Goal: Task Accomplishment & Management: Use online tool/utility

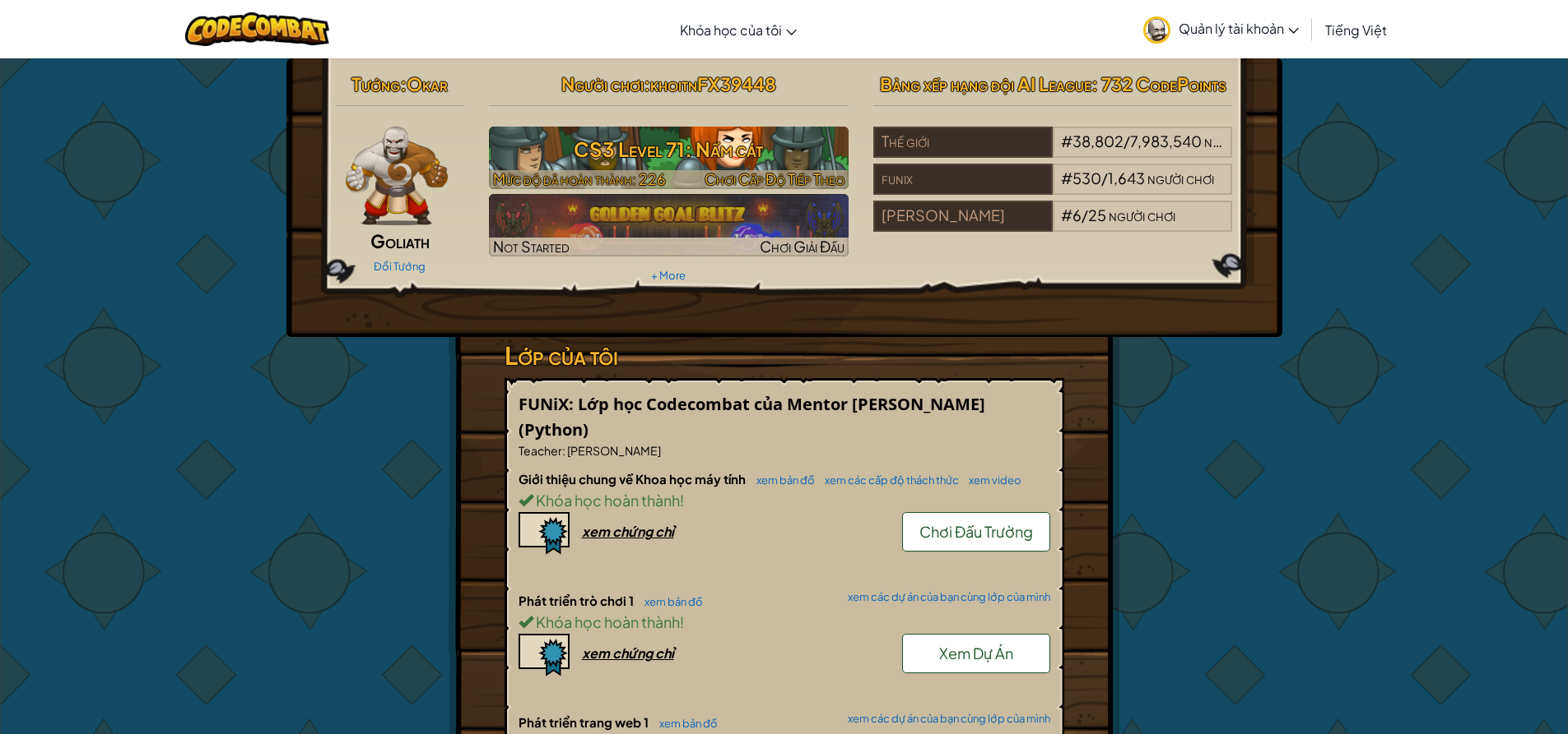
click at [646, 154] on h3 "CS3 Level 71: Nấm cát" at bounding box center [669, 149] width 359 height 37
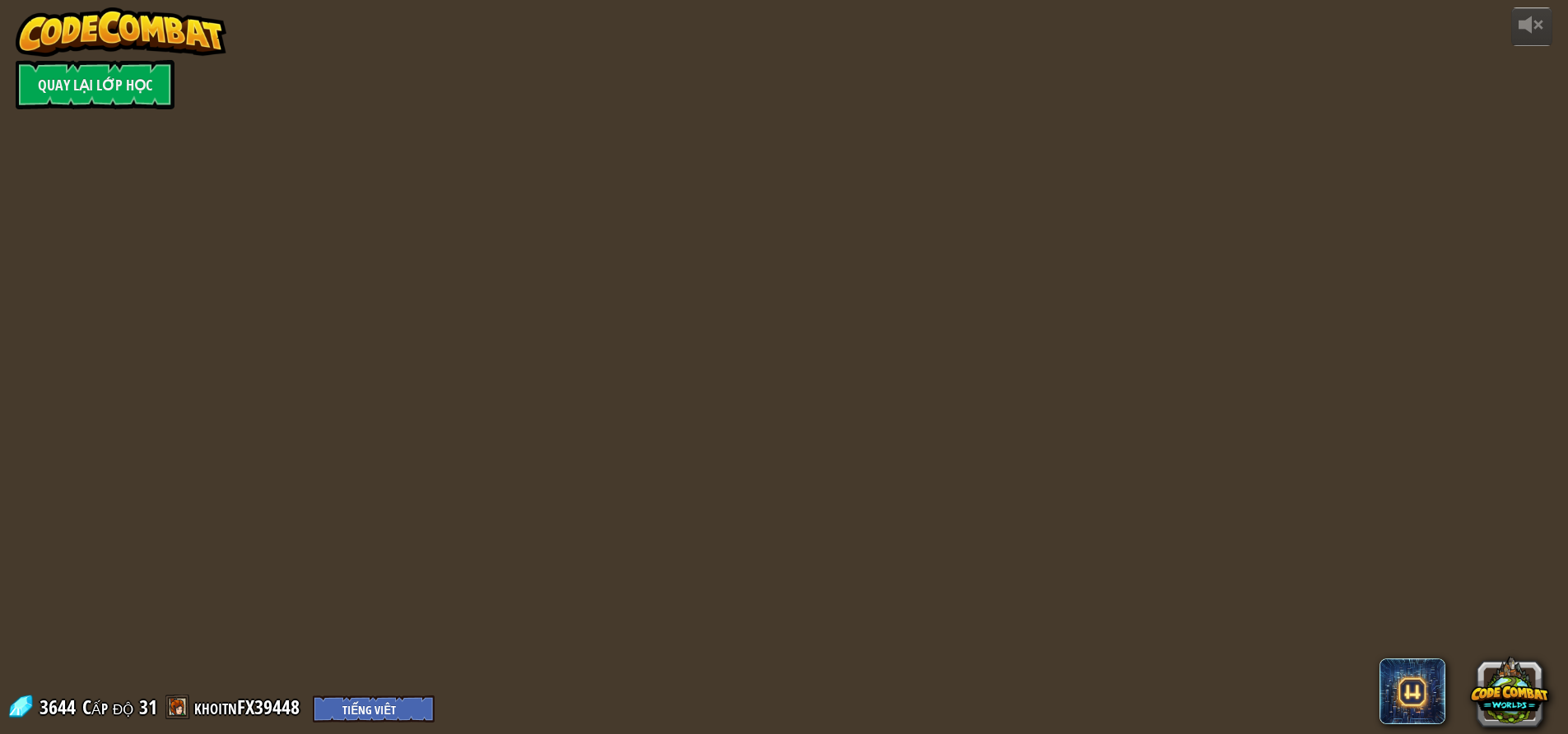
select select "vi"
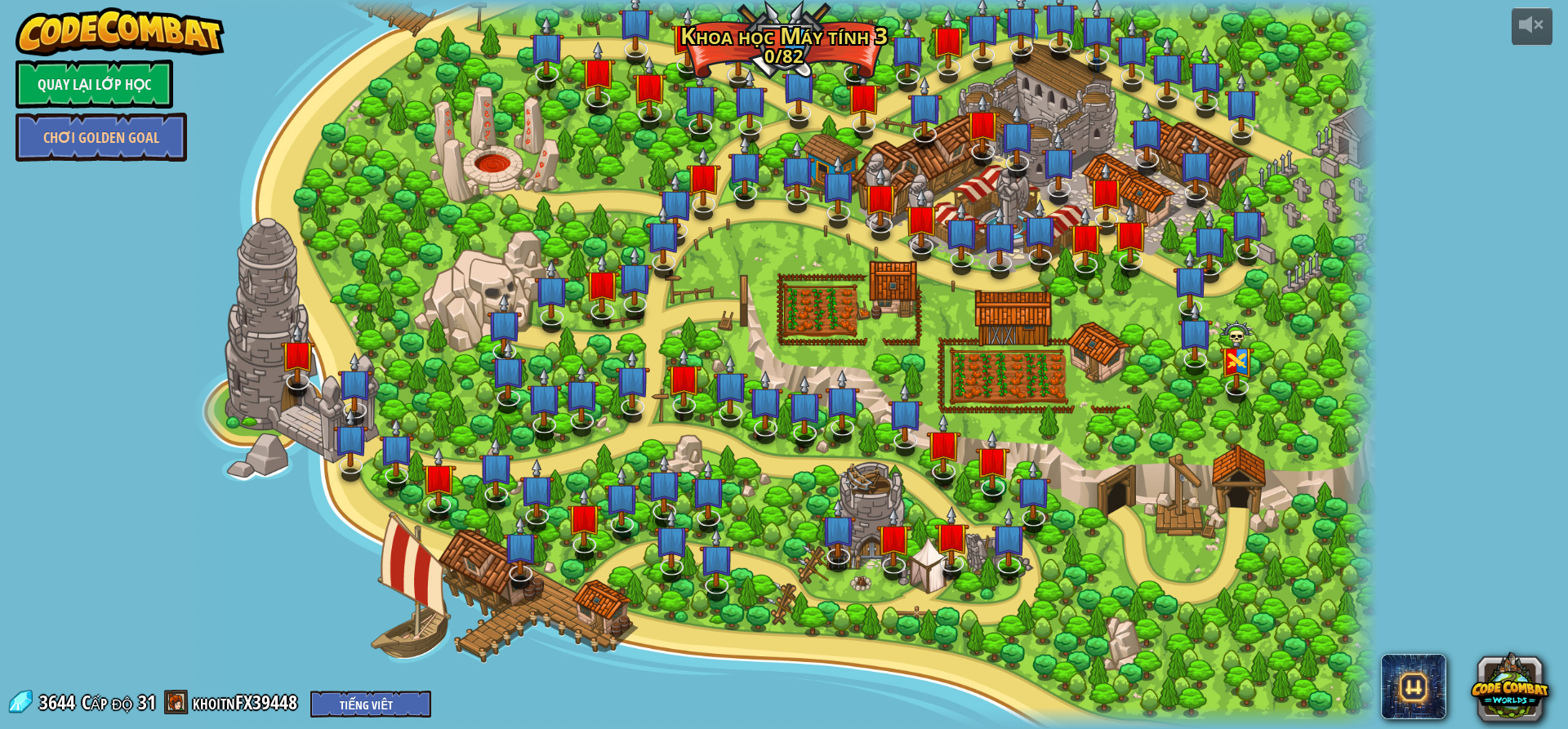
select select "vi"
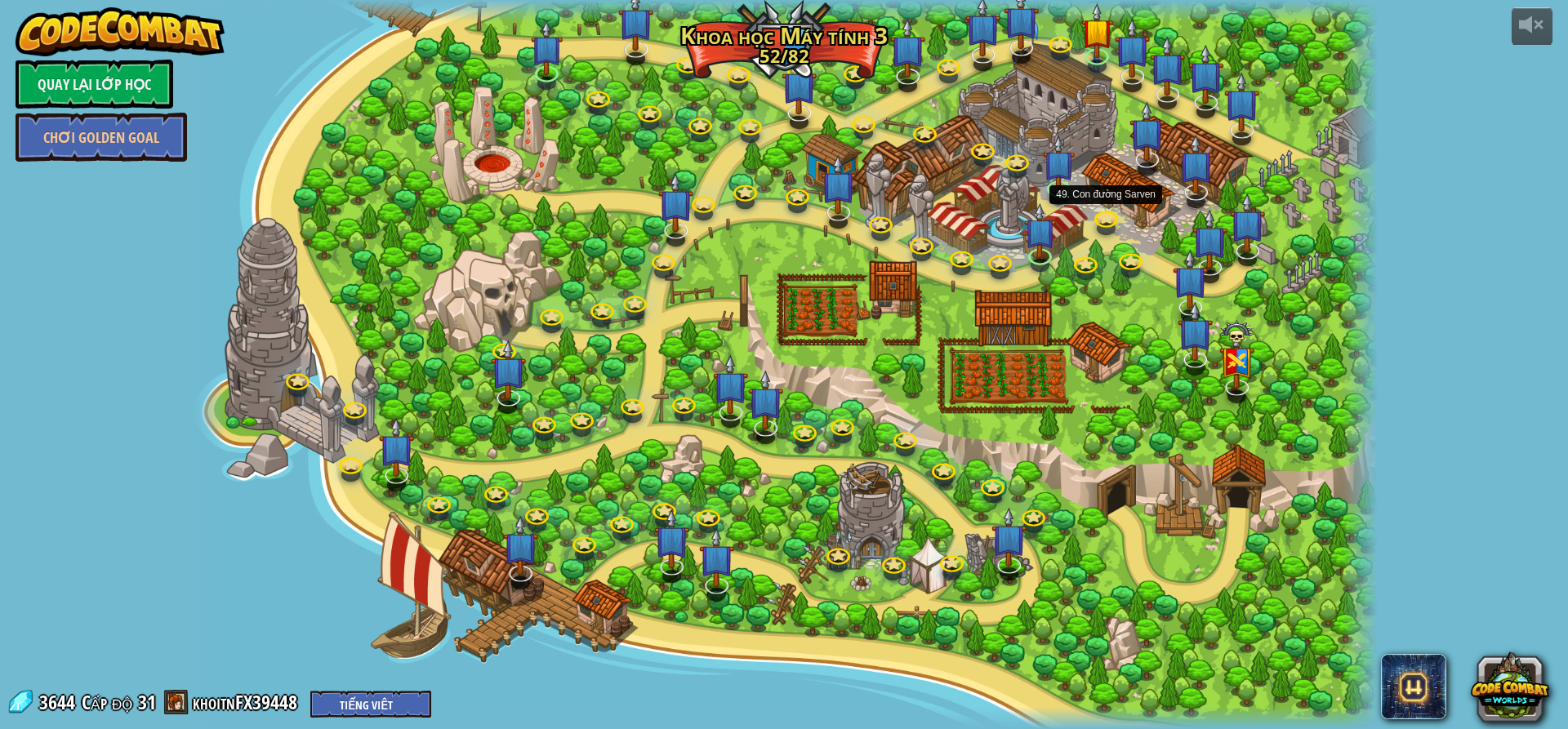
select select "vi"
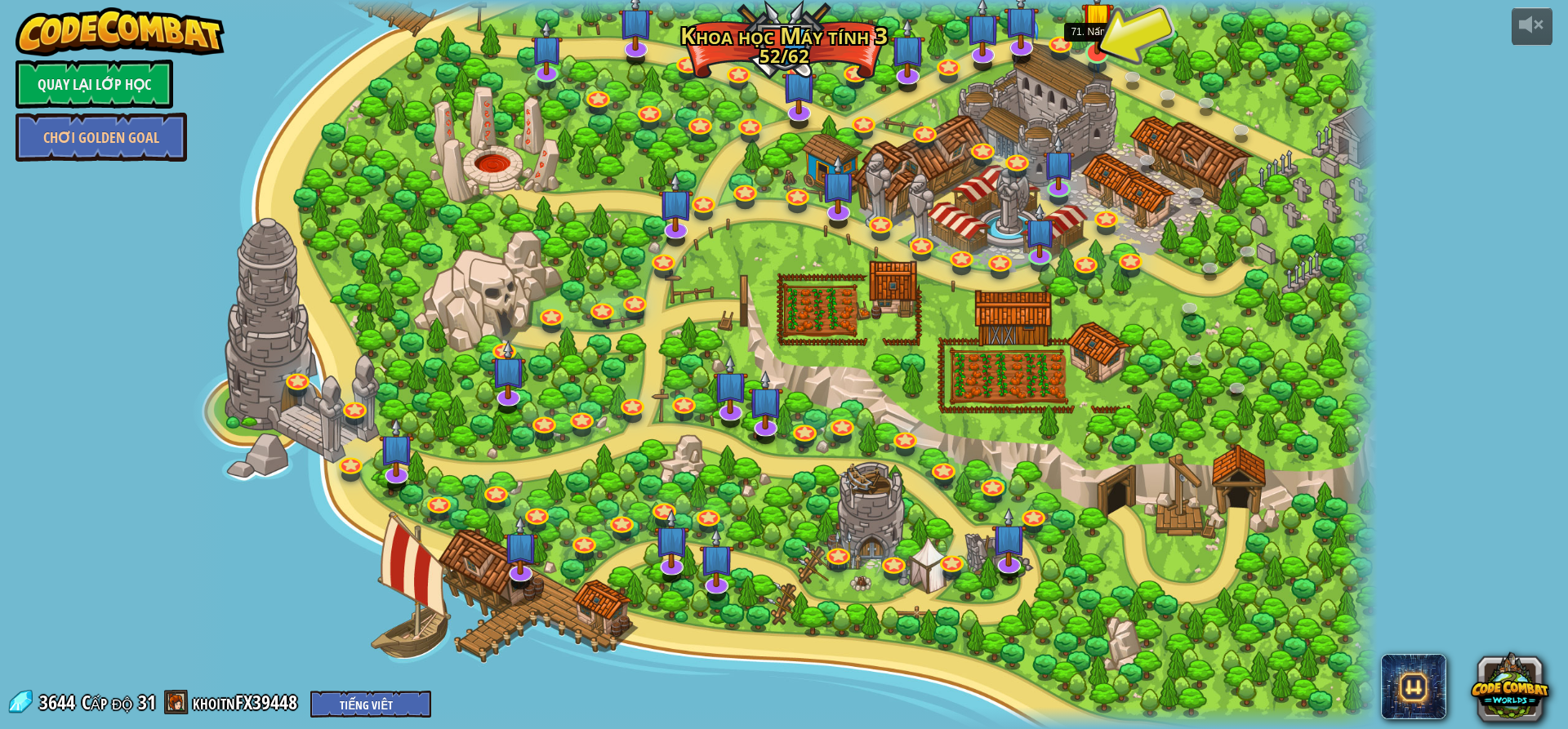
click at [1103, 52] on img at bounding box center [1097, 18] width 32 height 74
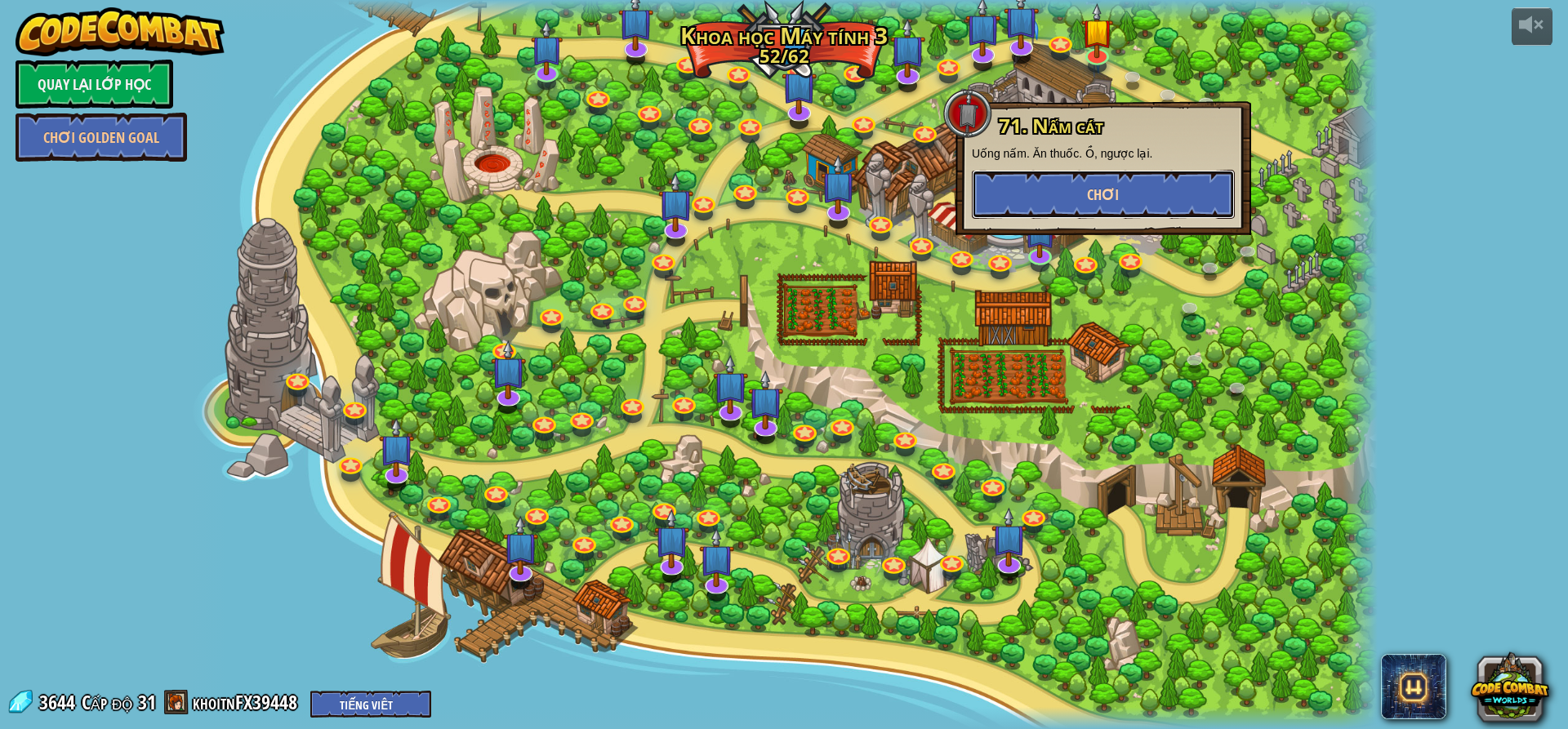
click at [1135, 181] on button "Chơi" at bounding box center [1103, 194] width 263 height 49
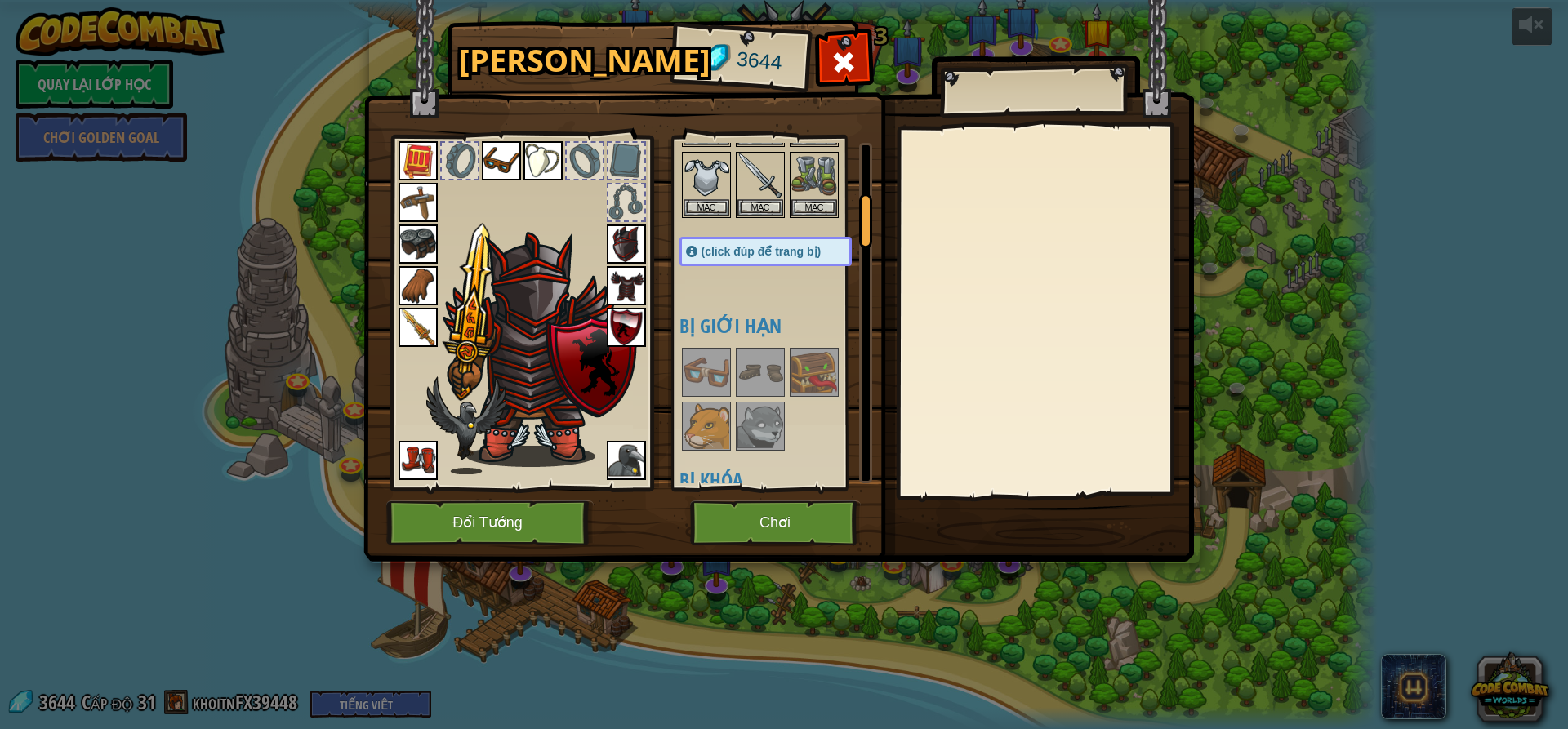
scroll to position [571, 0]
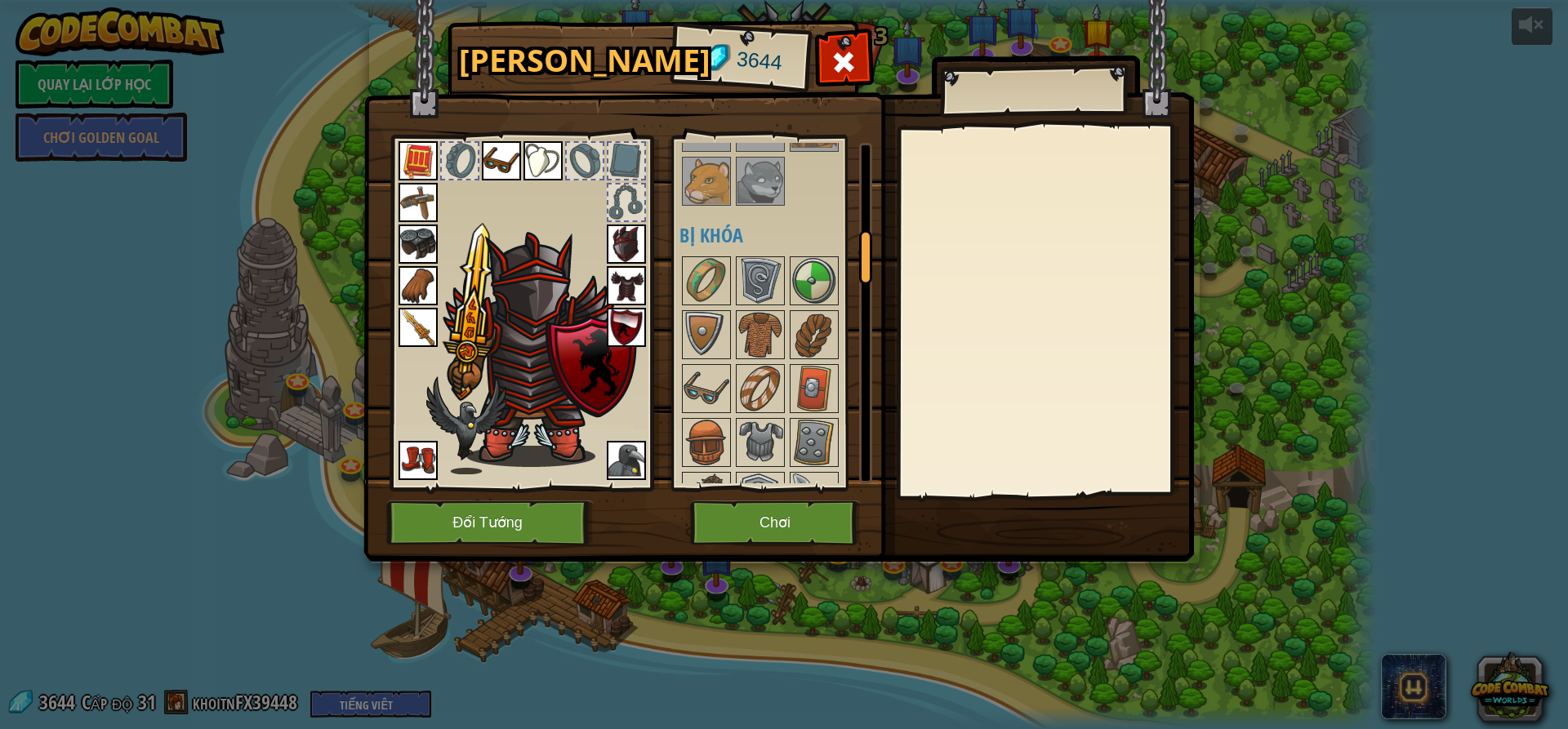
click at [1350, 601] on div "Hành Trang 3644 Khả dụng [PERSON_NAME] (click đúp để trang bị) Bị giới hạn Bị k…" at bounding box center [784, 364] width 1568 height 729
click at [845, 42] on div at bounding box center [844, 66] width 51 height 51
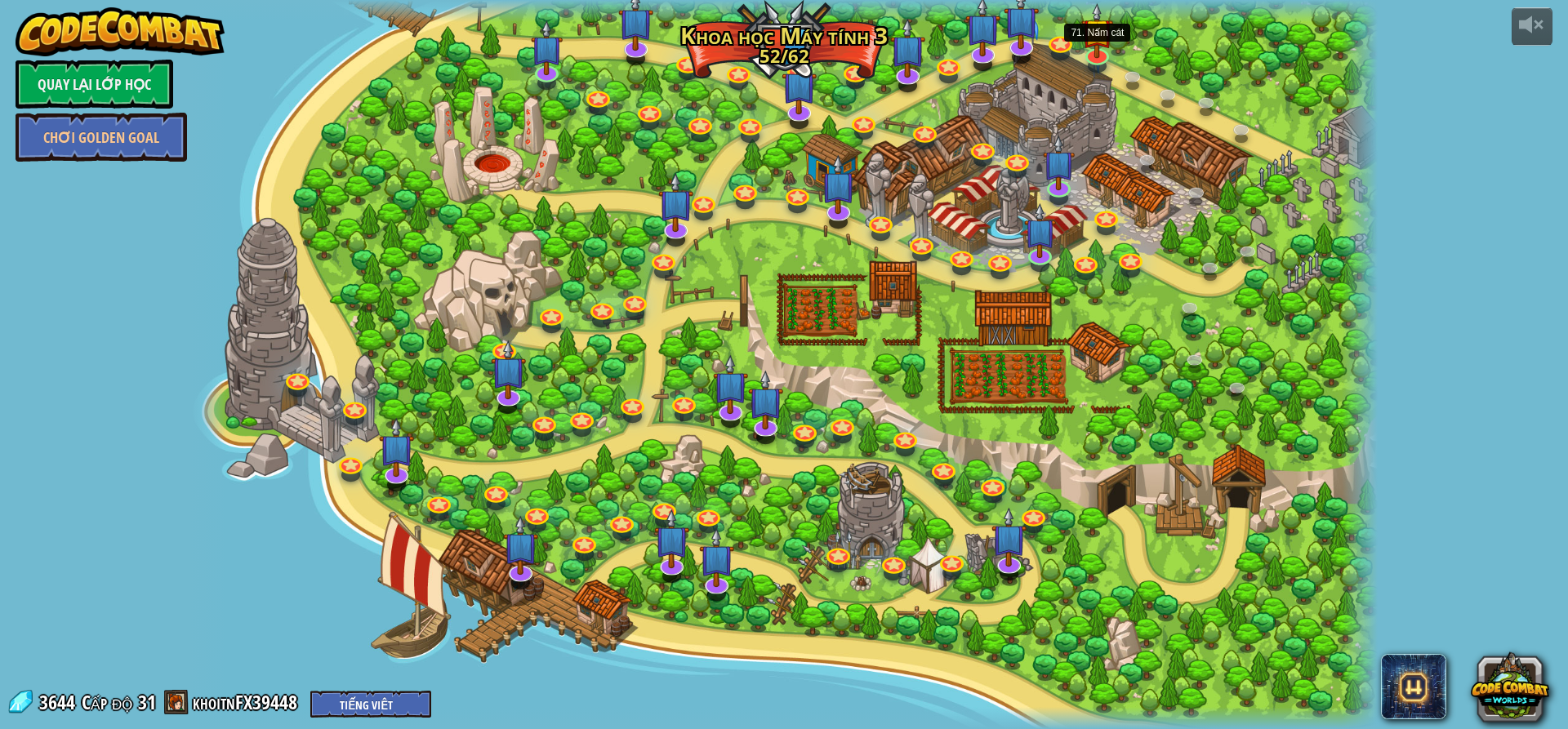
drag, startPoint x: 1098, startPoint y: 49, endPoint x: 1121, endPoint y: 67, distance: 29.2
click at [1099, 49] on img at bounding box center [1097, 31] width 32 height 55
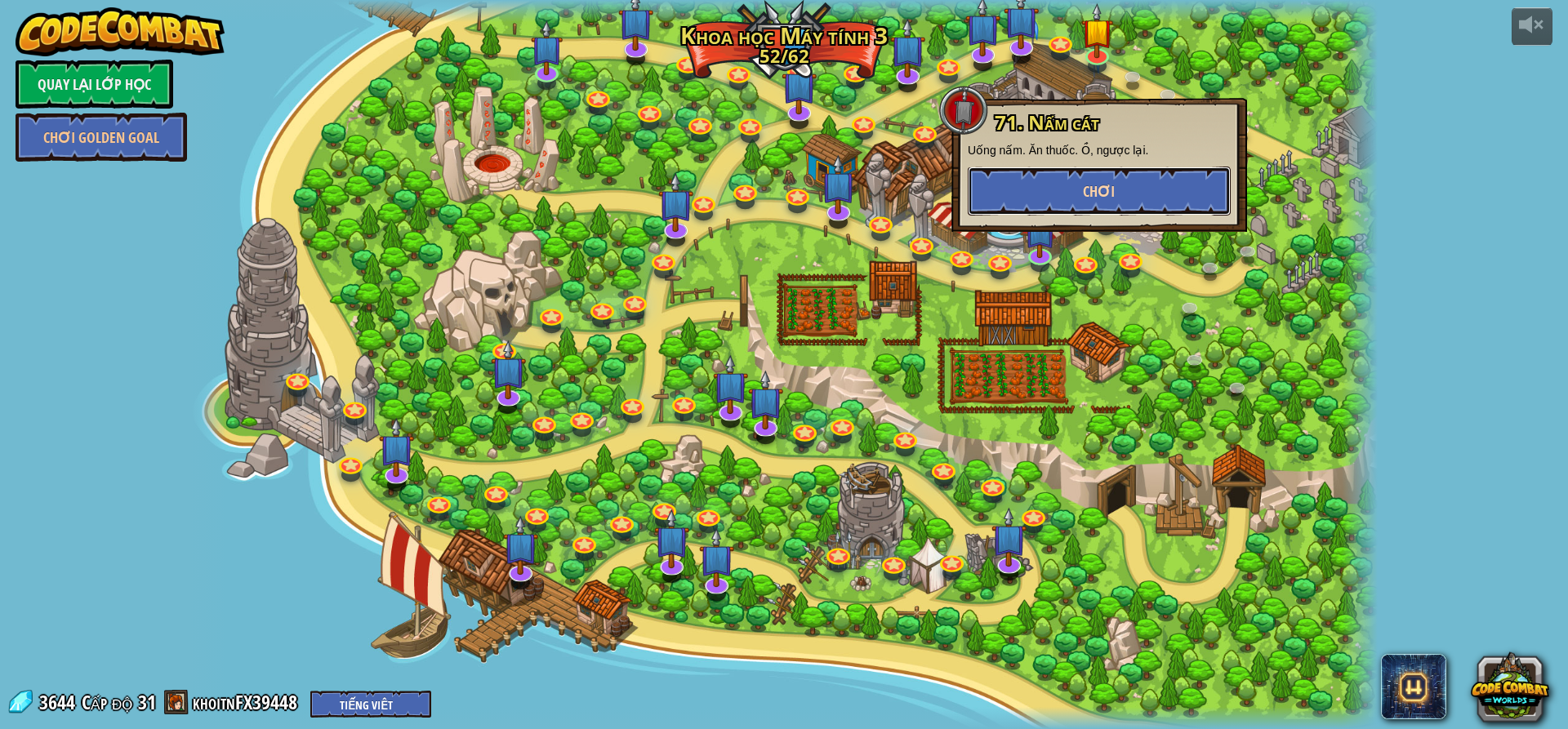
click at [1151, 187] on button "Chơi" at bounding box center [1099, 191] width 263 height 49
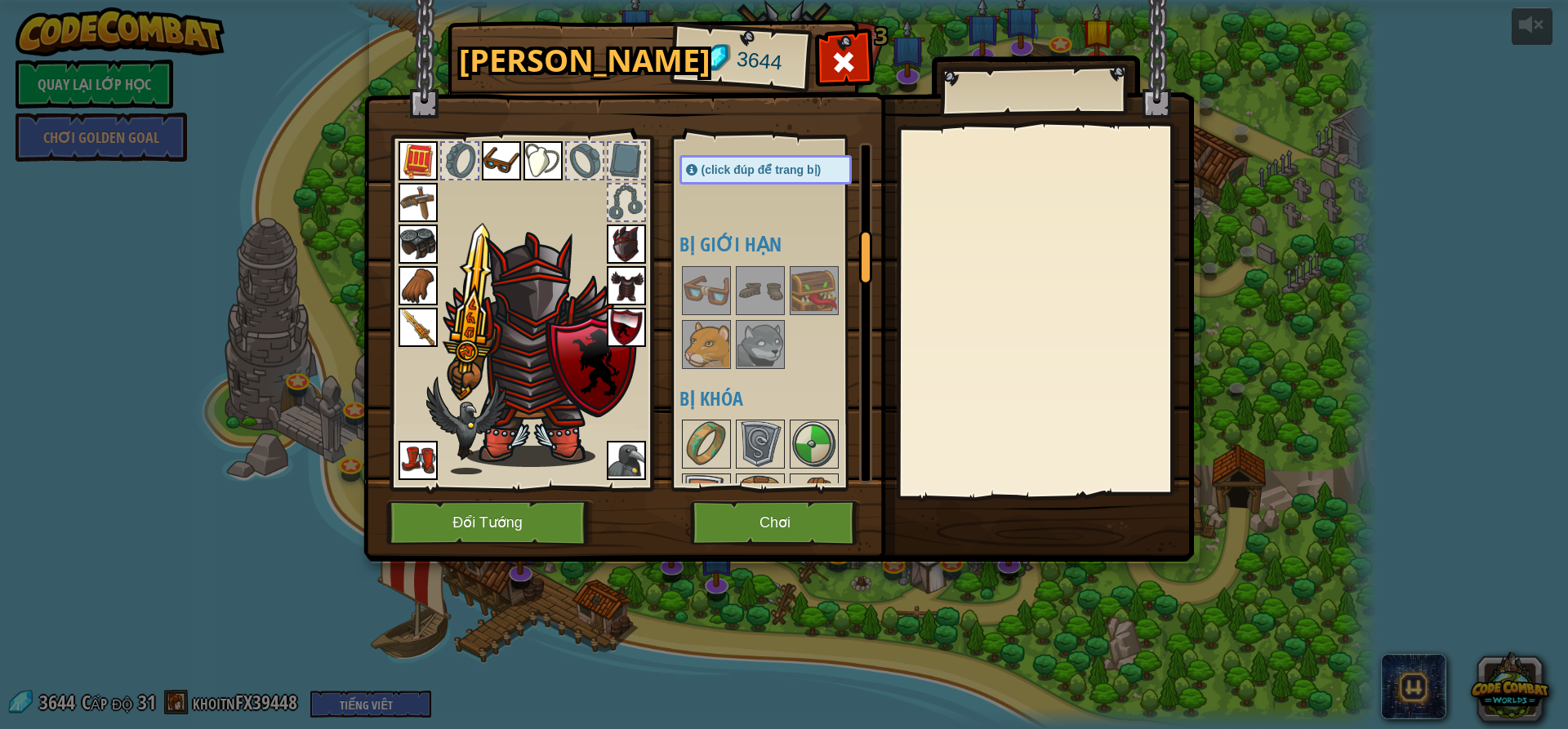
scroll to position [817, 0]
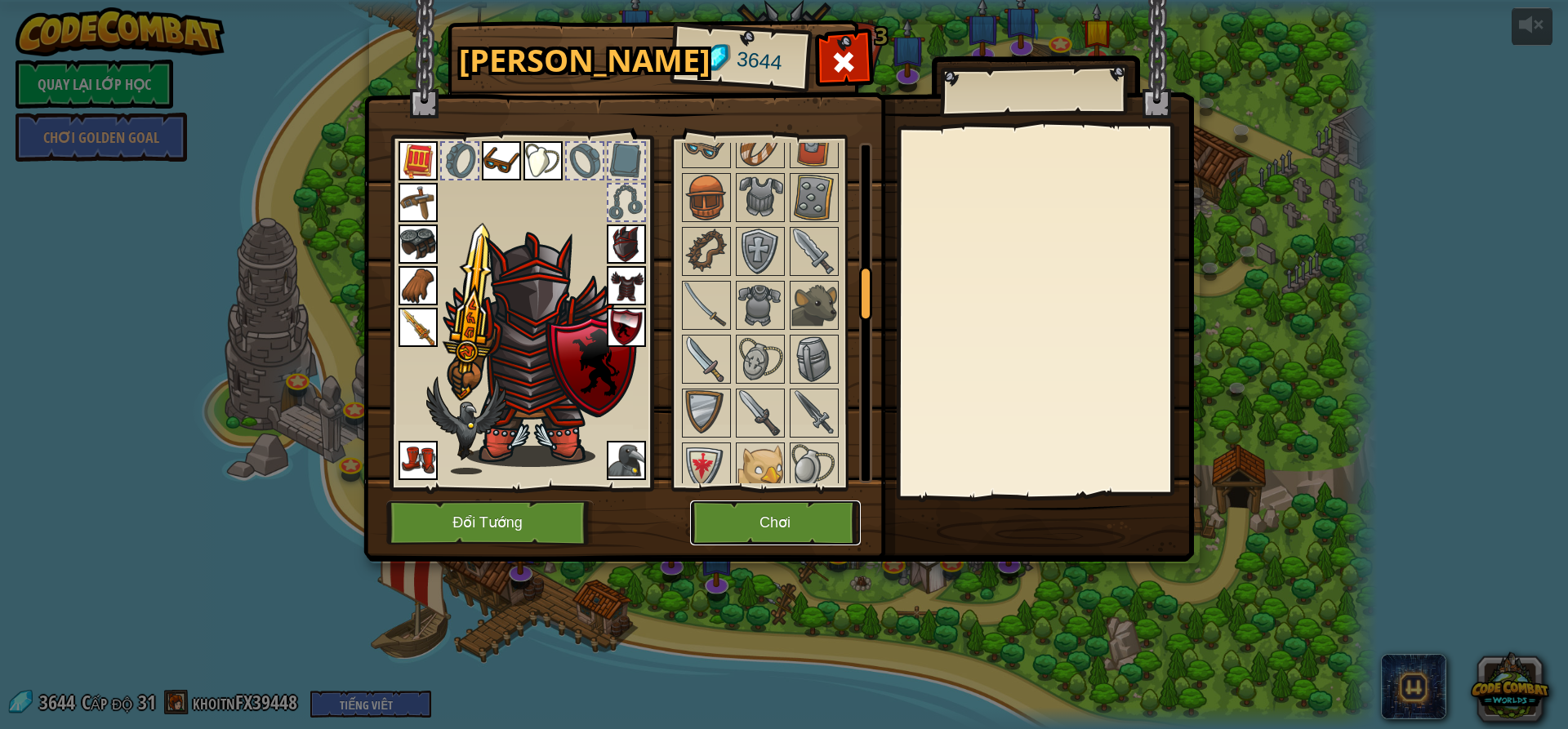
click at [825, 519] on button "Chơi" at bounding box center [775, 523] width 170 height 45
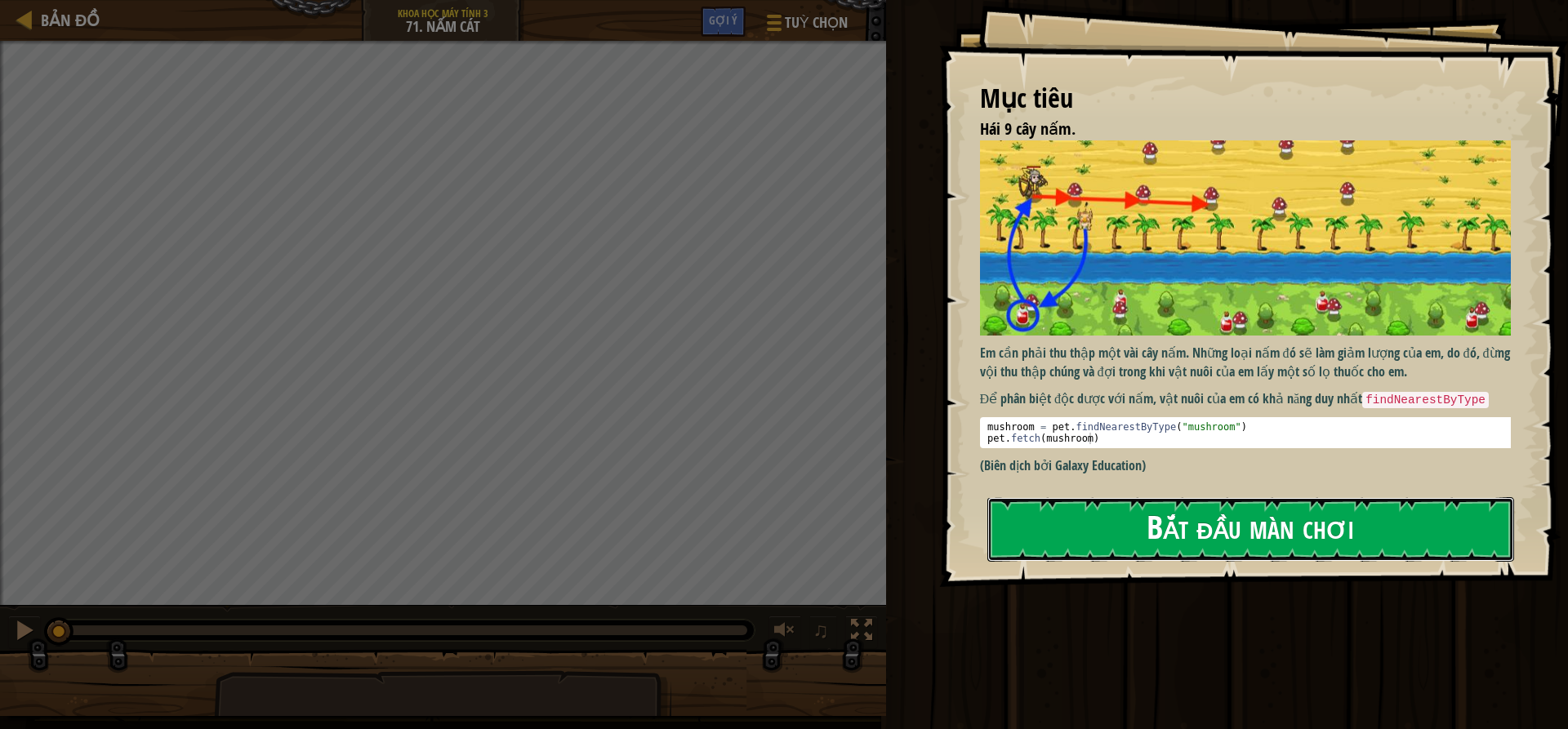
click at [1094, 525] on button "Bắt đầu màn chơi" at bounding box center [1250, 530] width 527 height 65
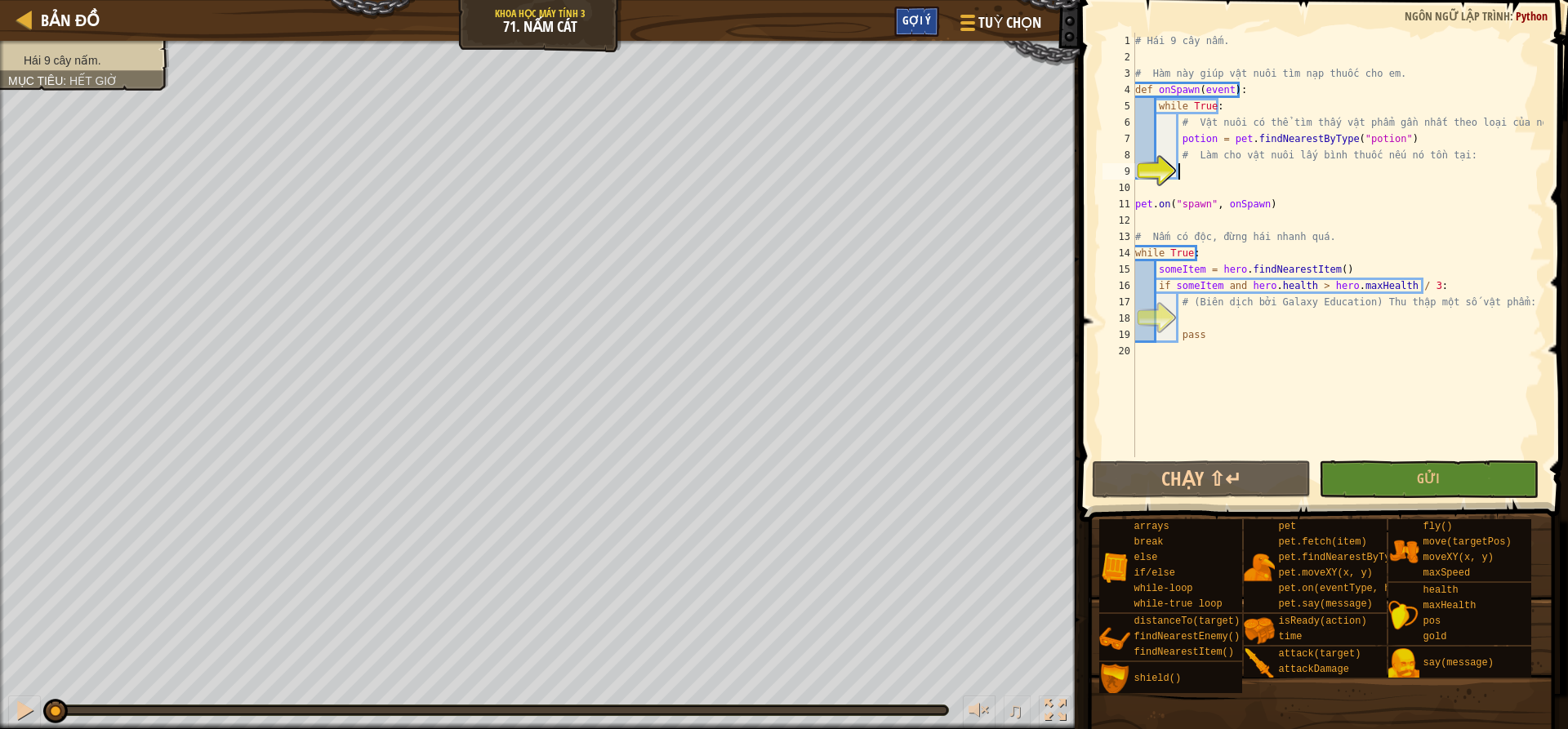
click at [918, 23] on span "Gợi ý" at bounding box center [916, 20] width 29 height 16
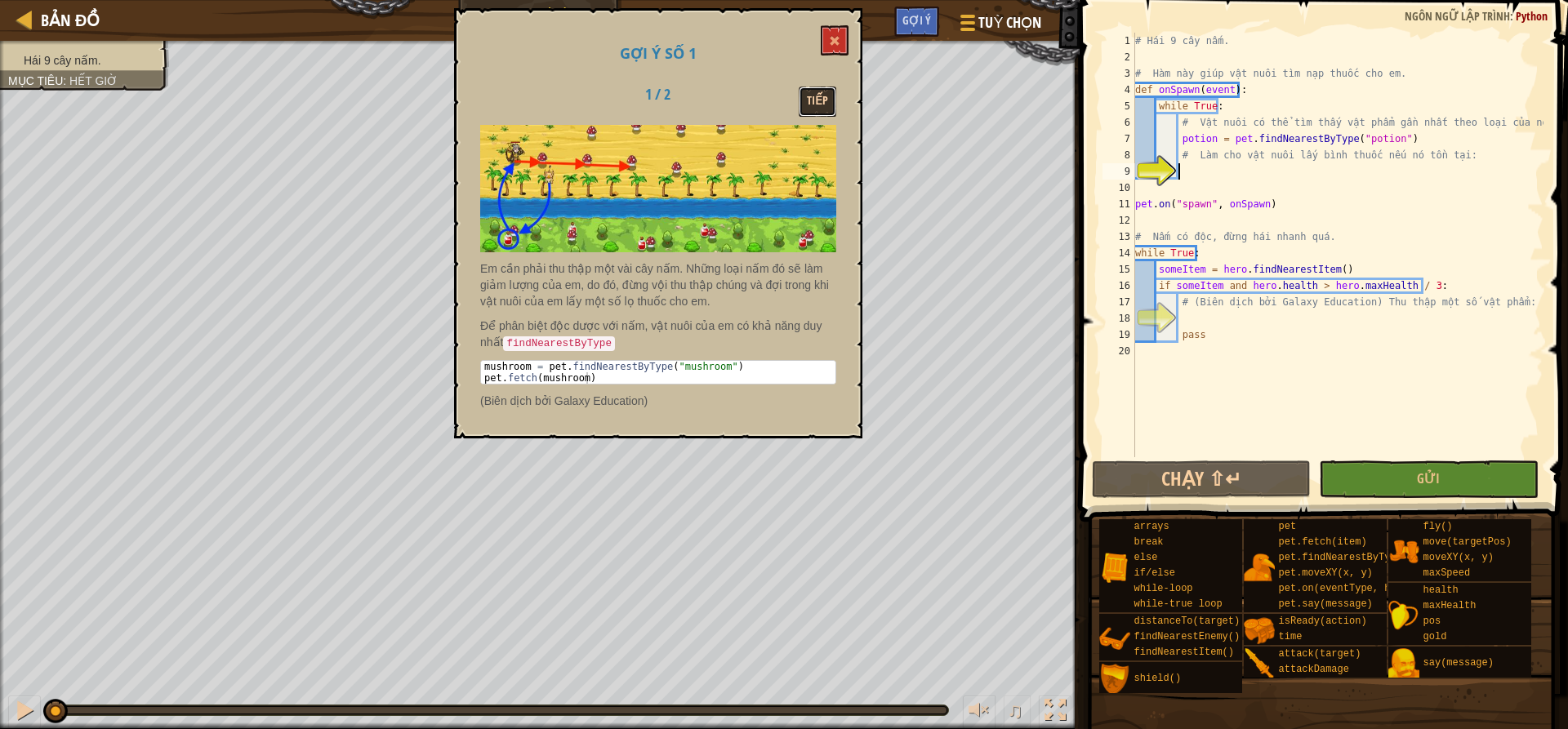
click at [816, 107] on button "Tiếp" at bounding box center [817, 101] width 37 height 31
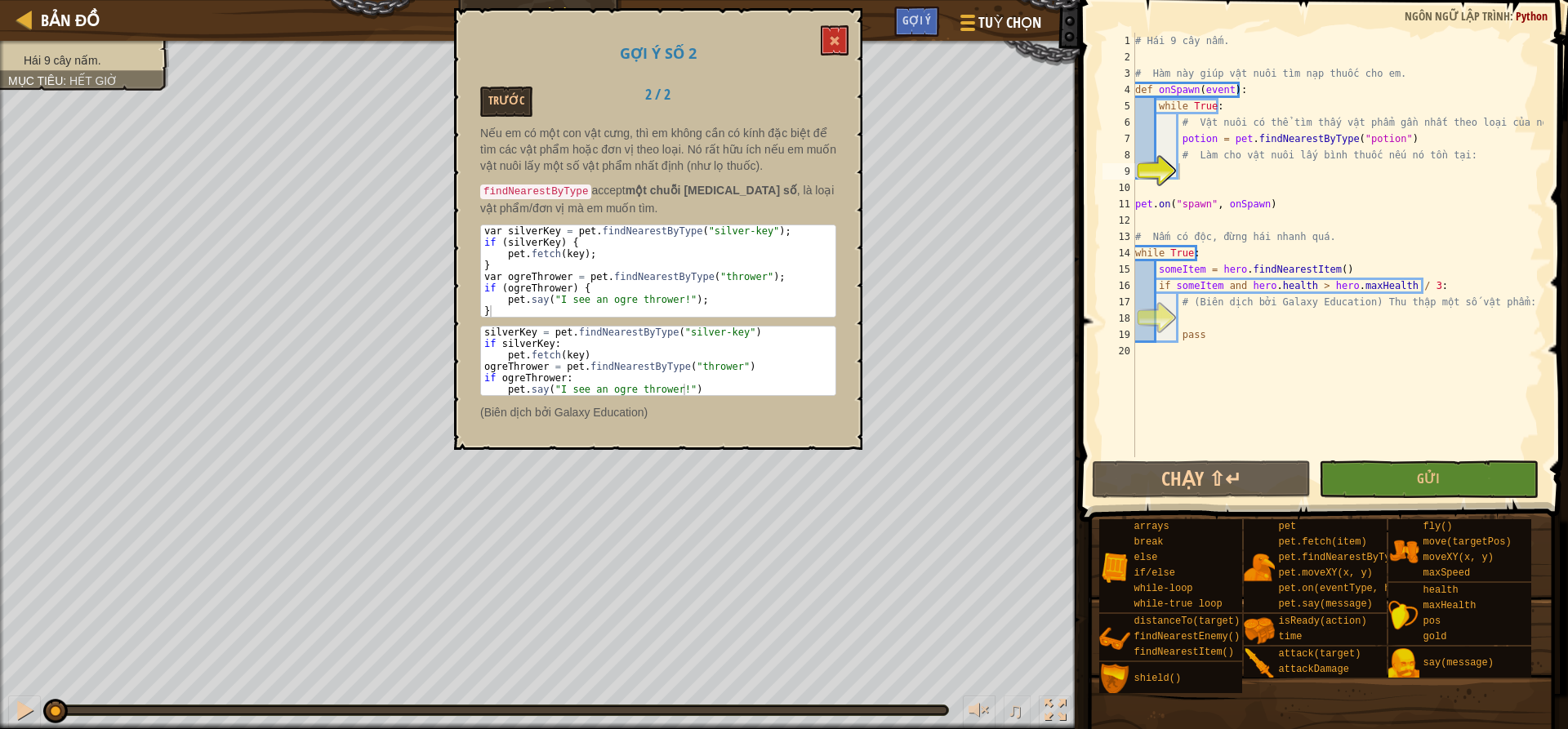
type textarea "# Làm cho vật nuôi lấy bình thuốc nếu nó tồn tại:"
click at [1195, 163] on div "# Hái 9 cây nấm. # Hàm này giúp vật nuôi tìm nạp thuốc cho em. def onSpawn ( ev…" at bounding box center [1338, 261] width 412 height 457
click at [1188, 173] on div "# Hái 9 cây nấm. # Hàm này giúp vật nuôi tìm nạp thuốc cho em. def onSpawn ( ev…" at bounding box center [1338, 261] width 412 height 457
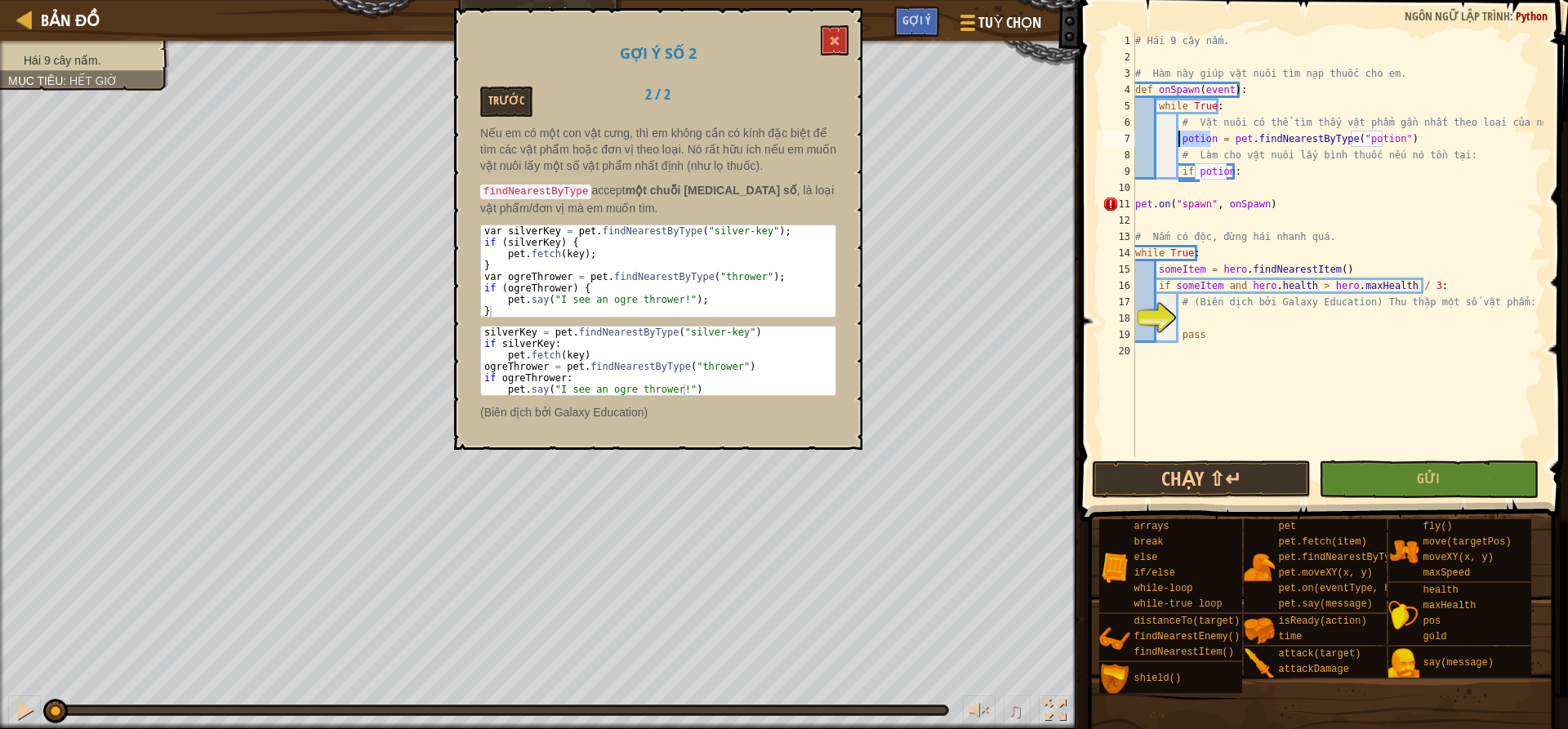
click at [1178, 141] on div "# Hái 9 cây nấm. # Hàm này giúp vật nuôi tìm nạp thuốc cho em. def onSpawn ( ev…" at bounding box center [1338, 261] width 412 height 457
click at [1236, 162] on div "# Hái 9 cây nấm. # Hàm này giúp vật nuôi tìm nạp thuốc cho em. def onSpawn ( ev…" at bounding box center [1338, 261] width 412 height 457
click at [1234, 179] on div "# Hái 9 cây nấm. # Hàm này giúp vật nuôi tìm nạp thuốc cho em. def onSpawn ( ev…" at bounding box center [1338, 261] width 412 height 457
type textarea "if potion:"
click at [1245, 166] on div "# Hái 9 cây nấm. # Hàm này giúp vật nuôi tìm nạp thuốc cho em. def onSpawn ( ev…" at bounding box center [1338, 261] width 412 height 457
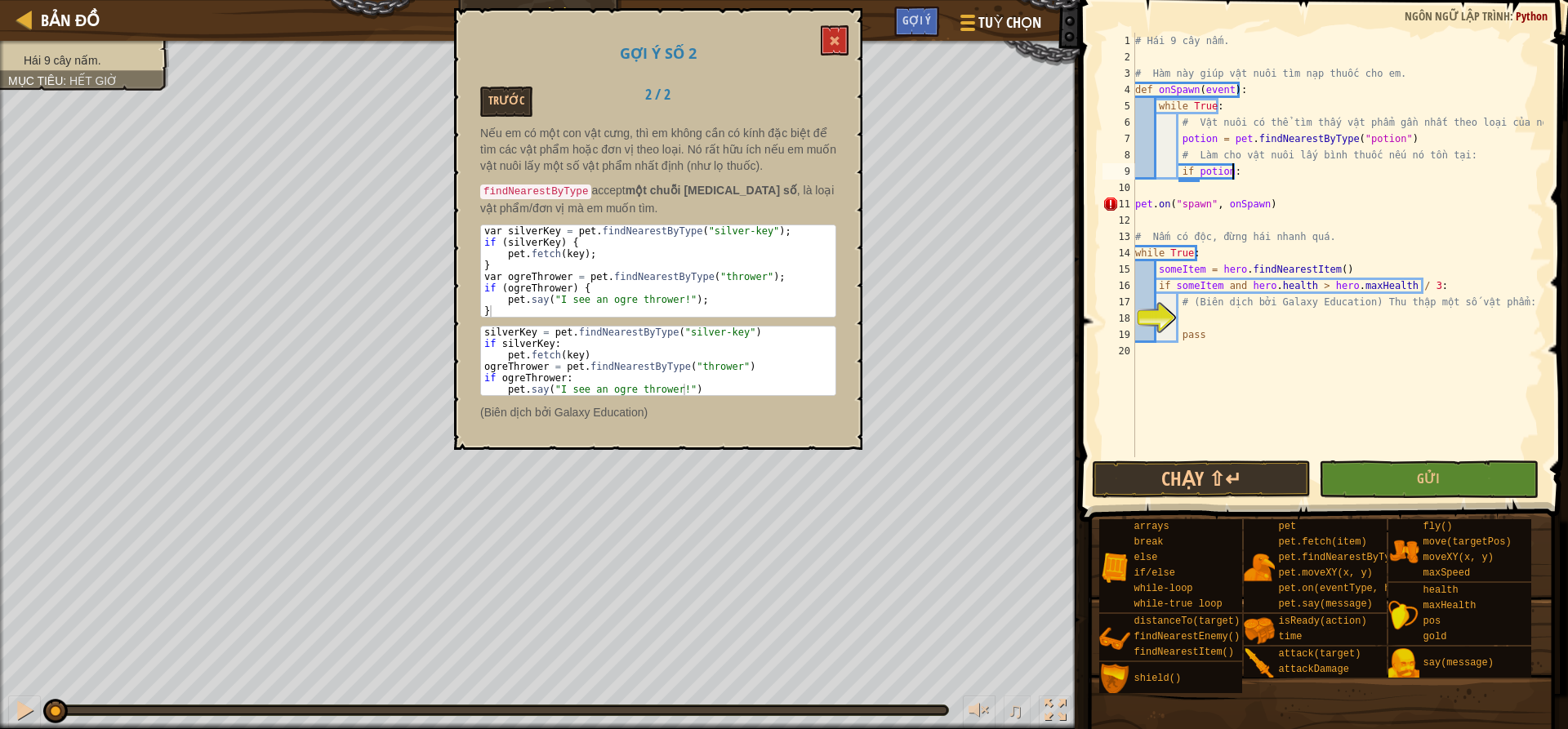
scroll to position [7, 5]
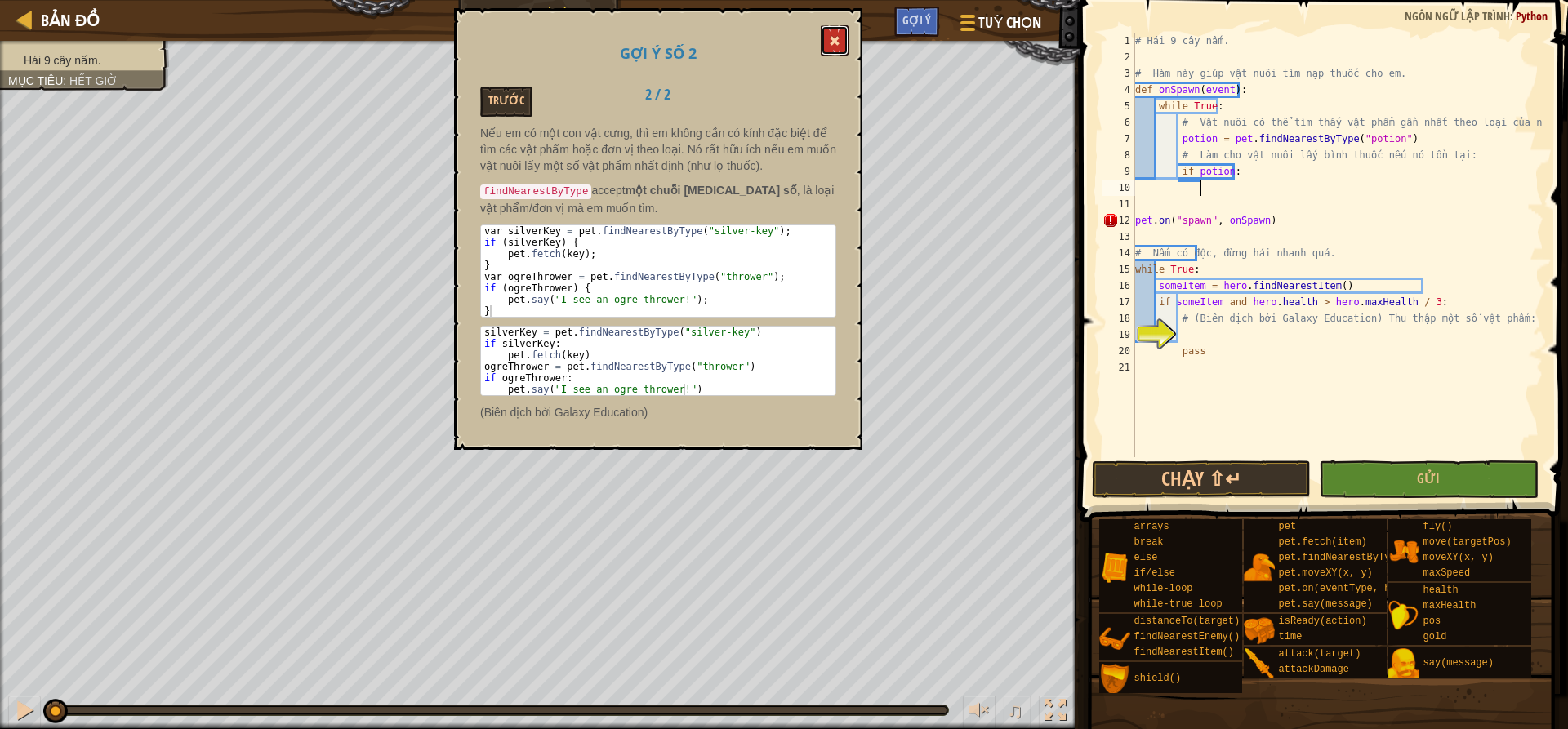
click at [835, 35] on button at bounding box center [834, 40] width 28 height 31
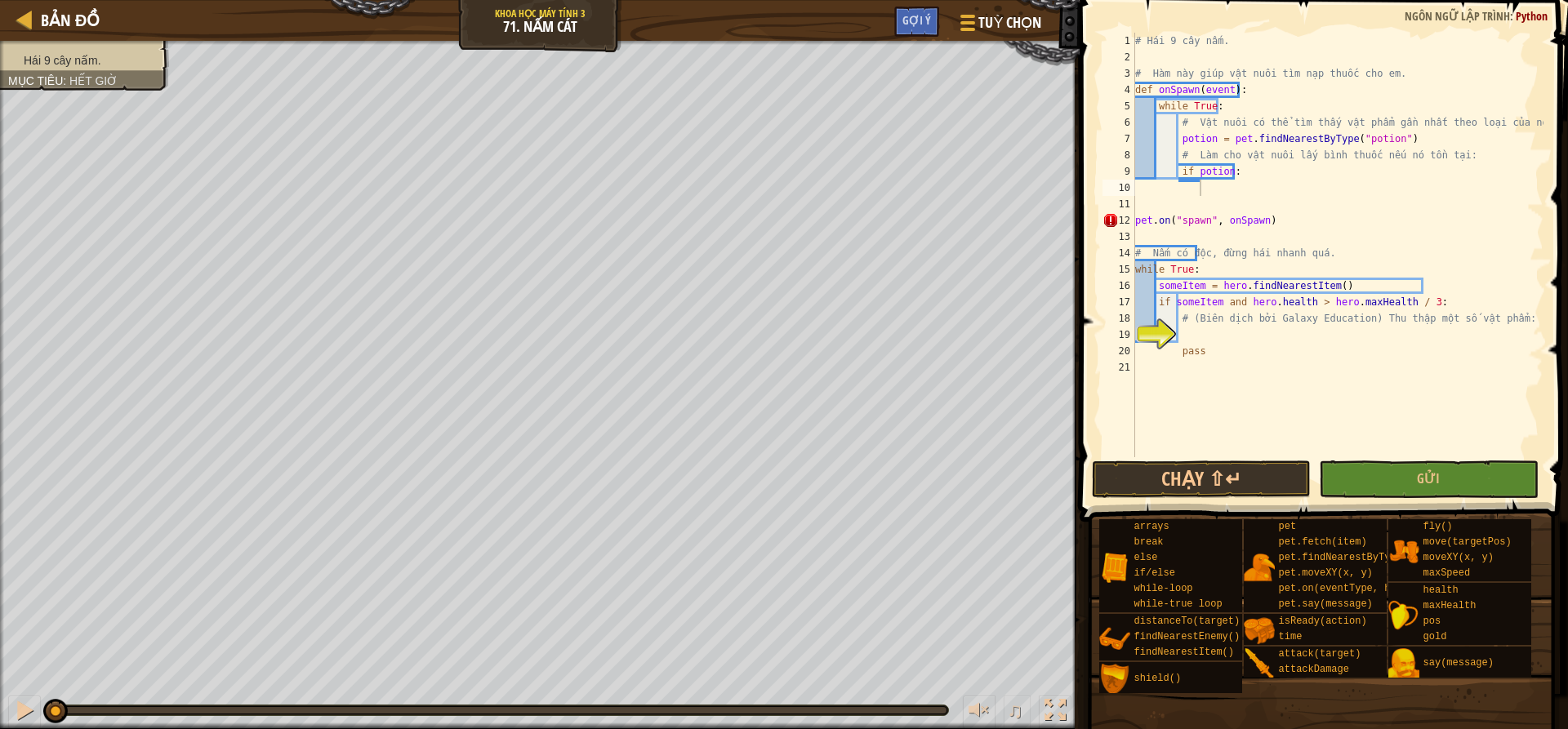
click at [1219, 180] on div "# Hái 9 cây nấm. # Hàm này giúp vật nuôi tìm nạp thuốc cho em. def onSpawn ( ev…" at bounding box center [1338, 261] width 412 height 457
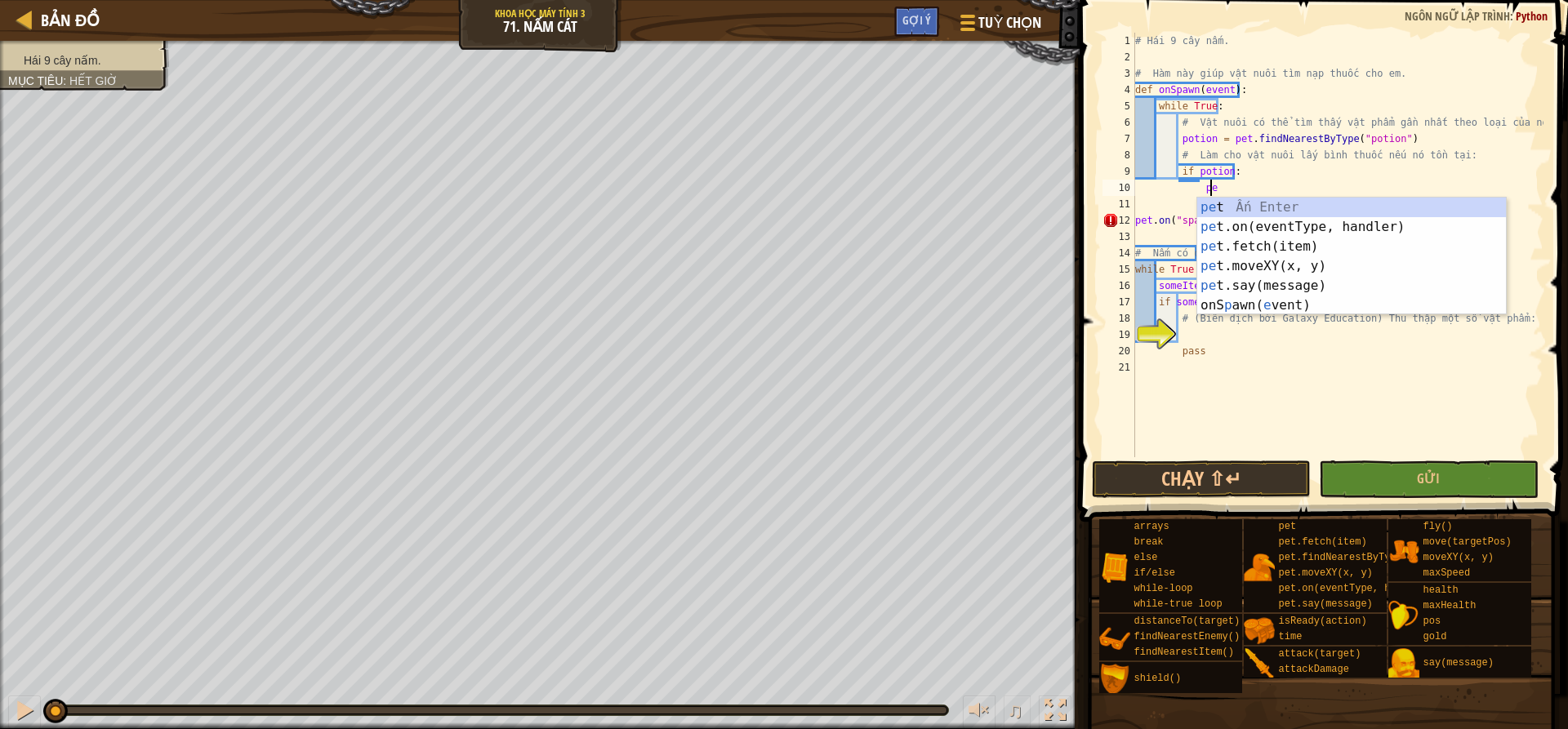
scroll to position [7, 6]
click at [1298, 256] on div "pet Ấn Enter pet .on(eventType, handler) Ấn Enter pet .fetch(item) Ấn Enter pet…" at bounding box center [1351, 276] width 308 height 157
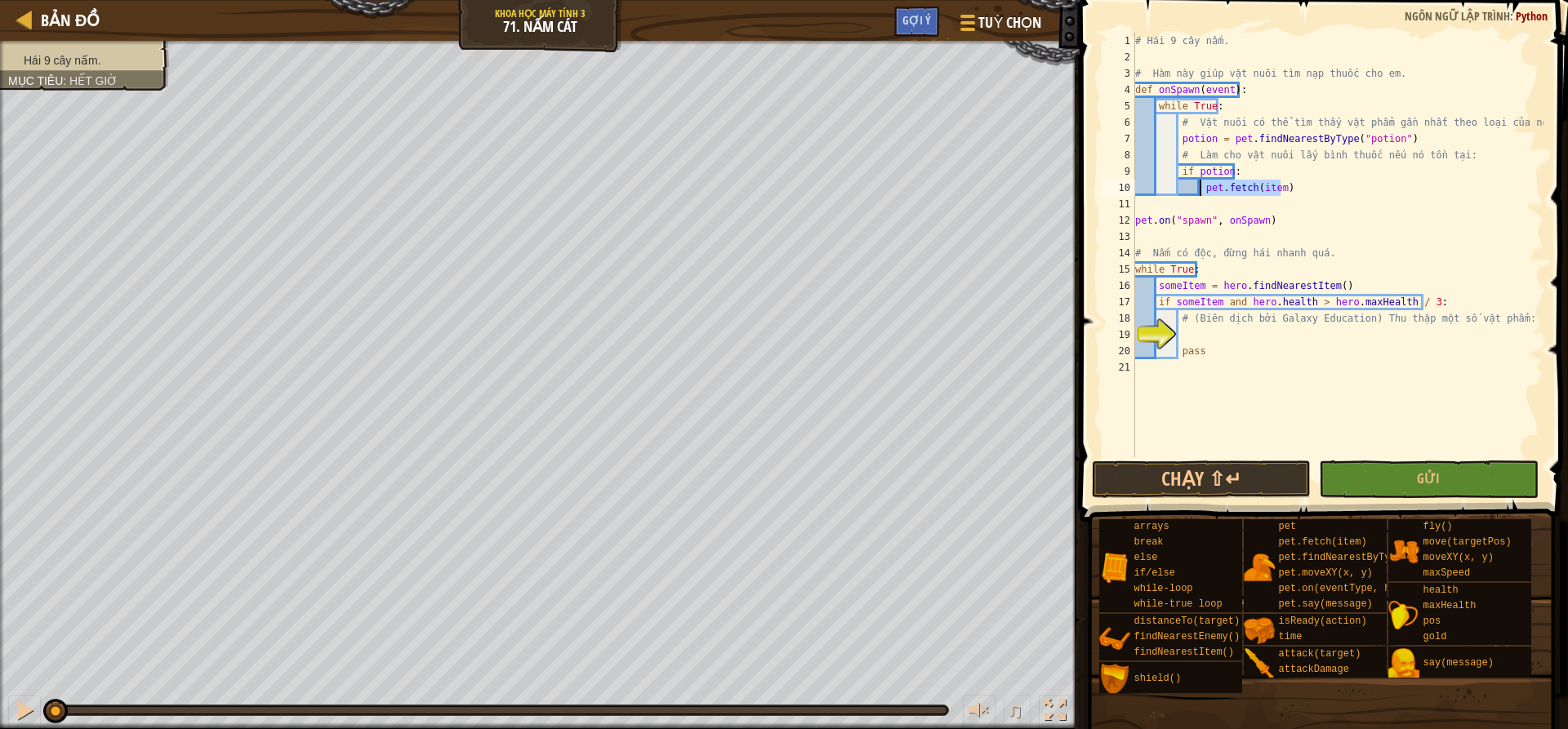
drag, startPoint x: 1288, startPoint y: 185, endPoint x: 1200, endPoint y: 189, distance: 88.1
click at [1200, 189] on div "# Hái 9 cây nấm. # Hàm này giúp vật nuôi tìm nạp thuốc cho em. def onSpawn ( ev…" at bounding box center [1338, 261] width 412 height 457
click at [1332, 215] on div "# Hái 9 cây nấm. # Hàm này giúp vật nuôi tìm nạp thuốc cho em. def onSpawn ( ev…" at bounding box center [1338, 261] width 412 height 457
click at [1271, 187] on div "# Hái 9 cây nấm. # Hàm này giúp vật nuôi tìm nạp thuốc cho em. def onSpawn ( ev…" at bounding box center [1338, 261] width 412 height 457
click at [1276, 185] on div "# Hái 9 cây nấm. # Hàm này giúp vật nuôi tìm nạp thuốc cho em. def onSpawn ( ev…" at bounding box center [1338, 261] width 412 height 457
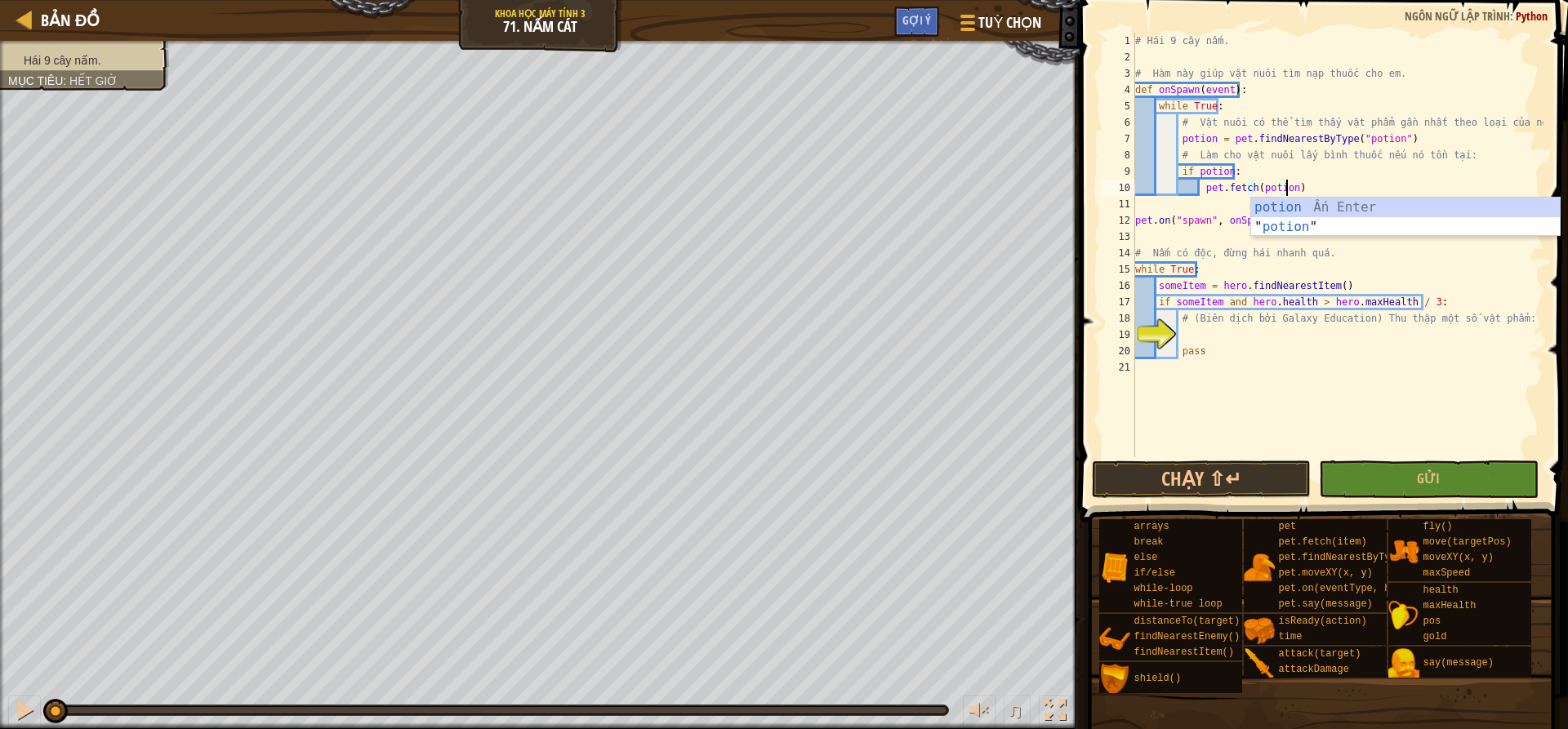
scroll to position [7, 12]
click at [1292, 224] on div "potion Ấn Enter " potion " Ấn Enter" at bounding box center [1405, 237] width 308 height 79
click at [1404, 268] on div "# Hái 9 cây nấm. # Hàm này giúp vật nuôi tìm nạp thuốc cho em. def onSpawn ( ev…" at bounding box center [1338, 261] width 412 height 457
type textarea "while True:"
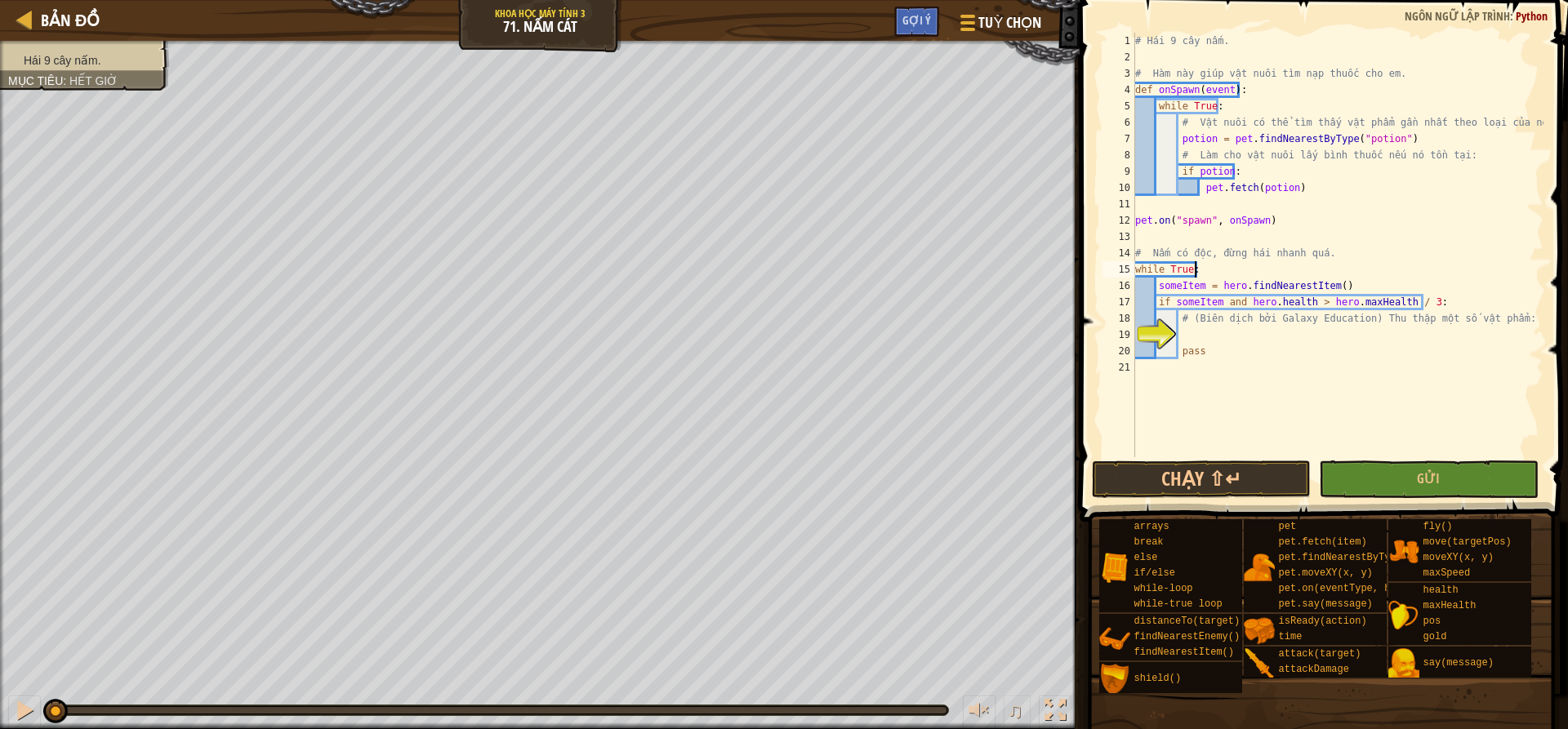
click at [1200, 338] on div "# Hái 9 cây nấm. # Hàm này giúp vật nuôi tìm nạp thuốc cho em. def onSpawn ( ev…" at bounding box center [1338, 261] width 412 height 457
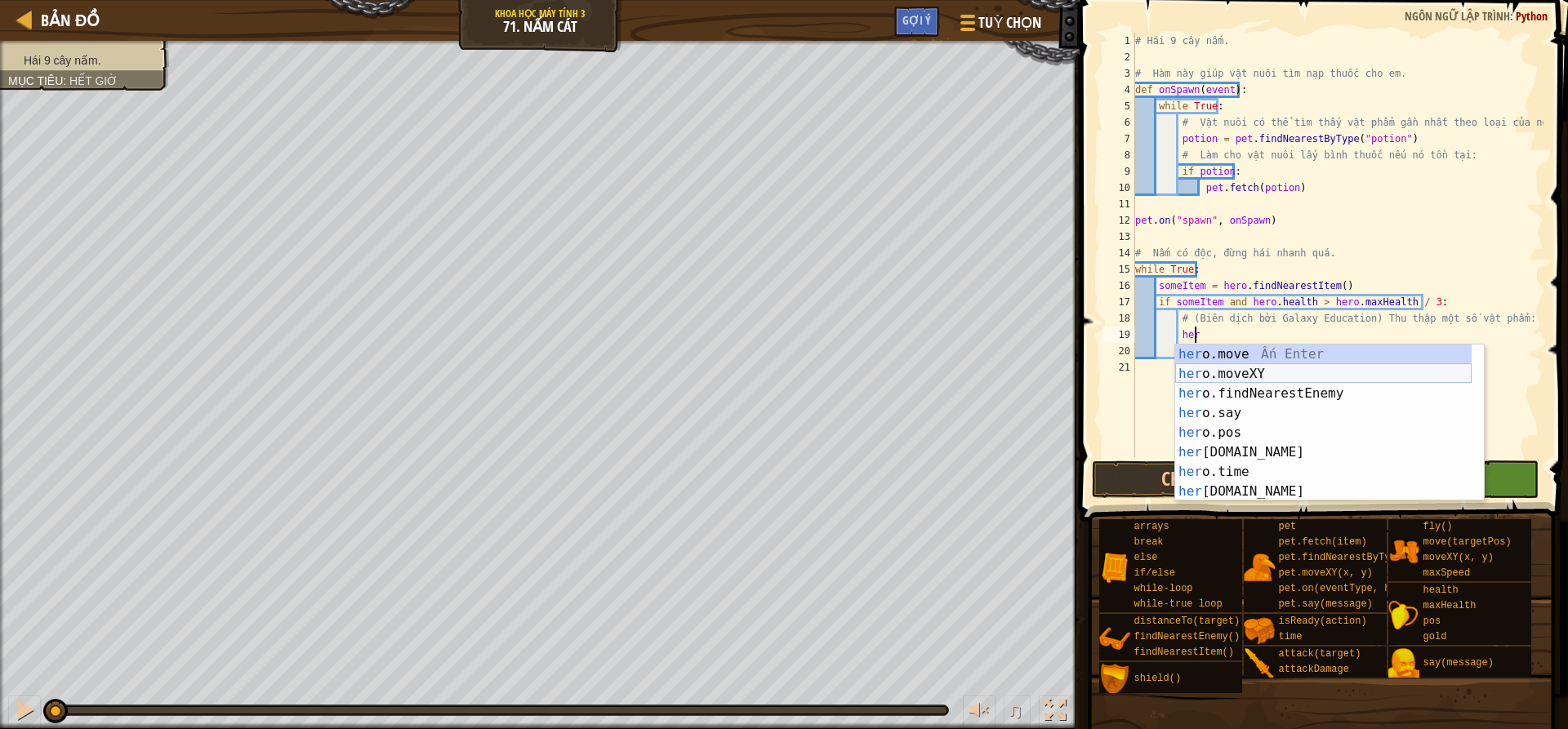
drag, startPoint x: 1244, startPoint y: 370, endPoint x: 1245, endPoint y: 326, distance: 44.0
click at [1243, 370] on div "her o.move Ấn Enter her o.moveXY Ấn Enter her o.findNearestEnemy Ấn Enter her o…" at bounding box center [1323, 442] width 296 height 196
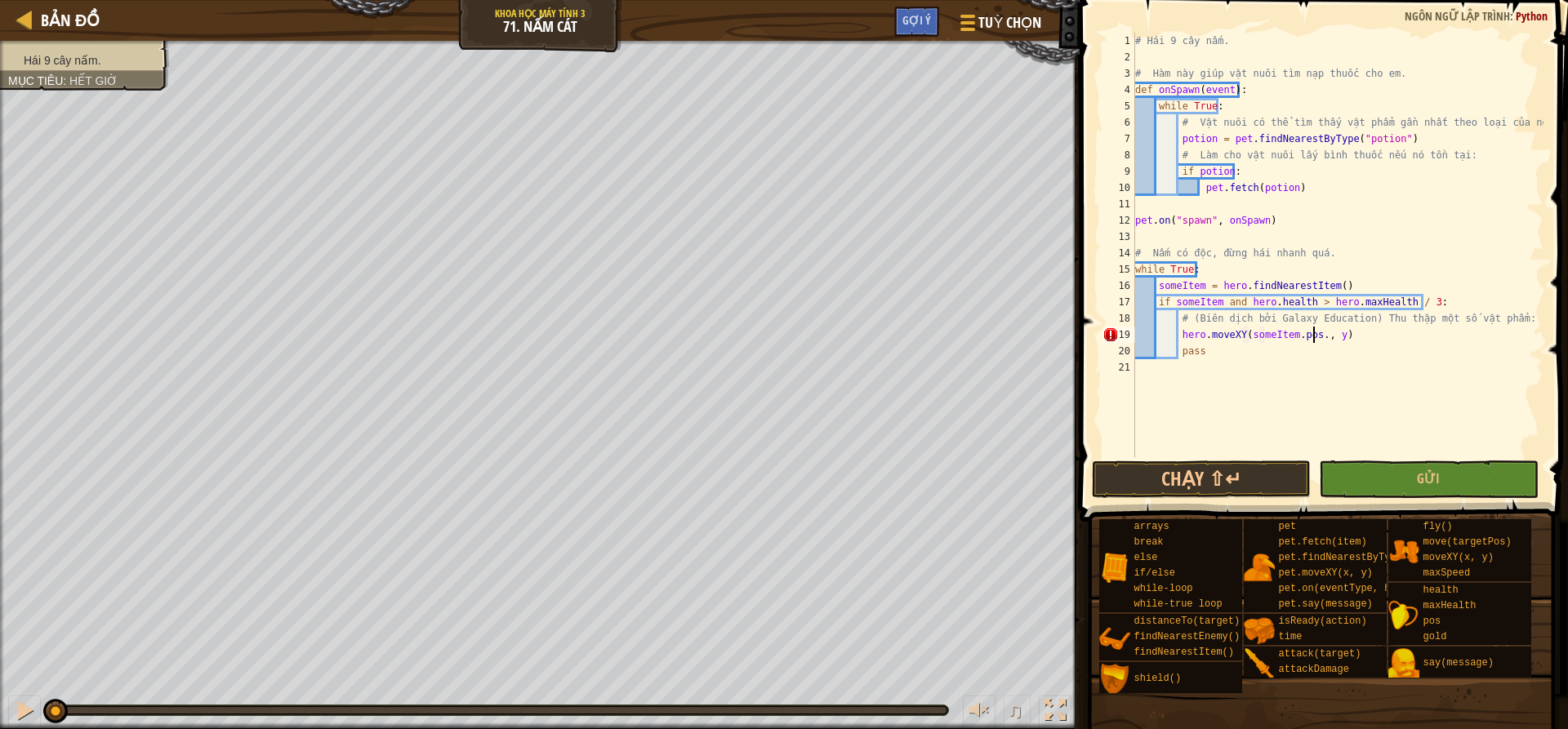
scroll to position [7, 16]
click at [1332, 336] on div "# Hái 9 cây nấm. # Hàm này giúp vật nuôi tìm nạp thuốc cho em. def onSpawn ( ev…" at bounding box center [1338, 261] width 412 height 457
click at [1334, 335] on div "# Hái 9 cây nấm. # Hàm này giúp vật nuôi tìm nạp thuốc cho em. def onSpawn ( ev…" at bounding box center [1338, 261] width 412 height 457
type textarea "hero.moveXY(someItem.pos.x, someItem.pos.y)"
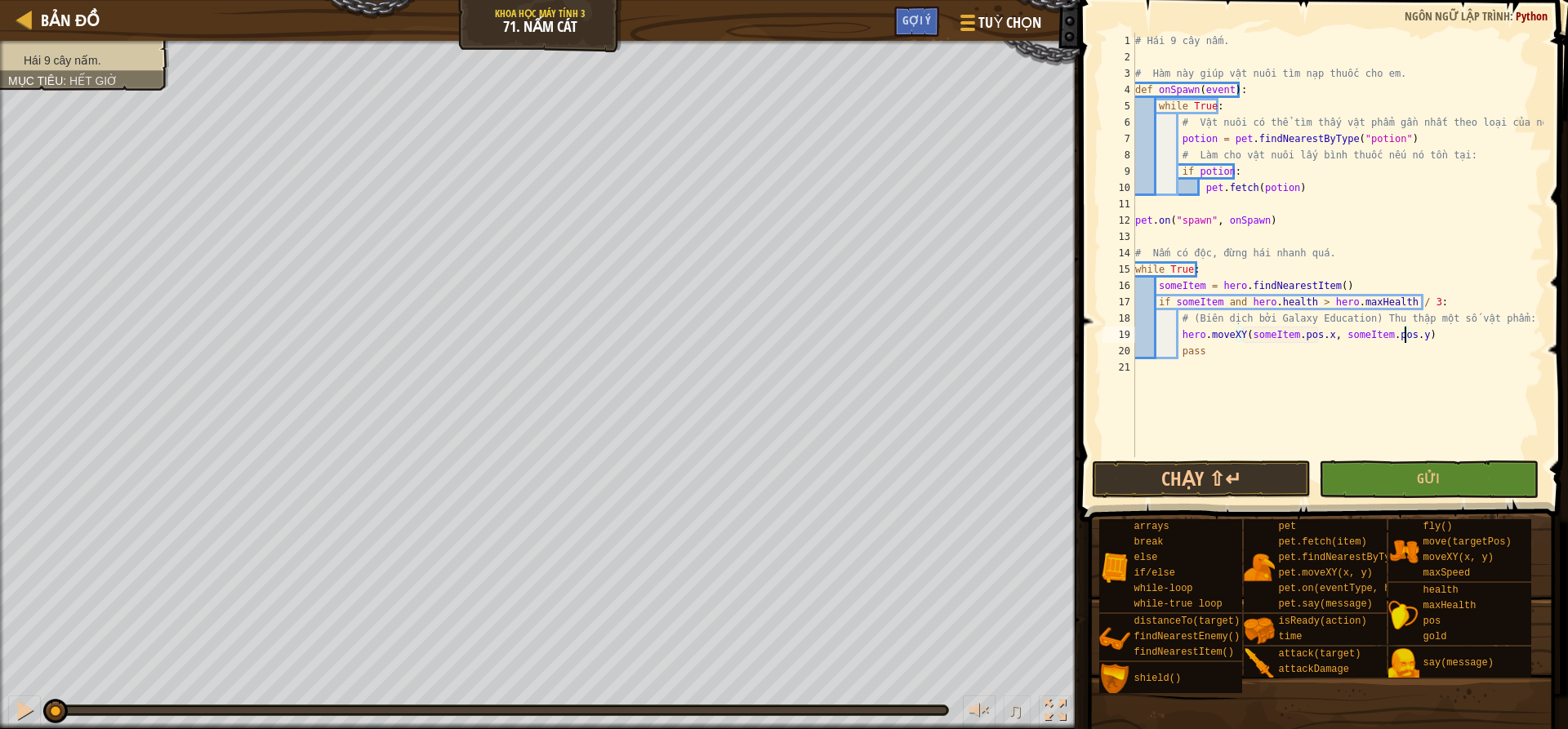
click at [1278, 395] on div "# Hái 9 cây nấm. # Hàm này giúp vật nuôi tìm nạp thuốc cho em. def onSpawn ( ev…" at bounding box center [1338, 261] width 412 height 457
click at [1473, 484] on button "Gửi" at bounding box center [1428, 480] width 219 height 37
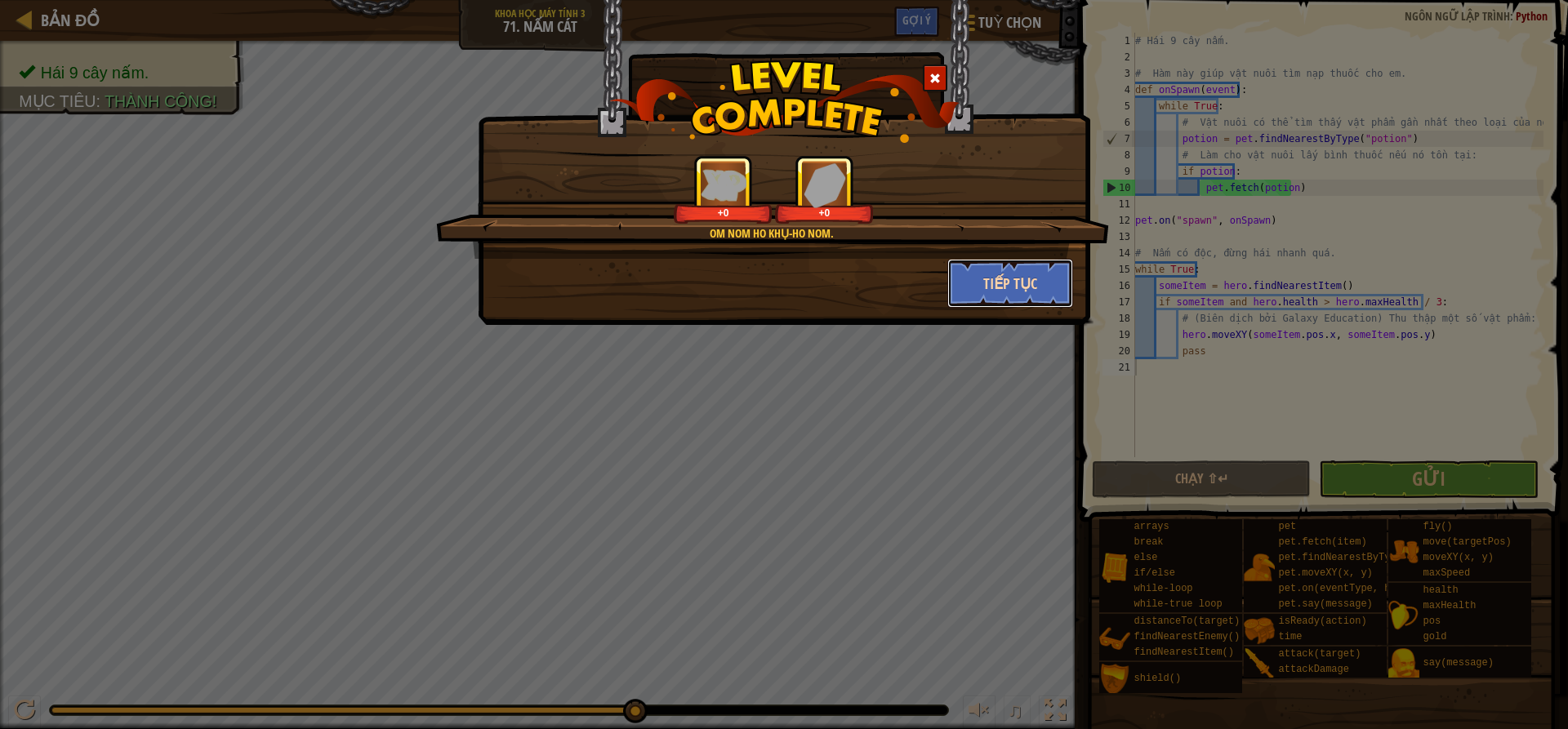
click at [1012, 277] on button "Tiếp tục" at bounding box center [1011, 284] width 127 height 49
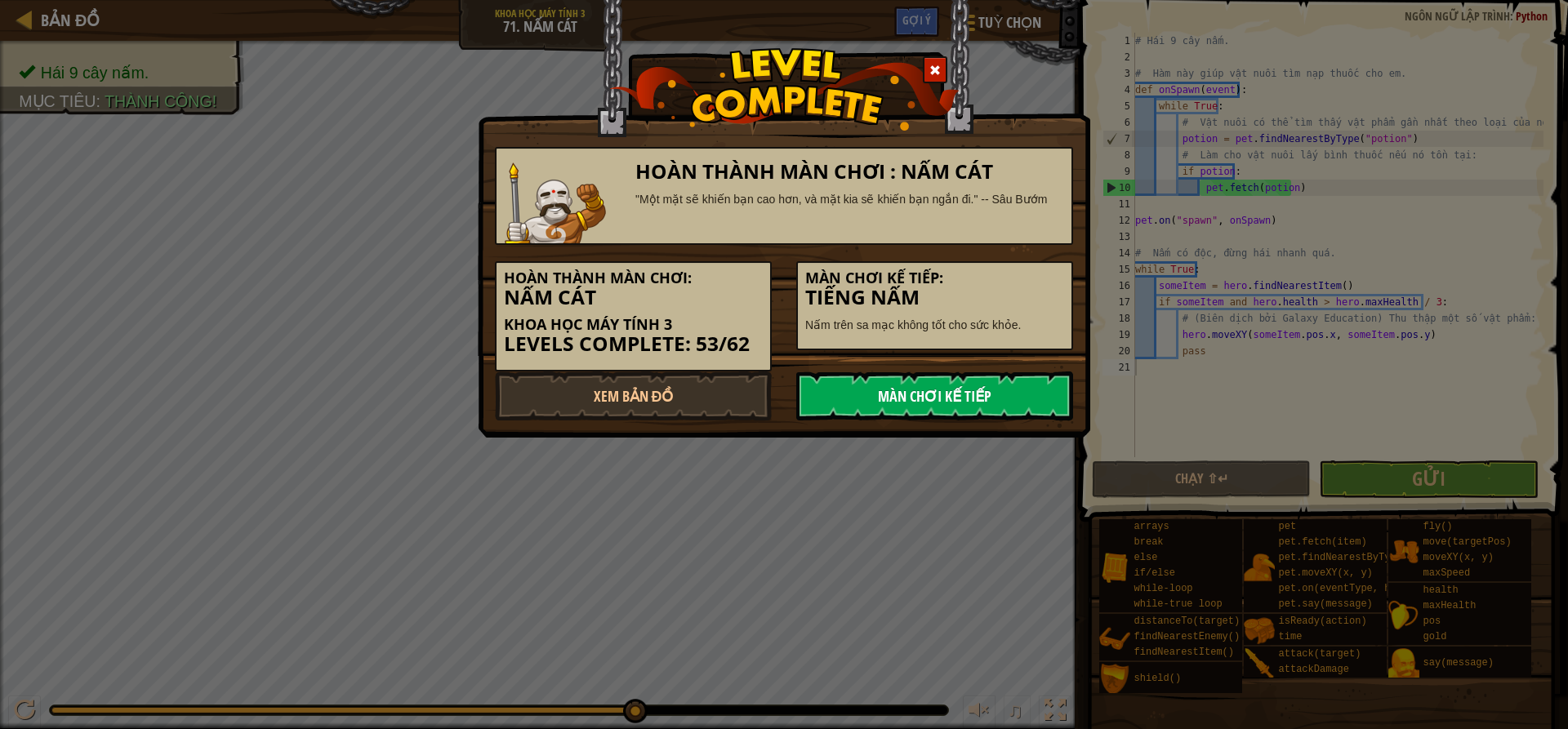
click at [997, 403] on link "Màn chơi kế tiếp" at bounding box center [934, 396] width 277 height 49
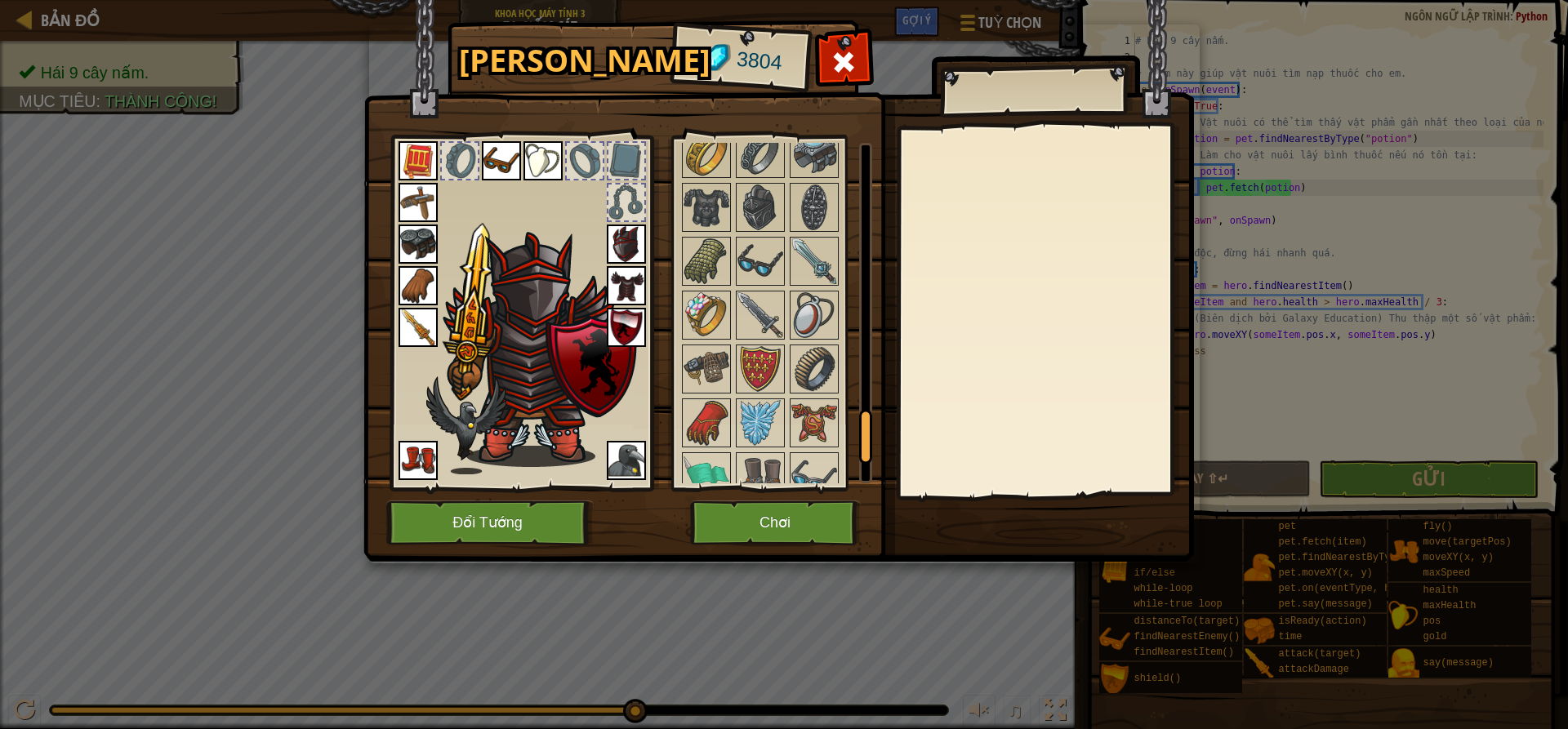
scroll to position [1797, 0]
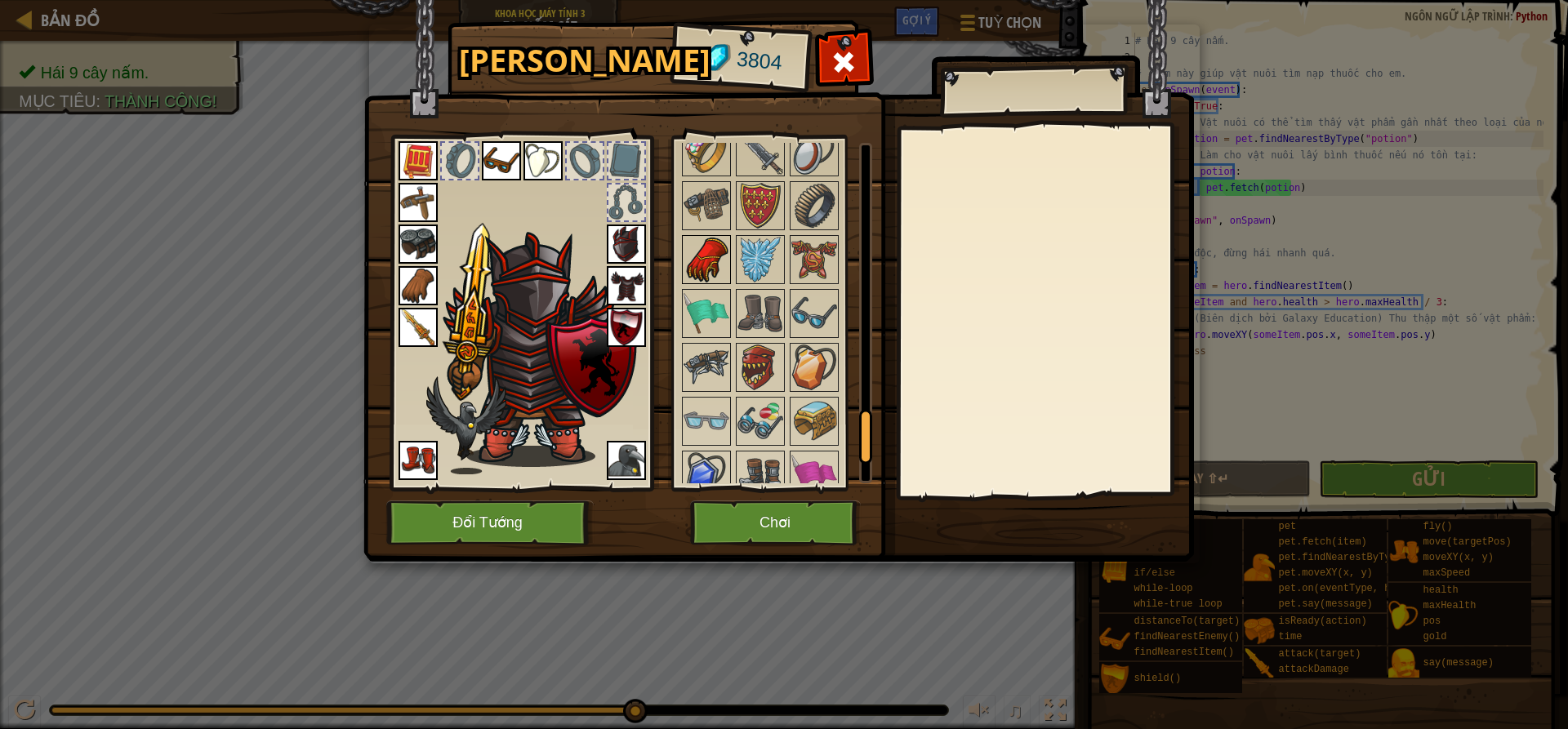
click at [702, 261] on img at bounding box center [706, 259] width 45 height 45
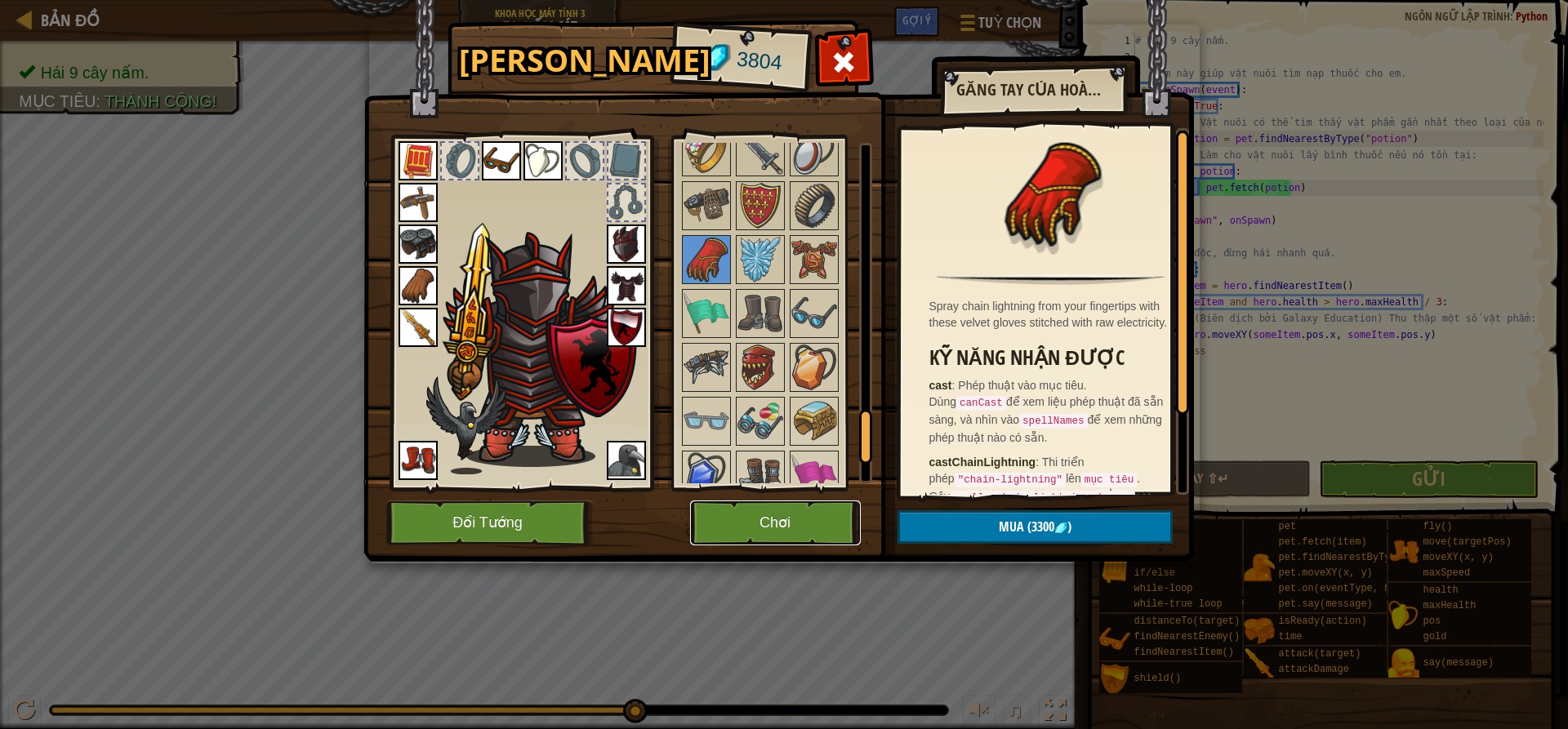
click at [810, 529] on button "Chơi" at bounding box center [775, 523] width 170 height 45
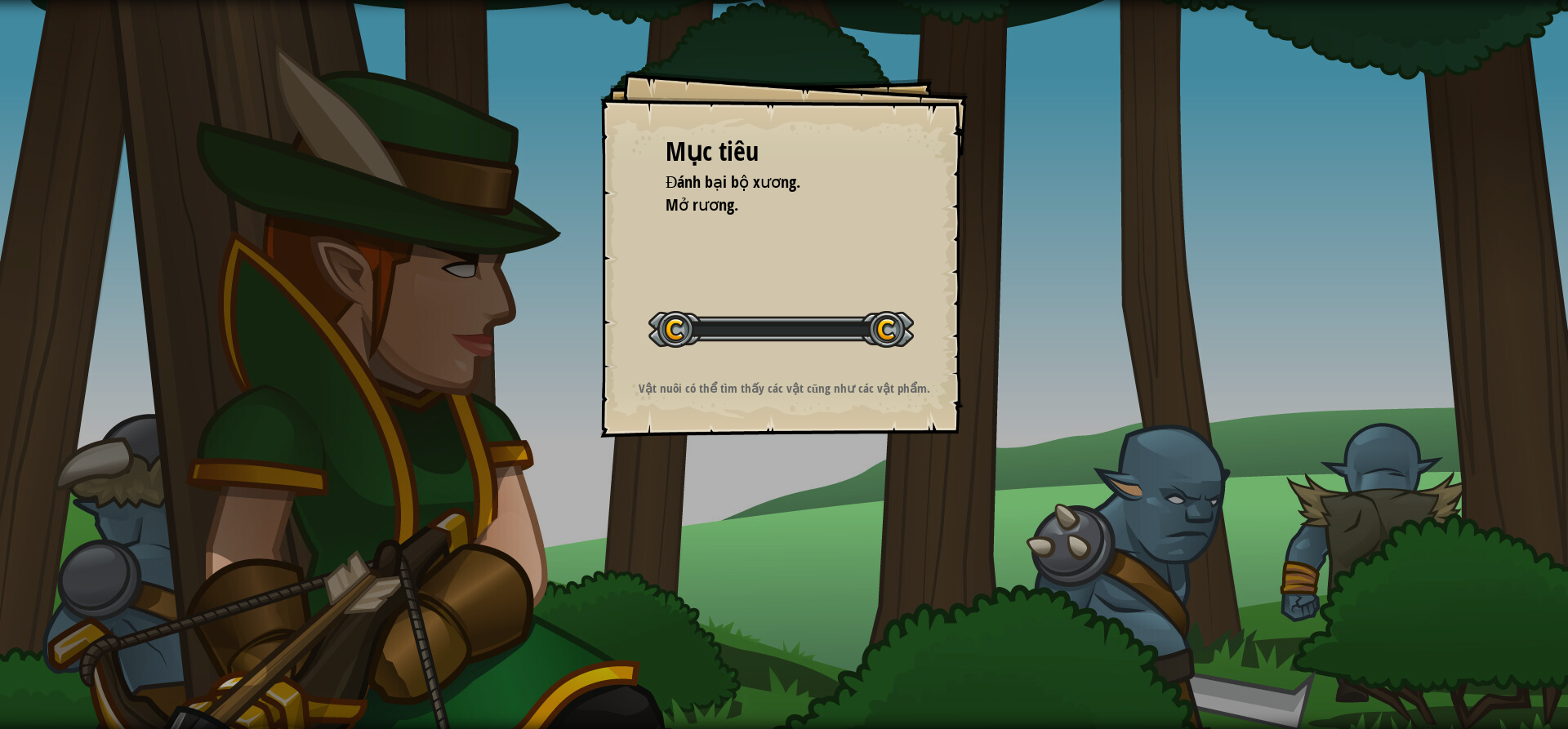
click at [801, 513] on div "Mục tiêu Đánh bại bộ xương. Mở rương. Bắt đầu màn chơi Không kết nối được với s…" at bounding box center [784, 364] width 1568 height 729
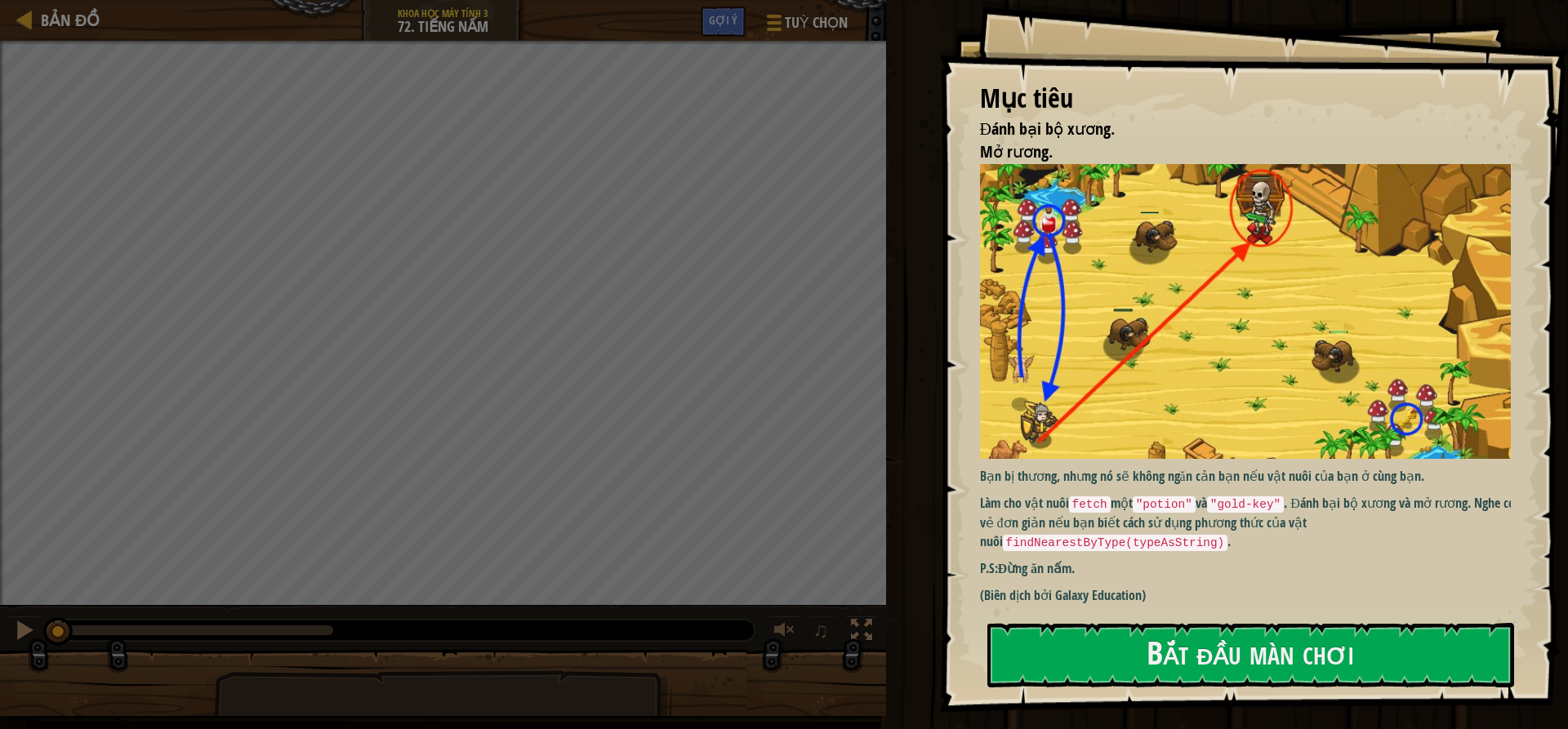
click at [1367, 350] on img at bounding box center [1251, 311] width 543 height 295
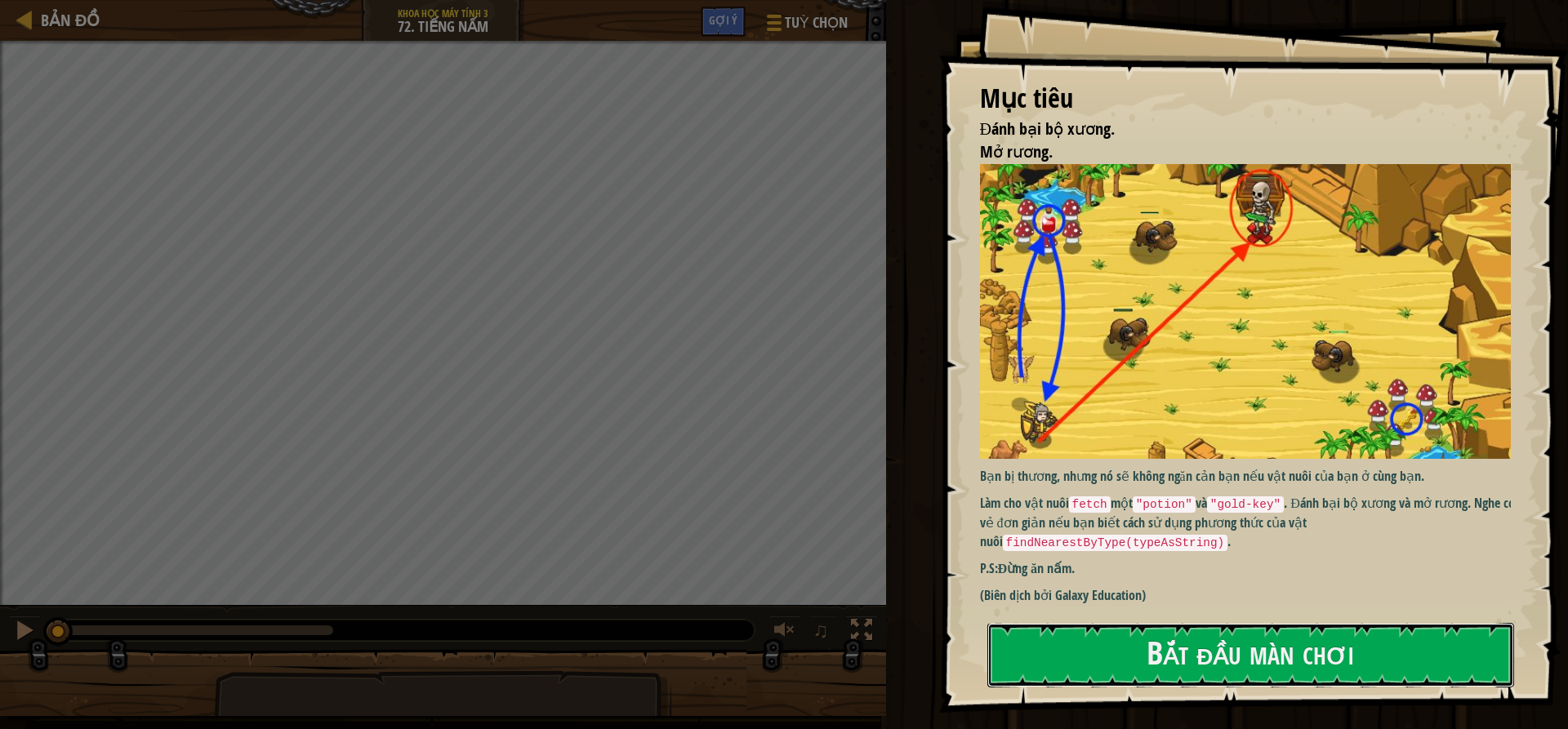
click at [1178, 639] on button "Bắt đầu màn chơi" at bounding box center [1250, 656] width 527 height 65
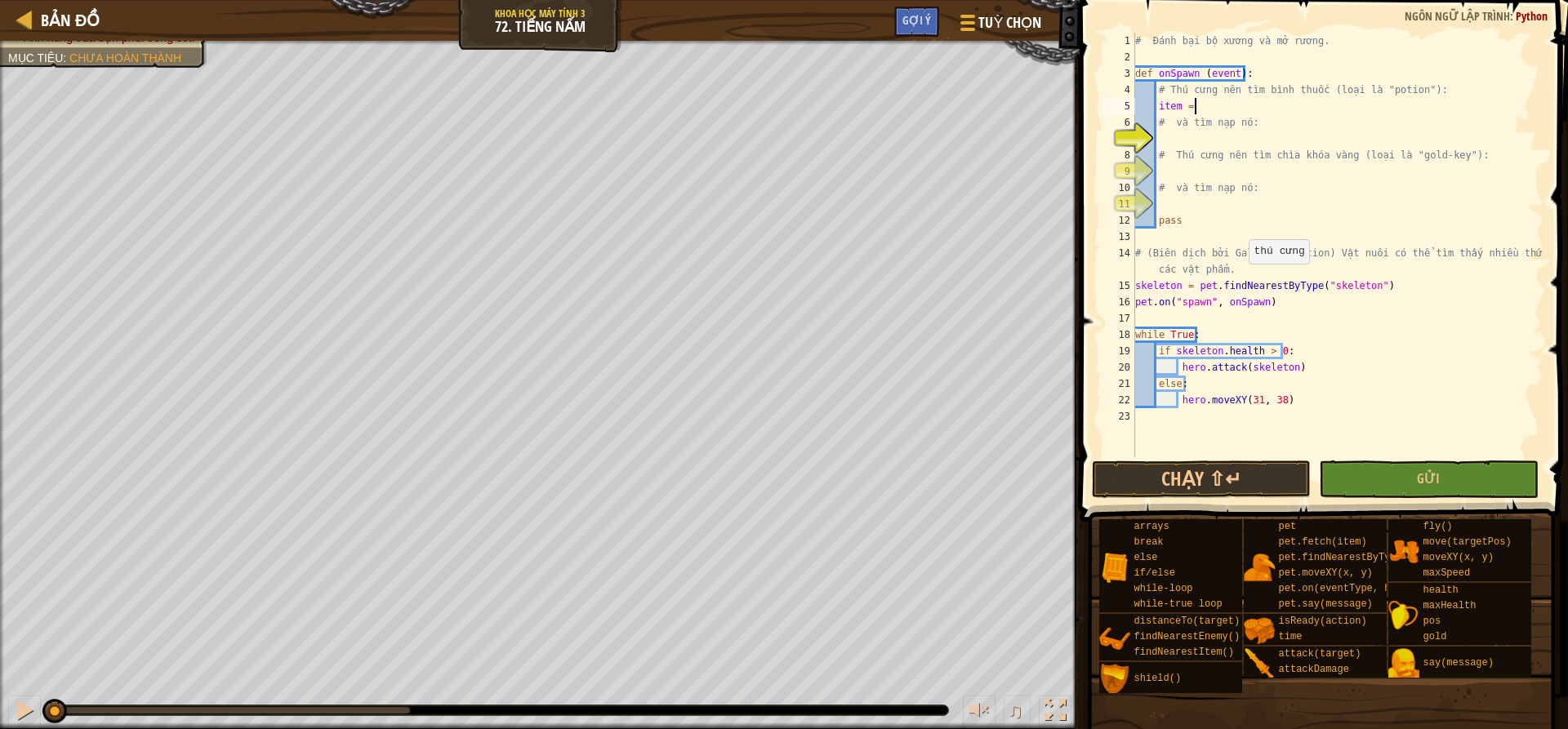
scroll to position [7, 4]
type textarea "item ="
click at [65, 13] on span "Bản đồ" at bounding box center [70, 20] width 59 height 22
select select "vi"
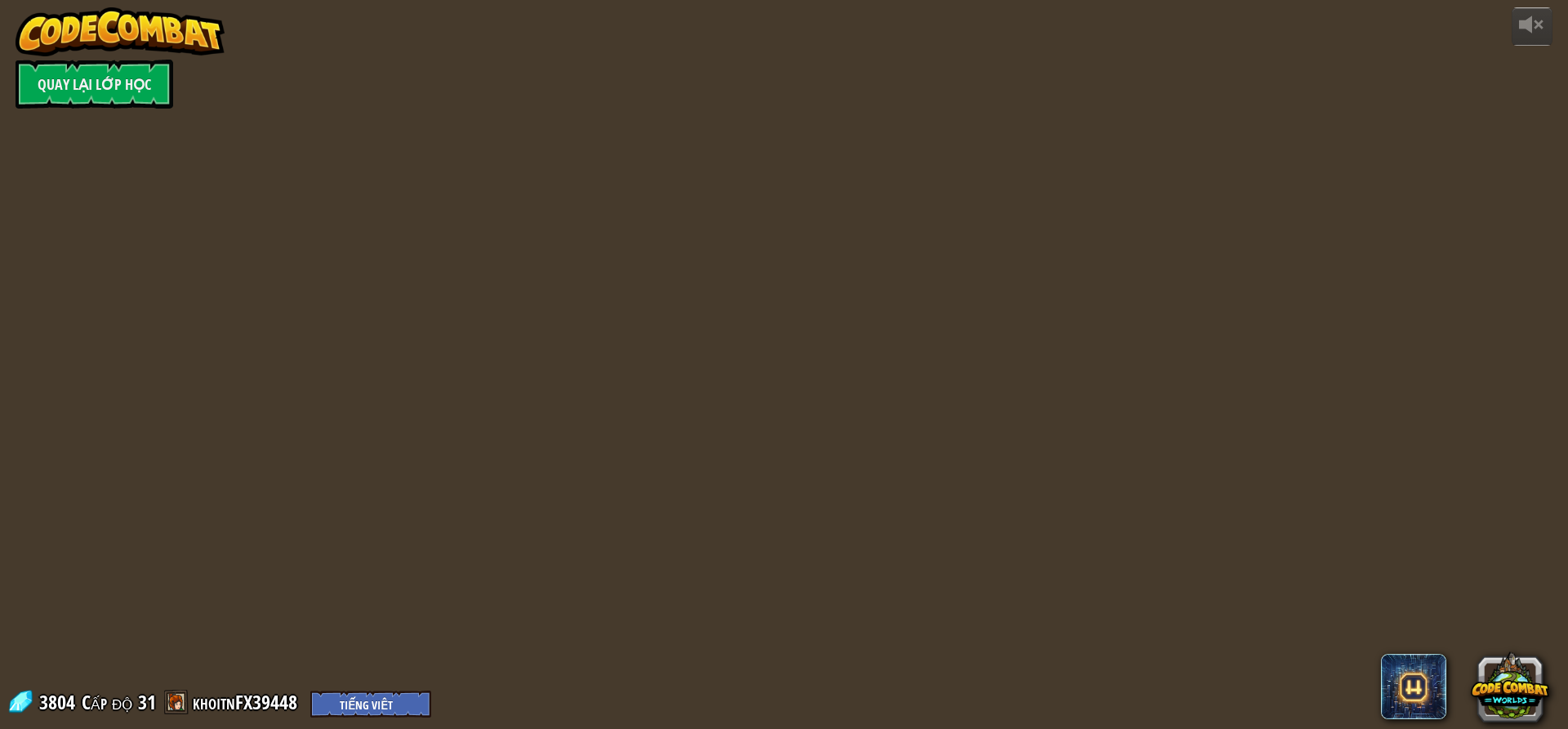
select select "vi"
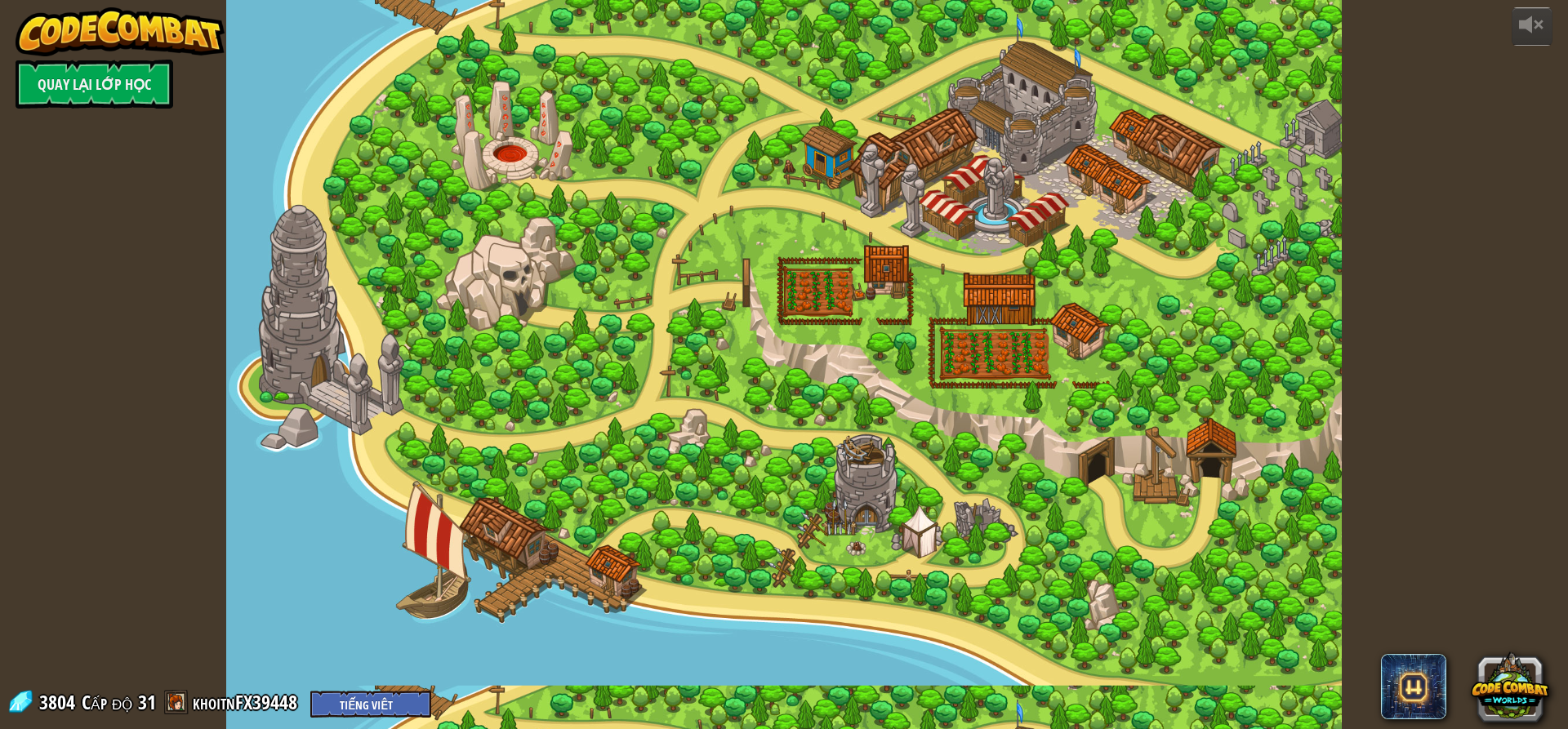
select select "vi"
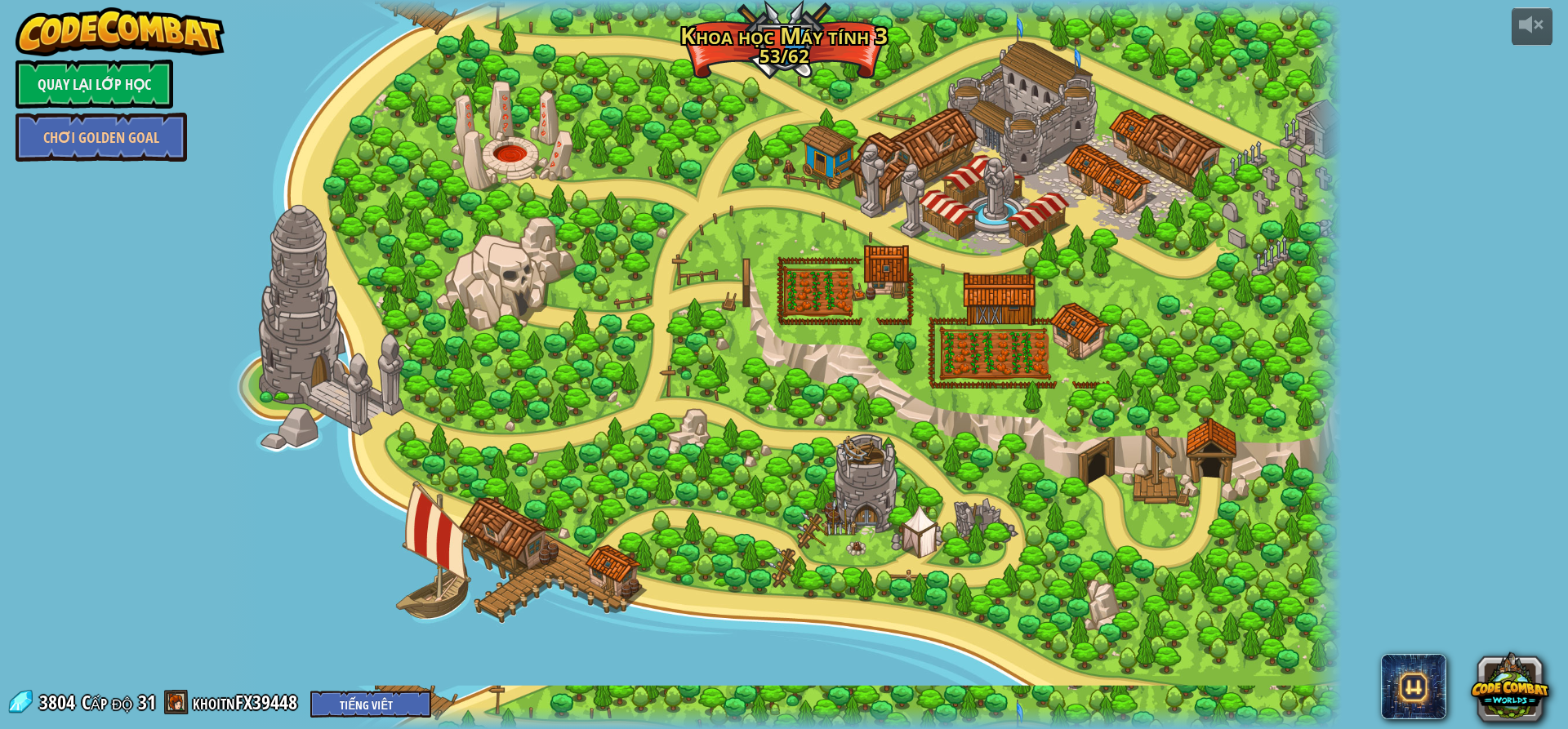
select select "vi"
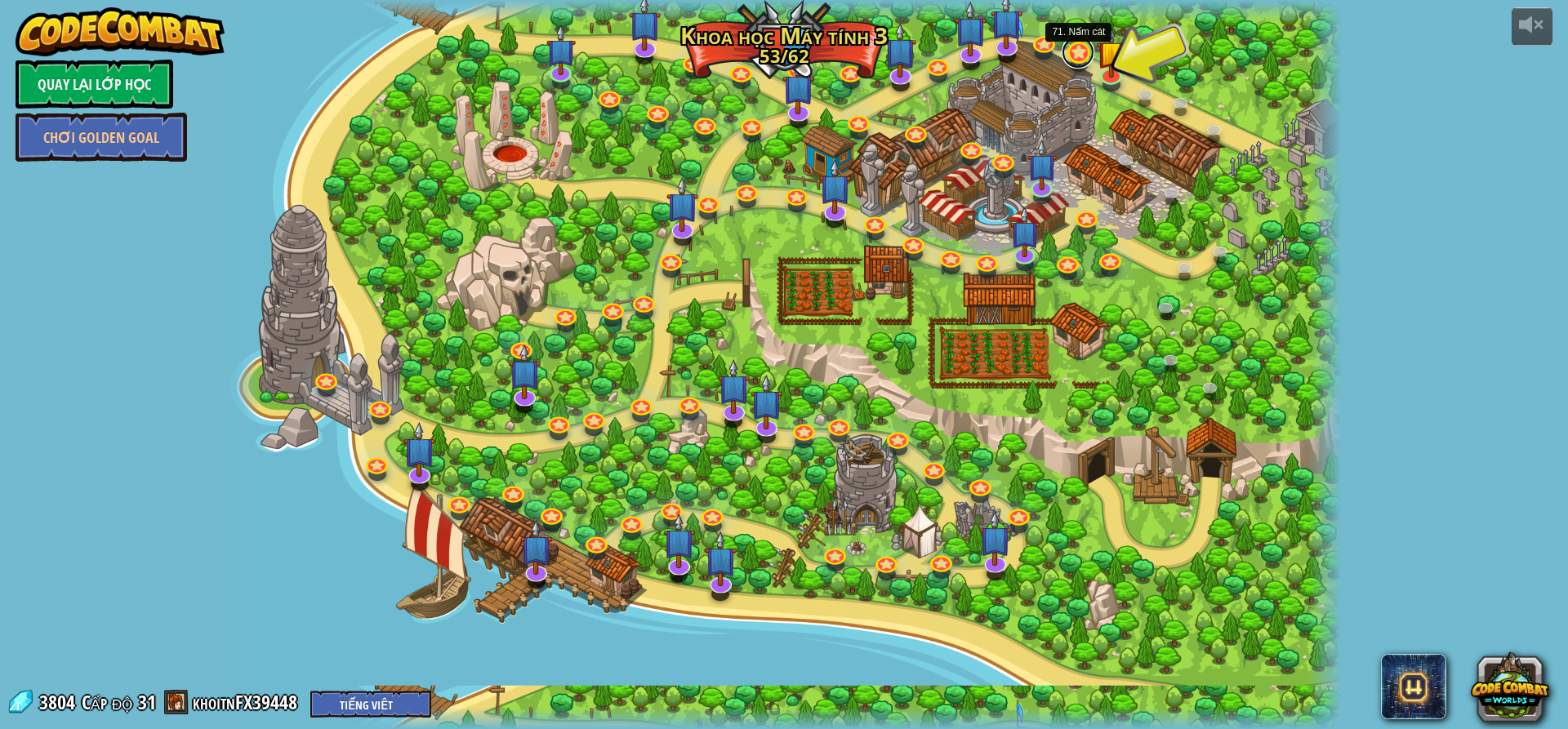
click at [1077, 59] on link at bounding box center [1078, 51] width 33 height 33
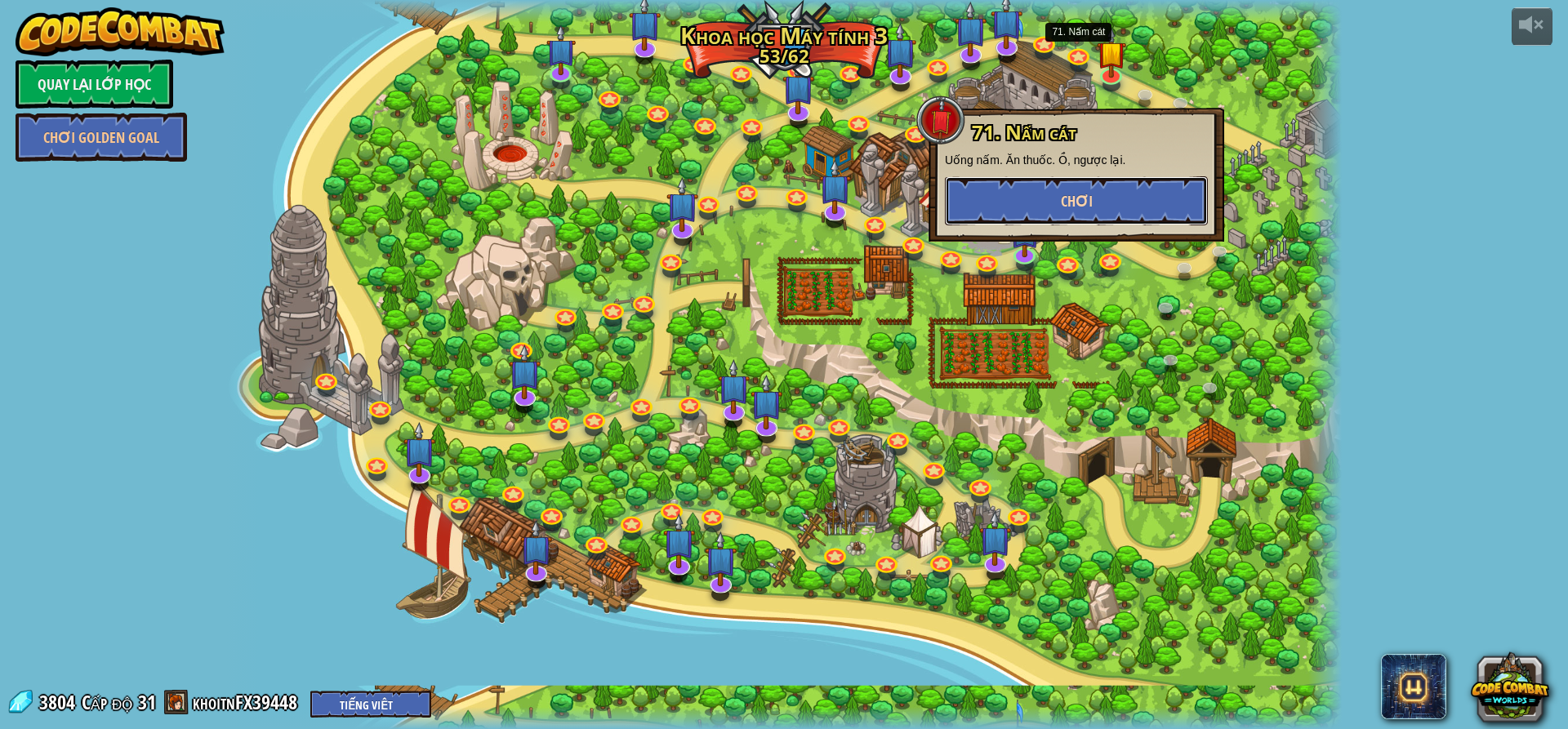
click at [1095, 204] on button "Chơi" at bounding box center [1076, 201] width 263 height 49
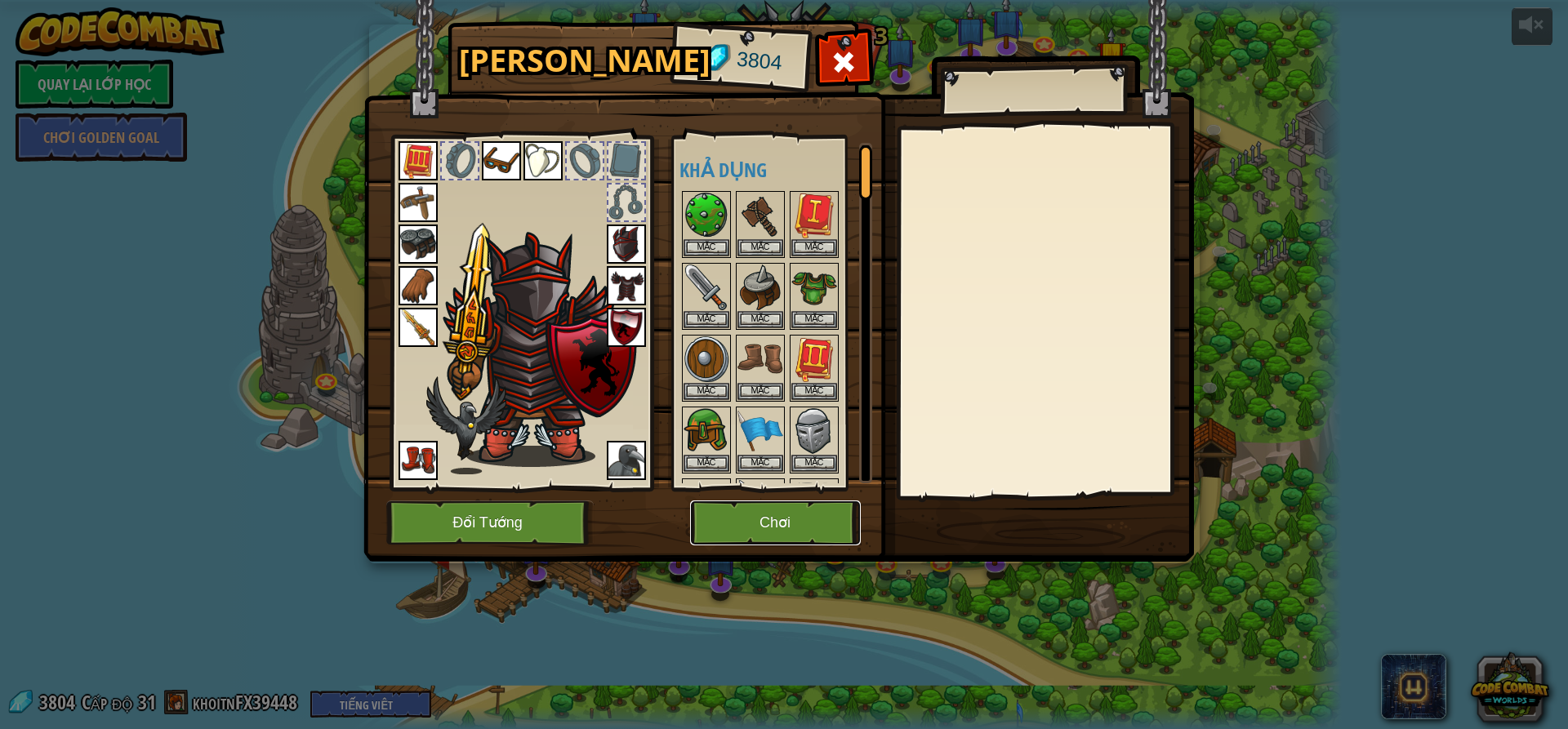
click at [810, 523] on button "Chơi" at bounding box center [775, 523] width 170 height 45
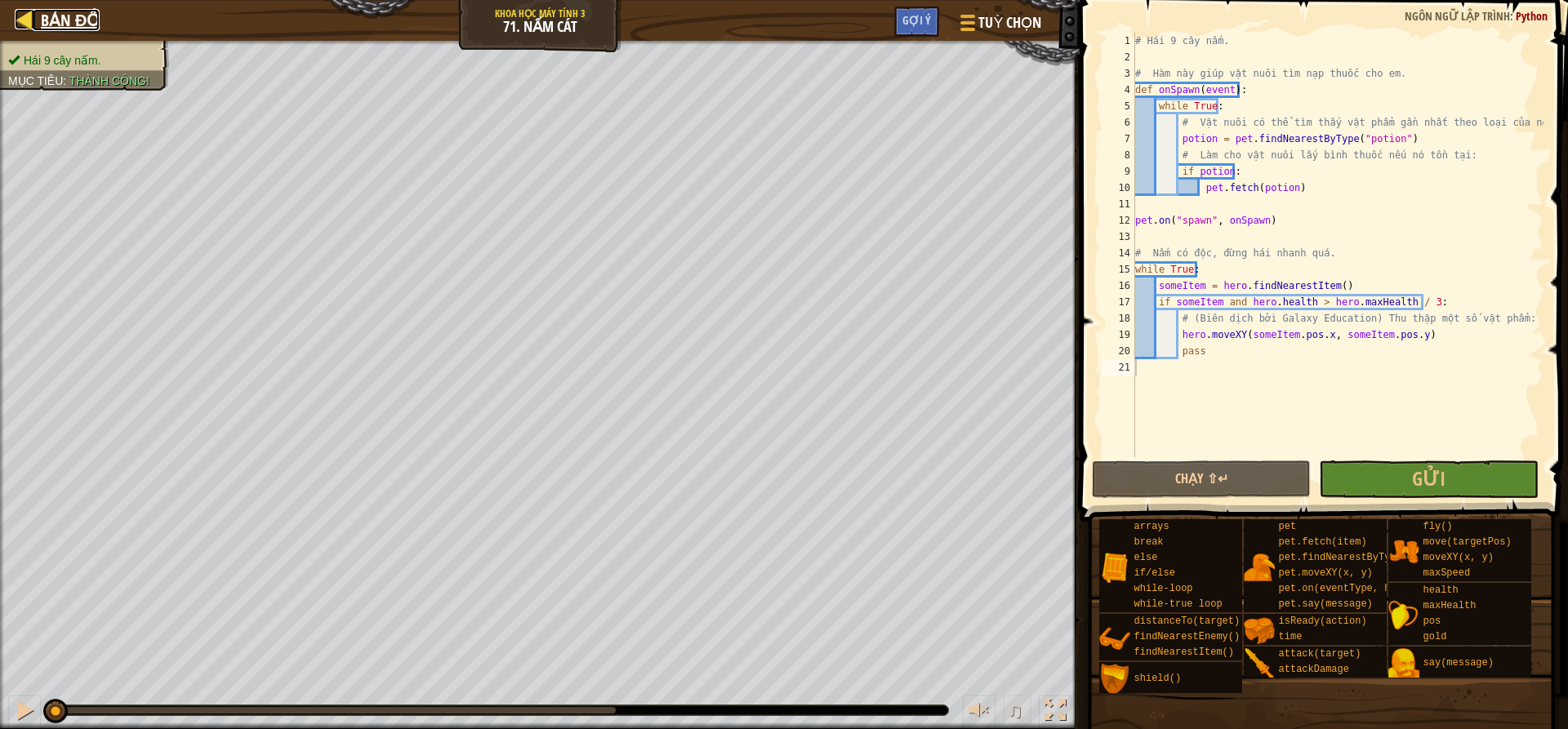
click at [37, 25] on link "Bản đồ" at bounding box center [66, 20] width 67 height 22
select select "vi"
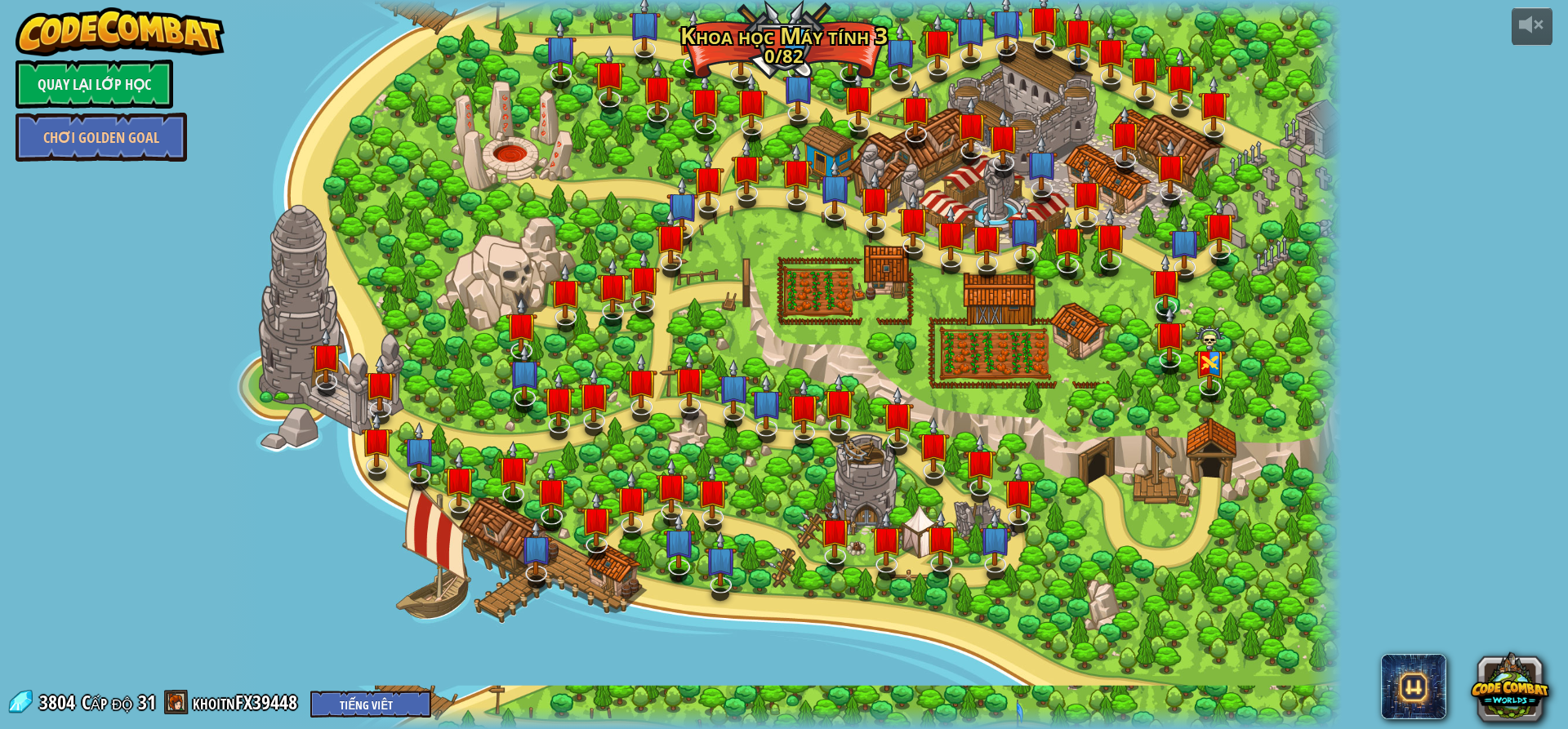
select select "vi"
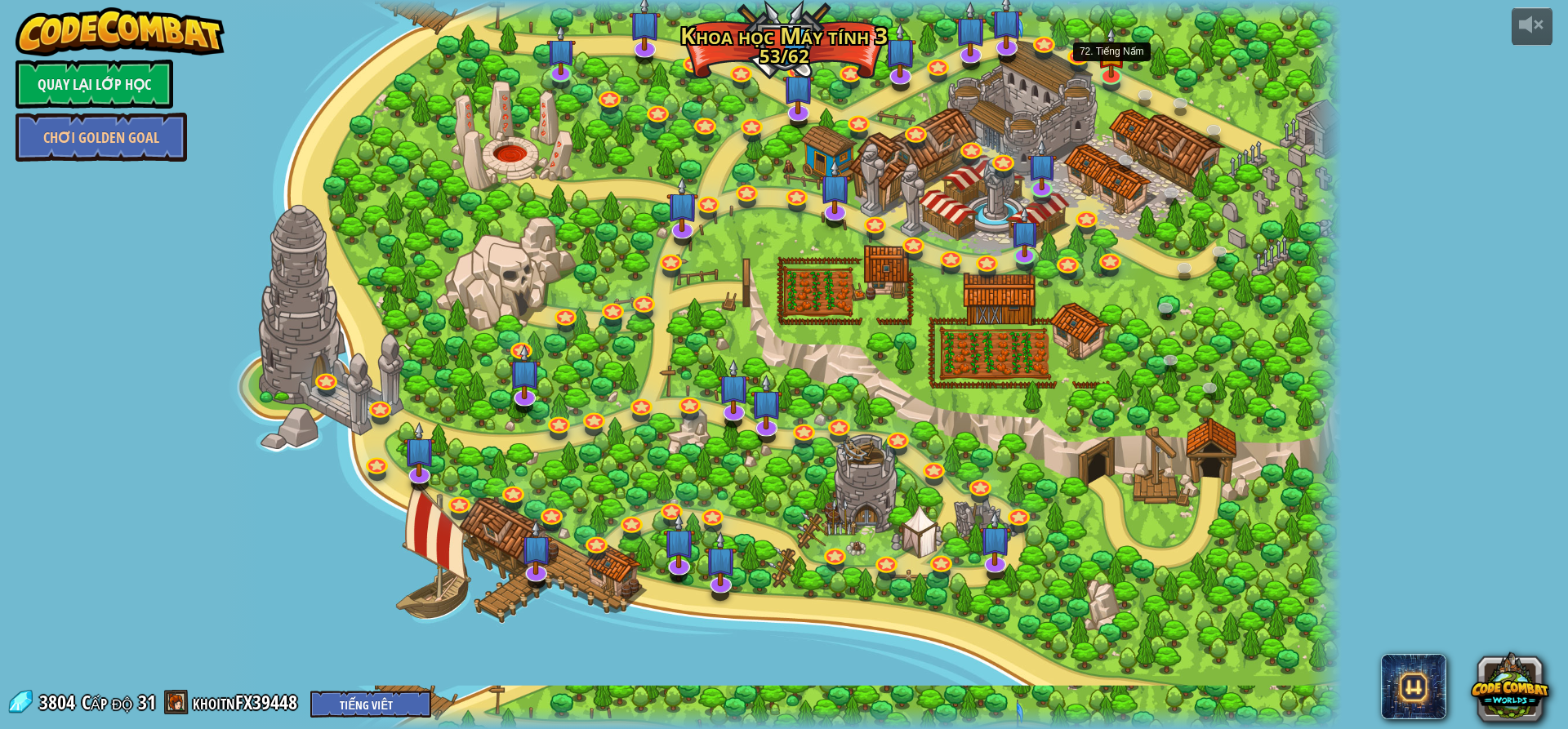
select select "vi"
drag, startPoint x: 1113, startPoint y: 75, endPoint x: 1130, endPoint y: 105, distance: 34.5
click at [1114, 75] on div at bounding box center [1111, 76] width 22 height 17
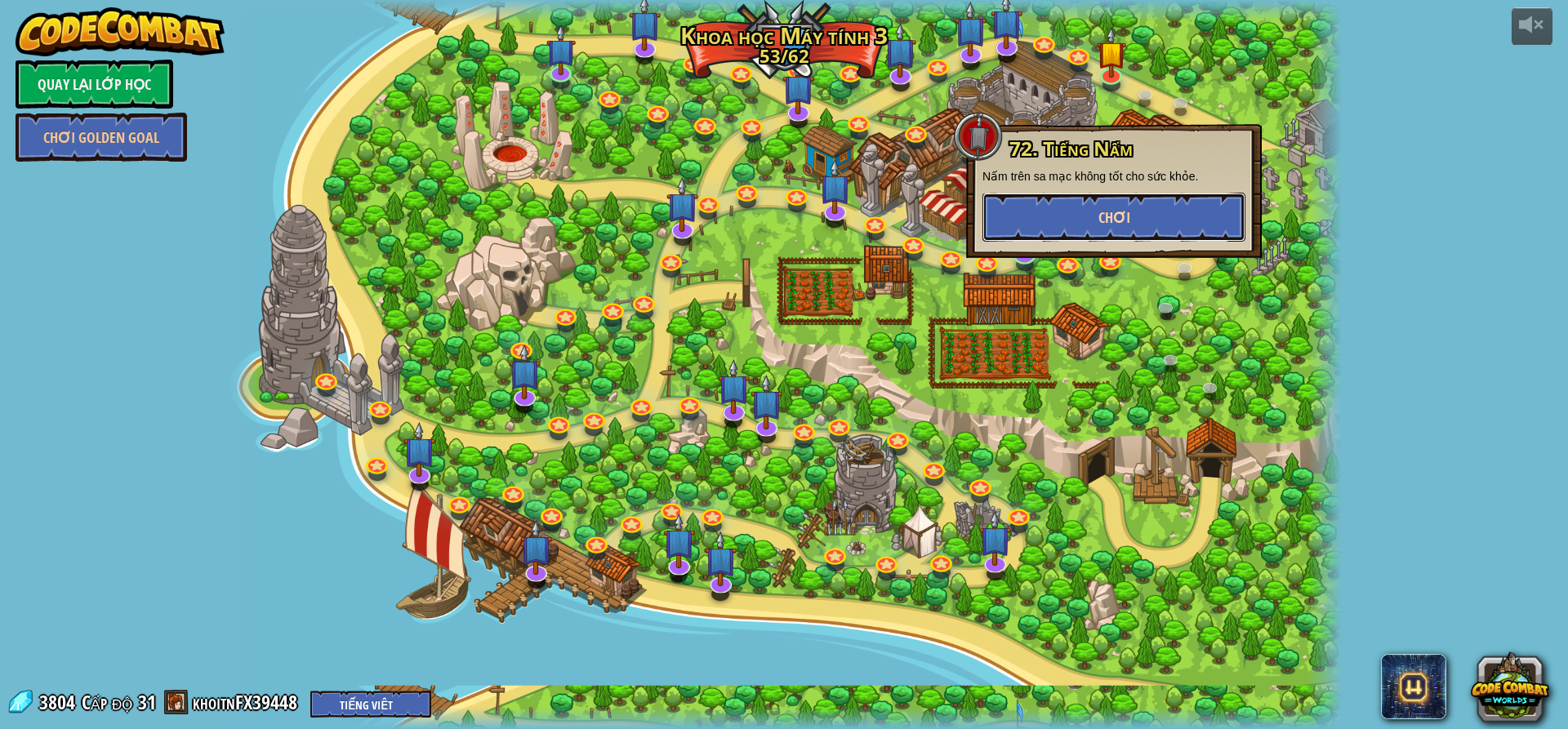
click at [1150, 214] on button "Chơi" at bounding box center [1113, 218] width 263 height 49
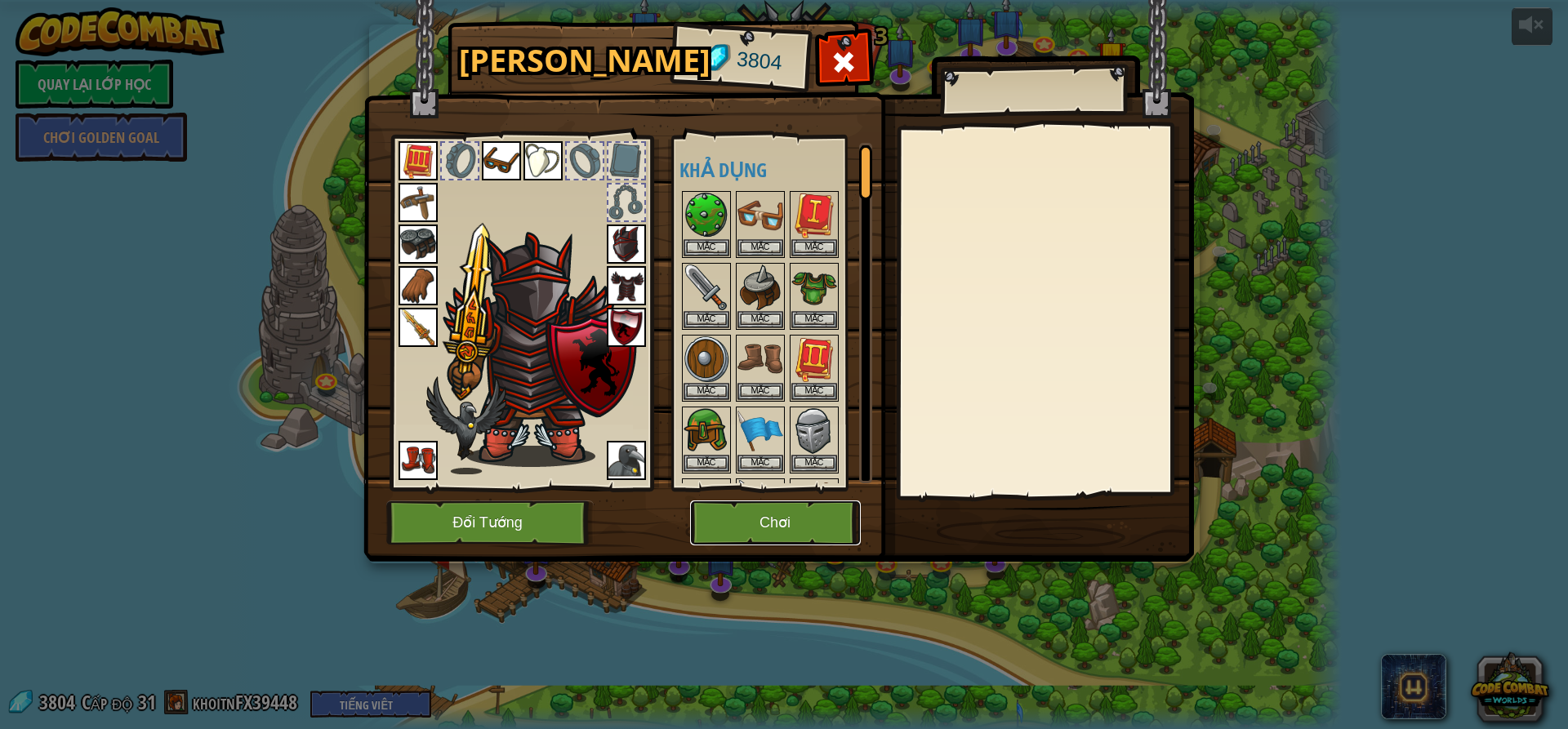
click at [804, 538] on button "Chơi" at bounding box center [775, 523] width 170 height 45
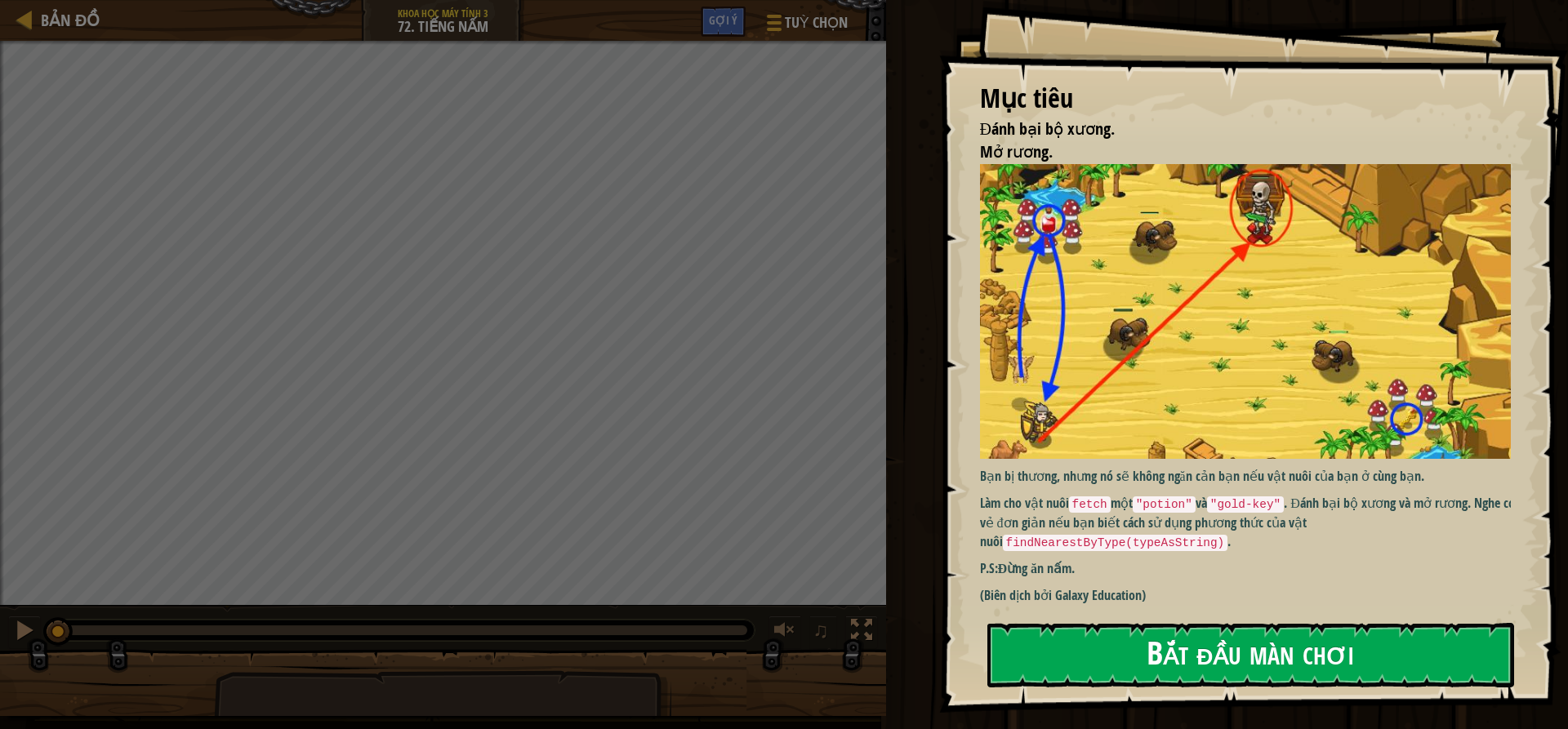
click at [1282, 326] on img at bounding box center [1251, 311] width 543 height 295
drag, startPoint x: 1261, startPoint y: 517, endPoint x: 1264, endPoint y: 548, distance: 31.1
click at [1263, 523] on p "Làm cho vật nuôi fetch một "potion" và "gold-key" . Đánh bại bộ xương và mở rươ…" at bounding box center [1251, 523] width 543 height 57
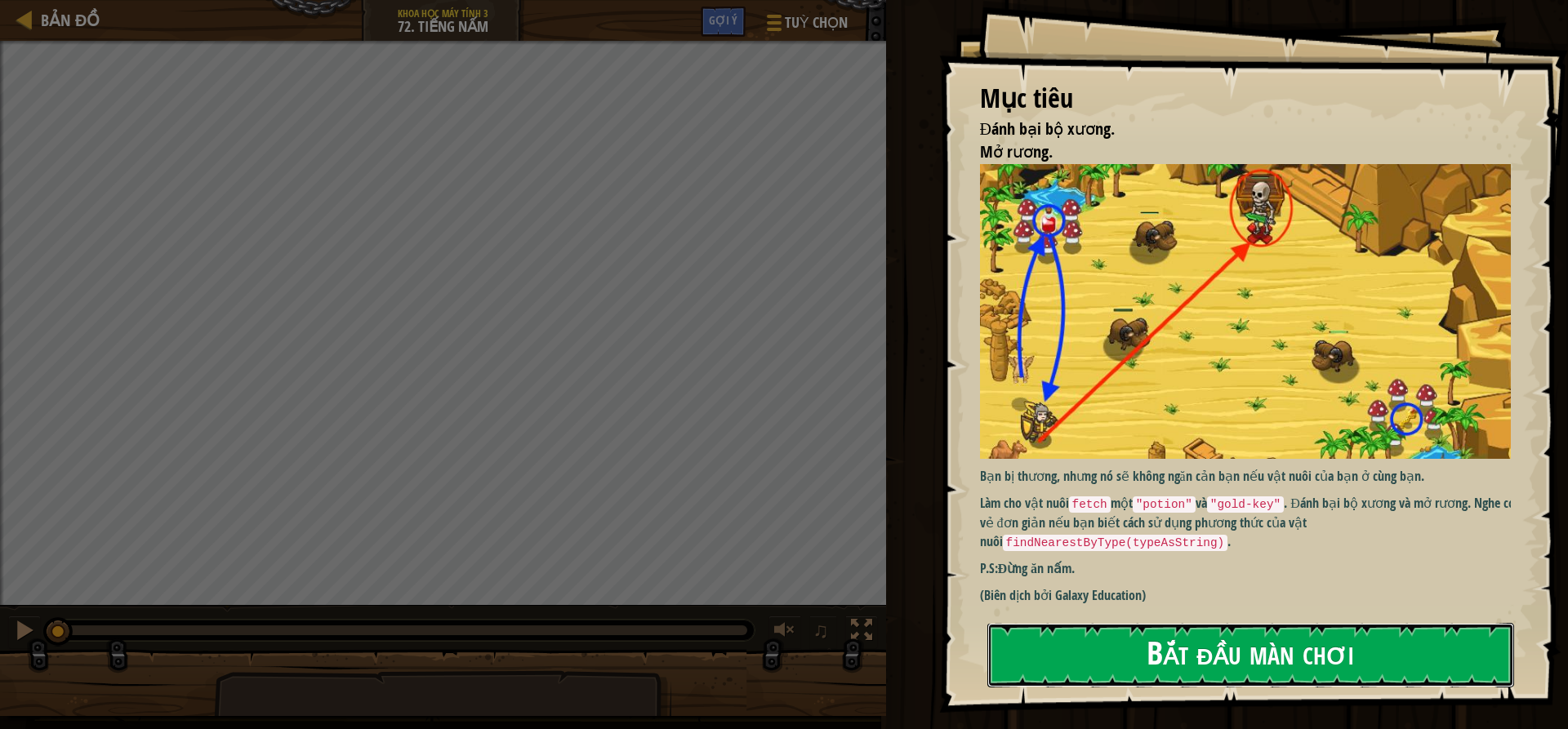
click at [1146, 653] on button "Bắt đầu màn chơi" at bounding box center [1250, 656] width 527 height 65
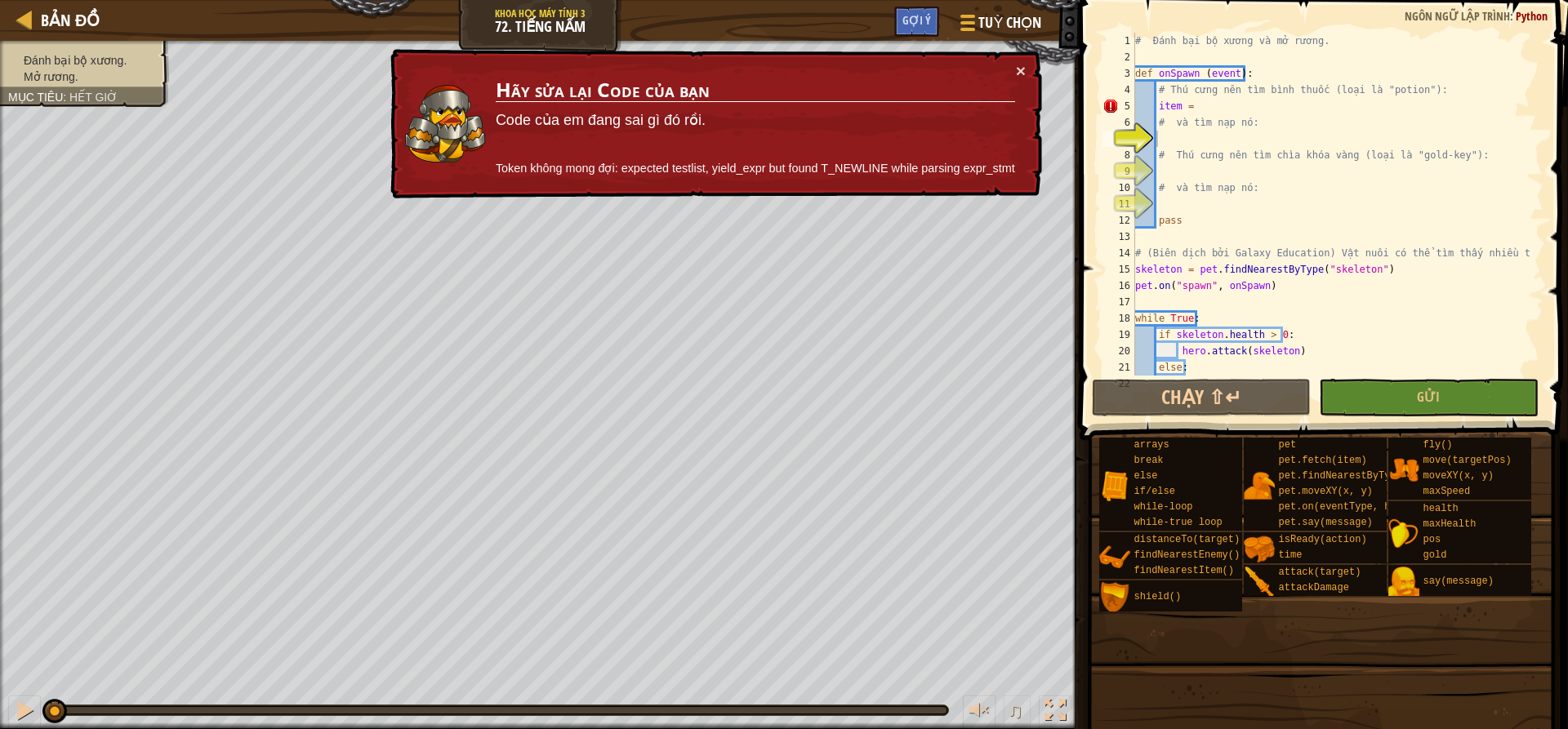
click at [1035, 107] on div "× Hãy sửa lại Code của bạn Code của em đang sai gì đó rồi. Token không mong đợi…" at bounding box center [714, 124] width 655 height 151
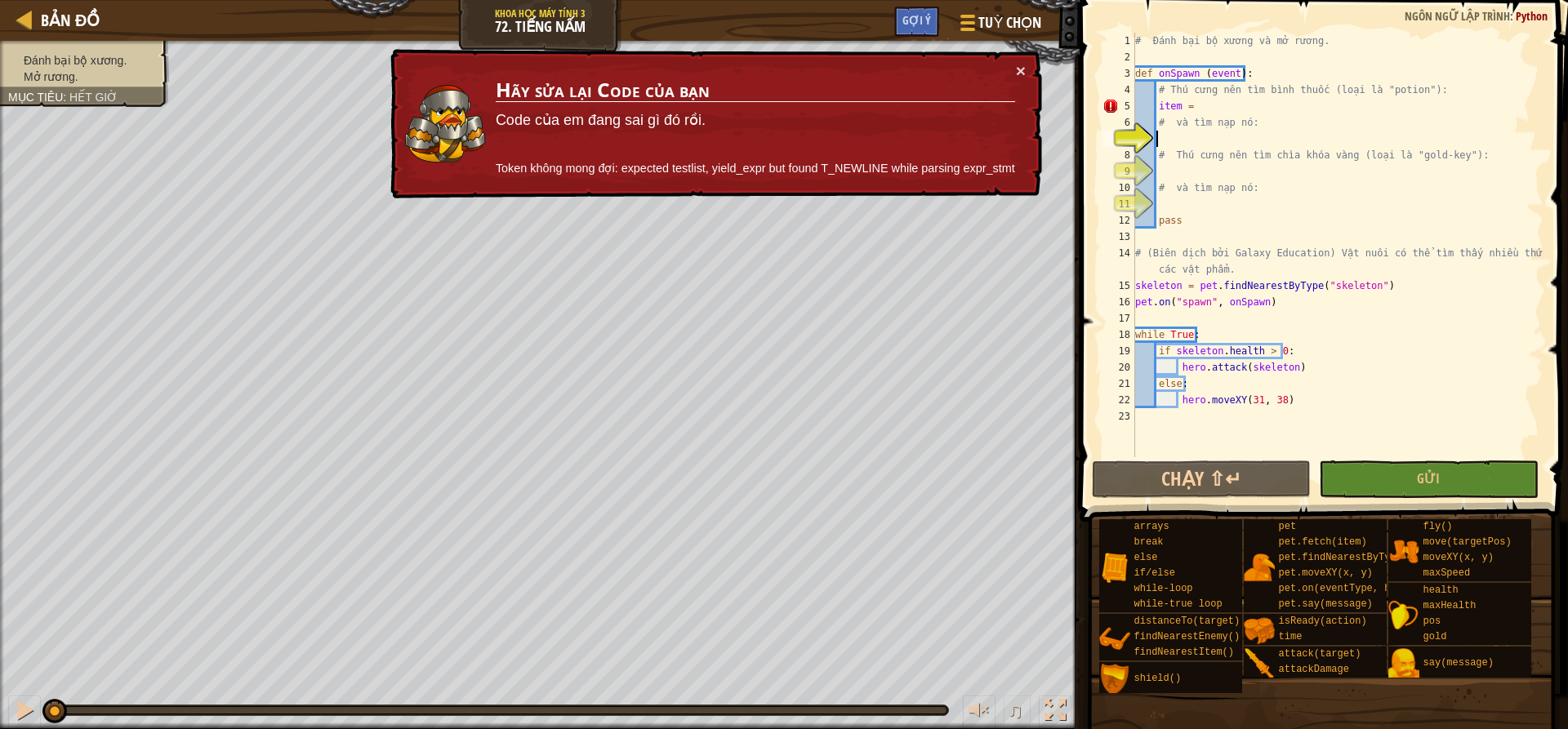
click at [1217, 110] on div "# Đánh bại bộ xương và mở rương. def onSpawn ( event ) : # Thú cưng nên tìm bìn…" at bounding box center [1338, 261] width 412 height 457
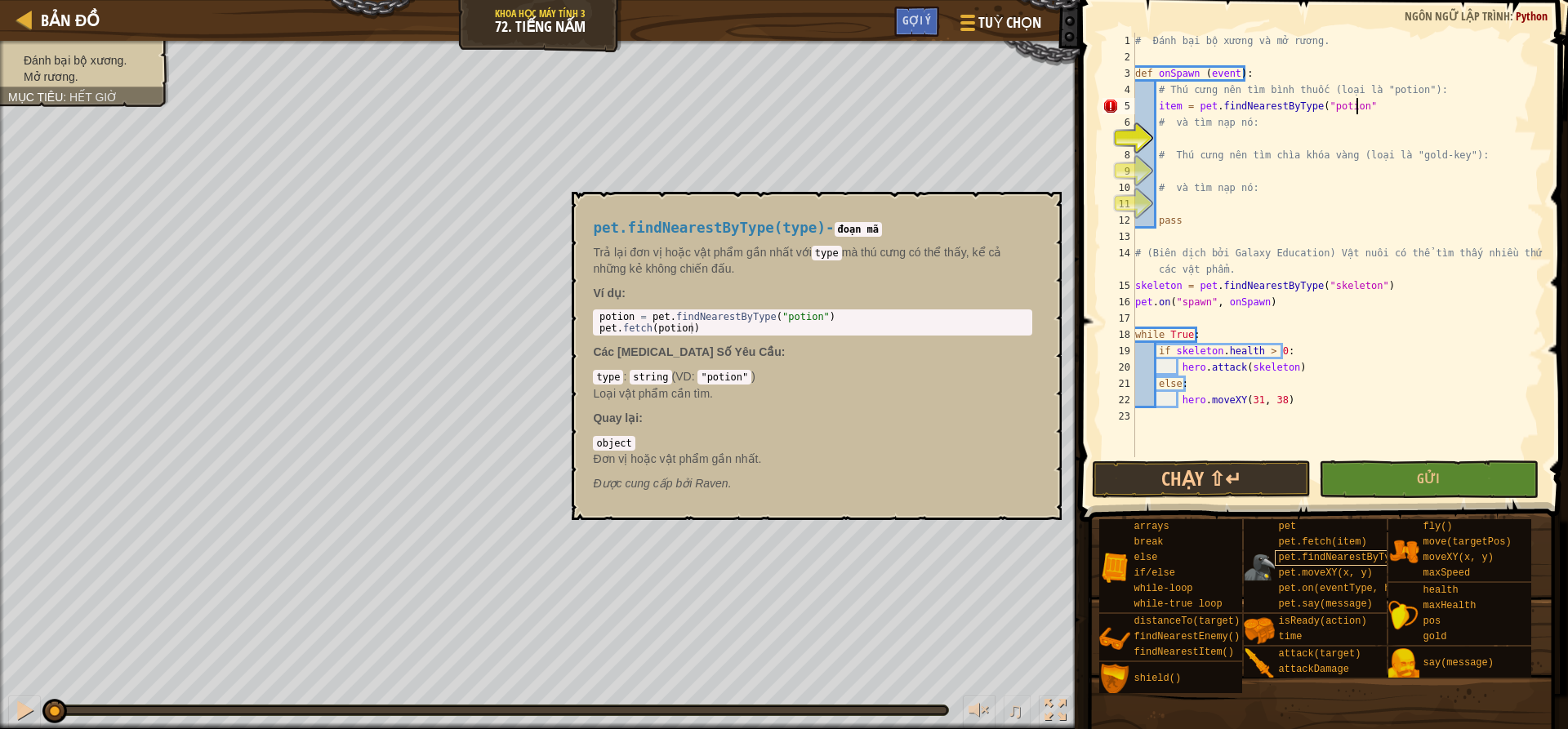
scroll to position [7, 18]
type textarea "item = pet.findNearestByType("potion")"
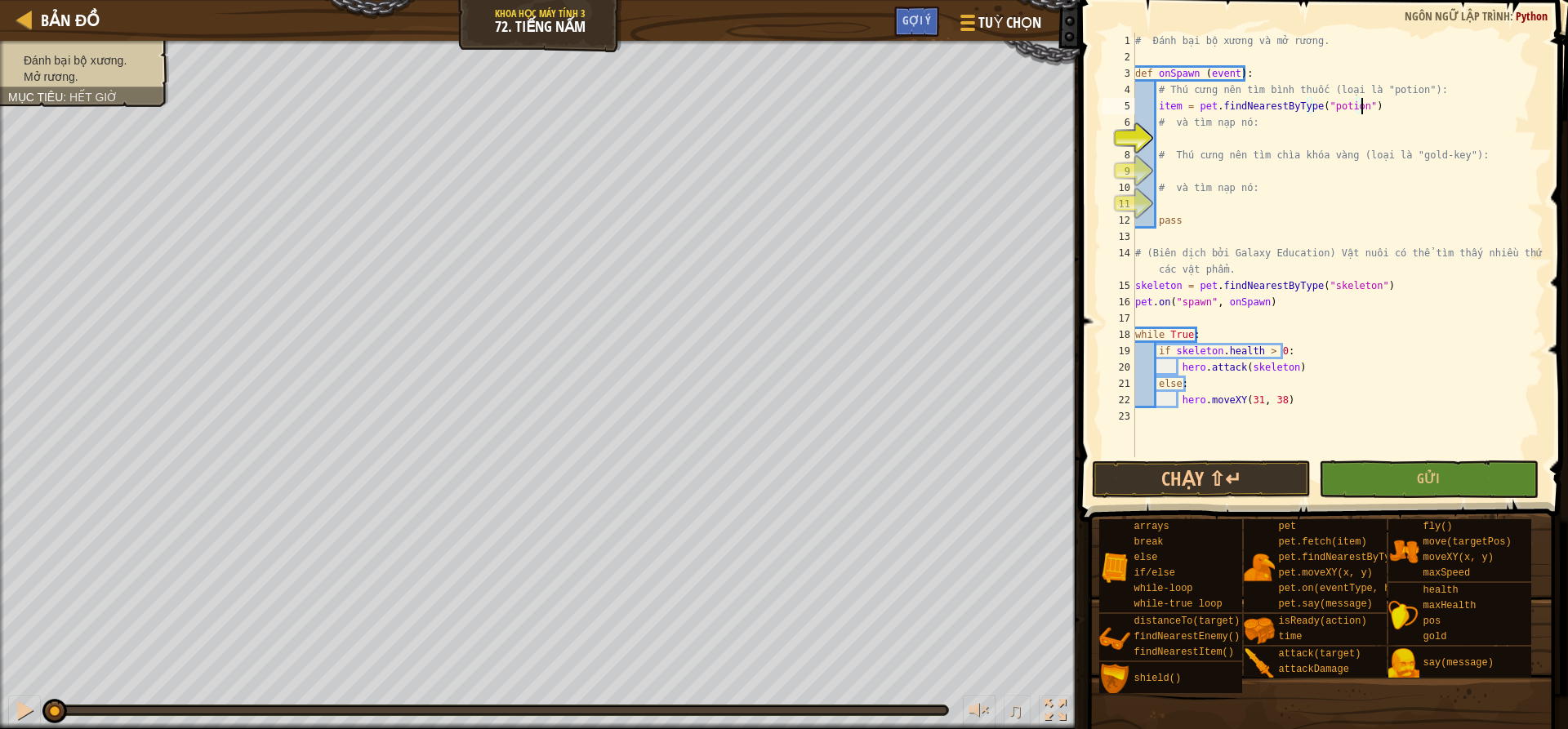
click at [1185, 143] on div "# Đánh bại bộ xương và mở rương. def onSpawn ( event ) : # Thú cưng nên tìm bìn…" at bounding box center [1338, 261] width 412 height 457
type textarea "h"
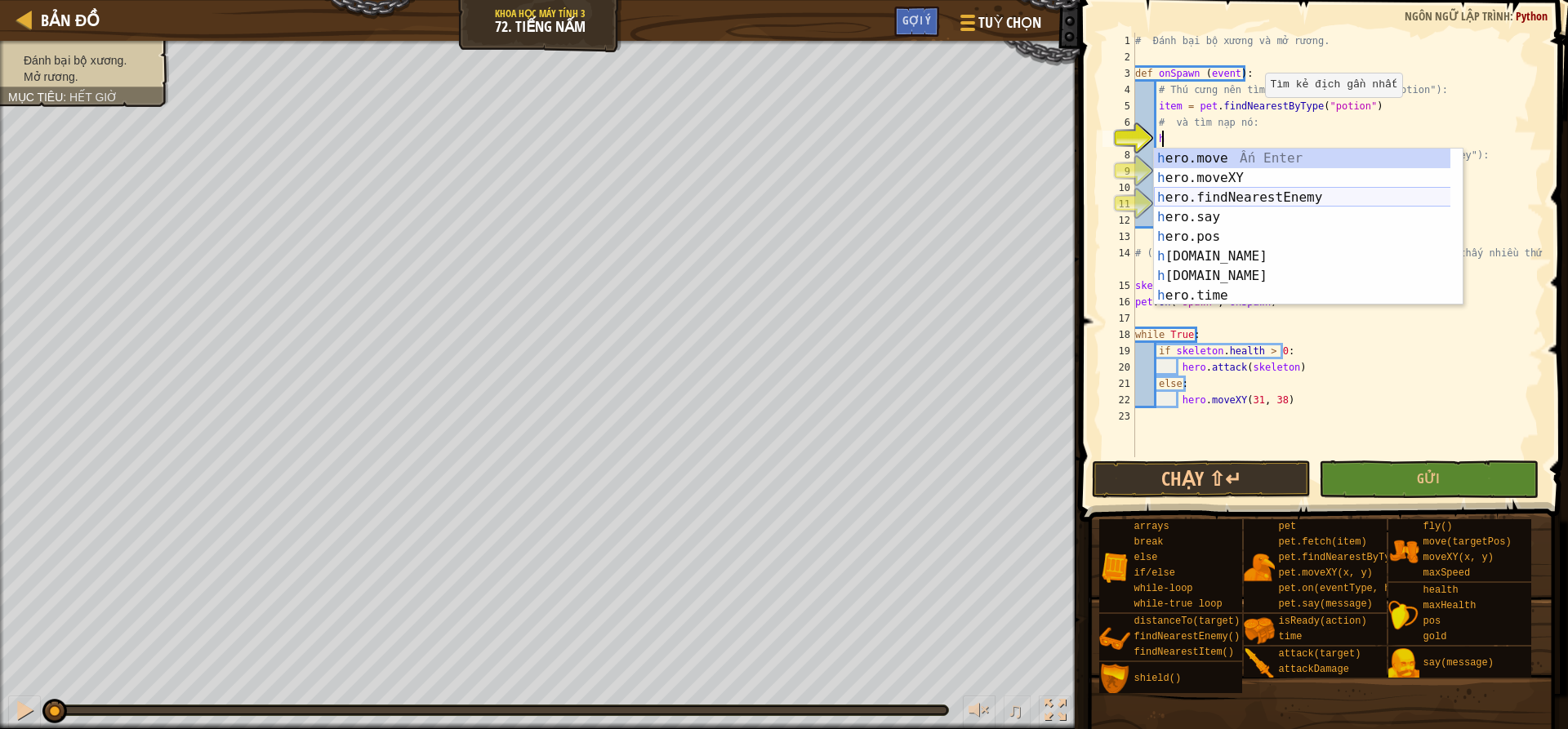
scroll to position [7, 2]
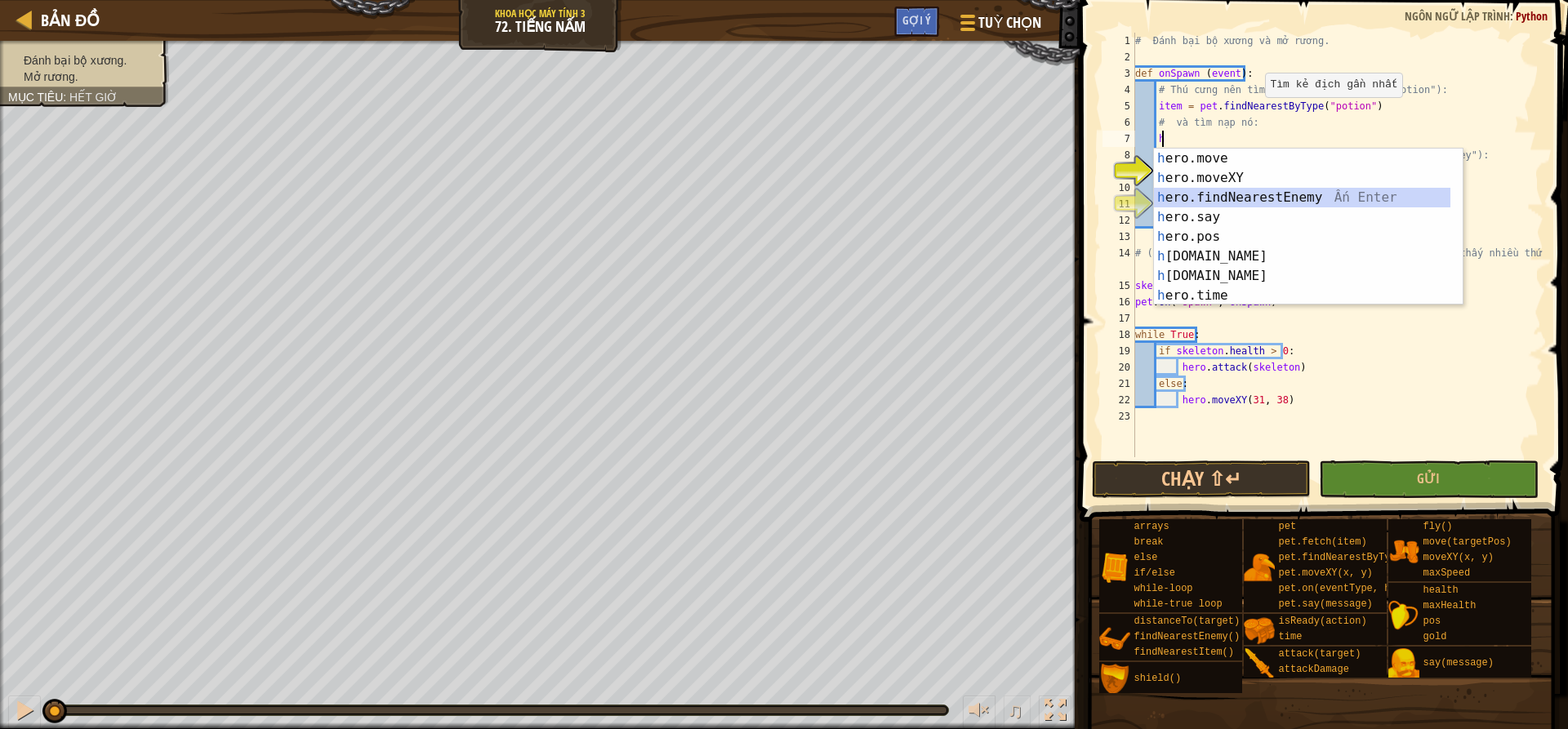
click at [1312, 199] on div "h ero.move Ấn Enter h ero.moveXY Ấn Enter h ero.findNearestEnemy Ấn Enter h ero…" at bounding box center [1302, 246] width 296 height 196
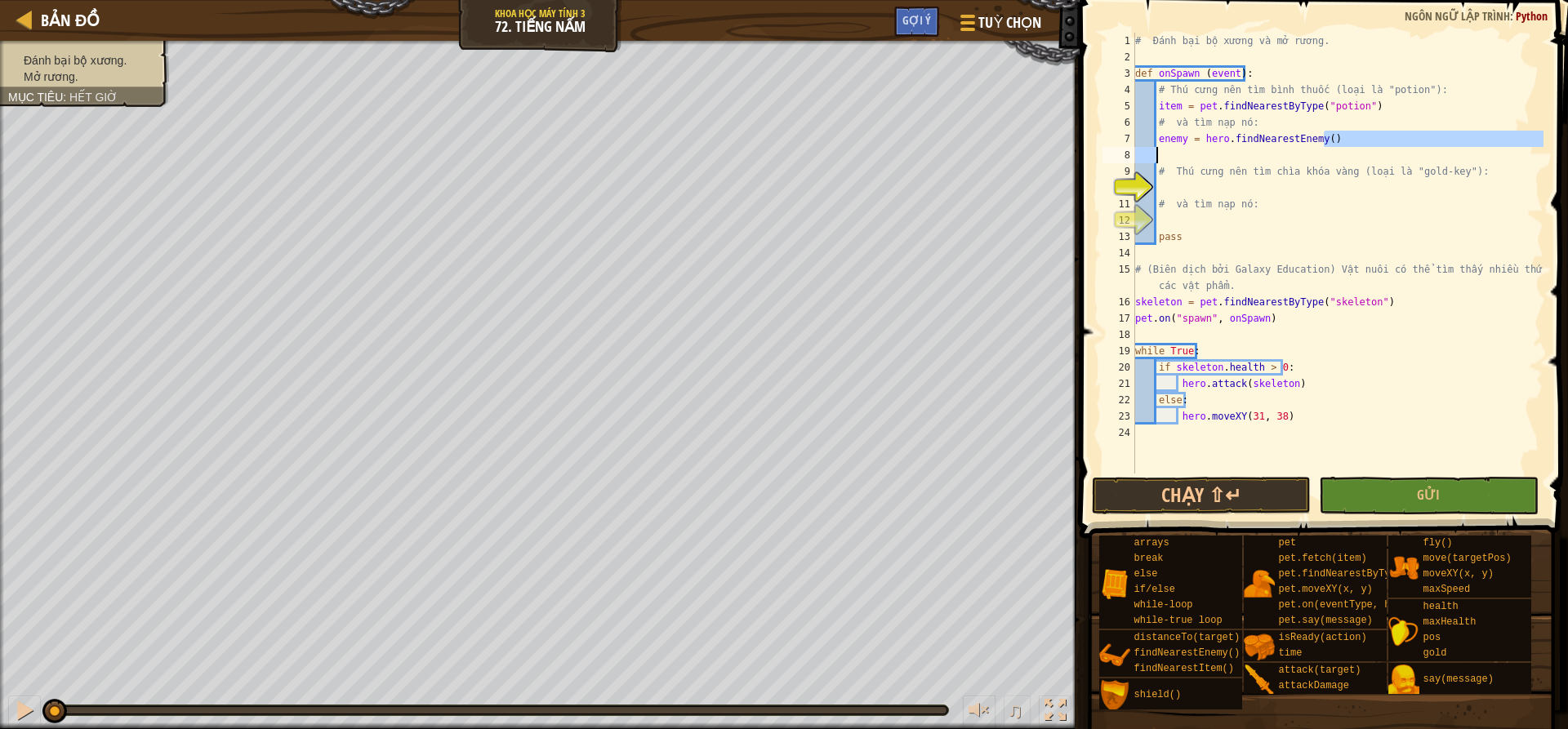
drag, startPoint x: 1322, startPoint y: 140, endPoint x: 1158, endPoint y: 147, distance: 164.1
click at [1158, 147] on div "# Đánh bại bộ xương và mở rương. def onSpawn ( event ) : # Thú cưng nên tìm bìn…" at bounding box center [1338, 269] width 412 height 474
click at [1330, 139] on div "# Đánh bại bộ xương và mở rương. def onSpawn ( event ) : # Thú cưng nên tìm bìn…" at bounding box center [1338, 253] width 412 height 441
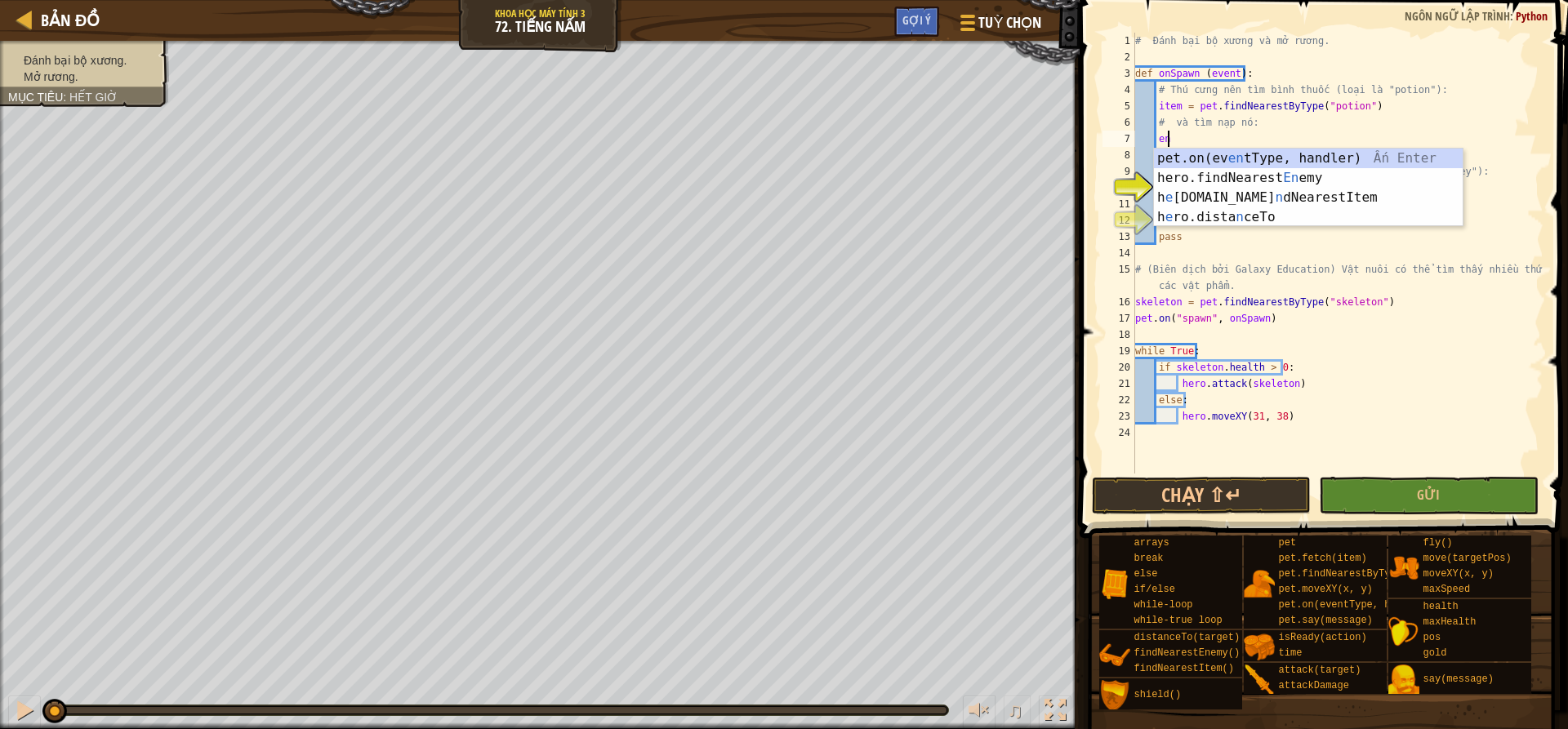
type textarea "e"
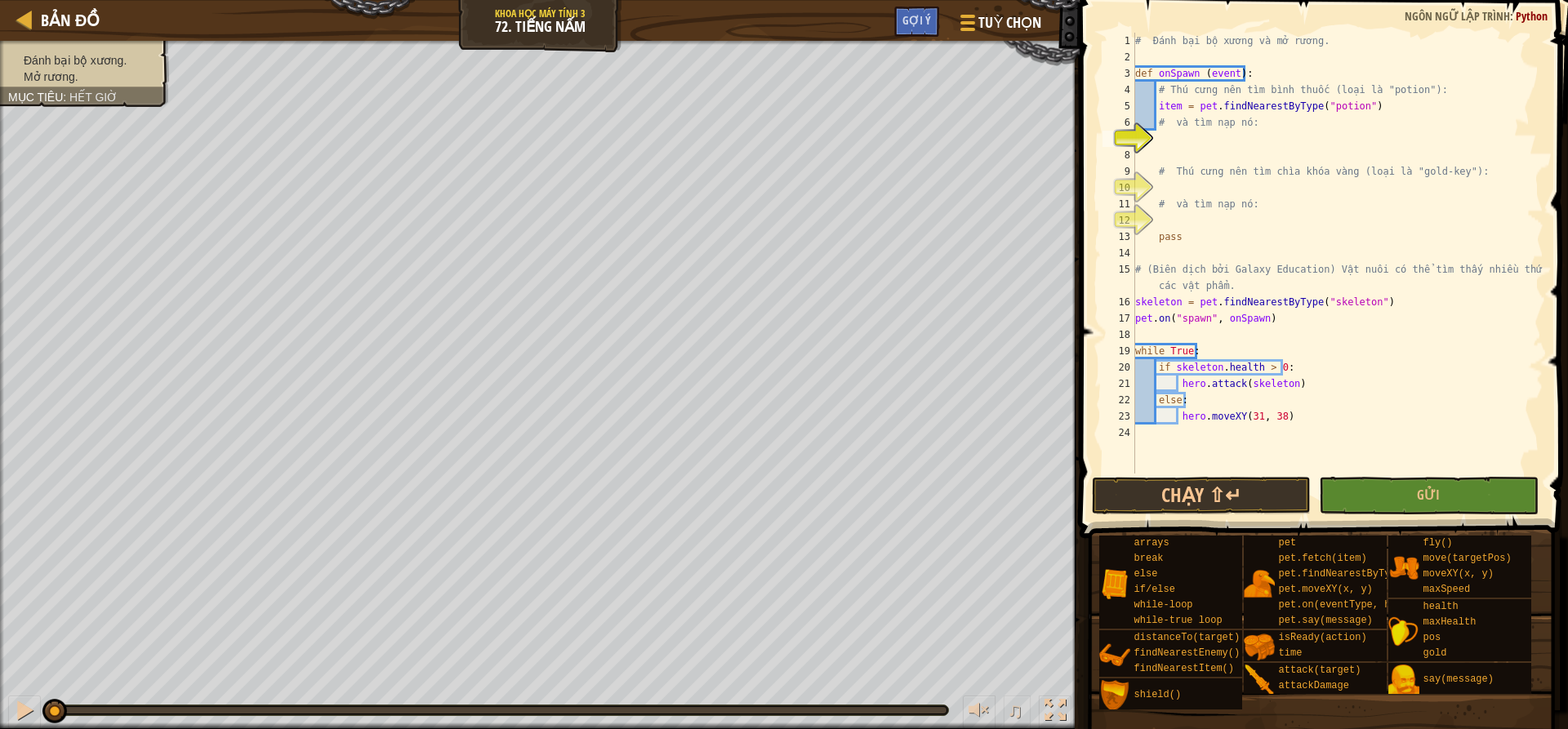
scroll to position [7, 0]
type textarea "# và tìm nạp nó:"
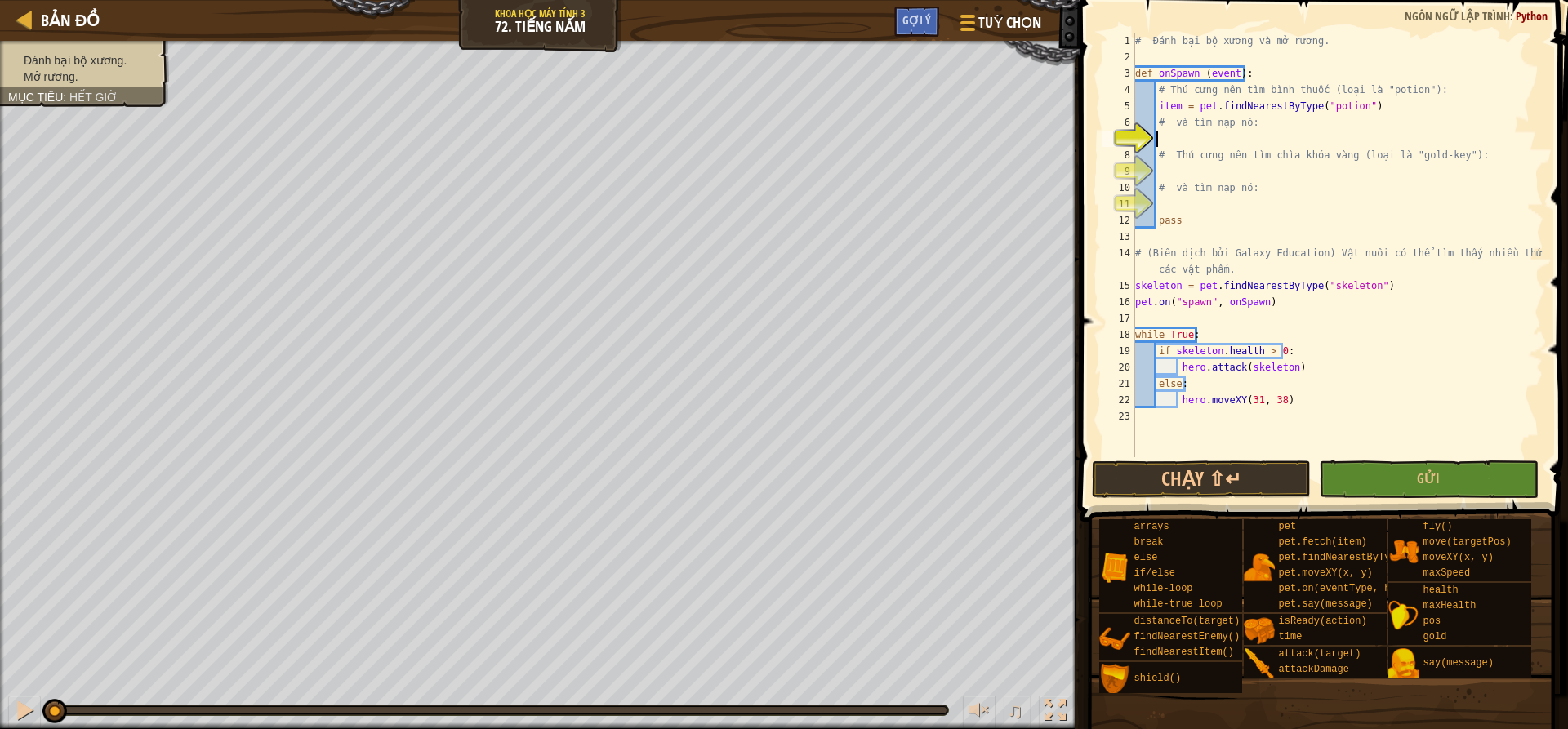
click at [1168, 141] on div "# Đánh bại bộ xương và mở rương. def onSpawn ( event ) : # Thú cưng nên tìm bìn…" at bounding box center [1338, 261] width 412 height 457
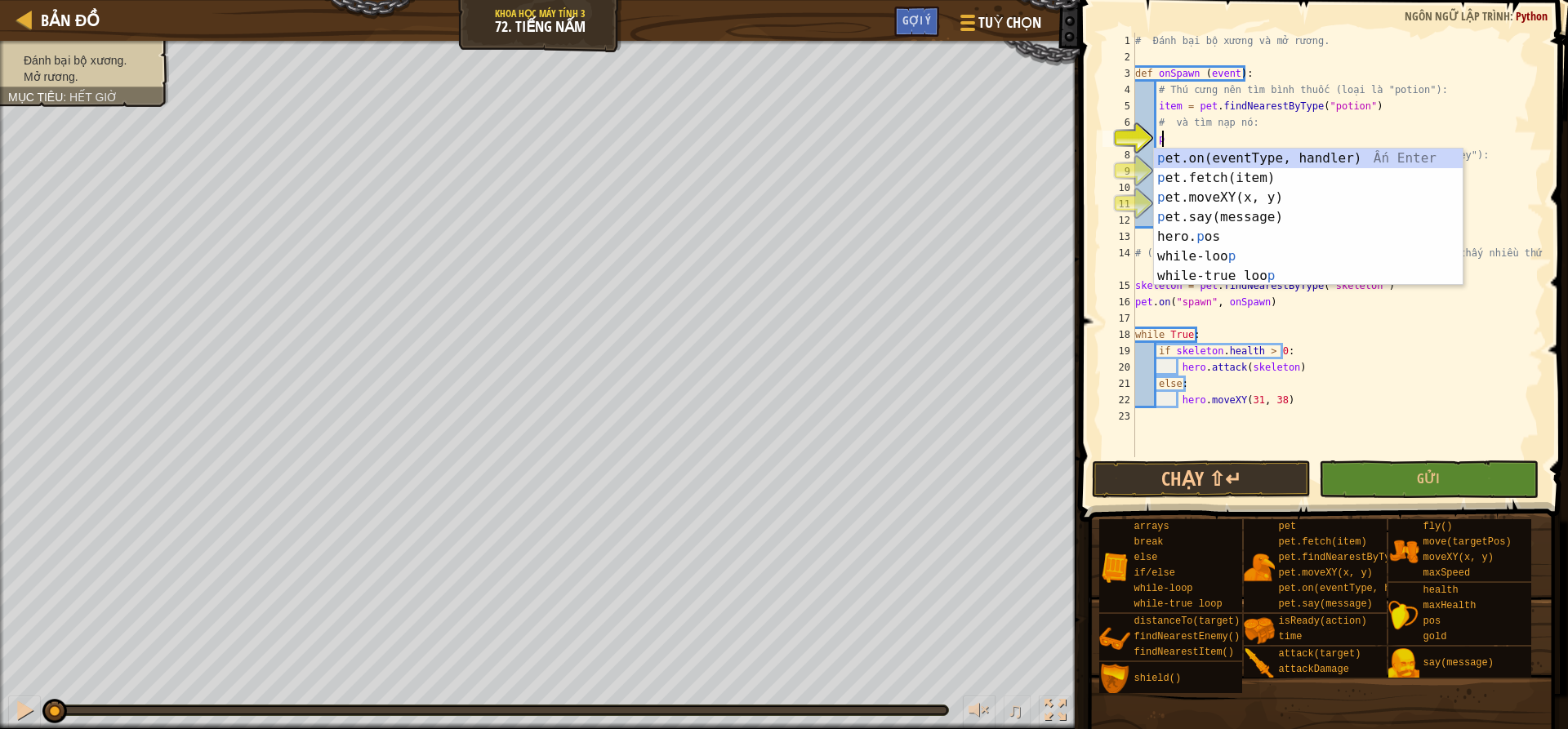
scroll to position [7, 2]
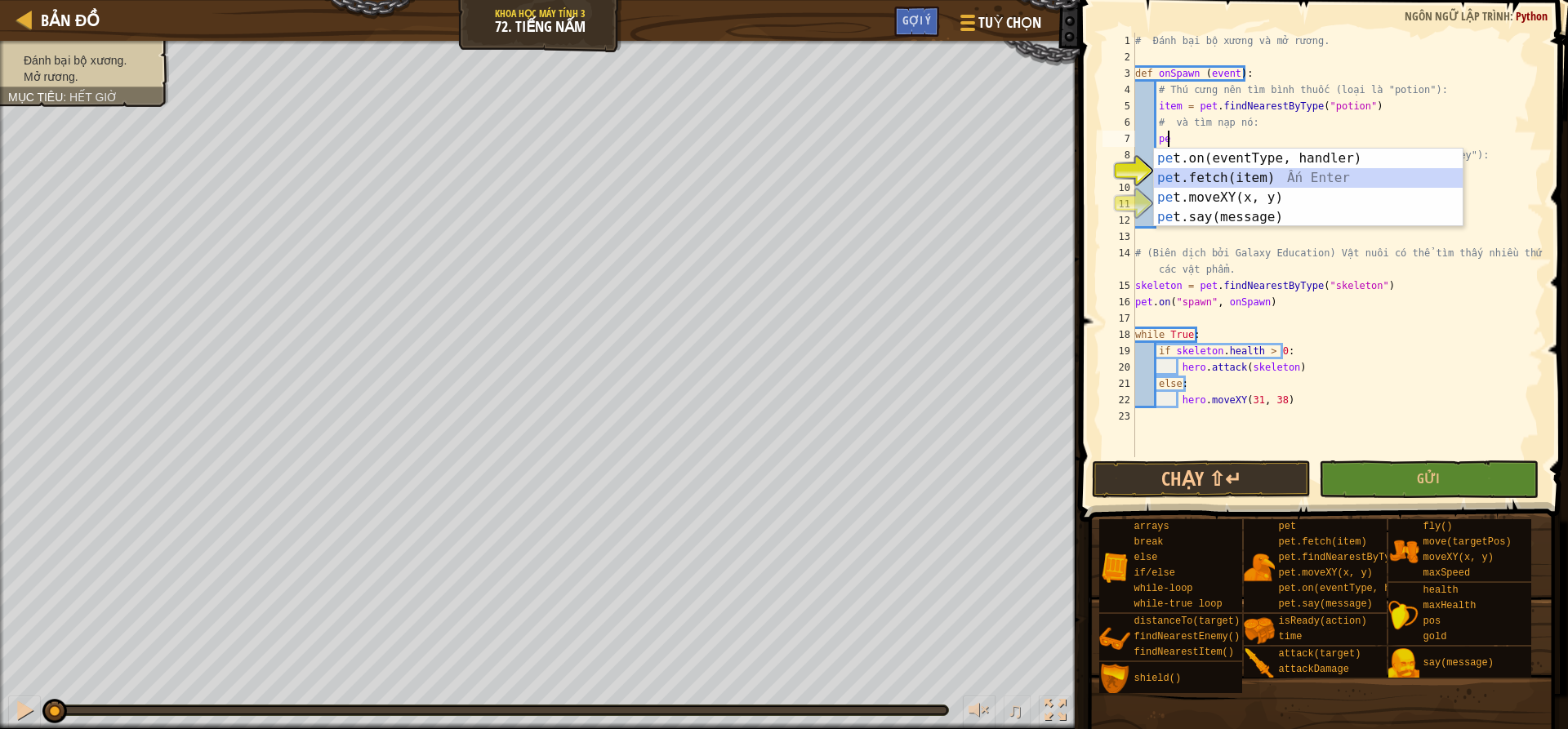
click at [1303, 181] on div "pe t.on(eventType, handler) Ấn Enter pe t.fetch(item) Ấn Enter pe t.moveXY(x, y…" at bounding box center [1308, 207] width 308 height 117
type textarea "pet.fetch(item)"
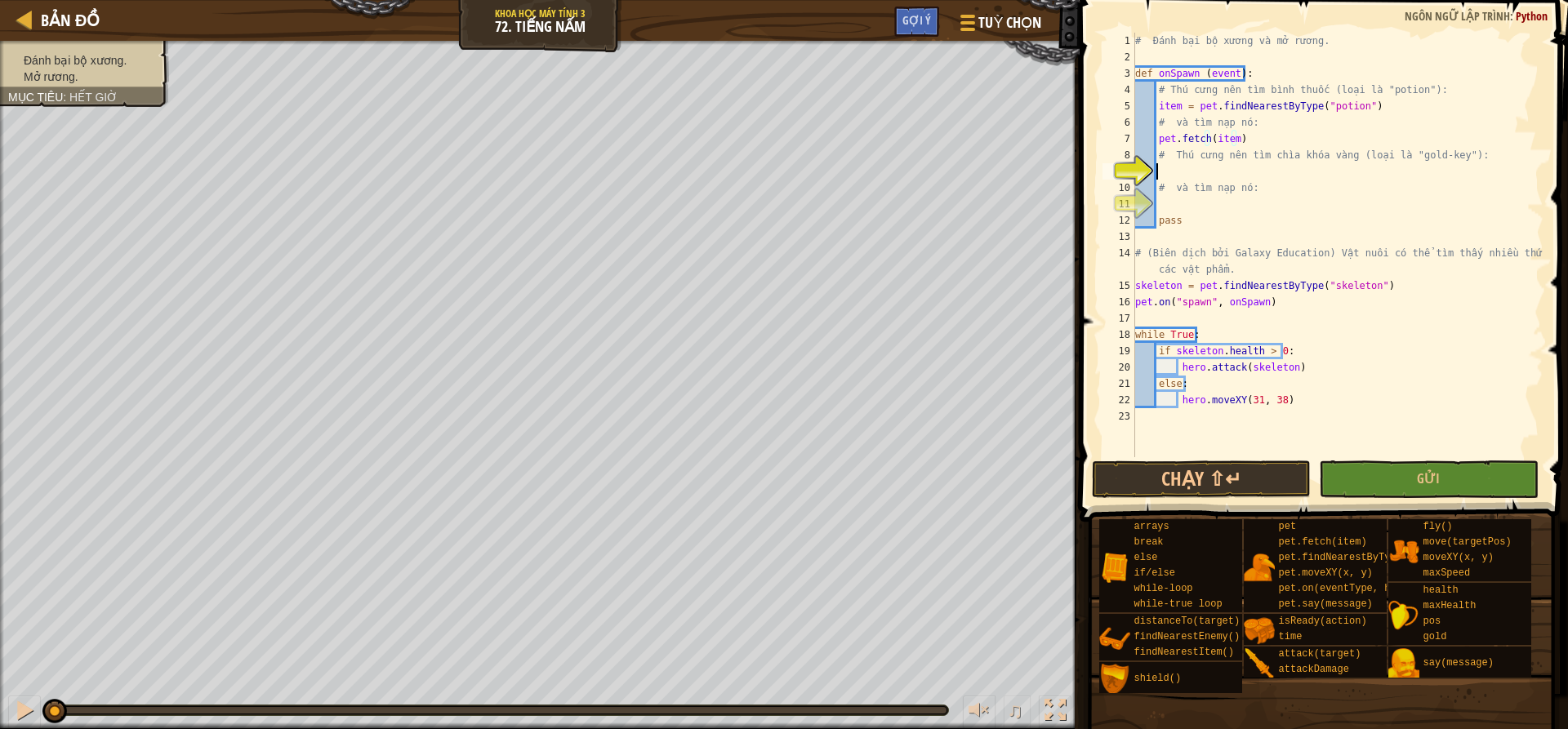
click at [1192, 168] on div "# Đánh bại bộ xương và mở rương. def onSpawn ( event ) : # Thú cưng nên tìm bìn…" at bounding box center [1338, 261] width 412 height 457
drag, startPoint x: 1157, startPoint y: 106, endPoint x: 1364, endPoint y: 101, distance: 207.1
click at [1364, 101] on div "# Đánh bại bộ xương và mở rương. def onSpawn ( event ) : # Thú cưng nên tìm bìn…" at bounding box center [1338, 261] width 412 height 457
type textarea "item = pet.findNearestByType("potion")"
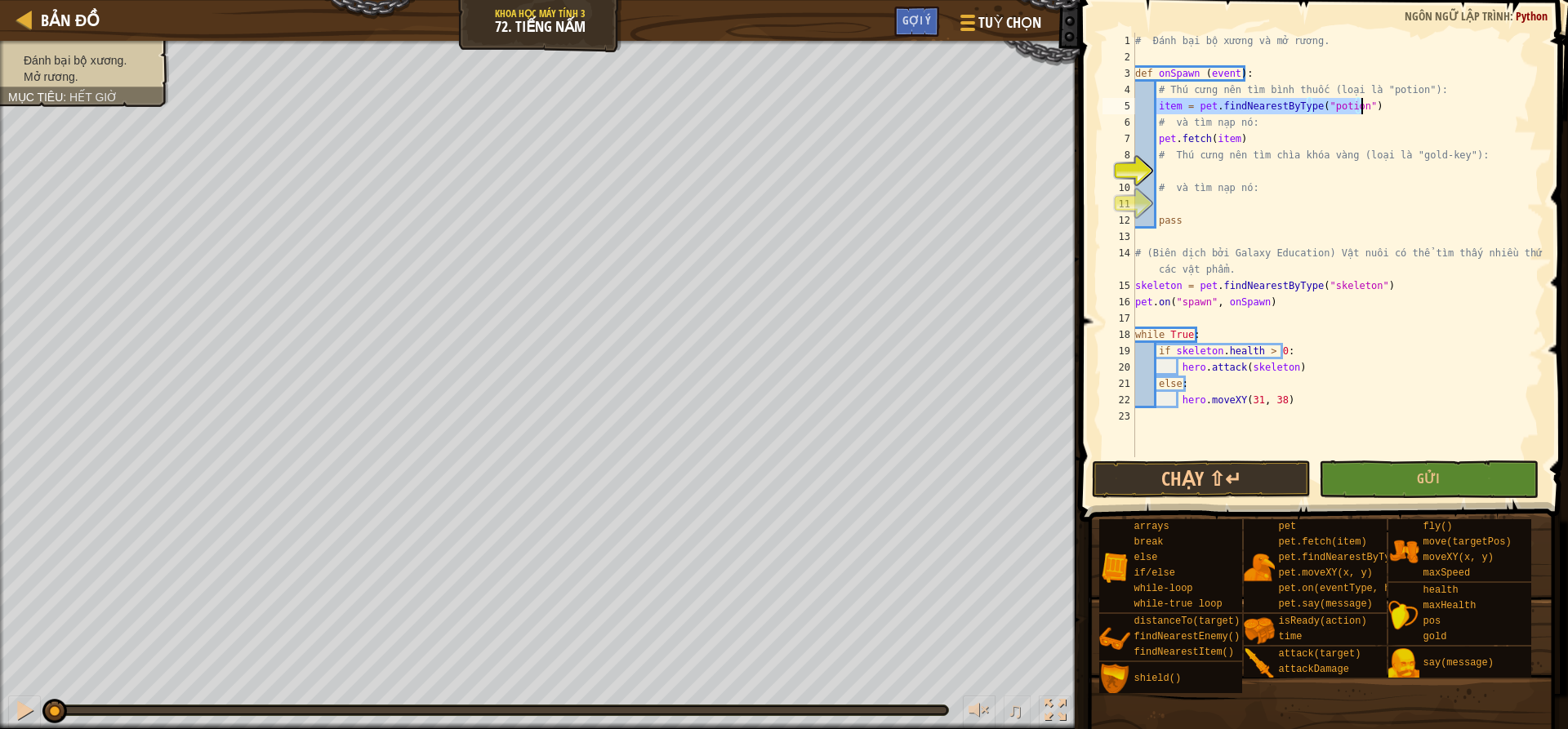
click at [1199, 172] on div "# Đánh bại bộ xương và mở rương. def onSpawn ( event ) : # Thú cưng nên tìm bìn…" at bounding box center [1338, 261] width 412 height 457
paste textarea "item = pet.findNearestByType("potion")"
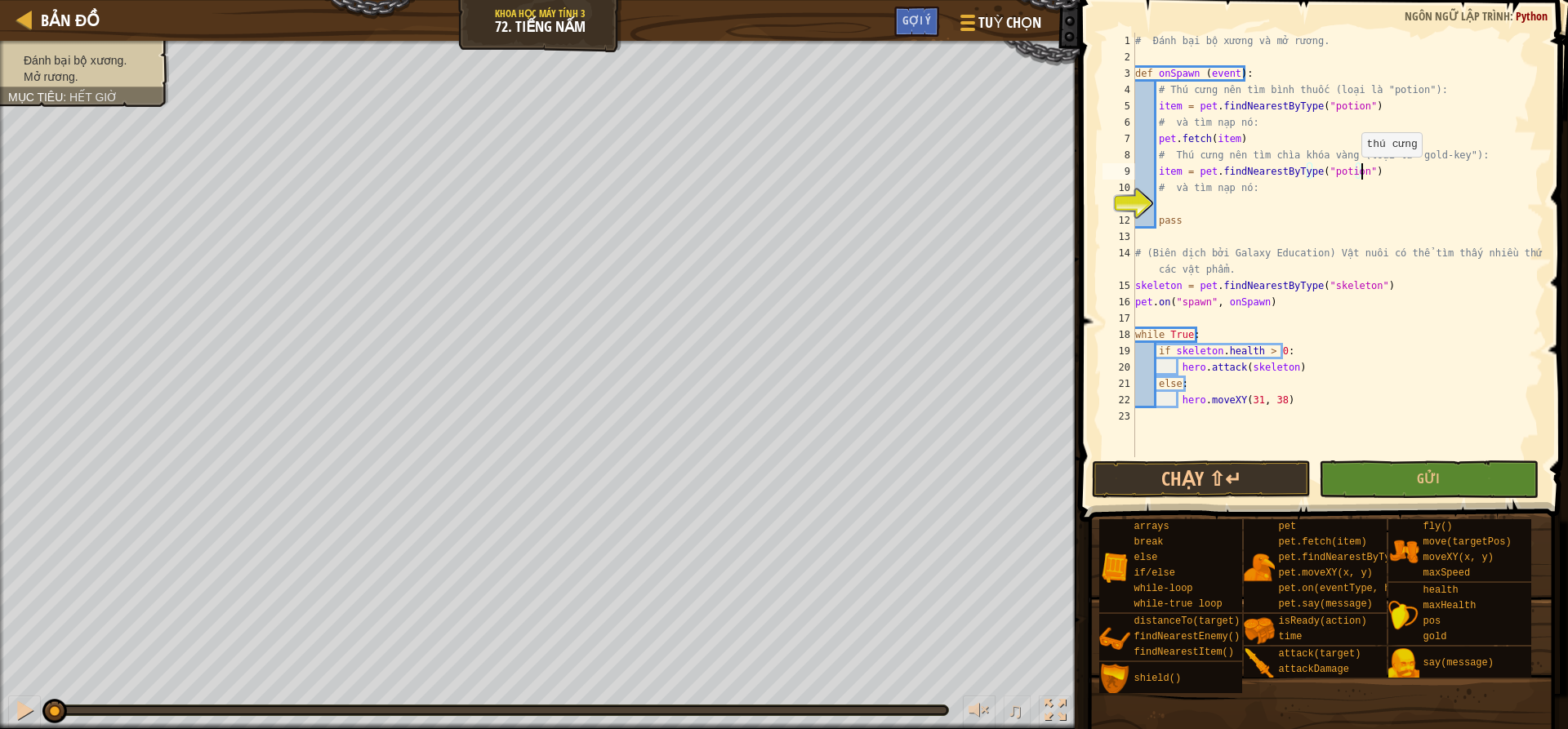
click at [1352, 172] on div "# Đánh bại bộ xương và mở rương. def onSpawn ( event ) : # Thú cưng nên tìm bìn…" at bounding box center [1338, 261] width 412 height 457
type textarea "item = pet.findNearestByType("gold-key")"
click at [1164, 200] on div "# Đánh bại bộ xương và mở rương. def onSpawn ( event ) : # Thú cưng nên tìm bìn…" at bounding box center [1338, 261] width 412 height 457
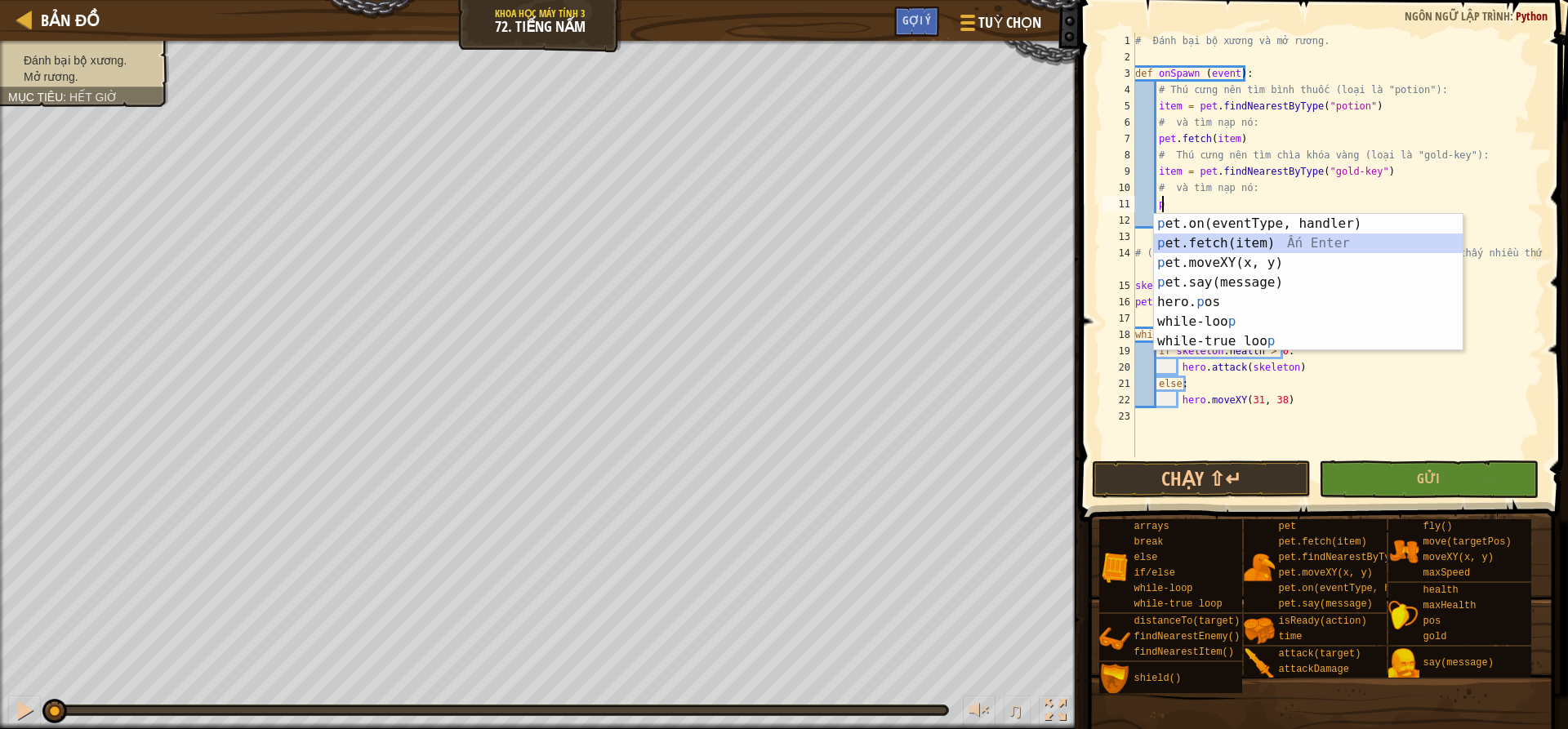
click at [1255, 241] on div "p et.on(eventType, handler) Ấn Enter p et.fetch(item) Ấn Enter p et.moveXY(x, y…" at bounding box center [1308, 301] width 308 height 176
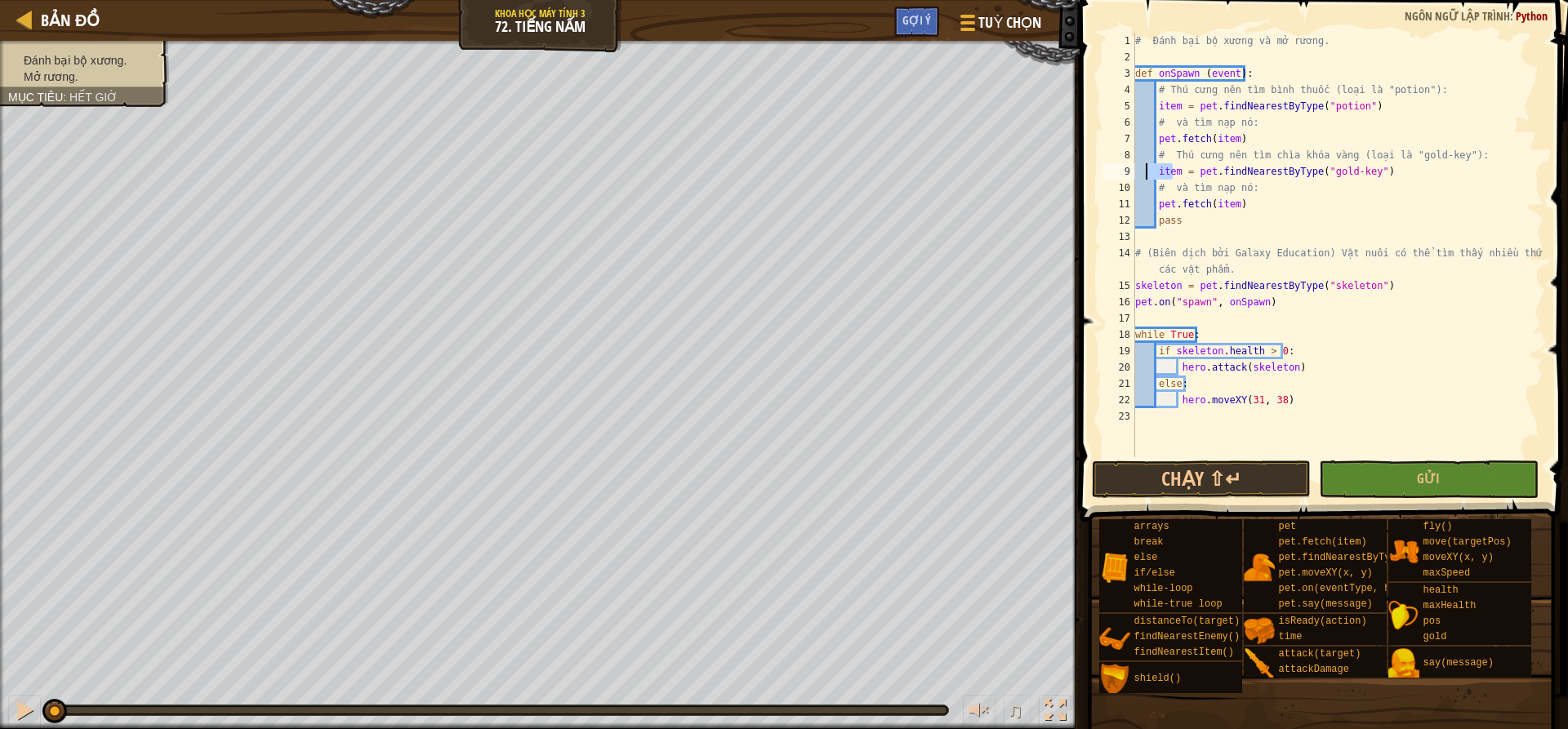
click at [1151, 174] on div "# Đánh bại bộ xương và mở rương. def onSpawn ( event ) : # Thú cưng nên tìm bìn…" at bounding box center [1338, 261] width 412 height 457
drag, startPoint x: 1179, startPoint y: 174, endPoint x: 1155, endPoint y: 174, distance: 24.0
click at [1155, 174] on div "# Đánh bại bộ xương và mở rương. def onSpawn ( event ) : # Thú cưng nên tìm bìn…" at bounding box center [1338, 261] width 412 height 457
click at [1230, 206] on div "# Đánh bại bộ xương và mở rương. def onSpawn ( event ) : # Thú cưng nên tìm bìn…" at bounding box center [1338, 261] width 412 height 457
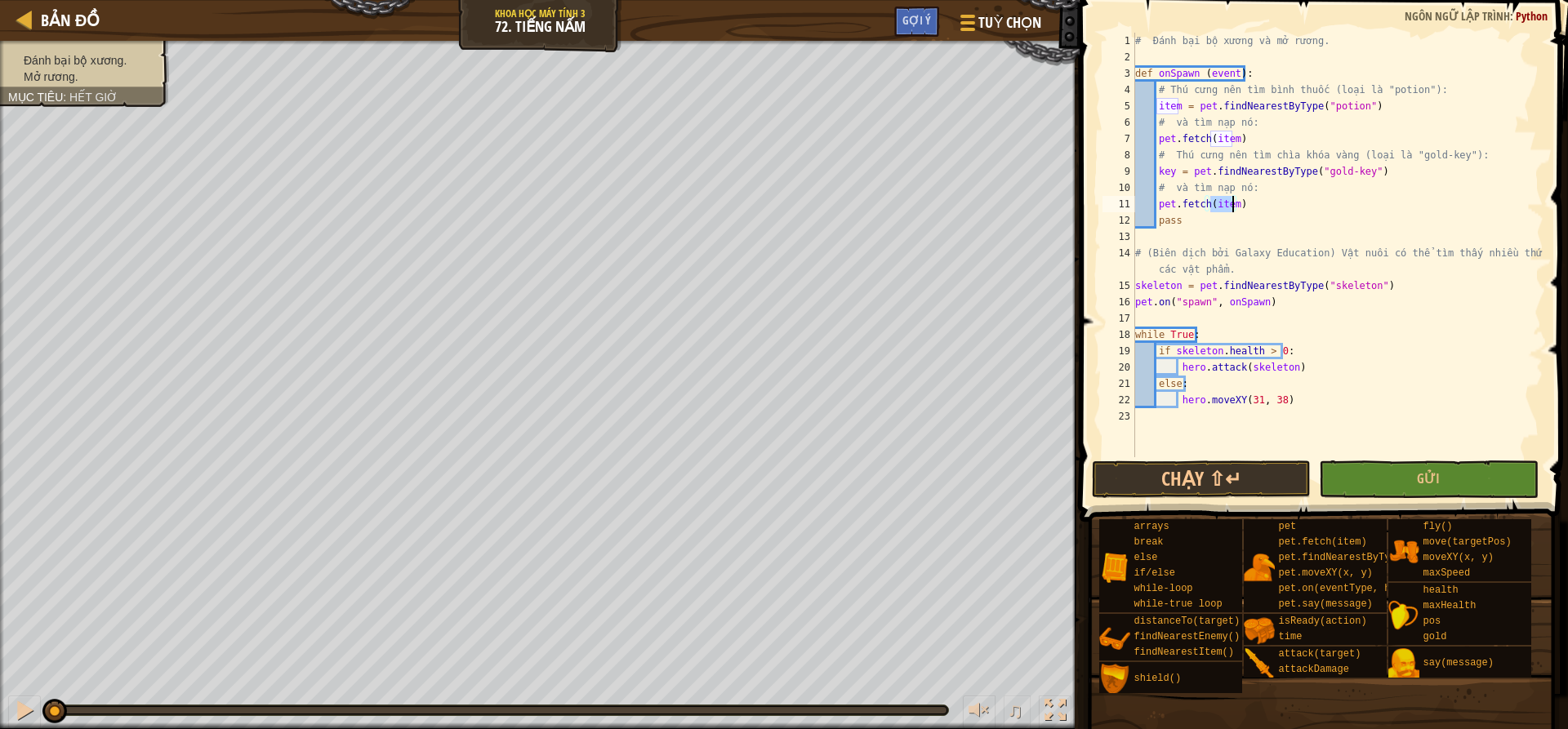
click at [1231, 205] on div "# Đánh bại bộ xương và mở rương. def onSpawn ( event ) : # Thú cưng nên tìm bìn…" at bounding box center [1338, 261] width 412 height 457
type textarea "pet.fetch(key)"
click at [1434, 474] on span "Gửi" at bounding box center [1428, 479] width 23 height 18
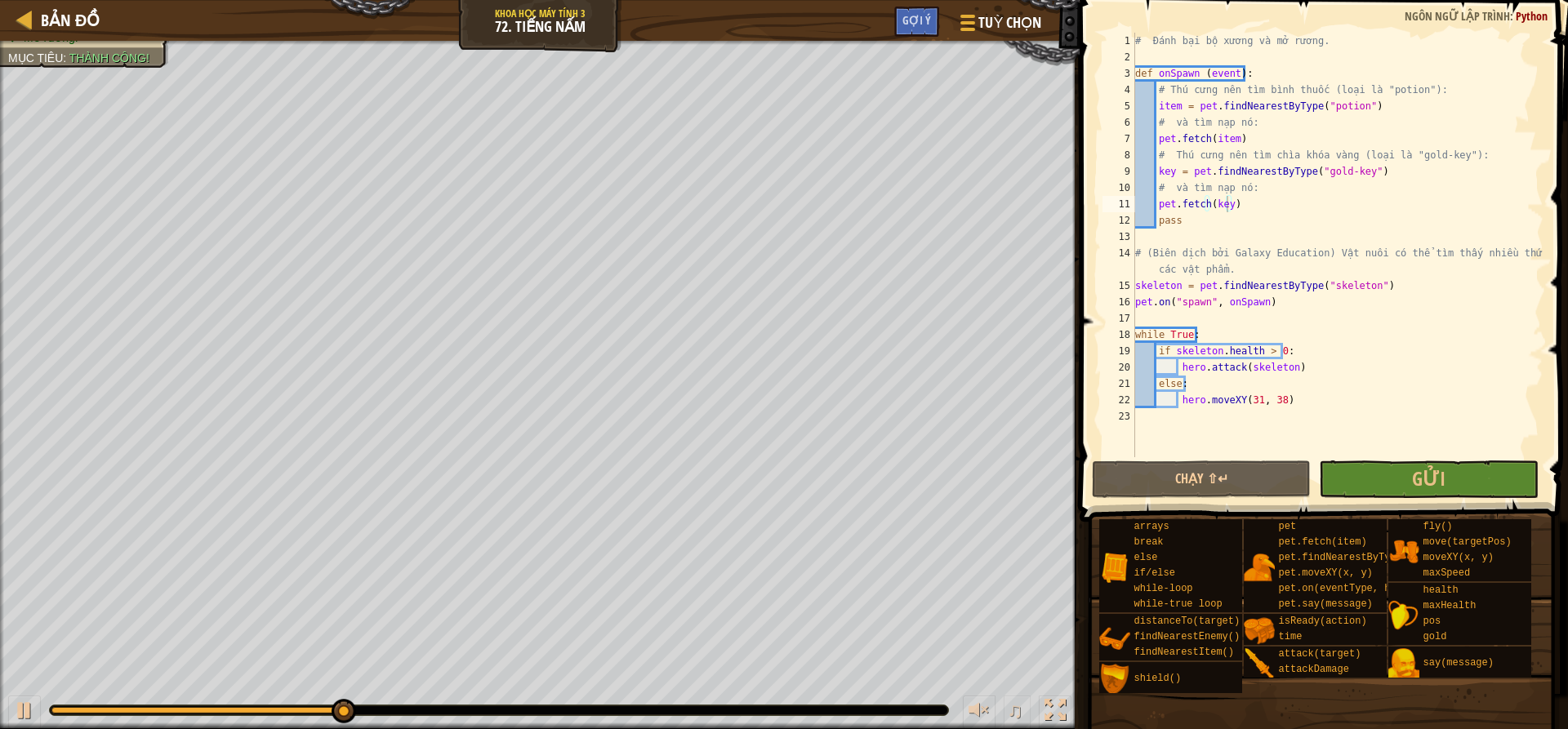
click at [1511, 681] on div "arrays break else if/else while-loop while-true loop distanceTo(target) findNea…" at bounding box center [1327, 607] width 458 height 175
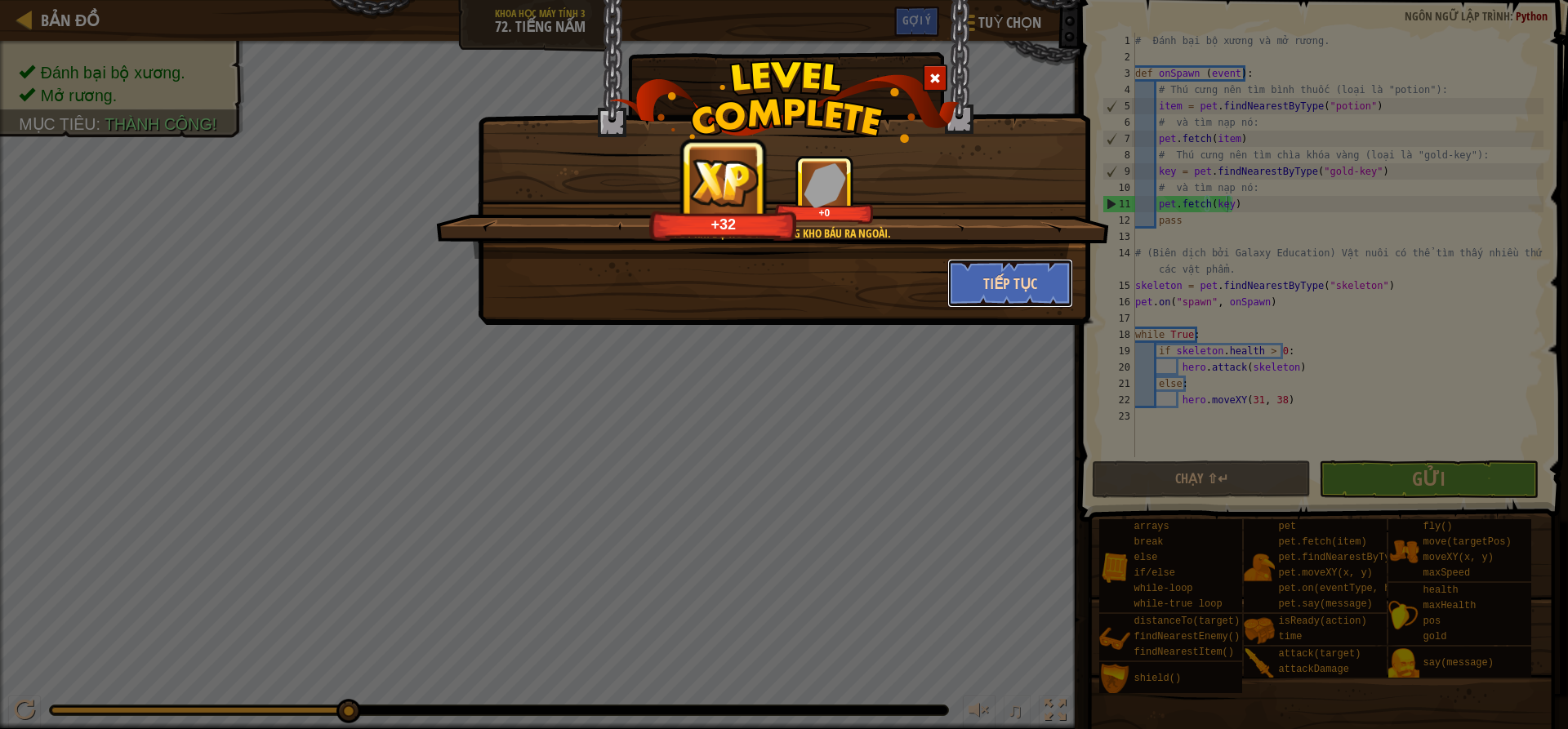
click at [1038, 280] on button "Tiếp tục" at bounding box center [1011, 284] width 127 height 49
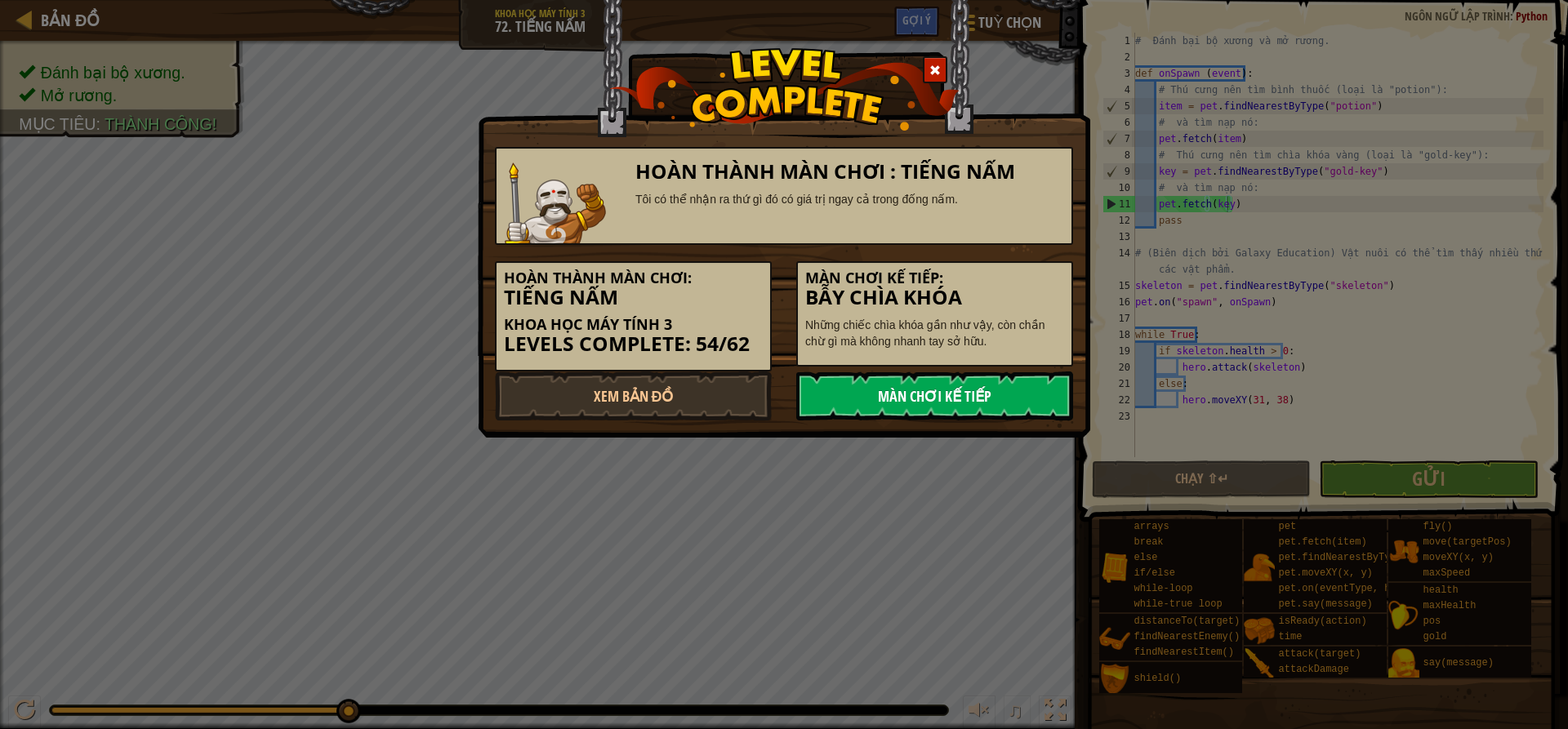
click at [1020, 406] on link "Màn chơi kế tiếp" at bounding box center [934, 396] width 277 height 49
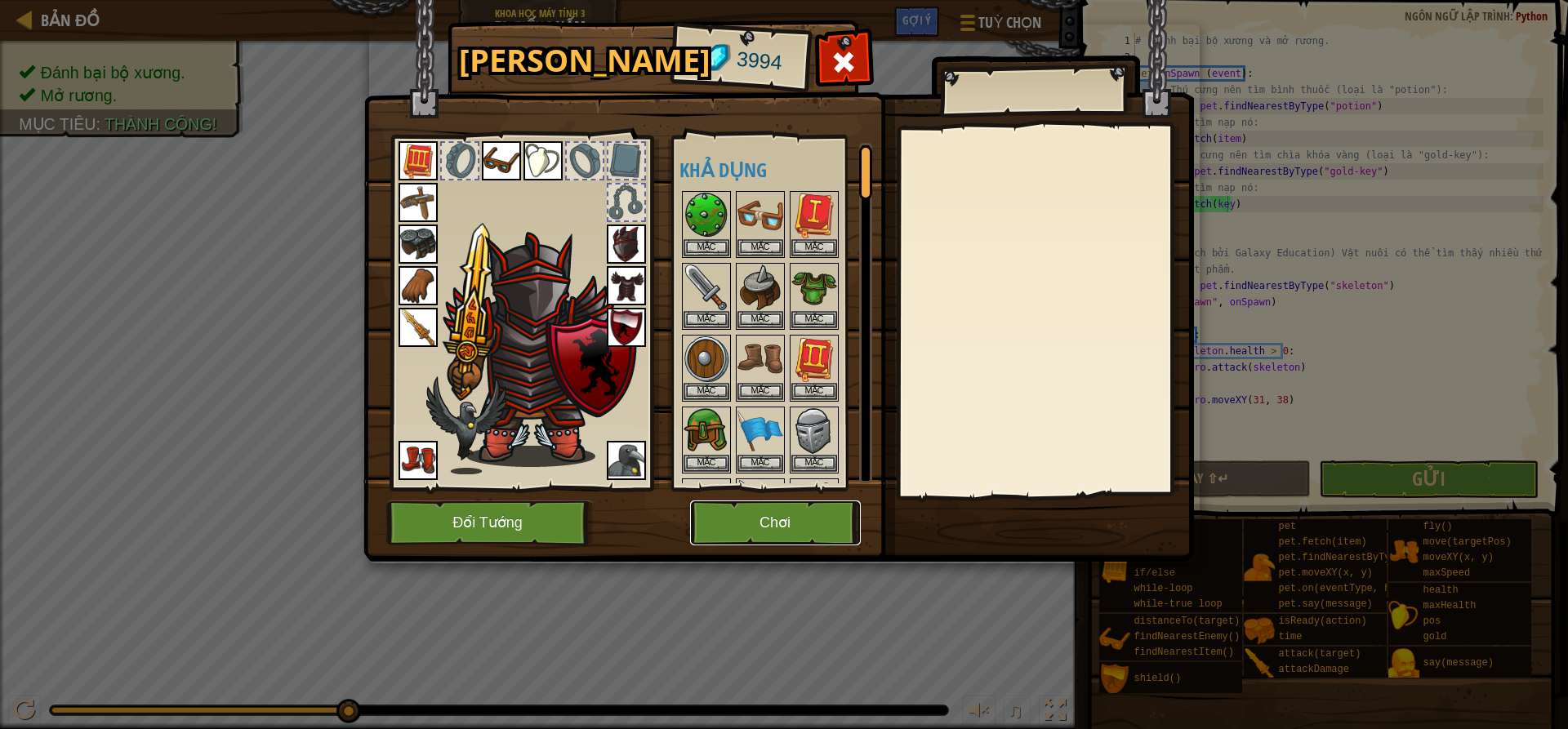
click at [811, 524] on button "Chơi" at bounding box center [775, 523] width 170 height 45
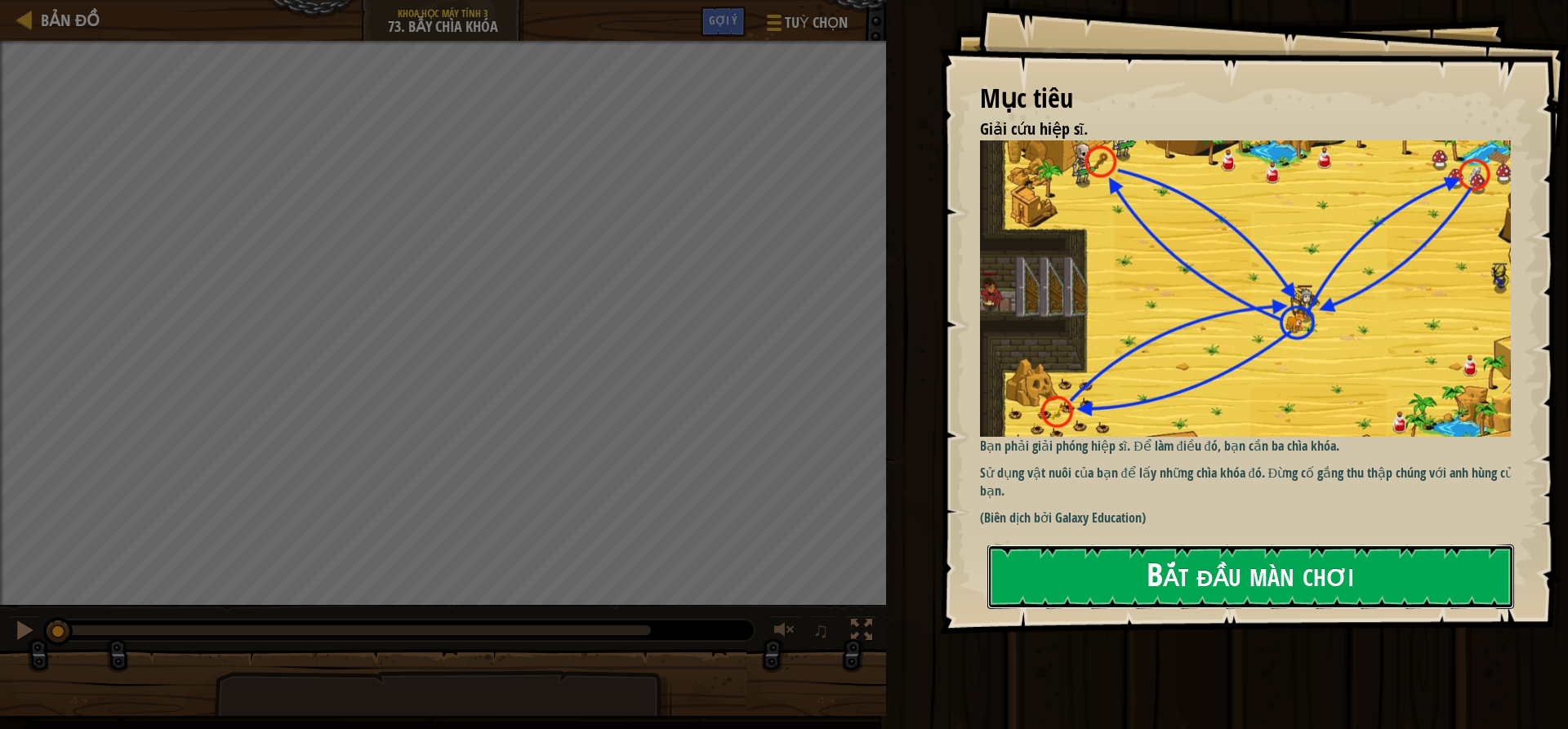
click at [1082, 587] on button "Bắt đầu màn chơi" at bounding box center [1250, 577] width 527 height 65
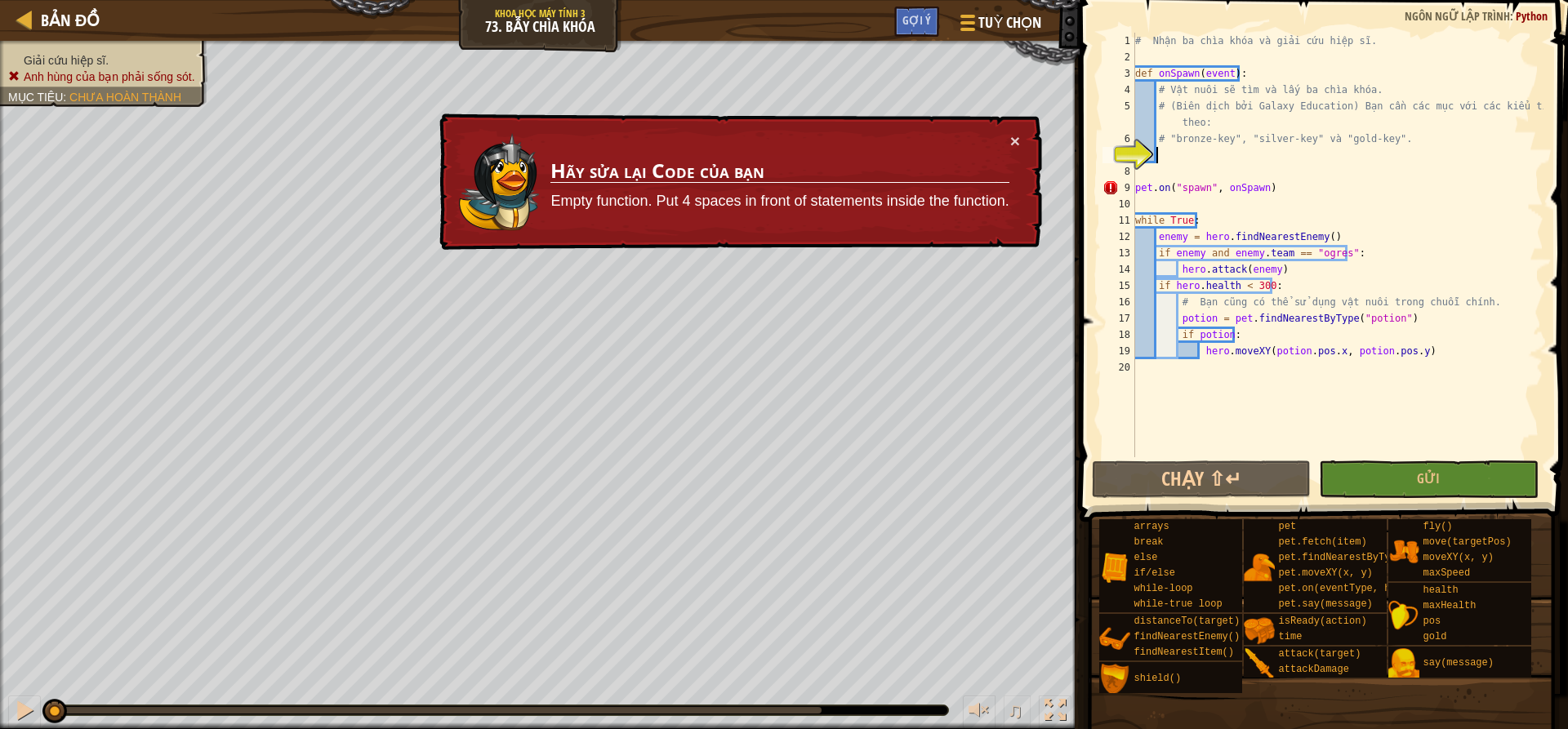
click at [1164, 152] on div "# Nhận ba chìa khóa và giải cứu hiệp sĩ. def onSpawn ( event ) : # Vật nuôi sẽ …" at bounding box center [1338, 261] width 412 height 457
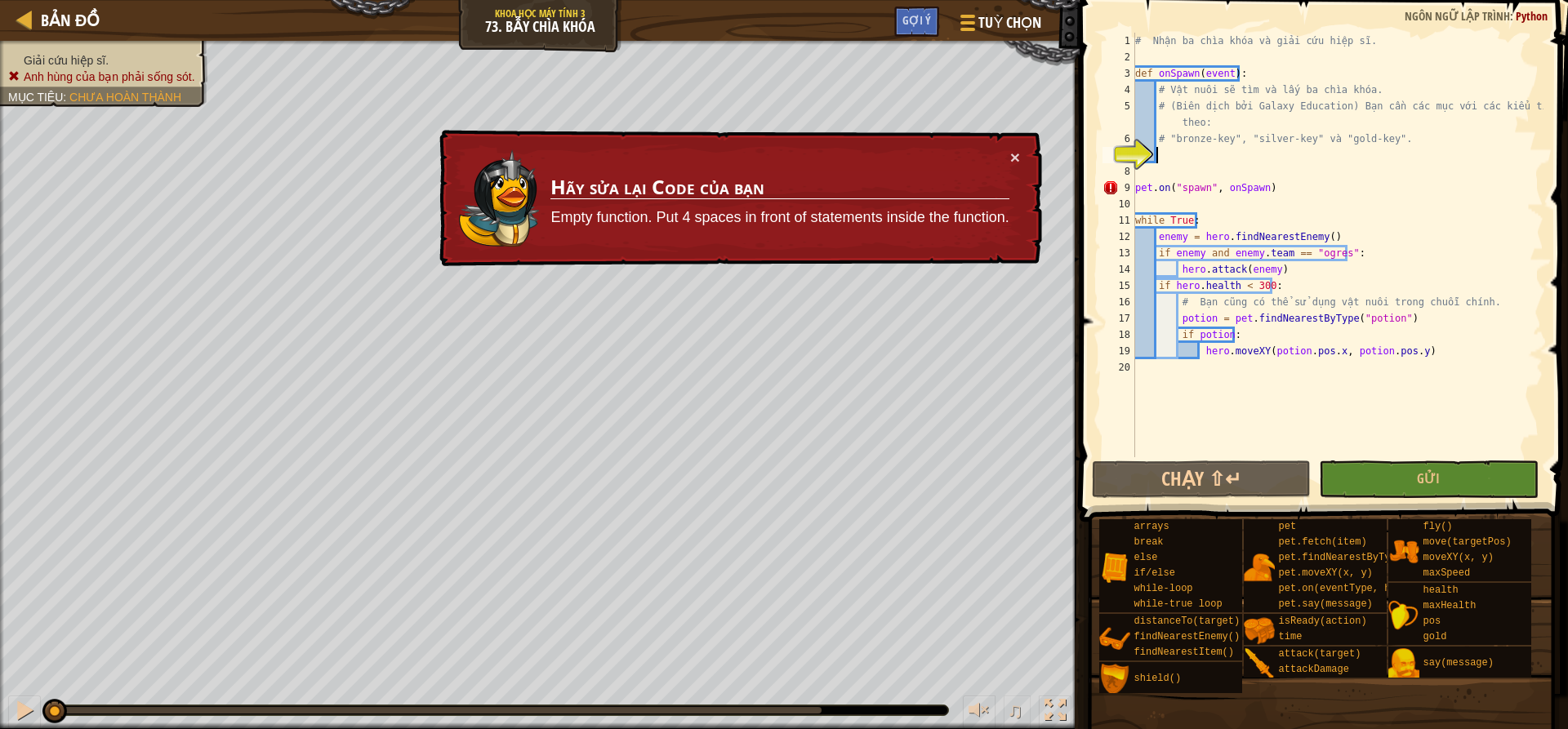
scroll to position [7, 2]
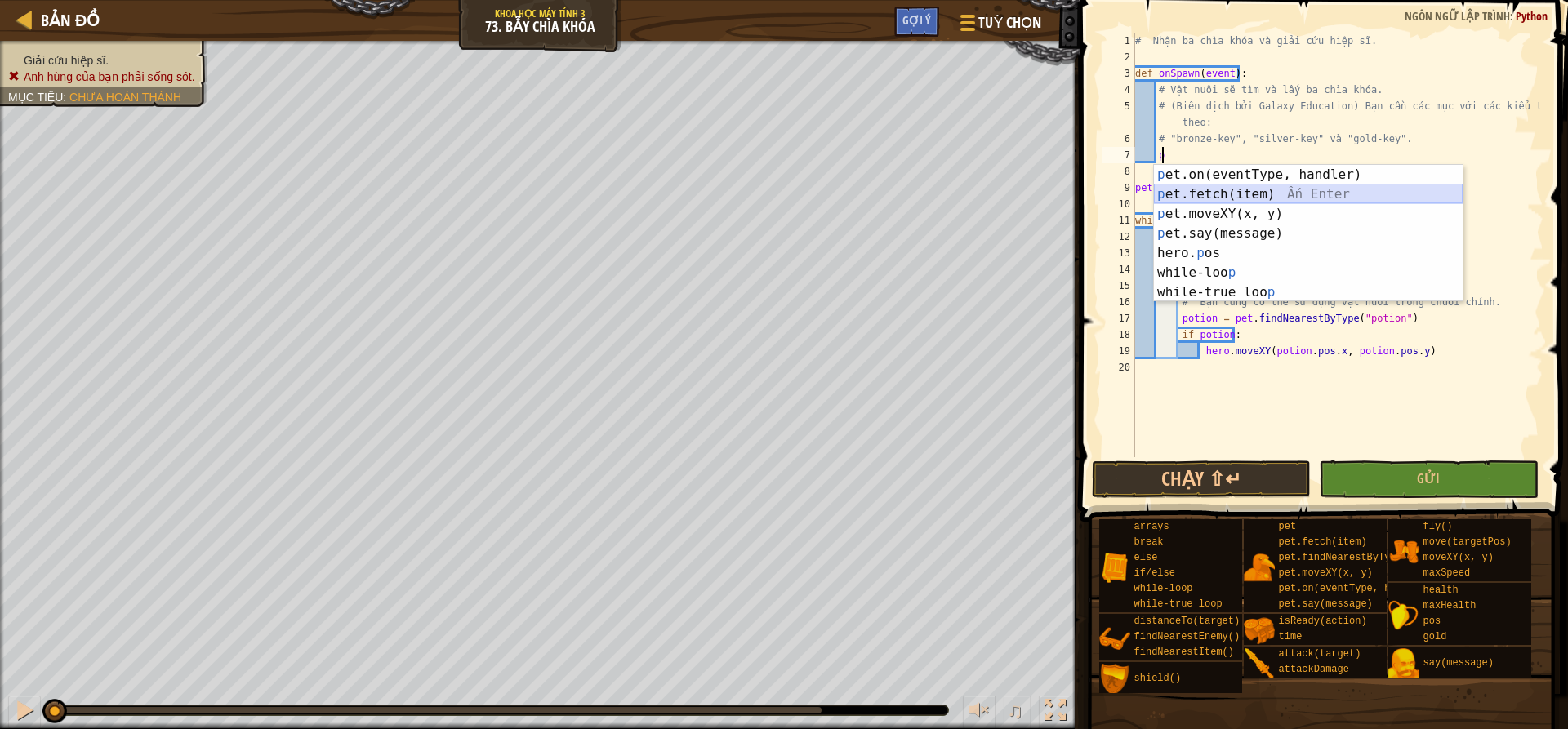
click at [1203, 189] on div "p et.on(eventType, handler) Ấn Enter p et.fetch(item) Ấn Enter p et.moveXY(x, y…" at bounding box center [1308, 252] width 308 height 176
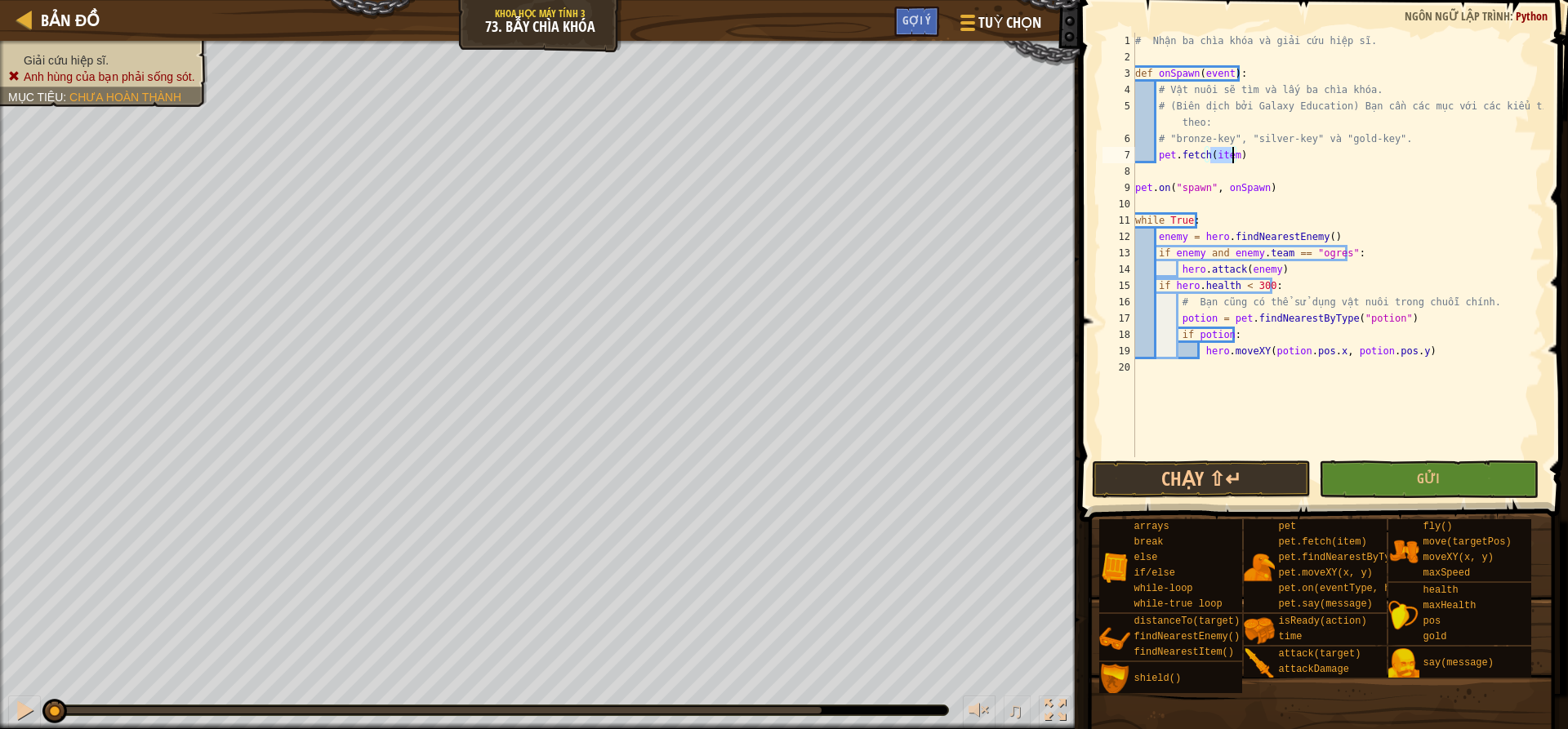
drag, startPoint x: 1330, startPoint y: 174, endPoint x: 1229, endPoint y: 157, distance: 102.4
click at [1229, 157] on div "# Nhận ba chìa khóa và giải cứu hiệp sĩ. def onSpawn ( event ) : # Vật nuôi sẽ …" at bounding box center [1338, 244] width 412 height 425
click at [1232, 151] on div "# Nhận ba chìa khóa và giải cứu hiệp sĩ. def onSpawn ( event ) : # Vật nuôi sẽ …" at bounding box center [1338, 261] width 412 height 457
click at [1481, 487] on button "Gửi" at bounding box center [1428, 480] width 219 height 37
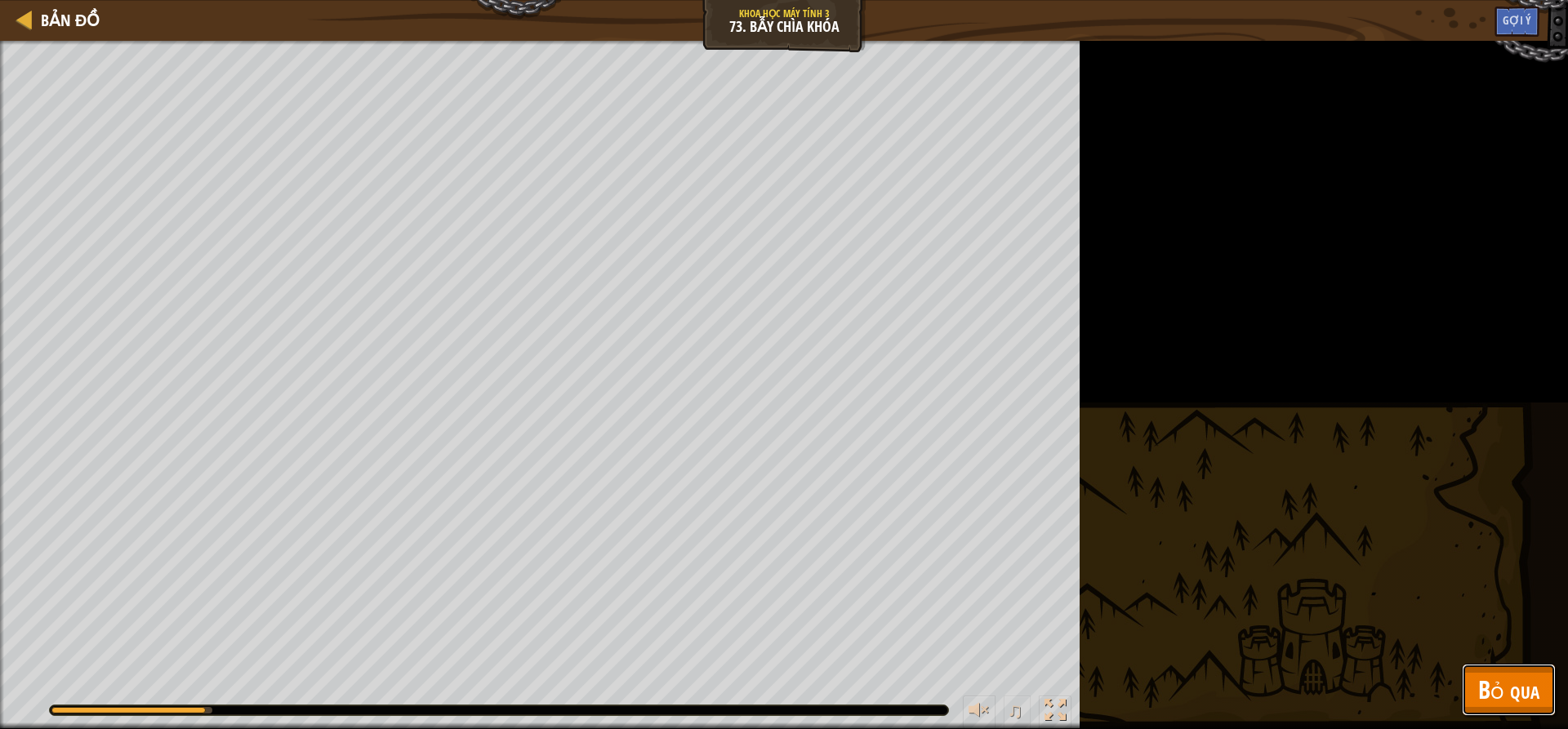
click at [1536, 681] on span "Bỏ qua" at bounding box center [1509, 690] width 61 height 33
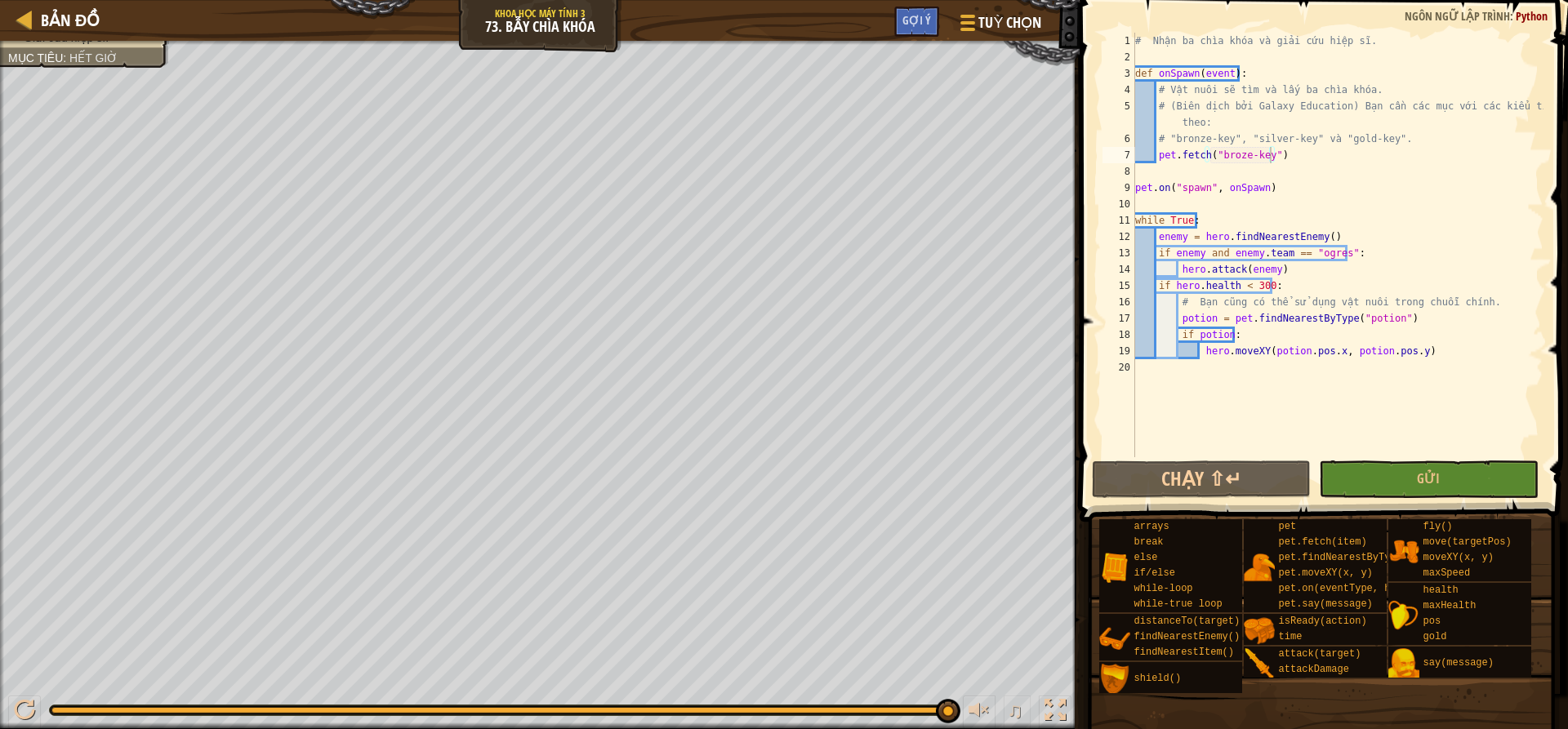
click at [1274, 163] on div "# Nhận ba chìa khóa và giải cứu hiệp sĩ. def onSpawn ( event ) : # Vật nuôi sẽ …" at bounding box center [1338, 261] width 412 height 457
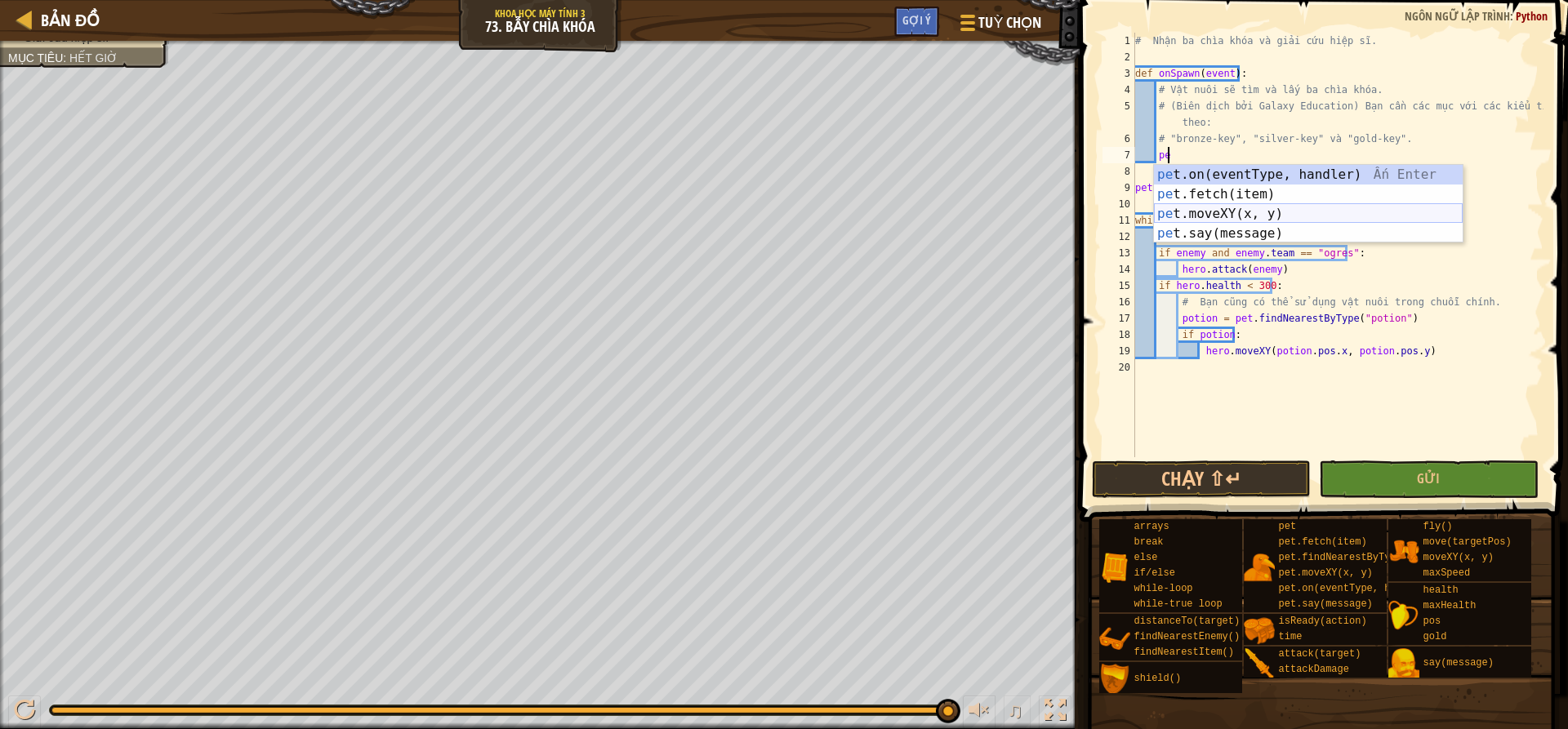
type textarea "p"
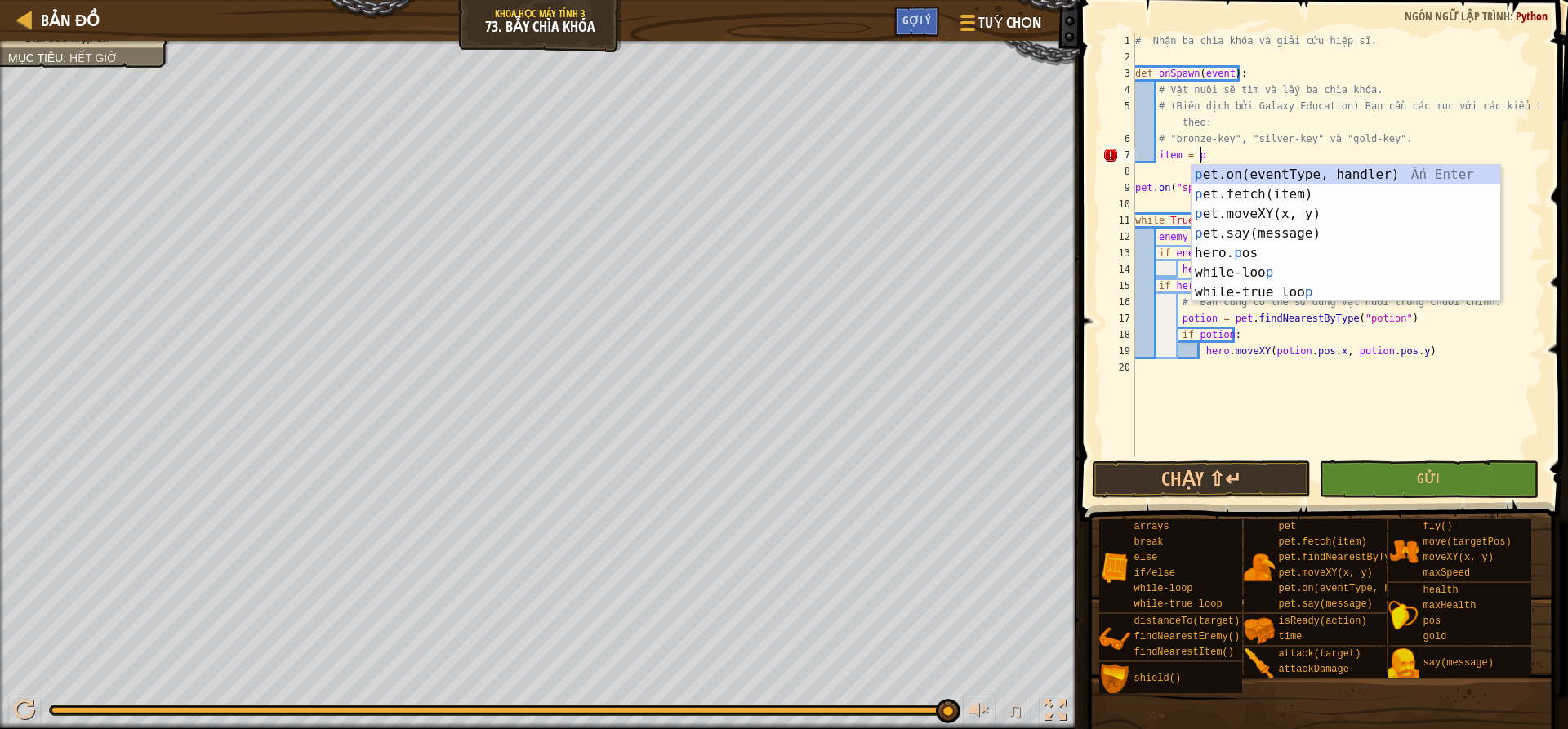
scroll to position [7, 5]
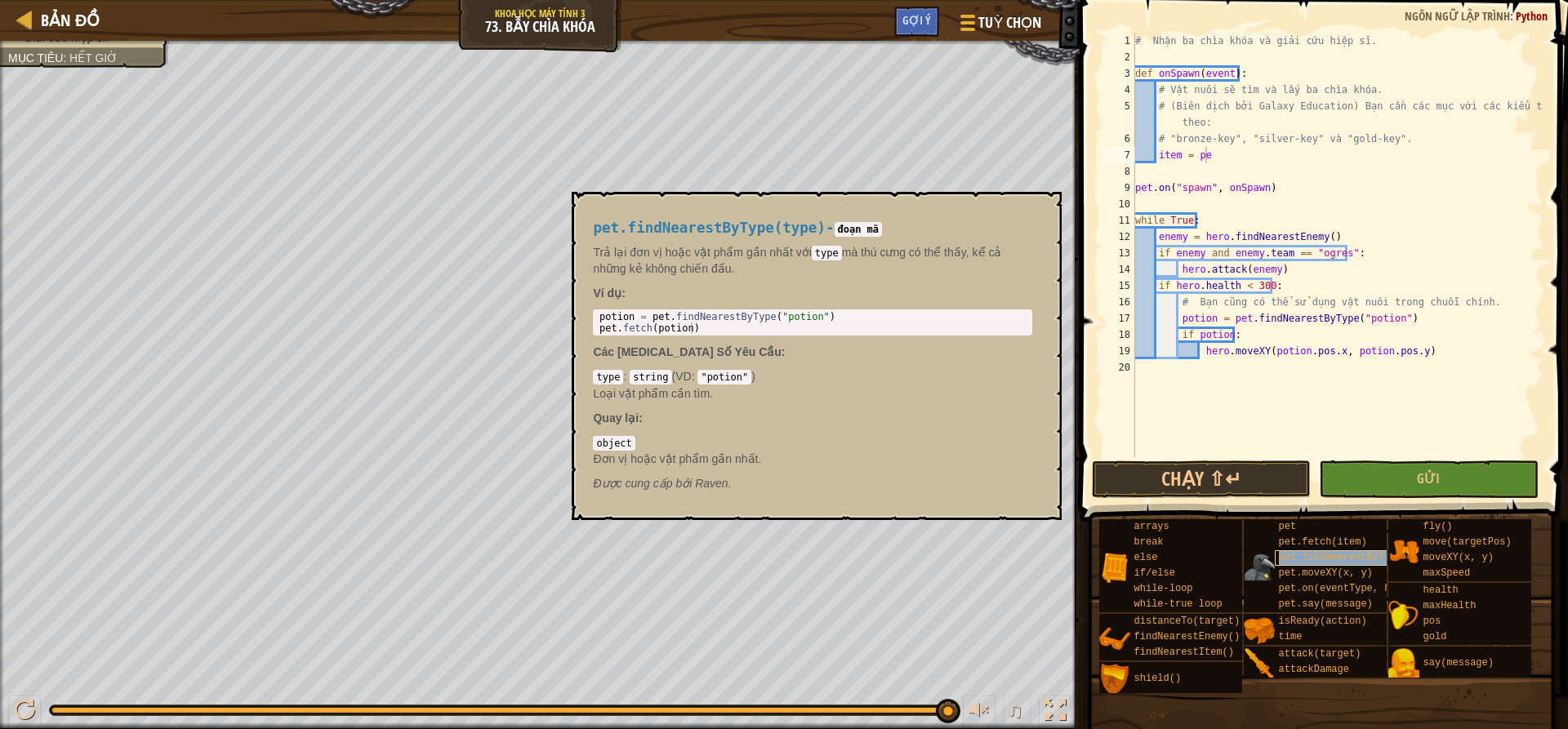
click at [1337, 563] on span "pet.findNearestByType(type)" at bounding box center [1357, 559] width 159 height 12
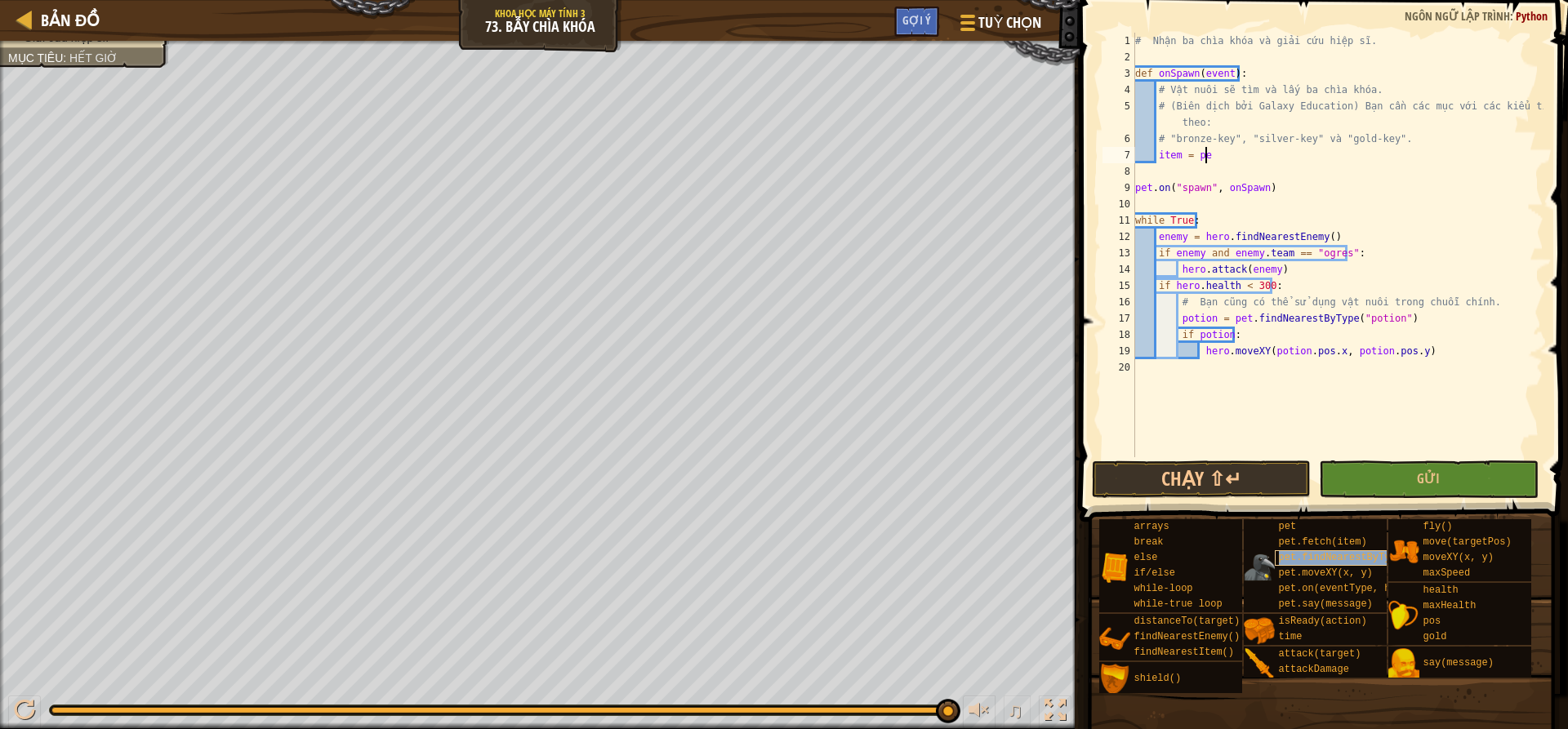
click at [1337, 563] on span "pet.findNearestByType(type)" at bounding box center [1357, 559] width 159 height 12
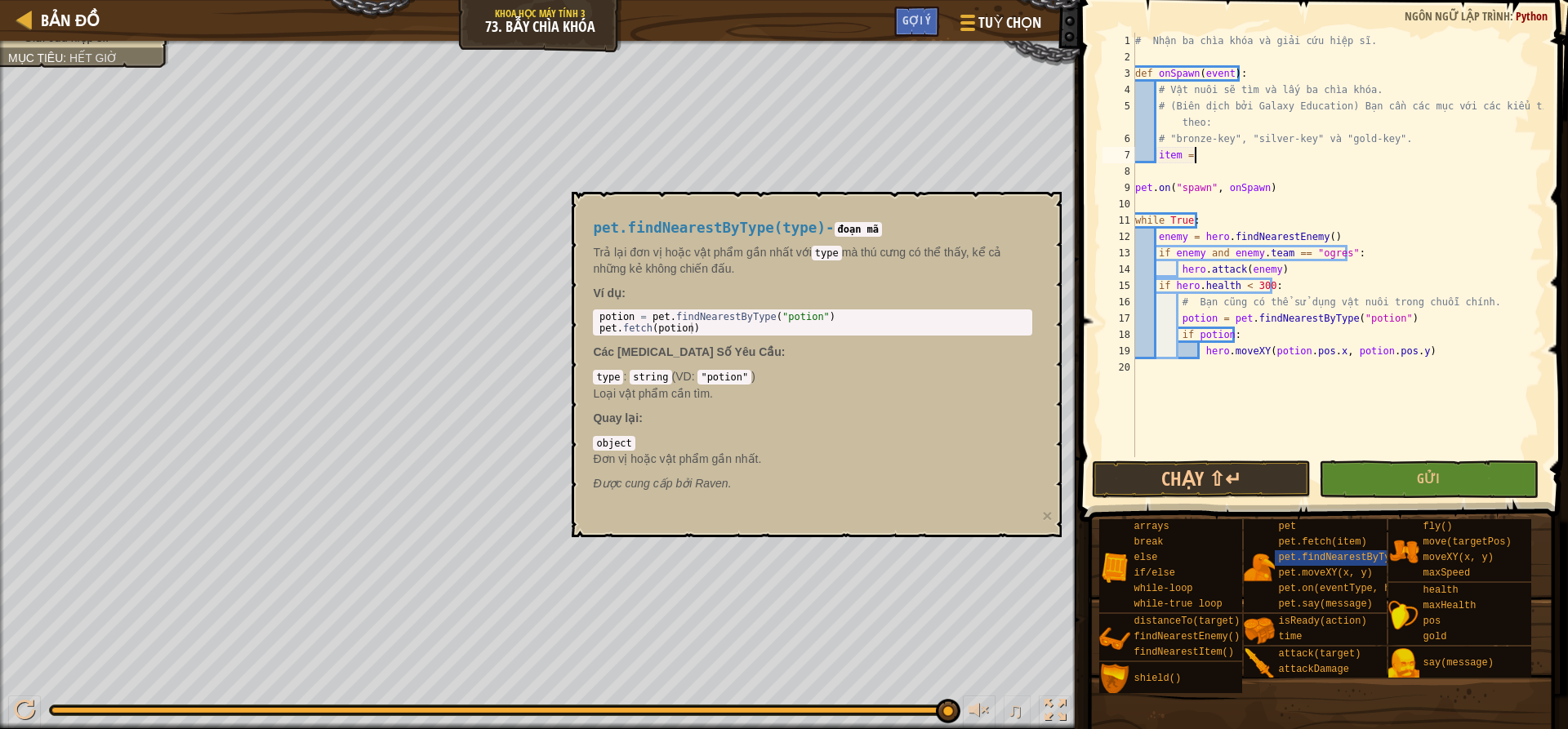
scroll to position [7, 4]
paste textarea "item = pet.findNearestByType("potion")"
click at [1392, 155] on div "# Nhận ba chìa khóa và giải cứu hiệp sĩ. def onSpawn ( event ) : # Vật nuôi sẽ …" at bounding box center [1338, 261] width 412 height 457
click at [1386, 156] on div "# Nhận ba chìa khóa và giải cứu hiệp sĩ. def onSpawn ( event ) : # Vật nuôi sẽ …" at bounding box center [1338, 261] width 412 height 457
click at [1436, 269] on div "# Nhận ba chìa khóa và giải cứu hiệp sĩ. def onSpawn ( event ) : # Vật nuôi sẽ …" at bounding box center [1338, 261] width 412 height 457
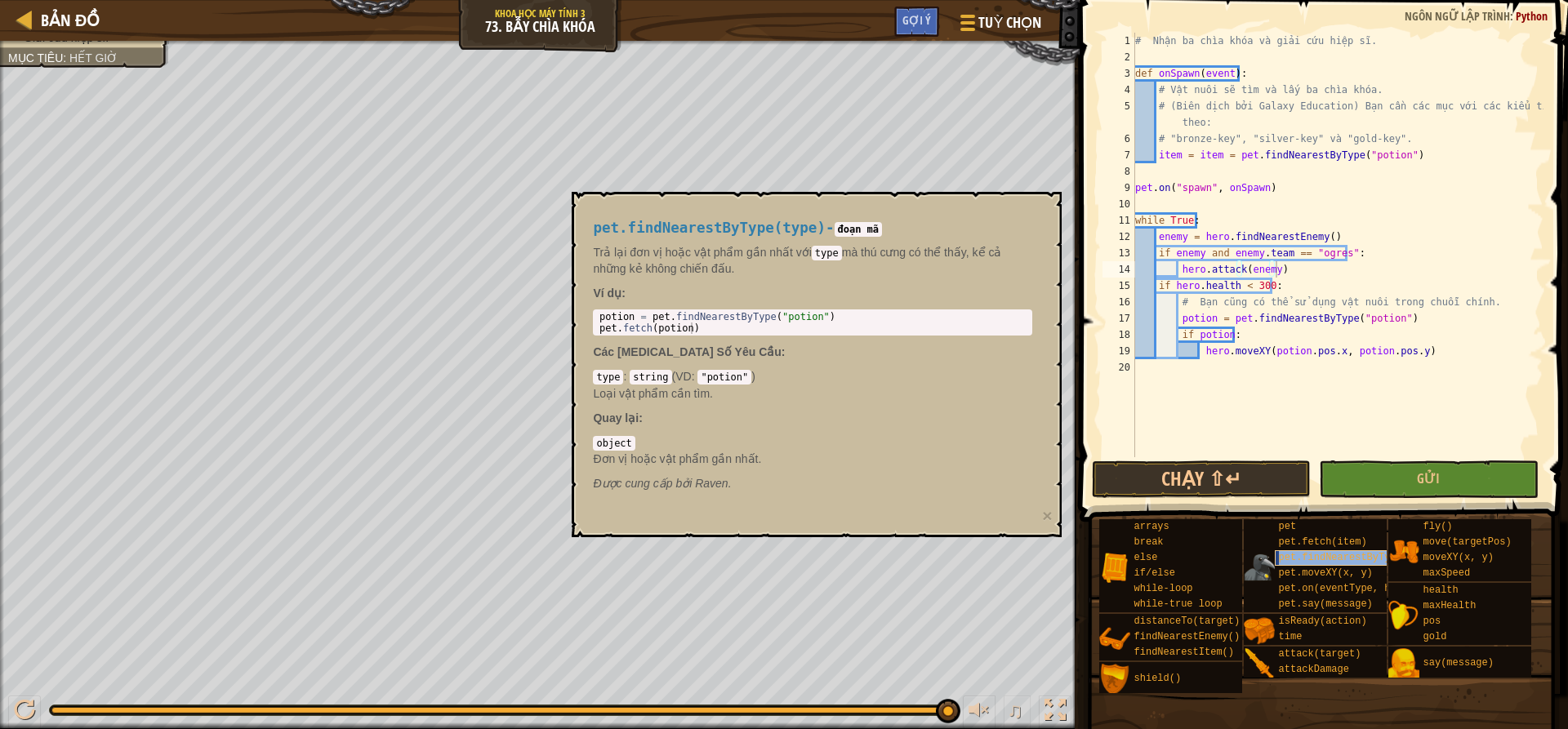
click at [1360, 554] on span "pet.findNearestByType(type)" at bounding box center [1357, 559] width 159 height 12
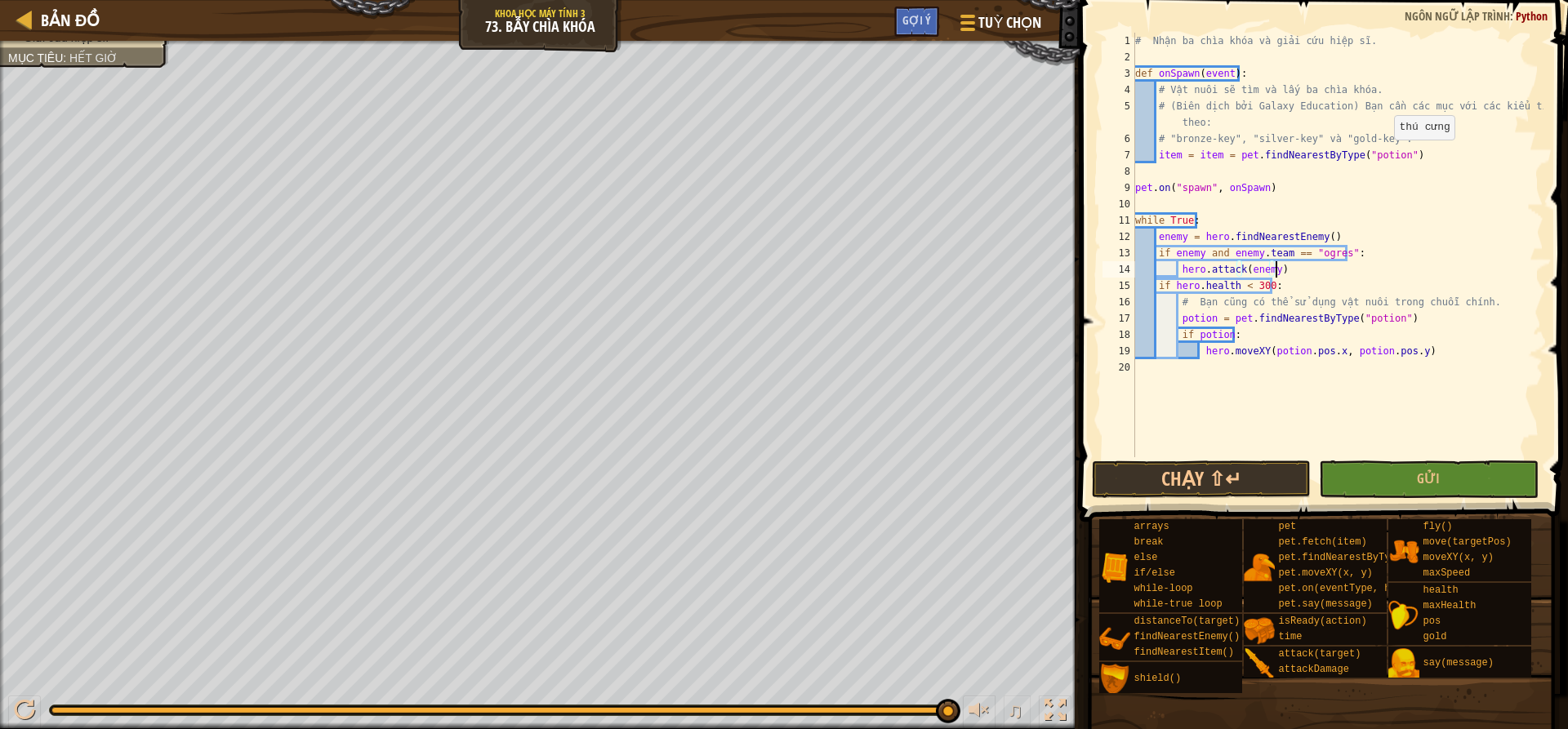
click at [1386, 156] on div "# Nhận ba chìa khóa và giải cứu hiệp sĩ. def onSpawn ( event ) : # Vật nuôi sẽ …" at bounding box center [1338, 261] width 412 height 457
type textarea "item = item = pet.findNearestByType("potion")"
click at [1388, 165] on div "# Nhận ba chìa khóa và giải cứu hiệp sĩ. def onSpawn ( event ) : # Vật nuôi sẽ …" at bounding box center [1338, 261] width 412 height 457
click at [1386, 160] on div "# Nhận ba chìa khóa và giải cứu hiệp sĩ. def onSpawn ( event ) : # Vật nuôi sẽ …" at bounding box center [1338, 261] width 412 height 457
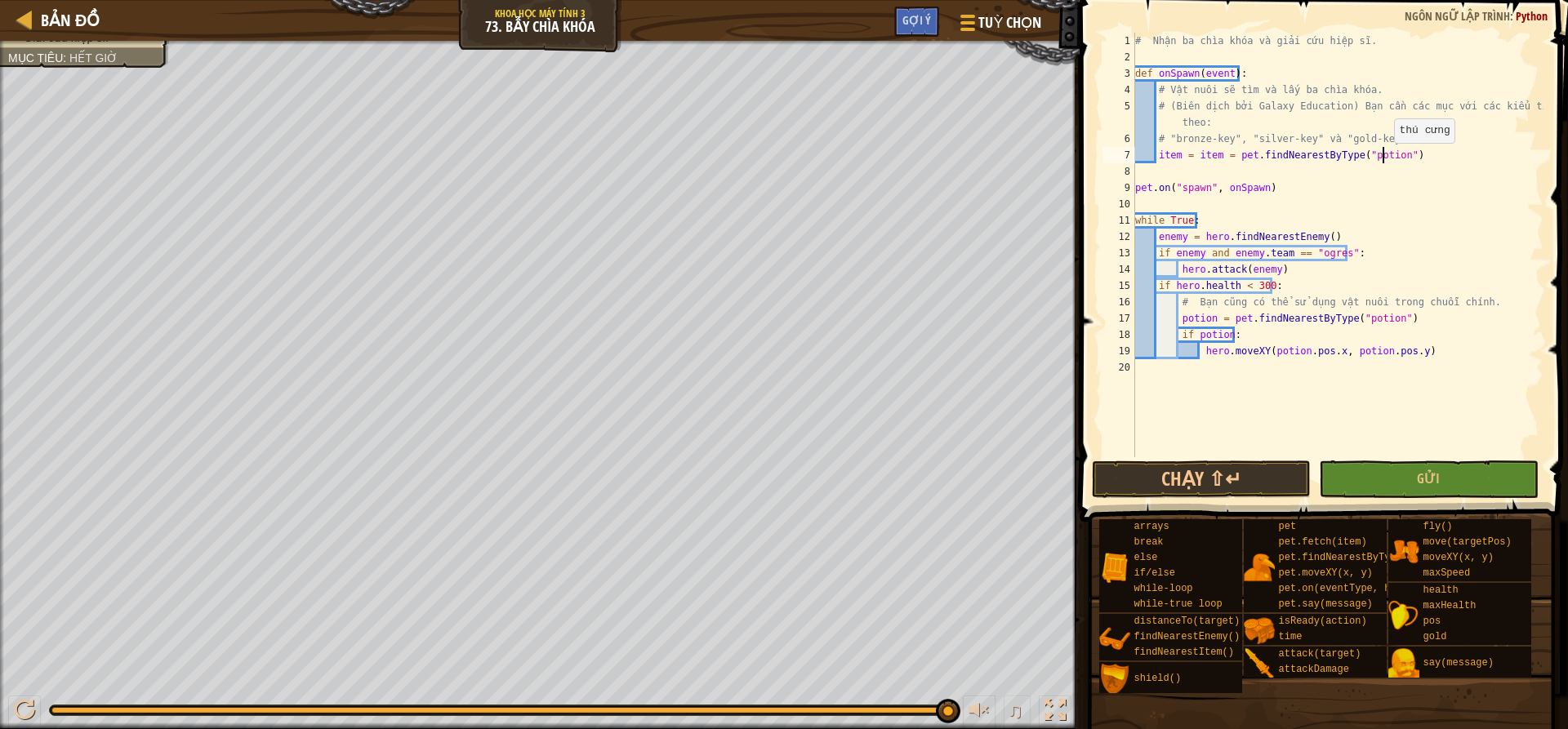
click at [1386, 160] on div "# Nhận ba chìa khóa và giải cứu hiệp sĩ. def onSpawn ( event ) : # Vật nuôi sẽ …" at bounding box center [1338, 261] width 412 height 457
click at [1389, 154] on div "# Nhận ba chìa khóa và giải cứu hiệp sĩ. def onSpawn ( event ) : # Vật nuôi sẽ …" at bounding box center [1338, 261] width 412 height 457
type textarea "item = item = pet.findNearestByType("bronze-key")"
click at [1432, 156] on div "# Nhận ba chìa khóa và giải cứu hiệp sĩ. def onSpawn ( event ) : # Vật nuôi sẽ …" at bounding box center [1338, 261] width 412 height 457
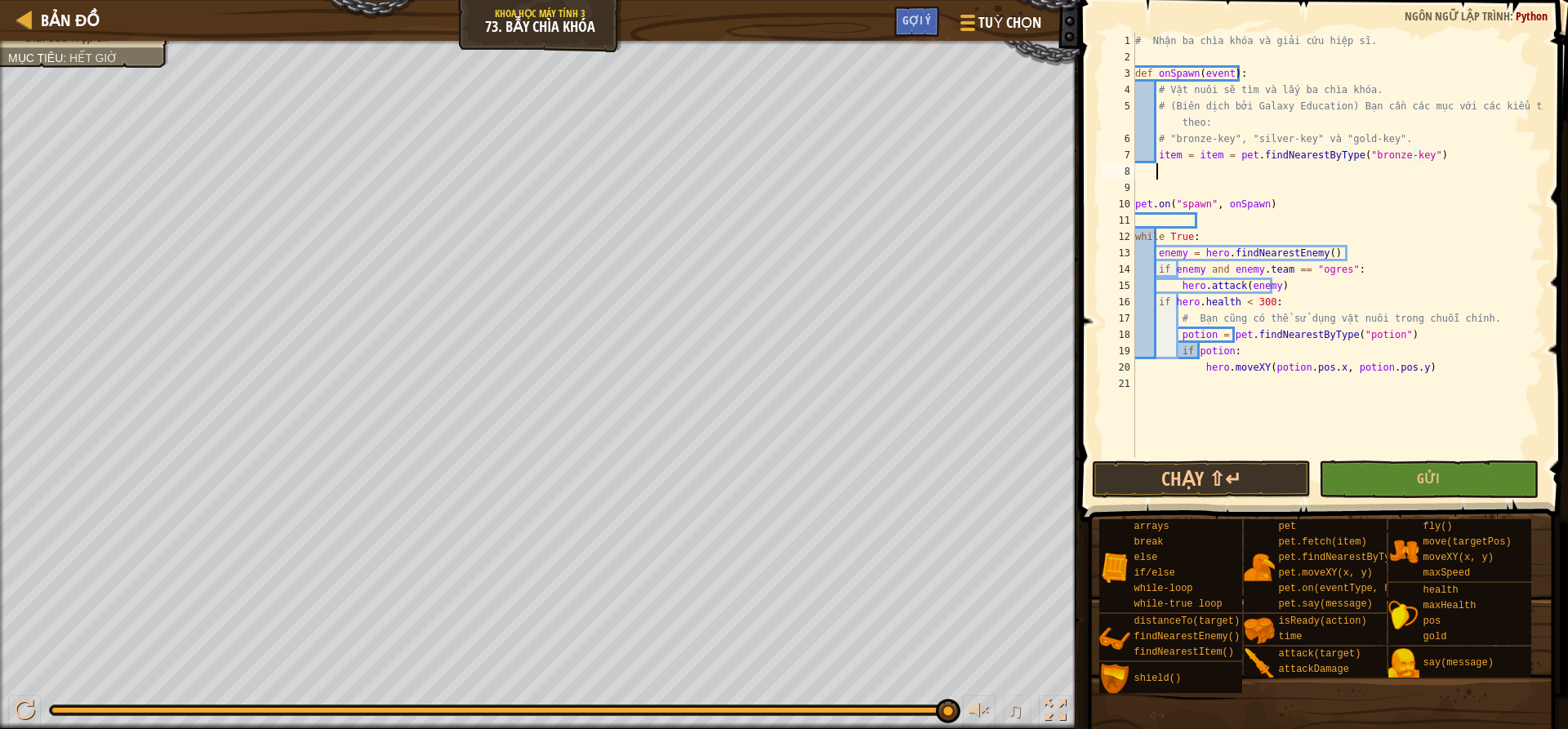
scroll to position [7, 1]
type textarea "h"
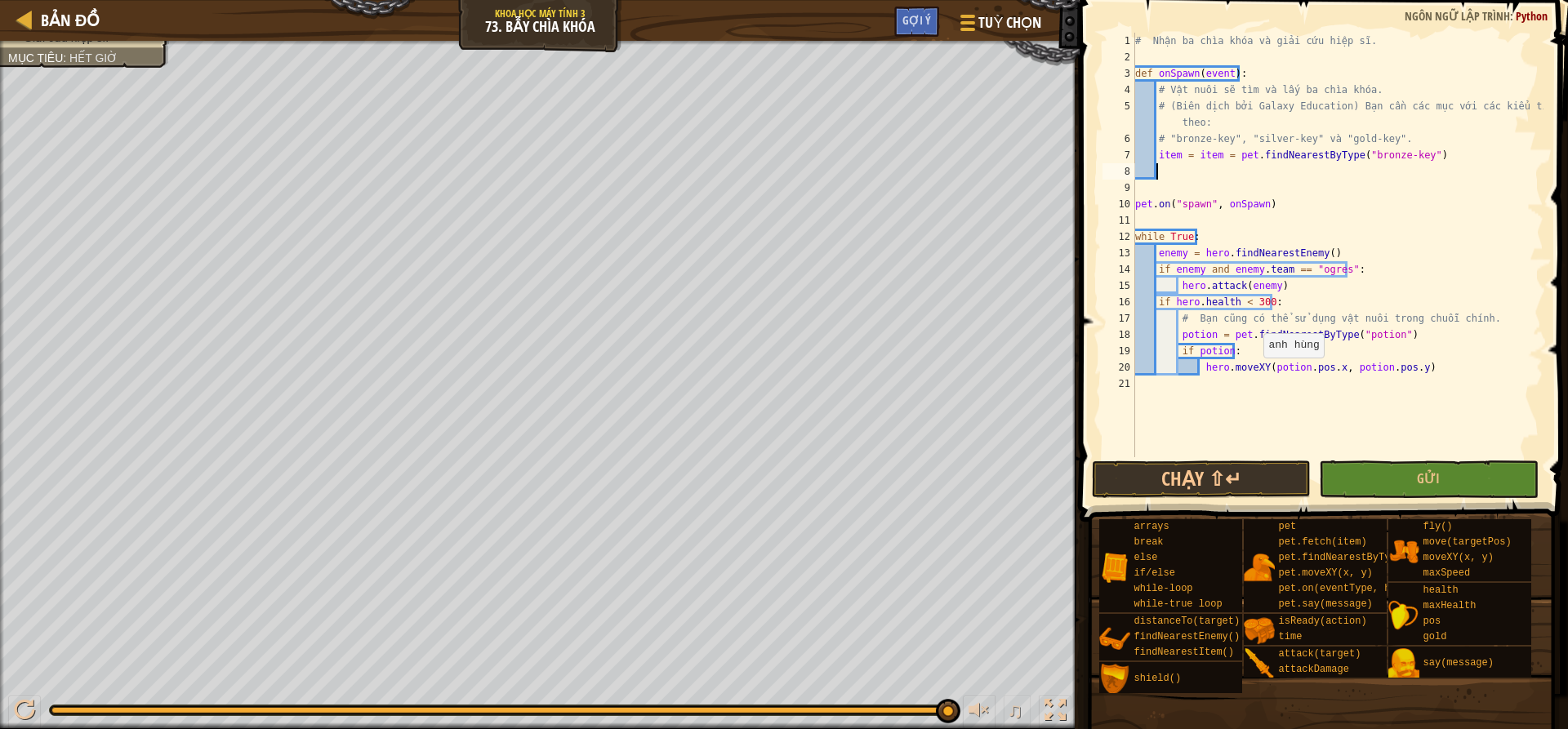
scroll to position [7, 2]
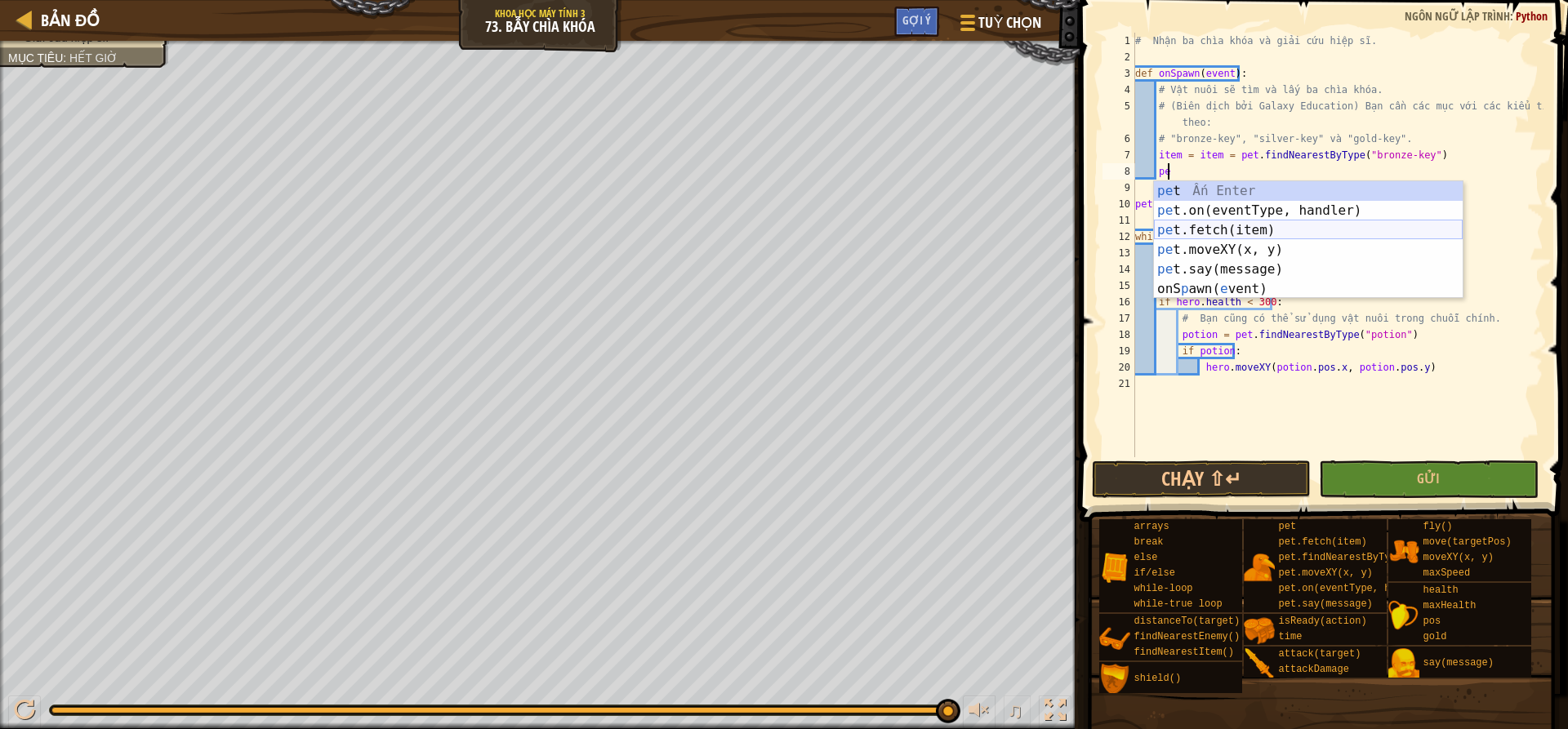
click at [1281, 228] on div "pe t Ấn Enter pe t.on(eventType, handler) Ấn Enter pe t.fetch(item) Ấn Enter pe…" at bounding box center [1308, 259] width 308 height 157
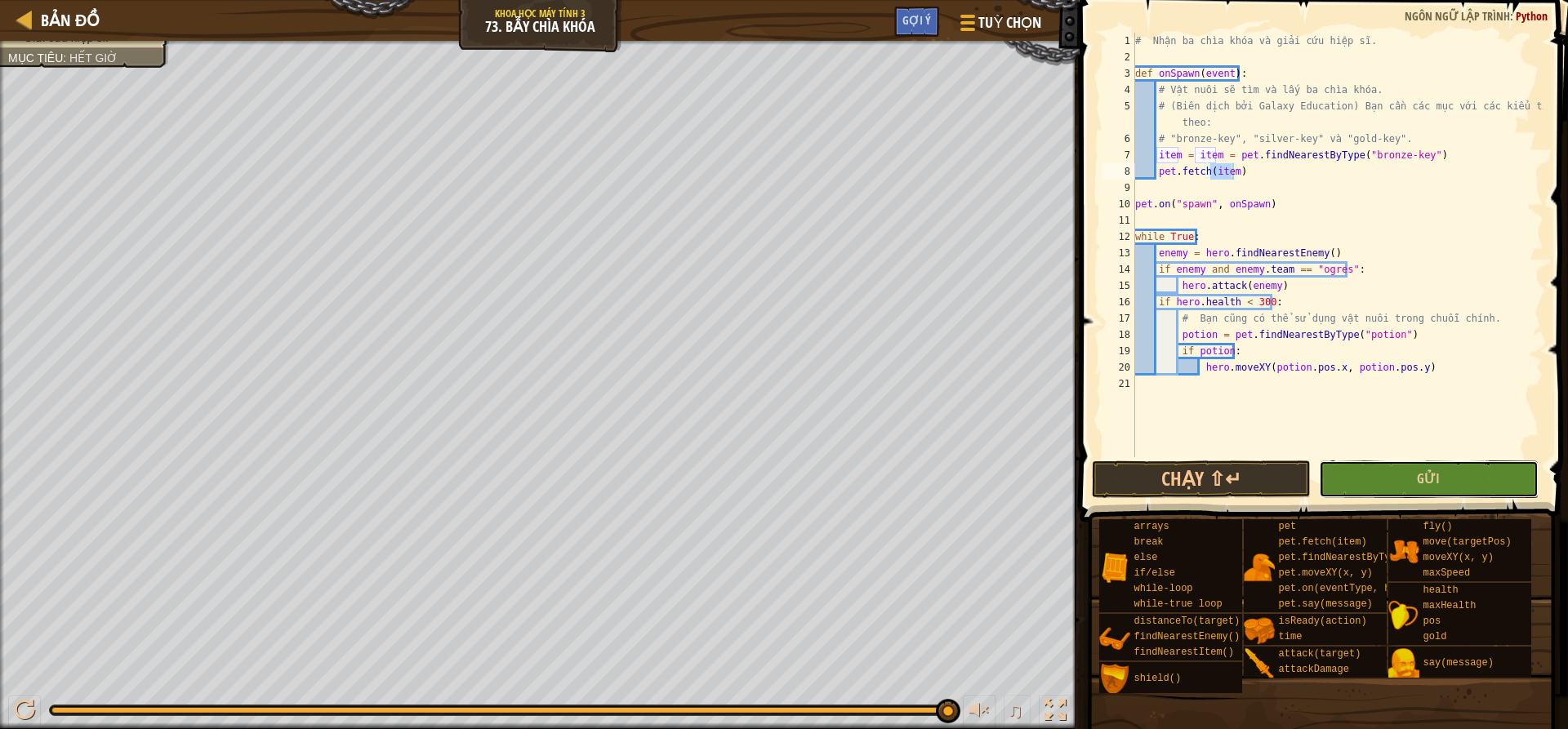
click at [1461, 491] on button "Gửi" at bounding box center [1428, 480] width 219 height 37
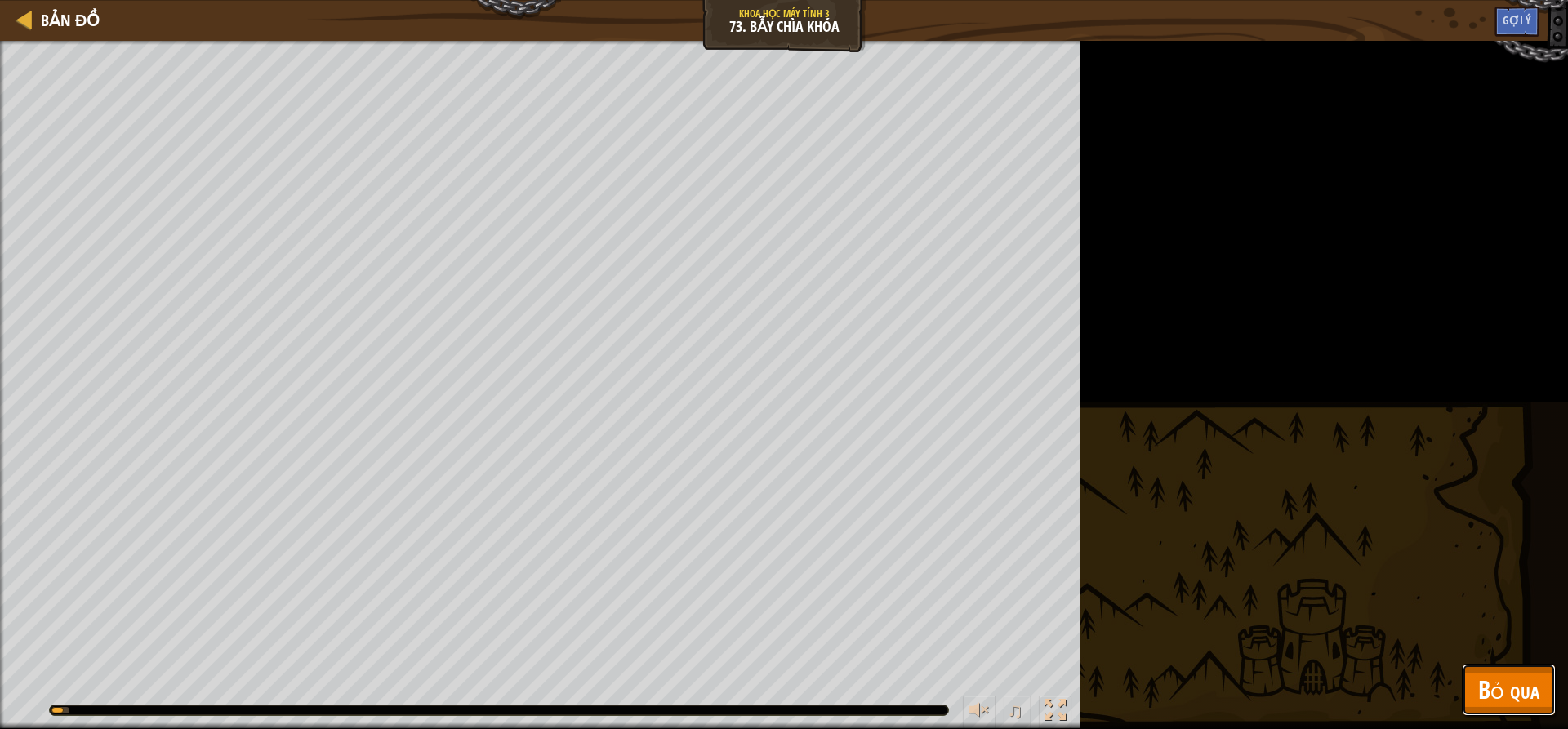
click at [1525, 696] on span "Bỏ qua" at bounding box center [1509, 690] width 61 height 33
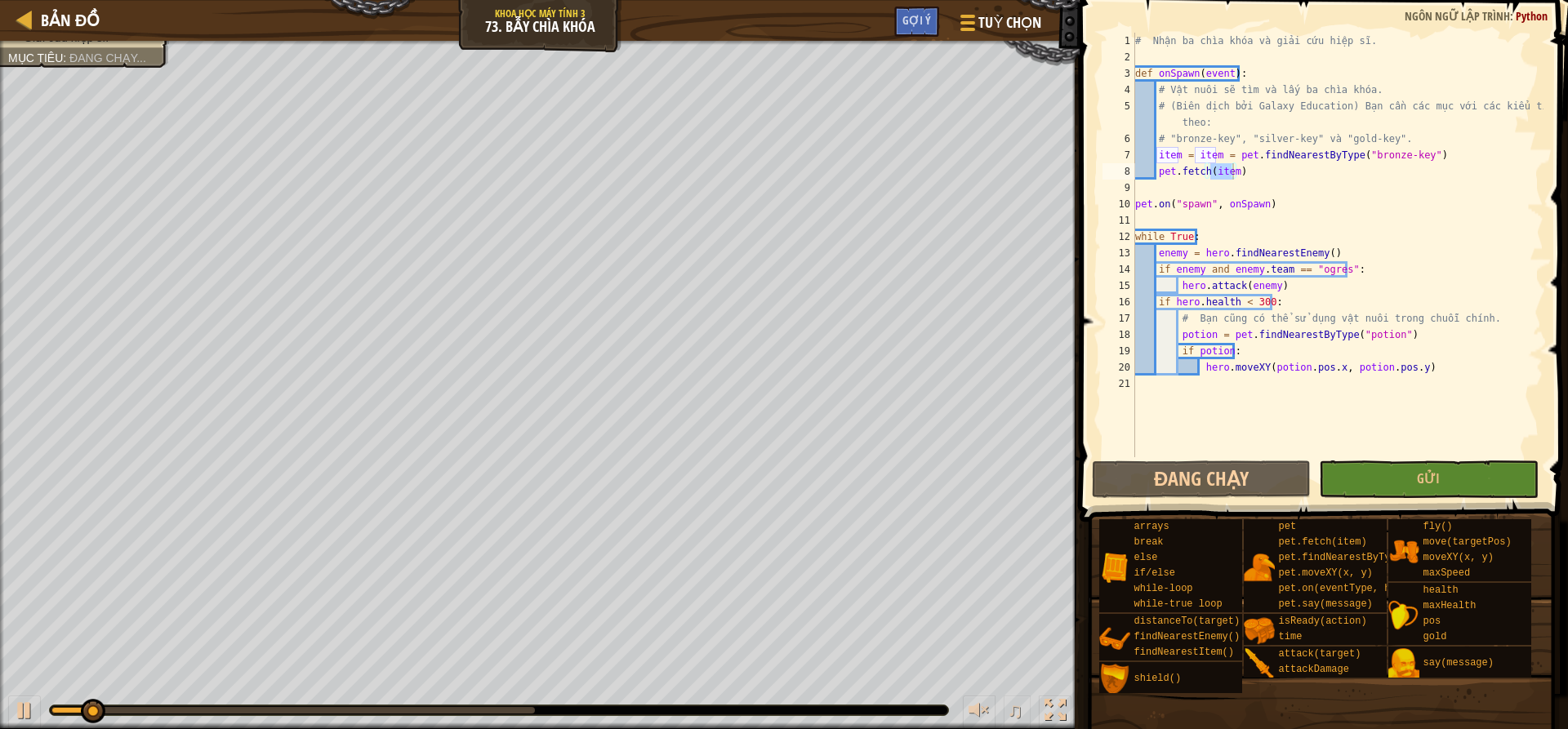
click at [1216, 157] on div "# Nhận ba chìa khóa và giải cứu hiệp sĩ. def onSpawn ( event ) : # Vật nuôi sẽ …" at bounding box center [1338, 261] width 412 height 457
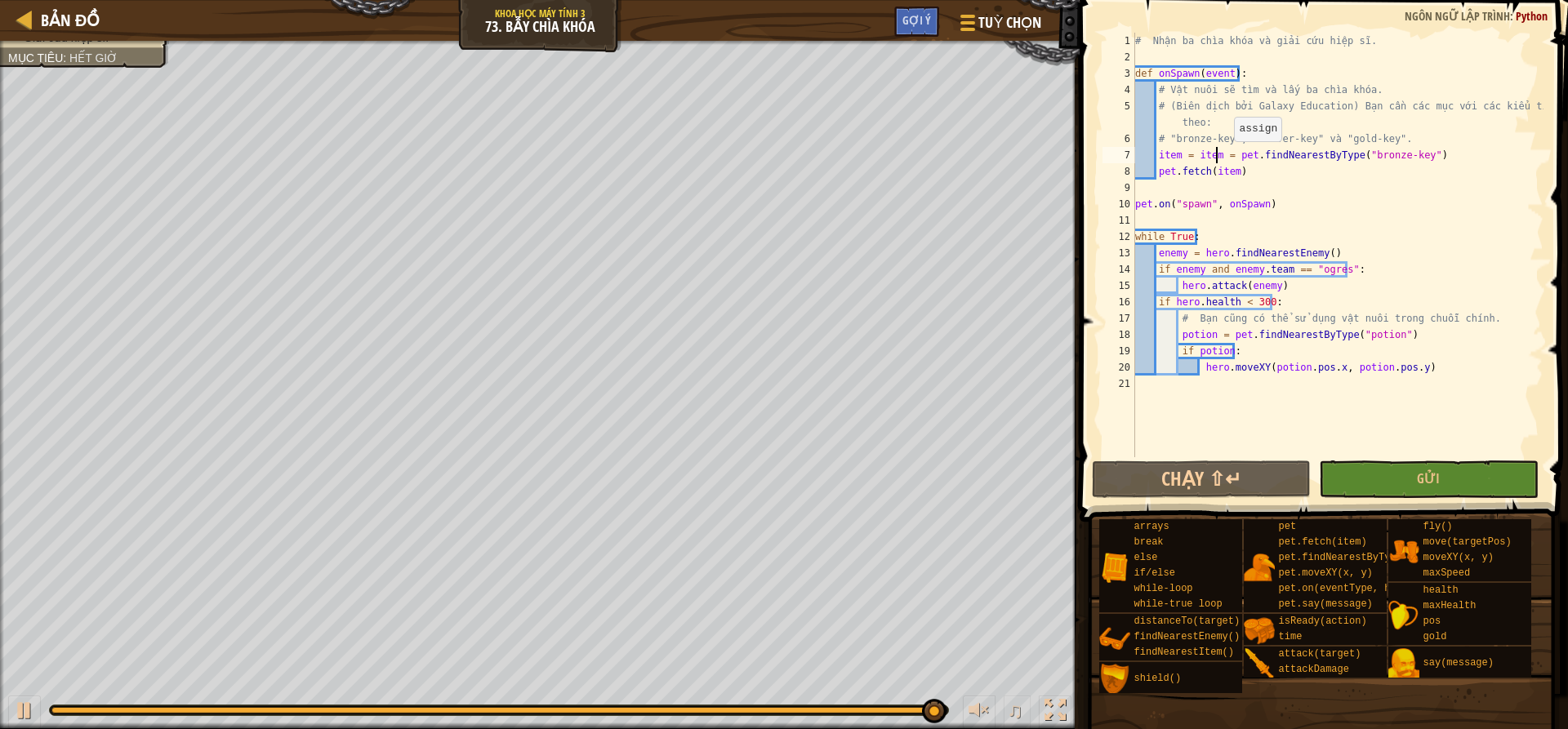
drag, startPoint x: 1226, startPoint y: 158, endPoint x: 1240, endPoint y: 161, distance: 14.3
click at [1228, 159] on div "# Nhận ba chìa khóa và giải cứu hiệp sĩ. def onSpawn ( event ) : # Vật nuôi sẽ …" at bounding box center [1338, 261] width 412 height 457
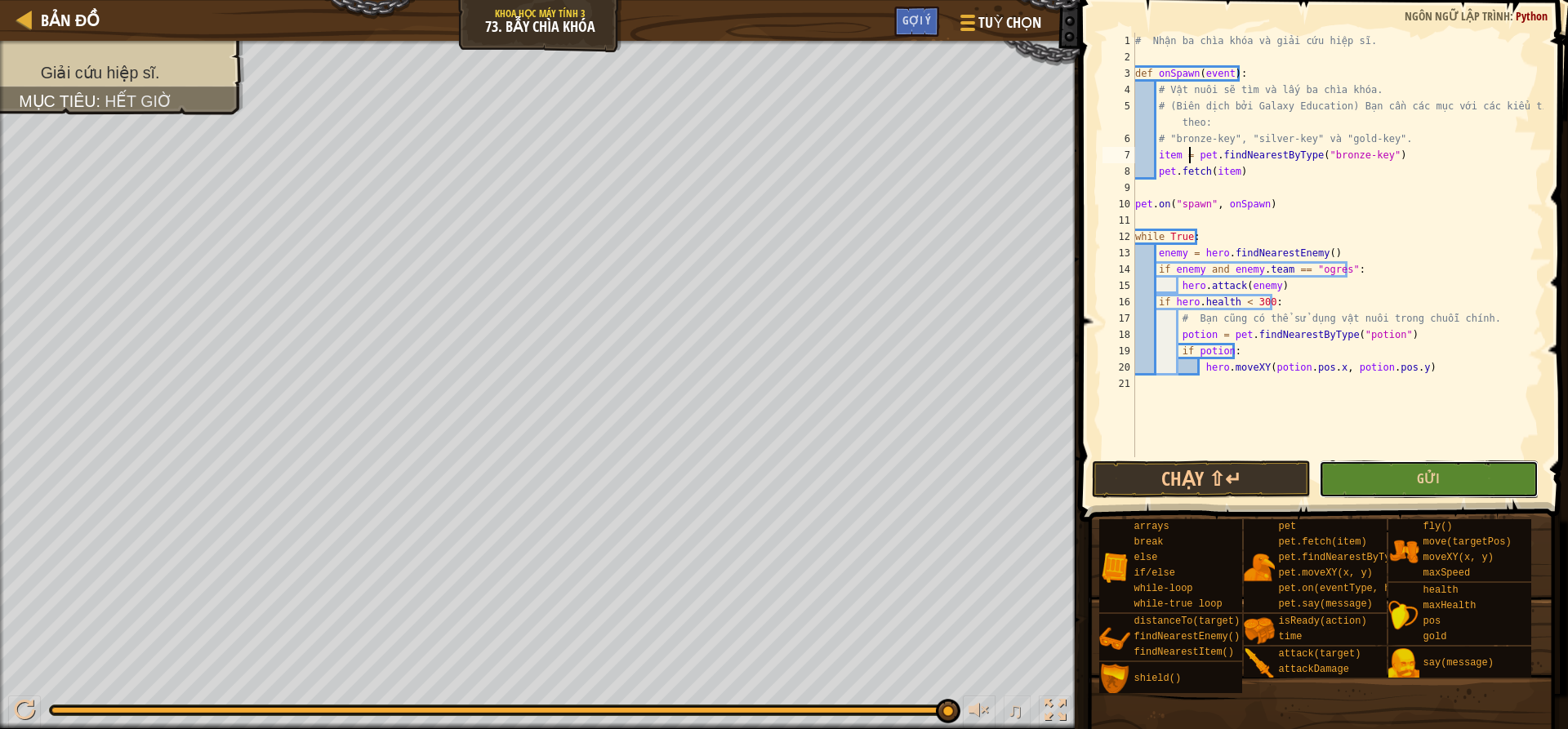
click at [1474, 495] on button "Gửi" at bounding box center [1428, 480] width 219 height 37
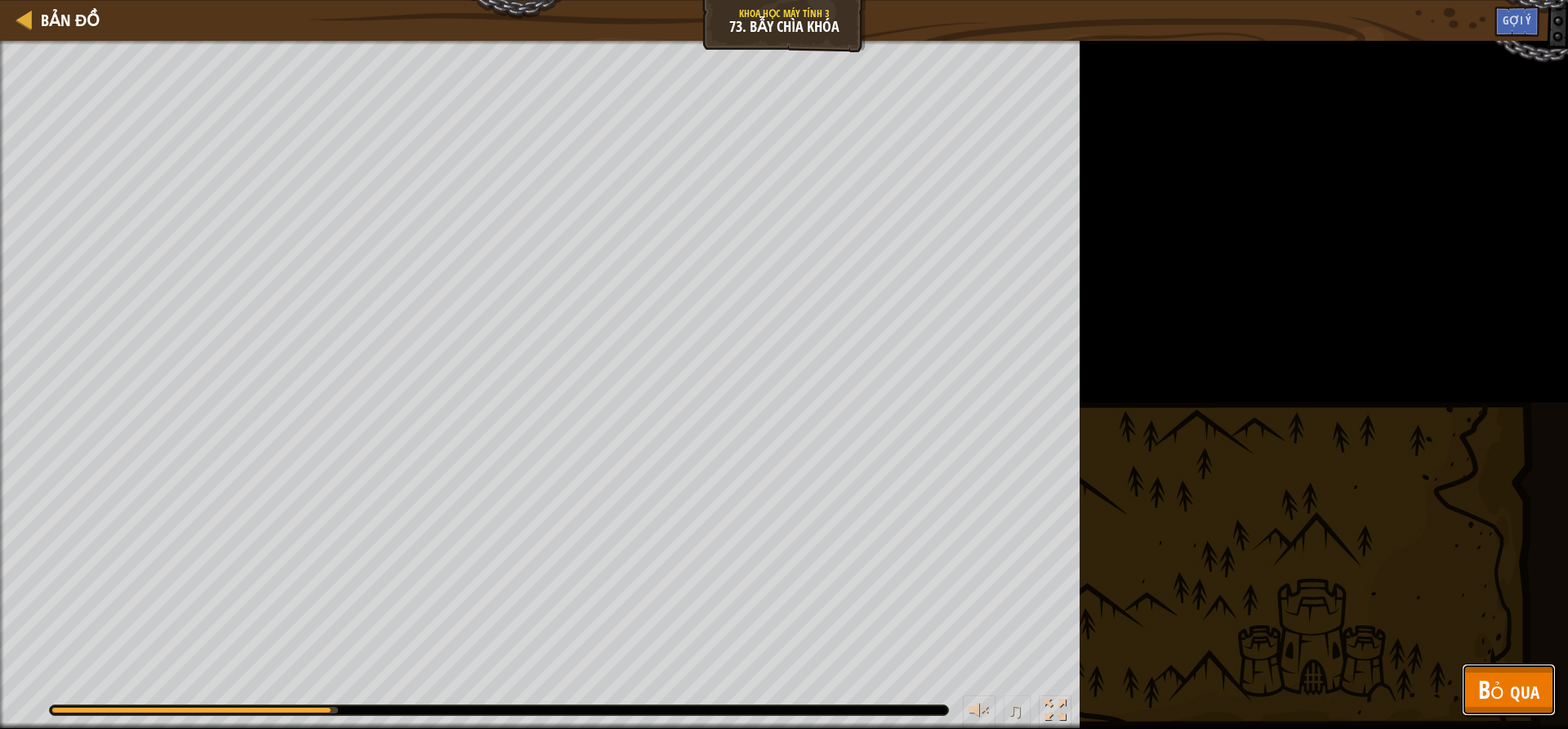
click at [1483, 699] on span "Bỏ qua" at bounding box center [1509, 690] width 61 height 33
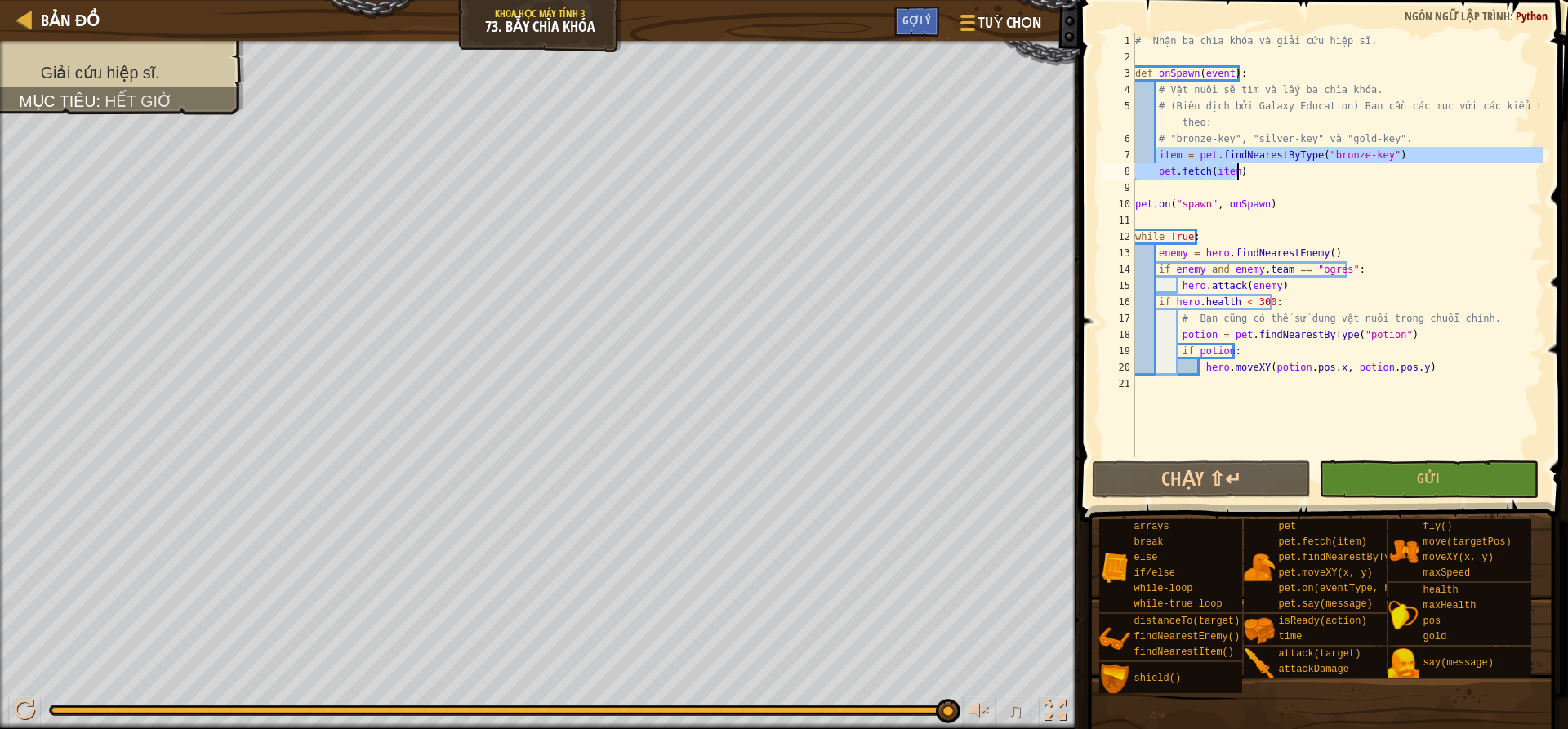
drag, startPoint x: 1157, startPoint y: 154, endPoint x: 1307, endPoint y: 168, distance: 150.7
click at [1307, 168] on div "# Nhận ba chìa khóa và giải cứu hiệp sĩ. def onSpawn ( event ) : # Vật nuôi sẽ …" at bounding box center [1338, 261] width 412 height 457
click at [1252, 179] on div "# Nhận ba chìa khóa và giải cứu hiệp sĩ. def onSpawn ( event ) : # Vật nuôi sẽ …" at bounding box center [1338, 244] width 412 height 425
type textarea "pet.fetch(item)"
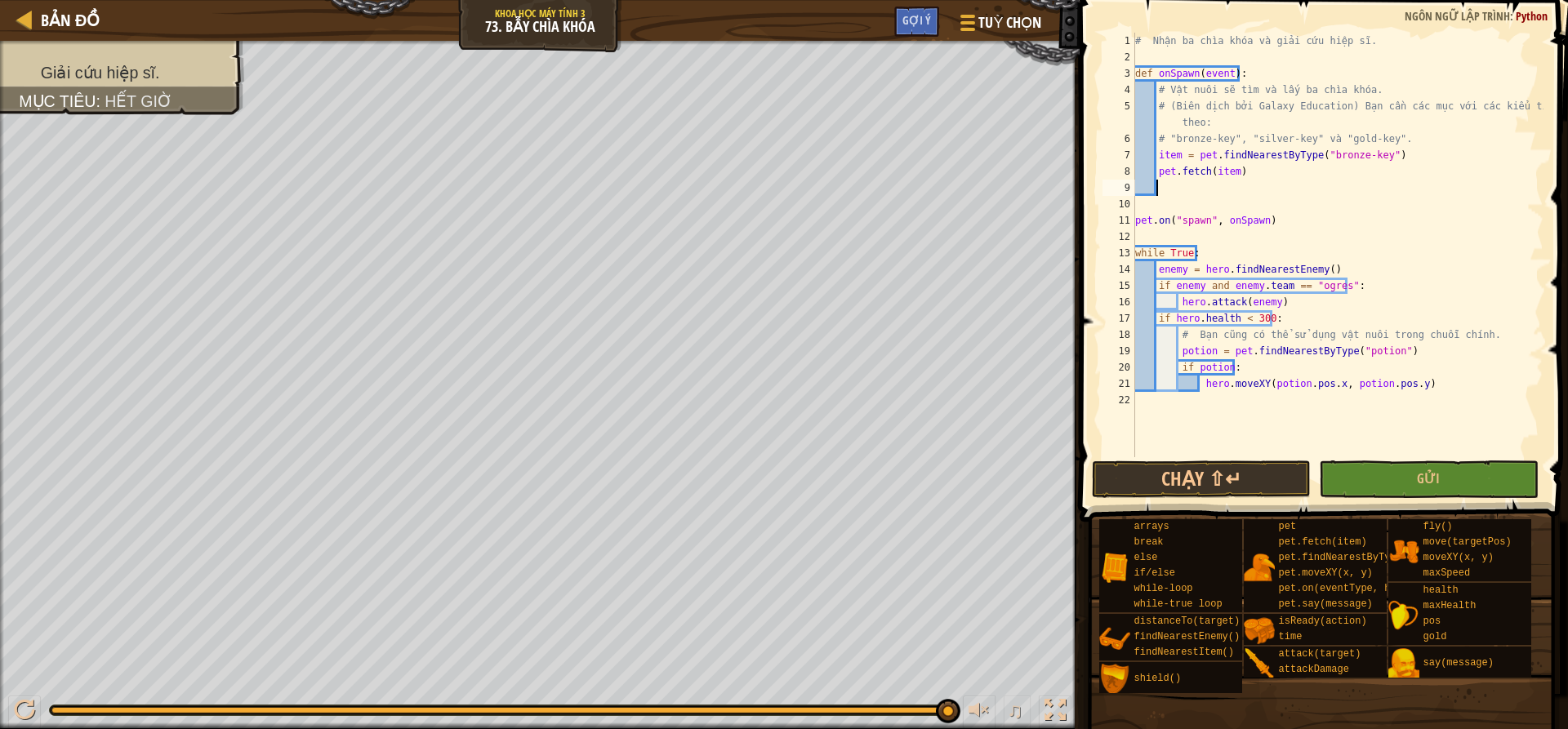
paste textarea "pet.fetch(item)"
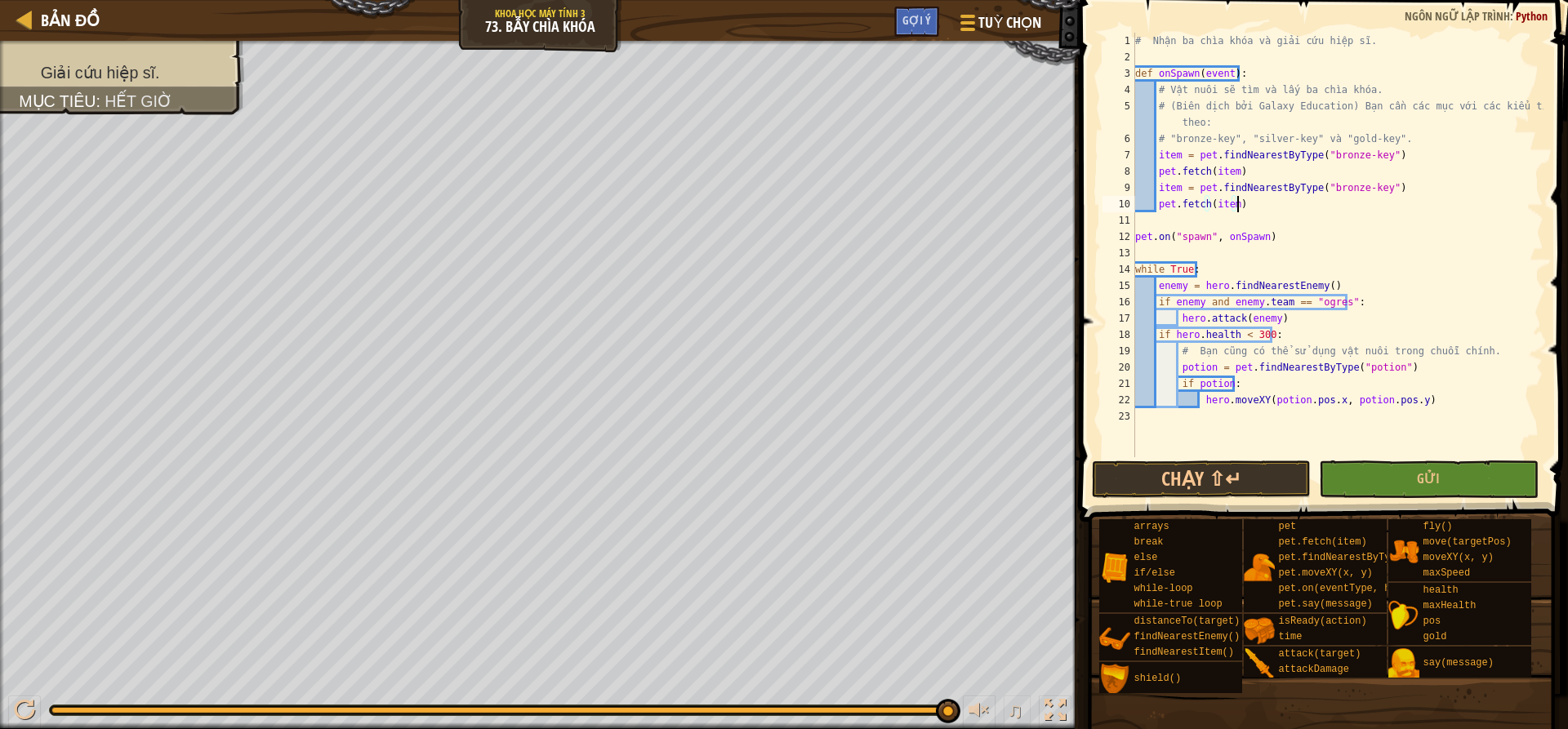
click at [1178, 189] on div "# Nhận ba chìa khóa và giải cứu hiệp sĩ. def onSpawn ( event ) : # Vật nuôi sẽ …" at bounding box center [1338, 261] width 412 height 457
click at [1352, 189] on div "# Nhận ba chìa khóa và giải cứu hiệp sĩ. def onSpawn ( event ) : # Vật nuôi sẽ …" at bounding box center [1338, 261] width 412 height 457
click at [1353, 189] on div "# Nhận ba chìa khóa và giải cứu hiệp sĩ. def onSpawn ( event ) : # Vật nuôi sẽ …" at bounding box center [1338, 261] width 412 height 457
click at [1352, 190] on div "# Nhận ba chìa khóa và giải cứu hiệp sĩ. def onSpawn ( event ) : # Vật nuôi sẽ …" at bounding box center [1338, 261] width 412 height 457
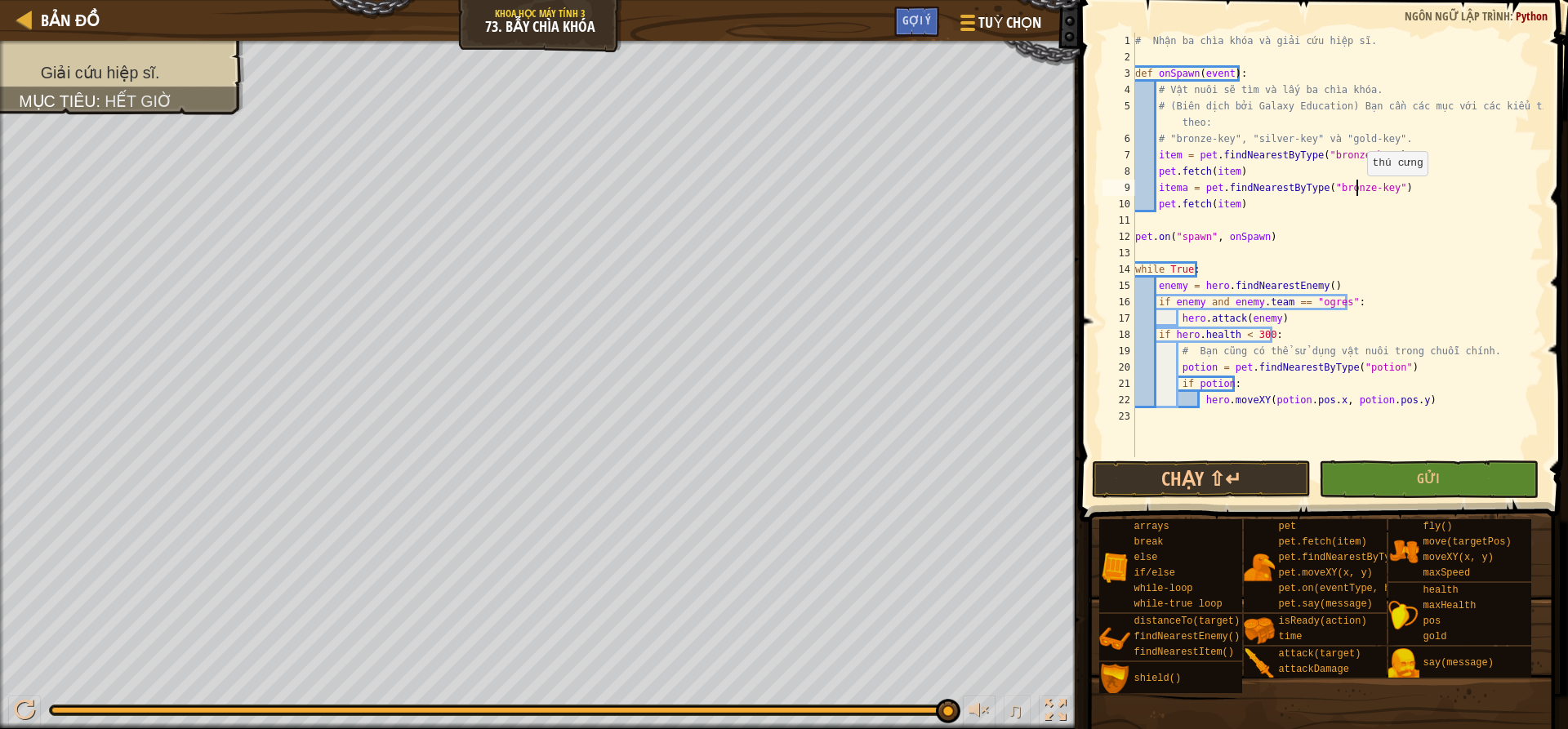
click at [1358, 192] on div "# Nhận ba chìa khóa và giải cứu hiệp sĩ. def onSpawn ( event ) : # Vật nuôi sẽ …" at bounding box center [1338, 261] width 412 height 457
type textarea "itema = pet.findNearestByType("-key")"
drag, startPoint x: 1355, startPoint y: 191, endPoint x: 1159, endPoint y: 190, distance: 196.0
click at [1159, 190] on div "# Nhận ba chìa khóa và giải cứu hiệp sĩ. def onSpawn ( event ) : # Vật nuôi sẽ …" at bounding box center [1338, 261] width 412 height 457
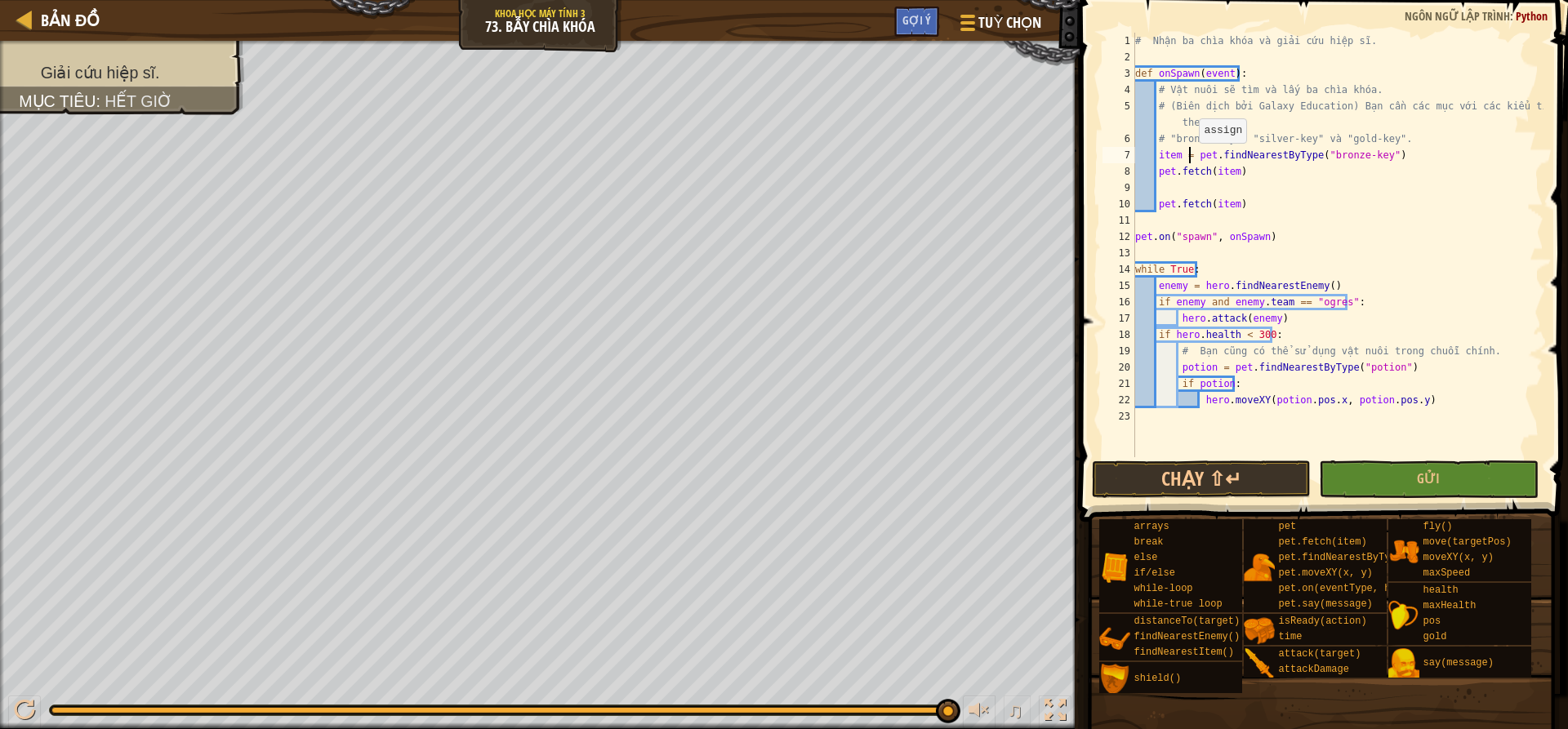
drag, startPoint x: 1191, startPoint y: 160, endPoint x: 1298, endPoint y: 177, distance: 108.3
click at [1191, 159] on div "# Nhận ba chìa khóa và giải cứu hiệp sĩ. def onSpawn ( event ) : # Vật nuôi sẽ …" at bounding box center [1338, 261] width 412 height 457
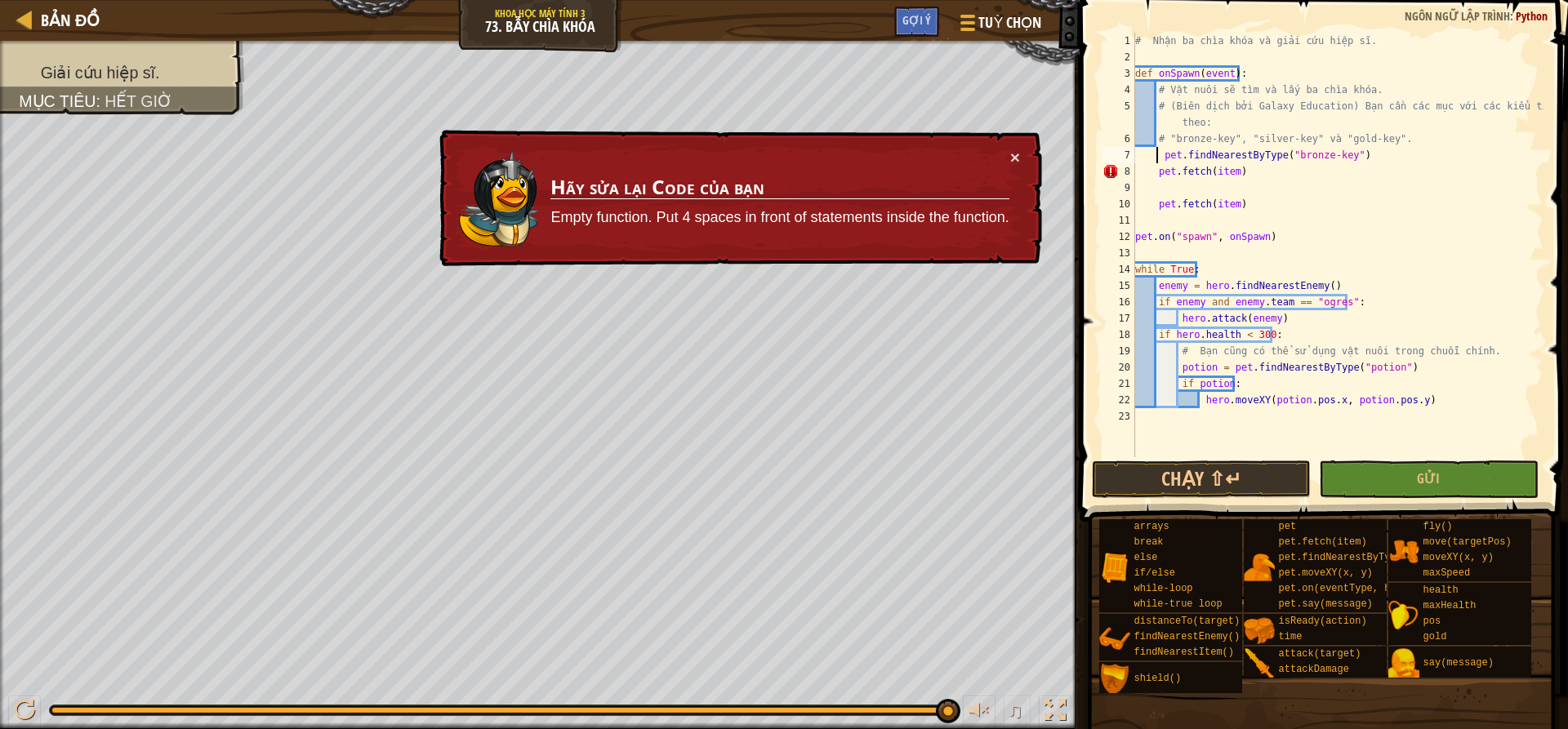
click at [1161, 152] on div "# Nhận ba chìa khóa và giải cứu hiệp sĩ. def onSpawn ( event ) : # Vật nuôi sẽ …" at bounding box center [1338, 261] width 412 height 457
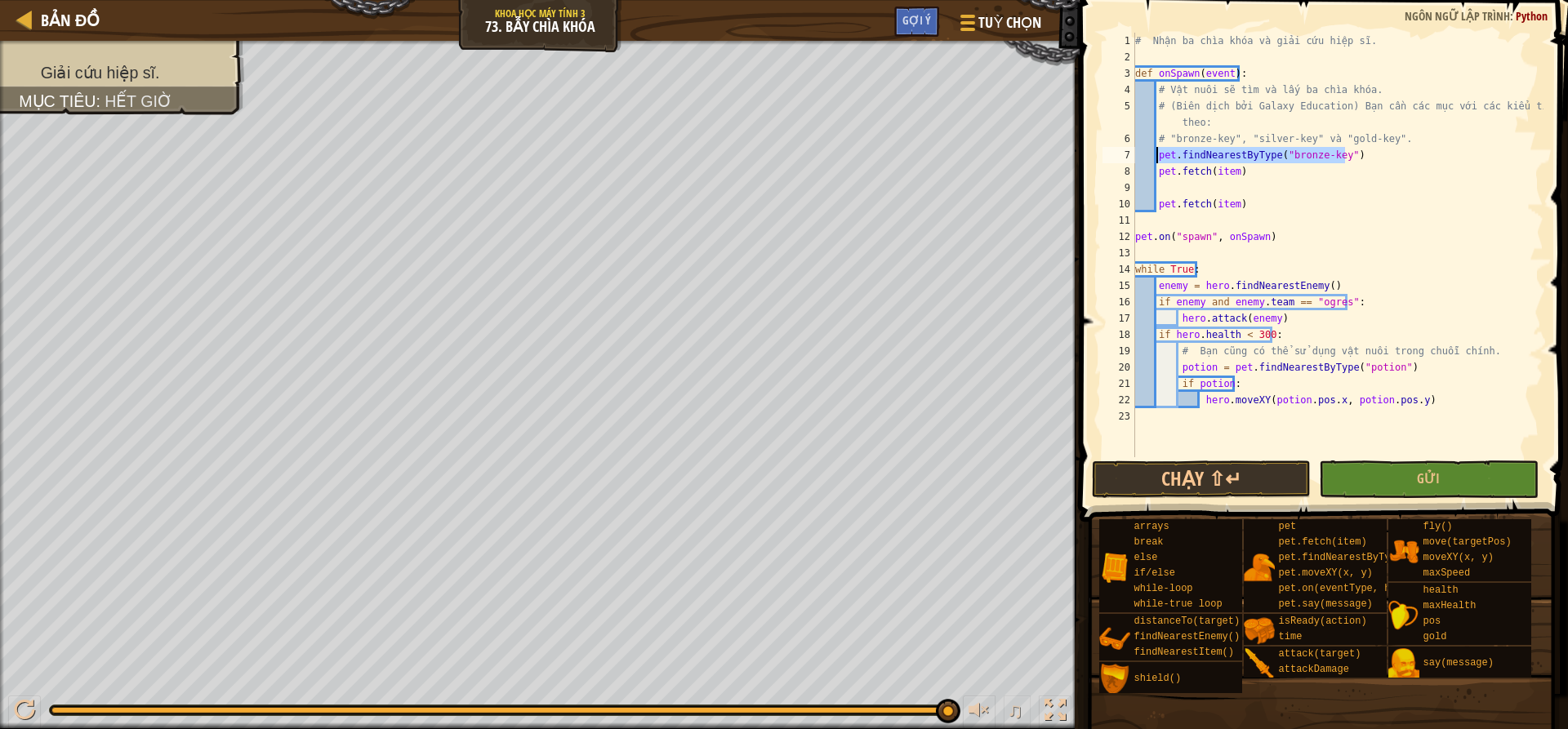
drag, startPoint x: 1346, startPoint y: 155, endPoint x: 1158, endPoint y: 154, distance: 188.0
click at [1157, 150] on div "# Nhận ba chìa khóa và giải cứu hiệp sĩ. def onSpawn ( event ) : # Vật nuôi sẽ …" at bounding box center [1338, 261] width 412 height 457
click at [1231, 171] on div "# Nhận ba chìa khóa và giải cứu hiệp sĩ. def onSpawn ( event ) : # Vật nuôi sẽ …" at bounding box center [1338, 261] width 412 height 457
paste textarea "pet.findNearestByType("bronze-key")"
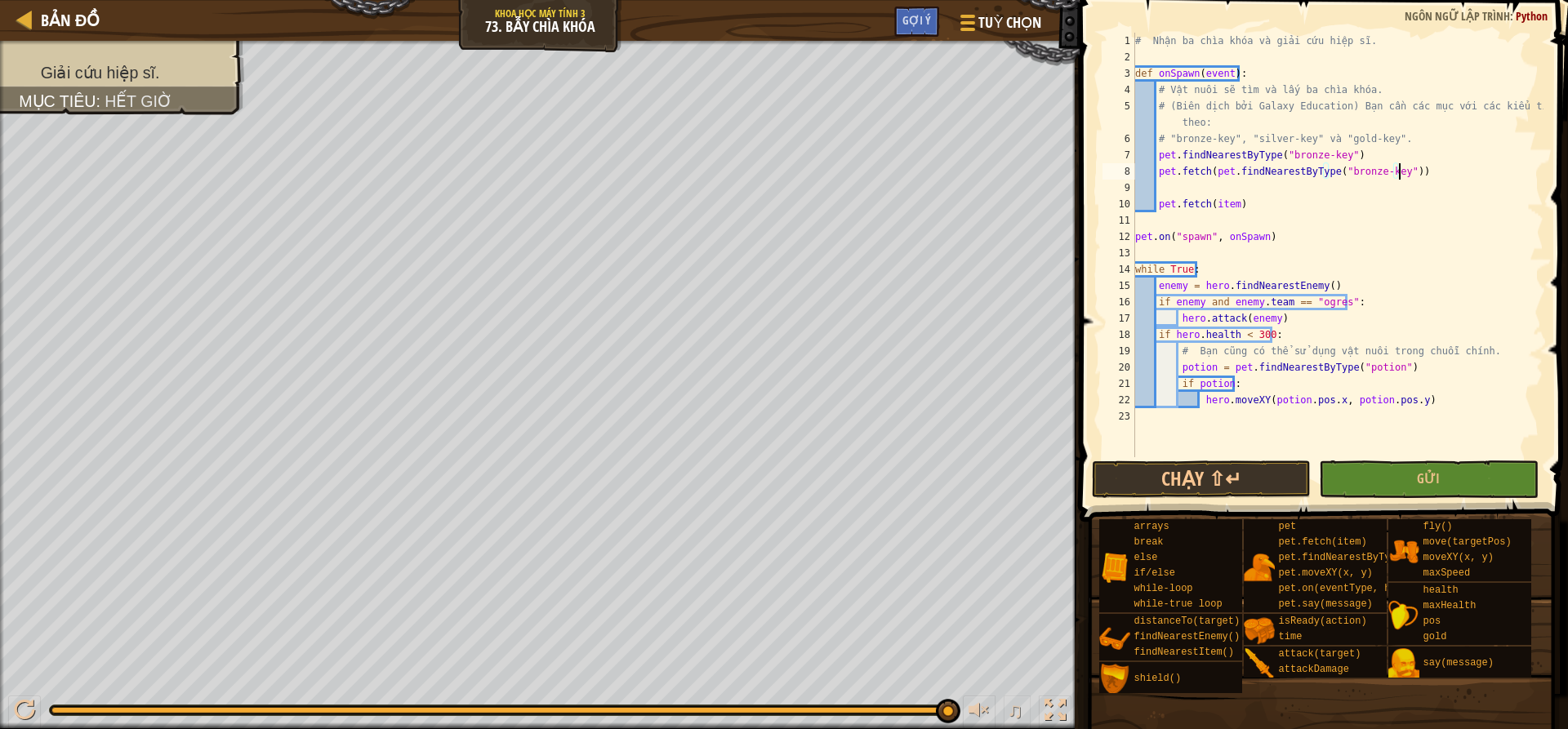
click at [1412, 168] on div "# Nhận ba chìa khóa và giải cứu hiệp sĩ. def onSpawn ( event ) : # Vật nuôi sẽ …" at bounding box center [1338, 261] width 412 height 457
click at [1346, 155] on div "# Nhận ba chìa khóa và giải cứu hiệp sĩ. def onSpawn ( event ) : # Vật nuôi sẽ …" at bounding box center [1338, 261] width 412 height 457
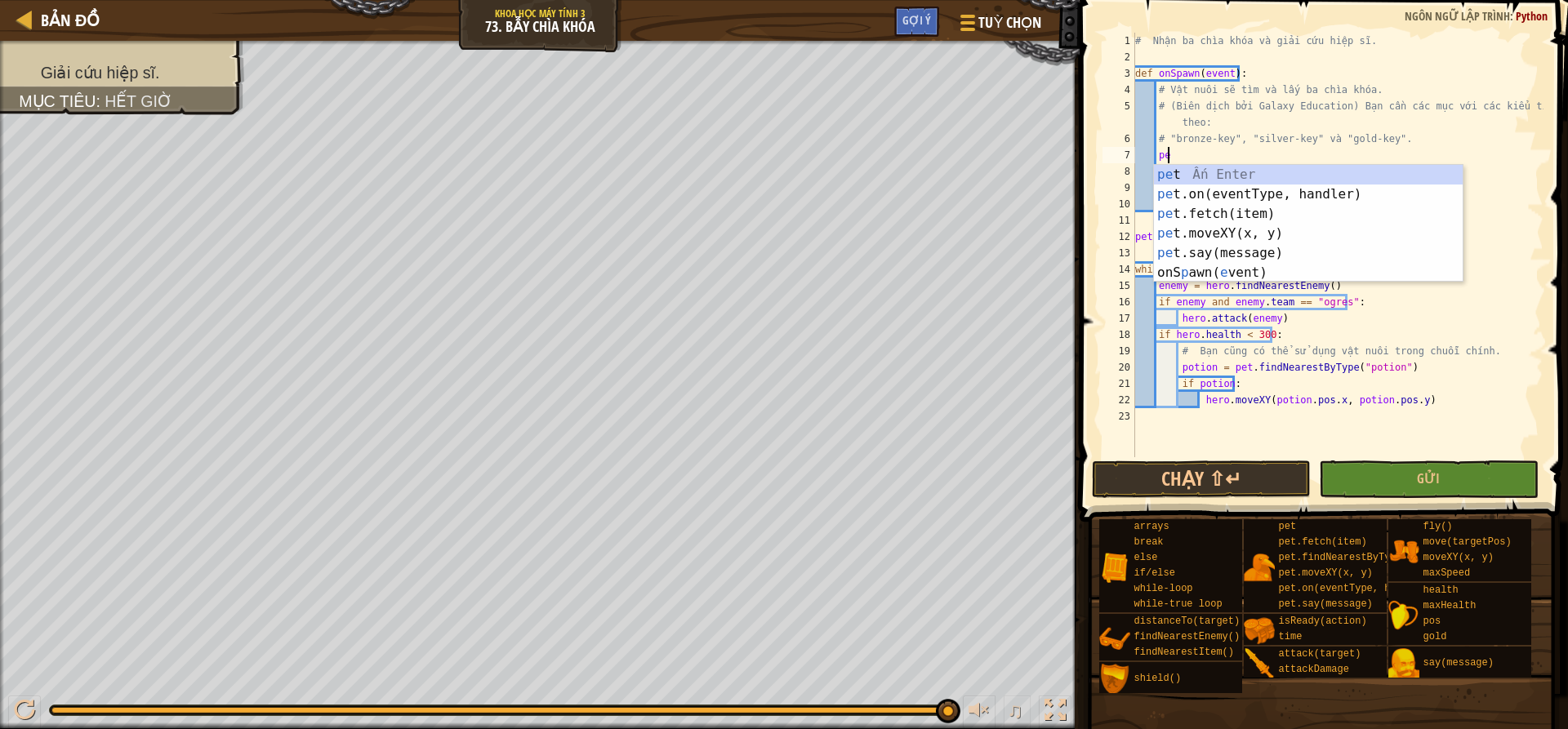
type textarea "p"
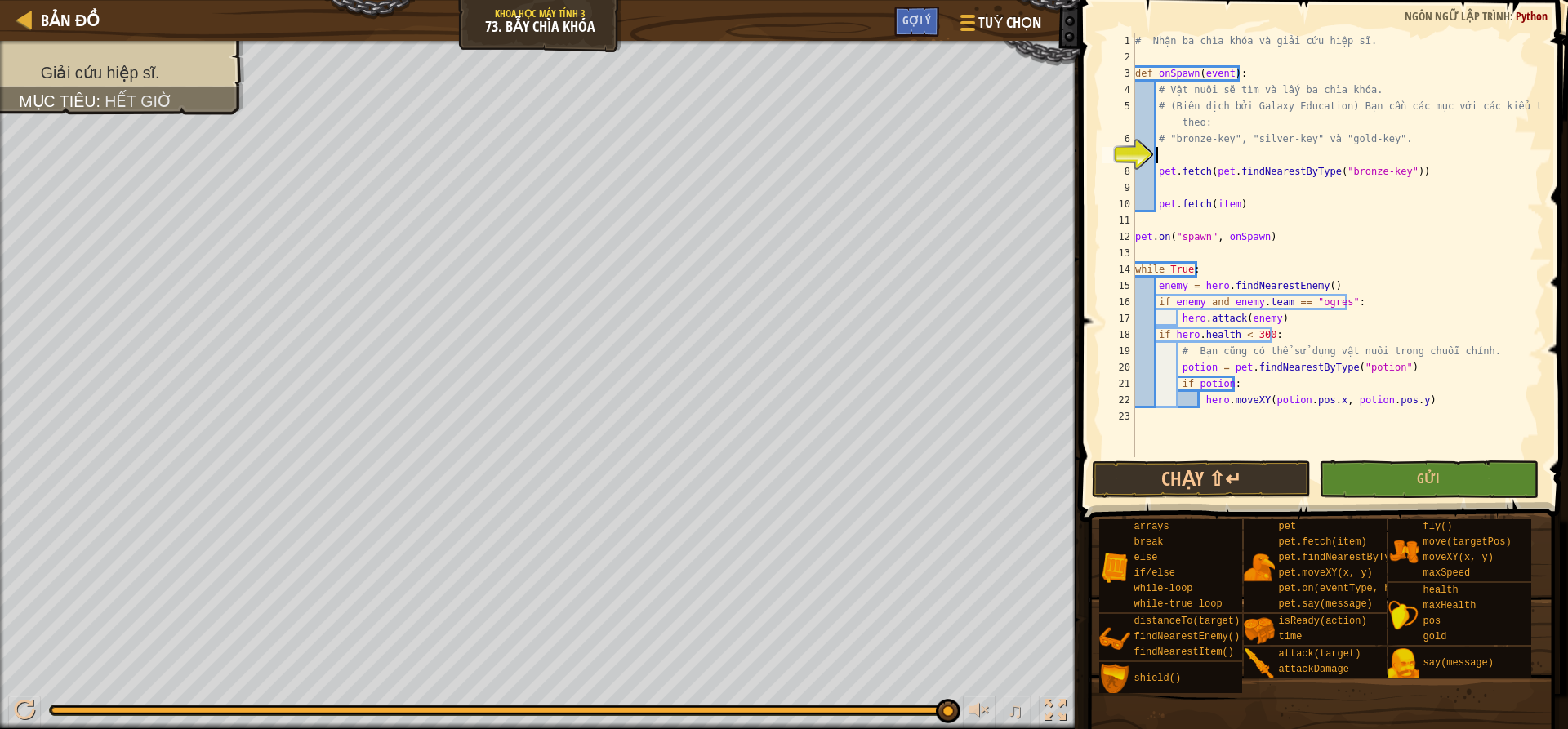
click at [1231, 203] on div "# Nhận ba chìa khóa và giải cứu hiệp sĩ. def onSpawn ( event ) : # Vật nuôi sẽ …" at bounding box center [1338, 261] width 412 height 457
paste textarea "pet.findNearestByType("bronze-key")"
click at [1366, 201] on div "# Nhận ba chìa khóa và giải cứu hiệp sĩ. def onSpawn ( event ) : # Vật nuôi sẽ …" at bounding box center [1338, 261] width 412 height 457
drag, startPoint x: 1406, startPoint y: 205, endPoint x: 1394, endPoint y: 210, distance: 13.0
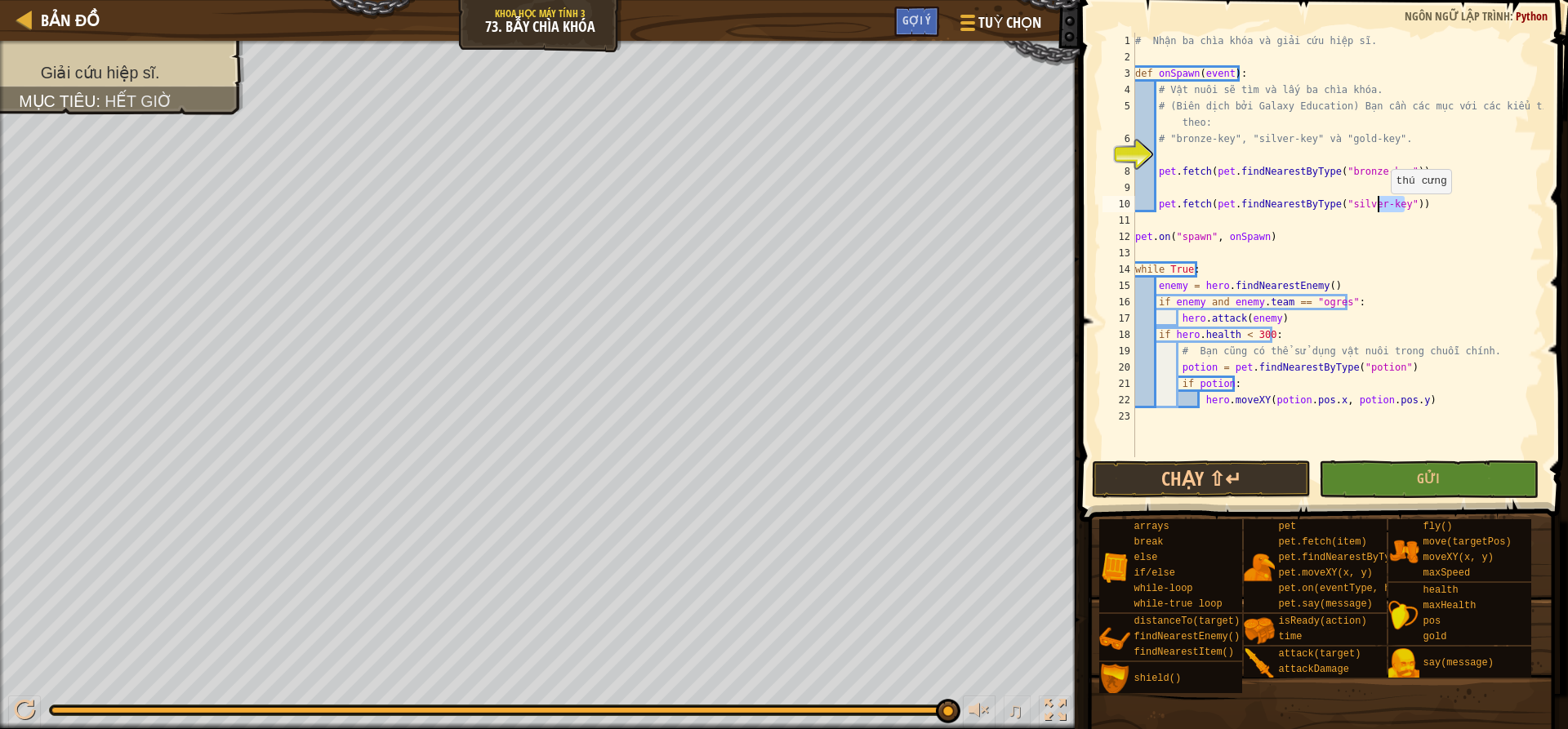
click at [1394, 210] on div "# Nhận ba chìa khóa và giải cứu hiệp sĩ. def onSpawn ( event ) : # Vật nuôi sẽ …" at bounding box center [1338, 261] width 412 height 457
click at [1454, 285] on div "# Nhận ba chìa khóa và giải cứu hiệp sĩ. def onSpawn ( event ) : # Vật nuôi sẽ …" at bounding box center [1338, 261] width 412 height 457
type textarea "enemy = hero.findNearestEnemy()"
click at [1176, 217] on div "# Nhận ba chìa khóa và giải cứu hiệp sĩ. def onSpawn ( event ) : # Vật nuôi sẽ …" at bounding box center [1338, 261] width 412 height 457
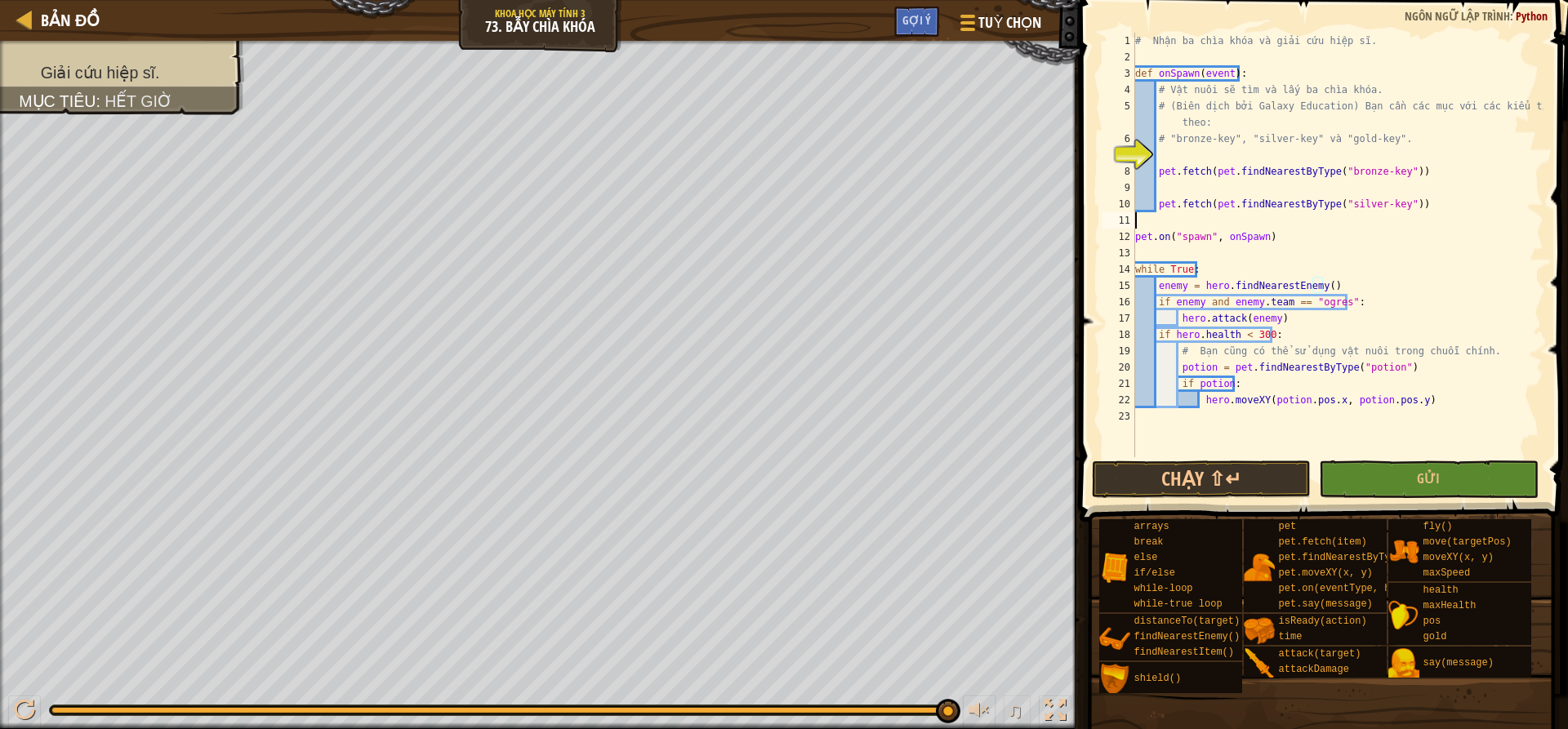
scroll to position [7, 0]
paste textarea "pet.findNearestByType("bronze-key")"
click at [1312, 218] on div "# Nhận ba chìa khóa và giải cứu hiệp sĩ. def onSpawn ( event ) : # Vật nuôi sẽ …" at bounding box center [1338, 261] width 412 height 457
click at [1466, 475] on button "Gửi" at bounding box center [1428, 480] width 219 height 37
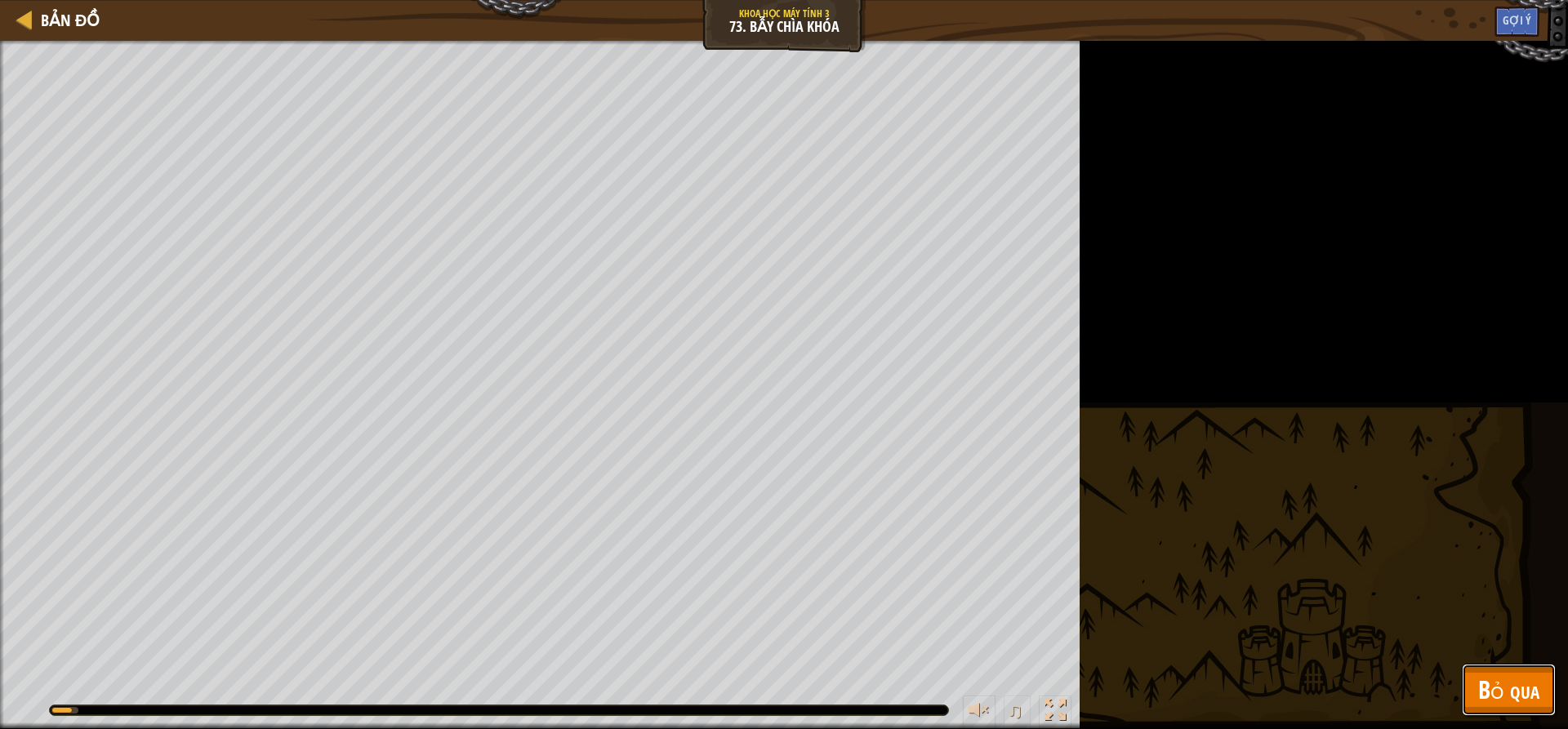
click at [1539, 686] on button "Bỏ qua" at bounding box center [1508, 690] width 94 height 52
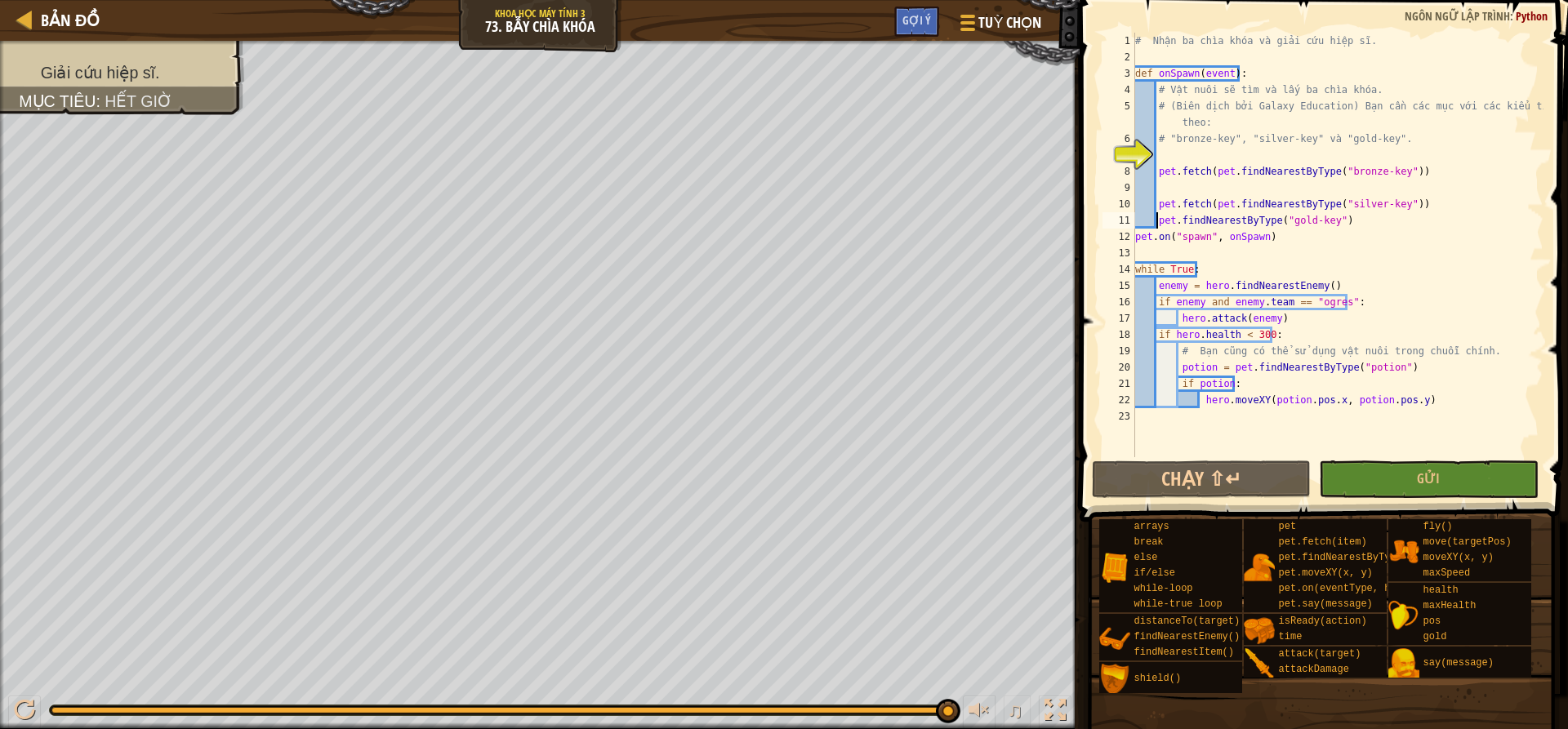
click at [1159, 221] on div "# Nhận ba chìa khóa và giải cứu hiệp sĩ. def onSpawn ( event ) : # Vật nuôi sẽ …" at bounding box center [1338, 261] width 412 height 457
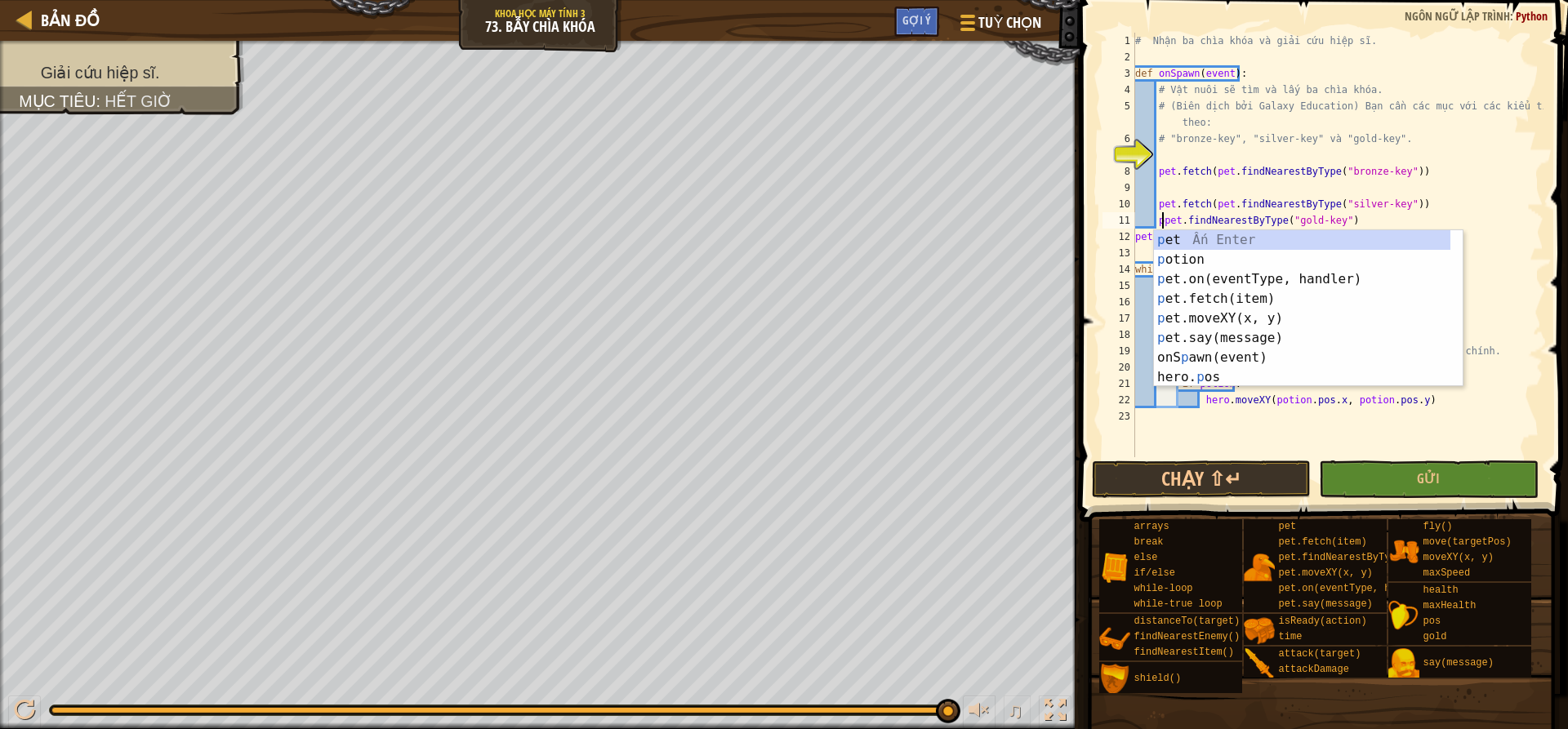
scroll to position [7, 3]
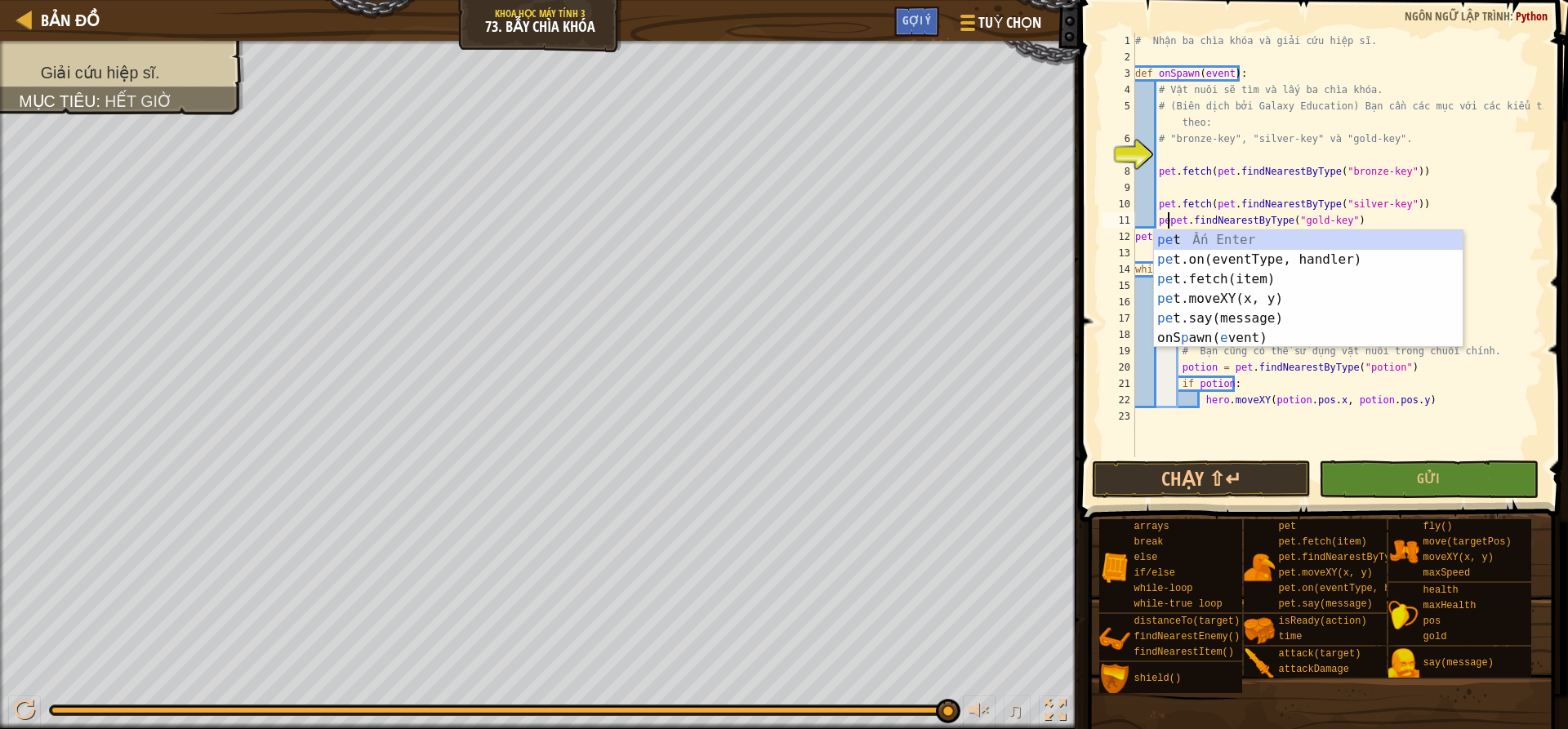
click at [1350, 217] on div "# Nhận ba chìa khóa và giải cứu hiệp sĩ. def onSpawn ( event ) : # Vật nuôi sẽ …" at bounding box center [1338, 261] width 412 height 457
type textarea "p"
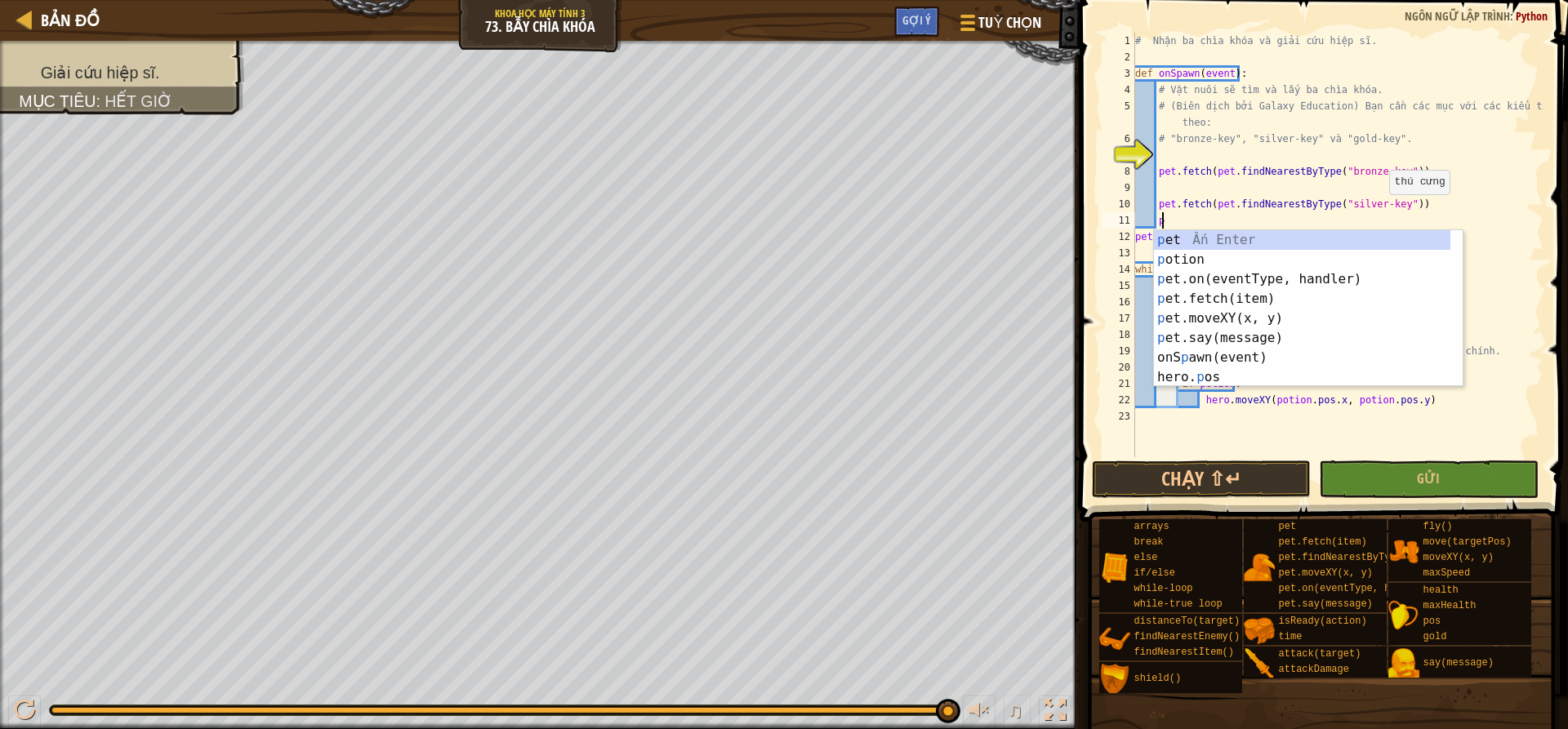
scroll to position [7, 1]
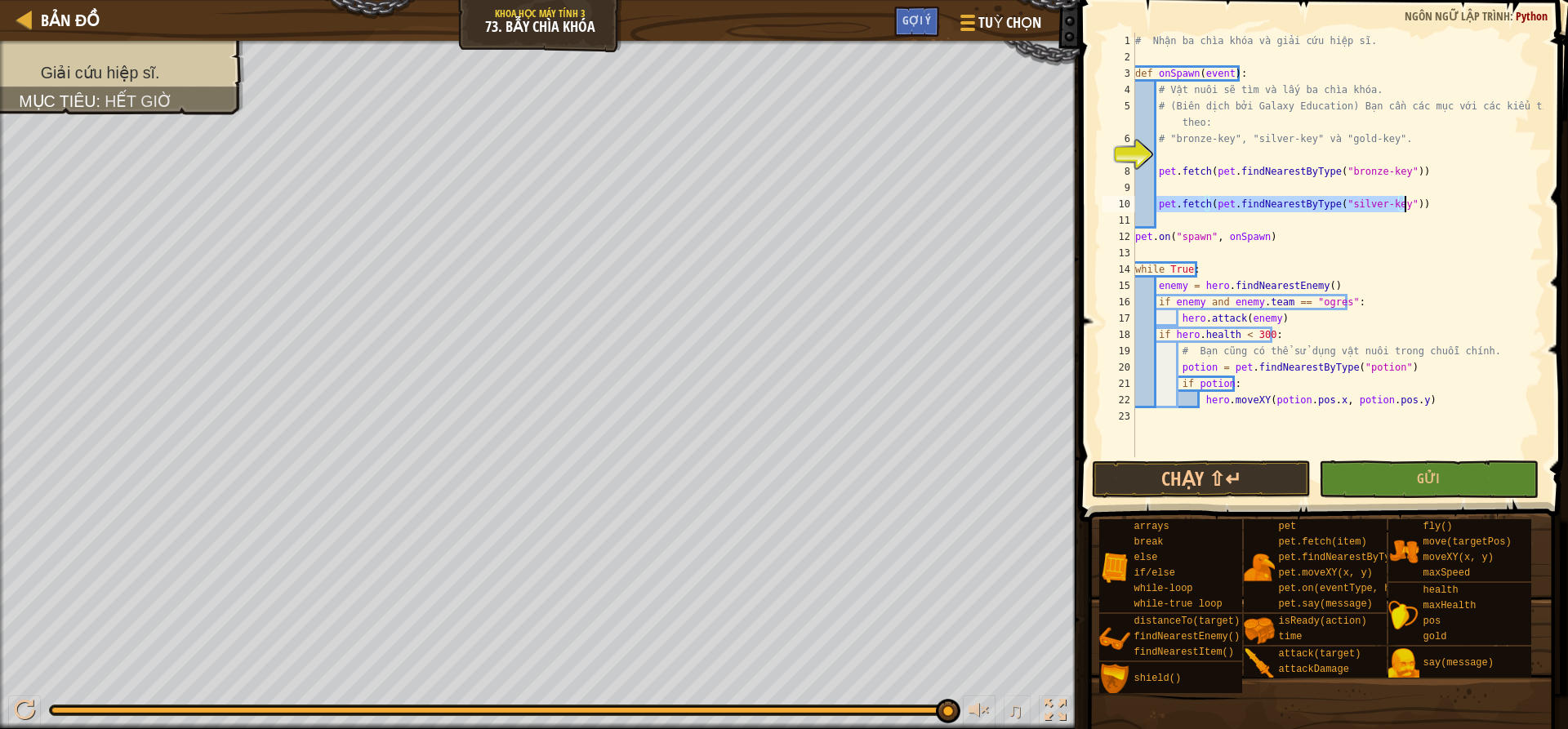
drag, startPoint x: 1154, startPoint y: 207, endPoint x: 1407, endPoint y: 208, distance: 253.0
click at [1407, 208] on div "# Nhận ba chìa khóa và giải cứu hiệp sĩ. def onSpawn ( event ) : # Vật nuôi sẽ …" at bounding box center [1338, 261] width 412 height 457
type textarea "pet.fetch(pet.findNearestByType("silver-key"))"
click at [1181, 219] on div "# Nhận ba chìa khóa và giải cứu hiệp sĩ. def onSpawn ( event ) : # Vật nuôi sẽ …" at bounding box center [1338, 261] width 412 height 457
paste textarea "pet.fetch(pet.findNearestByType("silver-key"))"
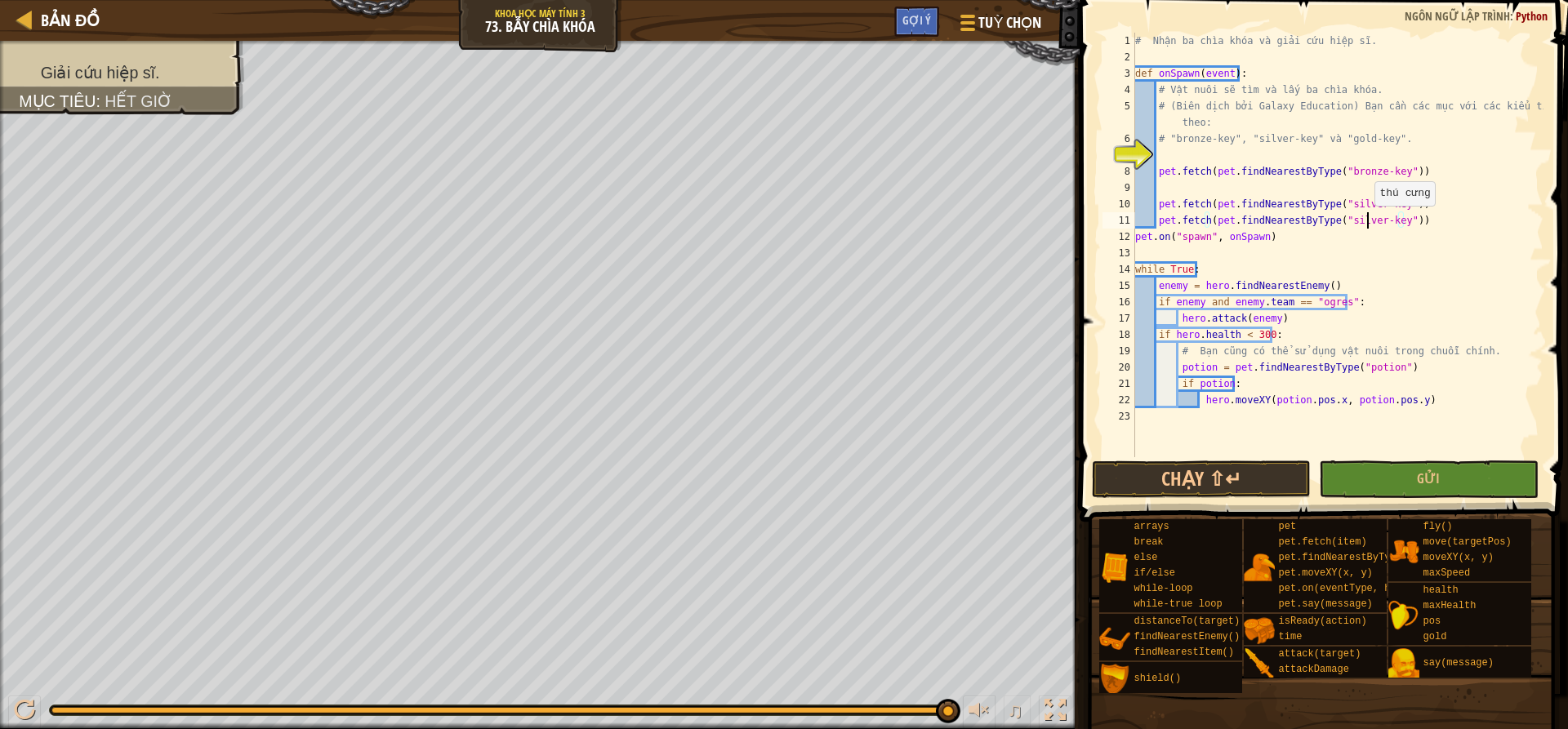
click at [1366, 223] on div "# Nhận ba chìa khóa và giải cứu hiệp sĩ. def onSpawn ( event ) : # Vật nuôi sẽ …" at bounding box center [1338, 261] width 412 height 457
type textarea "pet.fetch(pet.findNearestByType("gold-key"))"
click at [1474, 486] on button "Gửi" at bounding box center [1428, 480] width 219 height 37
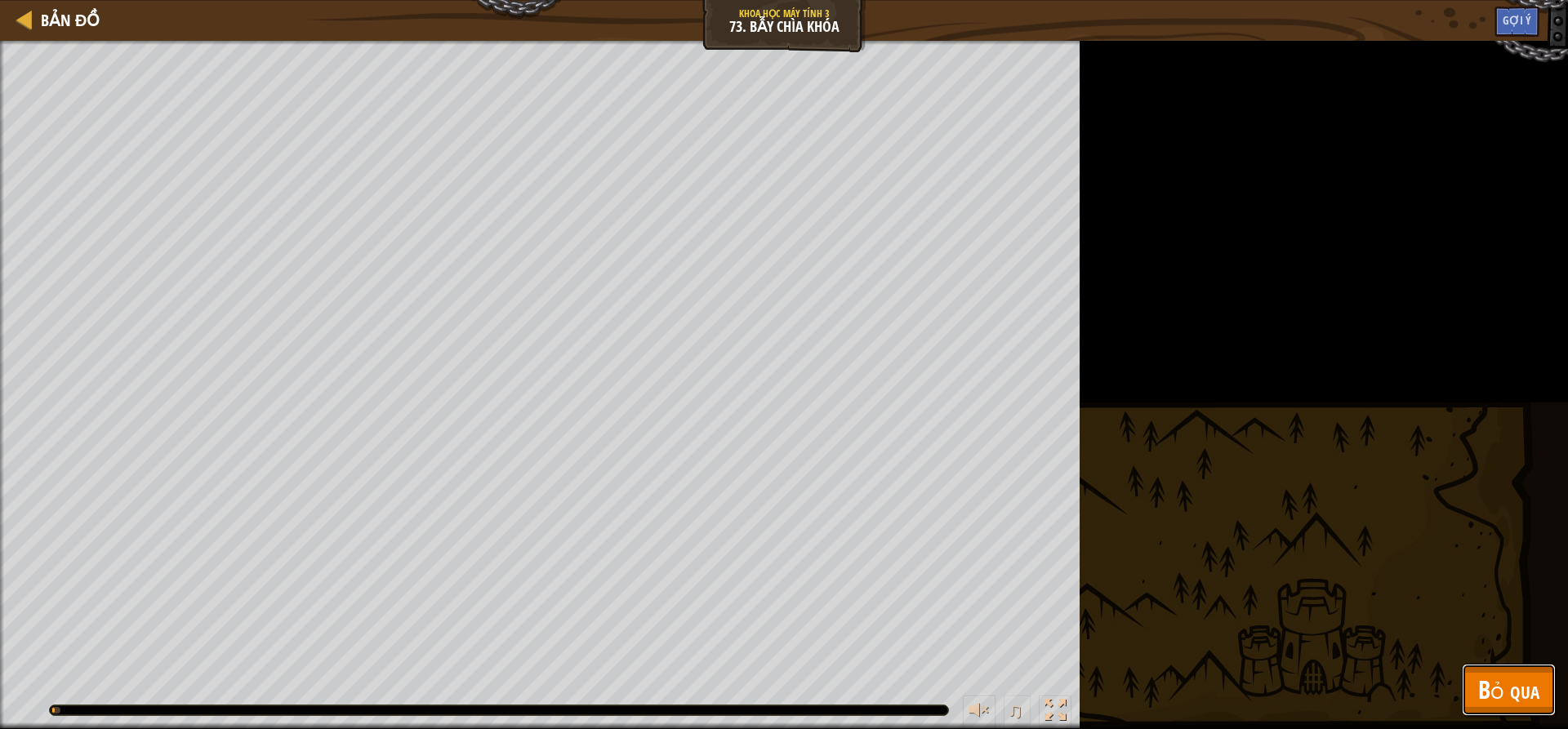
click at [1529, 680] on span "Bỏ qua" at bounding box center [1509, 690] width 61 height 33
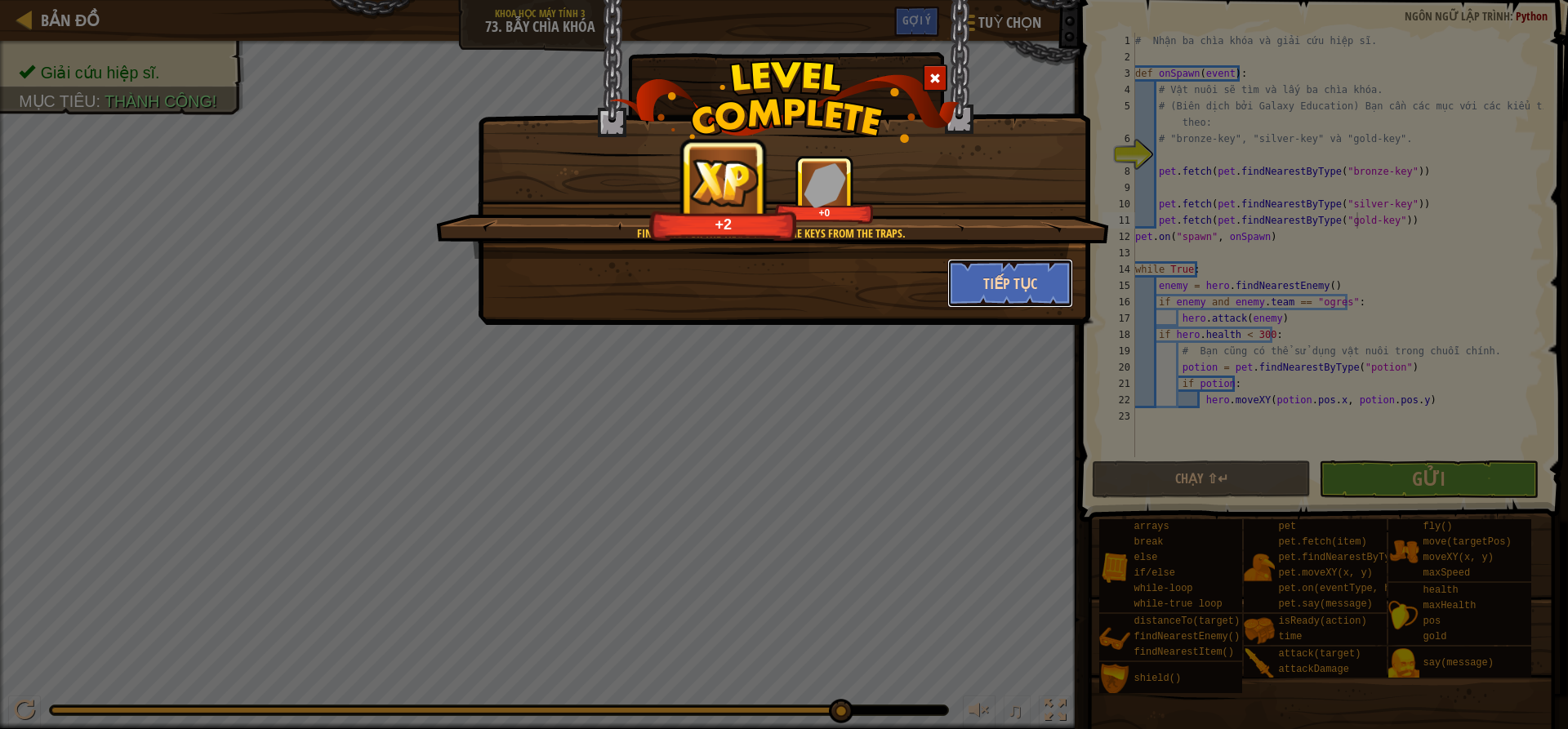
click at [1002, 277] on button "Tiếp tục" at bounding box center [1011, 284] width 127 height 49
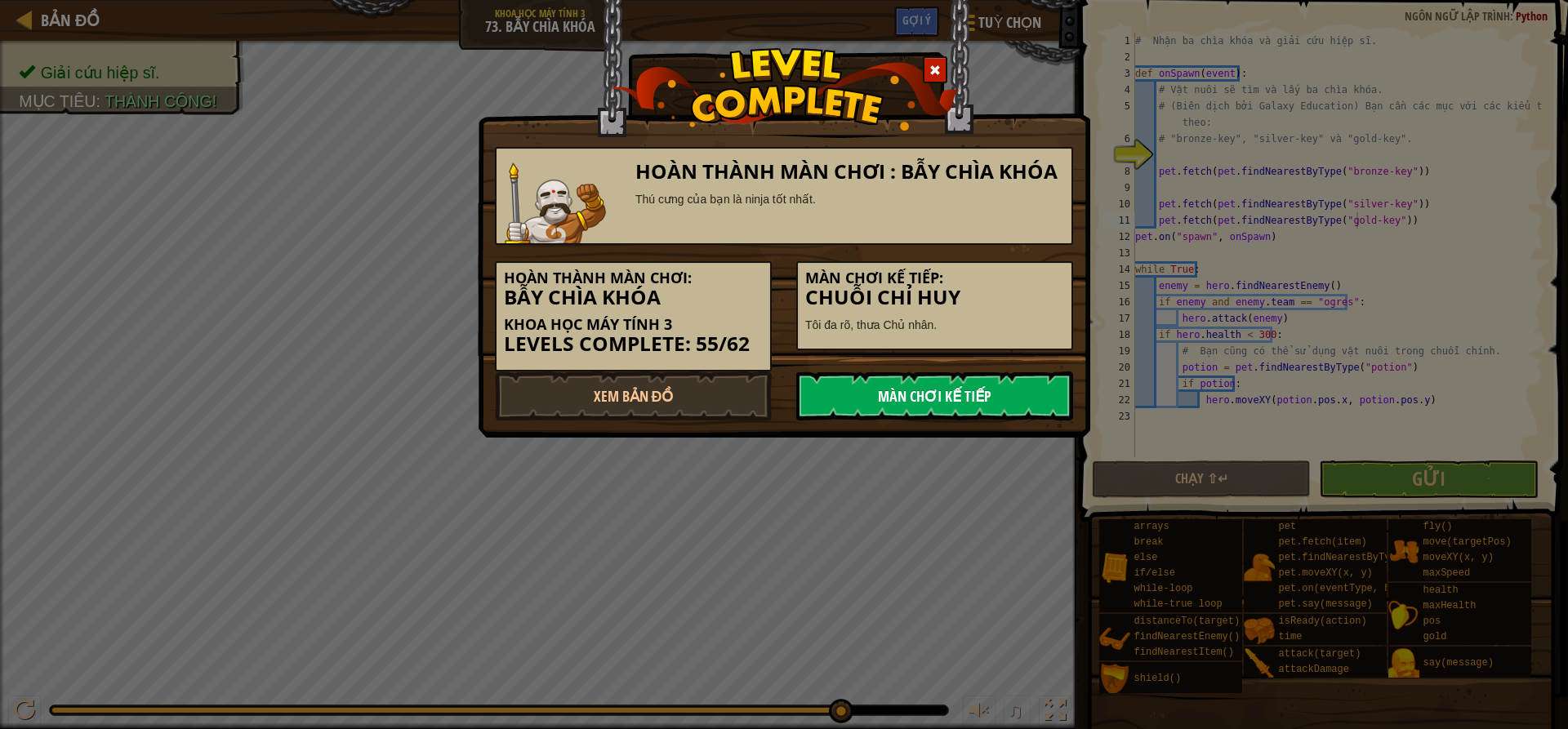
click at [989, 389] on link "Màn chơi kế tiếp" at bounding box center [934, 396] width 277 height 49
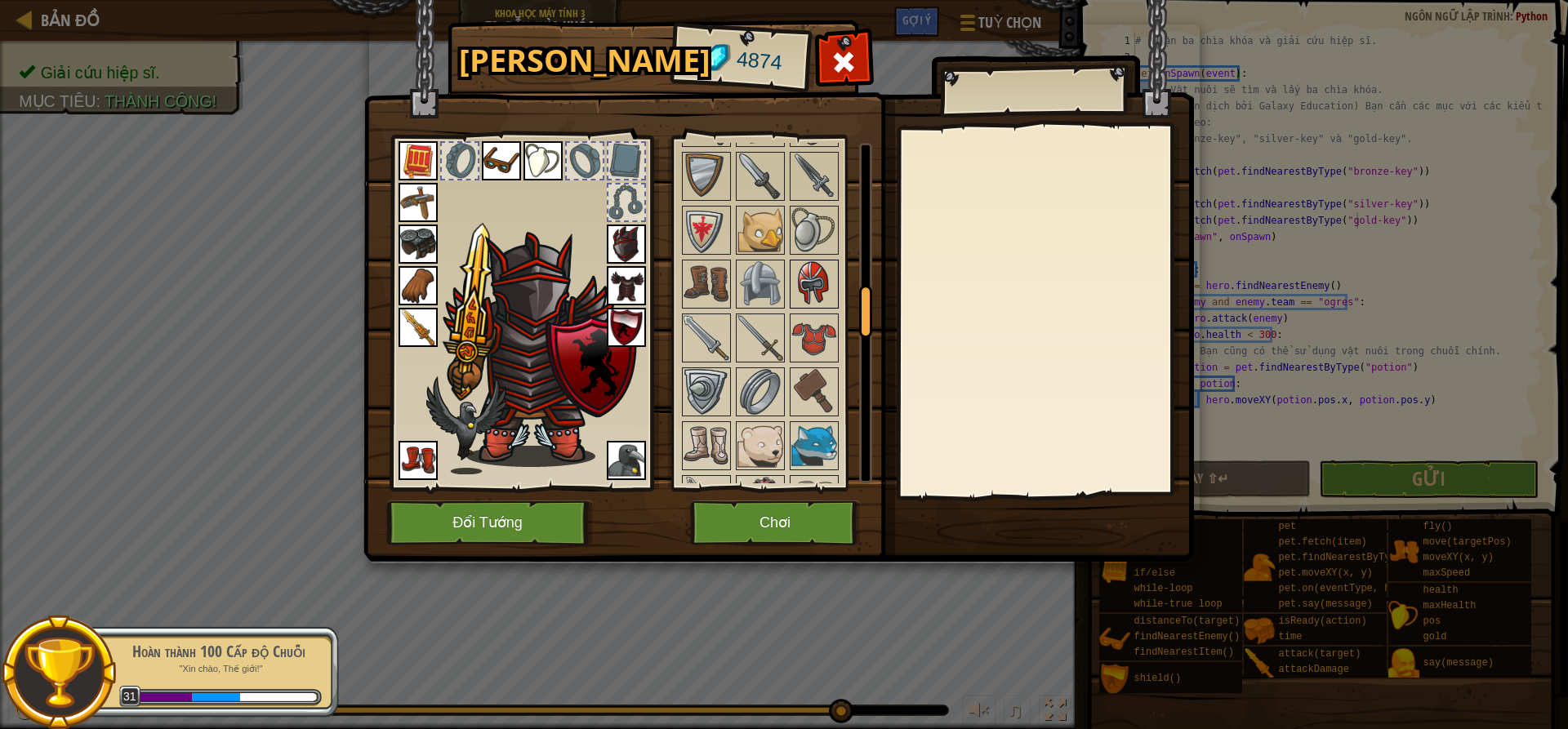
scroll to position [980, 0]
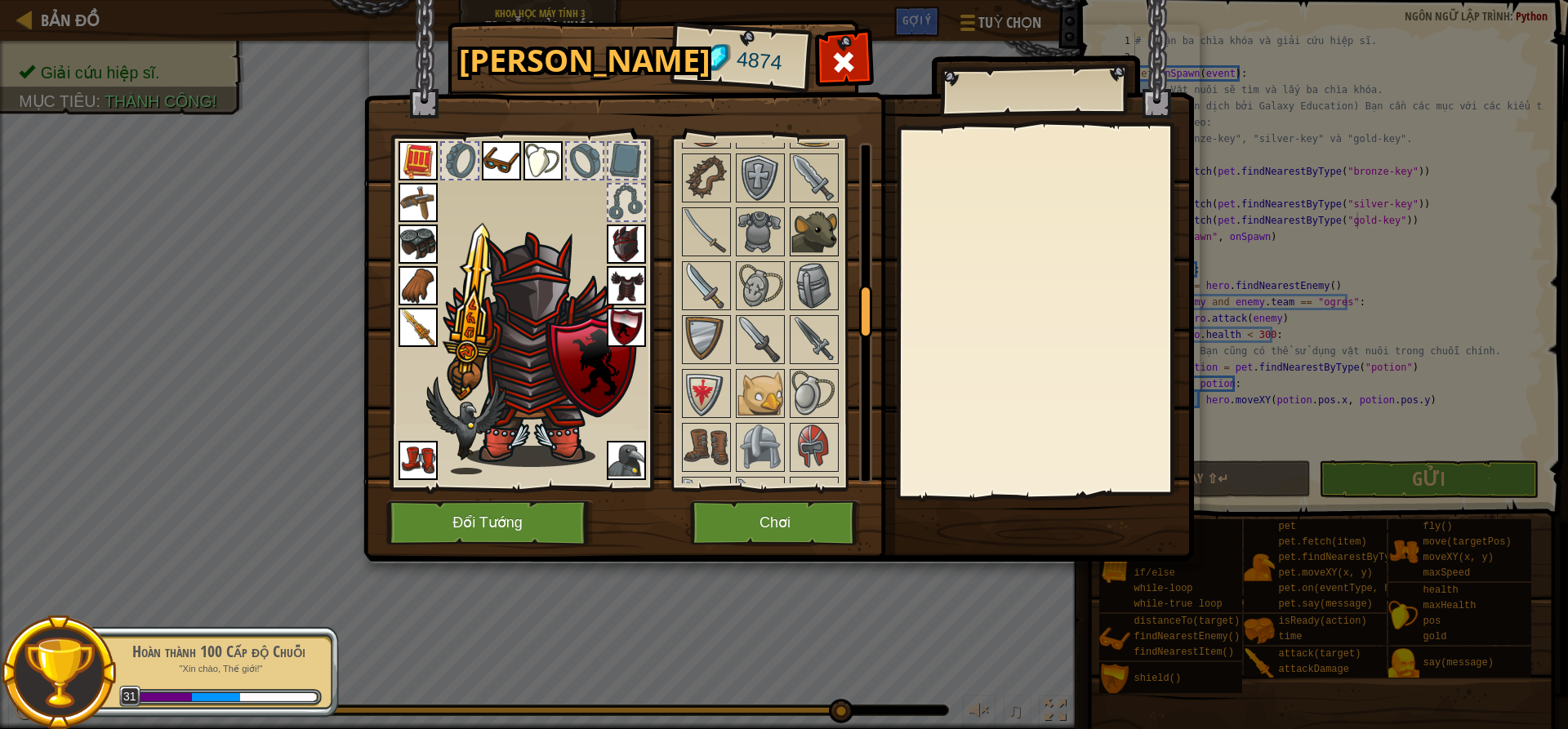
click at [824, 232] on img at bounding box center [814, 232] width 45 height 45
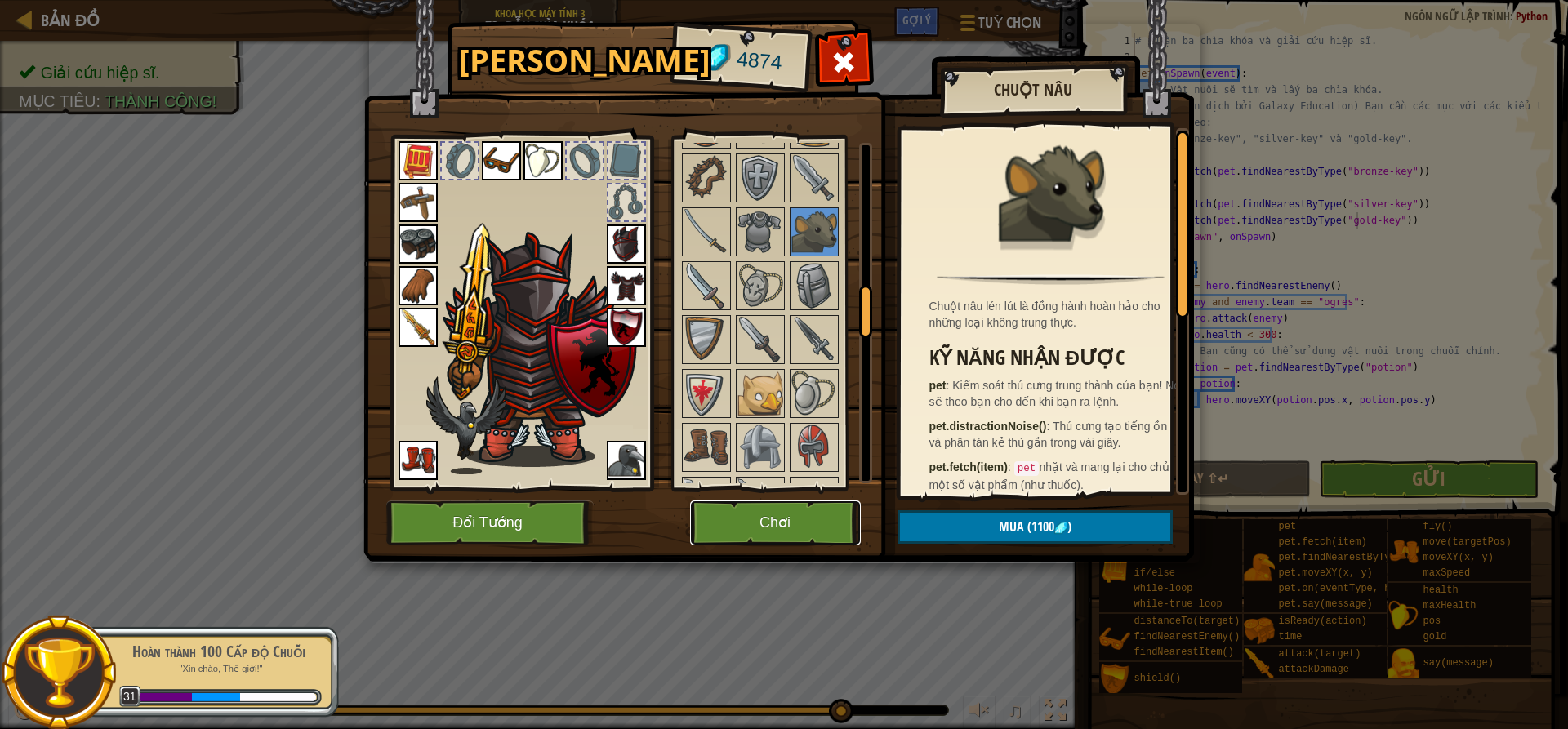
click at [786, 542] on button "Chơi" at bounding box center [775, 523] width 170 height 45
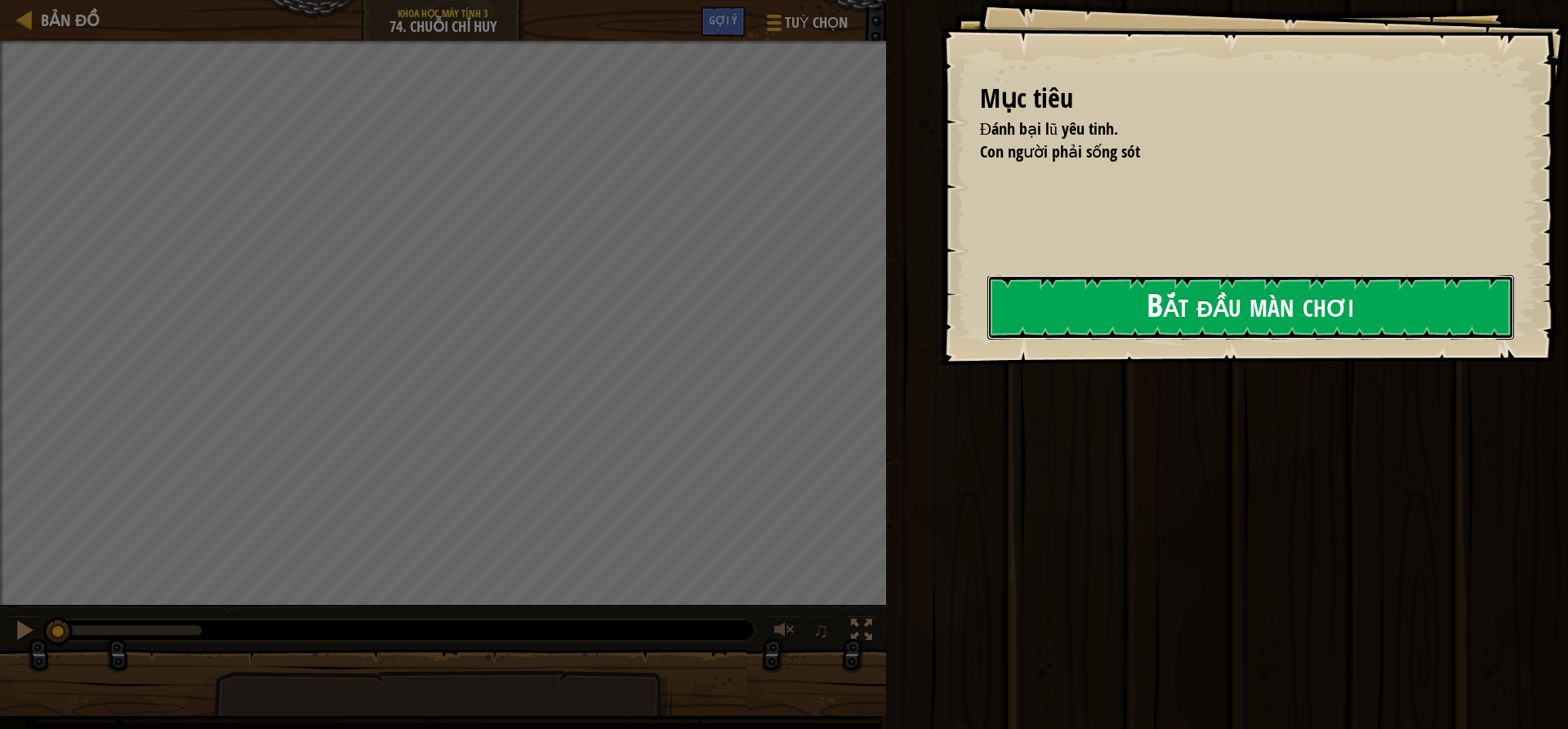
click at [1226, 280] on button "Bắt đầu màn chơi" at bounding box center [1250, 307] width 527 height 65
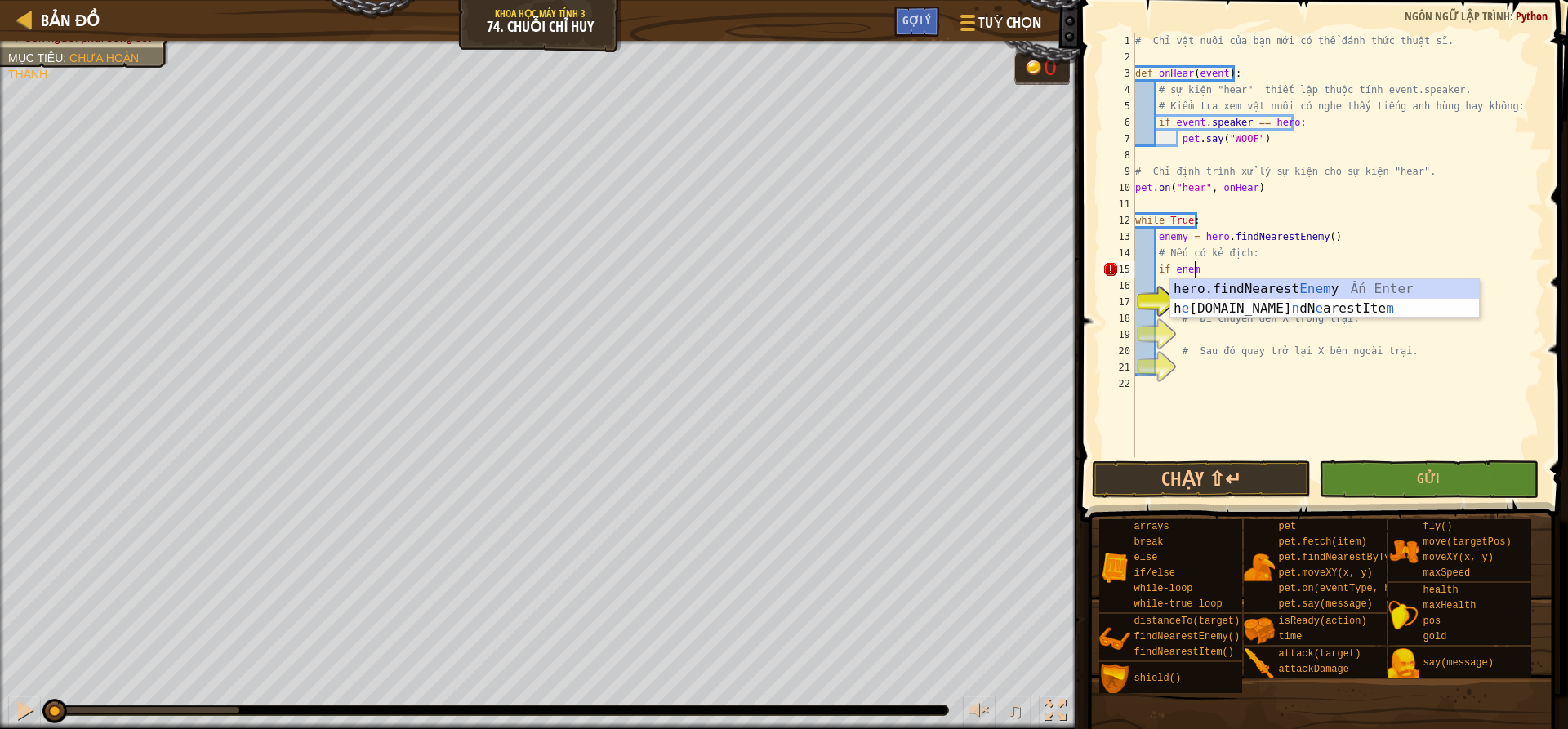
scroll to position [7, 5]
type textarea "if enemy:"
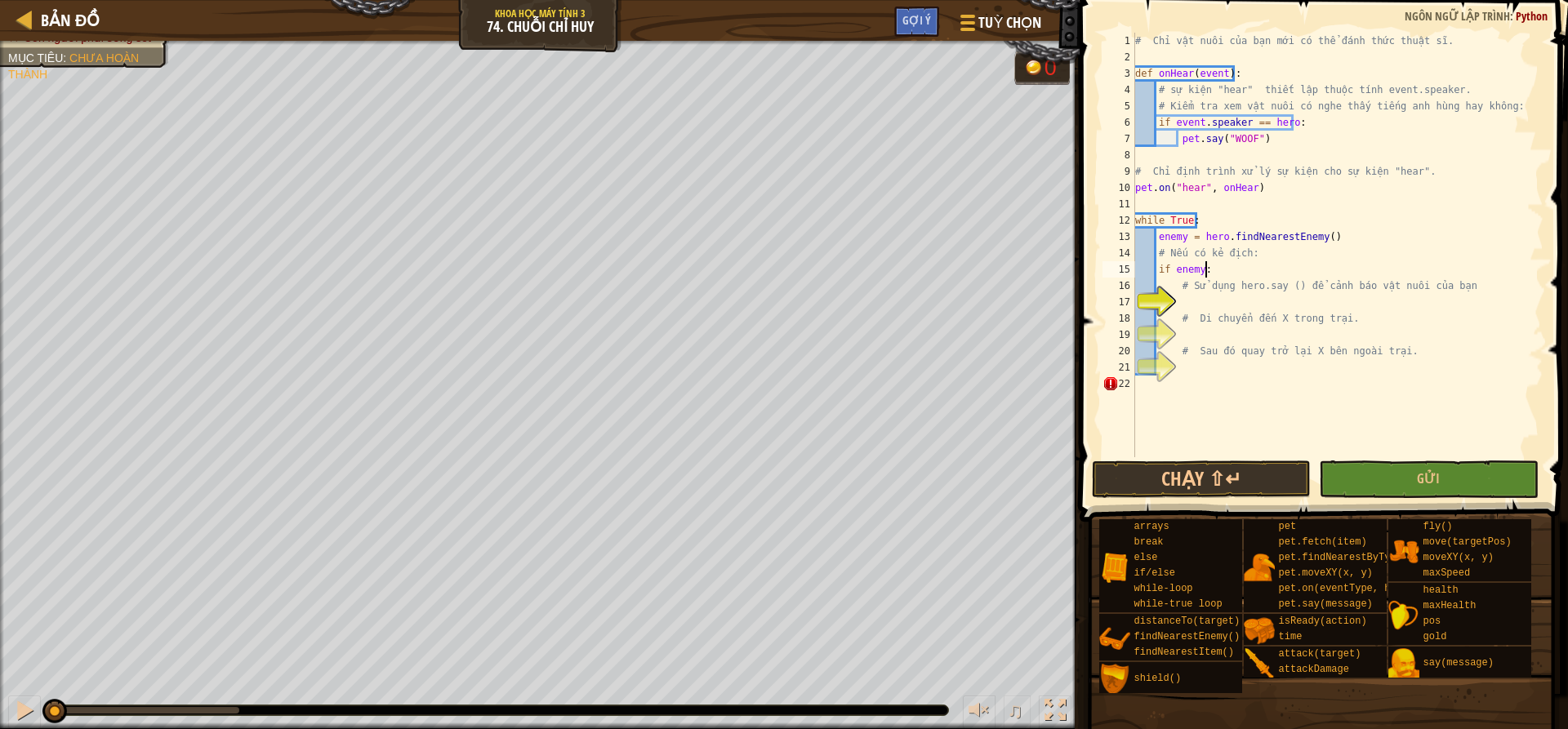
click at [1209, 308] on div "# Chỉ vật nuôi của bạn mới có thể đánh thức thuật sĩ. def onHear ( event ) : # …" at bounding box center [1338, 261] width 412 height 457
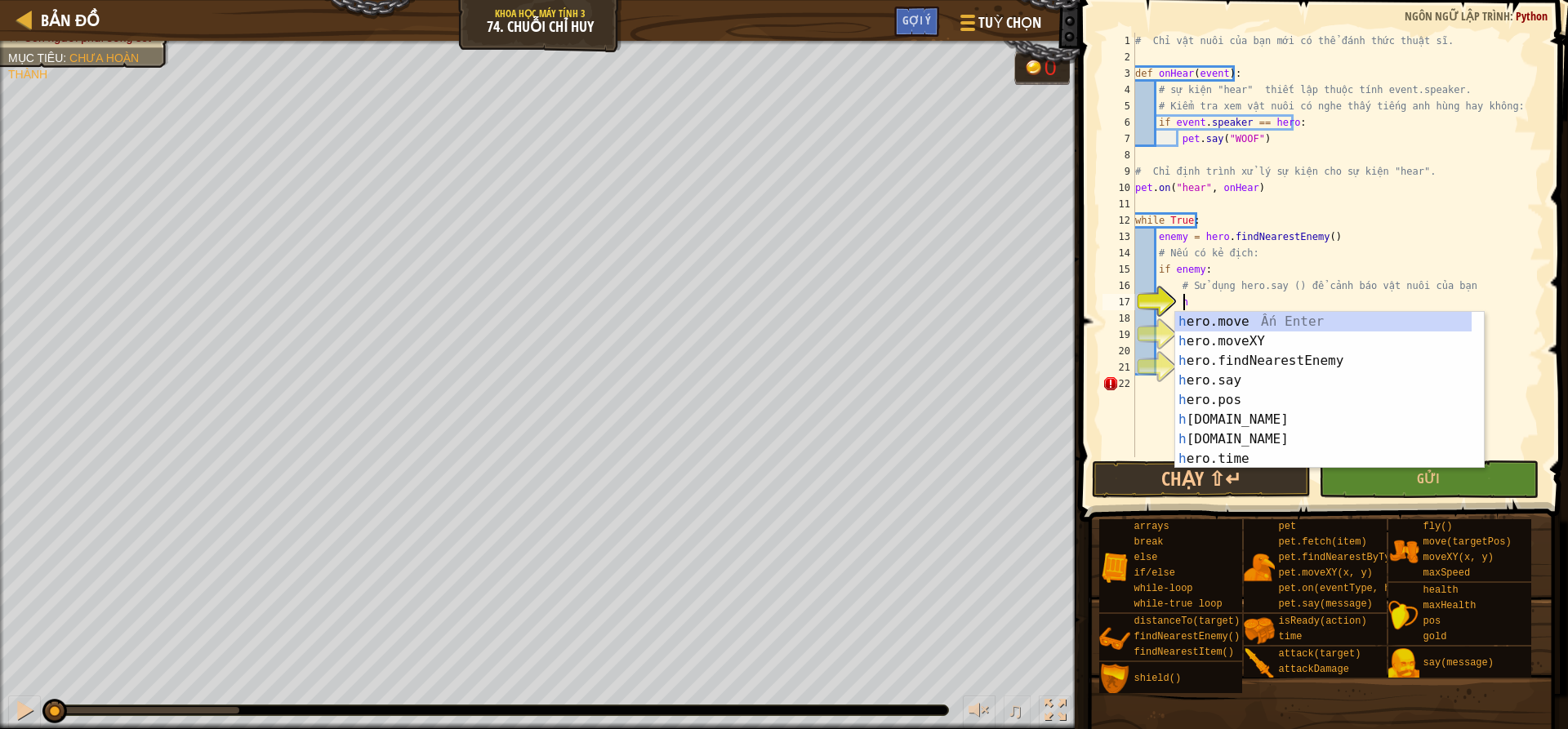
scroll to position [7, 4]
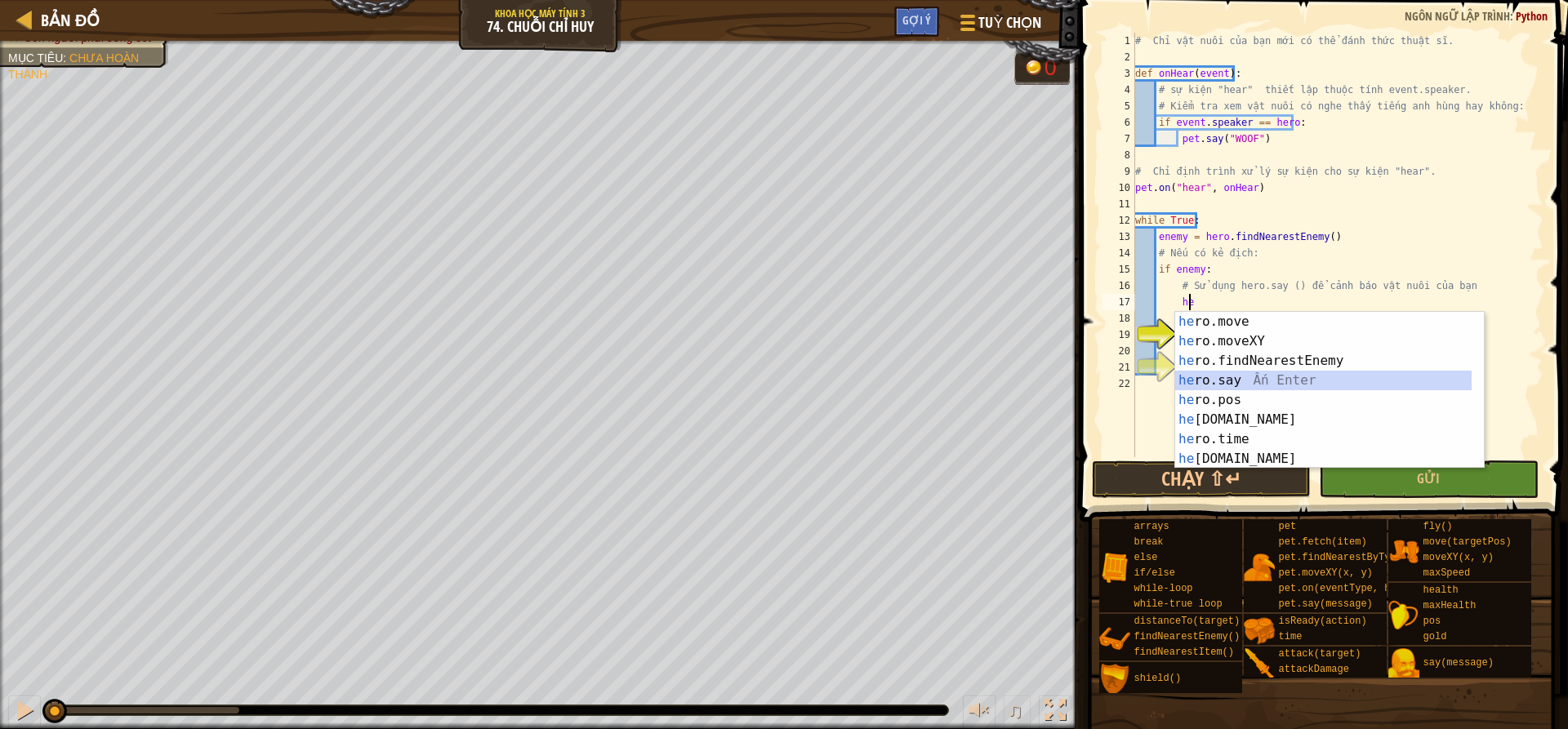
click at [1280, 385] on div "he ro.move Ấn Enter he ro.moveXY Ấn Enter he ro.findNearestEnemy Ấn Enter he ro…" at bounding box center [1323, 410] width 296 height 196
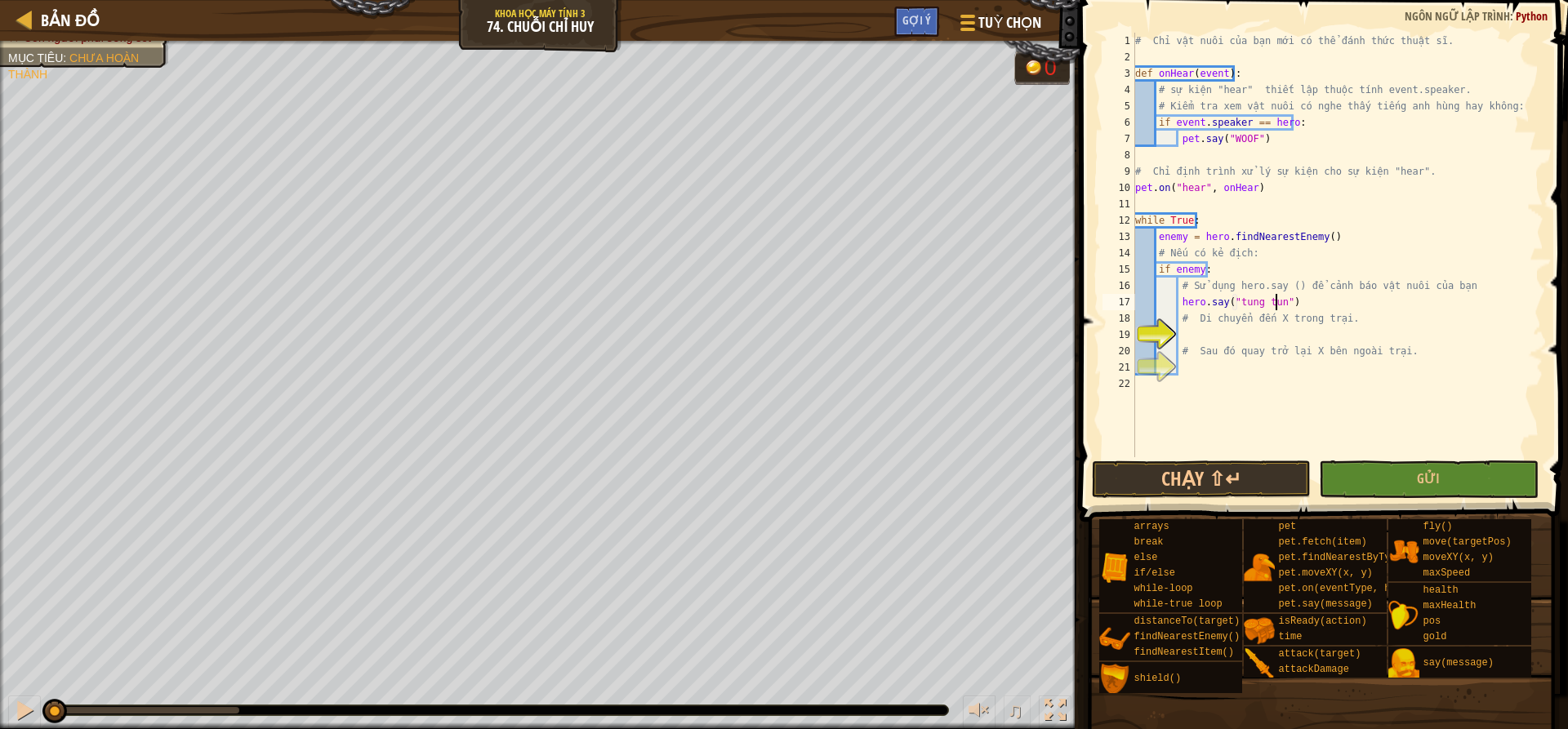
type textarea "hero.say("[PERSON_NAME]")"
click at [1243, 334] on div "# Chỉ vật nuôi của bạn mới có thể đánh thức thuật sĩ. def onHear ( event ) : # …" at bounding box center [1338, 261] width 412 height 457
click at [1281, 303] on div "# Chỉ vật nuôi của bạn mới có thể đánh thức thuật sĩ. def onHear ( event ) : # …" at bounding box center [1338, 261] width 412 height 457
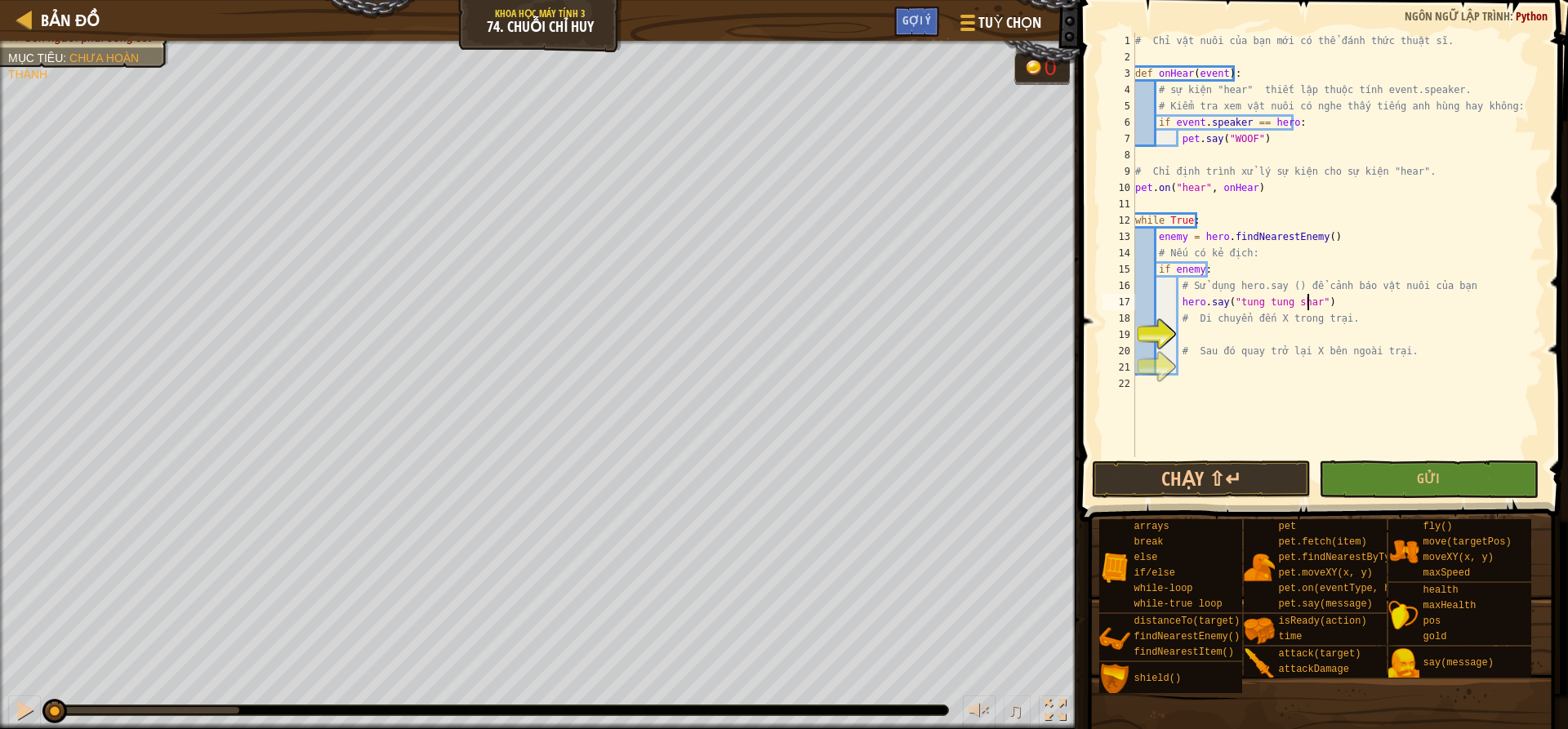
scroll to position [7, 15]
type textarea "hero.say("[PERSON_NAME]")"
click at [1223, 332] on div "# Chỉ vật nuôi của bạn mới có thể đánh thức thuật sĩ. def onHear ( event ) : # …" at bounding box center [1338, 261] width 412 height 457
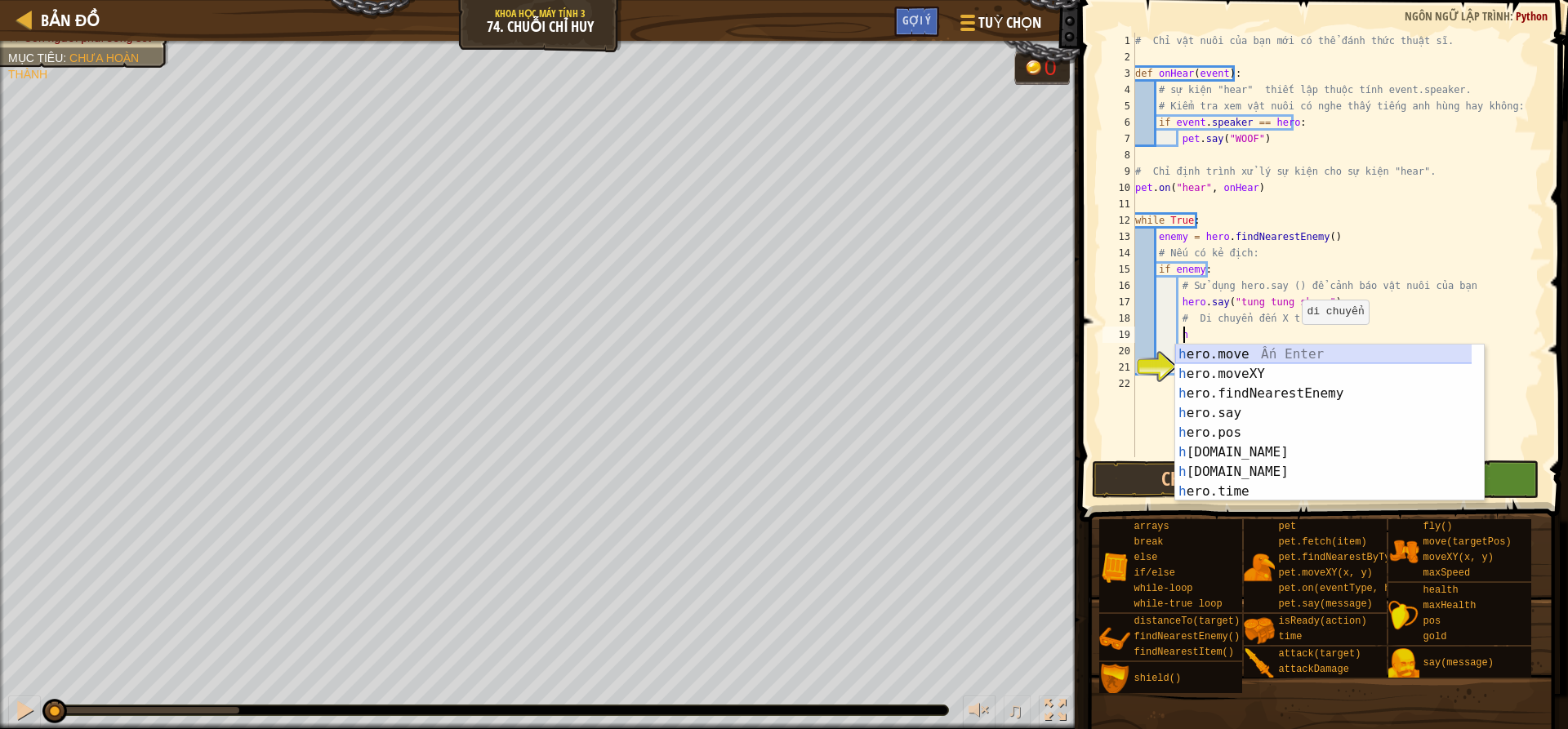
click at [1288, 363] on div "h ero.move Ấn Enter h ero.moveXY Ấn Enter h ero.findNearestEnemy Ấn Enter h ero…" at bounding box center [1329, 442] width 308 height 196
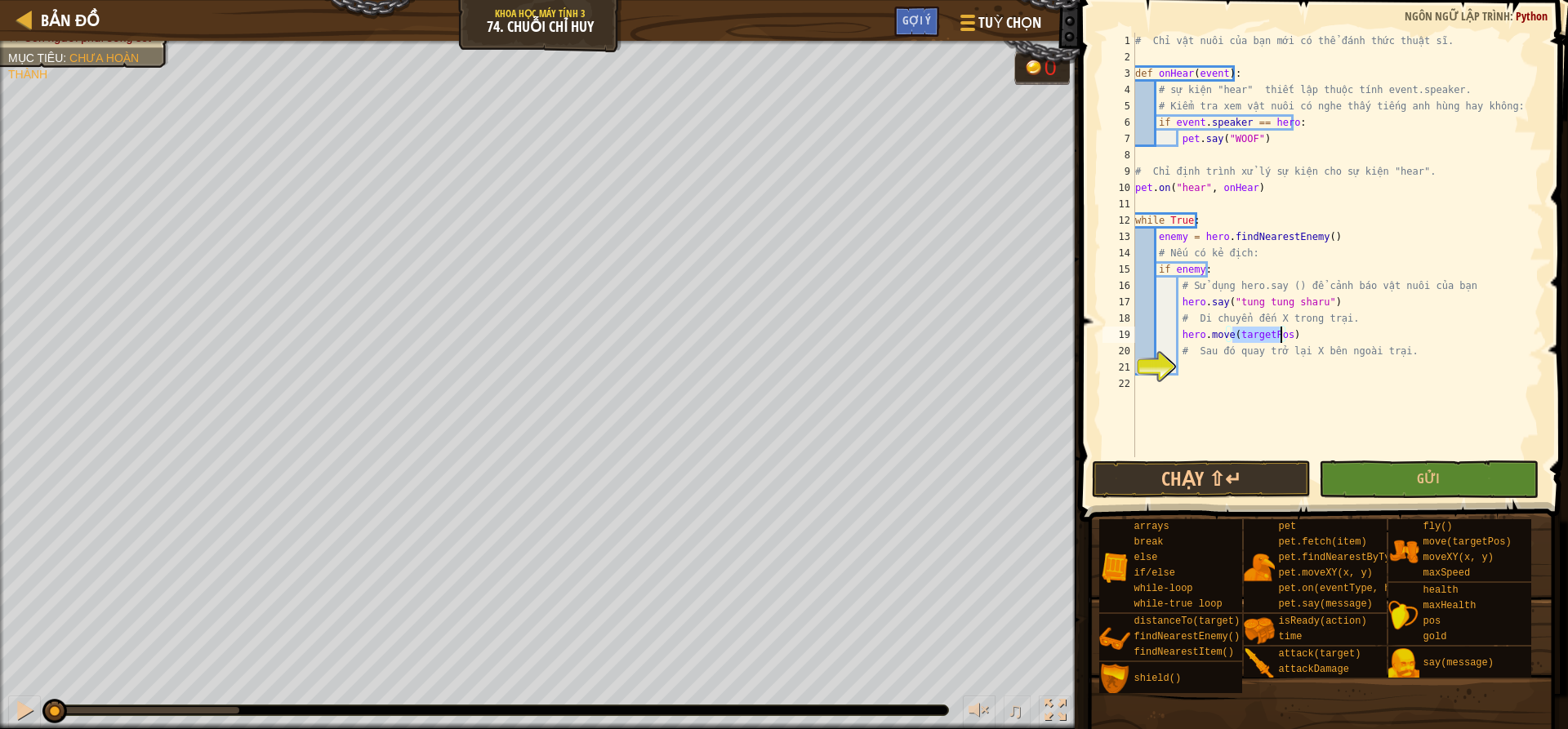
click at [1292, 337] on div "# Chỉ vật nuôi của bạn mới có thể đánh thức thuật sĩ. def onHear ( event ) : # …" at bounding box center [1338, 261] width 412 height 457
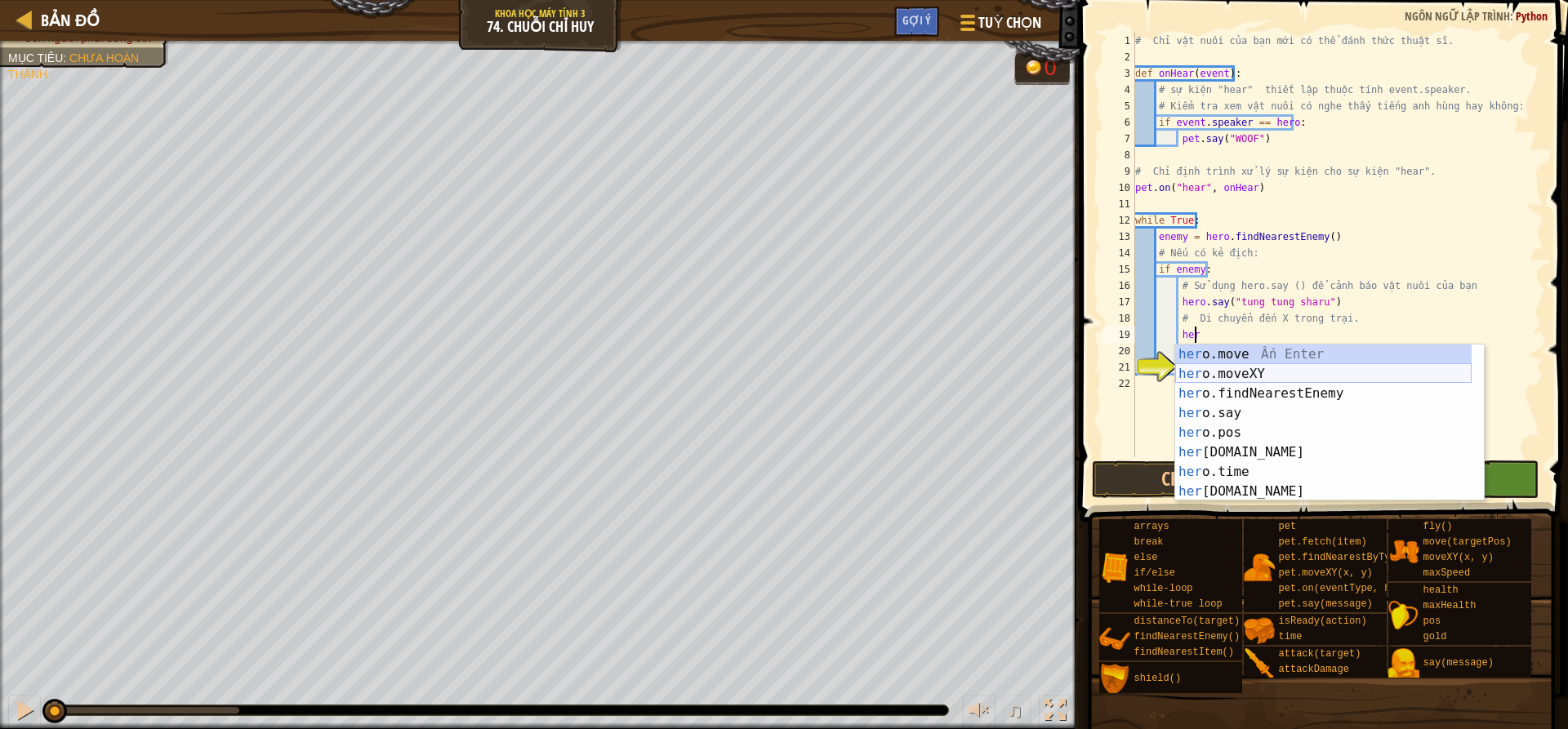
click at [1275, 365] on div "her o.move Ấn Enter her o.moveXY Ấn Enter her o.findNearestEnemy Ấn Enter her o…" at bounding box center [1323, 442] width 296 height 196
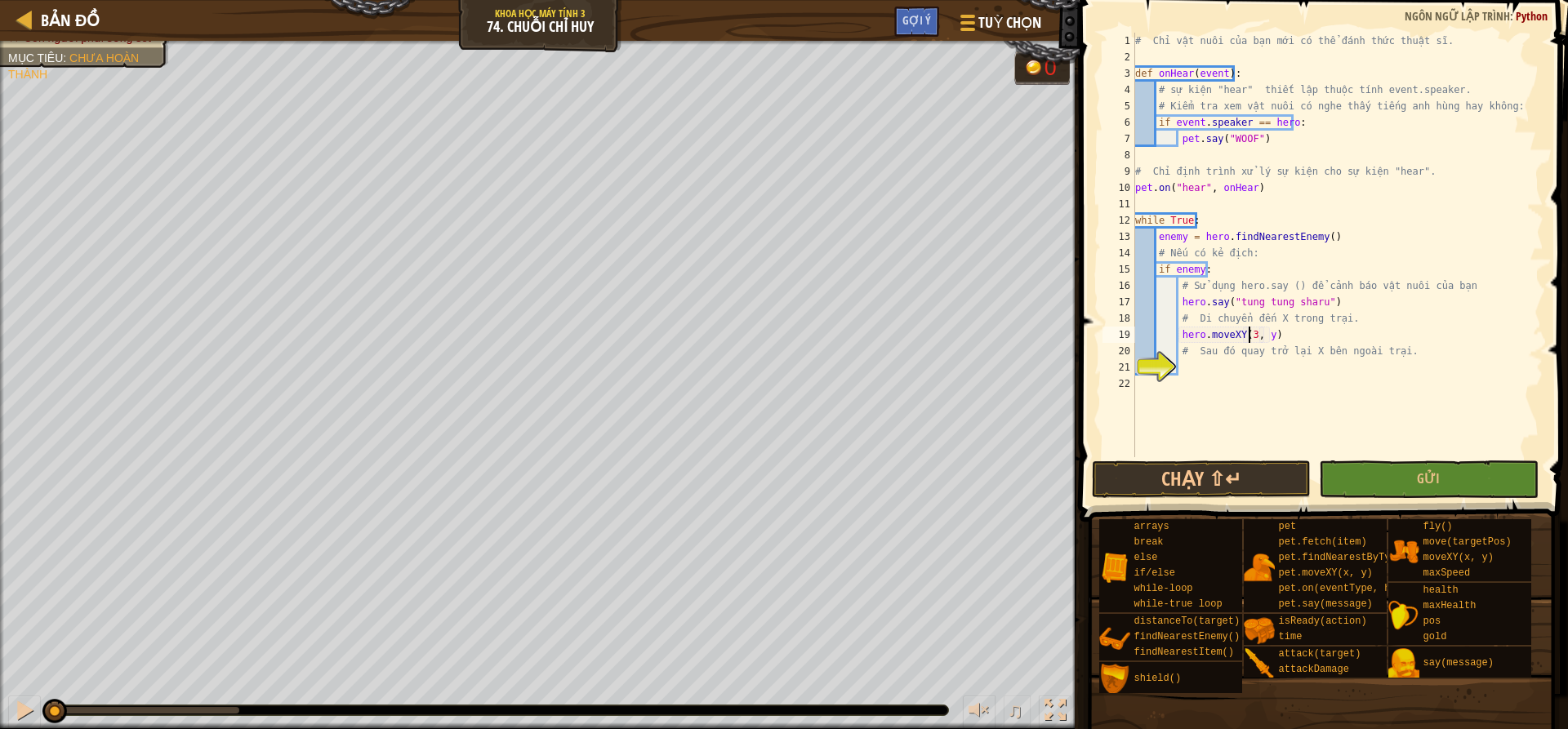
scroll to position [7, 11]
click at [1270, 336] on div "# Chỉ vật nuôi của bạn mới có thể đánh thức thuật sĩ. def onHear ( event ) : # …" at bounding box center [1338, 261] width 412 height 457
type textarea "hero.moveXY(30, 33)"
click at [1193, 366] on div "# Chỉ vật nuôi của bạn mới có thể đánh thức thuật sĩ. def onHear ( event ) : # …" at bounding box center [1338, 261] width 412 height 457
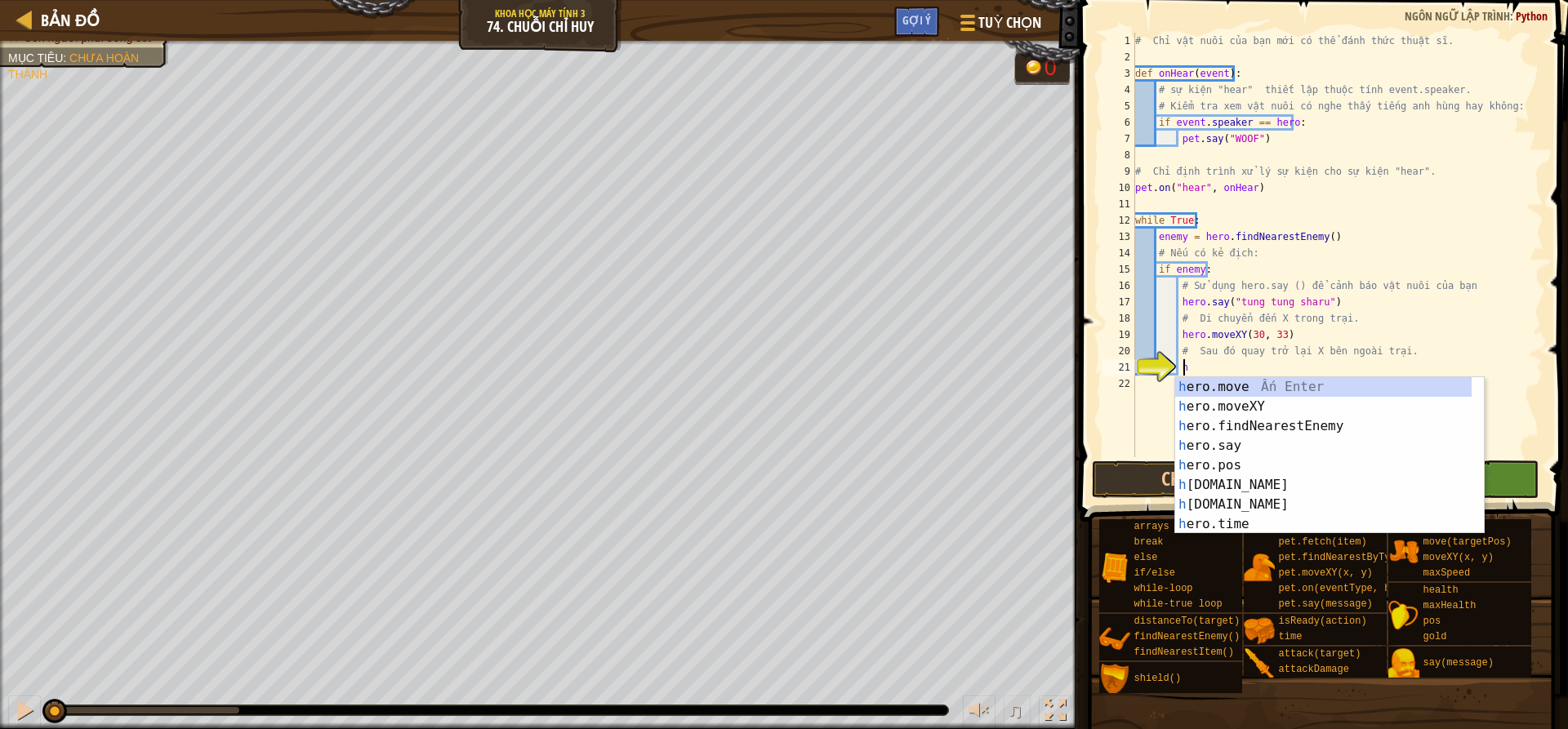
scroll to position [7, 4]
click at [1327, 411] on div "he ro.move Ấn Enter he ro.moveXY Ấn Enter he ro.findNearestEnemy Ấn Enter he ro…" at bounding box center [1323, 475] width 296 height 196
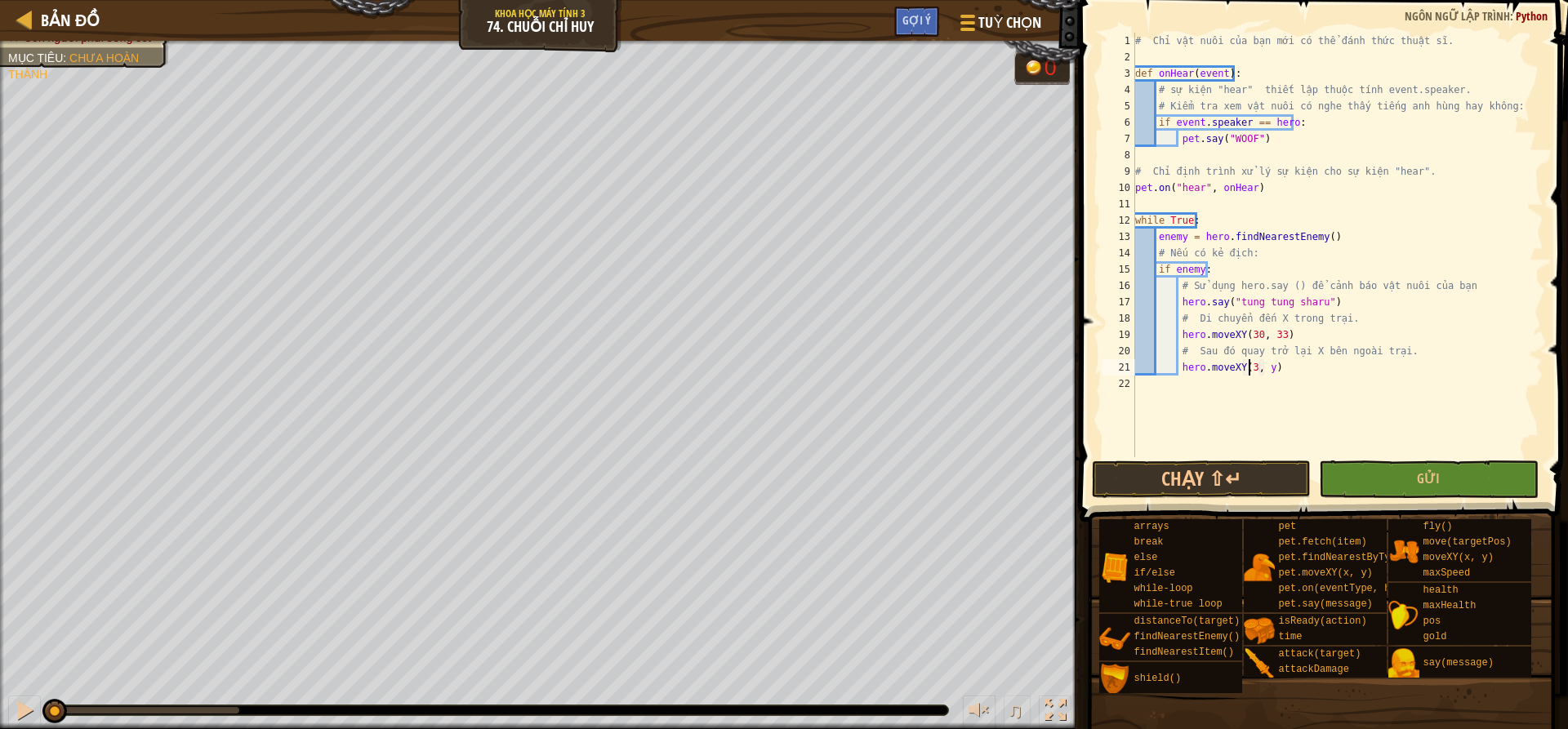
scroll to position [7, 11]
click at [1270, 371] on div "# Chỉ vật nuôi của bạn mới có thể đánh thức thuật sĩ. def onHear ( event ) : # …" at bounding box center [1338, 261] width 412 height 457
type textarea "hero.moveXY(30, 15)"
click at [1420, 470] on button "Gửi" at bounding box center [1428, 480] width 219 height 37
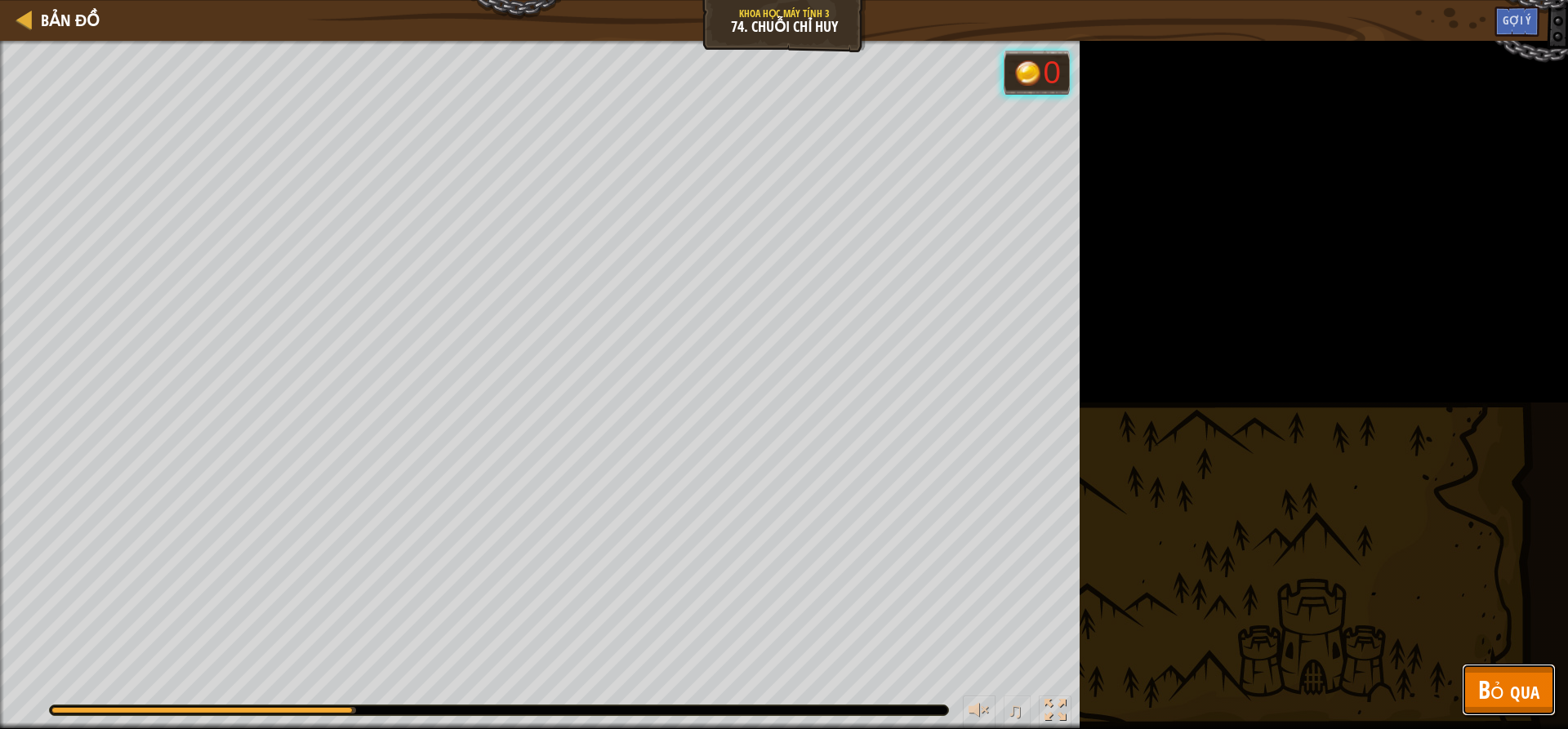
click at [1535, 696] on span "Bỏ qua" at bounding box center [1509, 690] width 61 height 33
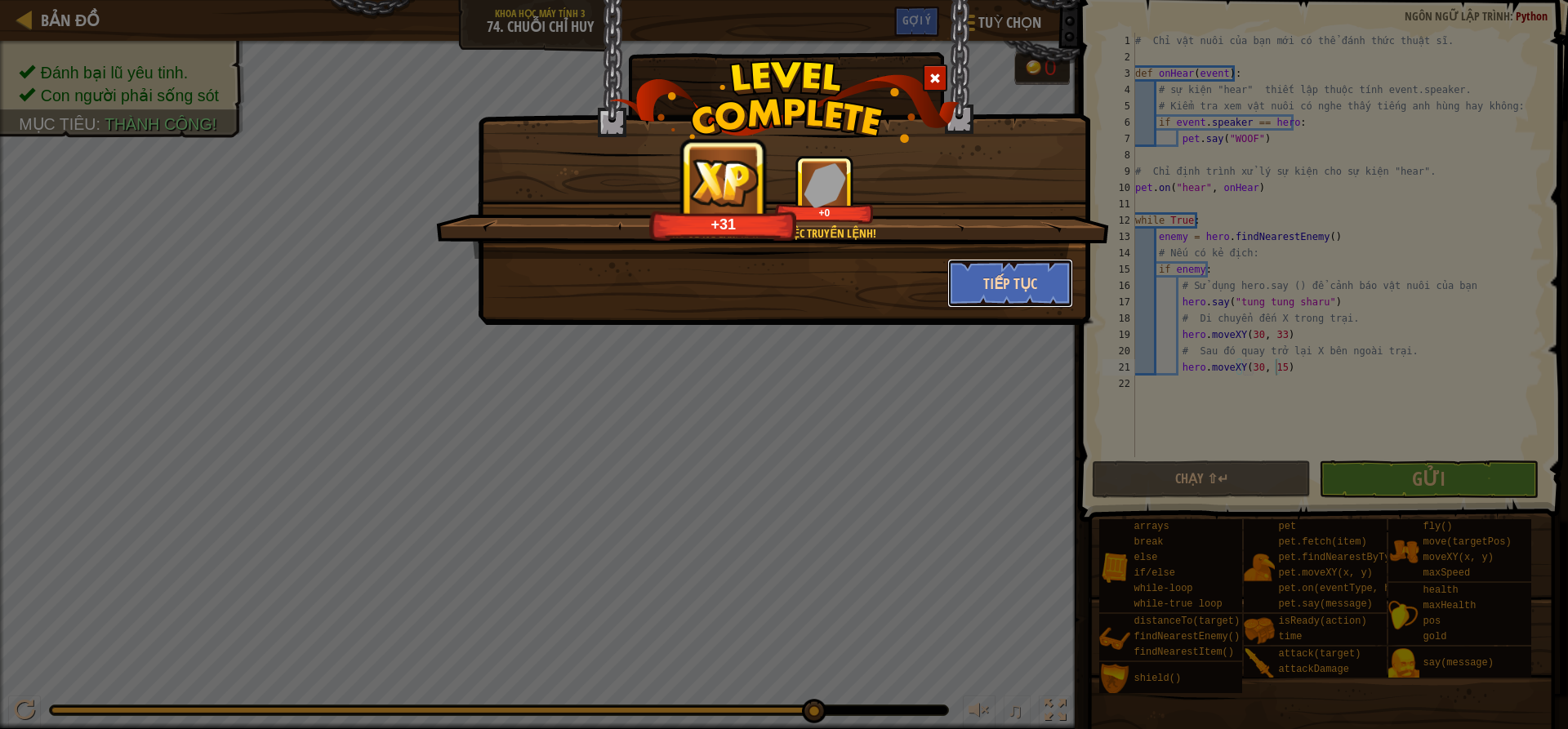
click at [1022, 274] on button "Tiếp tục" at bounding box center [1011, 284] width 127 height 49
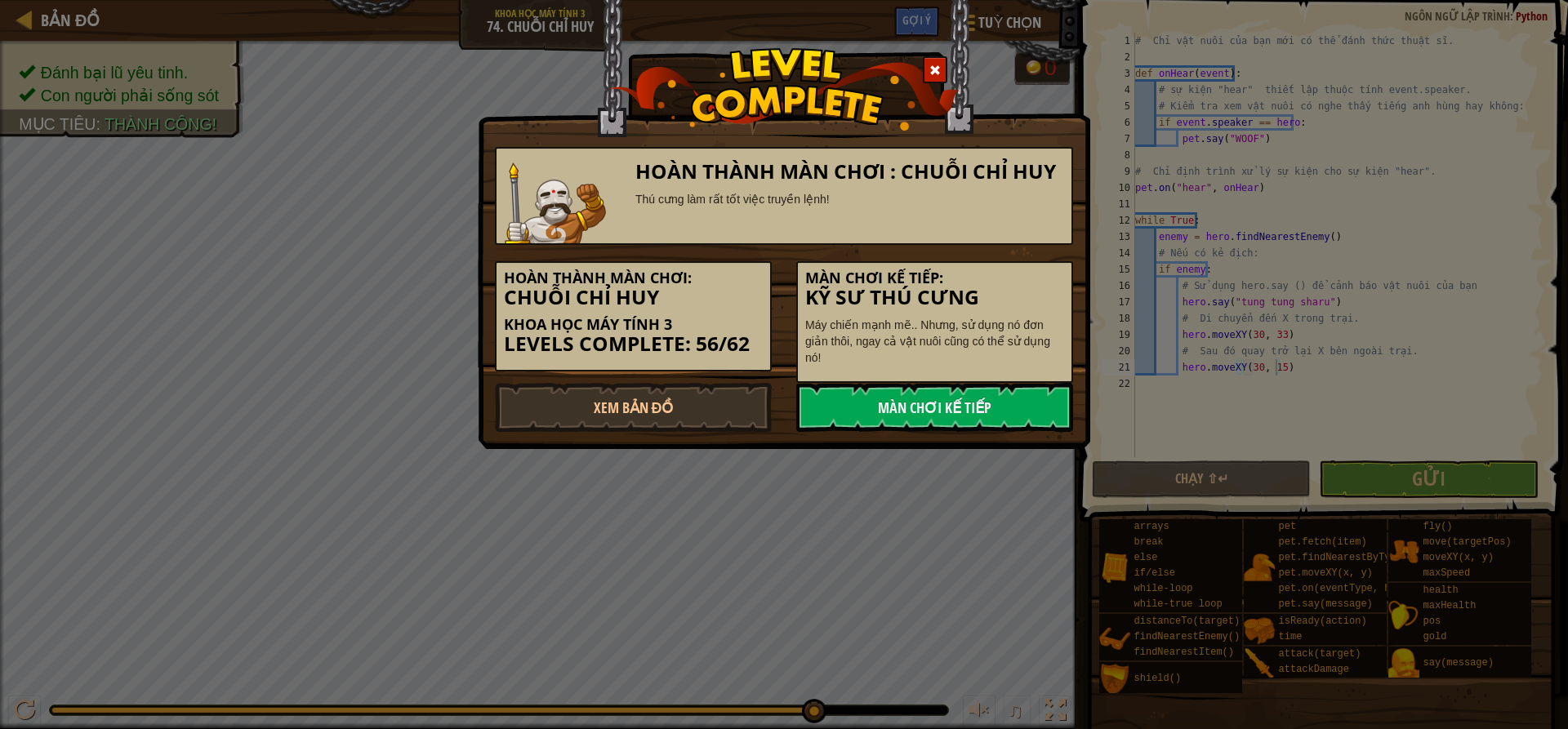
click at [1008, 432] on div "Hoàn thành màn chơi : [PERSON_NAME] chỉ huy Thú cưng làm rất tốt việc truyền lệ…" at bounding box center [784, 225] width 613 height 449
click at [1019, 418] on link "Màn chơi kế tiếp" at bounding box center [934, 408] width 277 height 49
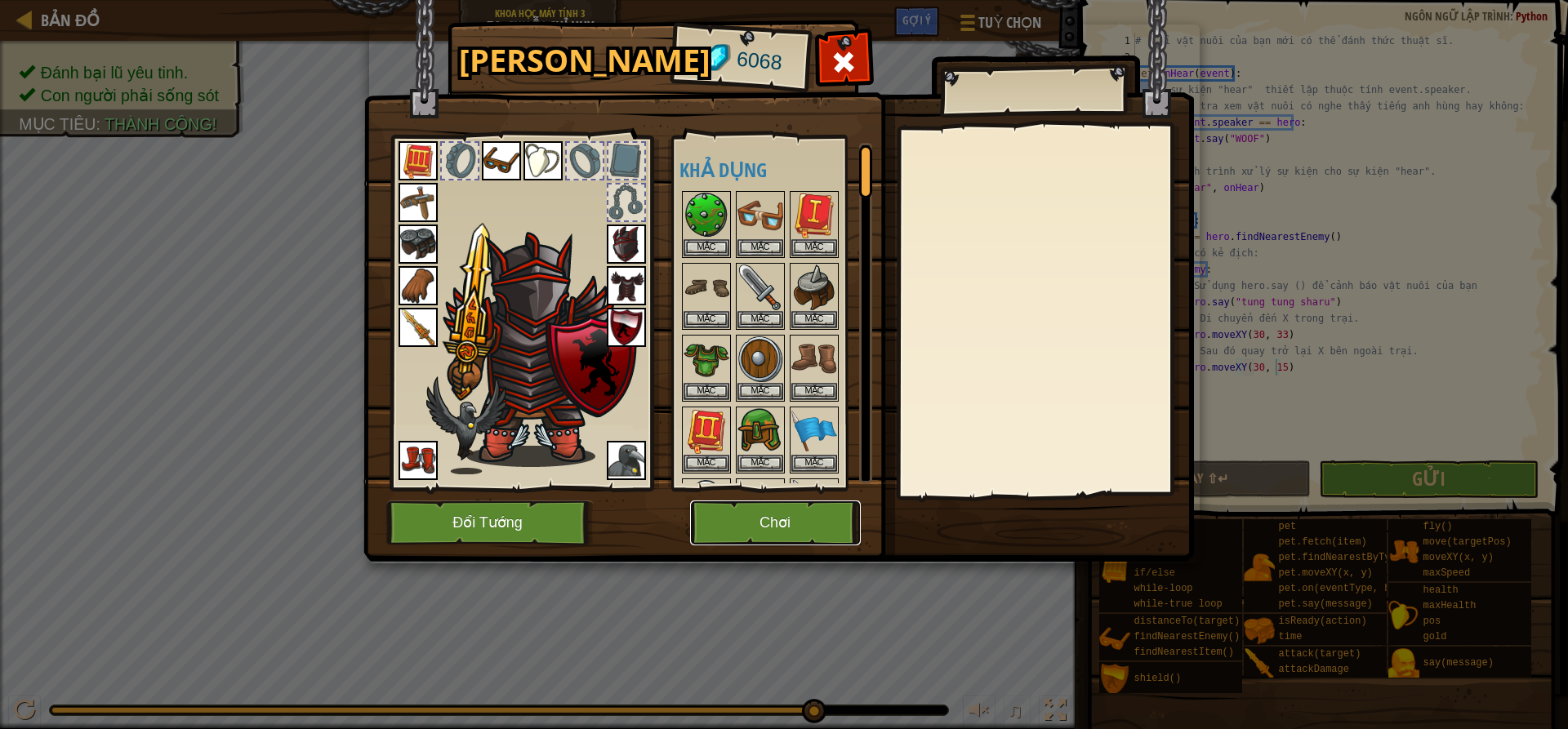
click at [772, 515] on button "Chơi" at bounding box center [775, 523] width 170 height 45
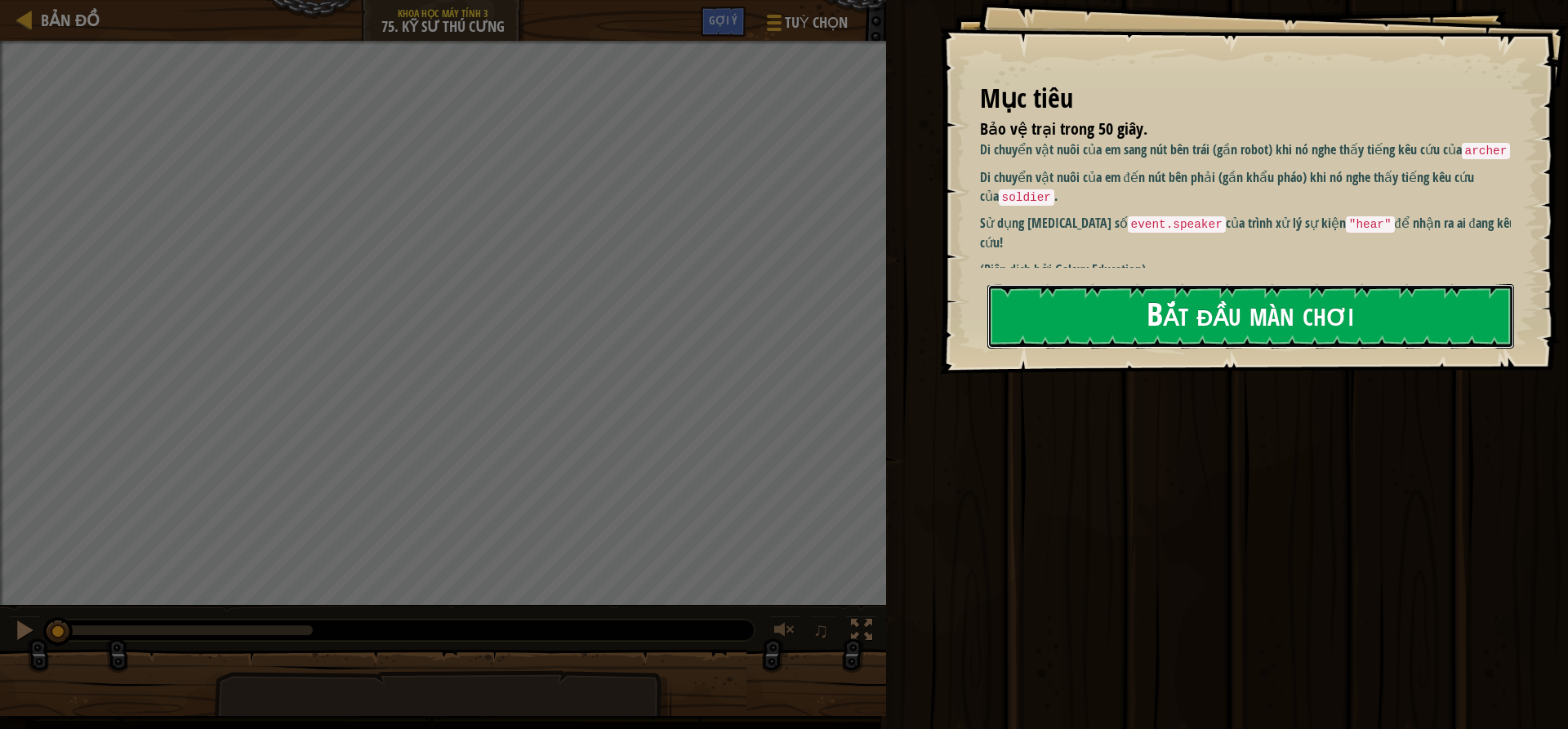
click at [1126, 337] on button "Bắt đầu màn chơi" at bounding box center [1250, 317] width 527 height 65
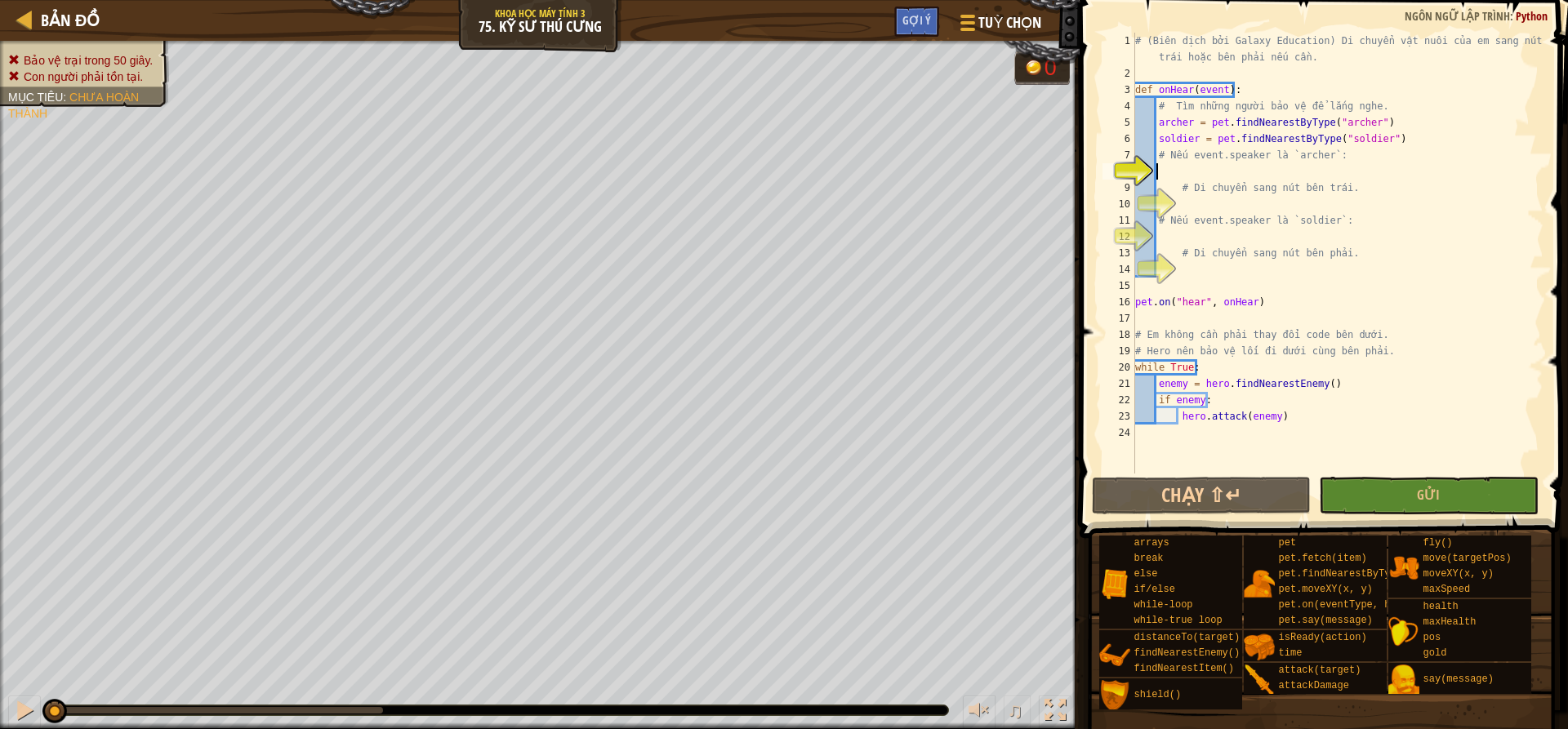
click at [1191, 238] on div "# (Biên dịch bởi Galaxy Education) Di chuyển vật nuôi của em sang nút bên trái …" at bounding box center [1338, 277] width 412 height 490
click at [1206, 173] on div "# (Biên dịch bởi Galaxy Education) Di chuyển vật nuôi của em sang nút bên trái …" at bounding box center [1338, 277] width 412 height 490
type textarea "if event.speaker == "archer":"
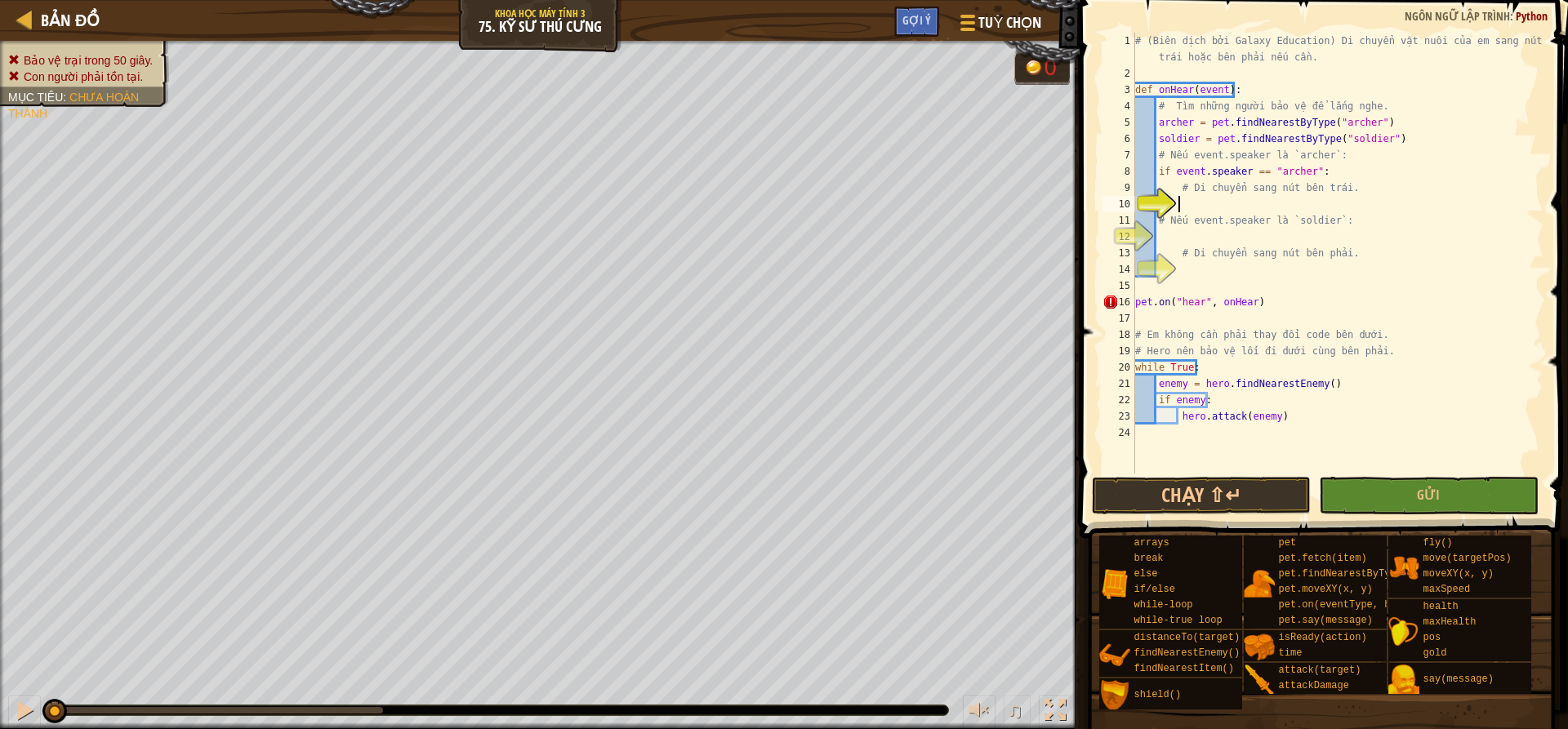
click at [1203, 199] on div "# (Biên dịch bởi Galaxy Education) Di chuyển vật nuôi của em sang nút bên trái …" at bounding box center [1338, 277] width 412 height 490
click at [1270, 171] on div "# (Biên dịch bởi Galaxy Education) Di chuyển vật nuôi của em sang nút bên trái …" at bounding box center [1338, 277] width 412 height 490
click at [1302, 168] on div "# (Biên dịch bởi Galaxy Education) Di chuyển vật nuôi của em sang nút bên trái …" at bounding box center [1338, 277] width 412 height 490
type textarea "if event.speaker == archer:"
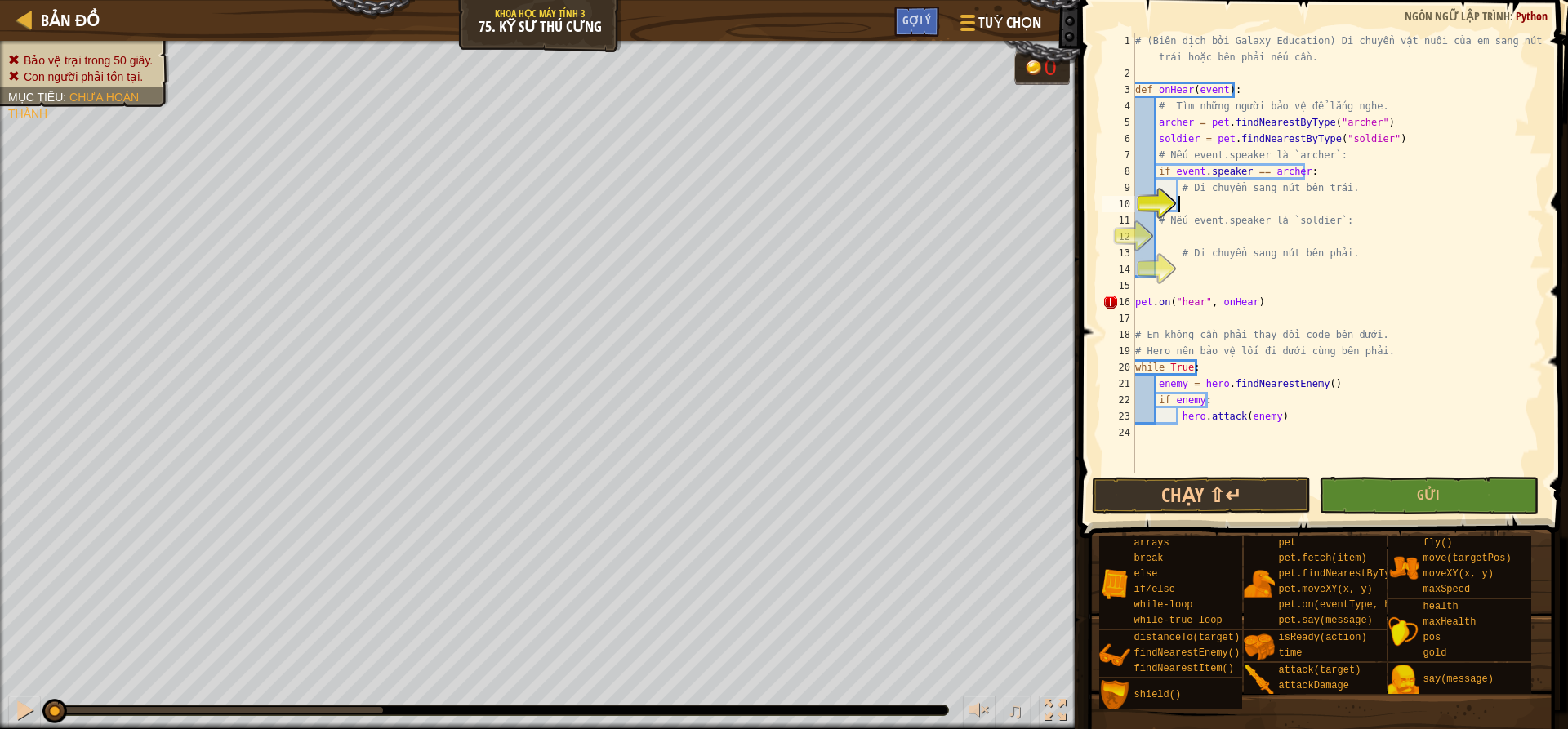
click at [1205, 203] on div "# (Biên dịch bởi Galaxy Education) Di chuyển vật nuôi của em sang nút bên trái …" at bounding box center [1338, 277] width 412 height 490
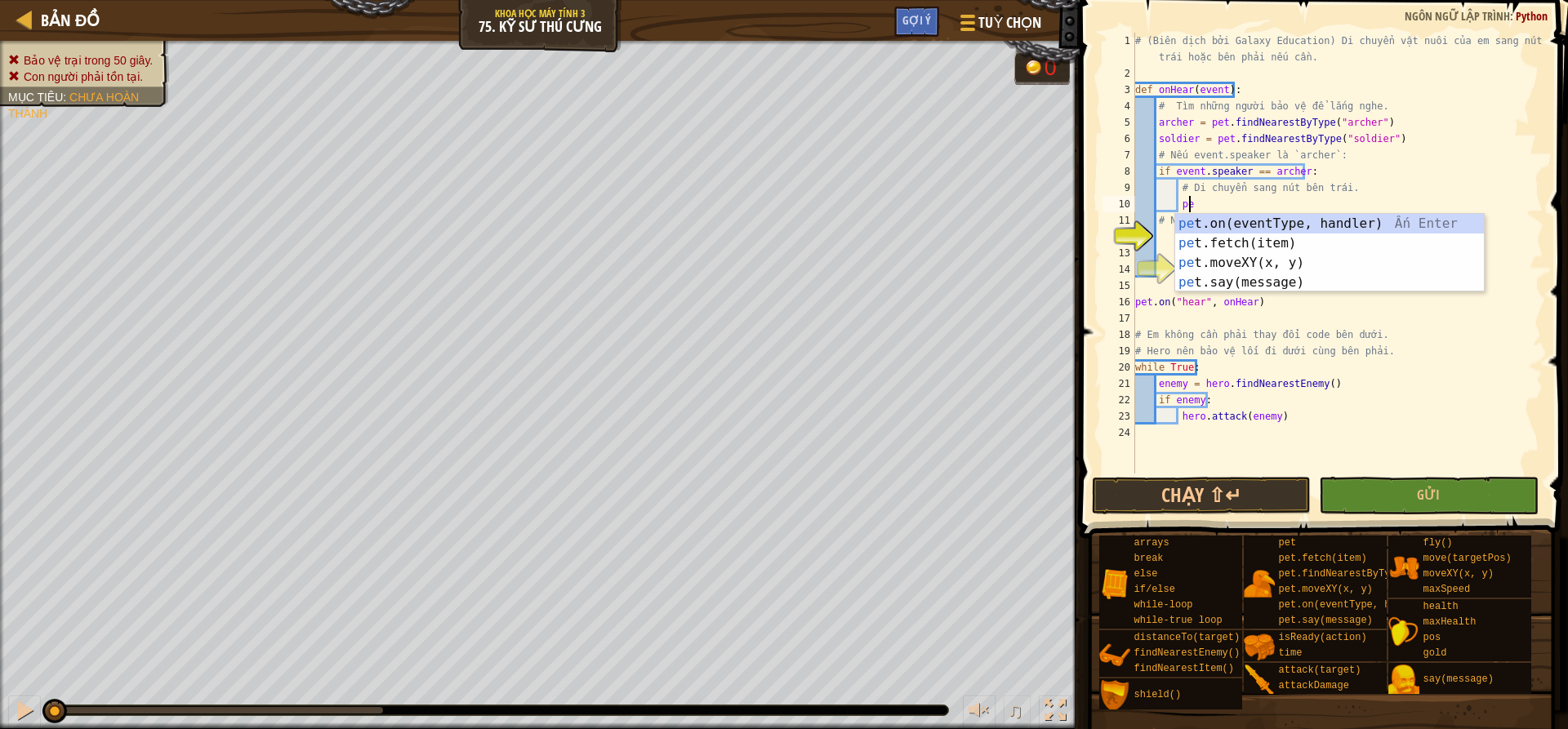
scroll to position [7, 4]
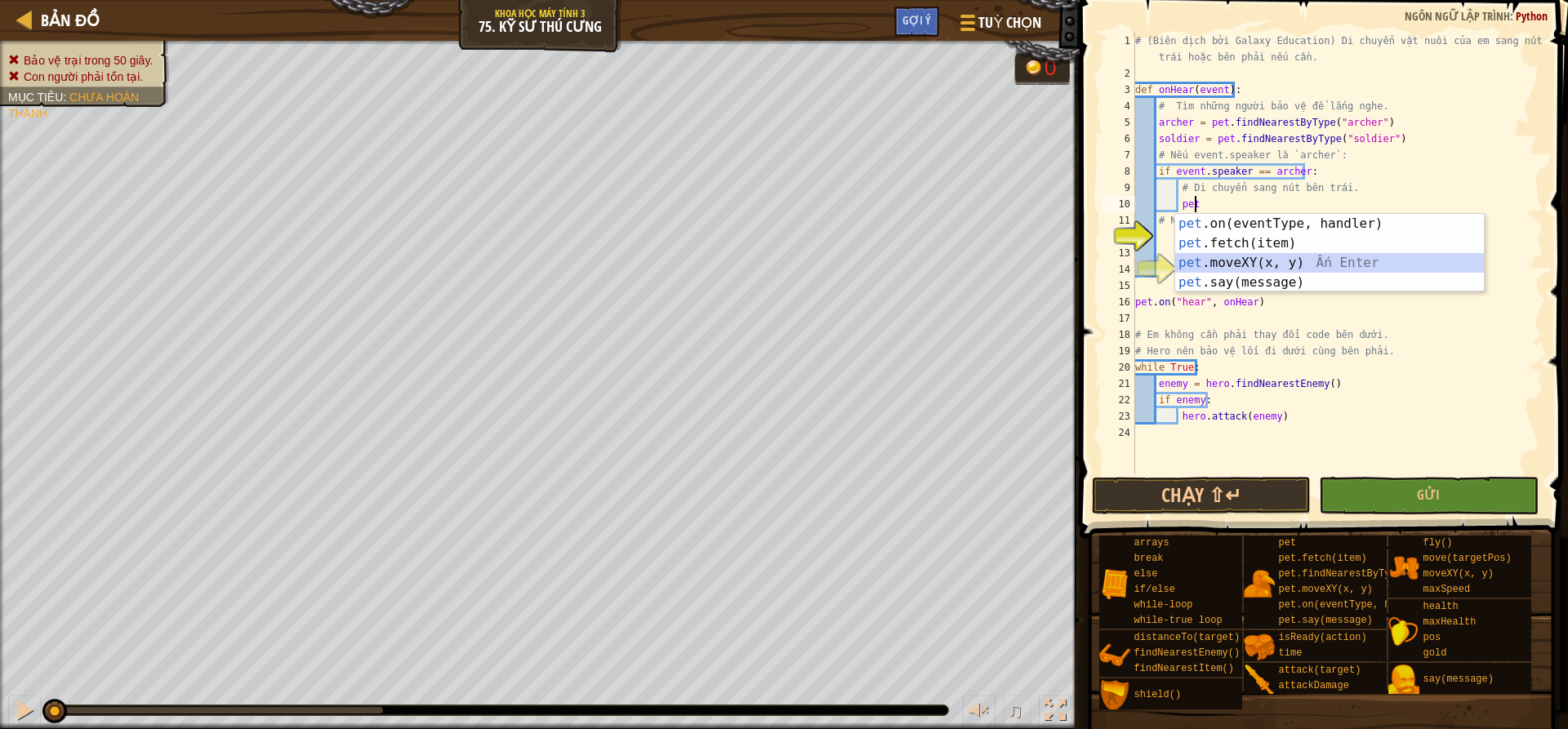
click at [1317, 256] on div "pet .on(eventType, handler) Ấn Enter pet .fetch(item) Ấn Enter pet .moveXY(x, y…" at bounding box center [1329, 272] width 308 height 117
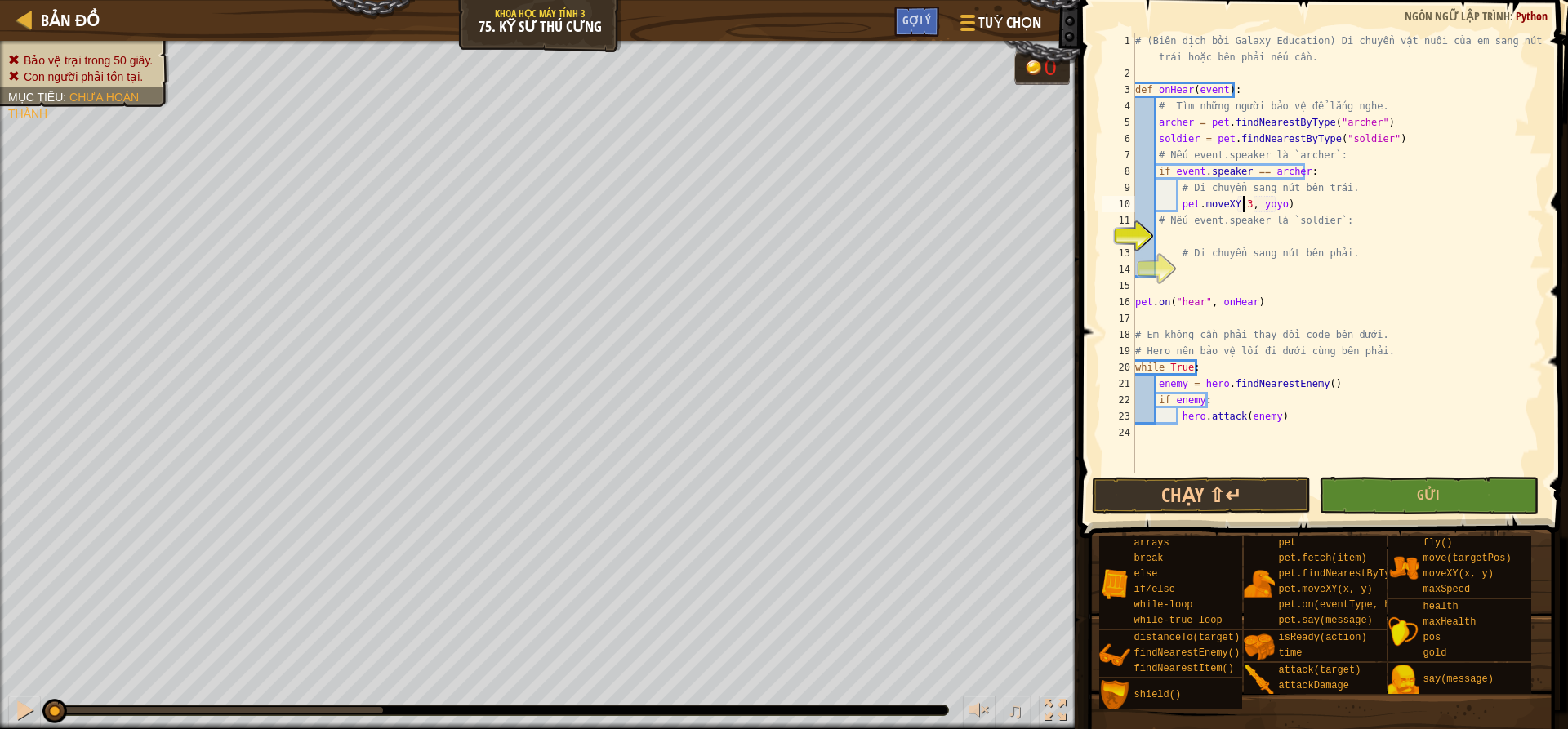
scroll to position [7, 10]
drag, startPoint x: 1279, startPoint y: 207, endPoint x: 1293, endPoint y: 207, distance: 14.0
click at [1279, 207] on div "# (Biên dịch bởi Galaxy Education) Di chuyển vật nuôi của em sang nút bên trái …" at bounding box center [1338, 277] width 412 height 490
type textarea "pet.moveXY(32, 30)"
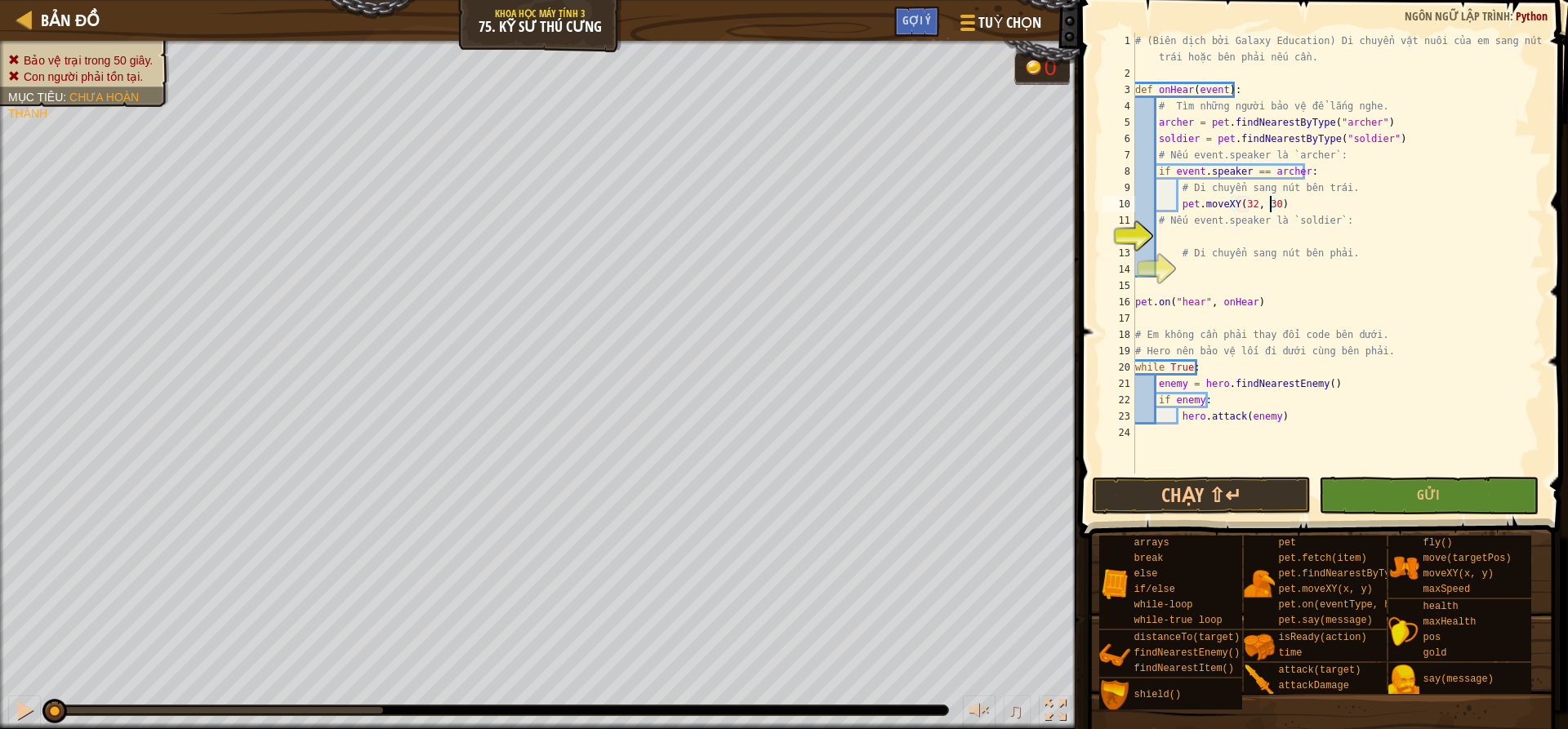
click at [1171, 242] on div "# (Biên dịch bởi Galaxy Education) Di chuyển vật nuôi của em sang nút bên trái …" at bounding box center [1338, 277] width 412 height 490
type textarea "if event.speaker == soldier:"
click at [1208, 264] on div "# (Biên dịch bởi Galaxy Education) Di chuyển vật nuôi của em sang nút bên trái …" at bounding box center [1338, 277] width 412 height 490
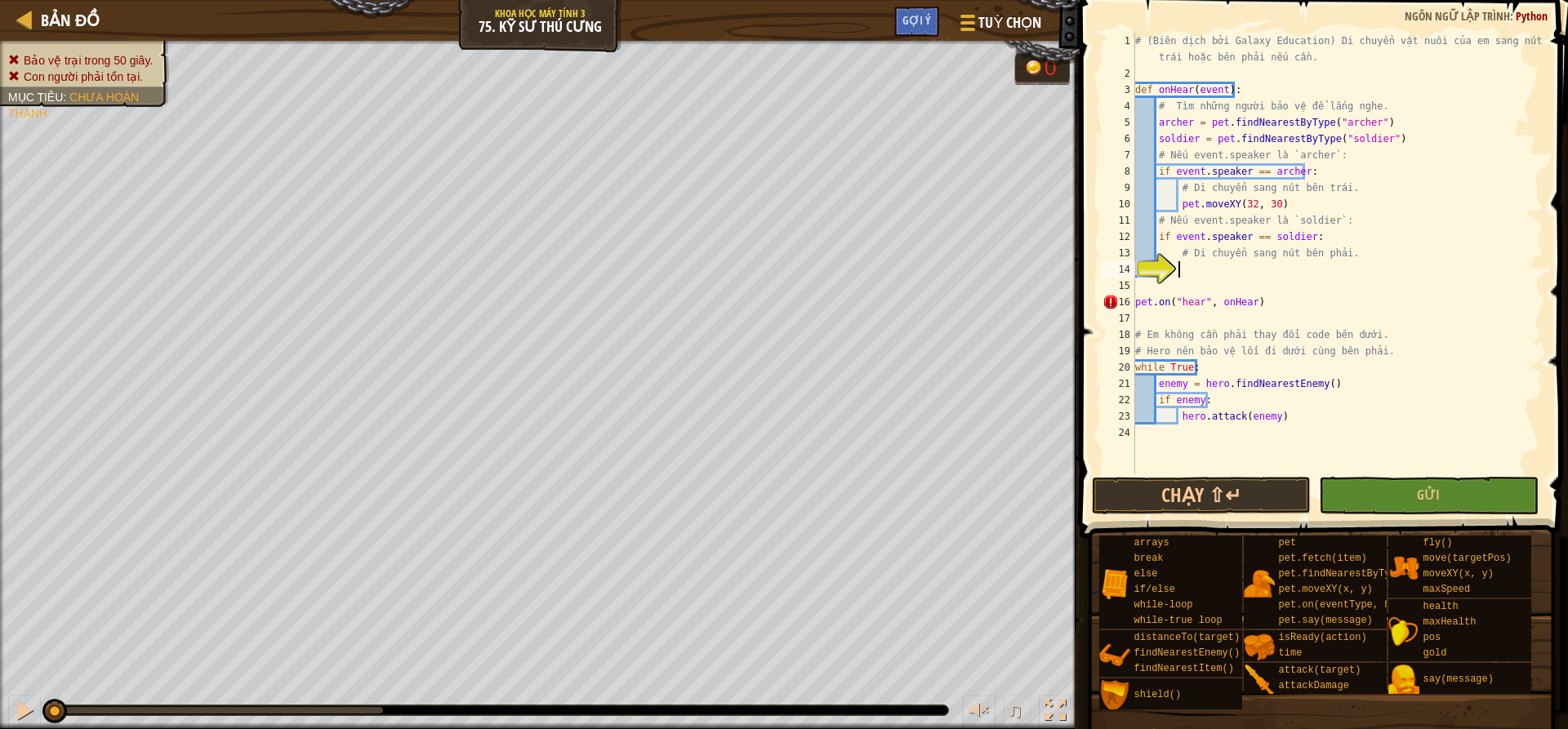
scroll to position [7, 3]
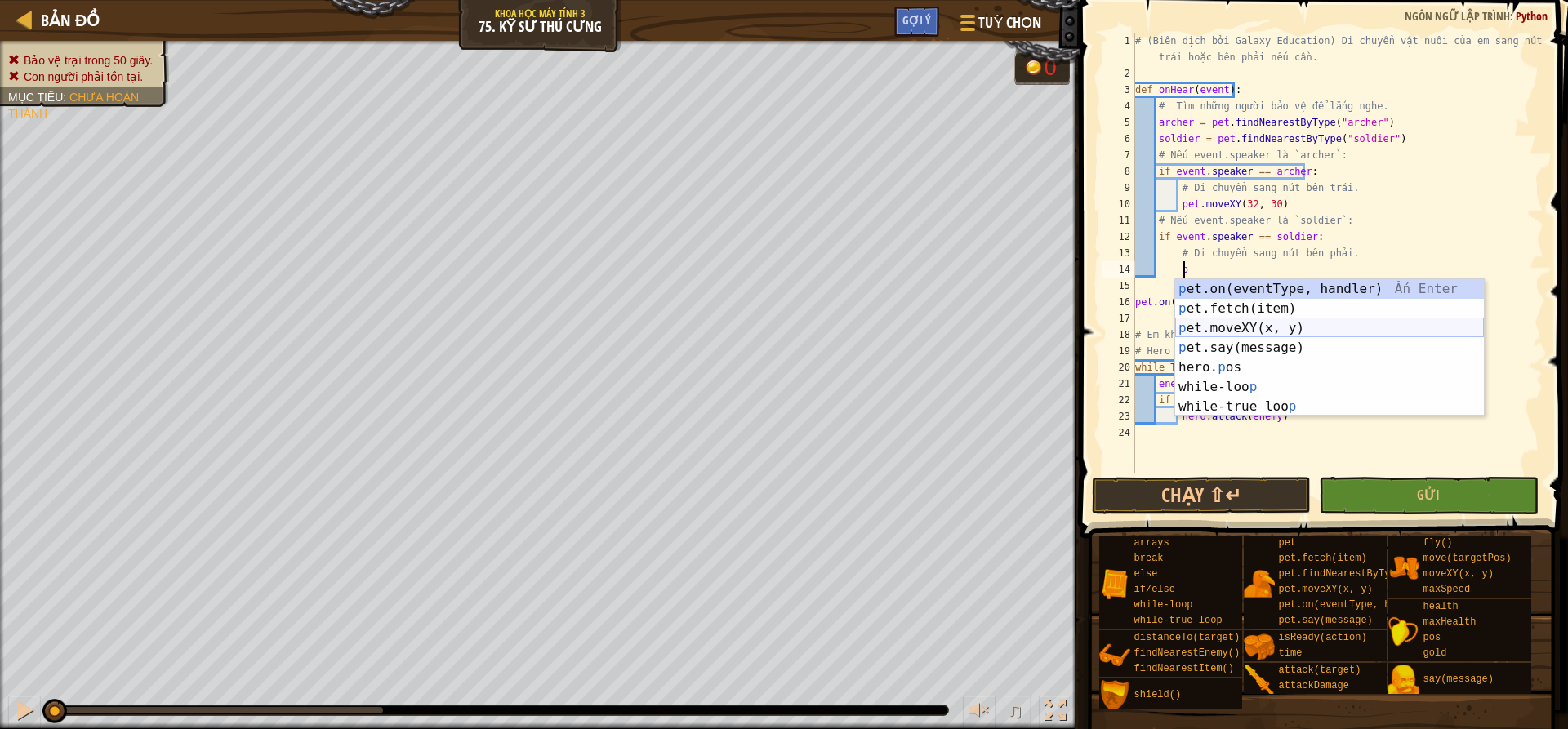
click at [1270, 322] on div "p et.on(eventType, handler) Ấn Enter p et.fetch(item) Ấn Enter p et.moveXY(x, y…" at bounding box center [1329, 367] width 308 height 176
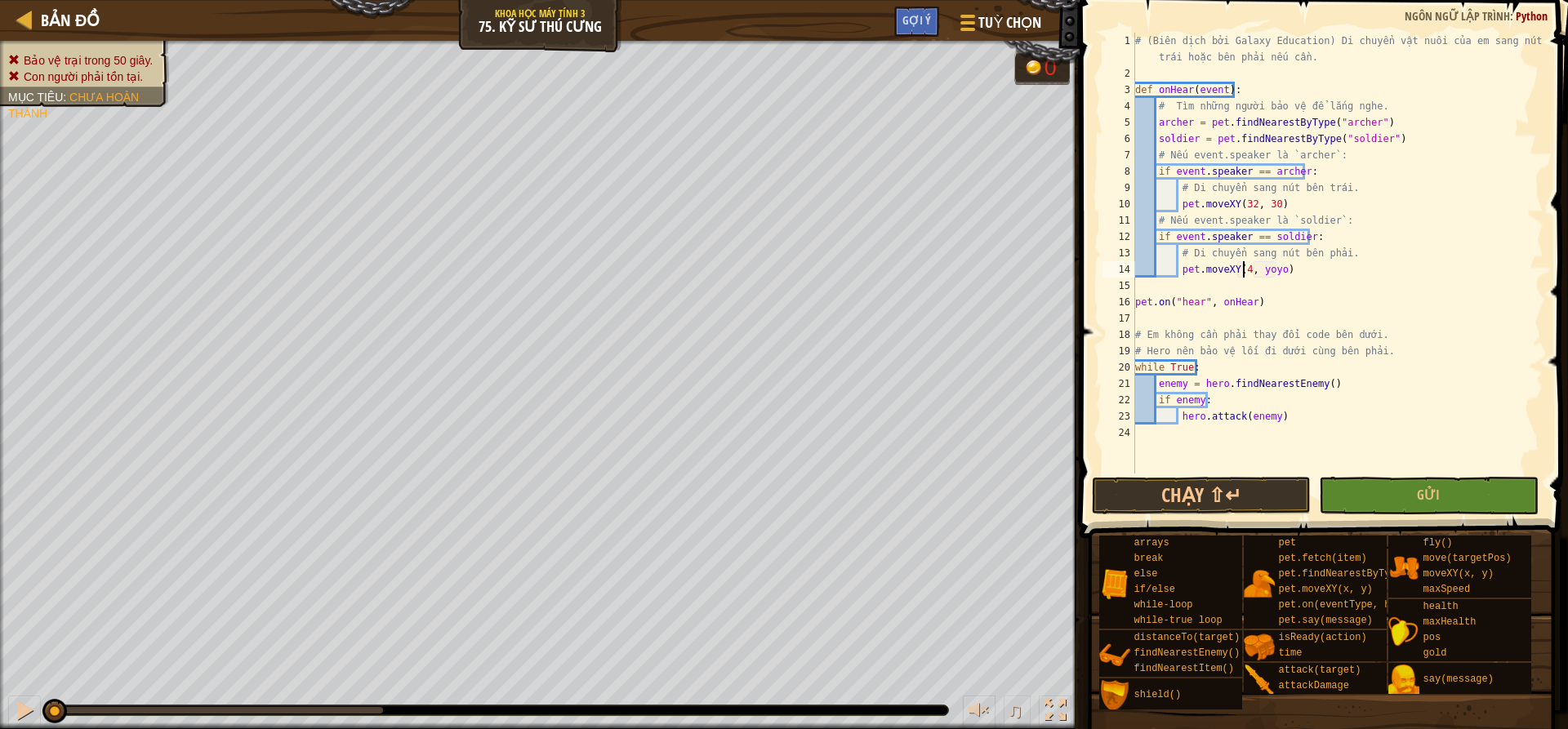
scroll to position [7, 10]
click at [1282, 267] on div "# (Biên dịch bởi Galaxy Education) Di chuyển vật nuôi của em sang nút bên trái …" at bounding box center [1338, 277] width 412 height 490
type textarea "pet.moveXY(48, 30)"
click at [1475, 484] on button "Gửi" at bounding box center [1428, 496] width 219 height 37
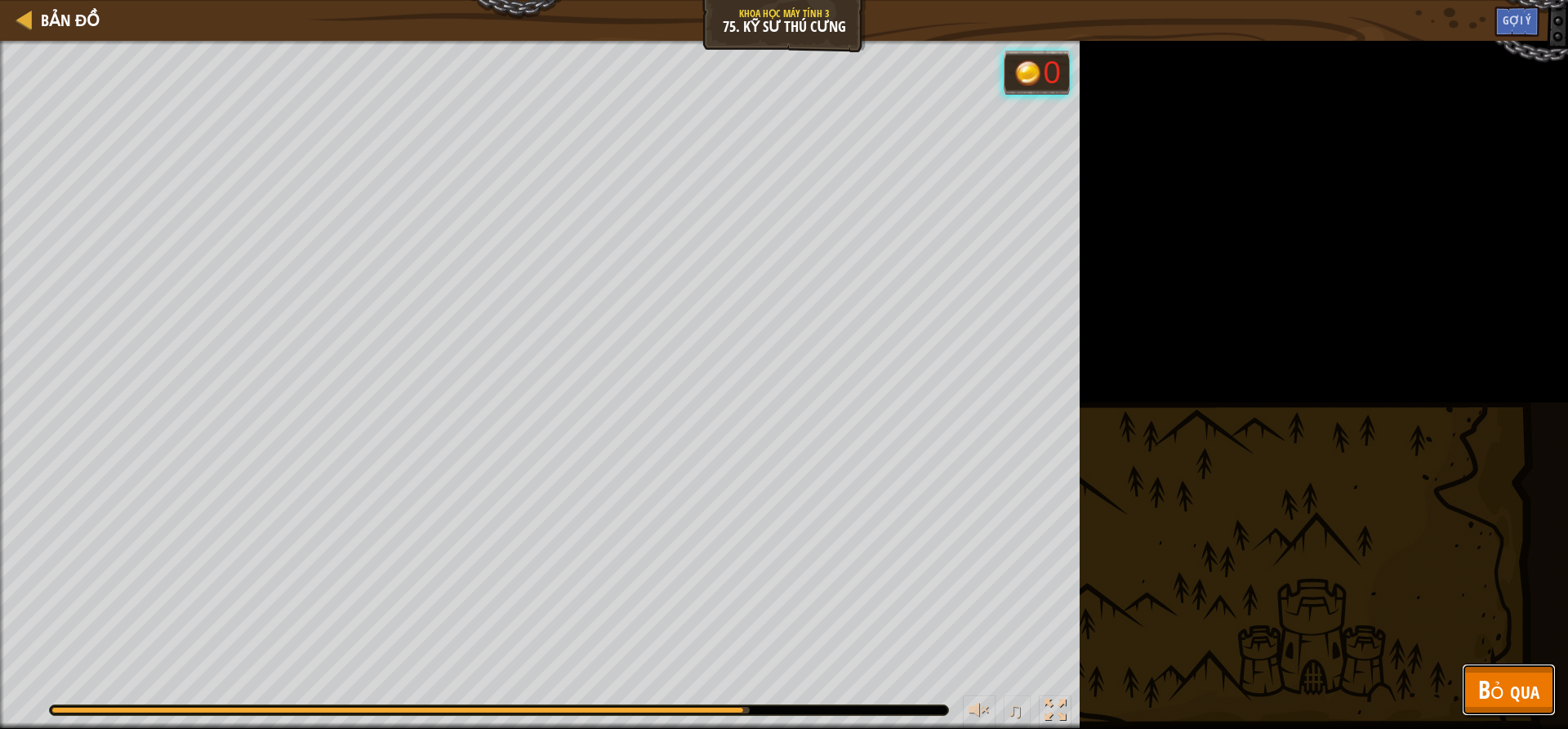
click at [1523, 669] on button "Bỏ qua" at bounding box center [1508, 690] width 94 height 52
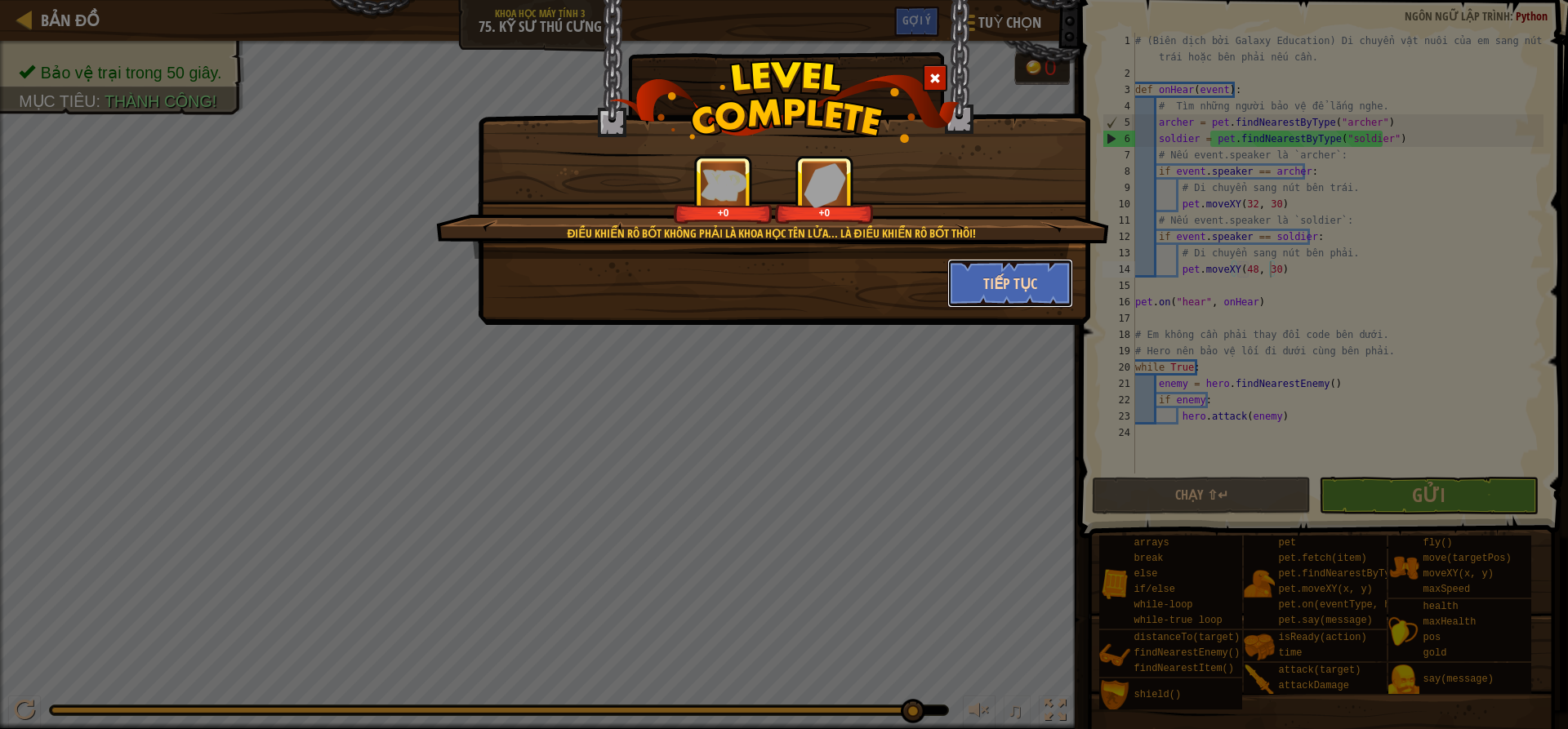
click at [987, 281] on button "Tiếp tục" at bounding box center [1011, 284] width 127 height 49
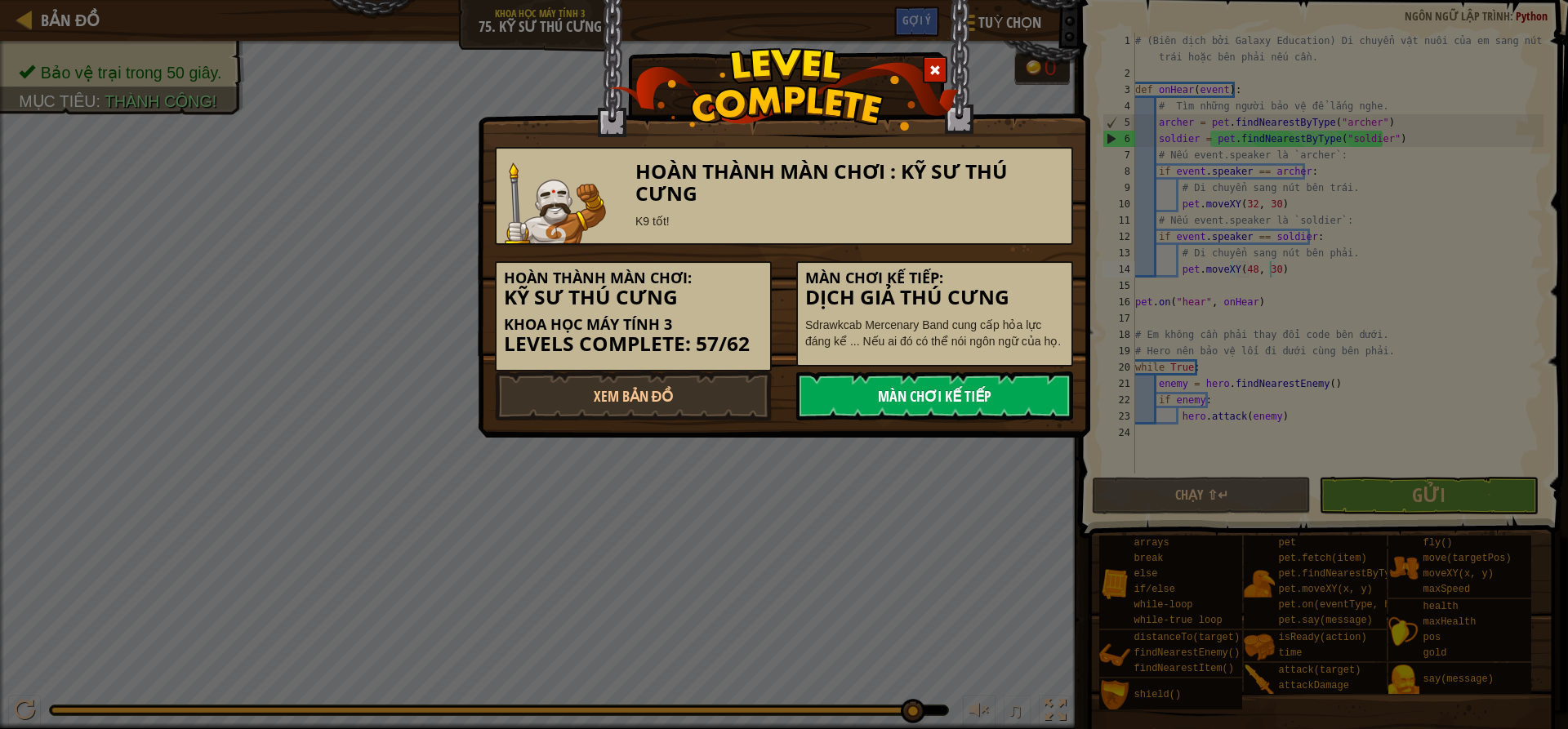
click at [951, 405] on link "Màn chơi kế tiếp" at bounding box center [934, 396] width 277 height 49
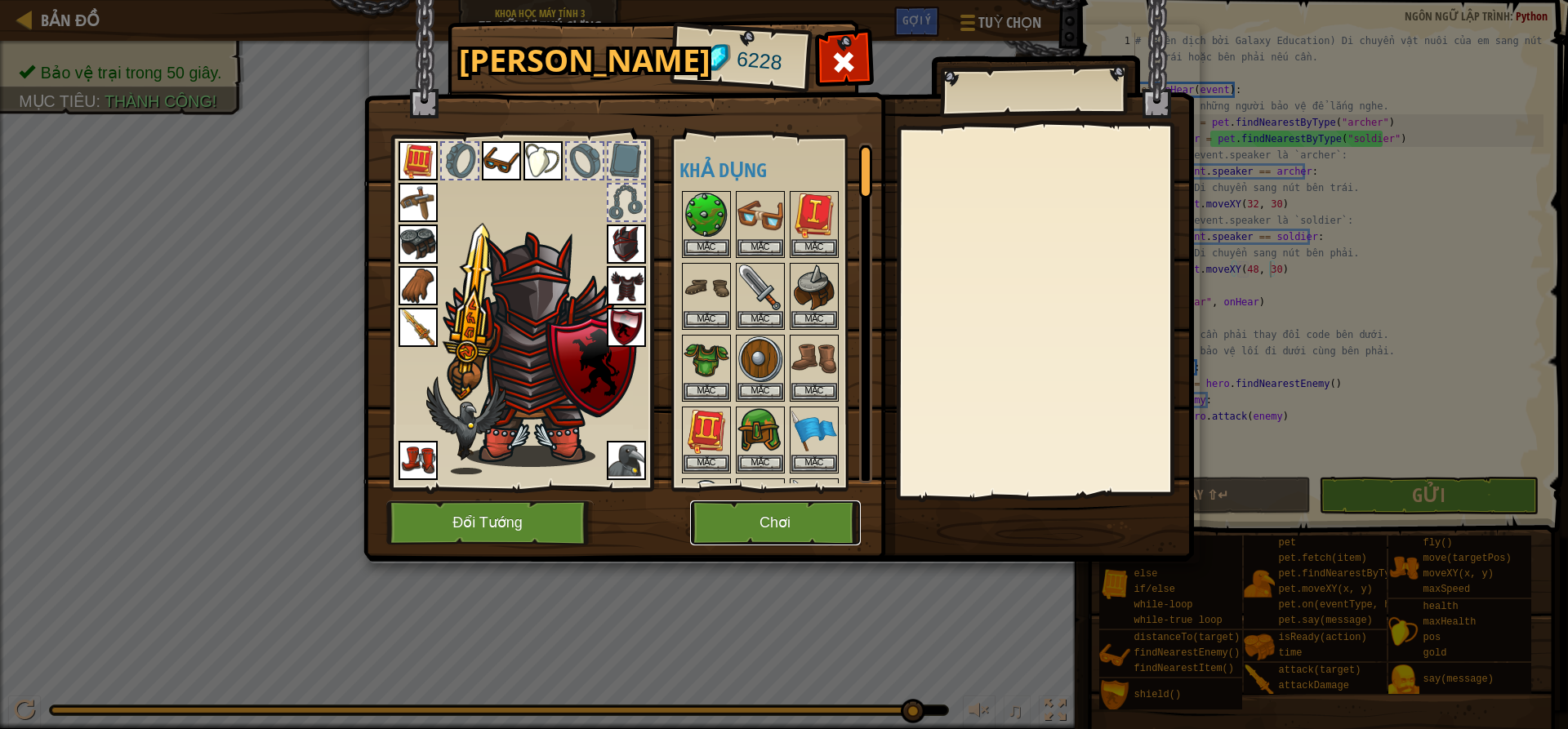
click at [817, 518] on button "Chơi" at bounding box center [775, 523] width 170 height 45
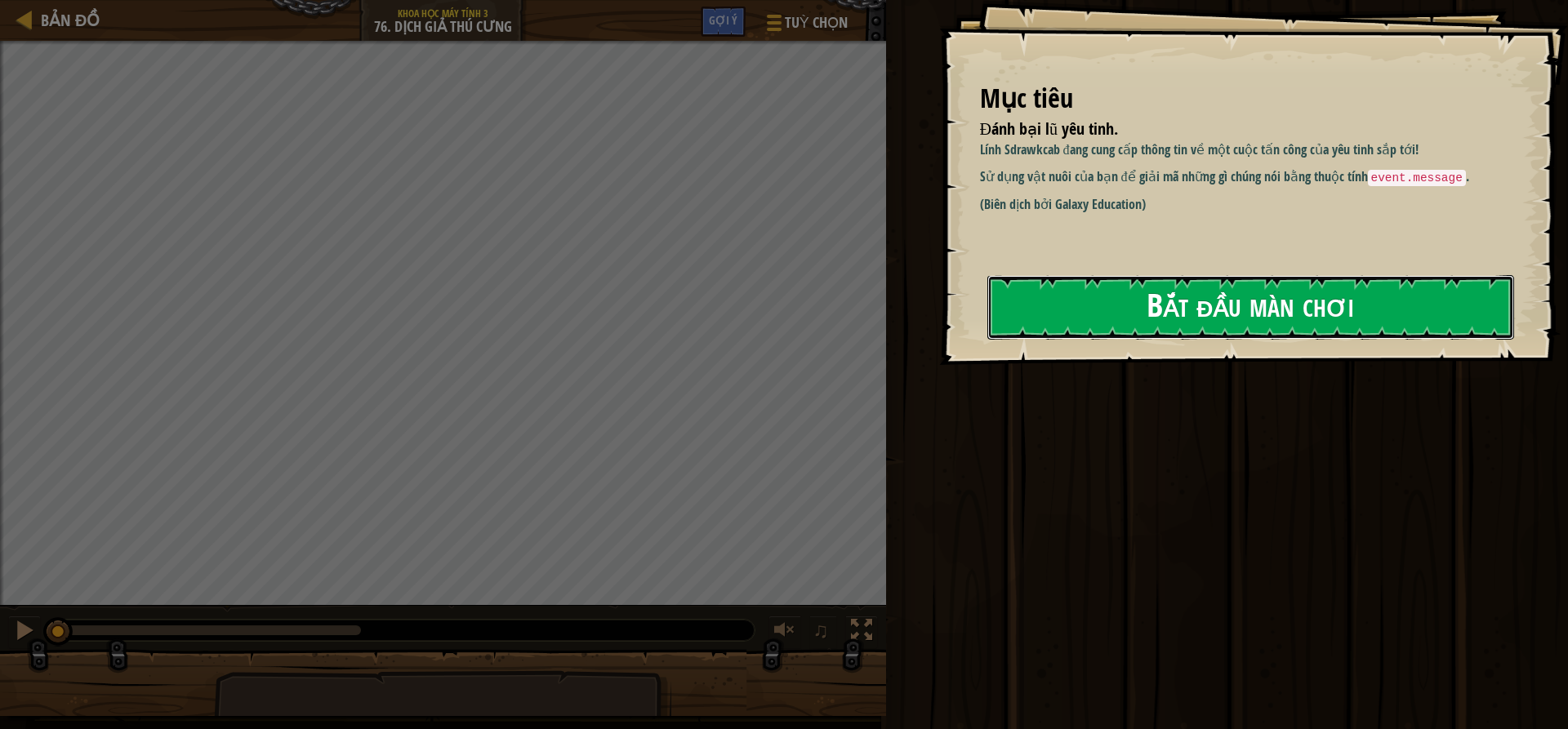
drag, startPoint x: 1260, startPoint y: 308, endPoint x: 1262, endPoint y: 294, distance: 14.1
click at [1260, 308] on button "Bắt đầu màn chơi" at bounding box center [1250, 307] width 527 height 65
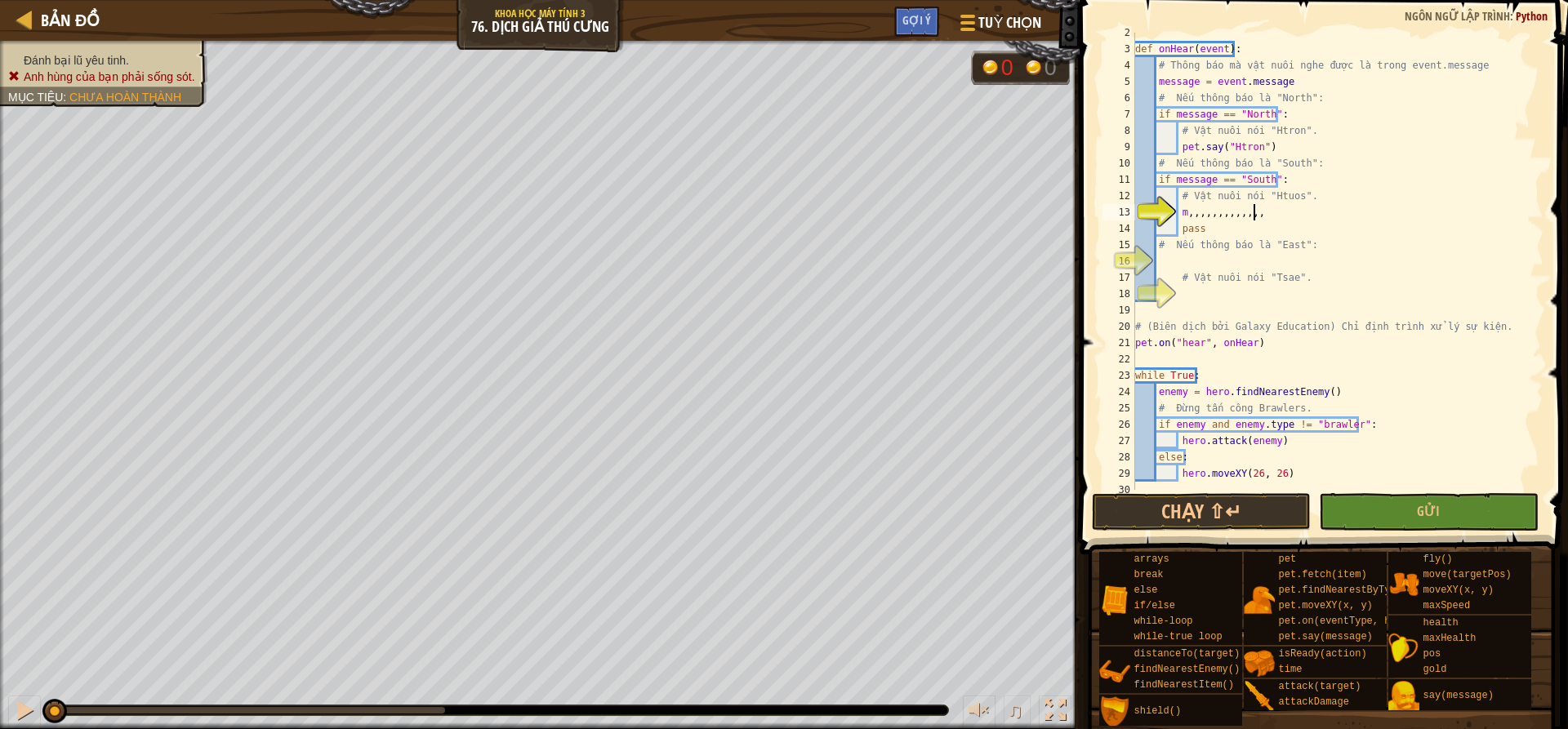
scroll to position [7, 9]
type textarea "m"
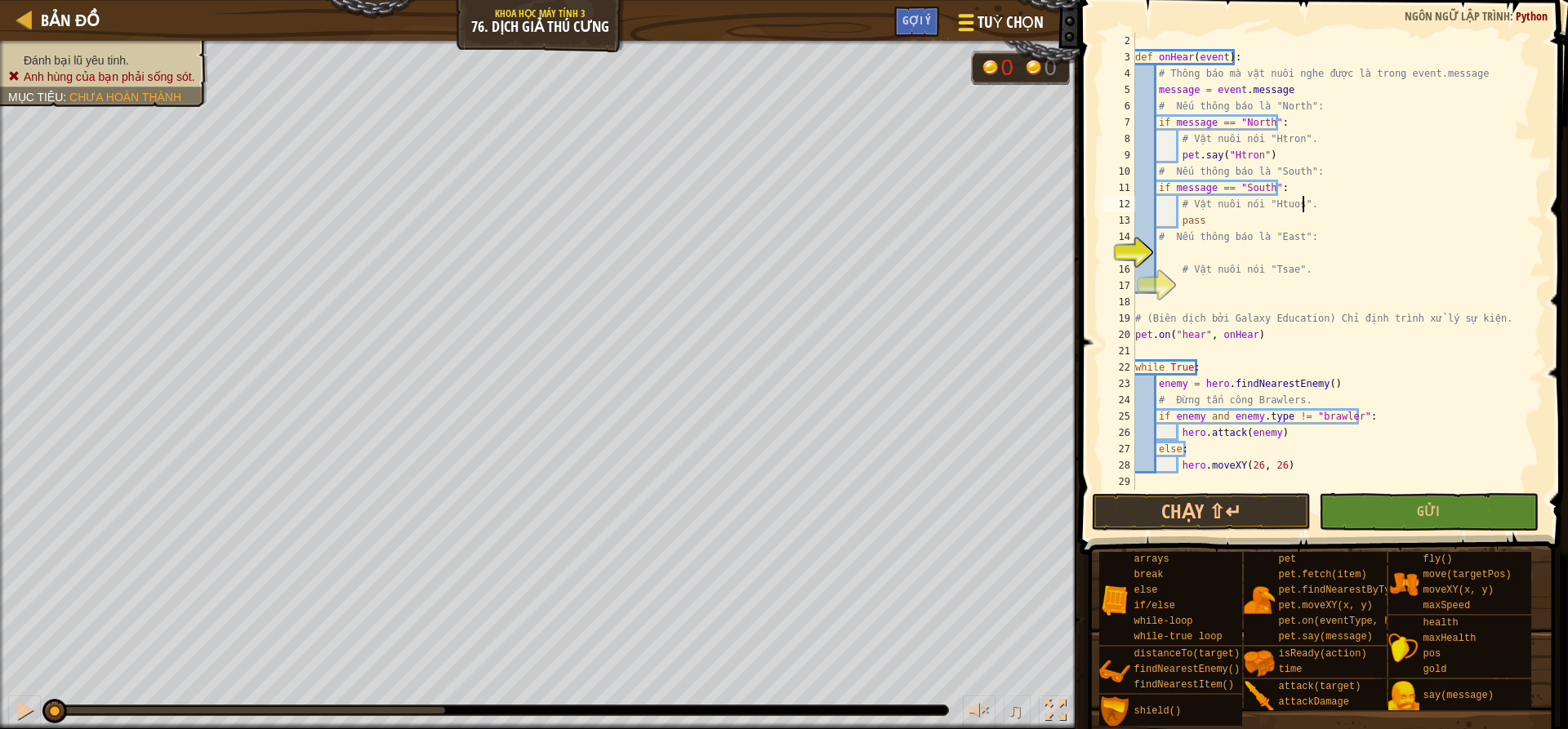
type textarea "# Vật nuôi nói "Htuos"."
click at [1015, 19] on span "Tuỳ chọn" at bounding box center [1011, 23] width 66 height 22
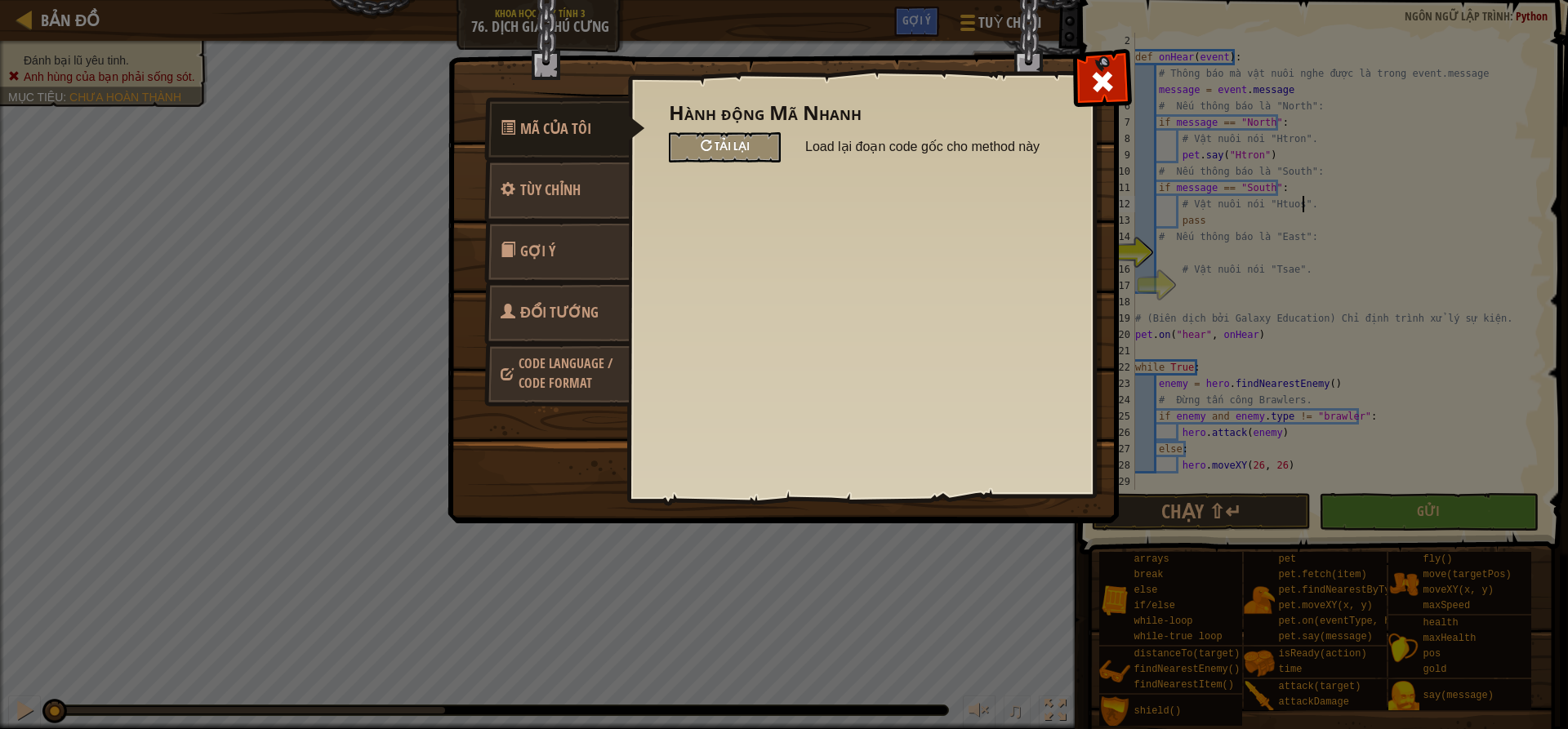
click at [760, 150] on div "Tải lại" at bounding box center [725, 147] width 112 height 31
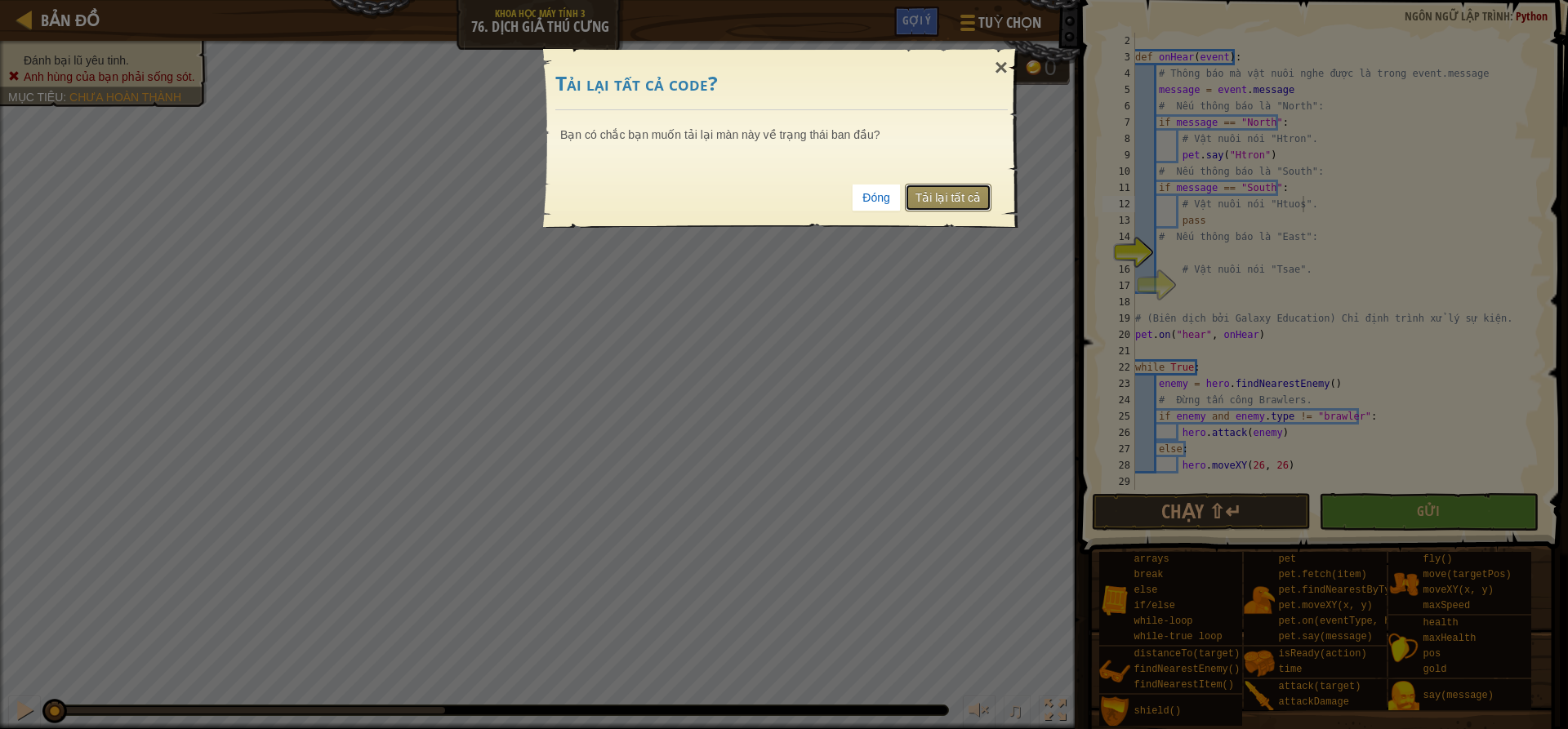
click at [945, 197] on link "Tải lại tất cả" at bounding box center [948, 198] width 87 height 28
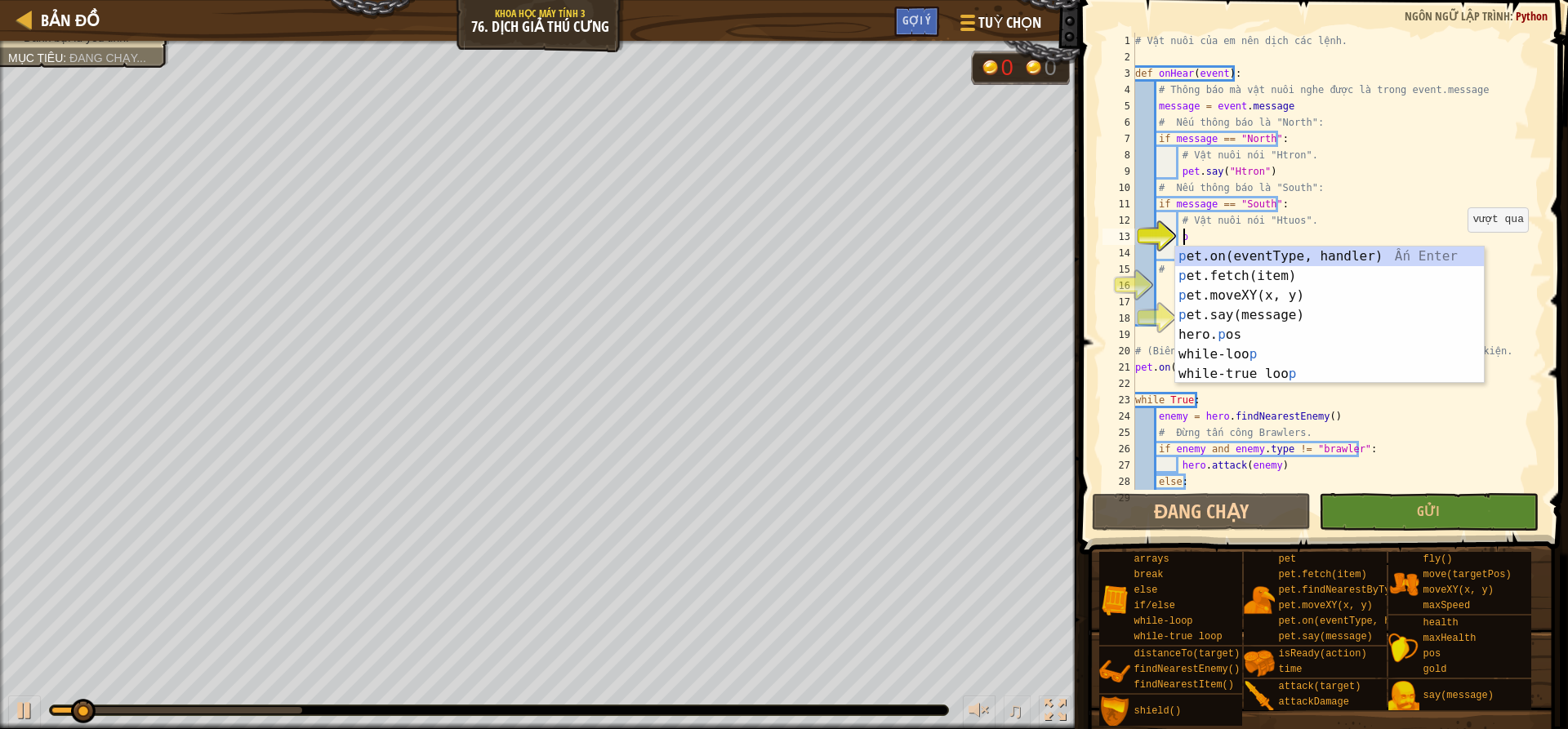
scroll to position [7, 4]
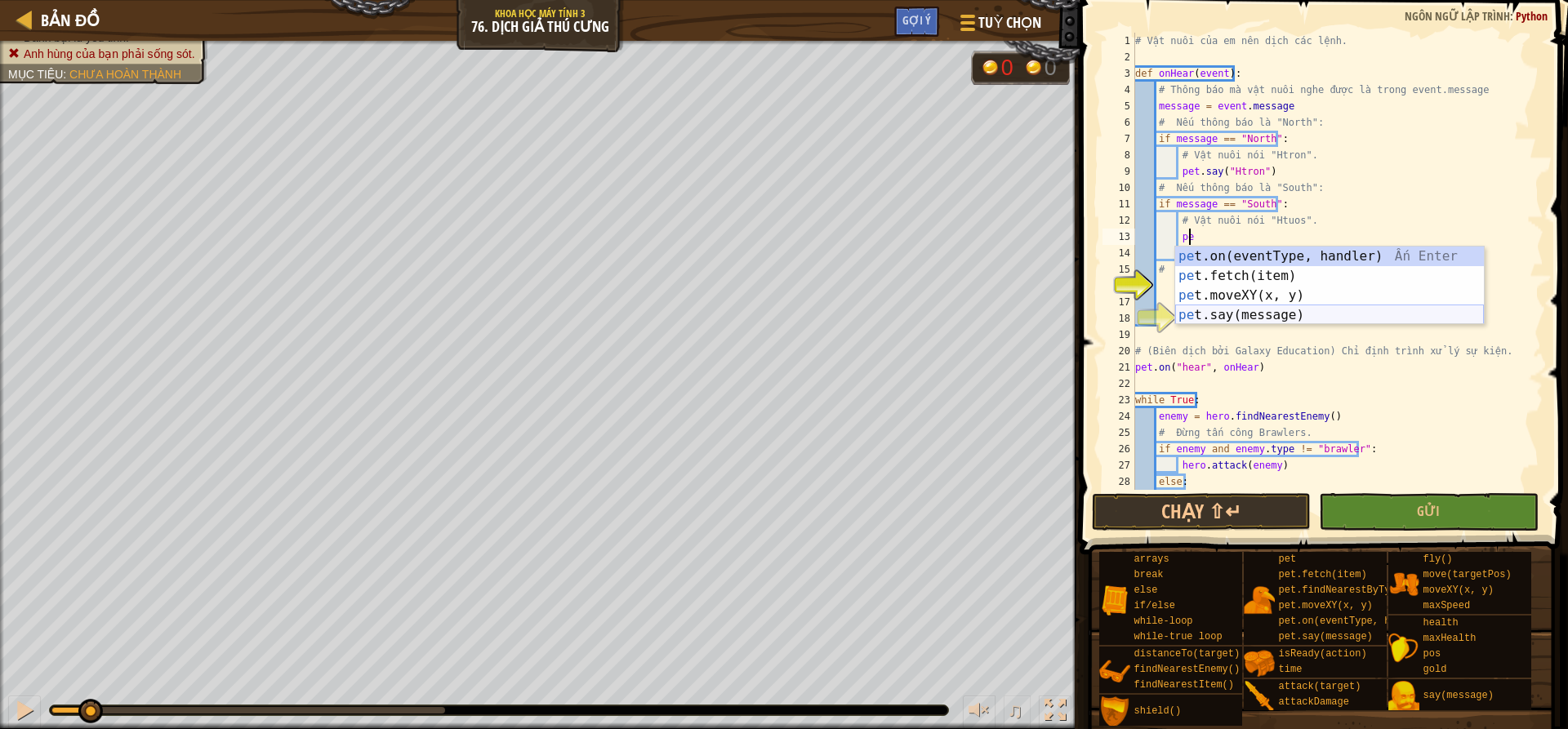
click at [1290, 311] on div "pe t.on(eventType, handler) Ấn Enter pe t.fetch(item) Ấn Enter pe t.moveXY(x, y…" at bounding box center [1329, 304] width 308 height 117
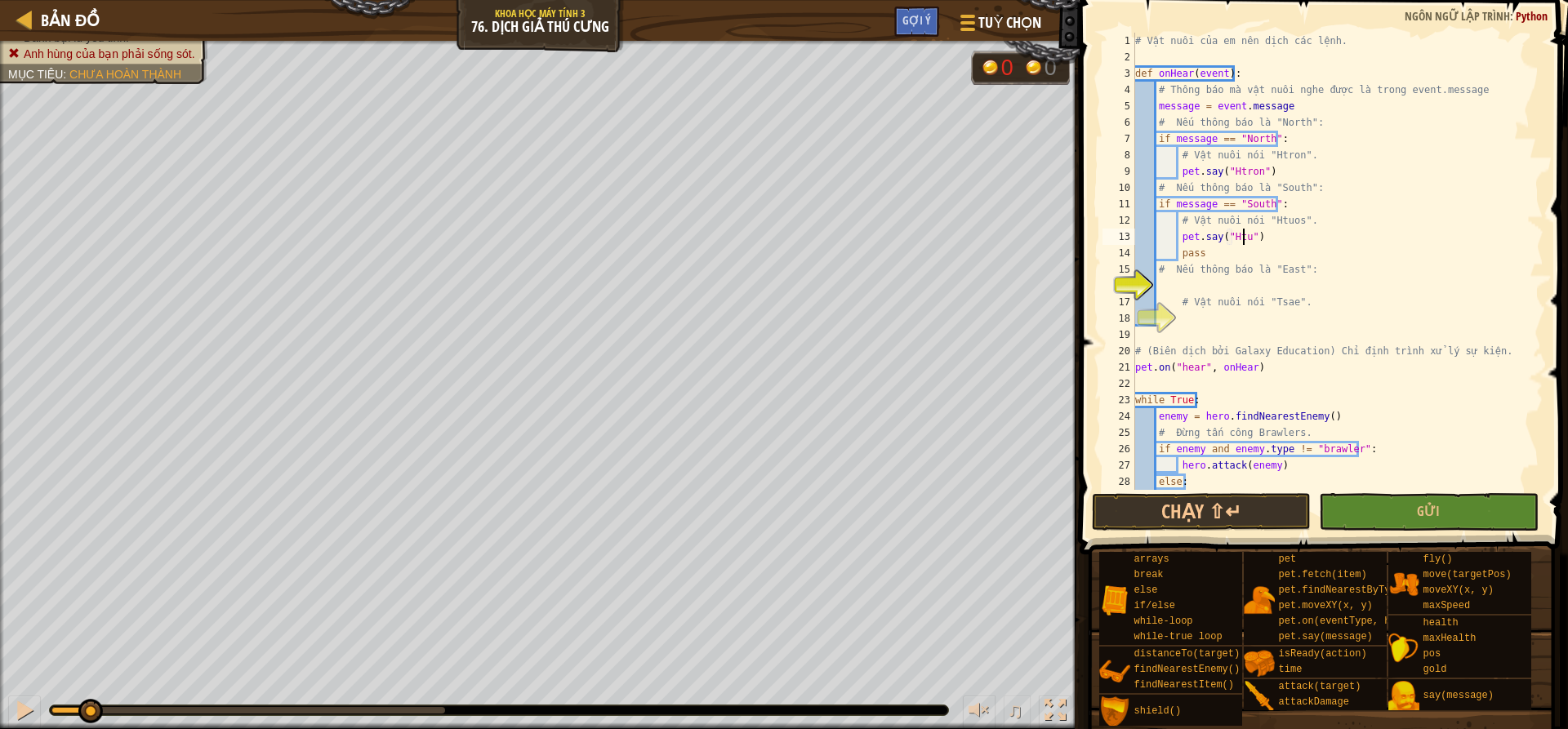
scroll to position [7, 10]
type textarea "pet.say("Htuos")"
click at [1272, 291] on div "# Vật nuôi của em nên dịch các lệnh. def onHear ( event ) : # Thông báo mà vật …" at bounding box center [1331, 277] width 399 height 490
click at [1237, 284] on div "# Vật nuôi của em nên dịch các lệnh. def onHear ( event ) : # Thông báo mà vật …" at bounding box center [1331, 277] width 399 height 490
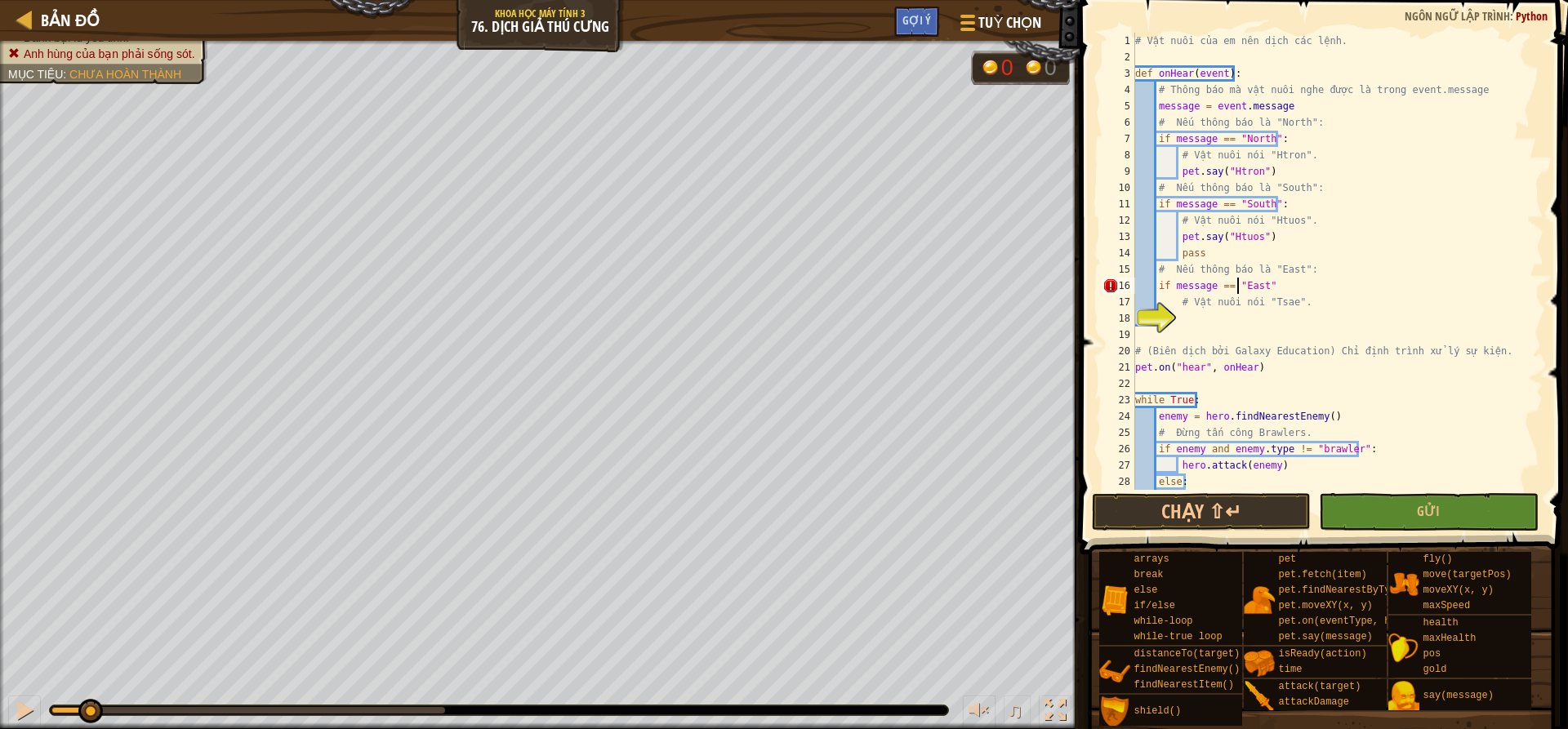
click at [1278, 290] on div "# Vật nuôi của em nên dịch các lệnh. def onHear ( event ) : # Thông báo mà vật …" at bounding box center [1331, 277] width 399 height 490
type textarea "if message == "East":"
click at [1225, 316] on div "# Vật nuôi của em nên dịch các lệnh. def onHear ( event ) : # Thông báo mà vật …" at bounding box center [1331, 277] width 399 height 490
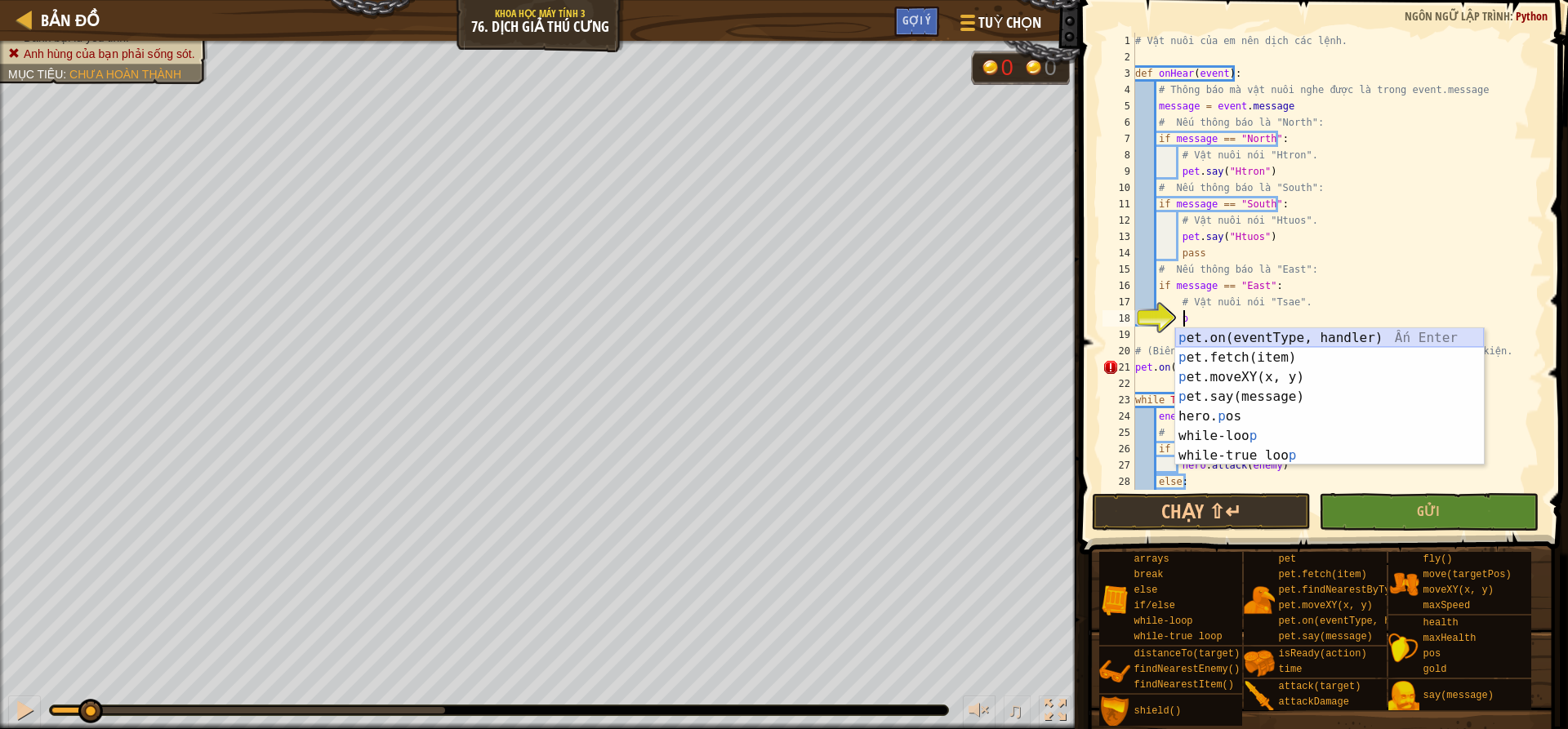
scroll to position [7, 3]
click at [1270, 399] on div "p et.on(eventType, handler) Ấn Enter p et.fetch(item) Ấn Enter p et.moveXY(x, y…" at bounding box center [1329, 416] width 308 height 176
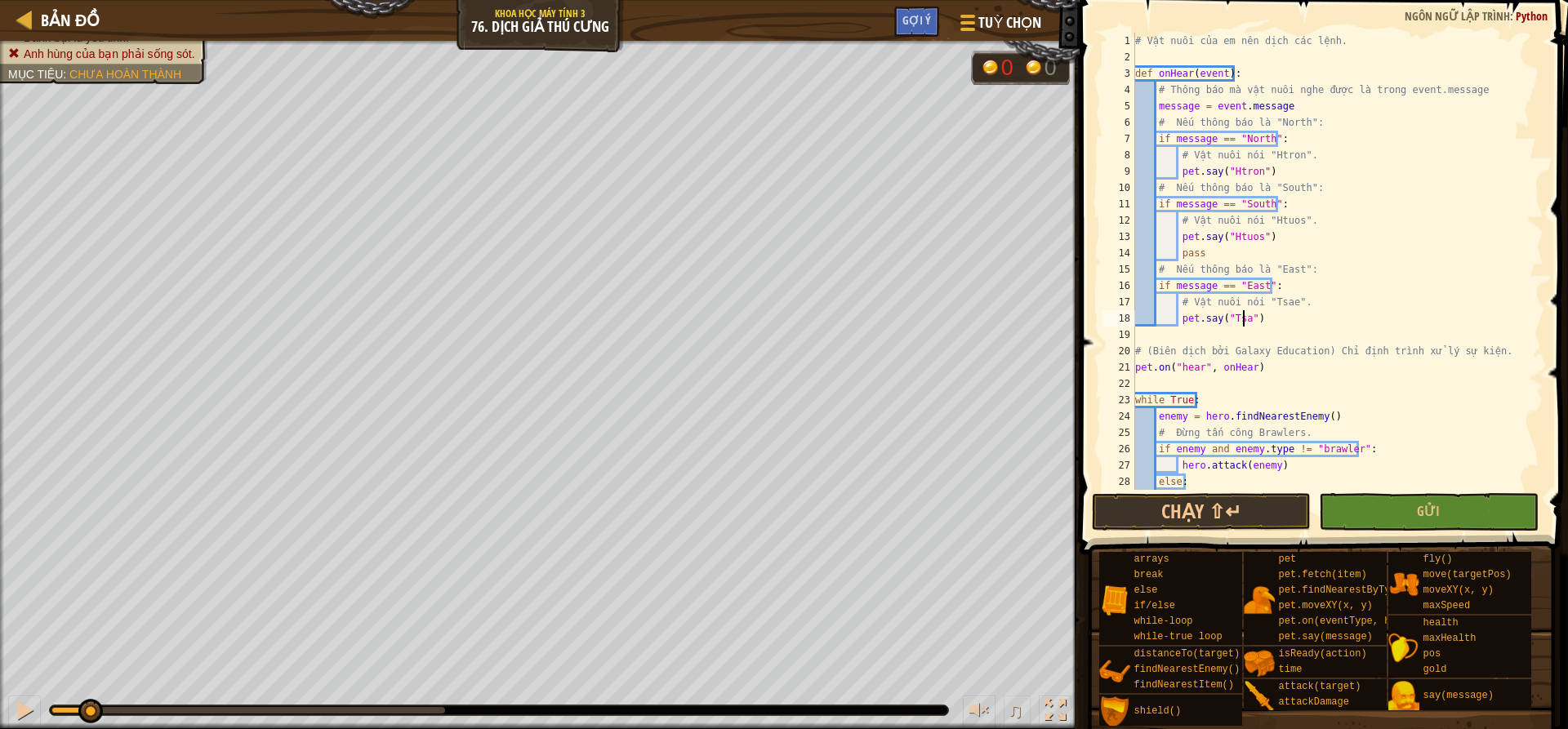
scroll to position [7, 10]
type textarea "pet.say("Tsae")"
click at [1437, 520] on button "Gửi" at bounding box center [1428, 512] width 219 height 37
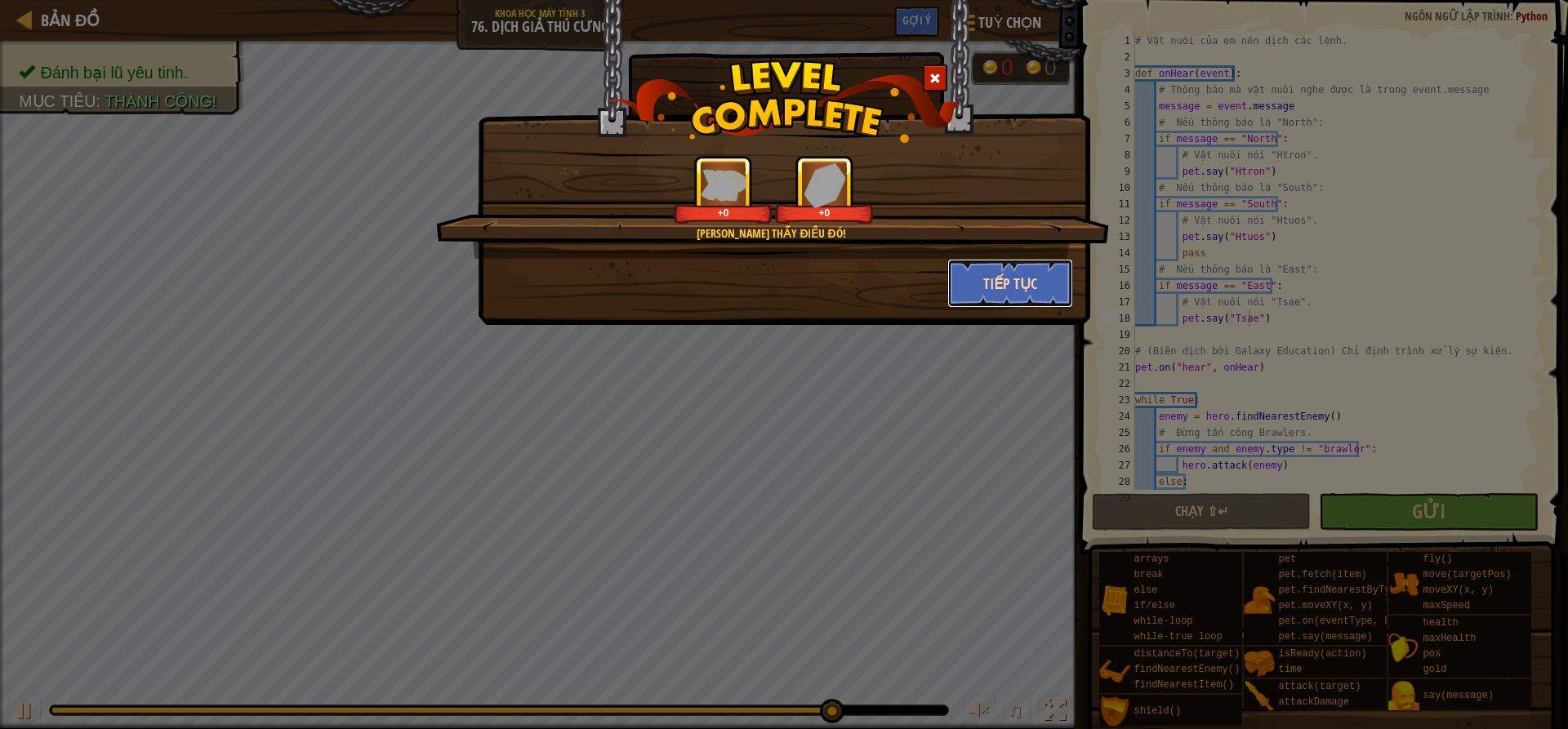
click at [1009, 270] on button "Tiếp tục" at bounding box center [1011, 284] width 127 height 49
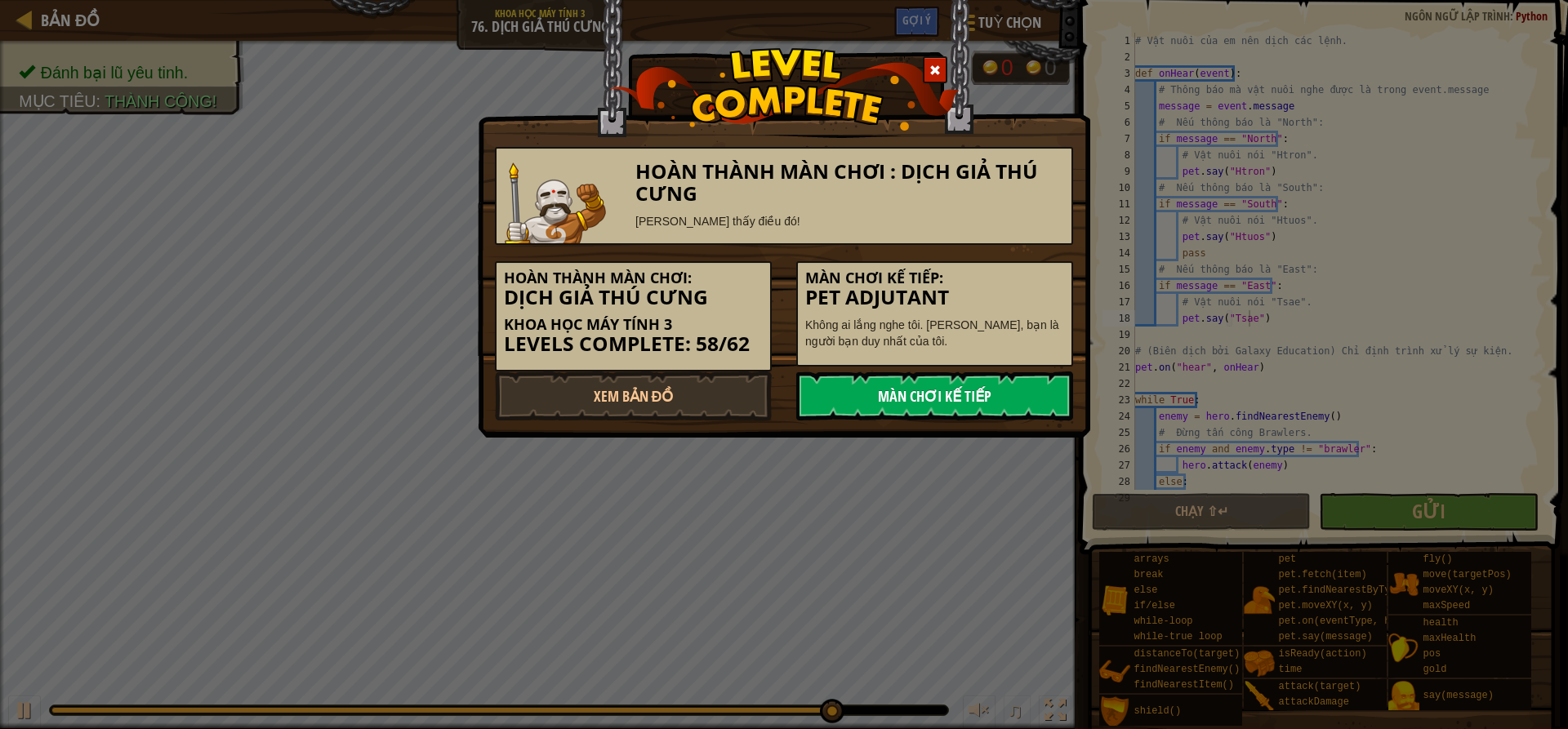
click at [948, 386] on link "Màn chơi kế tiếp" at bounding box center [934, 396] width 277 height 49
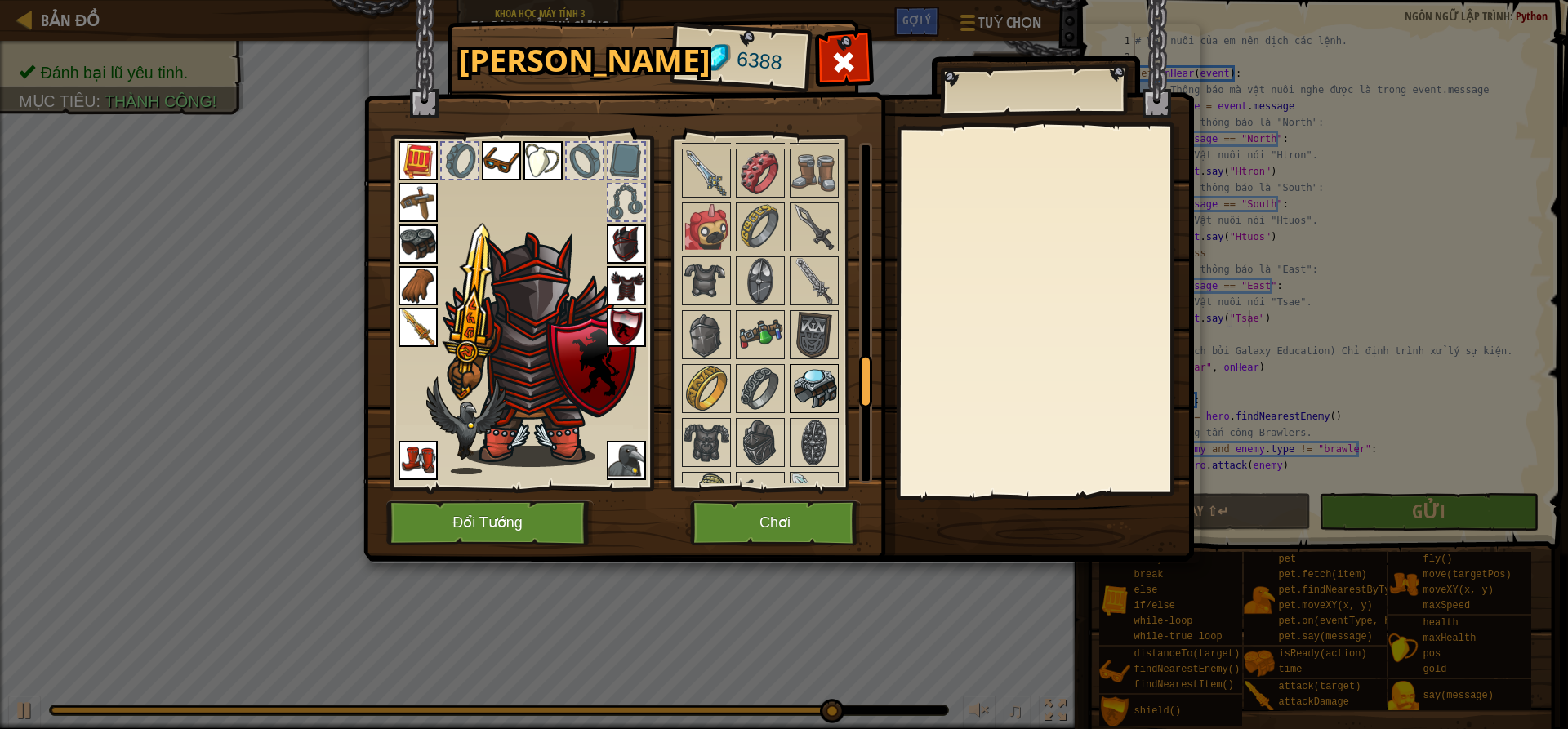
scroll to position [1552, 0]
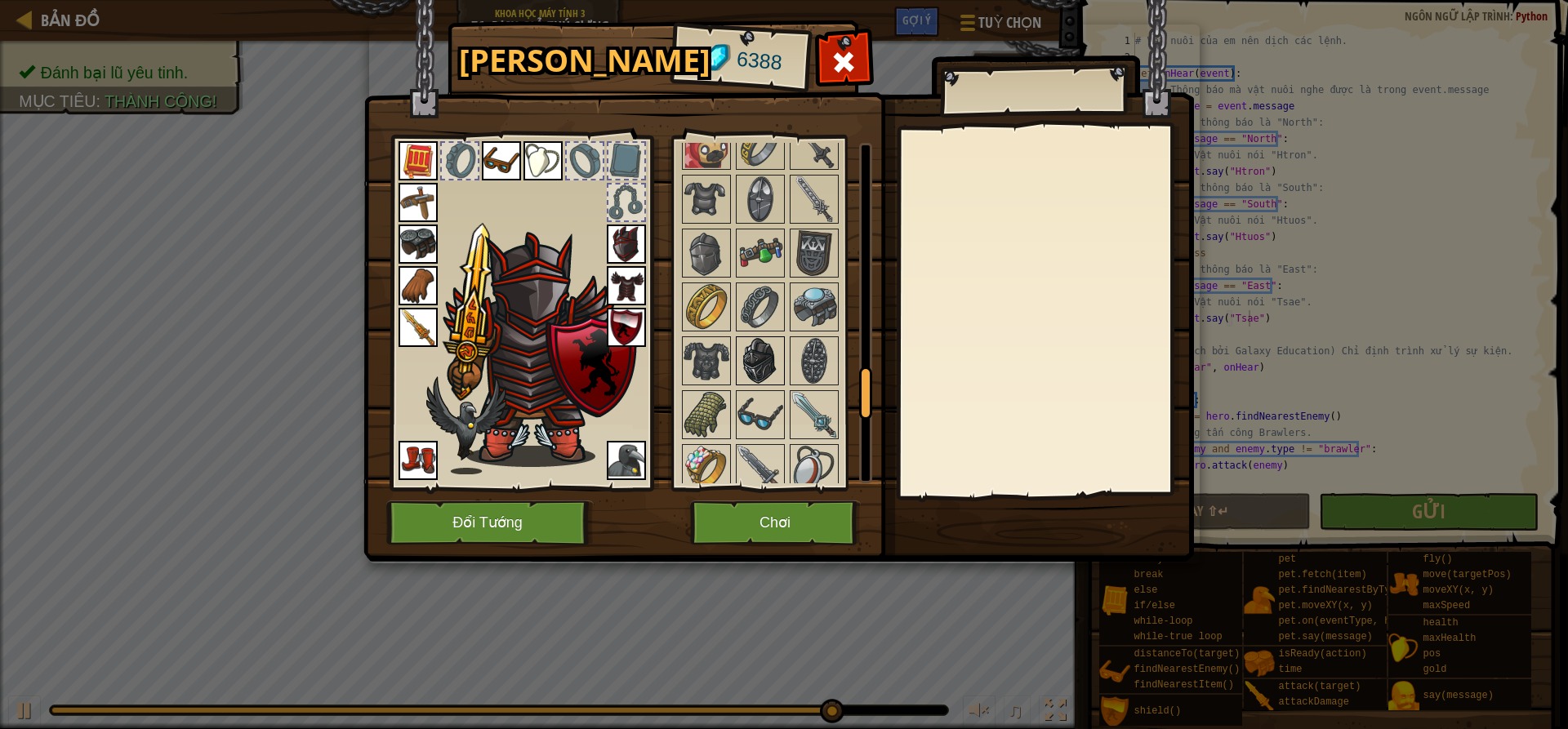
click at [762, 364] on img at bounding box center [760, 361] width 45 height 45
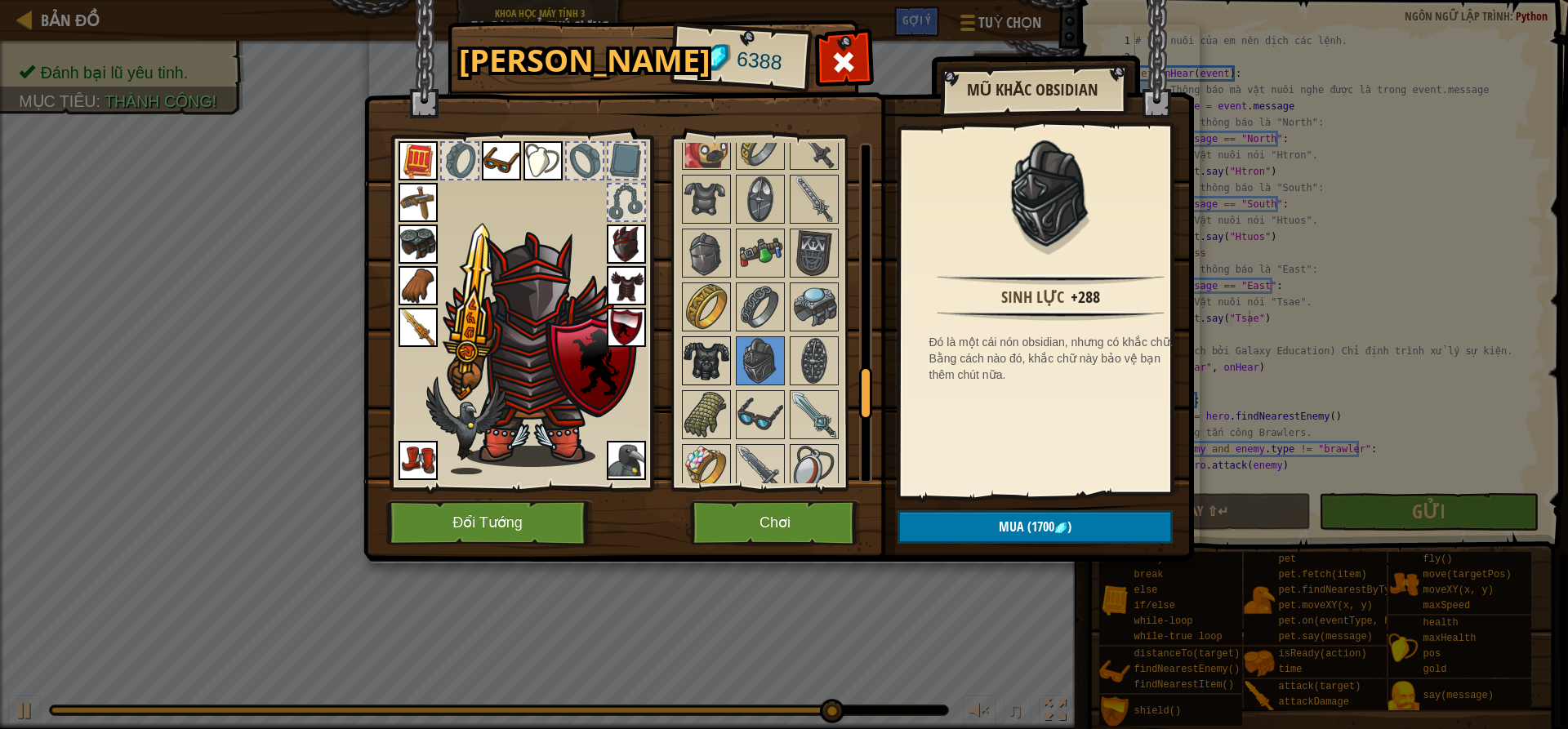
click at [719, 363] on img at bounding box center [706, 361] width 45 height 45
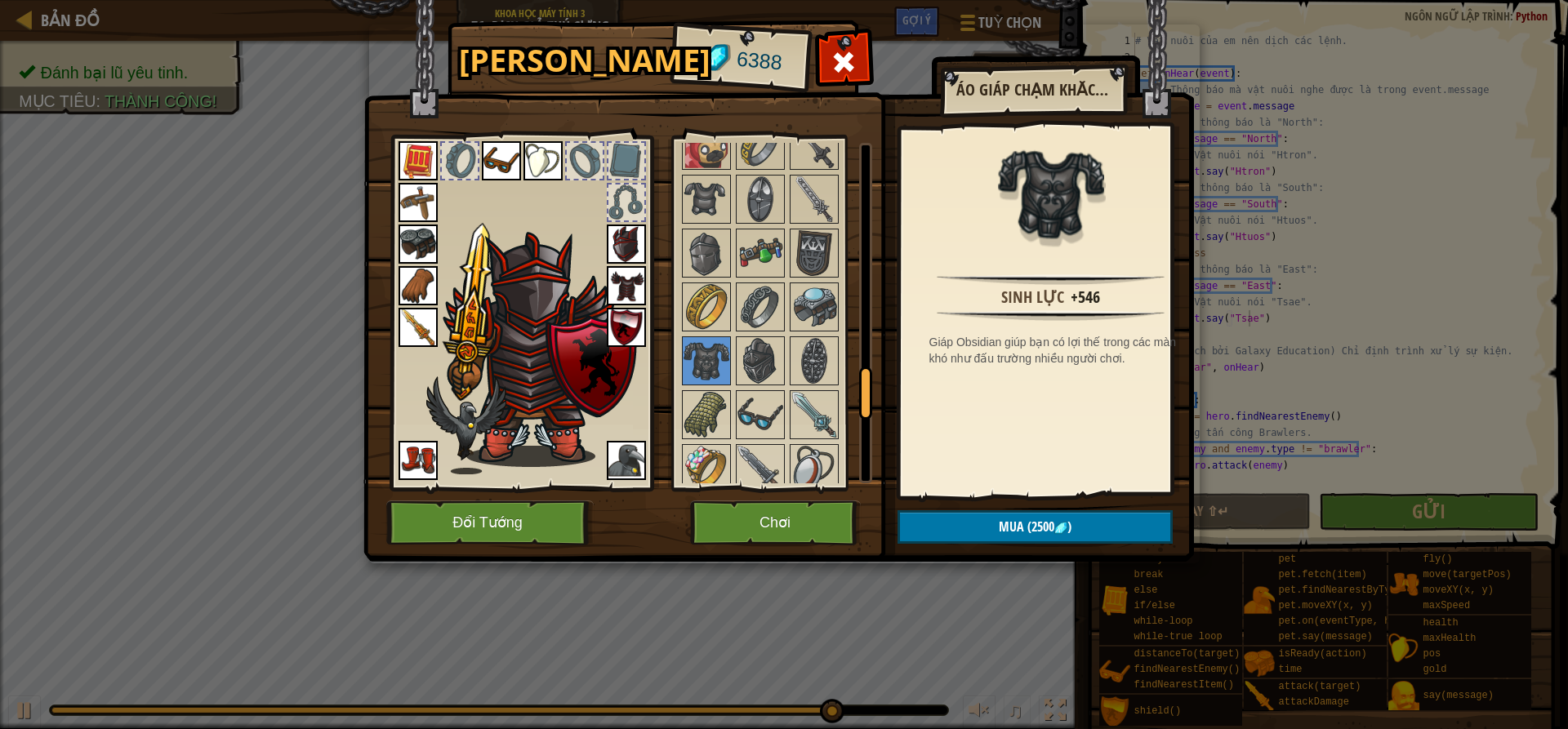
click at [633, 288] on img at bounding box center [626, 286] width 39 height 39
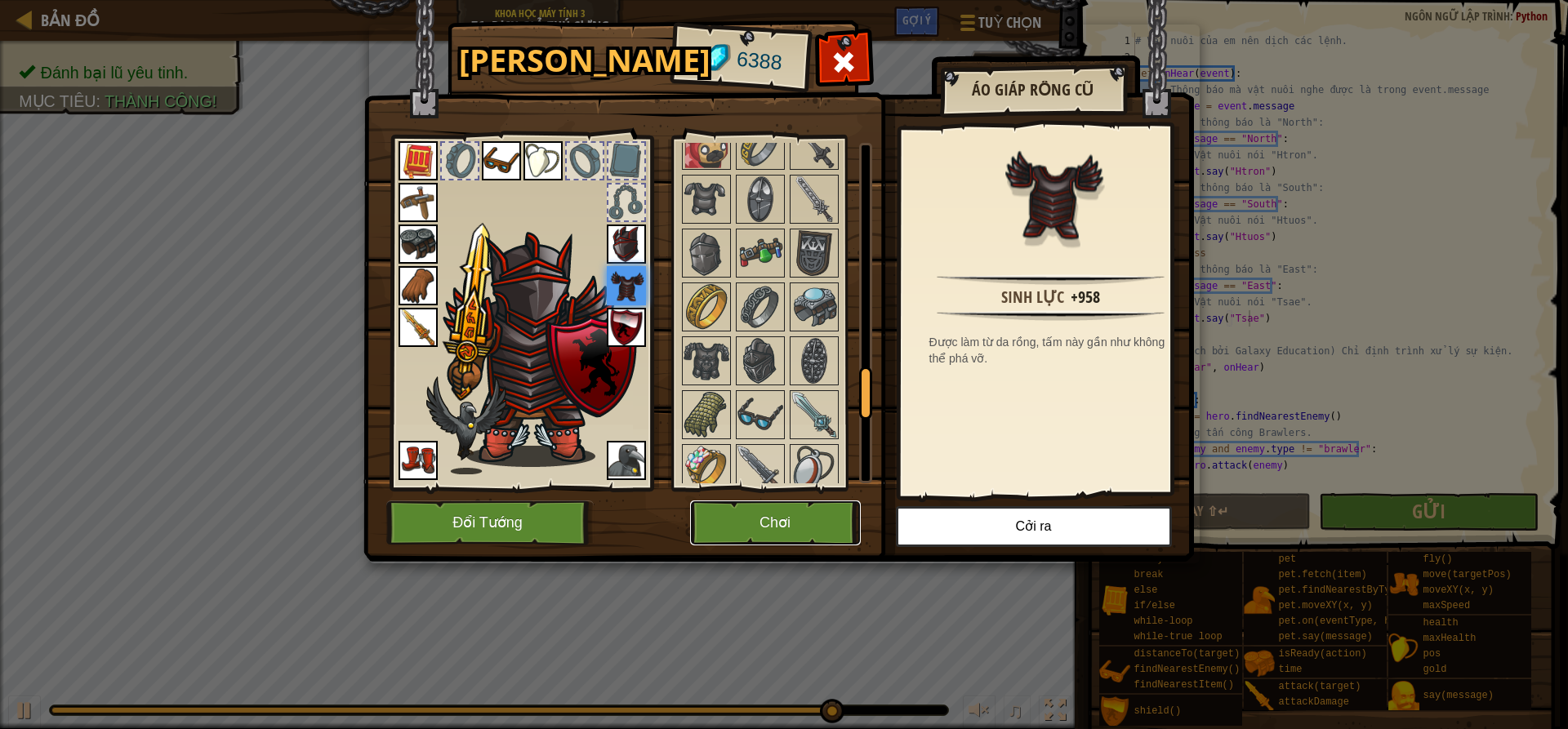
click at [834, 504] on button "Chơi" at bounding box center [775, 523] width 170 height 45
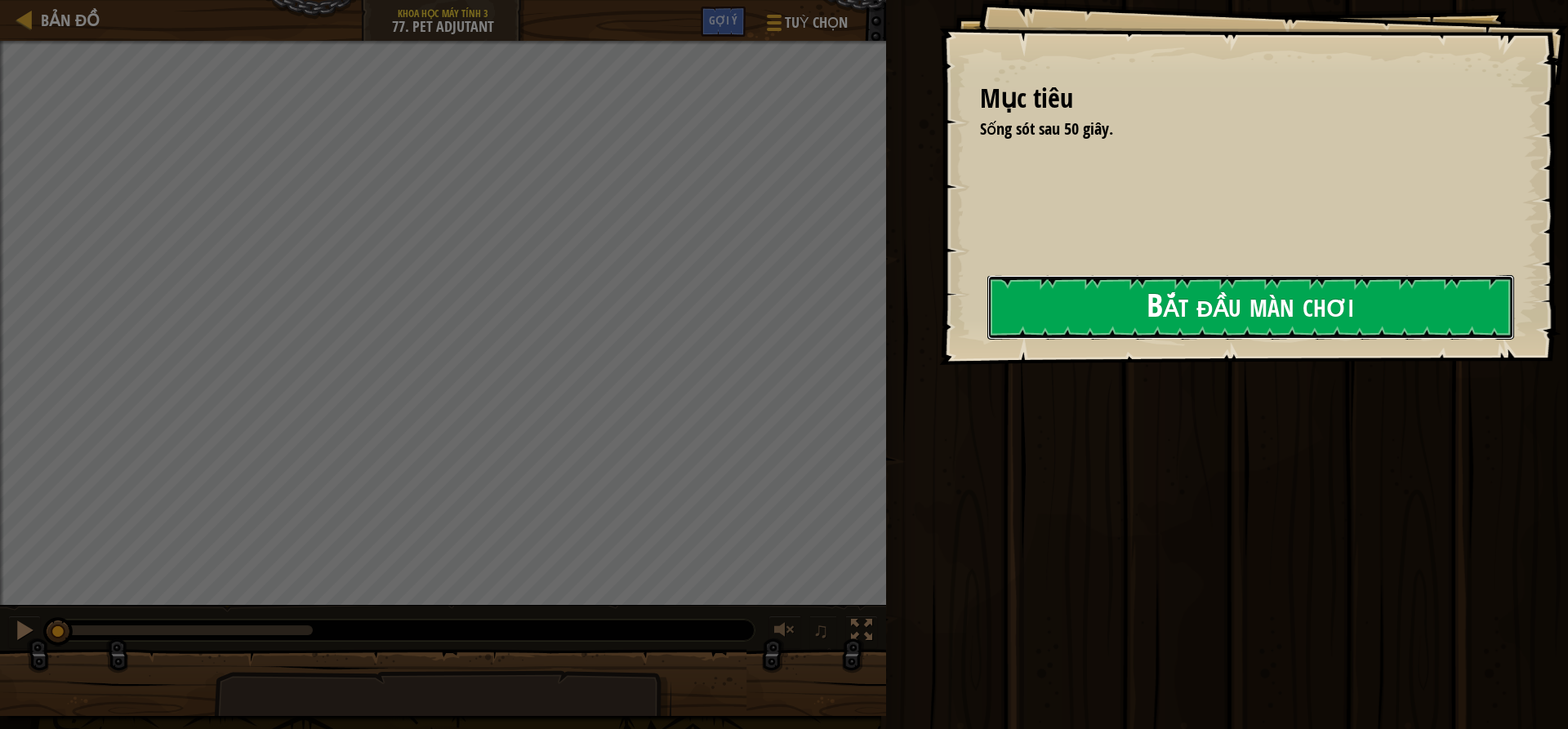
click at [1245, 294] on button "Bắt đầu màn chơi" at bounding box center [1250, 307] width 527 height 65
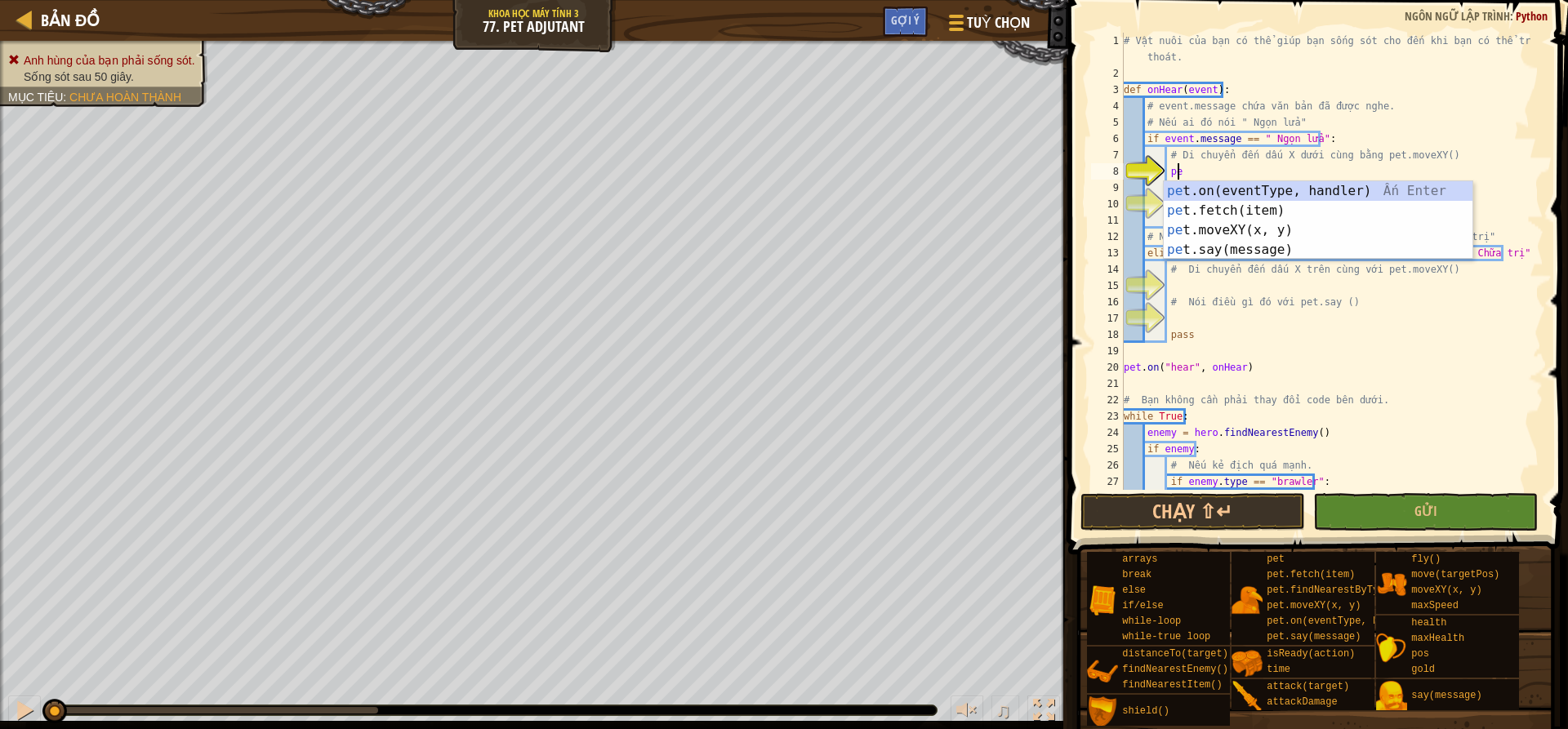
scroll to position [7, 4]
click at [1283, 235] on div "pet .on(eventType, handler) Ấn Enter pet .fetch(item) Ấn Enter pet .moveXY(x, y…" at bounding box center [1318, 239] width 308 height 117
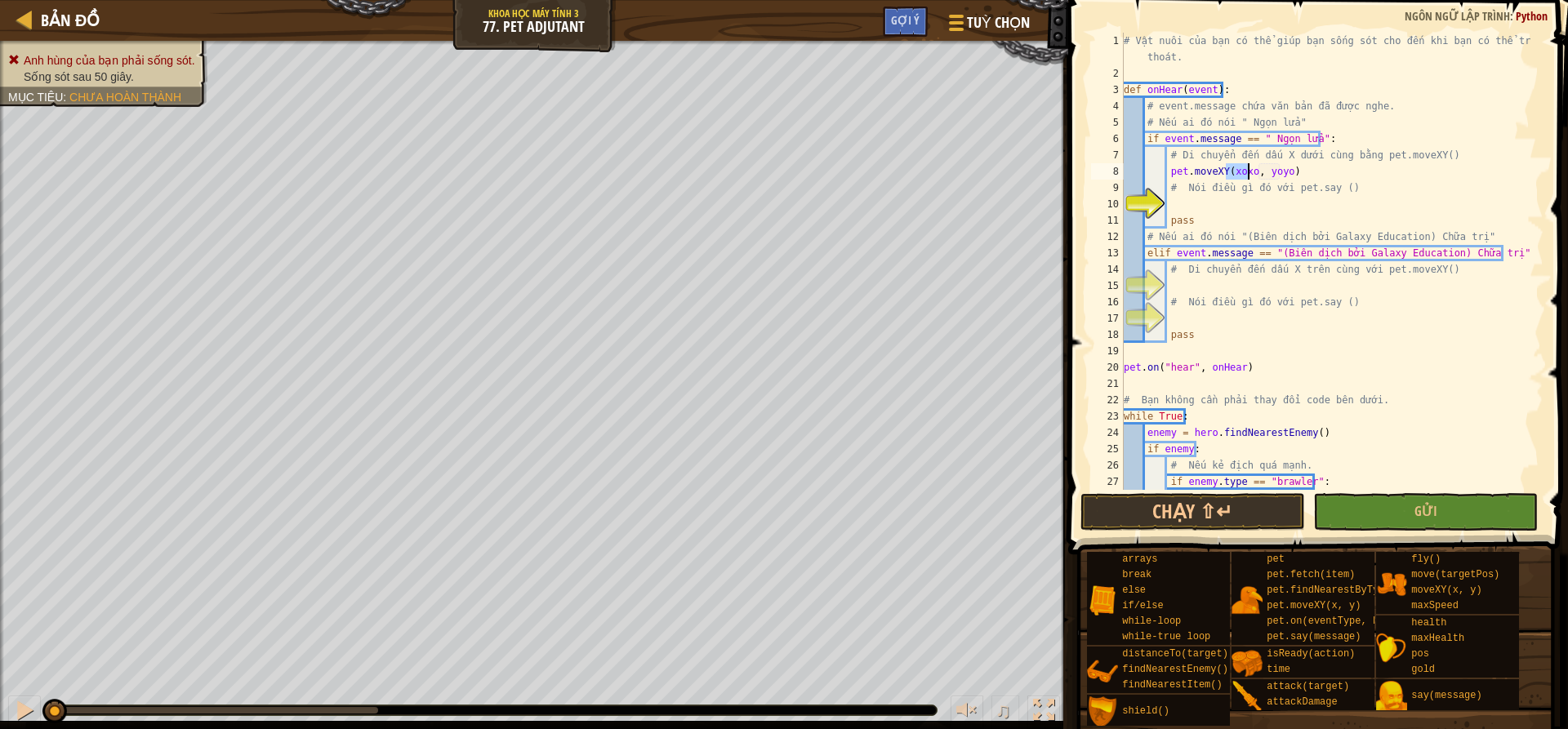
scroll to position [7, 9]
click at [1270, 171] on div "# Vật nuôi của bạn có thể giúp bạn sống sót cho đến khi bạn có thể trốn thoát. …" at bounding box center [1326, 286] width 411 height 506
type textarea "pet.moveXY(64, 16)"
click at [1216, 200] on div "# Vật nuôi của bạn có thể giúp bạn sống sót cho đến khi bạn có thể trốn thoát. …" at bounding box center [1326, 286] width 411 height 506
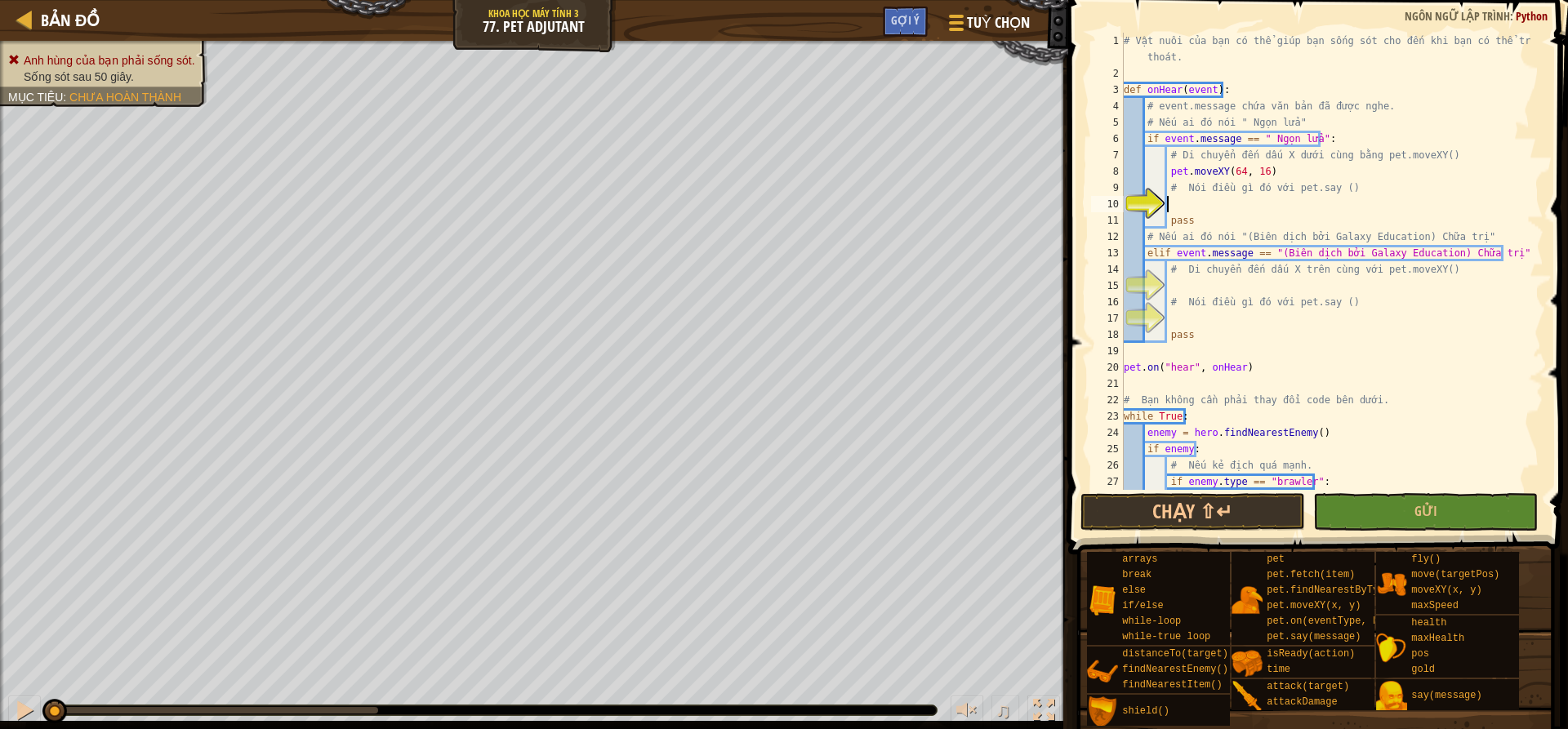
scroll to position [7, 2]
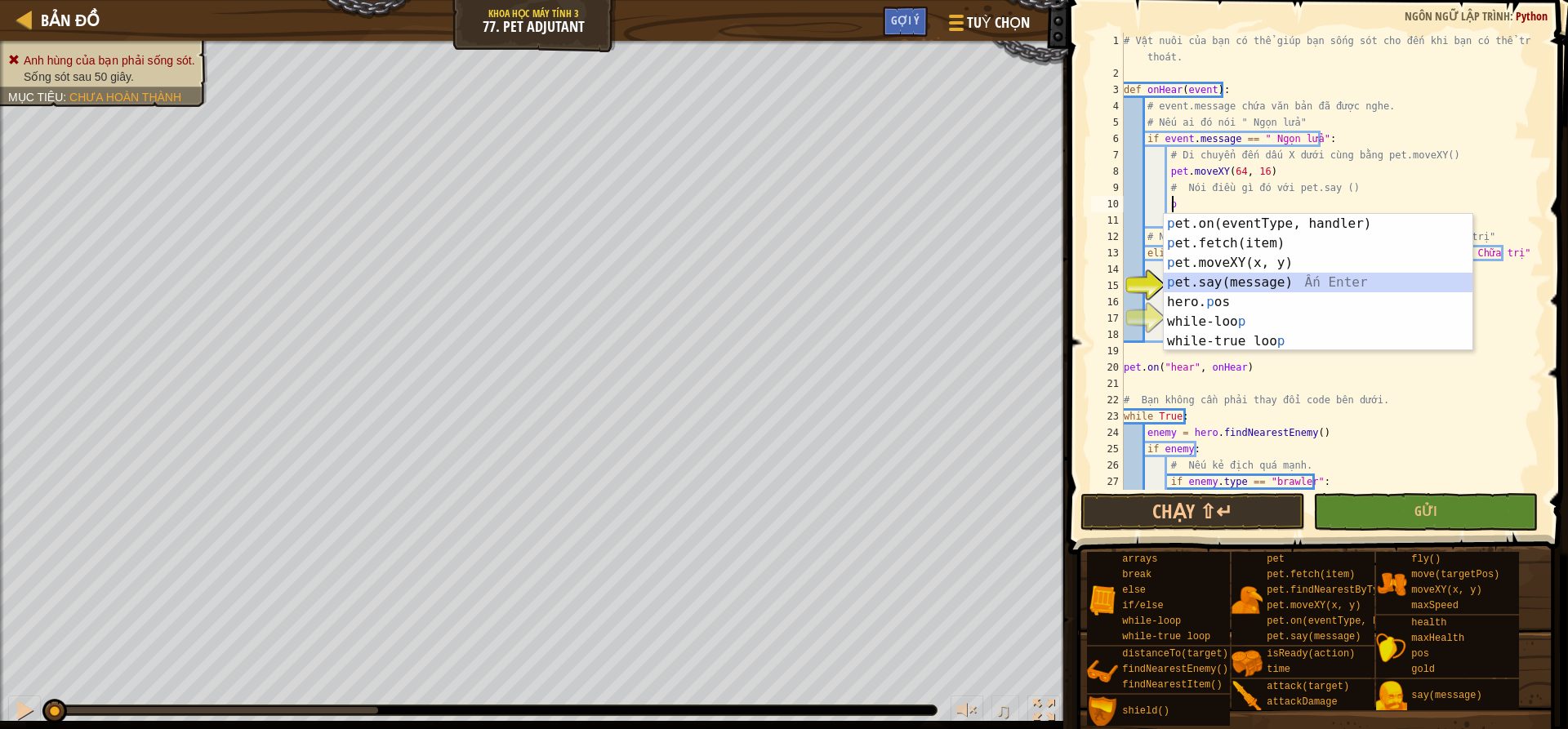
click at [1196, 276] on div "p et.on(eventType, handler) Ấn Enter p et.fetch(item) Ấn Enter p et.moveXY(x, y…" at bounding box center [1318, 301] width 308 height 176
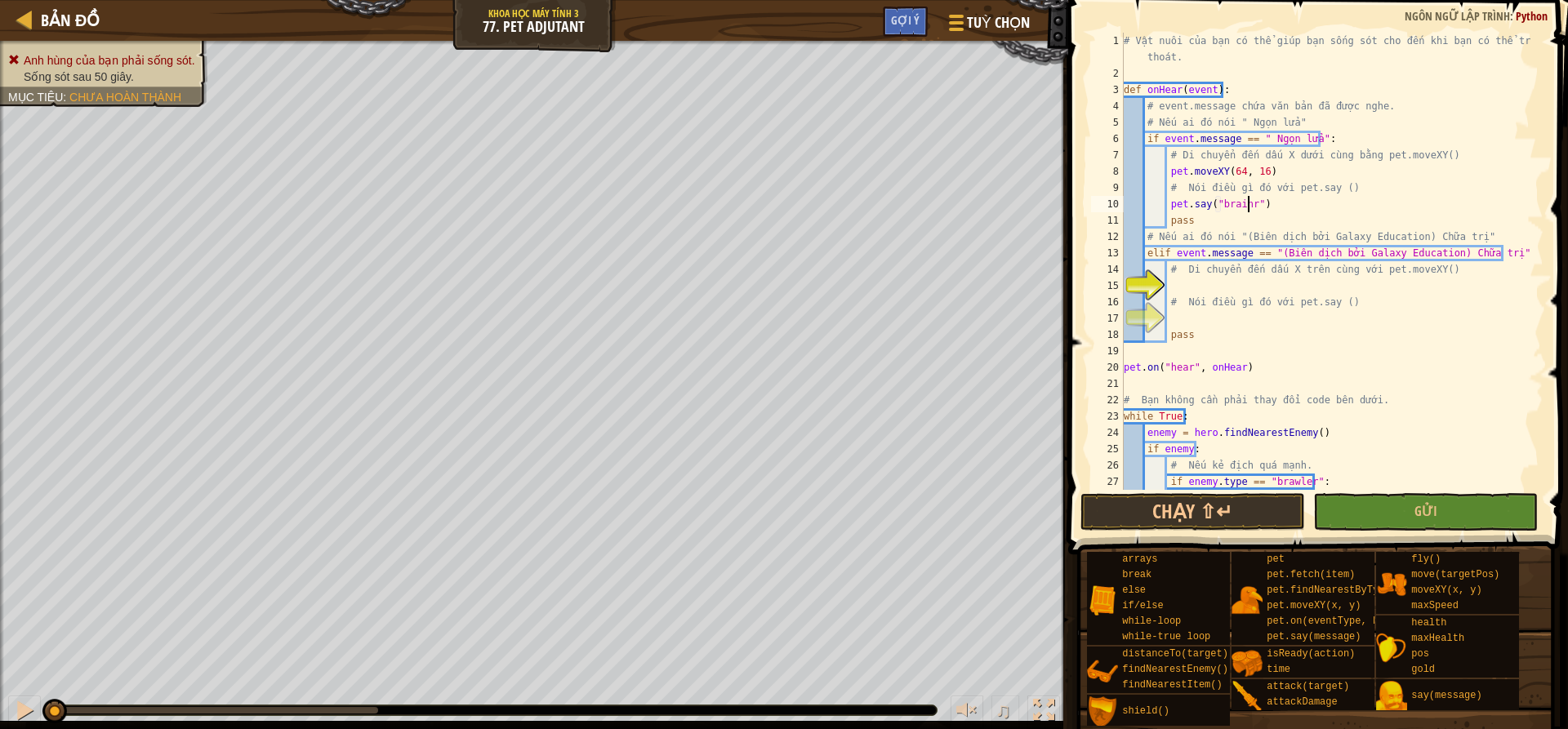
scroll to position [7, 11]
type textarea "pet.say("brainrot")"
click at [1224, 280] on div "# Vật nuôi của bạn có thể giúp bạn sống sót cho đến khi bạn có thể trốn thoát. …" at bounding box center [1326, 286] width 411 height 506
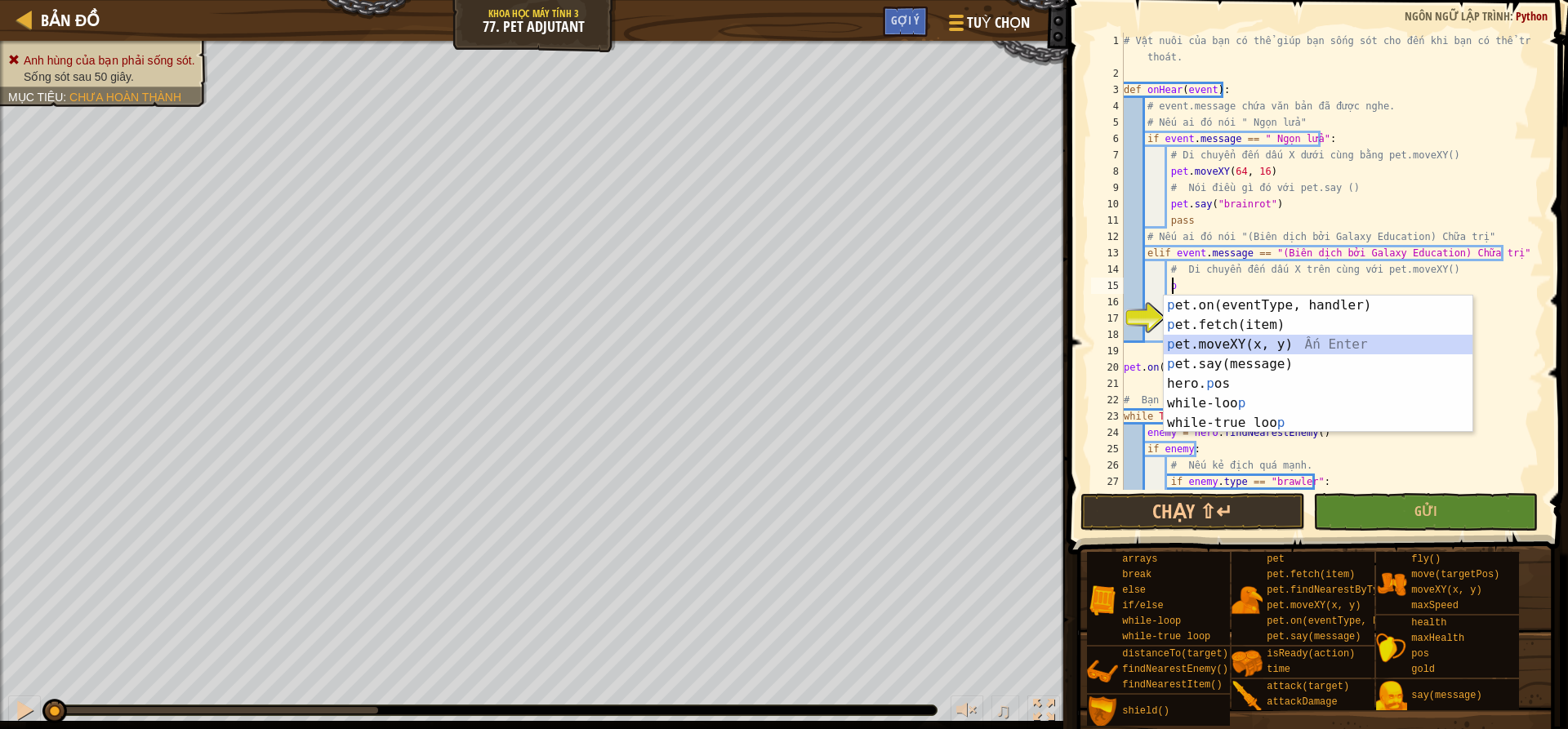
click at [1281, 345] on div "p et.on(eventType, handler) Ấn Enter p et.fetch(item) Ấn Enter p et.moveXY(x, y…" at bounding box center [1318, 383] width 308 height 176
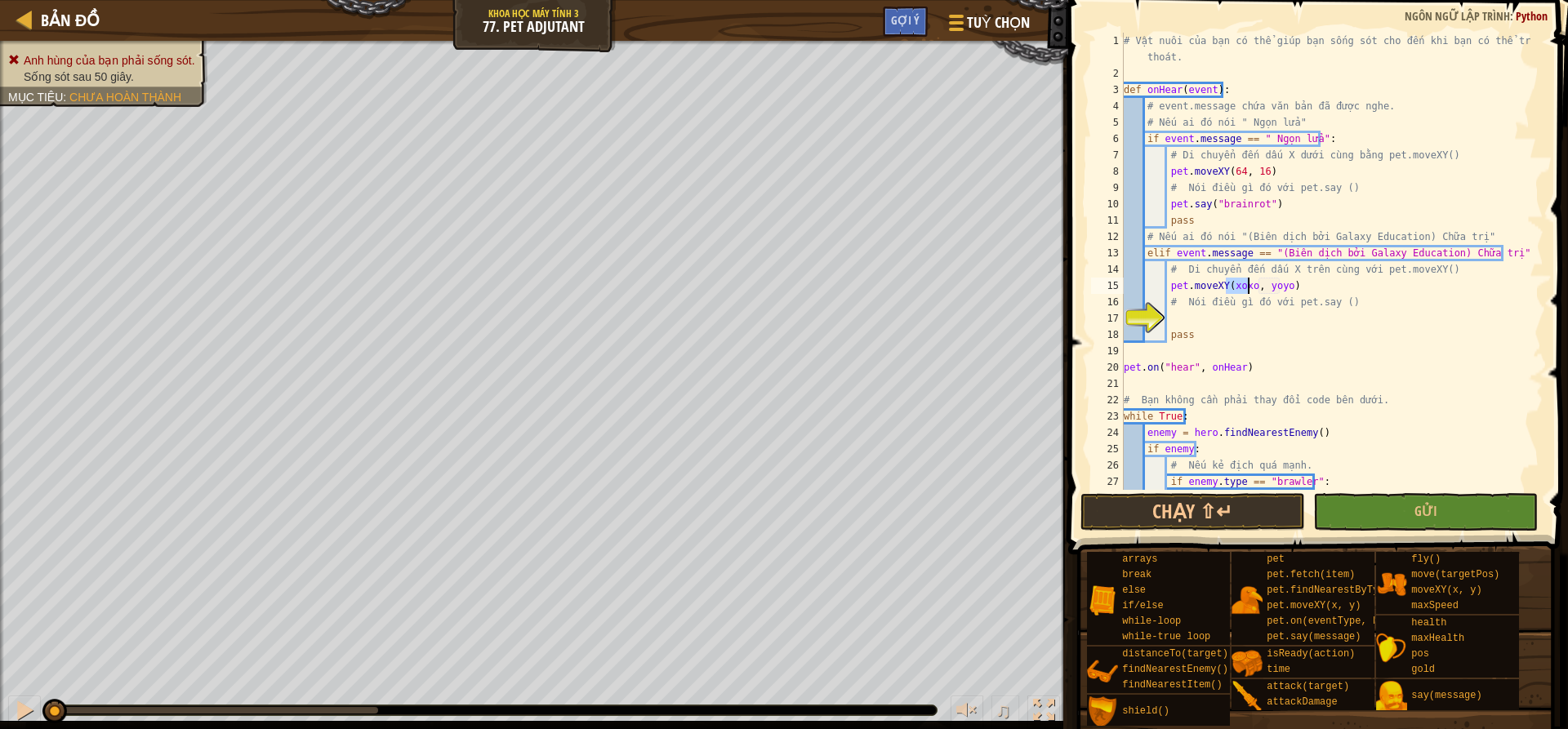
scroll to position [7, 9]
drag, startPoint x: 1271, startPoint y: 281, endPoint x: 1307, endPoint y: 281, distance: 36.0
click at [1272, 281] on div "# Vật nuôi của bạn có thể giúp bạn sống sót cho đến khi bạn có thể trốn thoát. …" at bounding box center [1326, 286] width 411 height 506
type textarea "pet.moveXY(64, 52)"
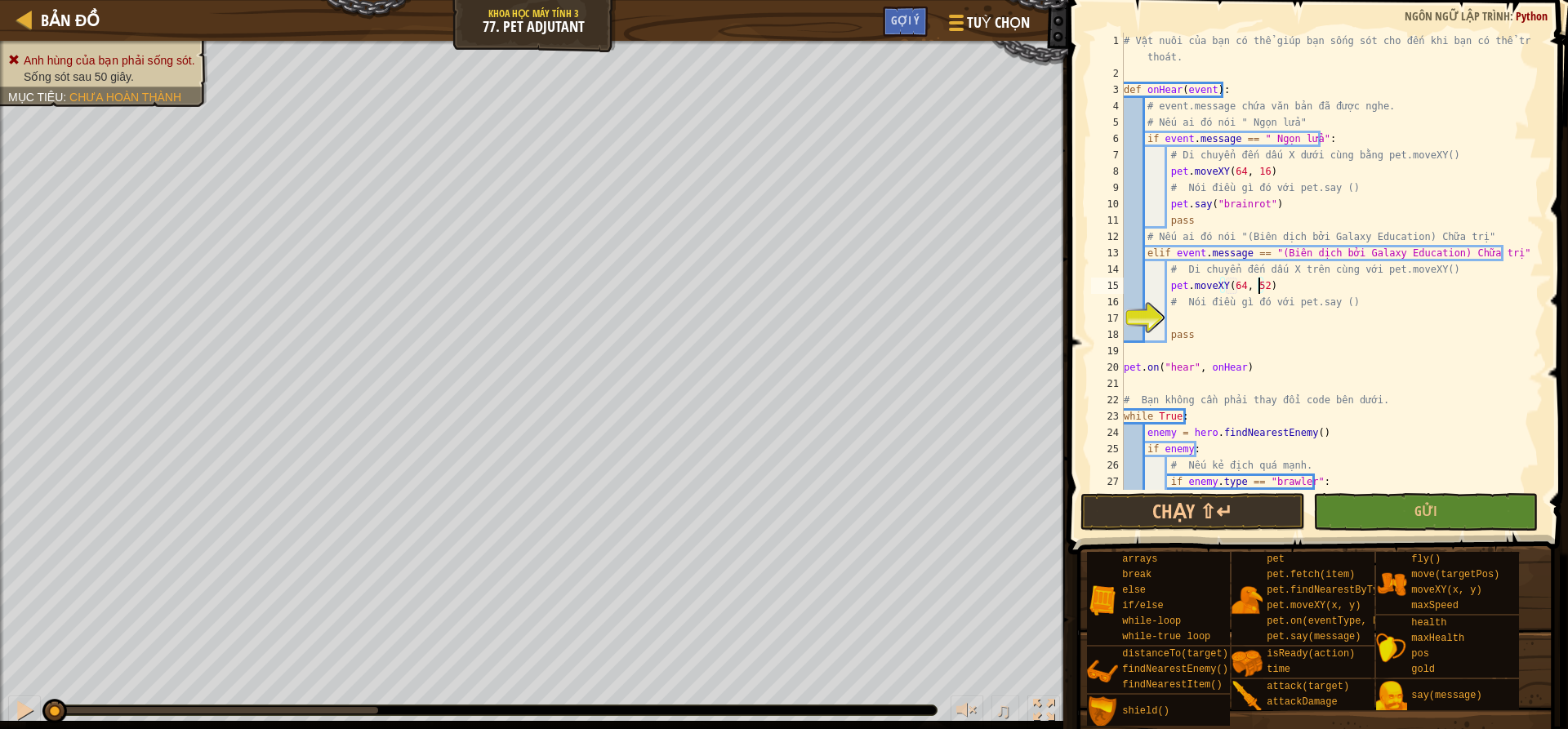
click at [1212, 318] on div "# Vật nuôi của bạn có thể giúp bạn sống sót cho đến khi bạn có thể trốn thoát. …" at bounding box center [1326, 286] width 411 height 506
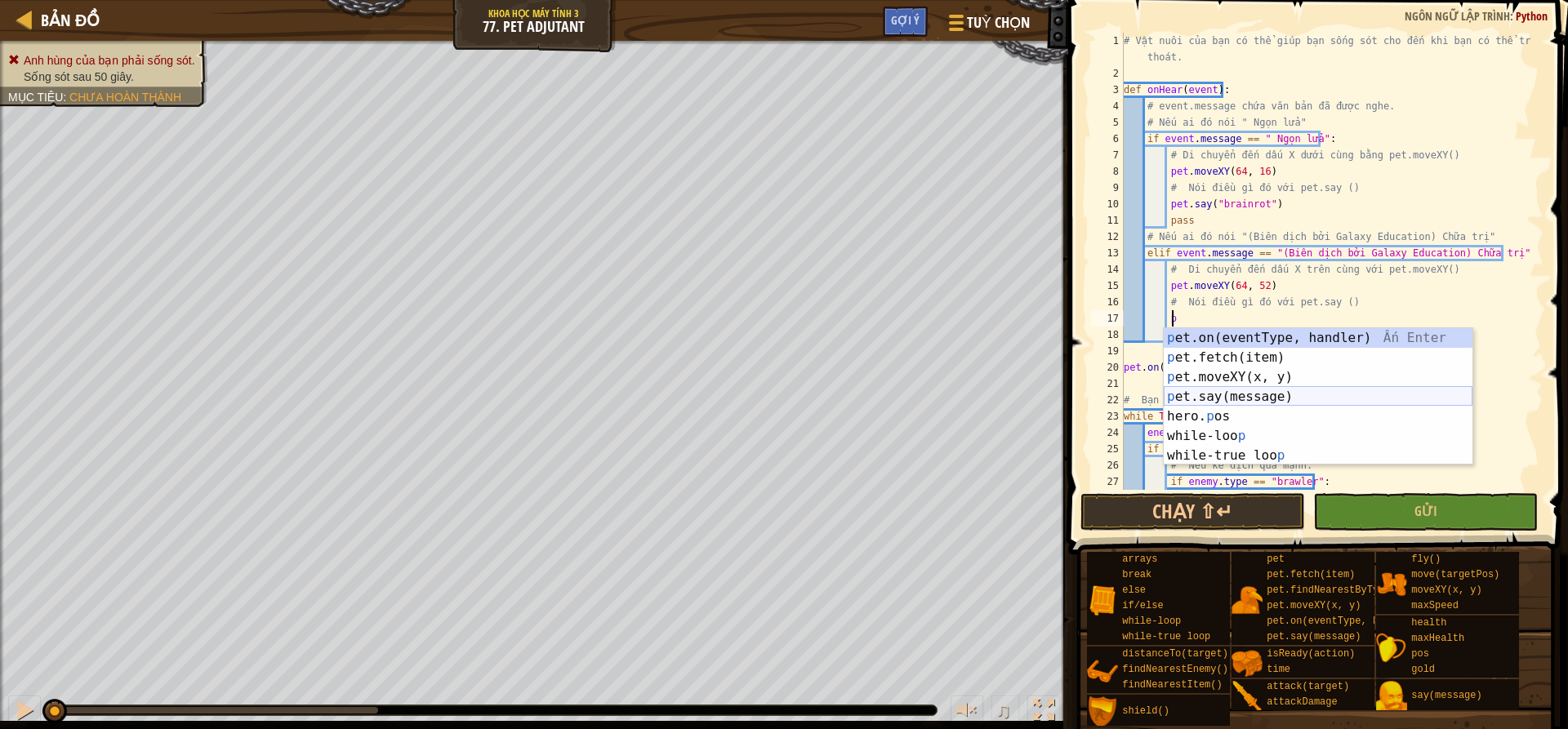
click at [1275, 390] on div "p et.on(eventType, handler) Ấn Enter p et.fetch(item) Ấn Enter p et.moveXY(x, y…" at bounding box center [1318, 416] width 308 height 176
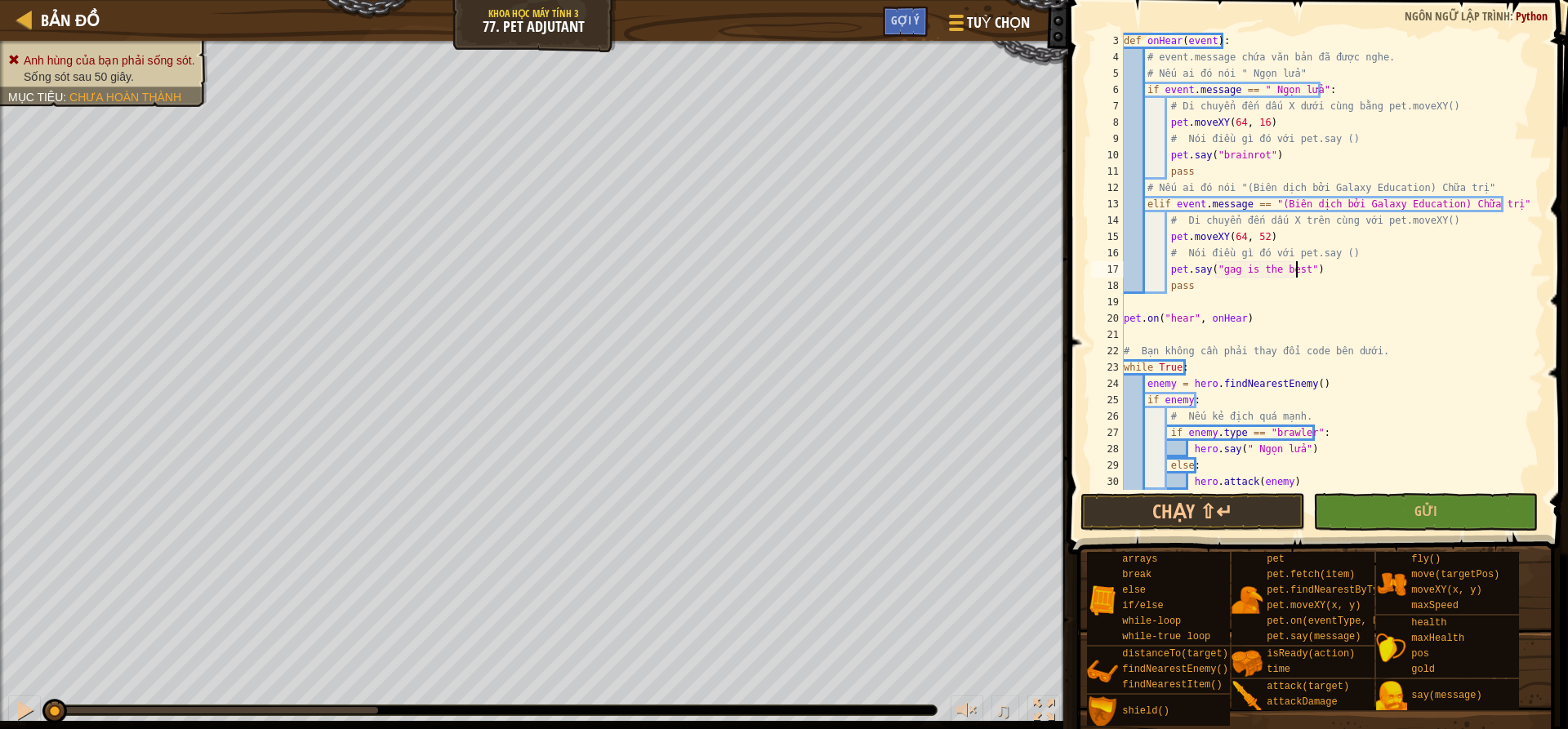
scroll to position [131, 0]
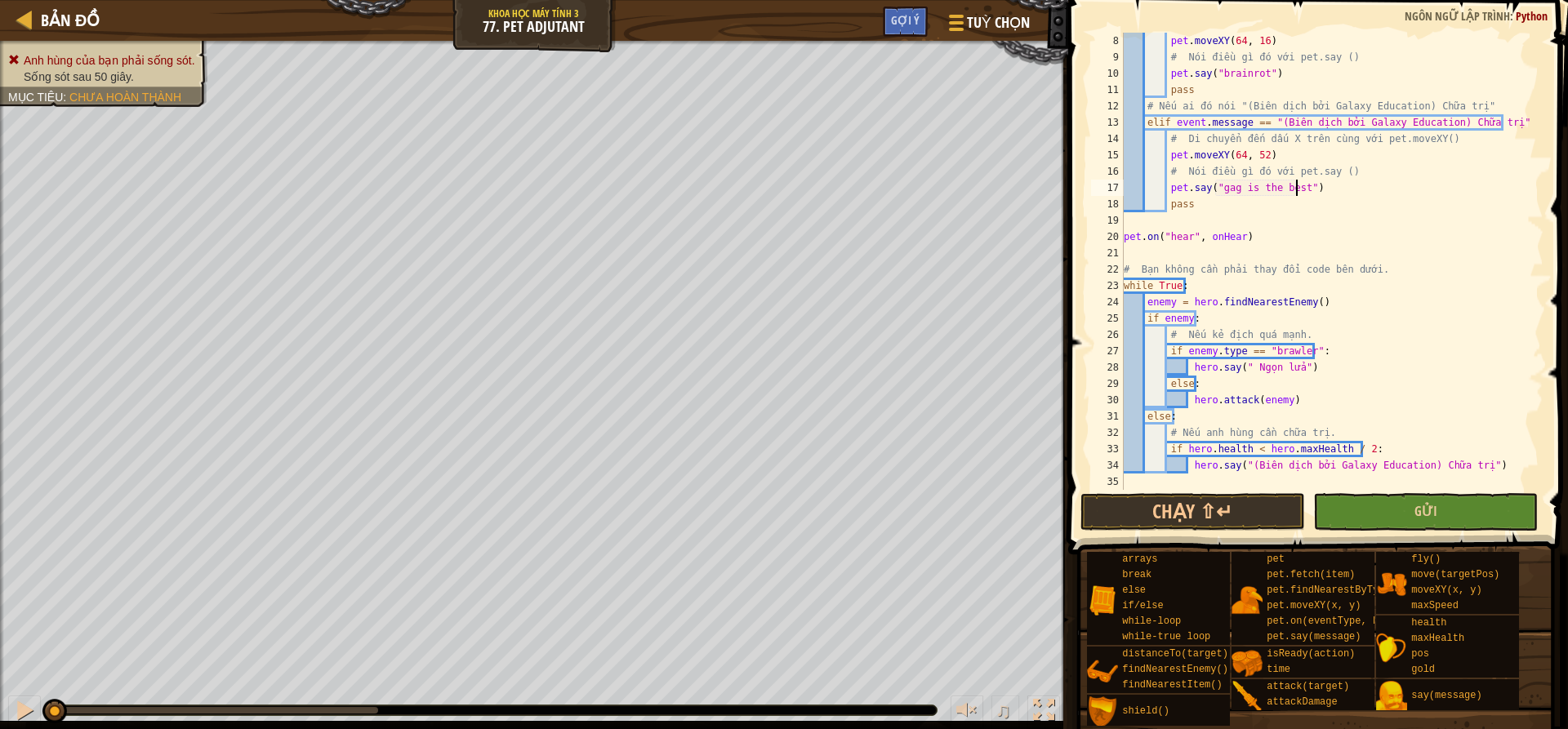
type textarea "pet.say("gag is the best")"
click at [1405, 521] on button "Gửi" at bounding box center [1425, 512] width 225 height 37
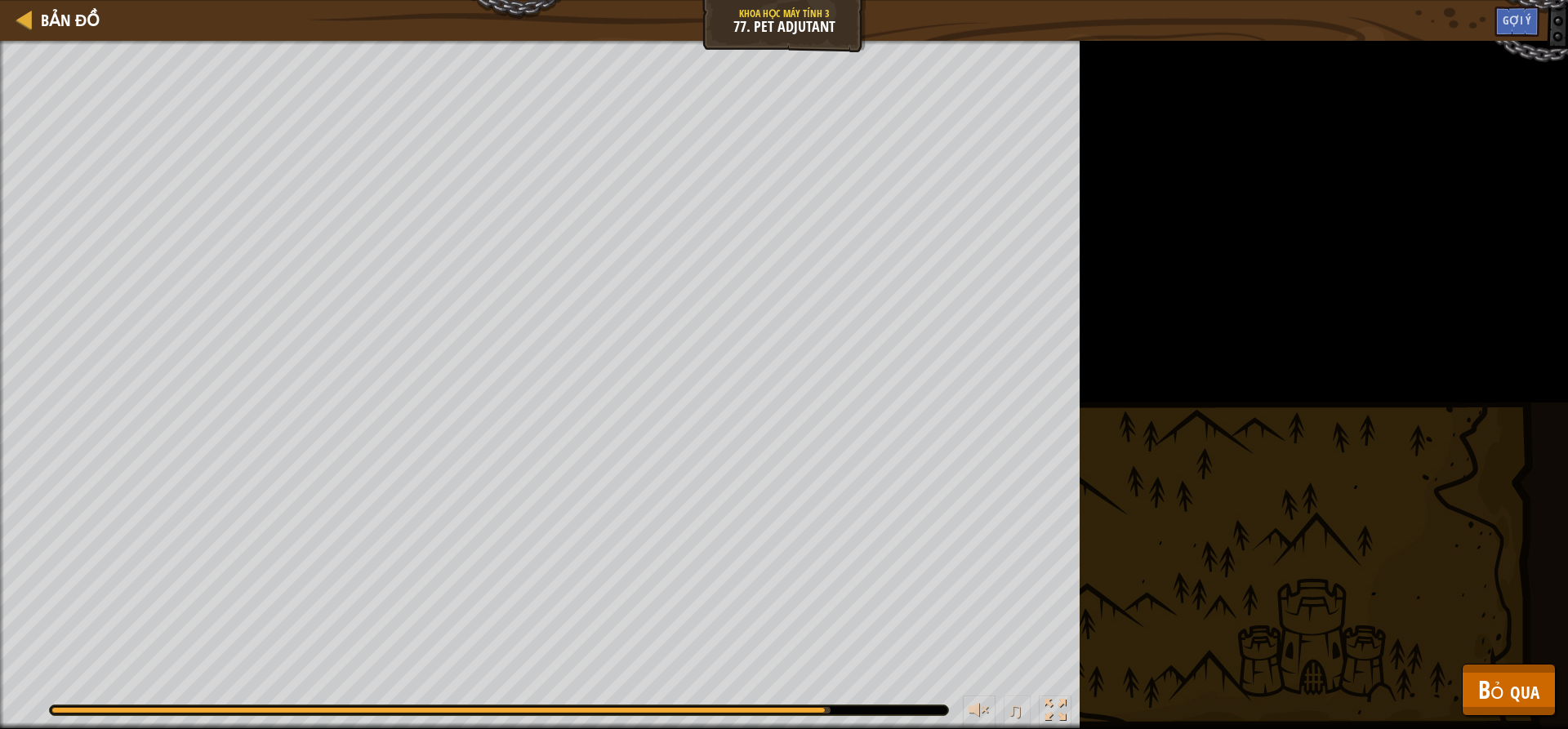
click at [869, 710] on div at bounding box center [499, 710] width 898 height 10
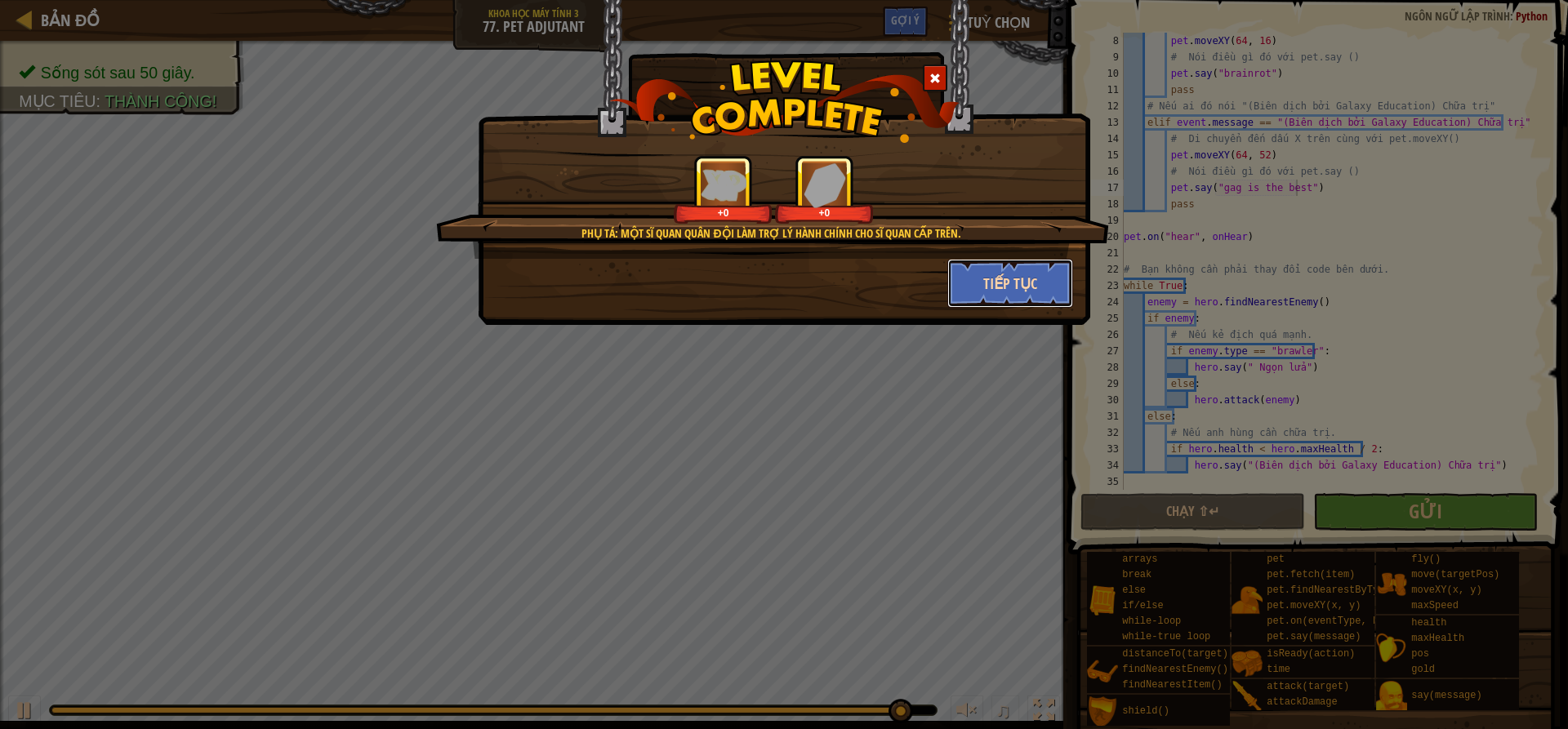
click at [1068, 298] on button "Tiếp tục" at bounding box center [1011, 284] width 127 height 49
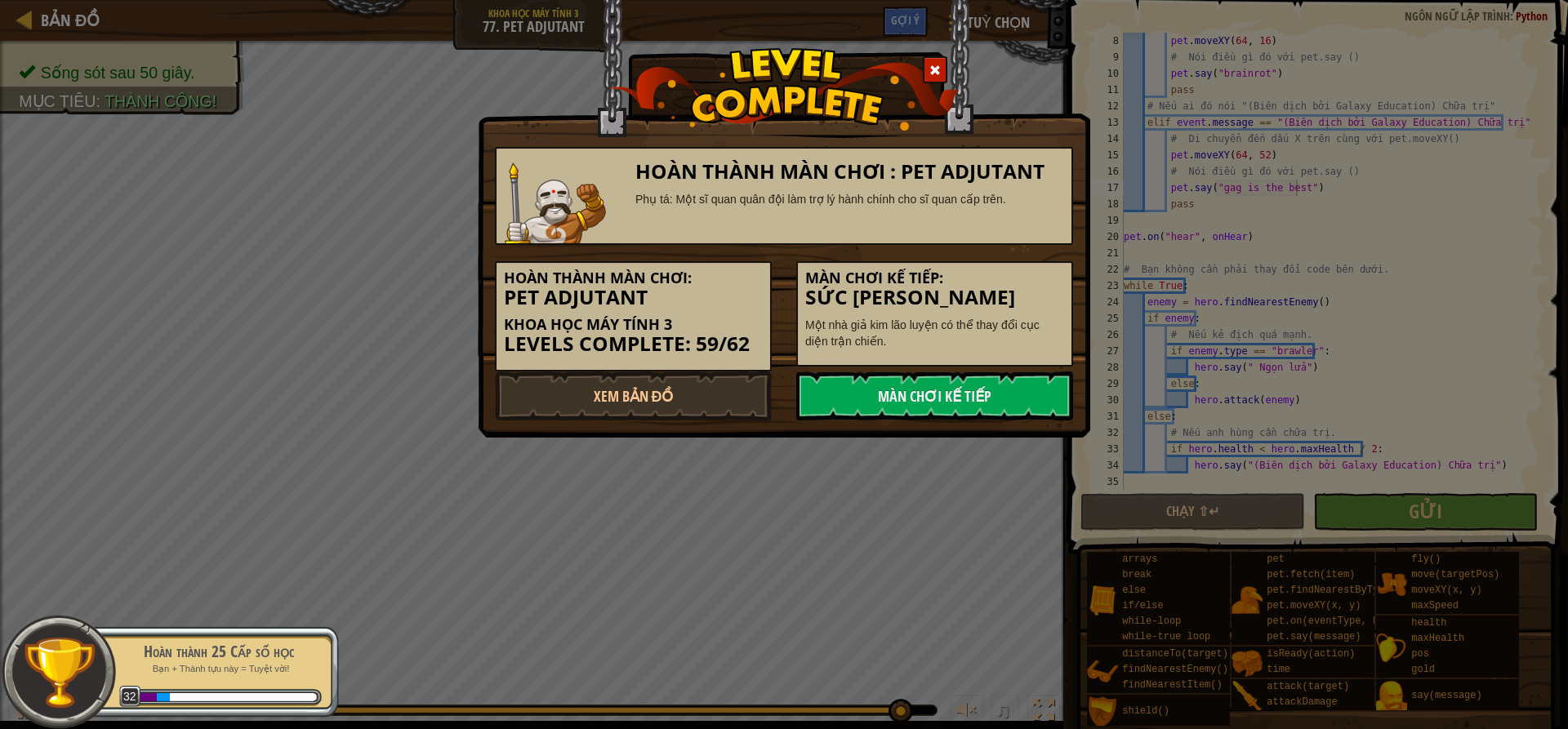
click at [1043, 278] on h5 "Màn chơi kế tiếp:" at bounding box center [935, 278] width 259 height 17
click at [1021, 375] on link "Màn chơi kế tiếp" at bounding box center [934, 396] width 277 height 49
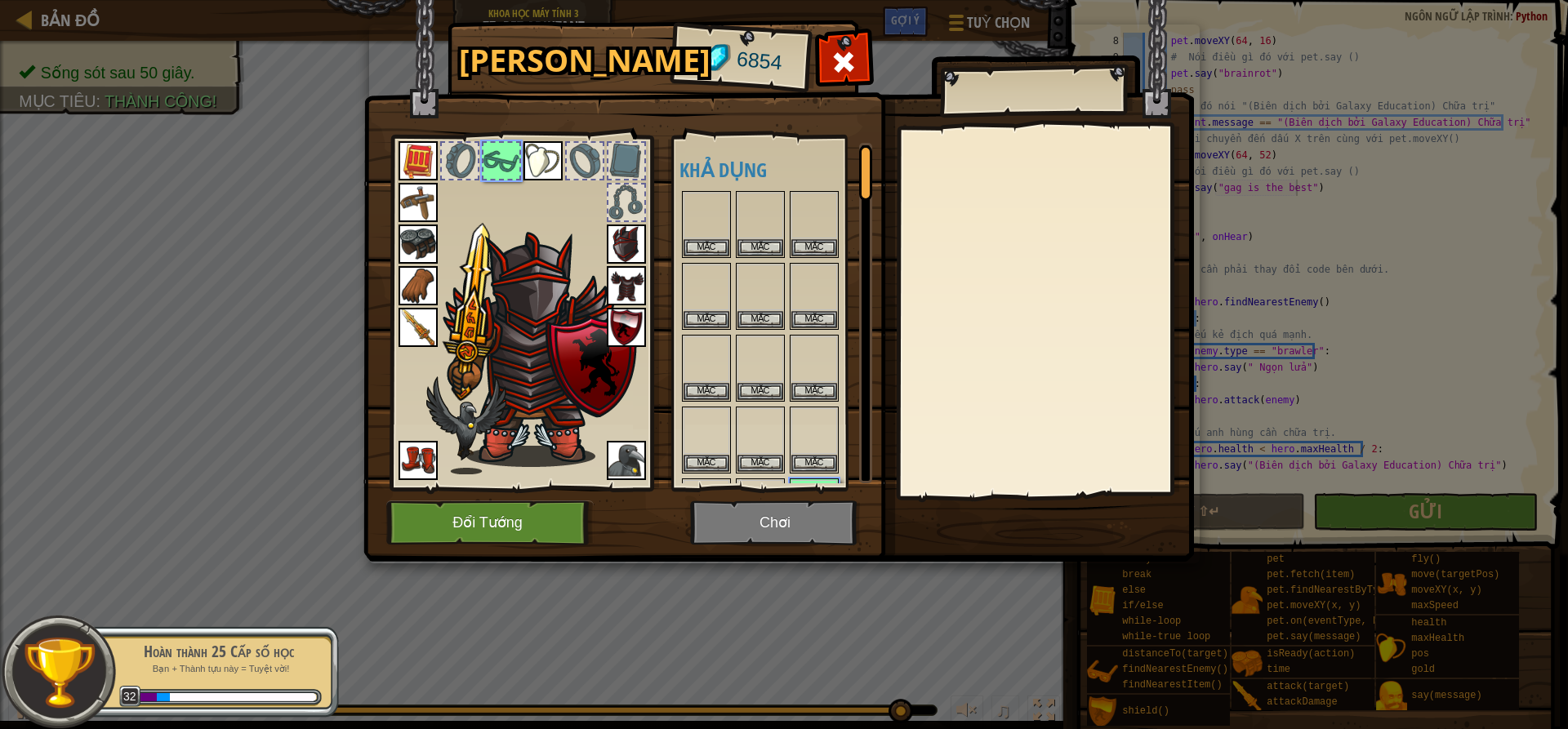
scroll to position [67, 0]
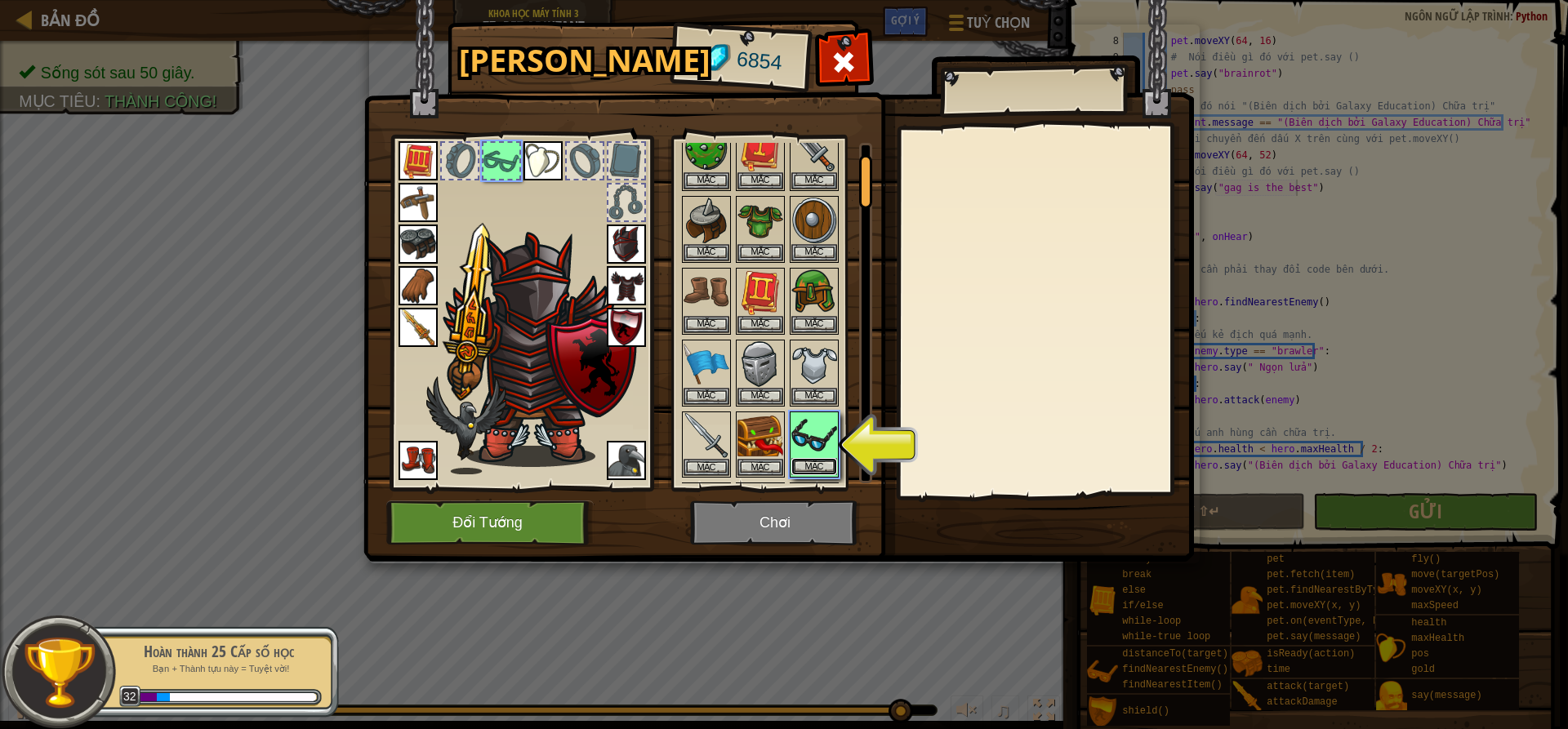
click at [811, 462] on button "Mặc" at bounding box center [814, 466] width 45 height 17
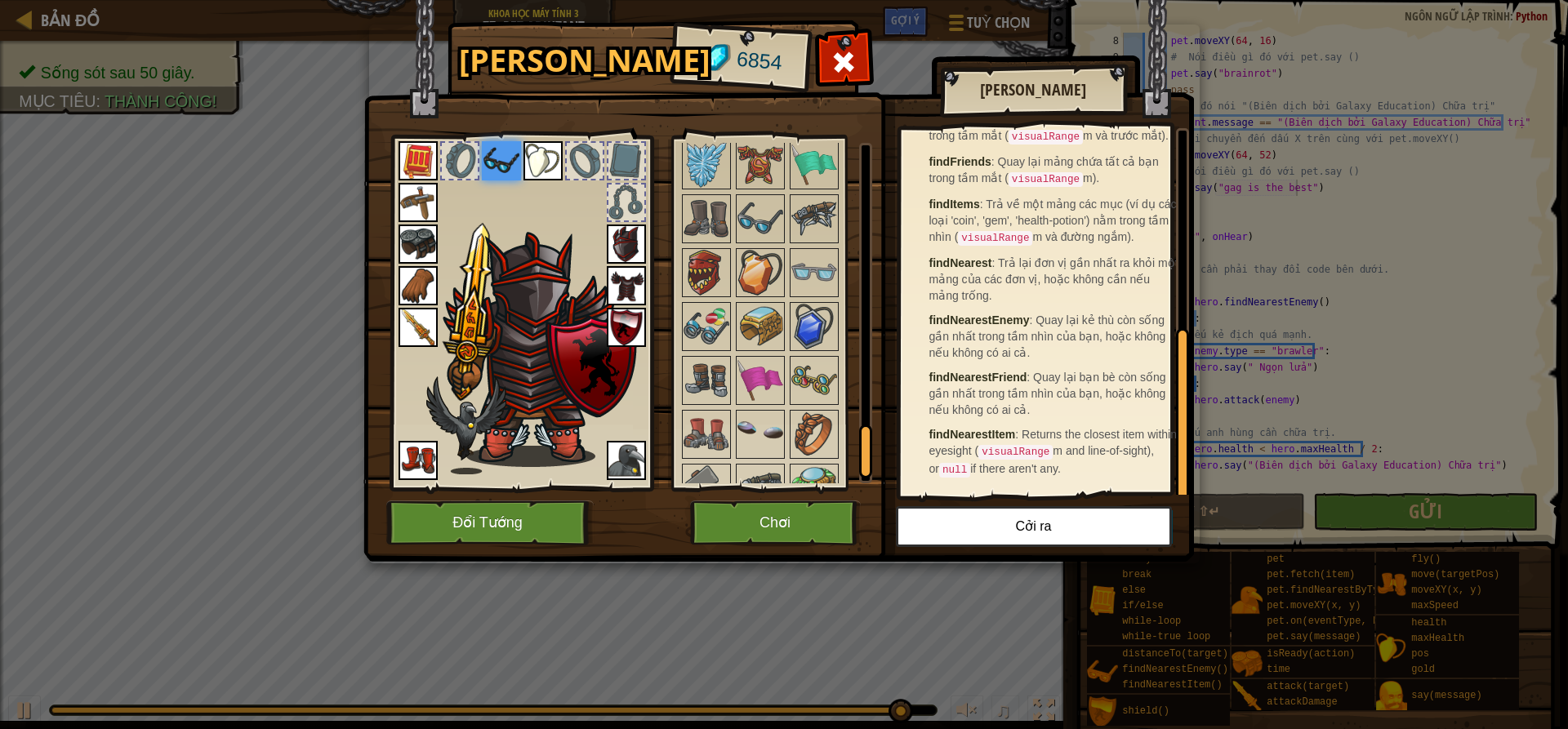
scroll to position [2027, 0]
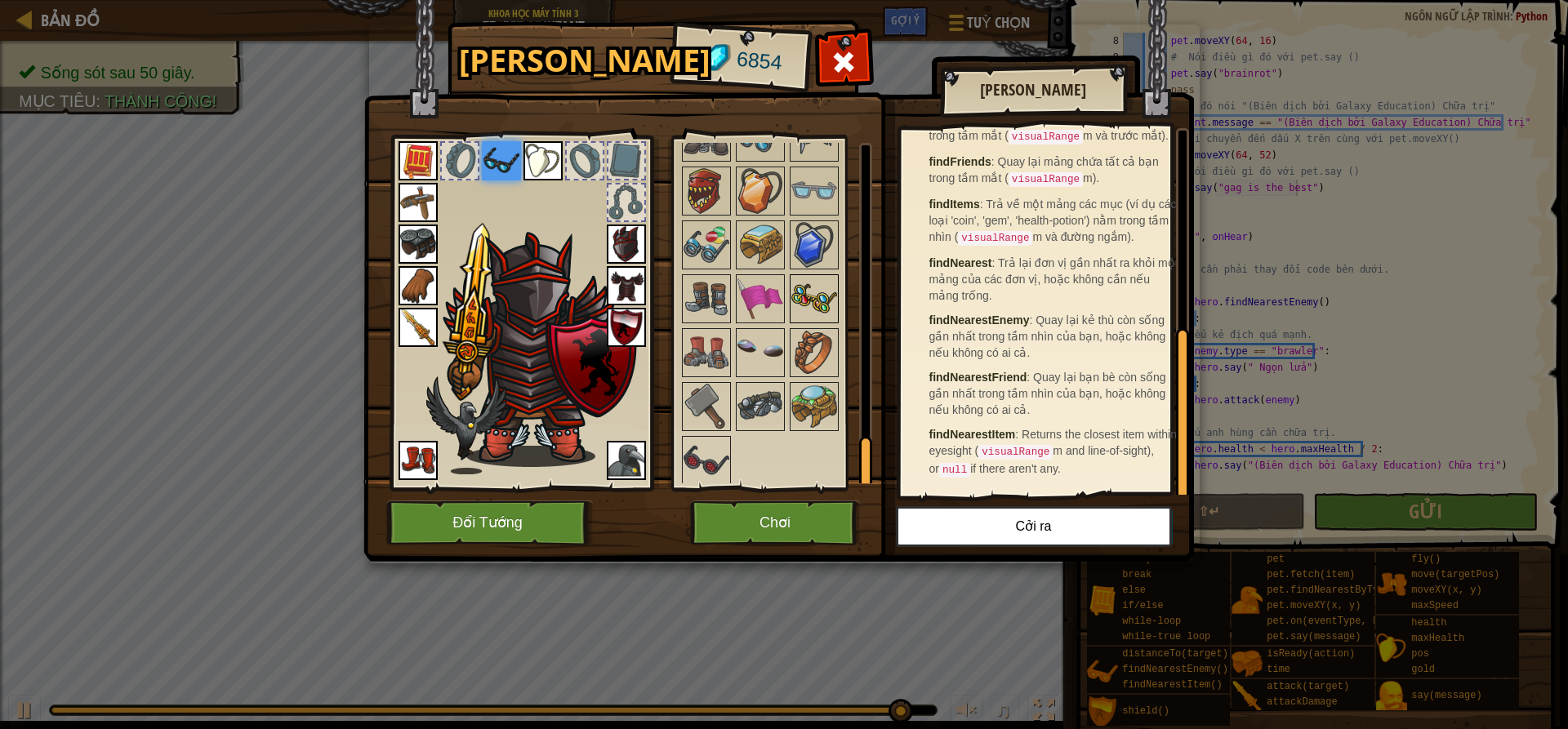
click at [822, 280] on img at bounding box center [814, 298] width 45 height 45
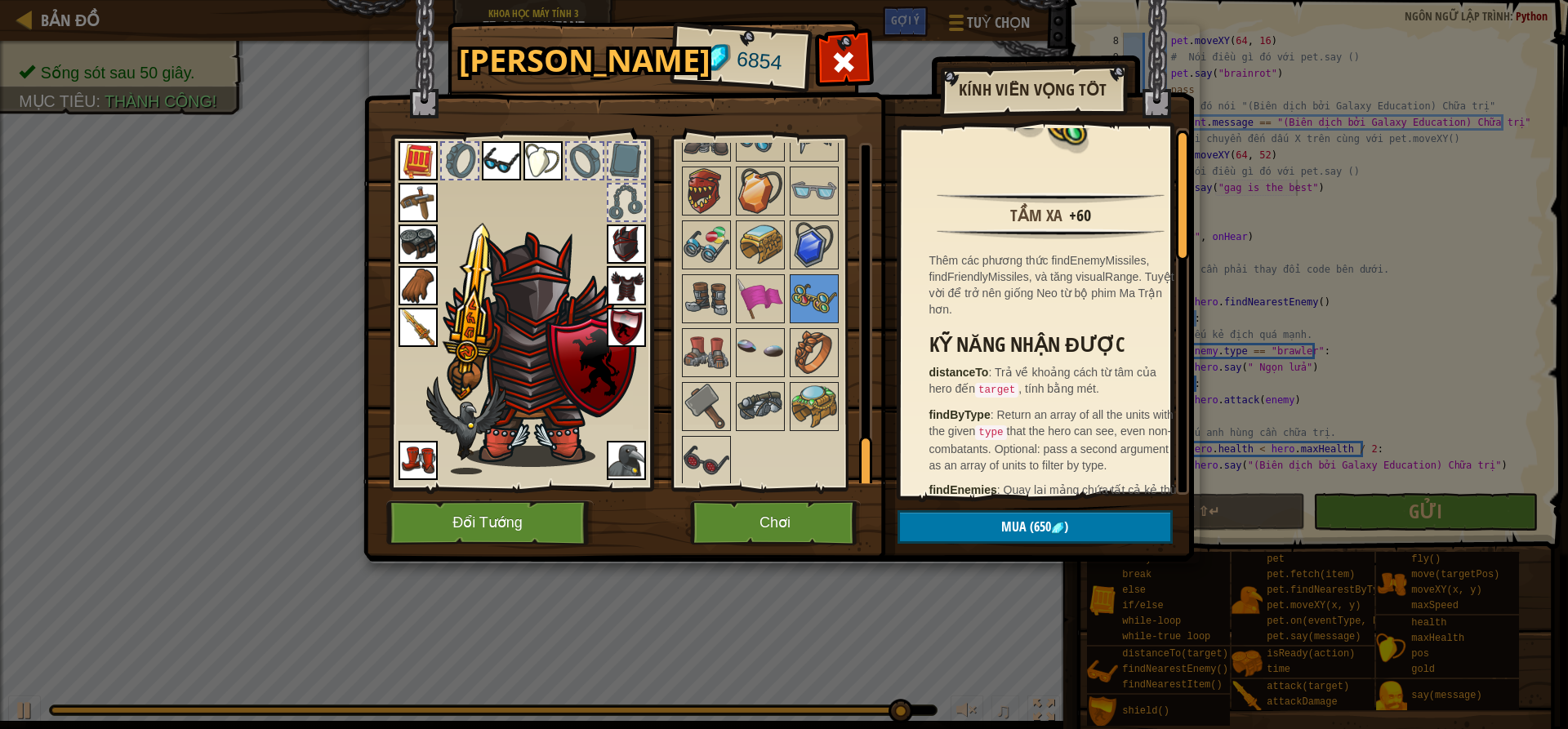
scroll to position [164, 0]
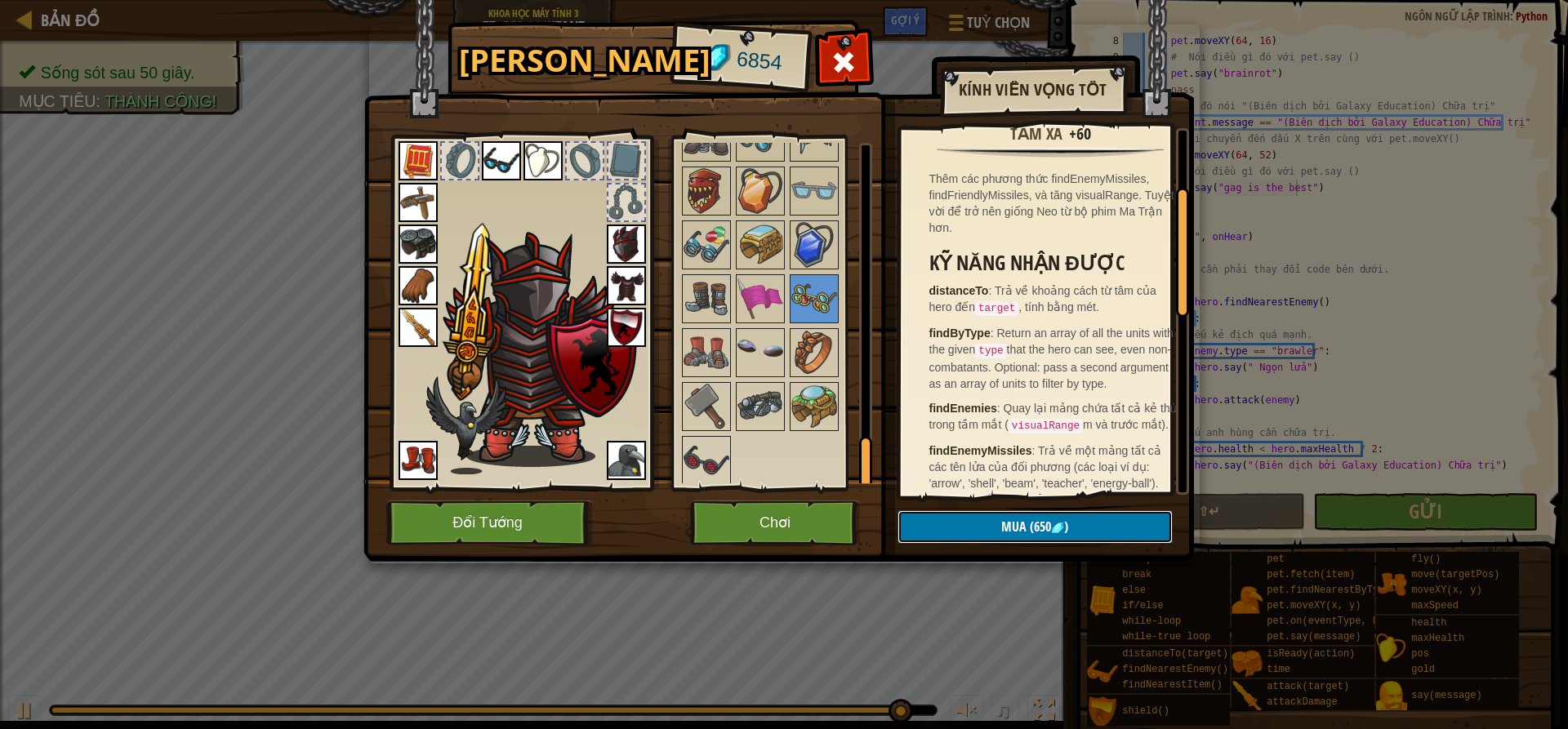
click at [1058, 519] on button "Mua (650 )" at bounding box center [1034, 527] width 275 height 33
click at [1067, 539] on button "Xác nhận" at bounding box center [1034, 527] width 275 height 33
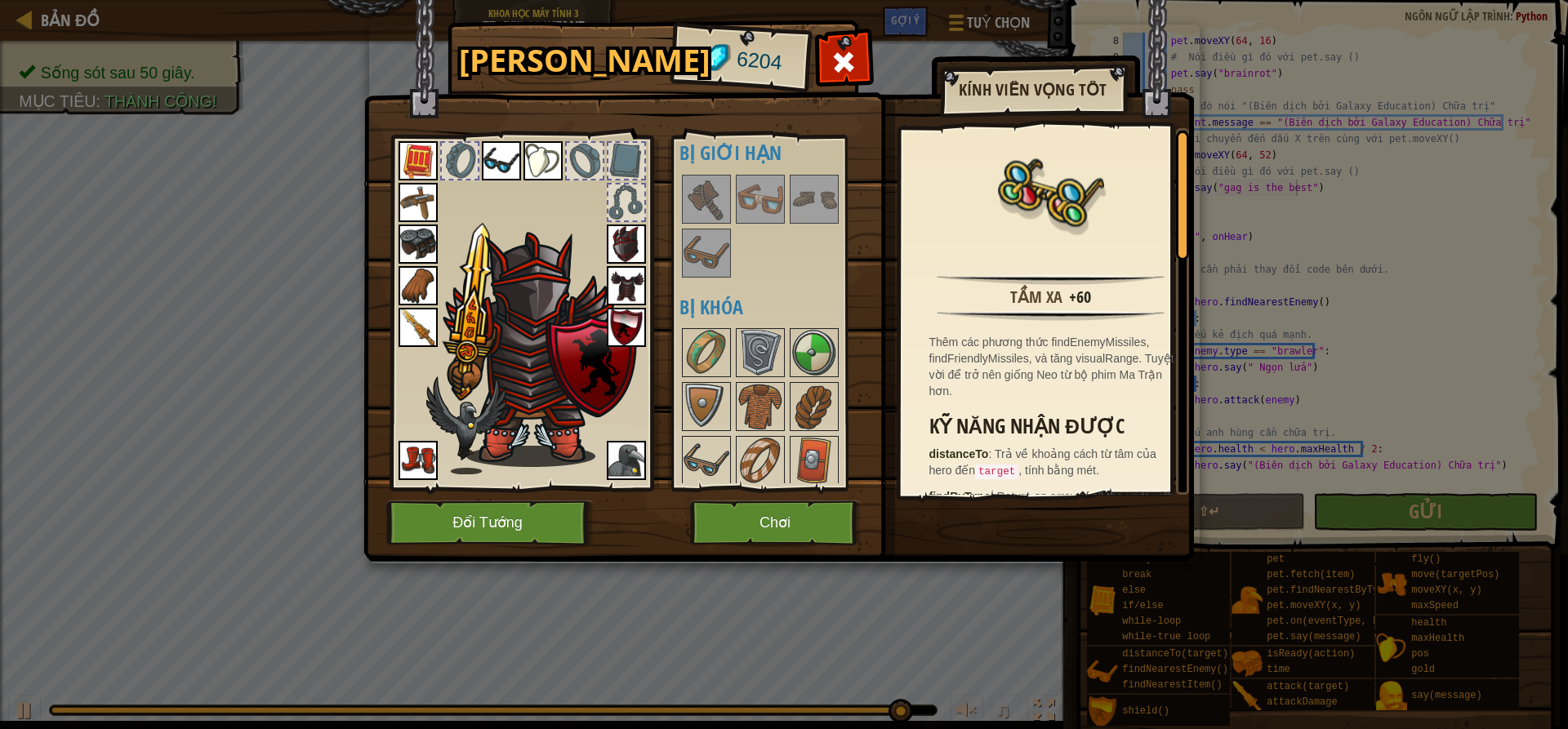
scroll to position [327, 0]
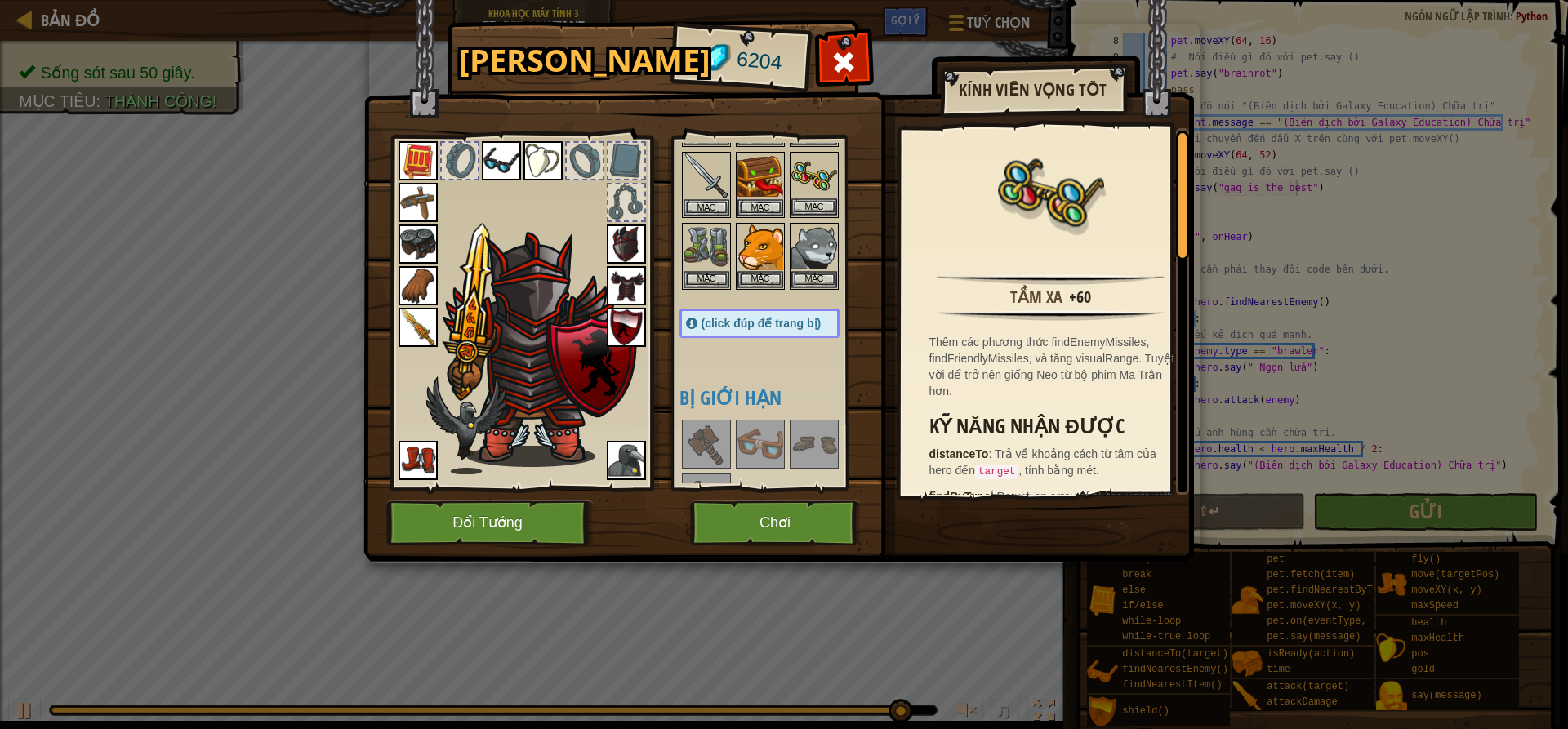
click at [810, 183] on img at bounding box center [814, 176] width 45 height 45
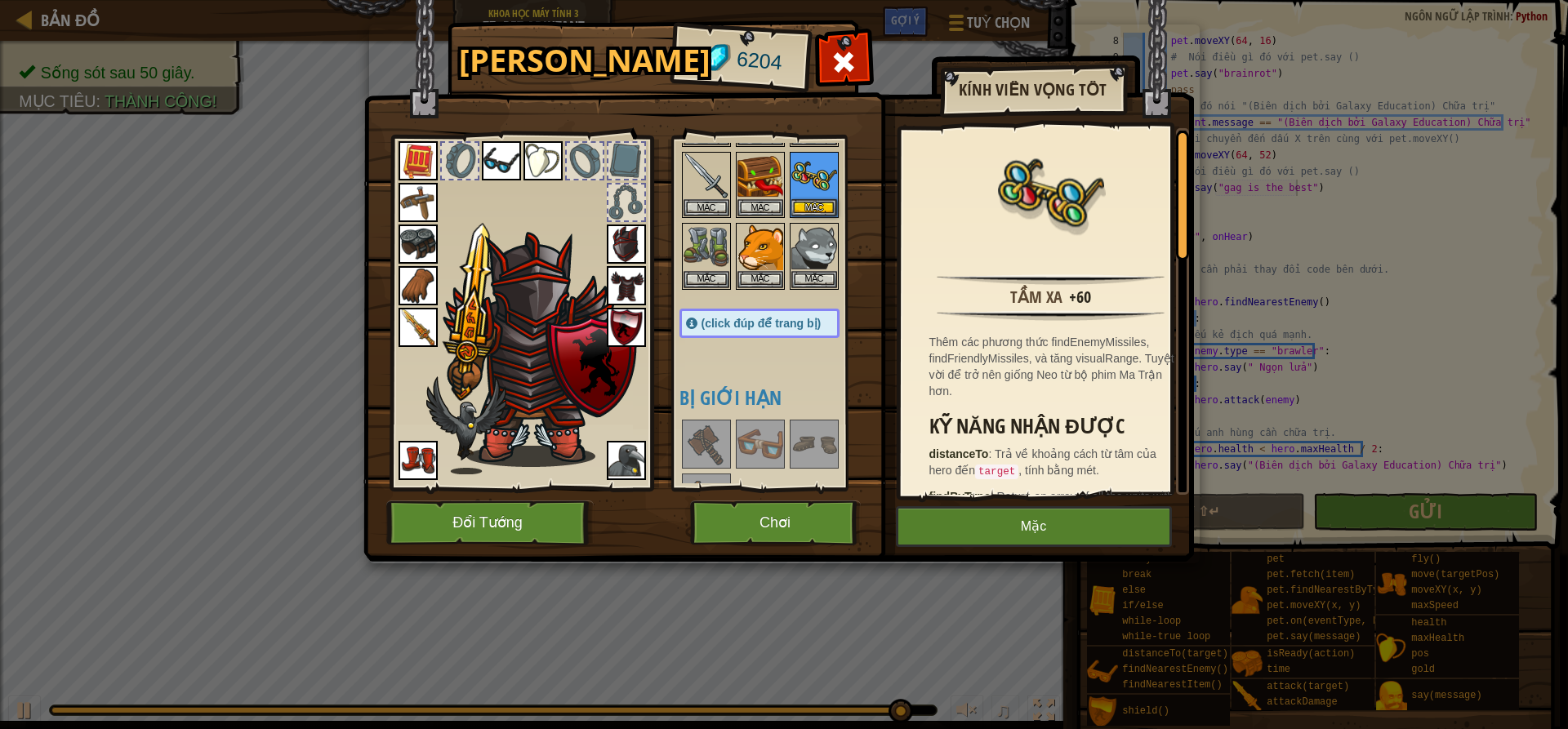
drag, startPoint x: 1104, startPoint y: 484, endPoint x: 1108, endPoint y: 510, distance: 26.3
drag, startPoint x: 1108, startPoint y: 510, endPoint x: 1078, endPoint y: 517, distance: 30.8
click at [1078, 517] on button "Mặc" at bounding box center [1034, 526] width 276 height 40
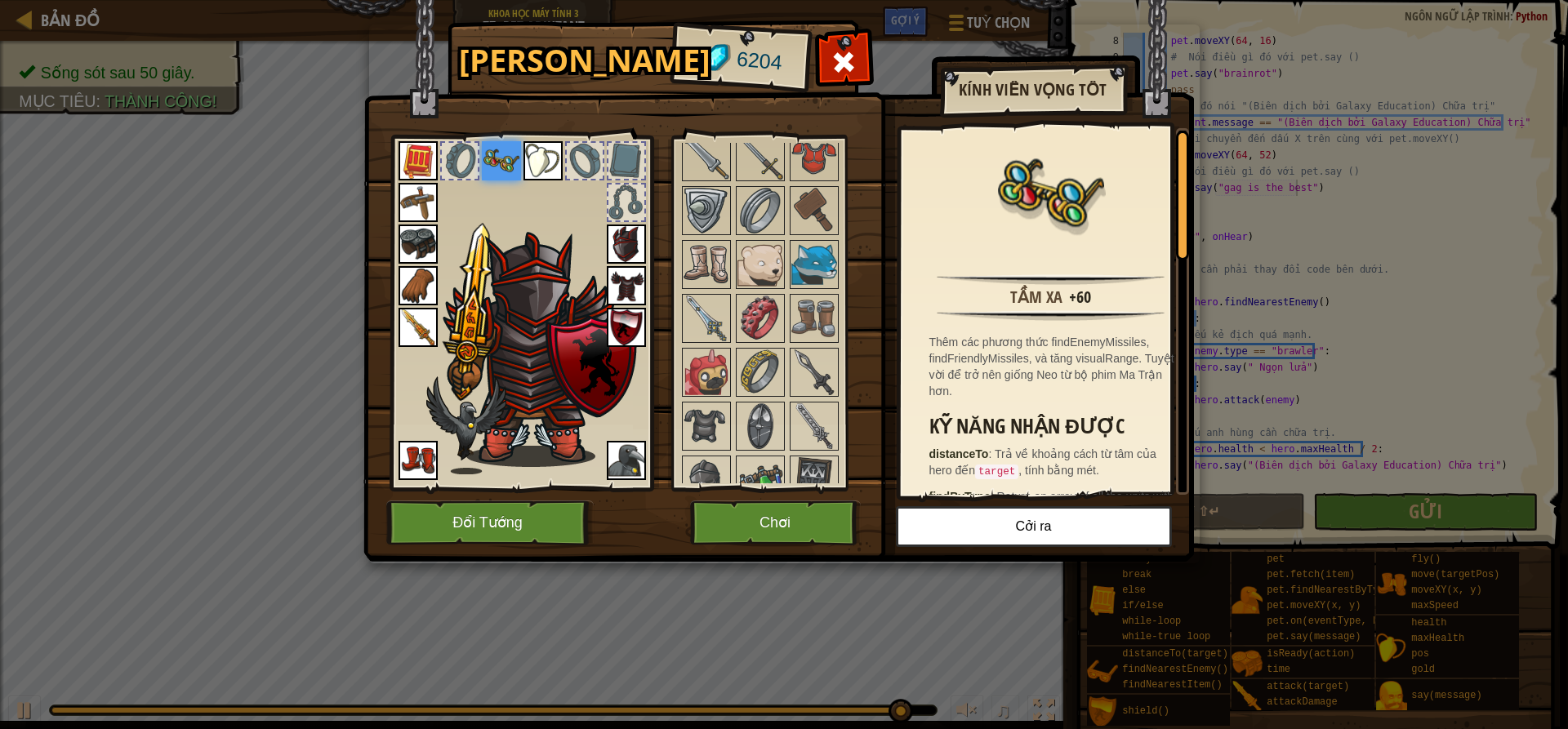
scroll to position [1797, 0]
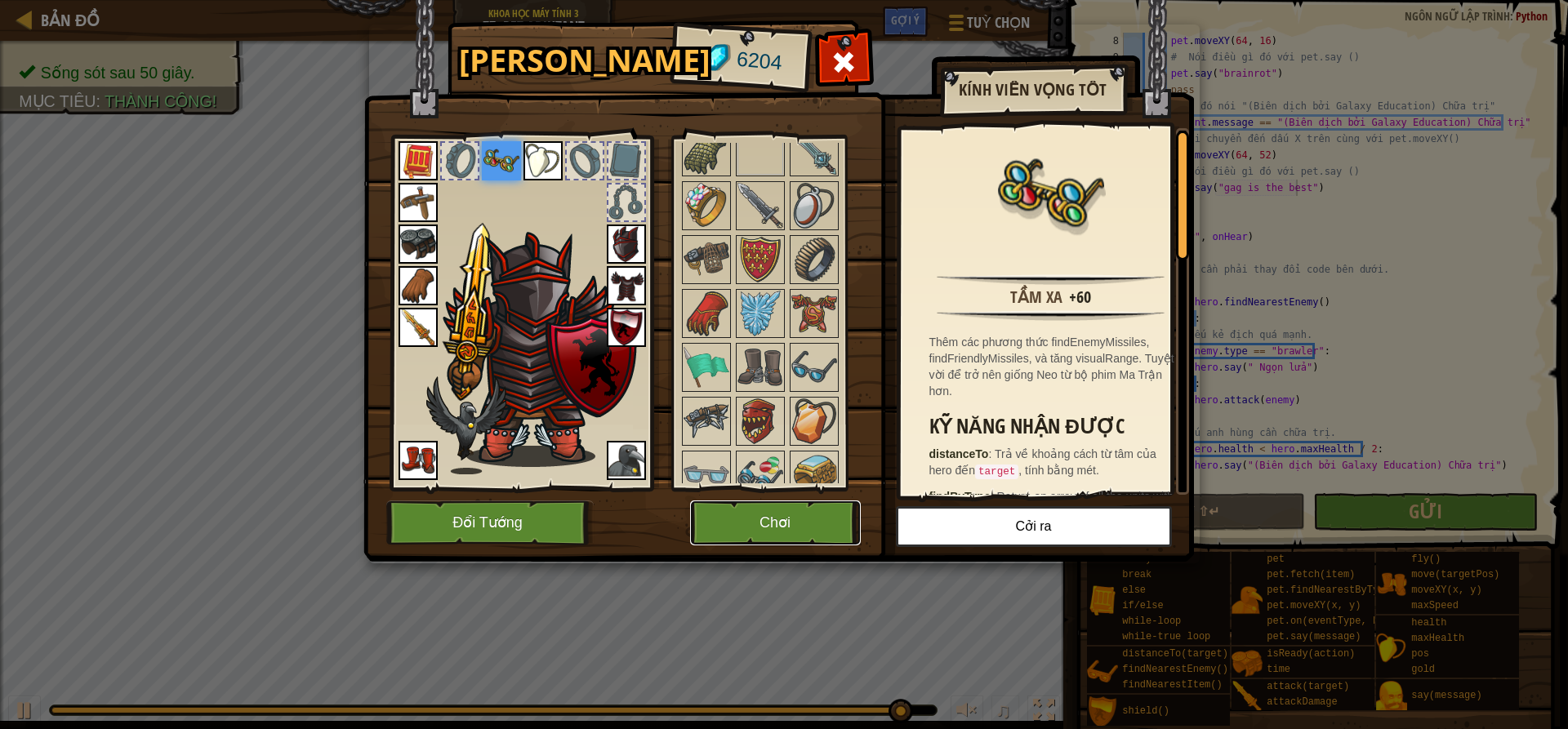
click at [819, 504] on button "Chơi" at bounding box center [775, 523] width 170 height 45
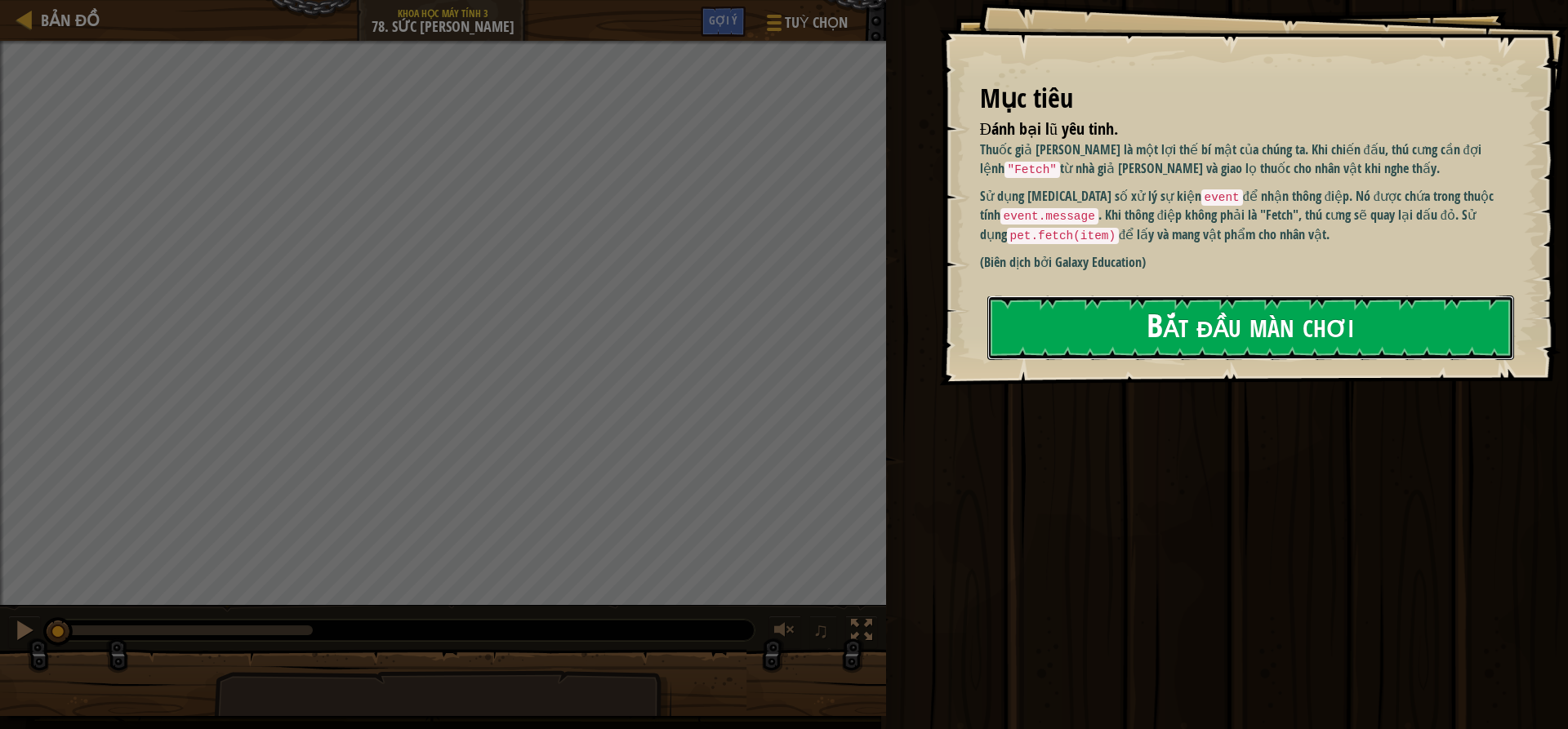
click at [1141, 323] on button "Bắt đầu màn chơi" at bounding box center [1250, 328] width 527 height 65
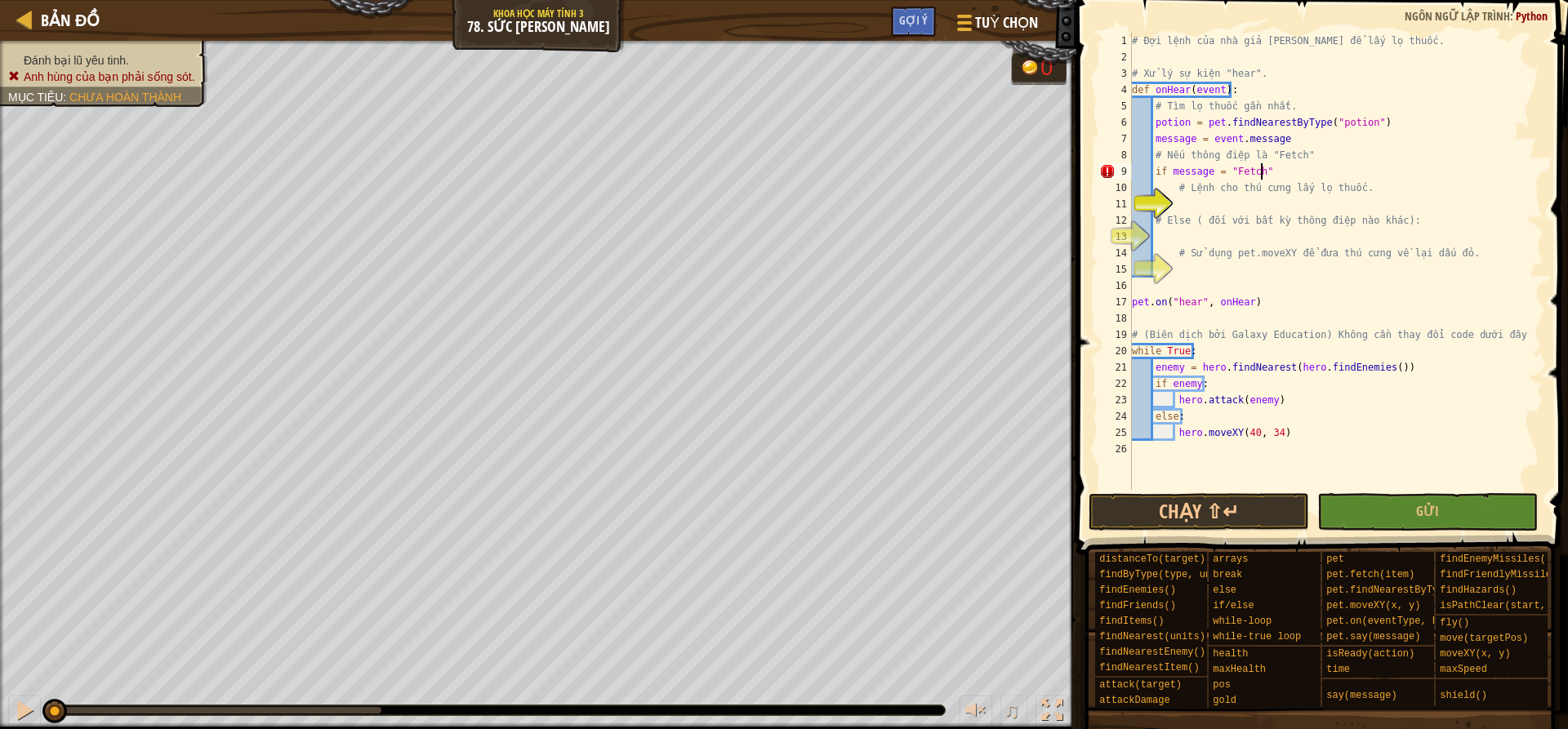
scroll to position [7, 10]
click at [1221, 173] on div "# Đợi lệnh của nhà giả [PERSON_NAME] để lấy lọ thuốc. # Xử lý sự kiện "hear". d…" at bounding box center [1336, 277] width 415 height 490
click at [1219, 169] on div "# Đợi lệnh của nhà giả [PERSON_NAME] để lấy lọ thuốc. # Xử lý sự kiện "hear". d…" at bounding box center [1336, 277] width 415 height 490
type textarea "if message == "Fetch":"
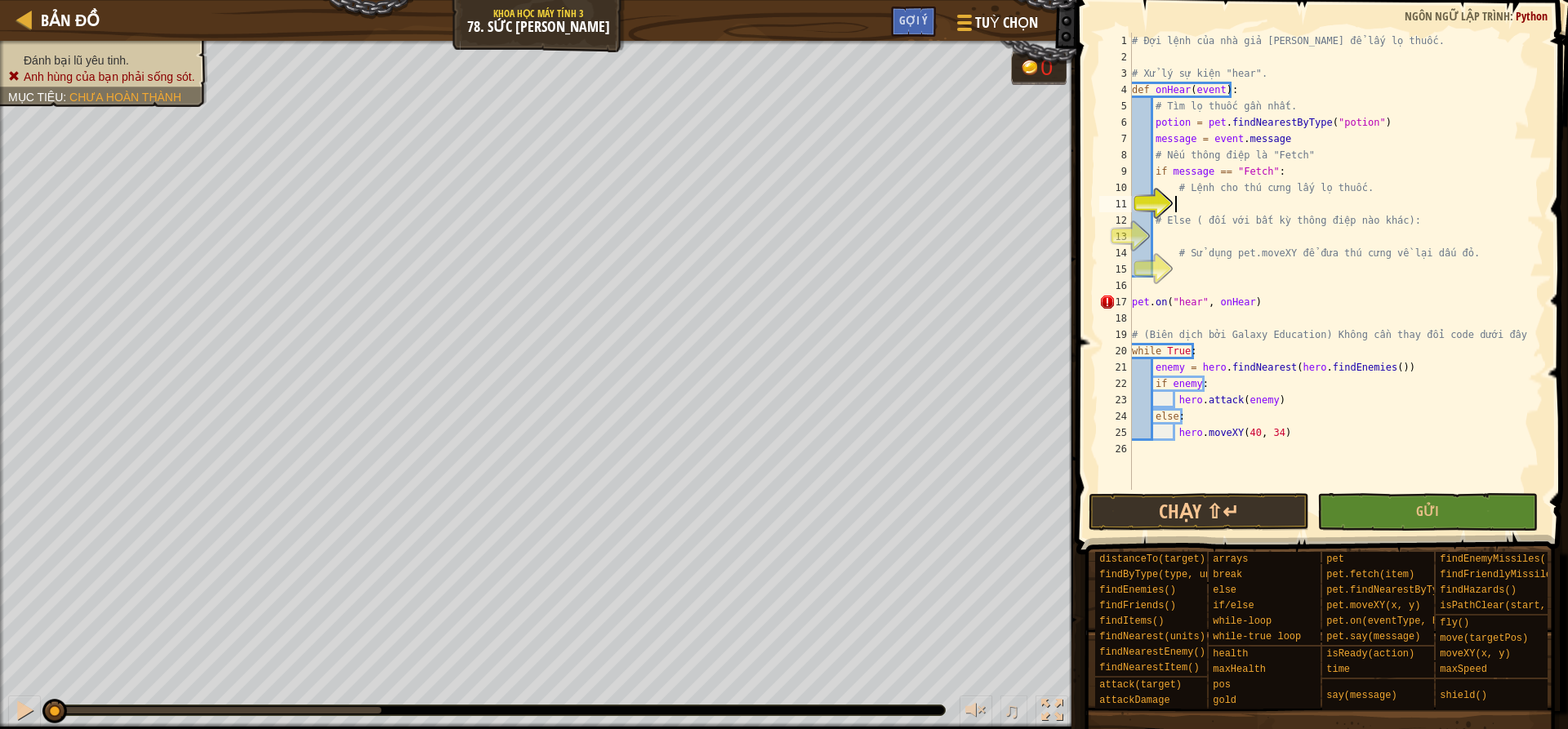
click at [1225, 196] on div "# Đợi lệnh của nhà giả [PERSON_NAME] để lấy lọ thuốc. # Xử lý sự kiện "hear". d…" at bounding box center [1336, 277] width 415 height 490
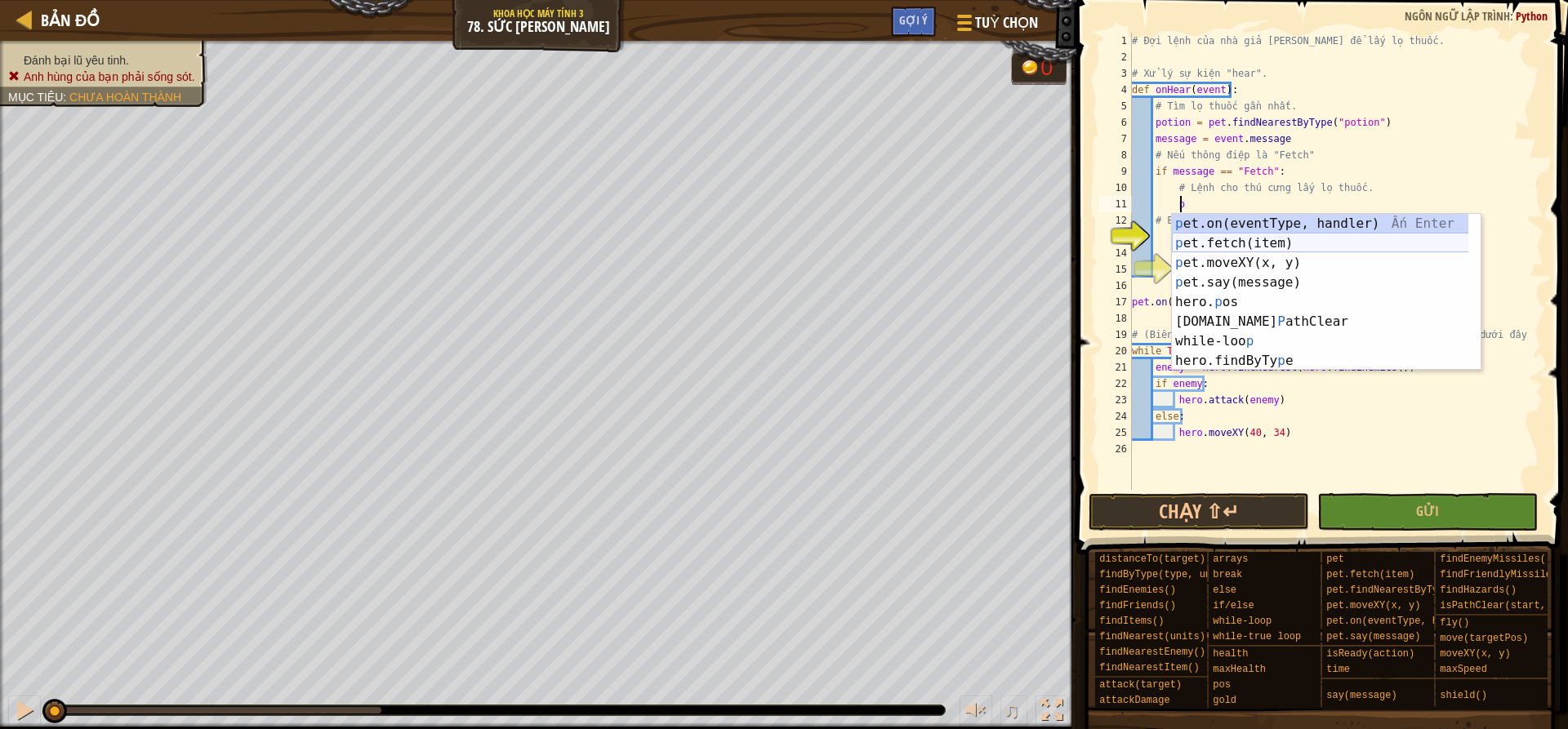
click at [1274, 241] on div "p et.on(eventType, handler) Ấn Enter p et.fetch(item) Ấn Enter p et.moveXY(x, y…" at bounding box center [1326, 311] width 308 height 196
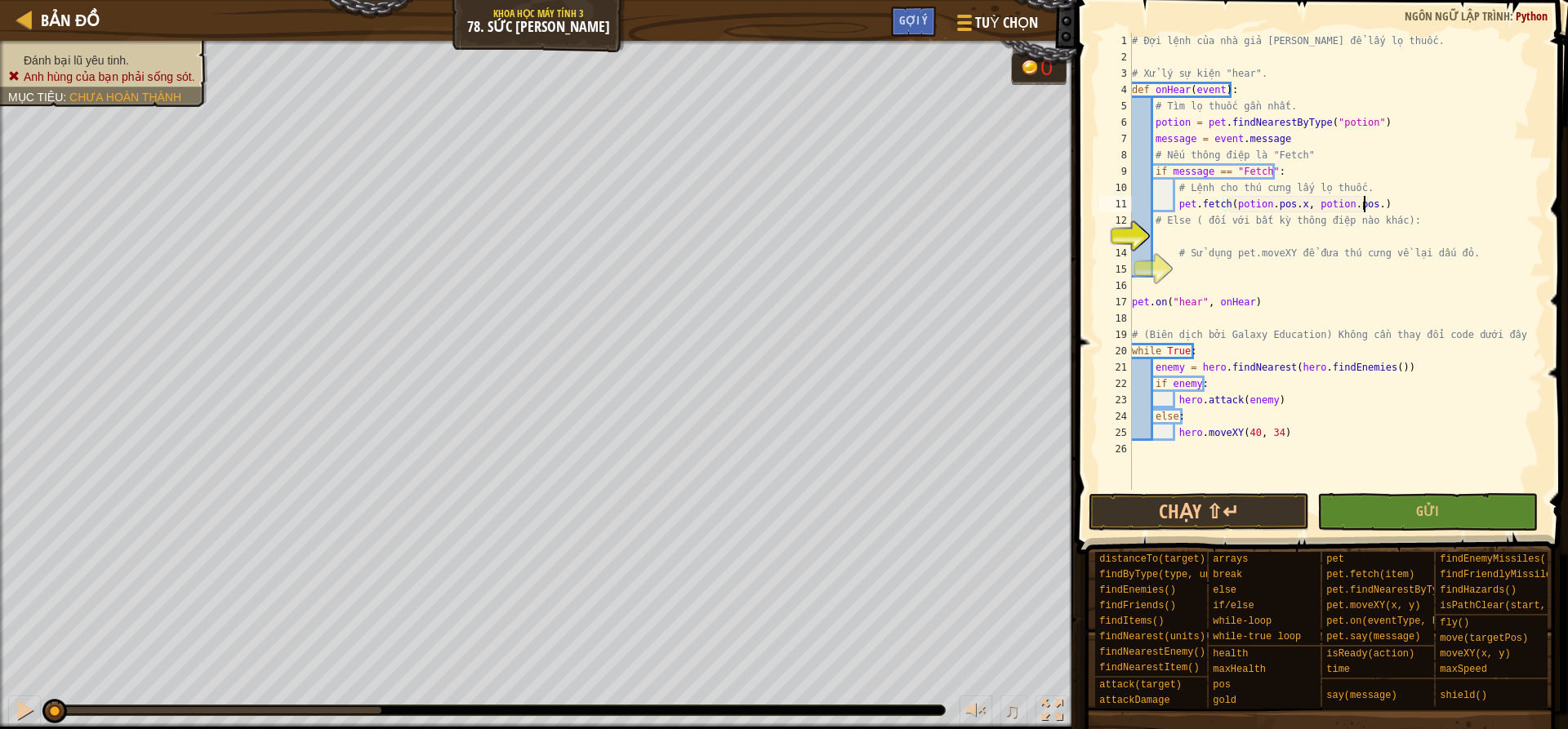
scroll to position [7, 19]
click at [1208, 246] on div "# Đợi lệnh của nhà giả [PERSON_NAME] để lấy lọ thuốc. # Xử lý sự kiện "hear". d…" at bounding box center [1336, 277] width 415 height 490
type textarea "# Sử dụng pet.moveXY để đưa thú cưng về lại dấu đỏ."
click at [1209, 237] on div "# Đợi lệnh của nhà giả [PERSON_NAME] để lấy lọ thuốc. # Xử lý sự kiện "hear". d…" at bounding box center [1336, 277] width 415 height 490
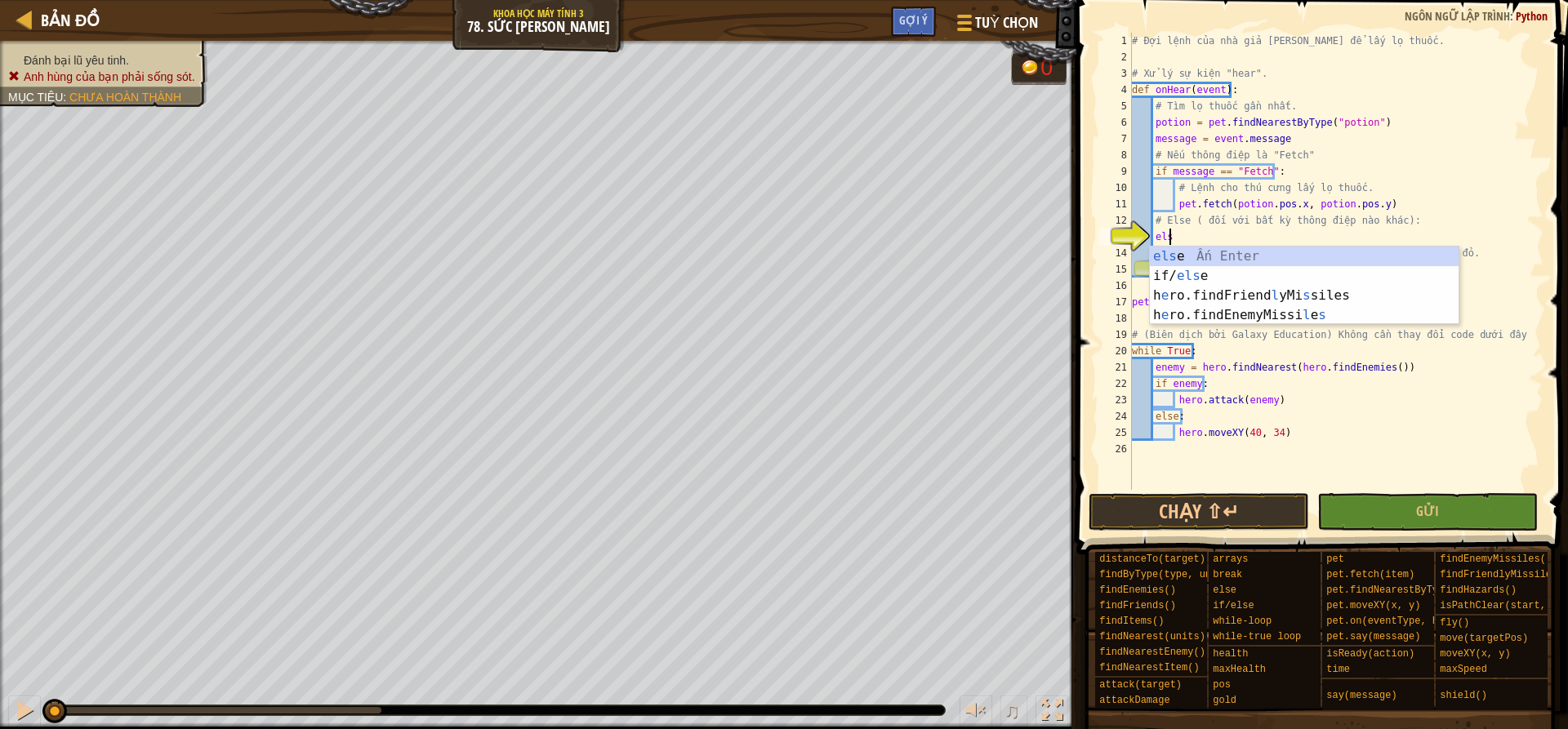
scroll to position [7, 2]
type textarea "else:"
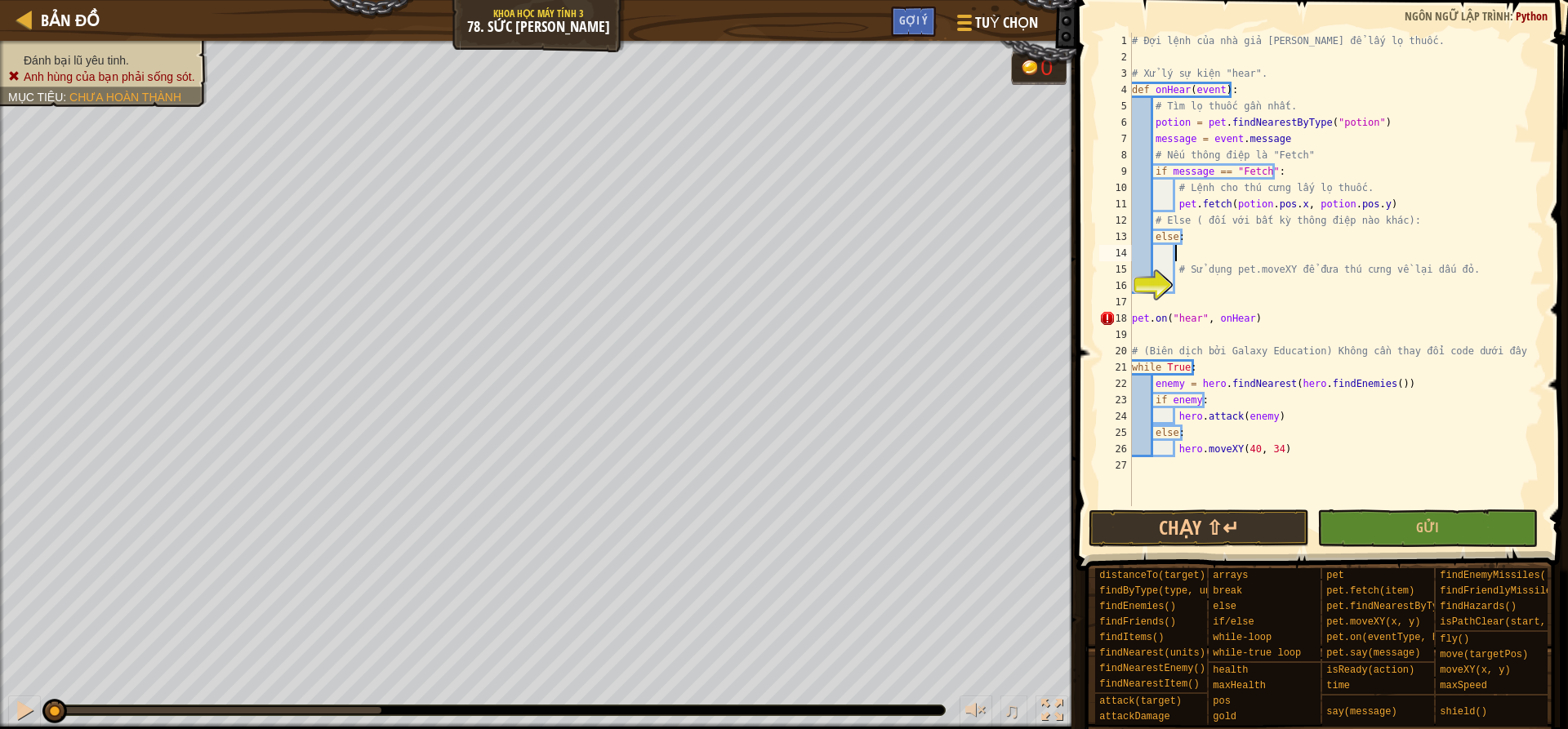
click at [1228, 285] on div "# Đợi lệnh của nhà giả [PERSON_NAME] để lấy lọ thuốc. # Xử lý sự kiện "hear". d…" at bounding box center [1336, 286] width 415 height 506
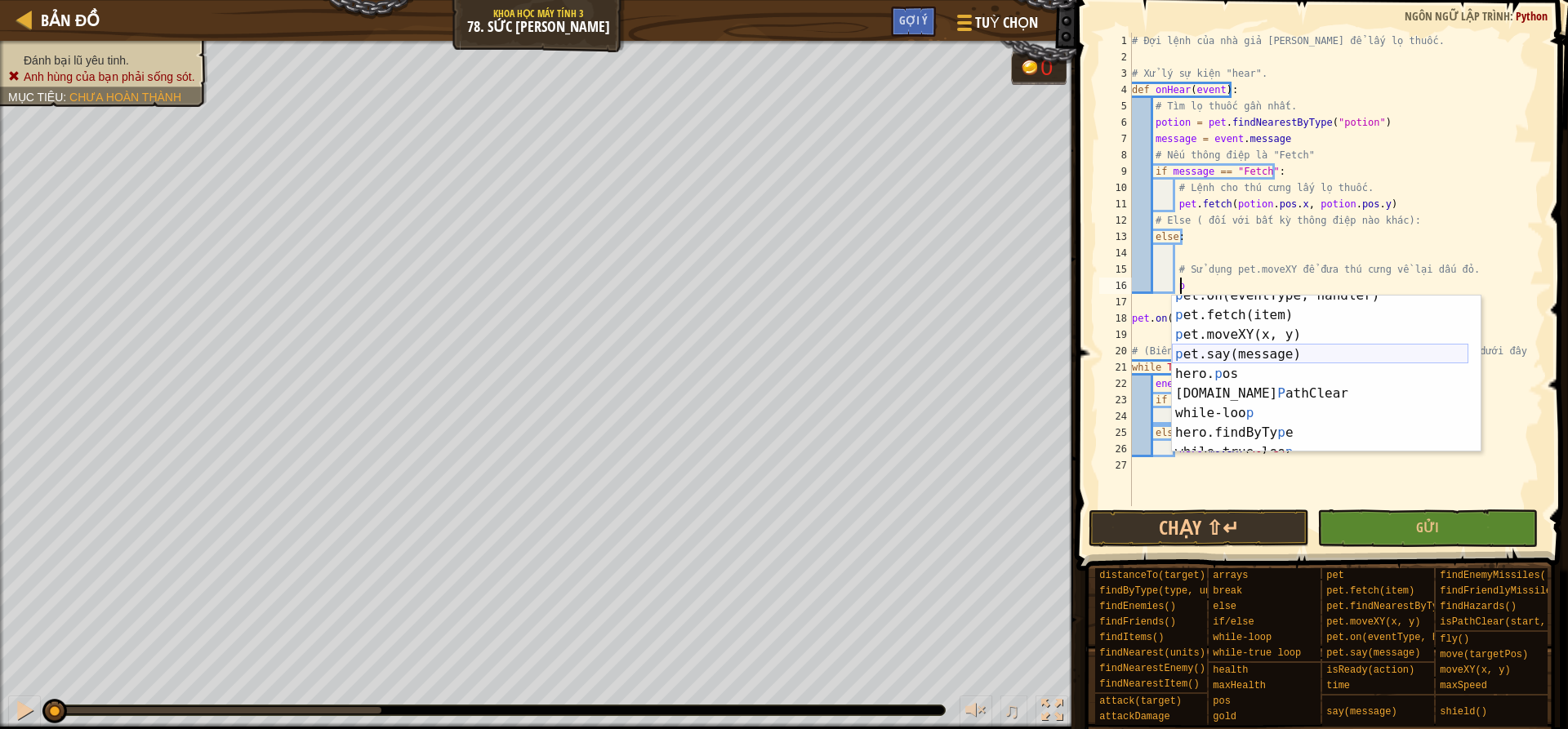
scroll to position [59, 0]
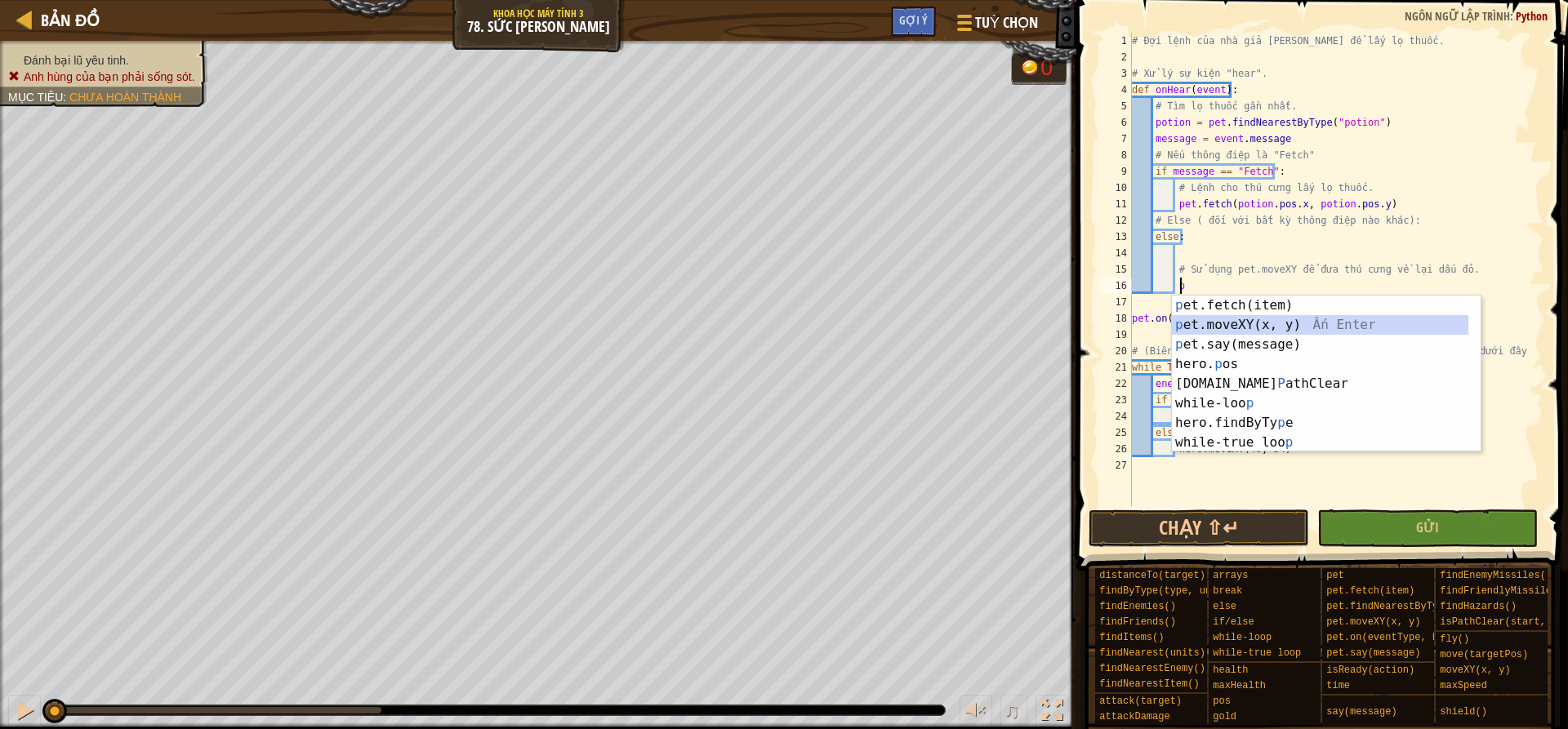
click at [1290, 321] on div "p et.fetch(item) Ấn Enter p et.moveXY(x, y) Ấn Enter p et.say(message) [DEMOGRA…" at bounding box center [1320, 393] width 296 height 196
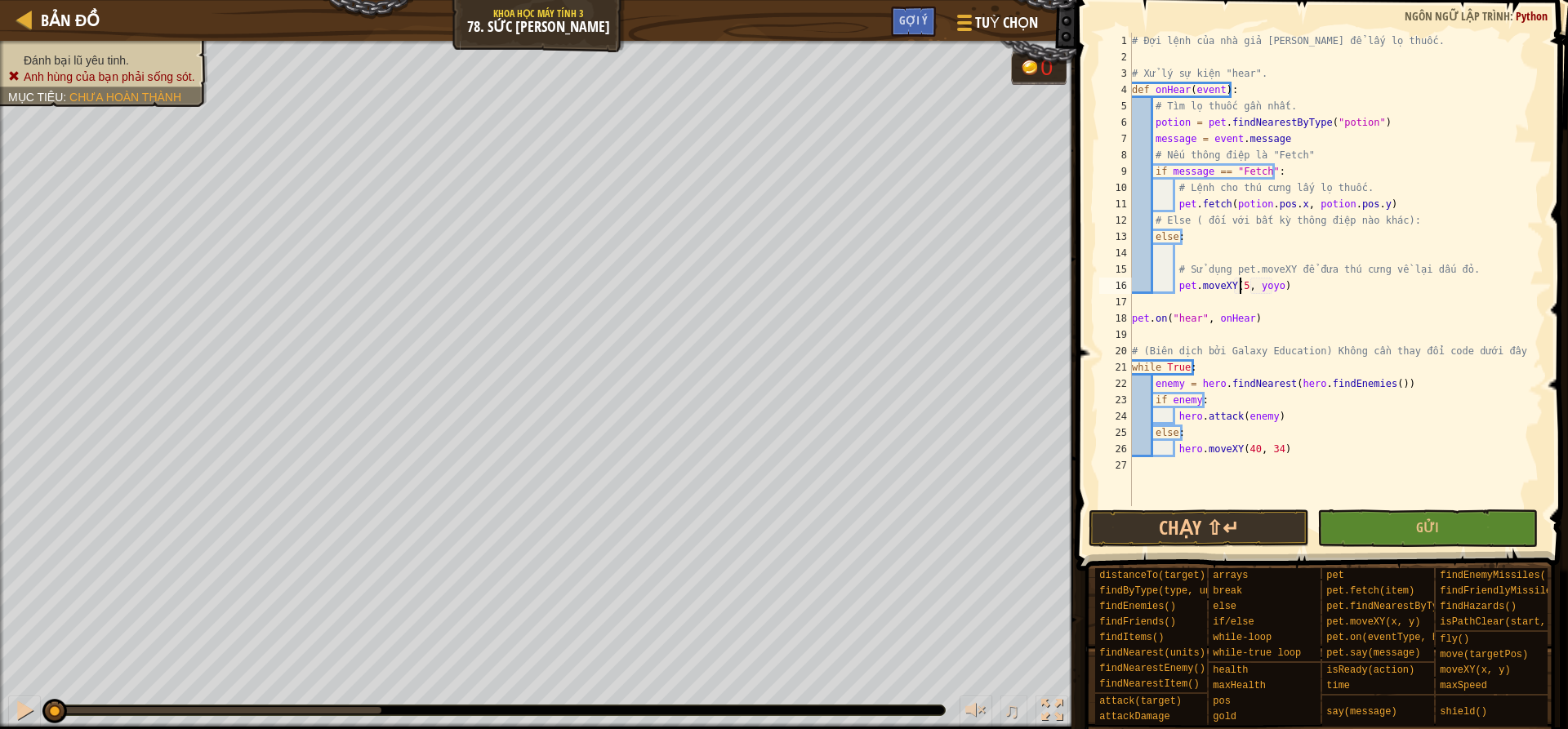
scroll to position [7, 9]
click at [1279, 289] on div "# Đợi lệnh của nhà giả [PERSON_NAME] để lấy lọ thuốc. # Xử lý sự kiện "hear". d…" at bounding box center [1336, 286] width 415 height 506
click at [1470, 523] on button "Gửi" at bounding box center [1427, 528] width 221 height 37
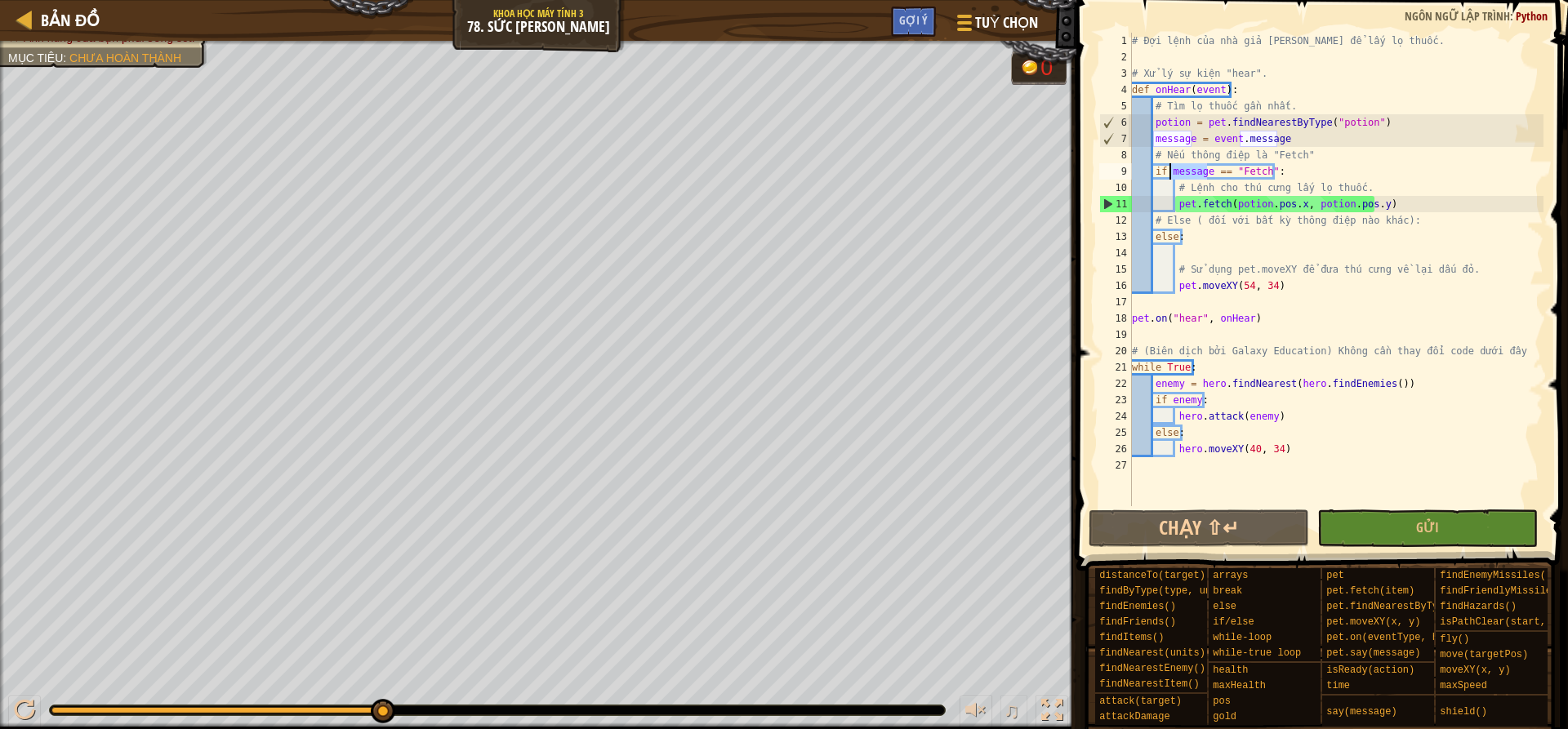
drag, startPoint x: 1208, startPoint y: 170, endPoint x: 1169, endPoint y: 174, distance: 39.2
click at [1169, 174] on div "# Đợi lệnh của nhà giả [PERSON_NAME] để lấy lọ thuốc. # Xử lý sự kiện "hear". d…" at bounding box center [1336, 286] width 415 height 506
click at [1501, 235] on div "# Đợi lệnh của nhà giả [PERSON_NAME] để lấy lọ thuốc. # Xử lý sự kiện "hear". d…" at bounding box center [1336, 286] width 415 height 506
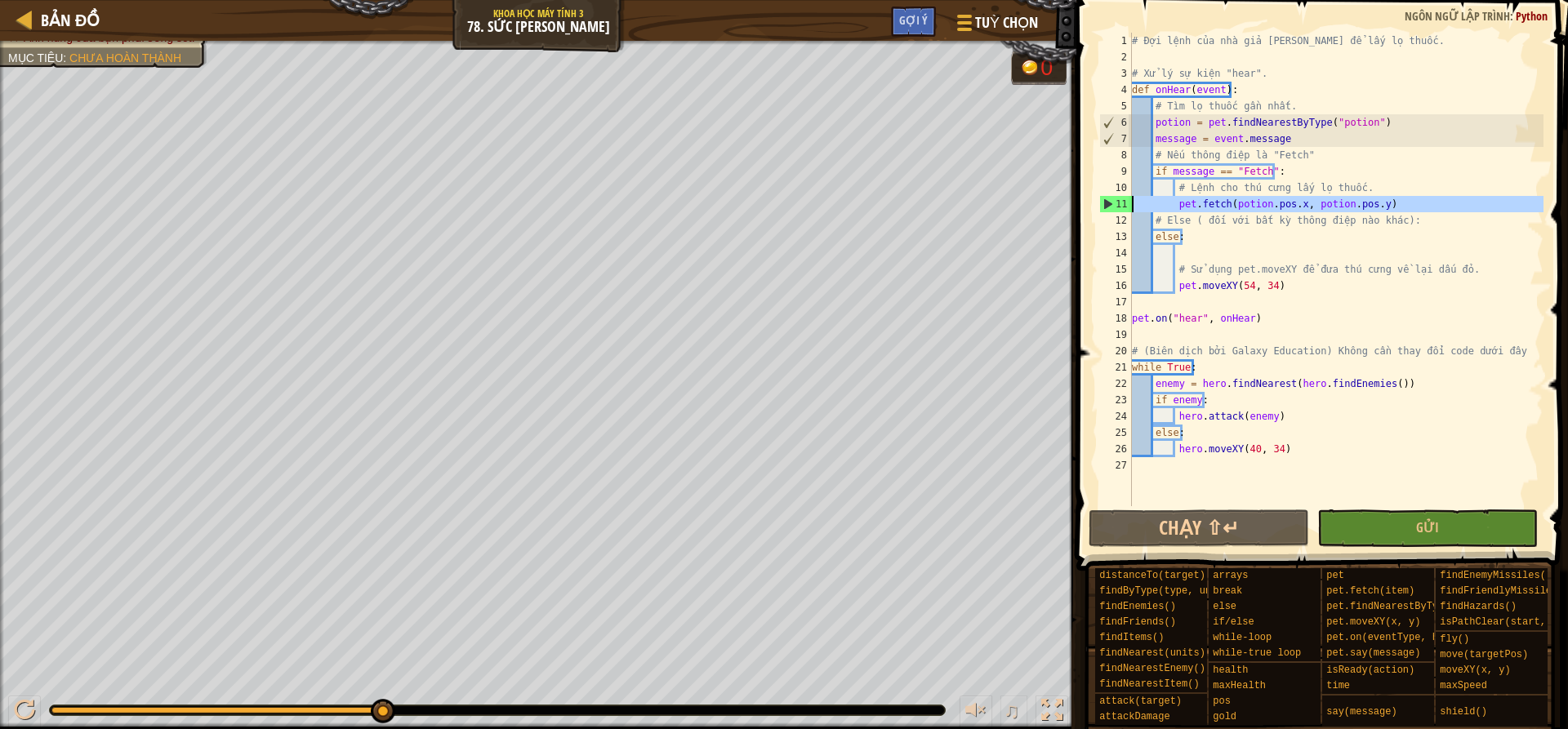
click at [1106, 205] on div "11" at bounding box center [1116, 204] width 32 height 17
click at [1380, 208] on div "# Đợi lệnh của nhà giả [PERSON_NAME] để lấy lọ thuốc. # Xử lý sự kiện "hear". d…" at bounding box center [1336, 286] width 415 height 506
click at [1371, 206] on div "# Đợi lệnh của nhà giả [PERSON_NAME] để lấy lọ thuốc. # Xử lý sự kiện "hear". d…" at bounding box center [1336, 286] width 415 height 506
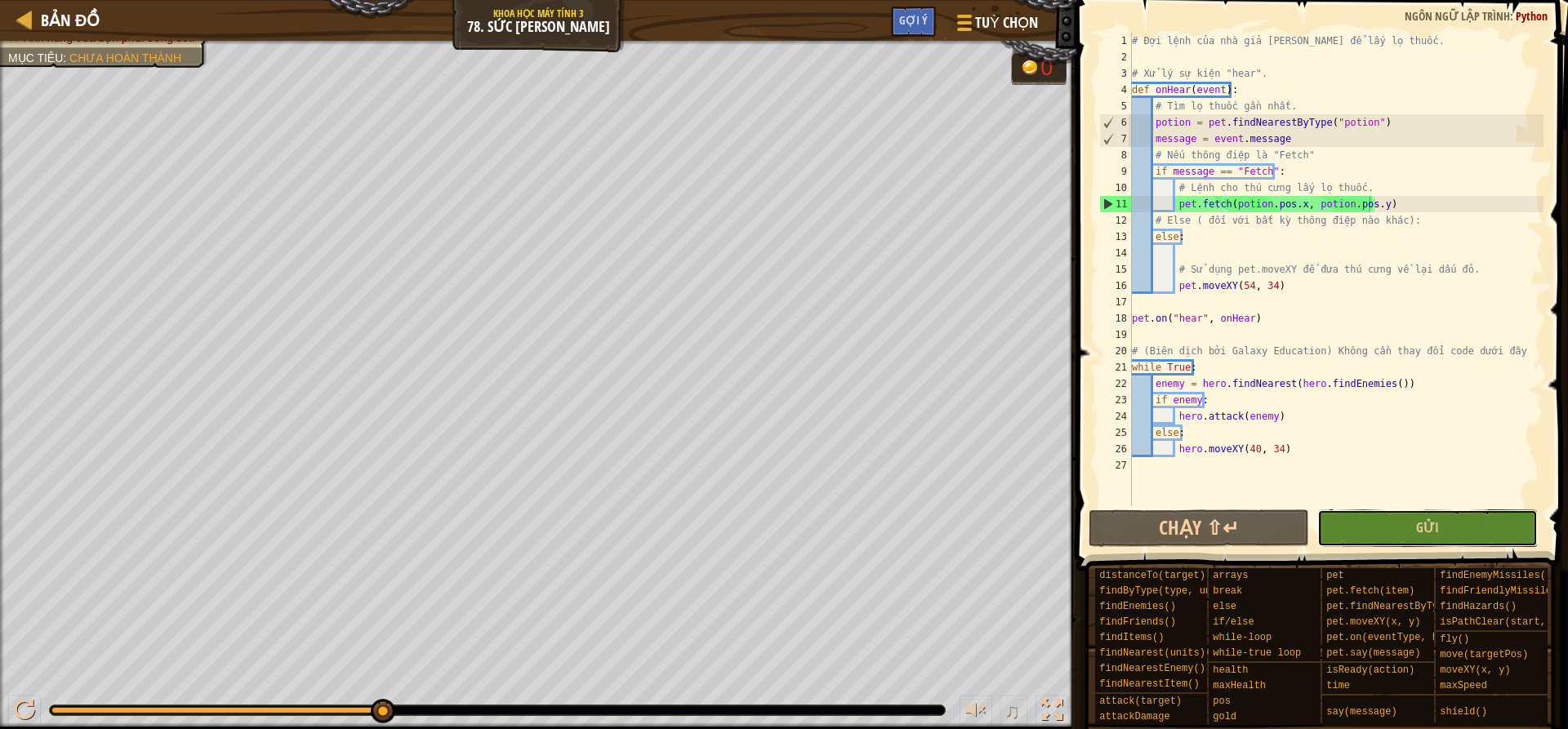
click at [1456, 528] on button "Gửi" at bounding box center [1427, 528] width 221 height 37
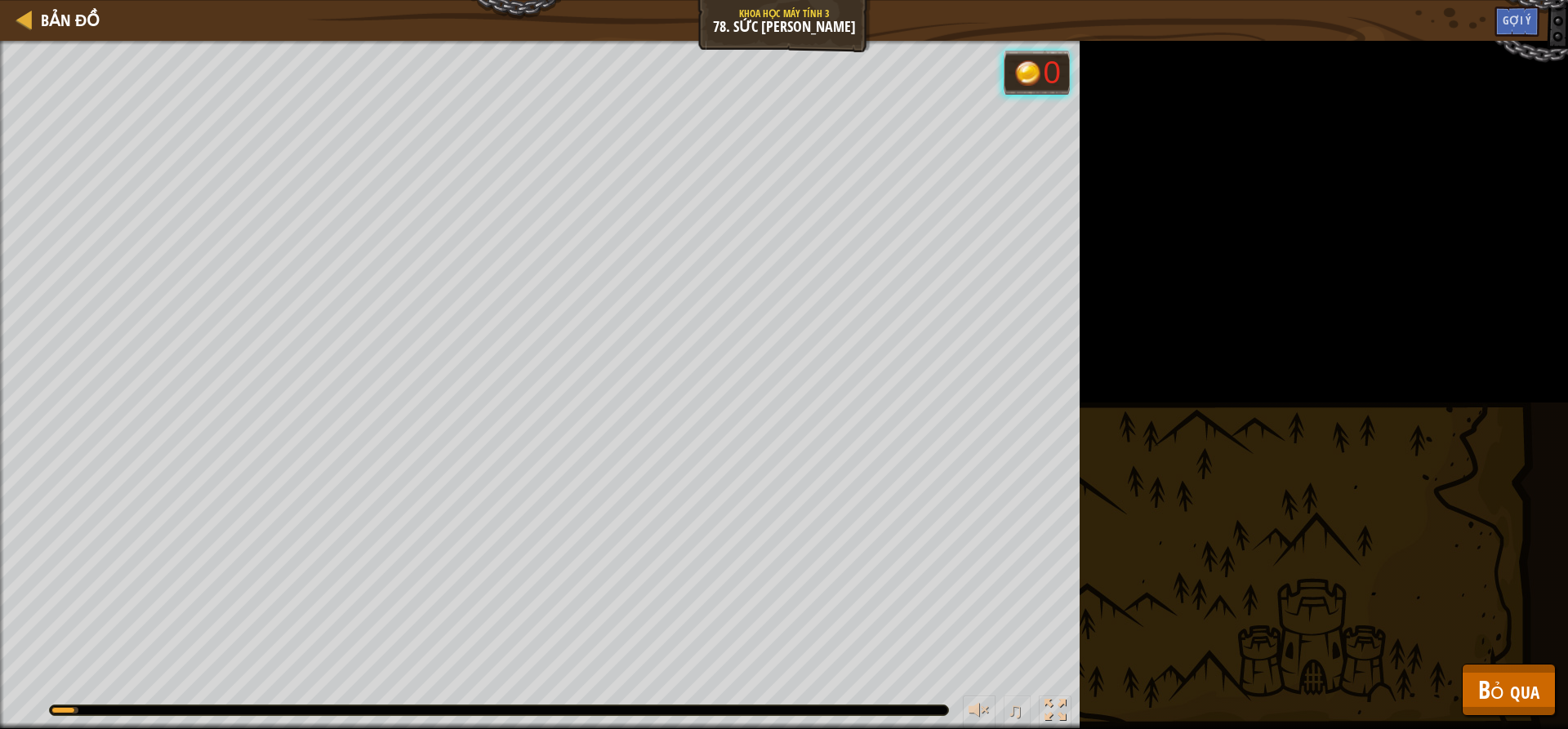
click at [488, 712] on div at bounding box center [499, 710] width 898 height 10
drag, startPoint x: 580, startPoint y: 710, endPoint x: 634, endPoint y: 710, distance: 54.0
click at [615, 710] on div at bounding box center [499, 710] width 898 height 10
click at [634, 710] on div at bounding box center [499, 710] width 898 height 10
drag, startPoint x: 637, startPoint y: 710, endPoint x: 656, endPoint y: 710, distance: 19.0
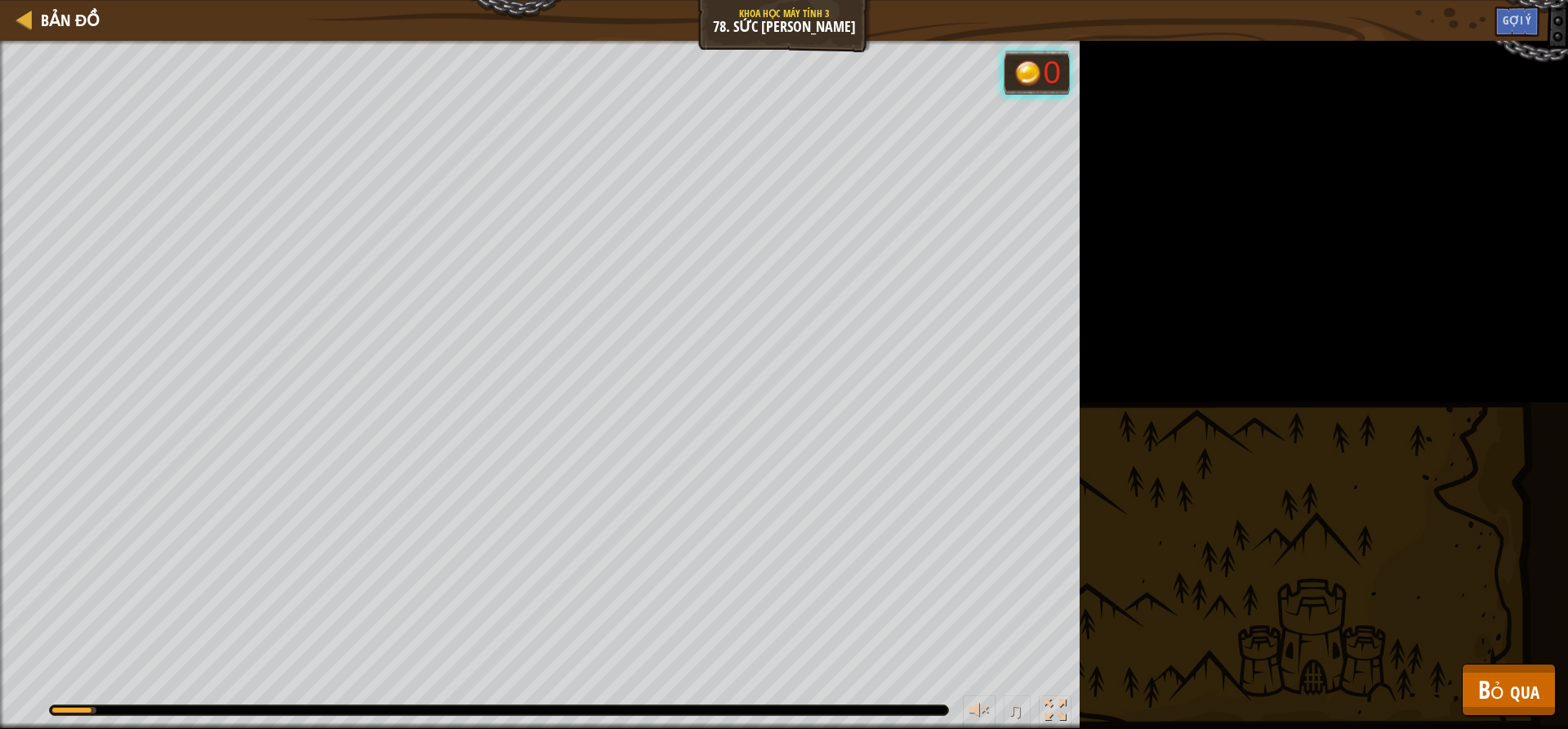
click at [650, 710] on div at bounding box center [499, 710] width 898 height 10
click at [665, 710] on div at bounding box center [499, 710] width 898 height 10
click at [1315, 588] on div "Đánh bại lũ yêu tinh. Anh hùng của bạn phải sống sót. Mục tiêu : [PERSON_NAME] …" at bounding box center [784, 384] width 1568 height 689
click at [1528, 690] on span "Bỏ qua" at bounding box center [1509, 690] width 61 height 33
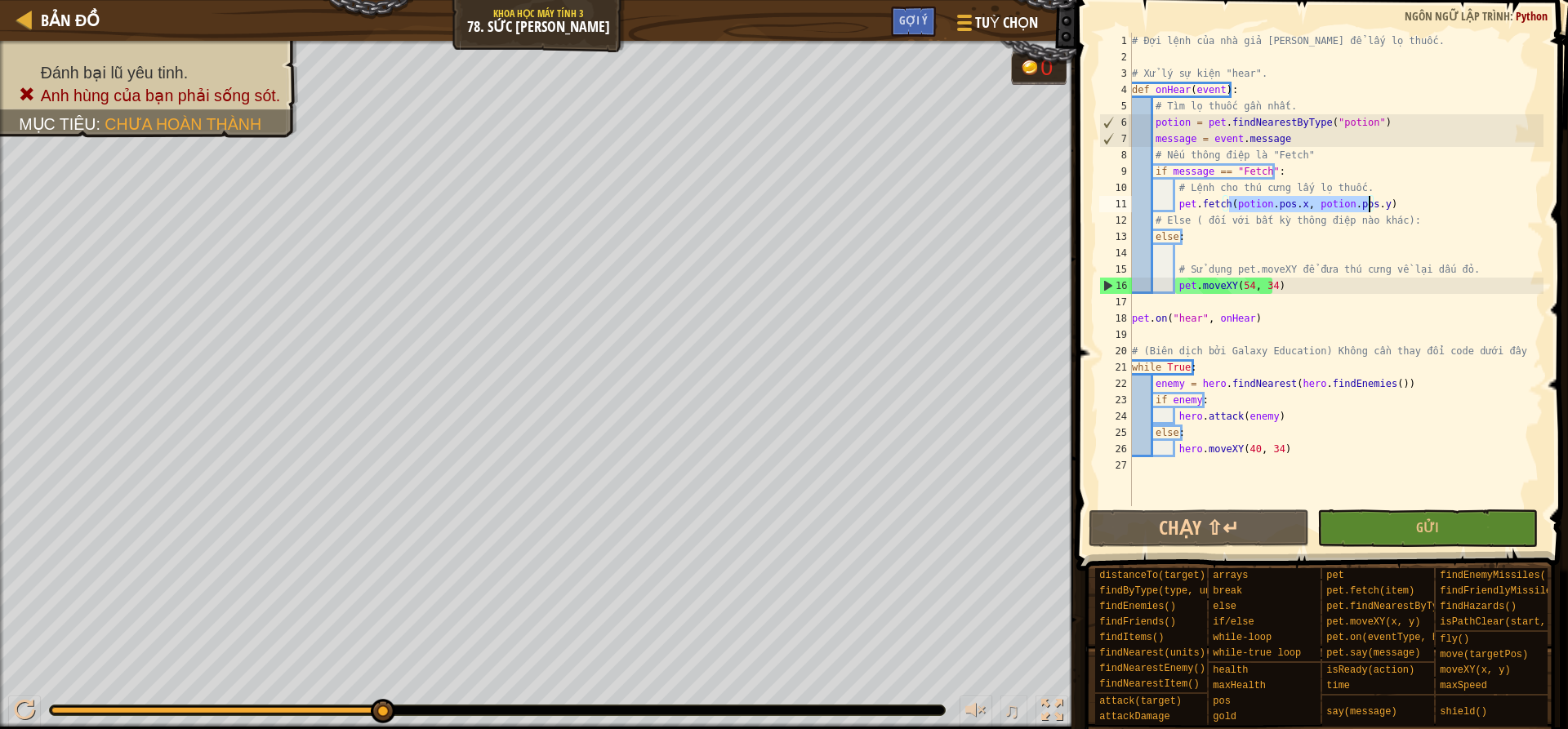
drag, startPoint x: 1229, startPoint y: 203, endPoint x: 1371, endPoint y: 198, distance: 142.1
click at [1371, 198] on div "# Đợi lệnh của nhà giả [PERSON_NAME] để lấy lọ thuốc. # Xử lý sự kiện "hear". d…" at bounding box center [1336, 286] width 415 height 506
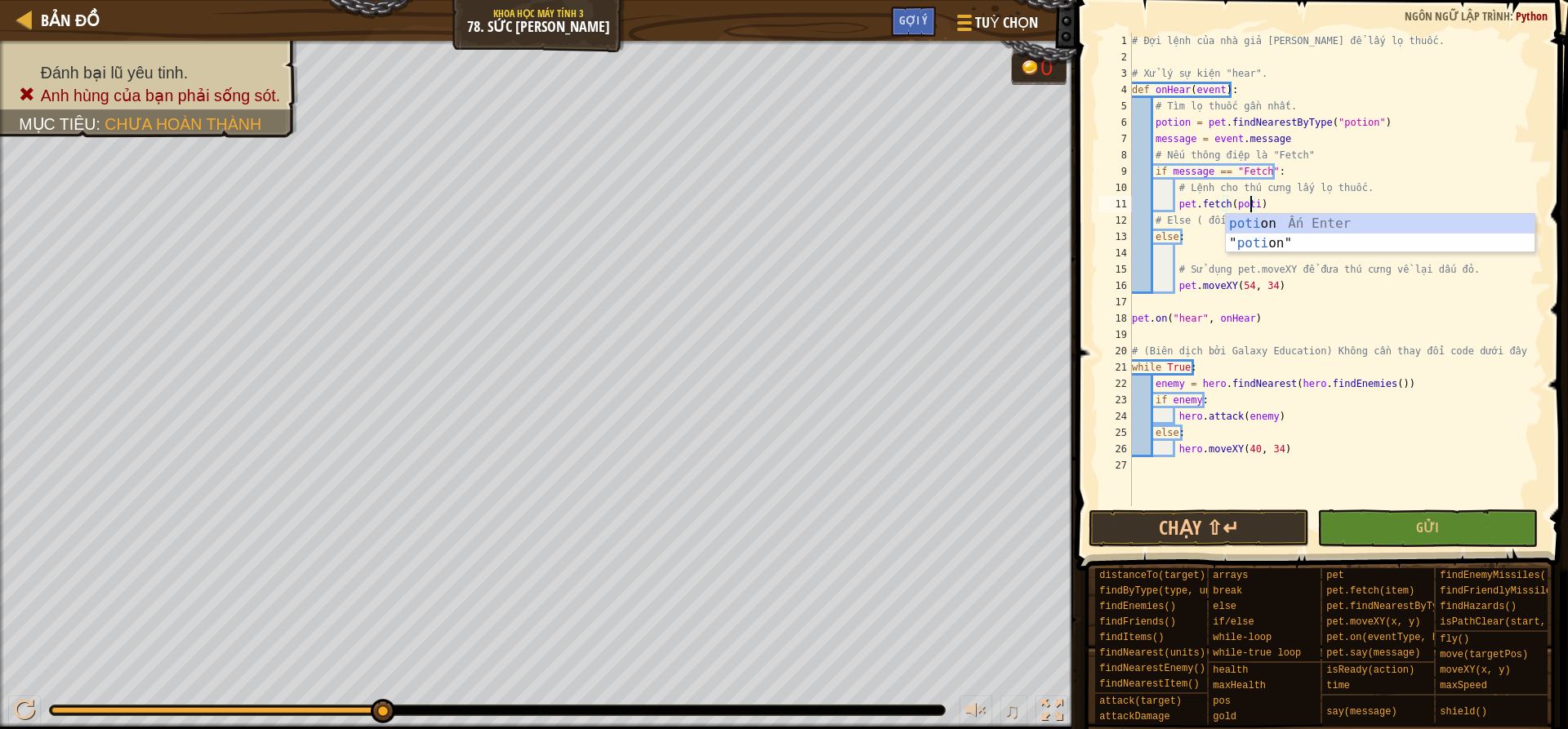
scroll to position [7, 10]
type textarea "pet.fetch(potion)"
click at [1451, 534] on button "Gửi" at bounding box center [1427, 528] width 221 height 37
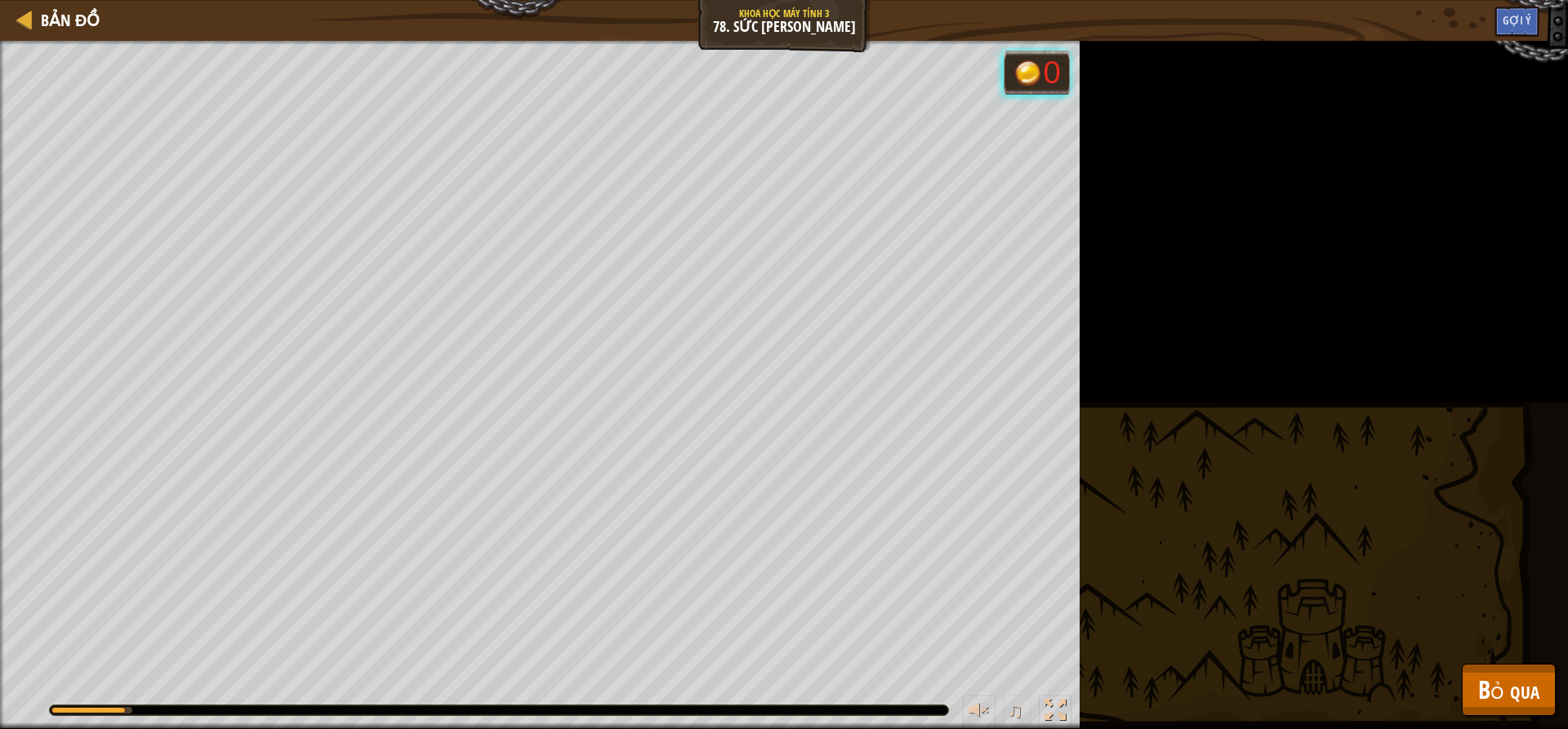
click at [652, 712] on div at bounding box center [499, 710] width 898 height 10
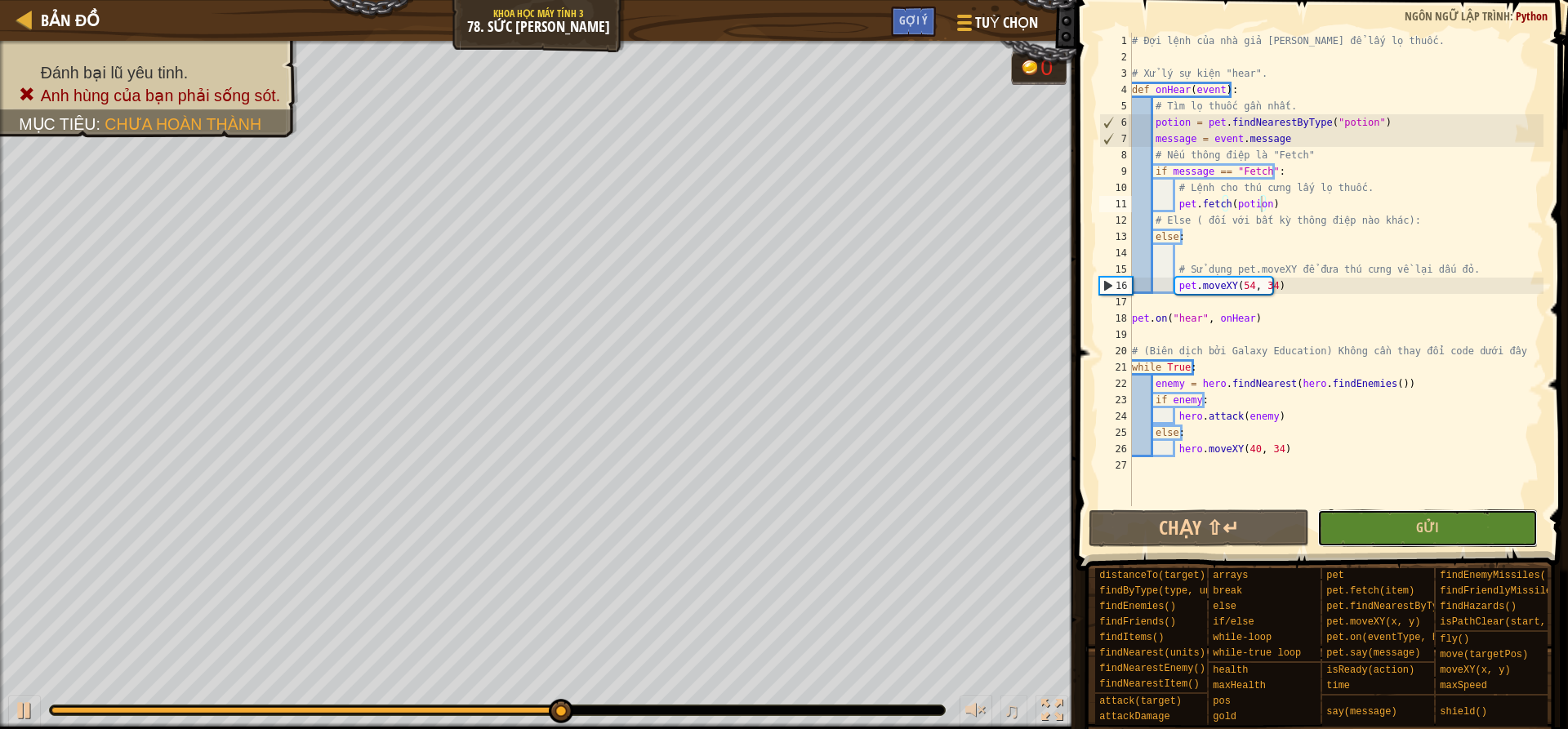
click at [1490, 523] on button "Gửi" at bounding box center [1427, 528] width 221 height 37
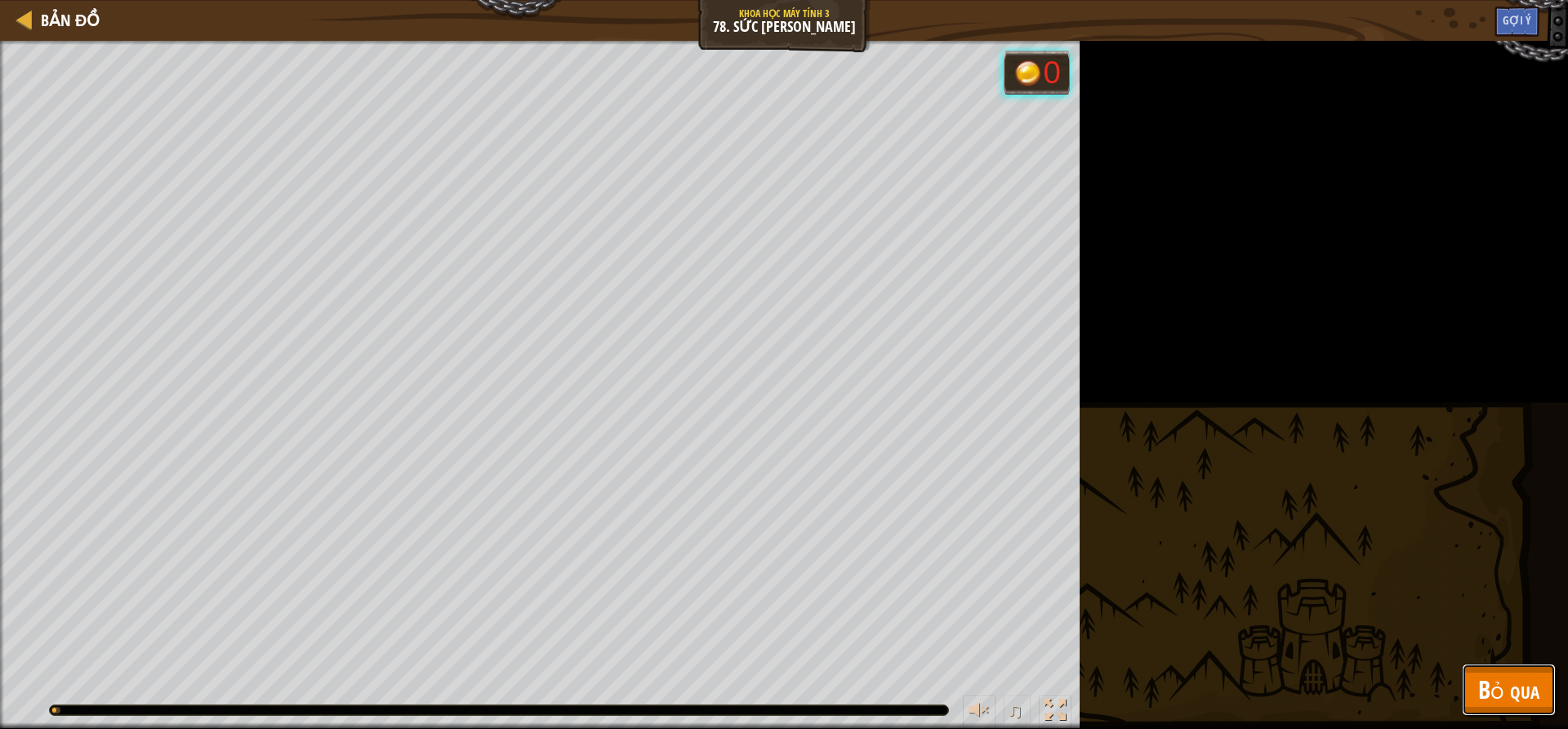
click at [1533, 677] on span "Bỏ qua" at bounding box center [1509, 690] width 61 height 33
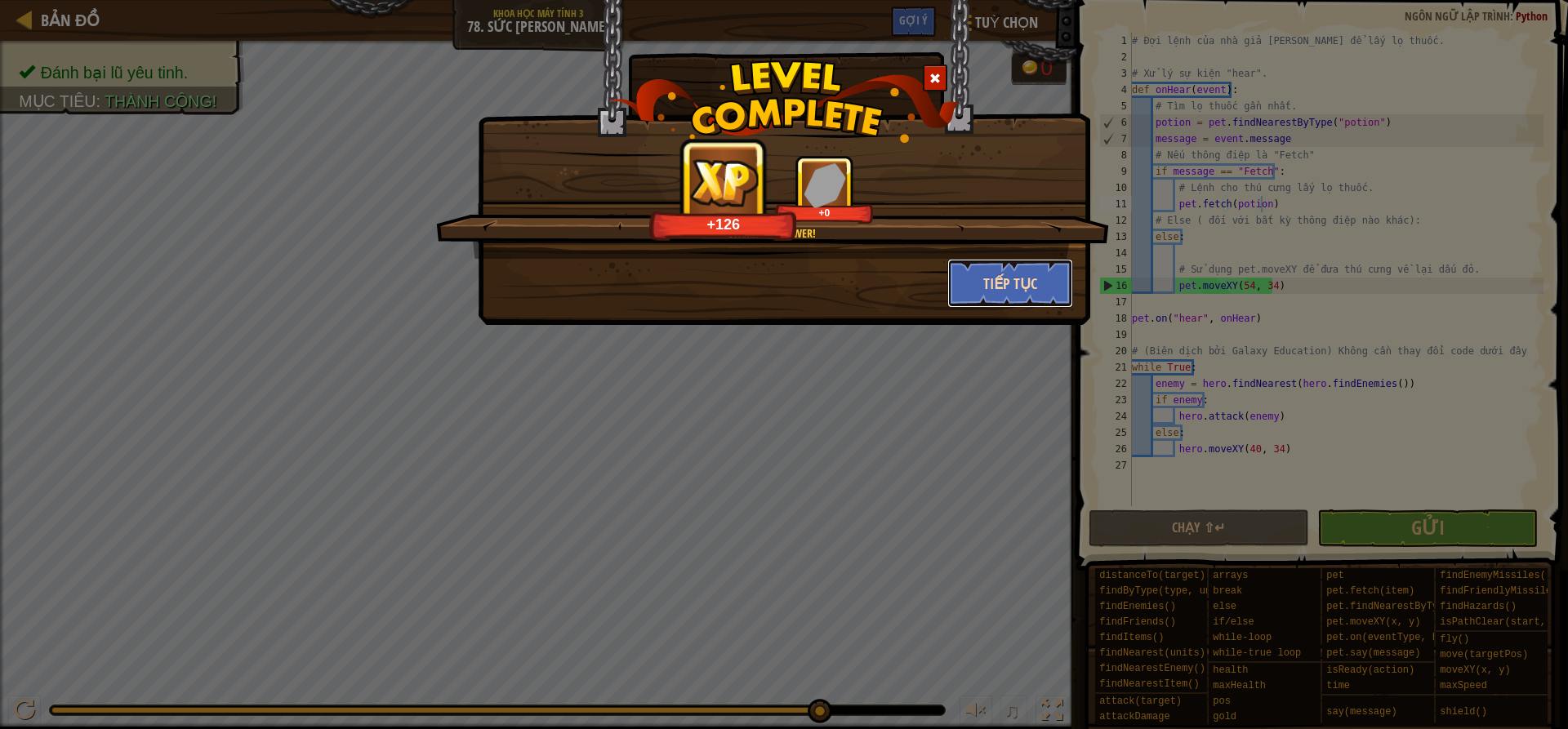
click at [982, 285] on button "Tiếp tục" at bounding box center [1011, 284] width 127 height 49
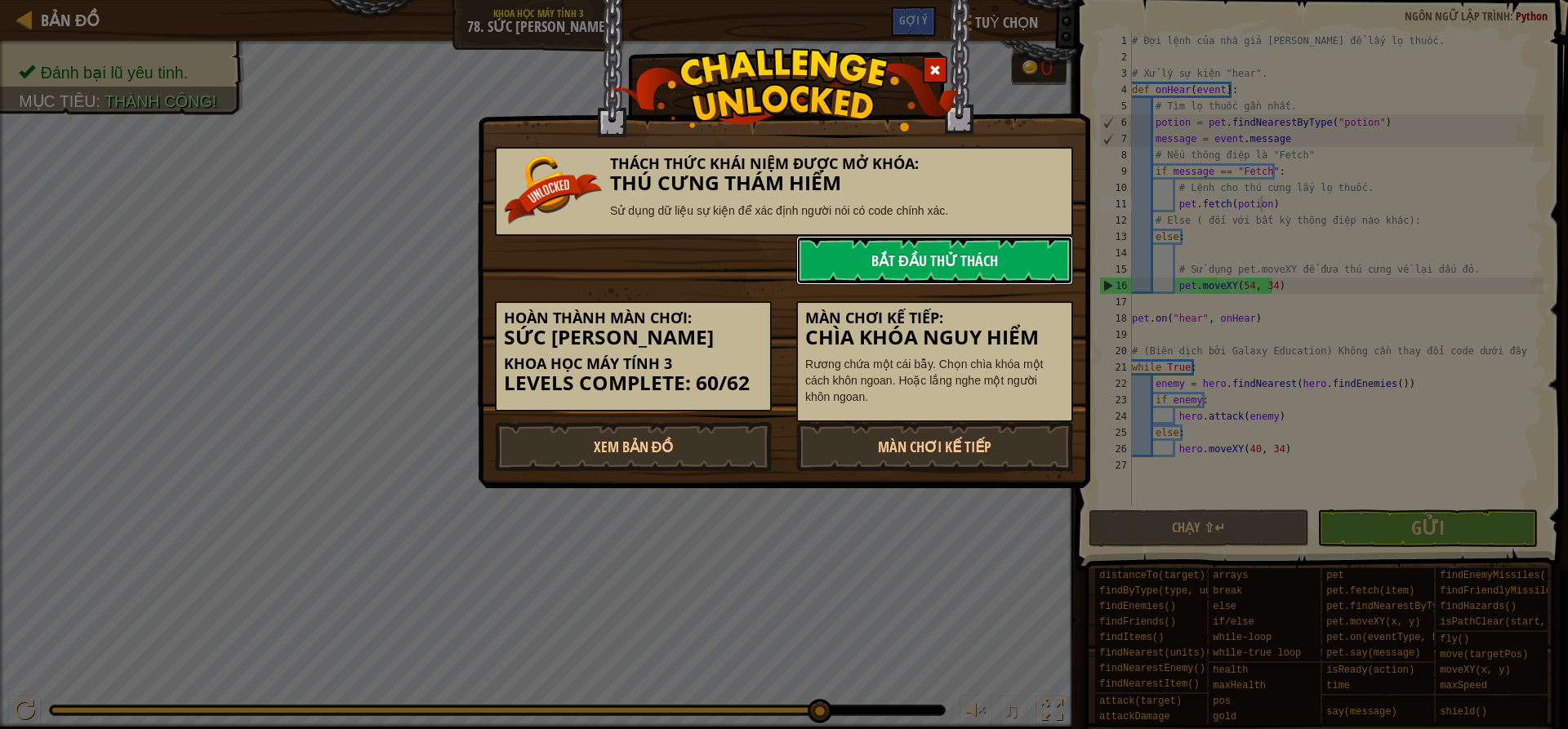
click at [1030, 265] on link "Bắt đầu Thử Thách" at bounding box center [934, 261] width 277 height 49
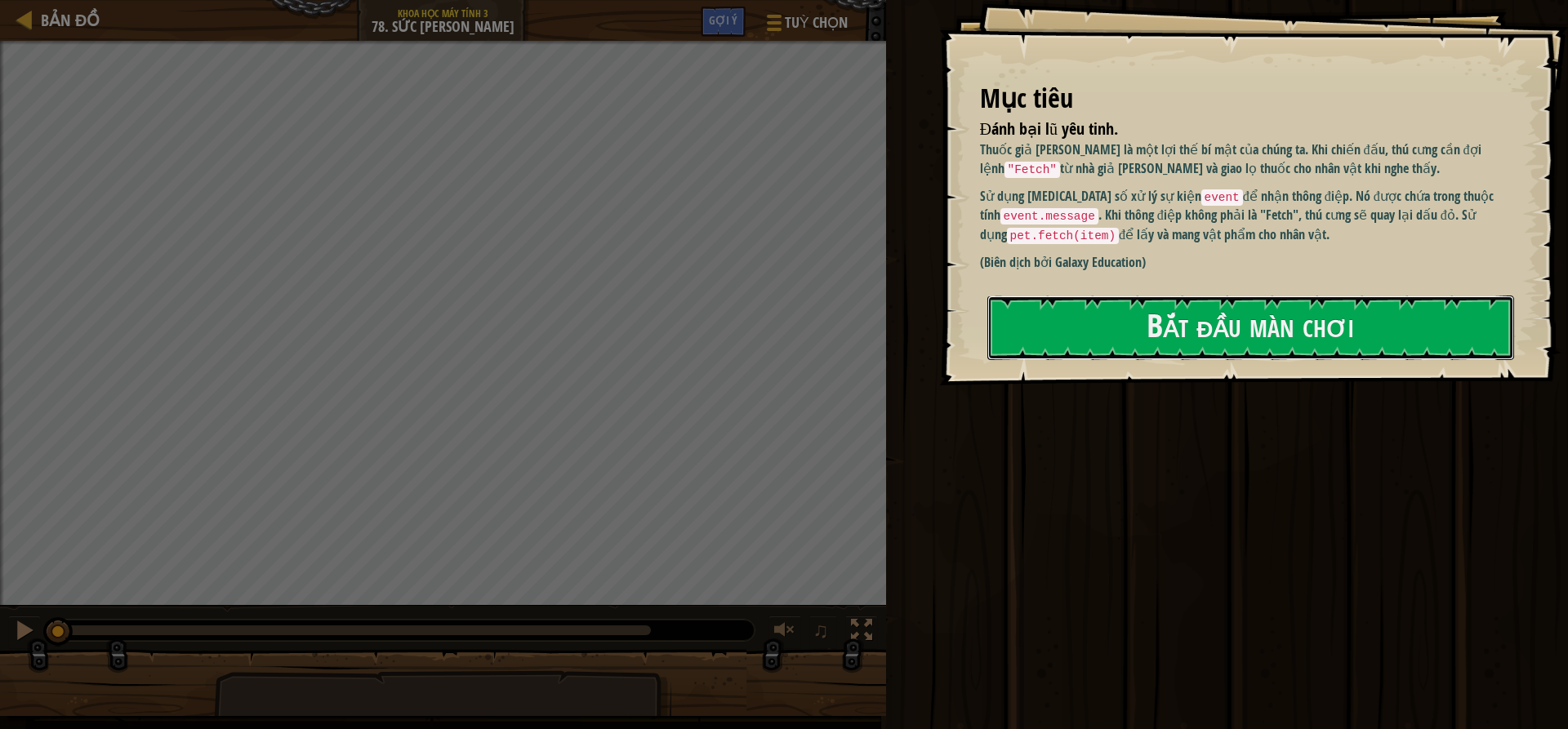
click at [1251, 315] on button "Bắt đầu màn chơi" at bounding box center [1250, 328] width 527 height 65
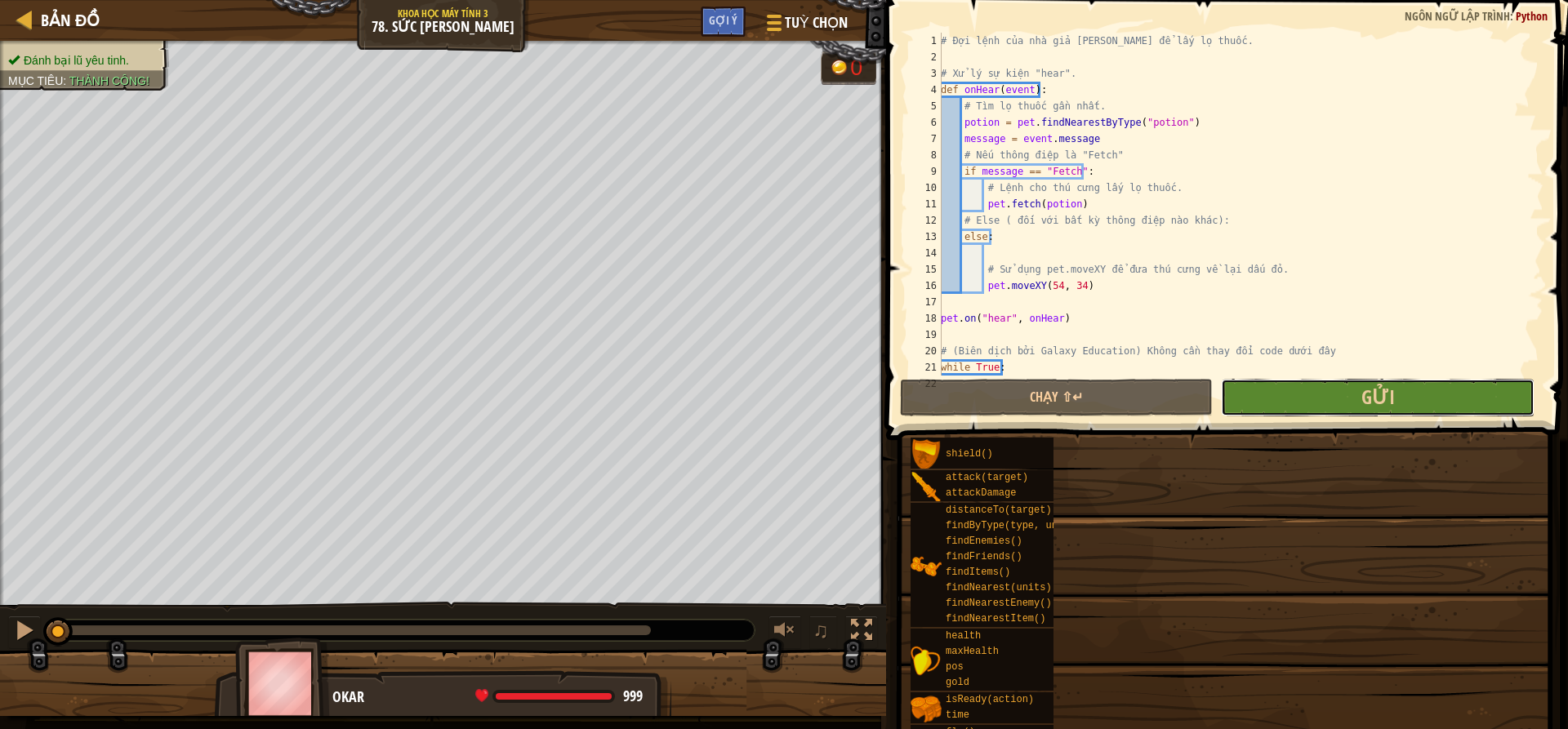
click at [1474, 406] on button "Gửi" at bounding box center [1378, 398] width 313 height 37
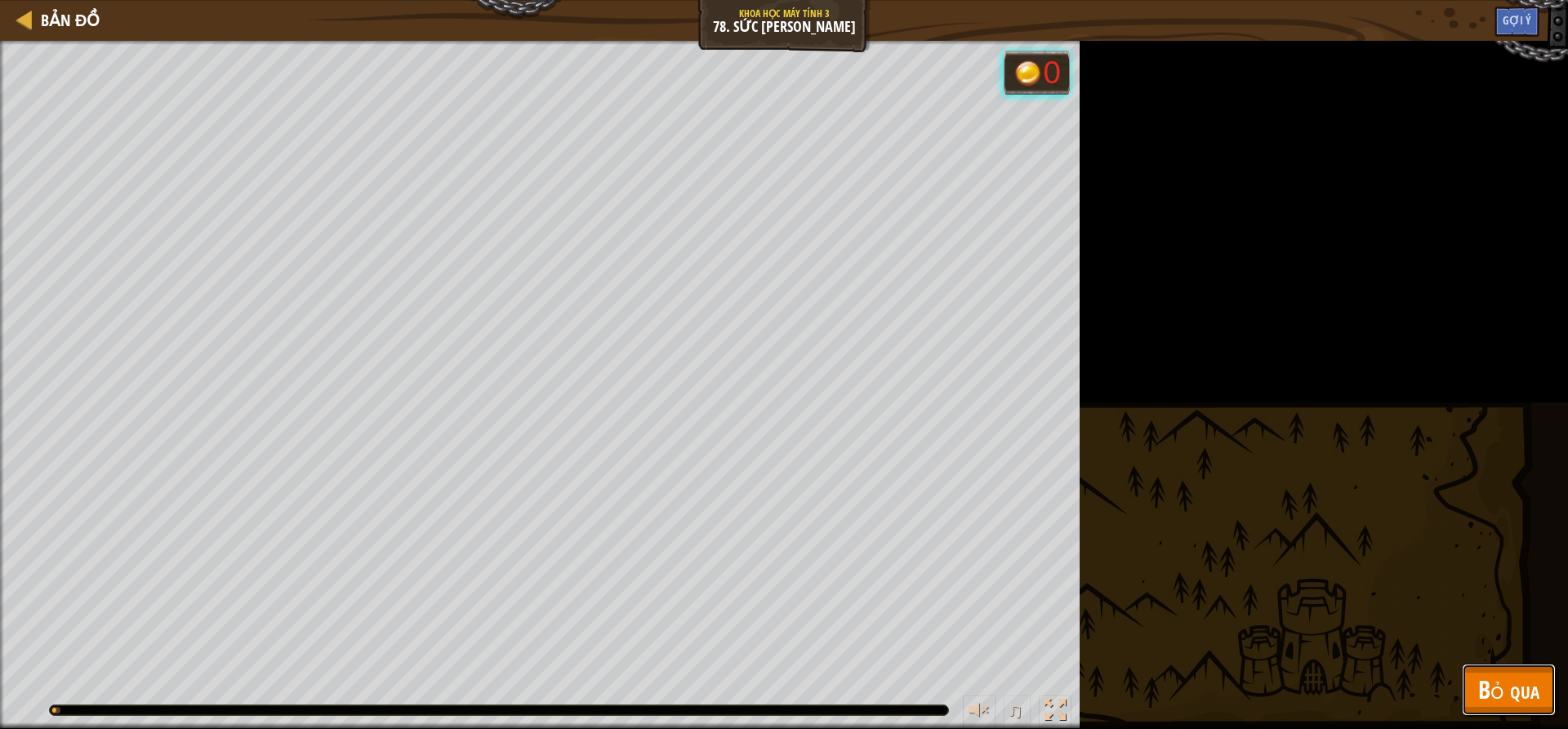
click at [1520, 694] on span "Bỏ qua" at bounding box center [1509, 690] width 61 height 33
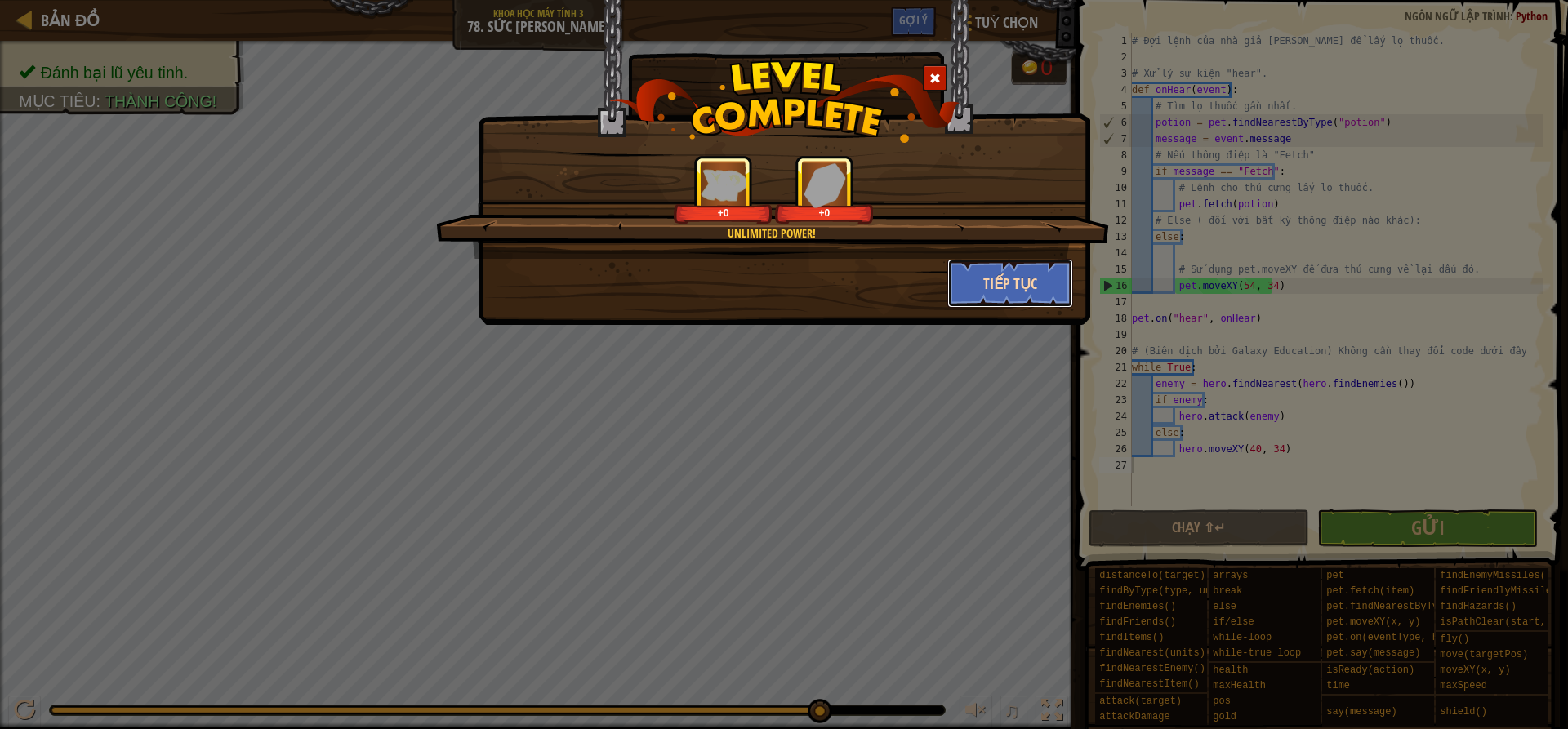
click at [993, 295] on button "Tiếp tục" at bounding box center [1011, 284] width 127 height 49
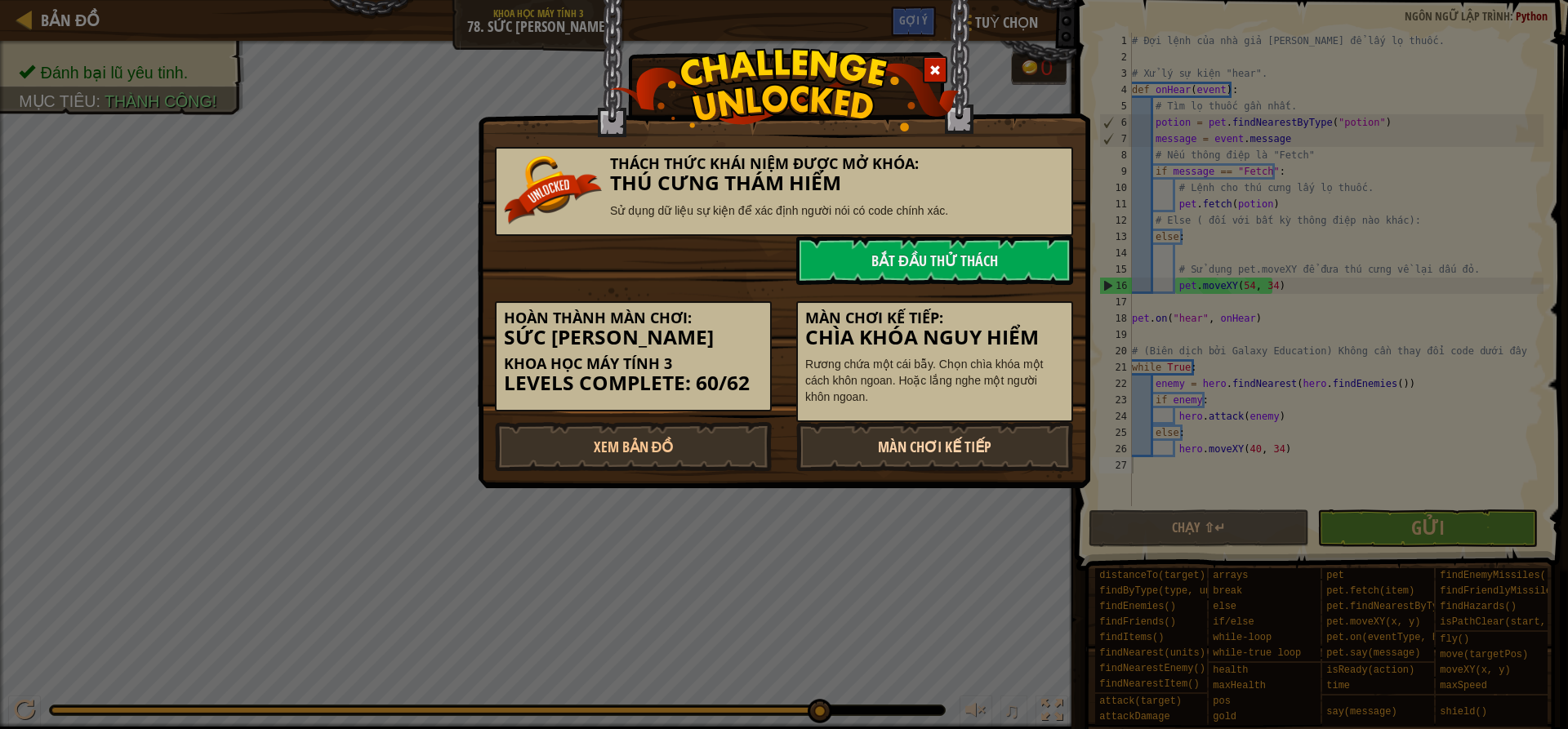
click at [1024, 451] on link "Màn chơi kế tiếp" at bounding box center [934, 447] width 277 height 49
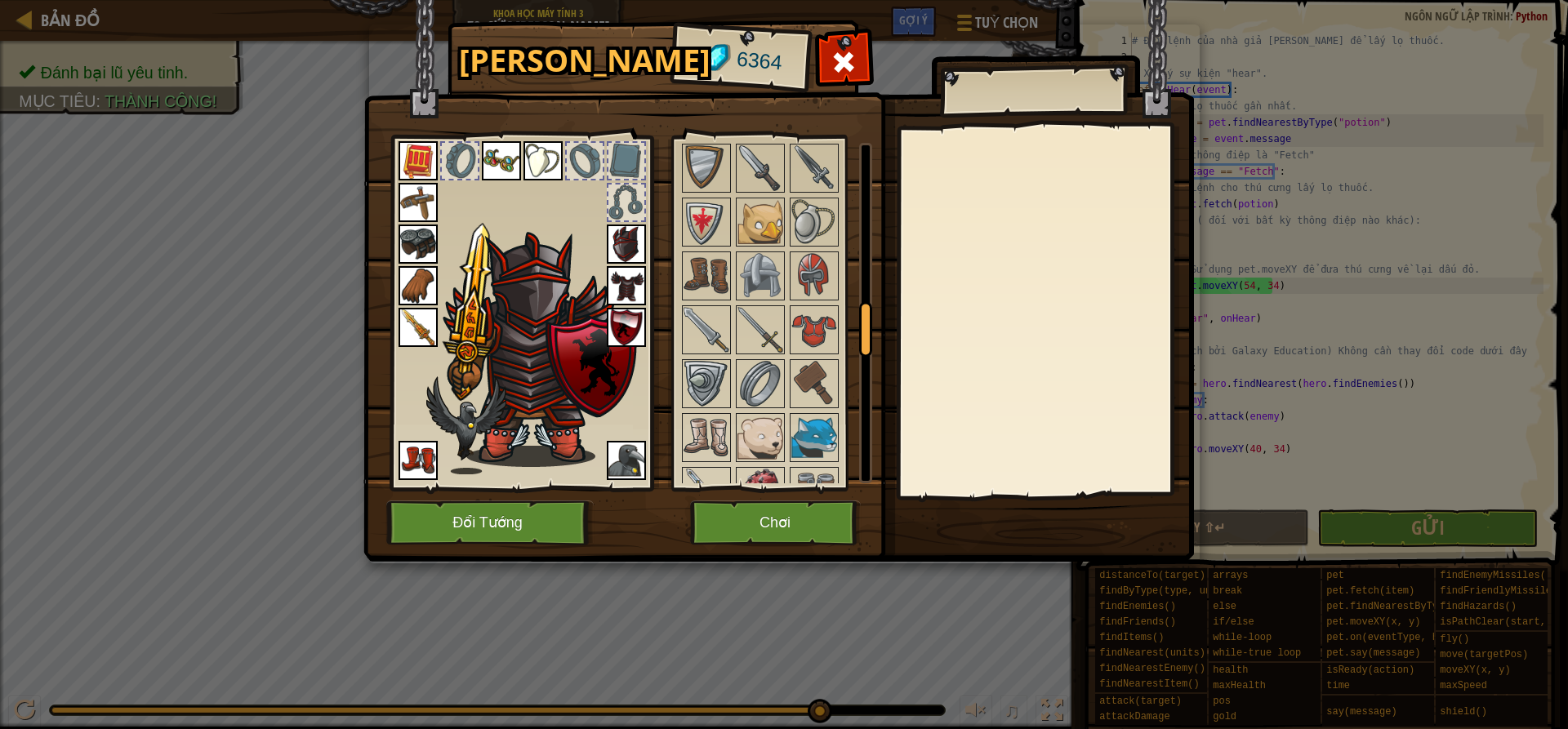
scroll to position [1133, 0]
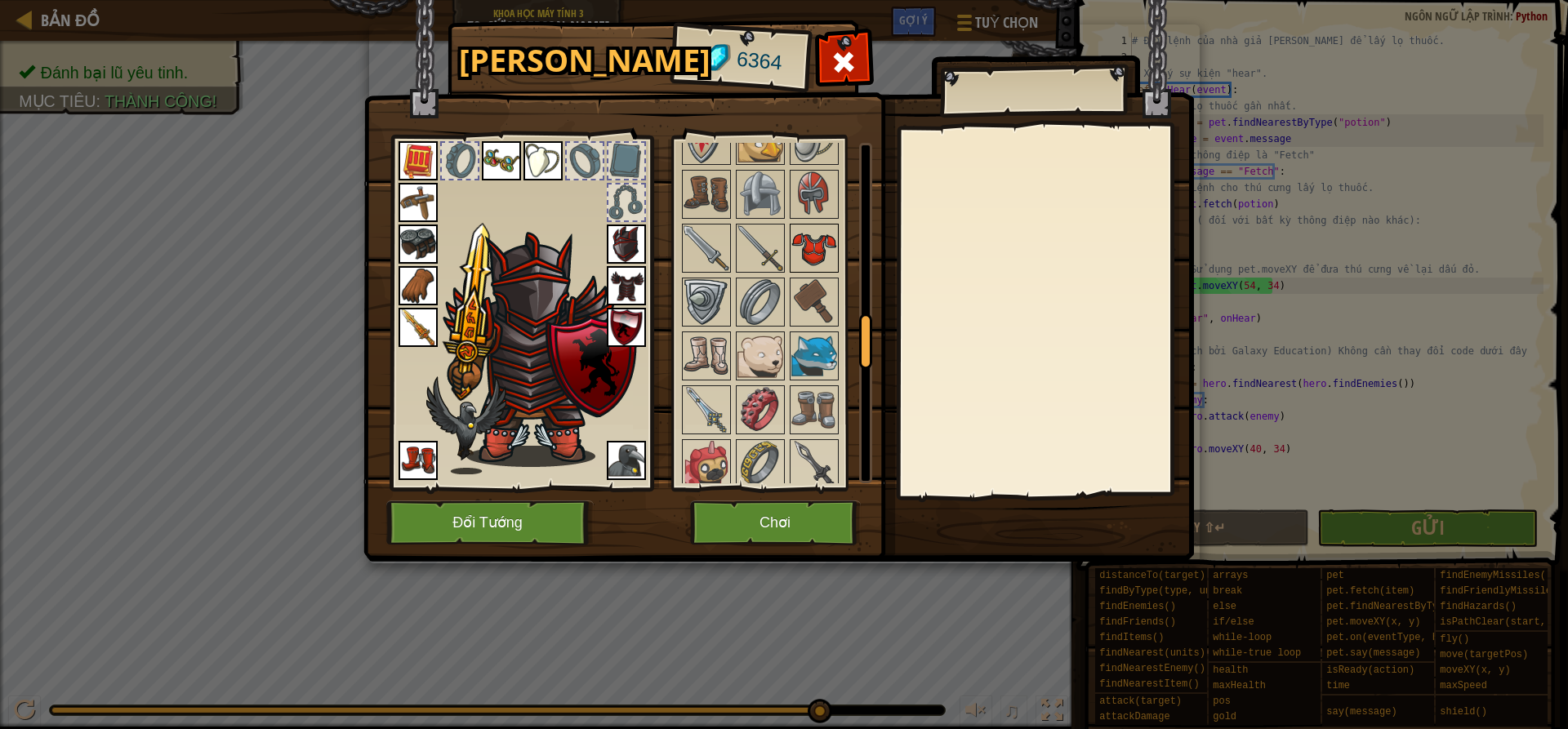
click at [818, 246] on img at bounding box center [814, 248] width 45 height 45
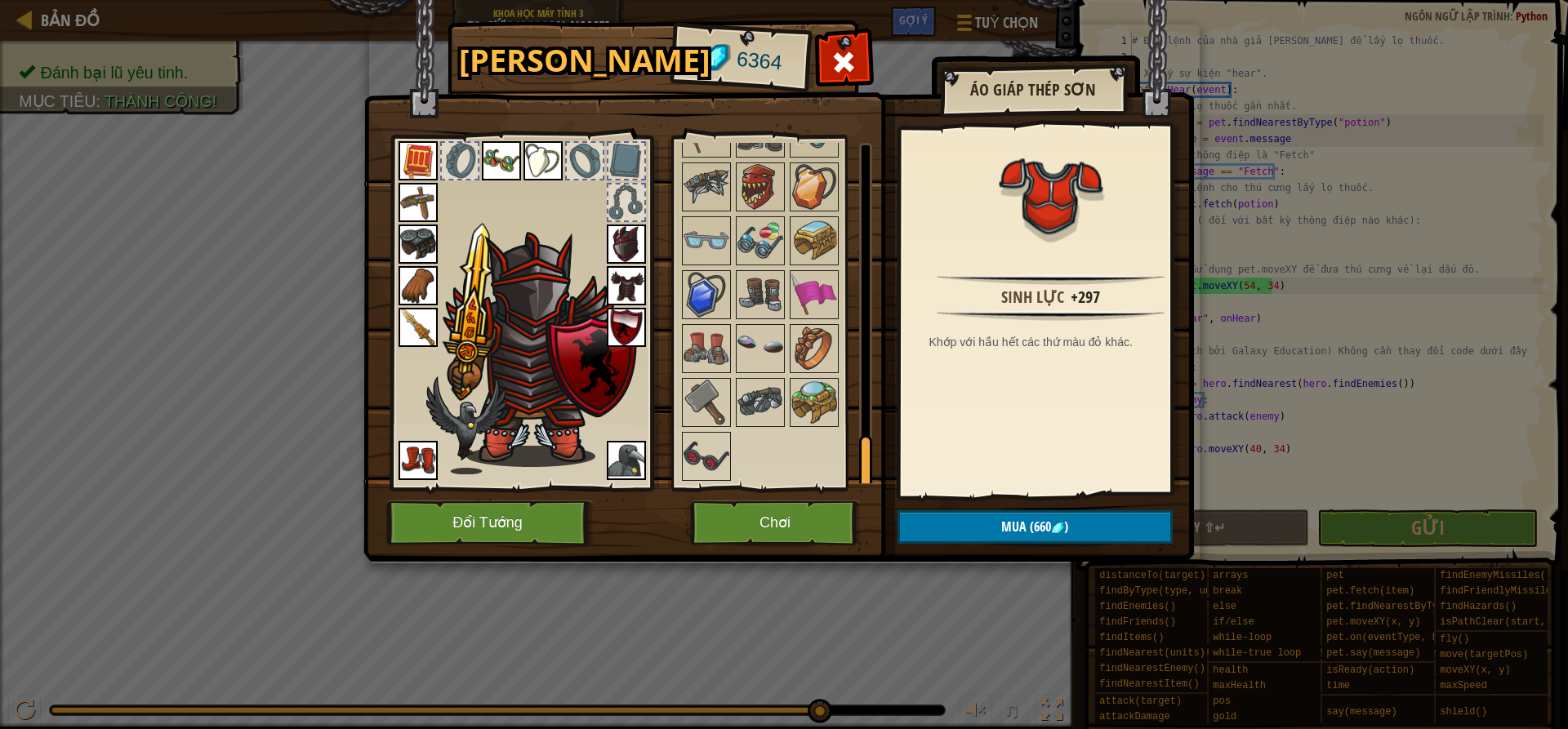
scroll to position [1786, 0]
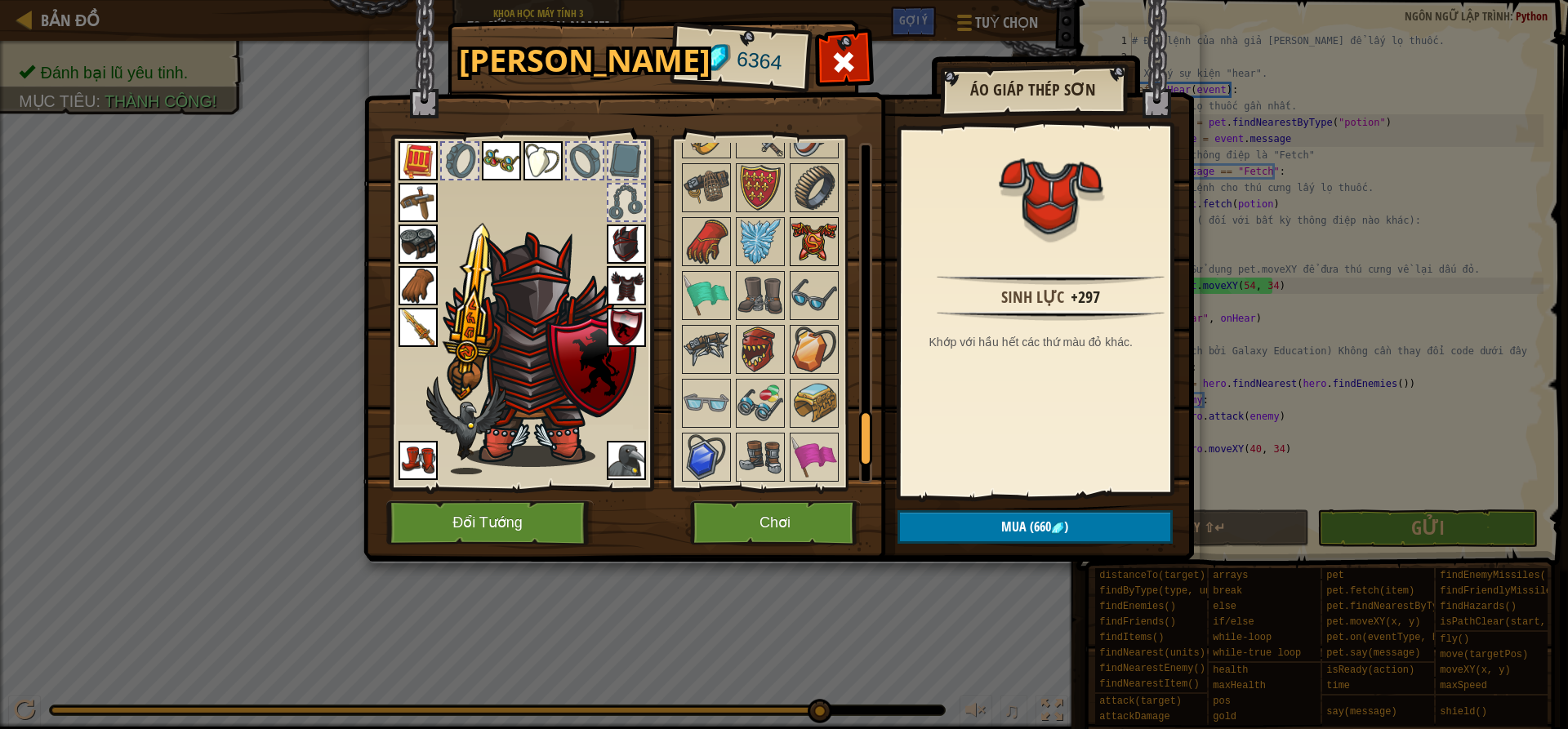
click at [816, 256] on img at bounding box center [814, 241] width 45 height 45
drag, startPoint x: 711, startPoint y: 332, endPoint x: 761, endPoint y: 306, distance: 56.4
click at [711, 333] on img at bounding box center [706, 350] width 45 height 45
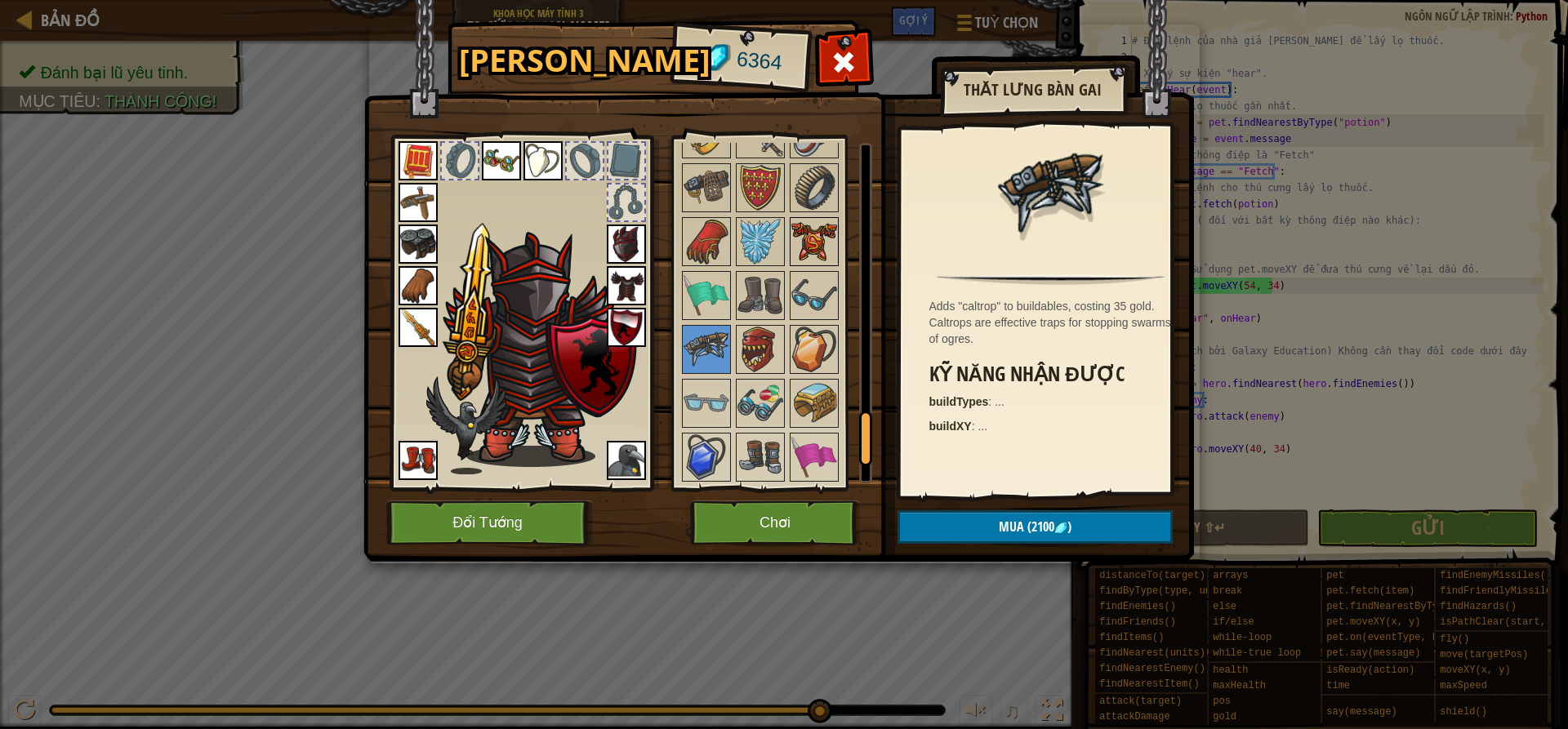
click at [817, 238] on img at bounding box center [814, 241] width 45 height 45
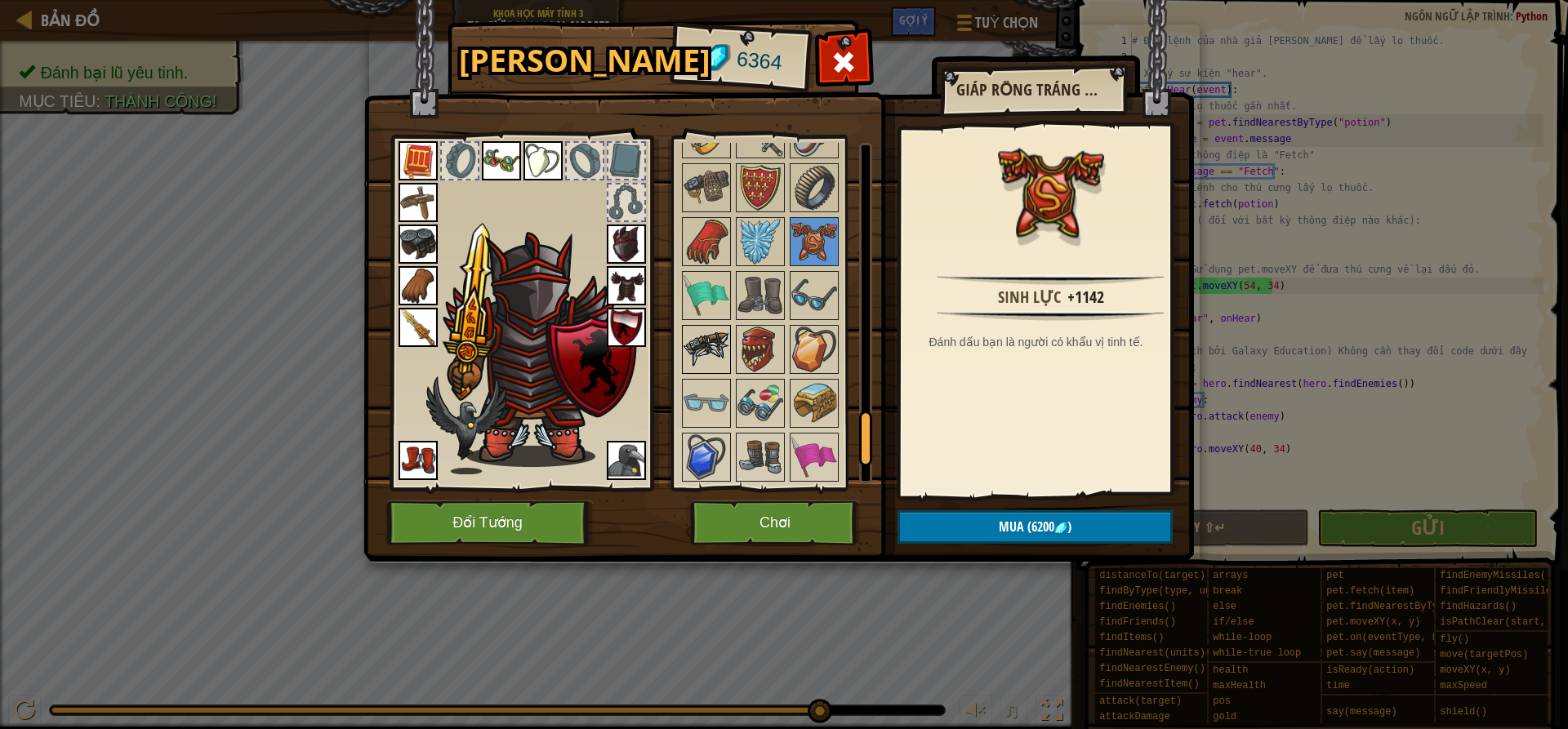
click at [721, 337] on img at bounding box center [706, 350] width 45 height 45
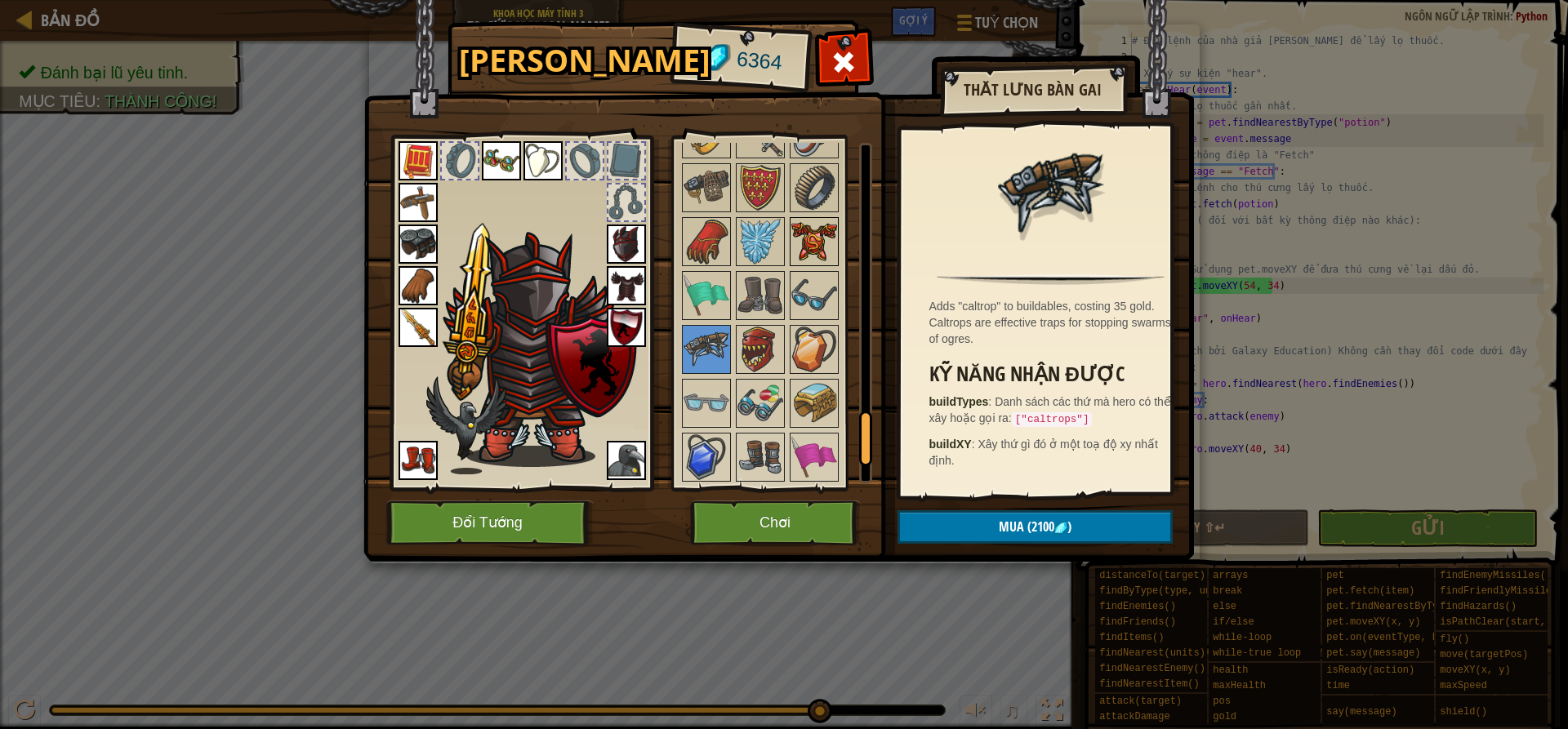
click at [822, 260] on img at bounding box center [814, 241] width 45 height 45
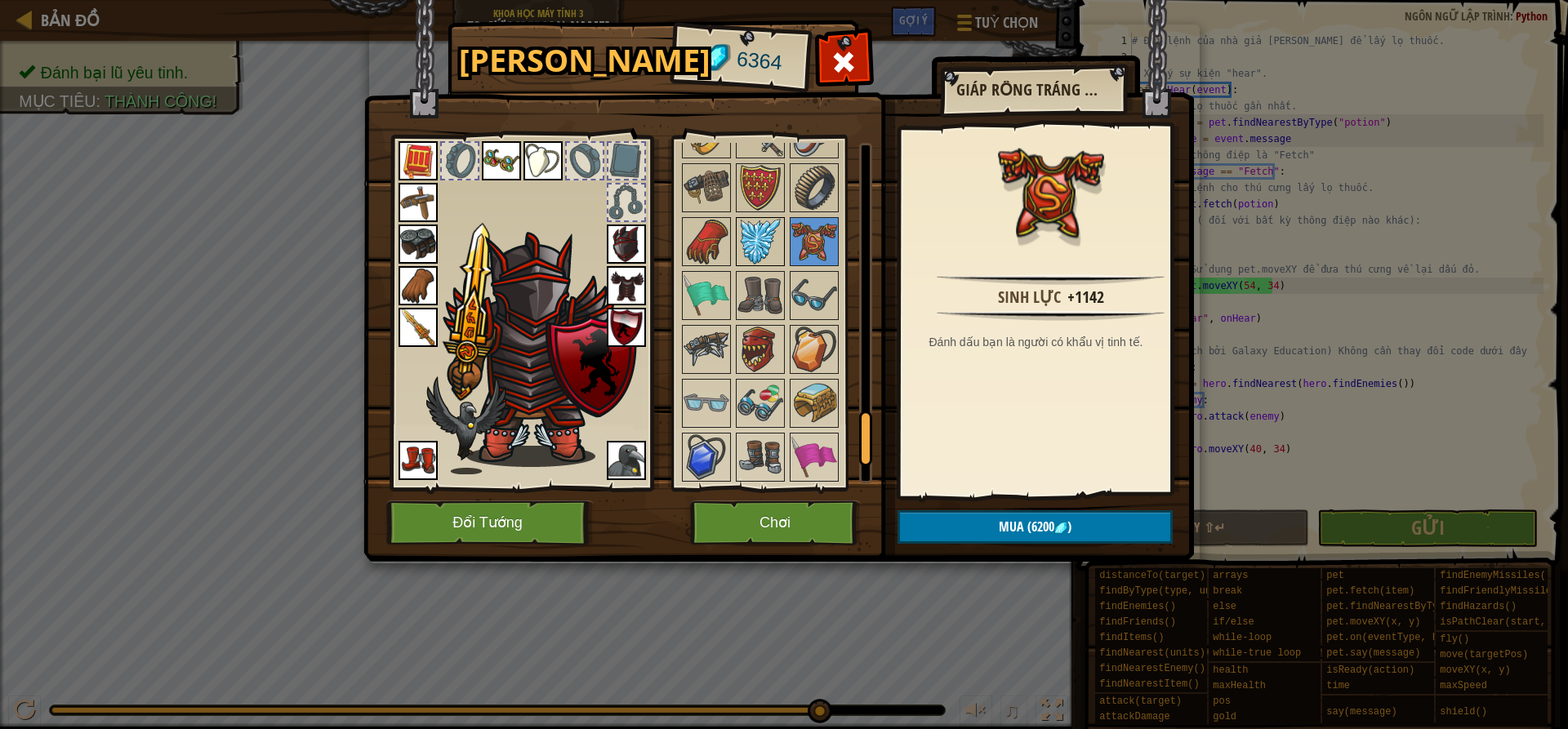
click at [766, 248] on img at bounding box center [760, 241] width 45 height 45
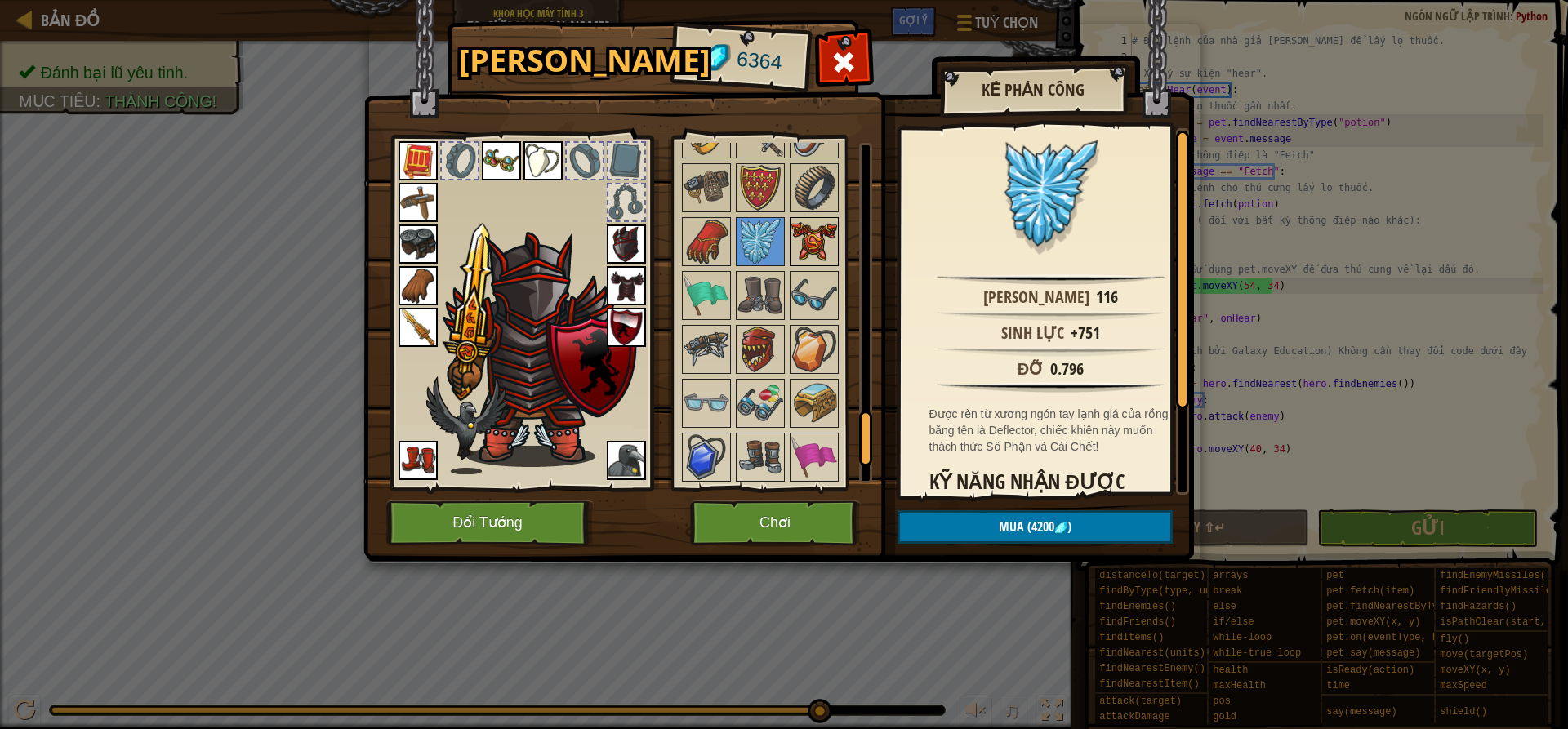
click at [818, 248] on img at bounding box center [814, 241] width 45 height 45
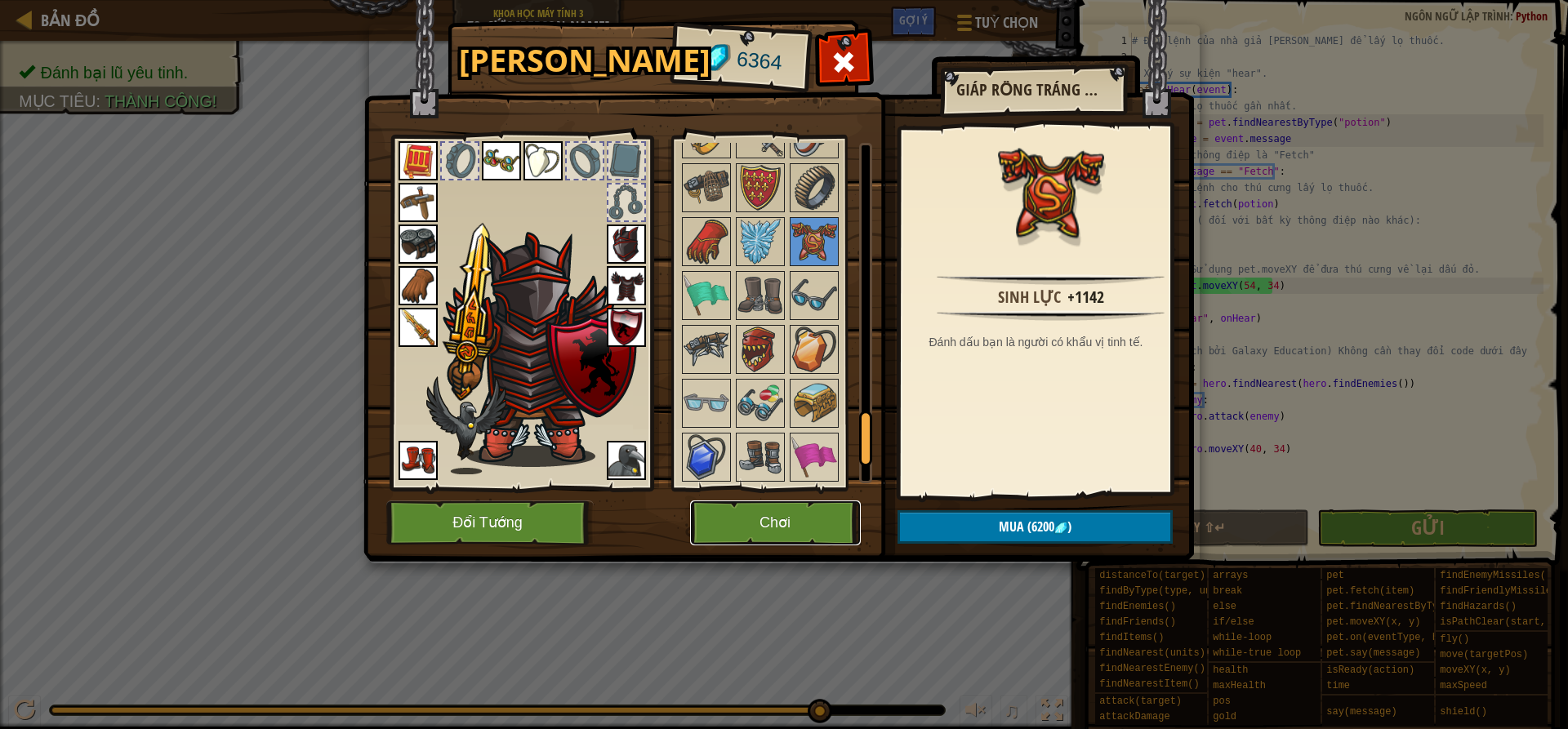
click at [833, 526] on button "Chơi" at bounding box center [775, 523] width 170 height 45
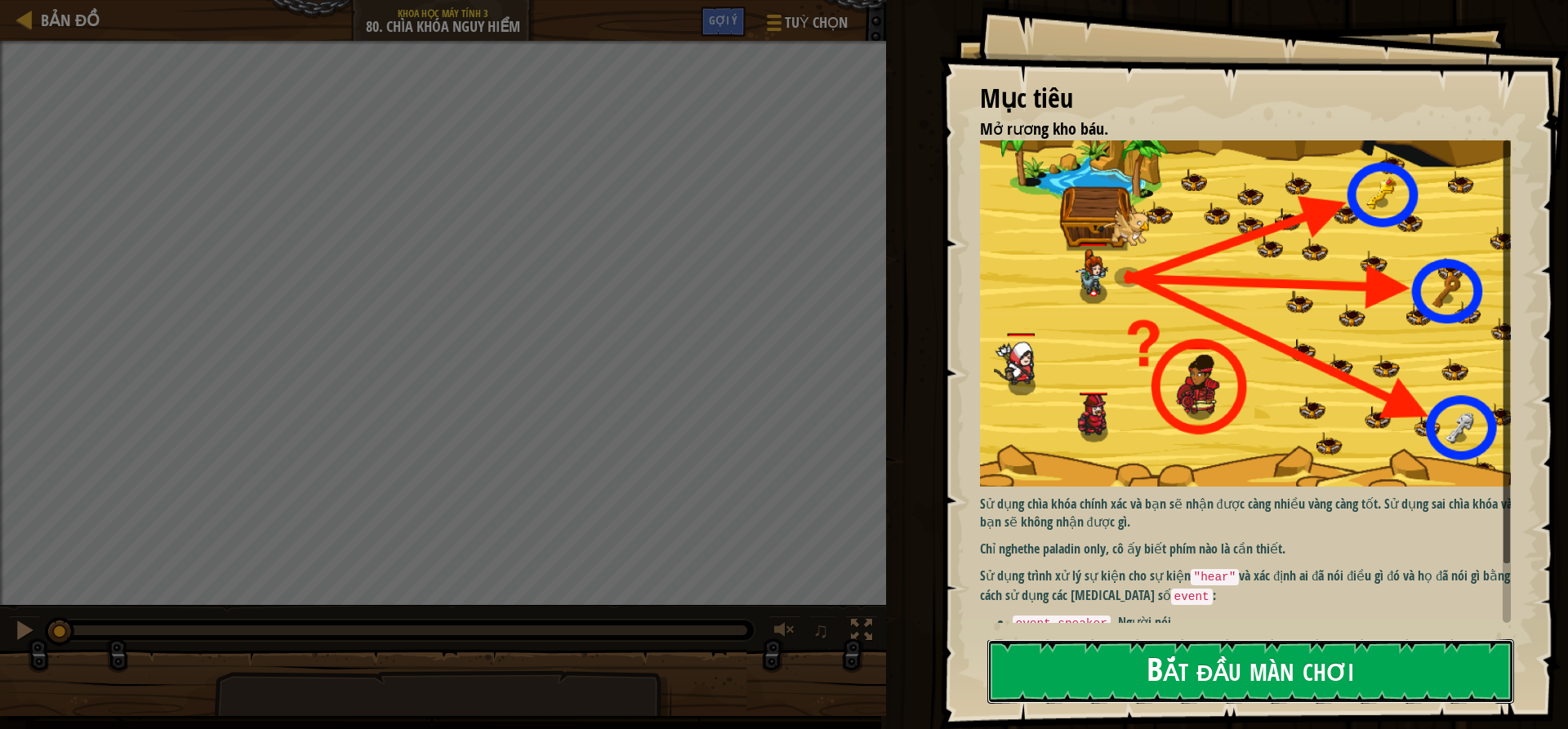
click at [1360, 666] on button "Bắt đầu màn chơi" at bounding box center [1250, 672] width 527 height 65
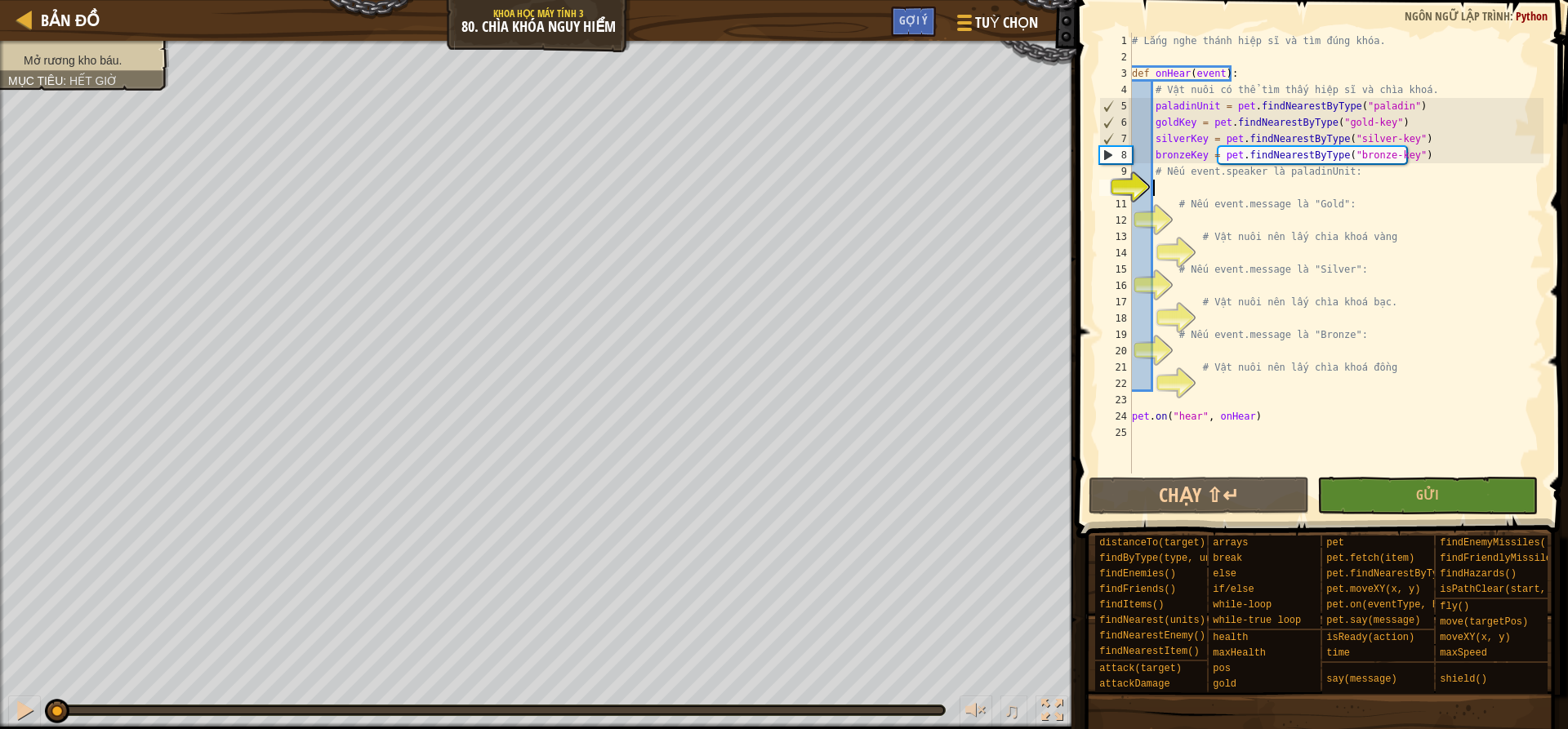
click at [1179, 218] on div "# Lắng nghe thánh hiệp sĩ và tìm đúng khóa. def onHear ( event ) : # Vật nuôi c…" at bounding box center [1336, 269] width 415 height 474
drag, startPoint x: 1166, startPoint y: 184, endPoint x: 1201, endPoint y: 195, distance: 36.7
click at [1170, 184] on div "# Lắng nghe thánh hiệp sĩ và tìm đúng khóa. def onHear ( event ) : # Vật nuôi c…" at bounding box center [1336, 269] width 415 height 474
click at [1208, 210] on div "# Lắng nghe thánh hiệp sĩ và tìm đúng khóa. def onHear ( event ) : # Vật nuôi c…" at bounding box center [1336, 269] width 415 height 474
type textarea "# Nếu event.message là "Gold":"
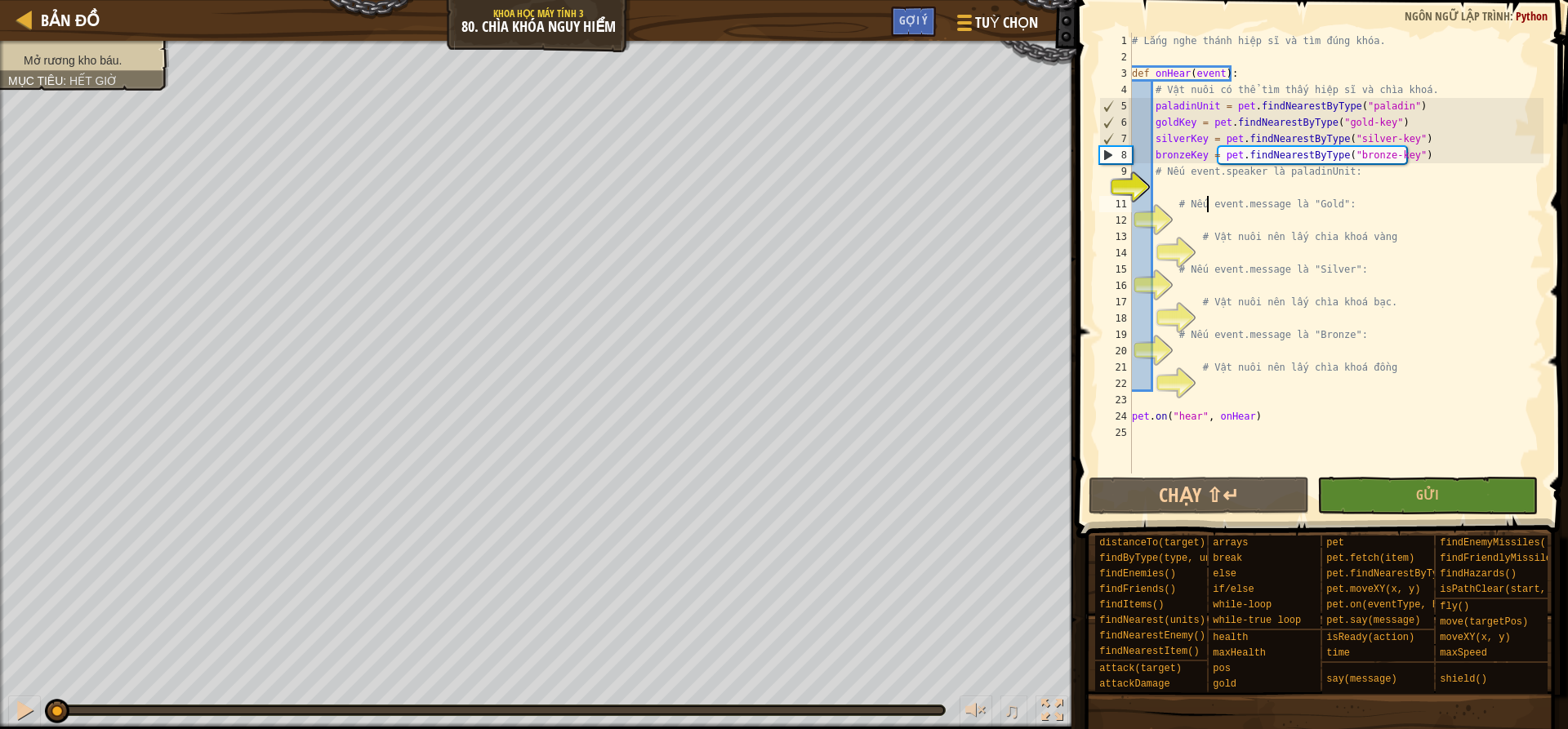
click at [1234, 255] on div "# Lắng nghe thánh hiệp sĩ và tìm đúng khóa. def onHear ( event ) : # Vật nuôi c…" at bounding box center [1336, 269] width 415 height 474
click at [1234, 285] on div "# Lắng nghe thánh hiệp sĩ và tìm đúng khóa. def onHear ( event ) : # Vật nuôi c…" at bounding box center [1336, 269] width 415 height 474
drag, startPoint x: 1240, startPoint y: 317, endPoint x: 1249, endPoint y: 366, distance: 49.8
click at [1240, 318] on div "# Lắng nghe thánh hiệp sĩ và tìm đúng khóa. def onHear ( event ) : # Vật nuôi c…" at bounding box center [1336, 269] width 415 height 474
click at [1250, 353] on div "# Lắng nghe thánh hiệp sĩ và tìm đúng khóa. def onHear ( event ) : # Vật nuôi c…" at bounding box center [1336, 269] width 415 height 474
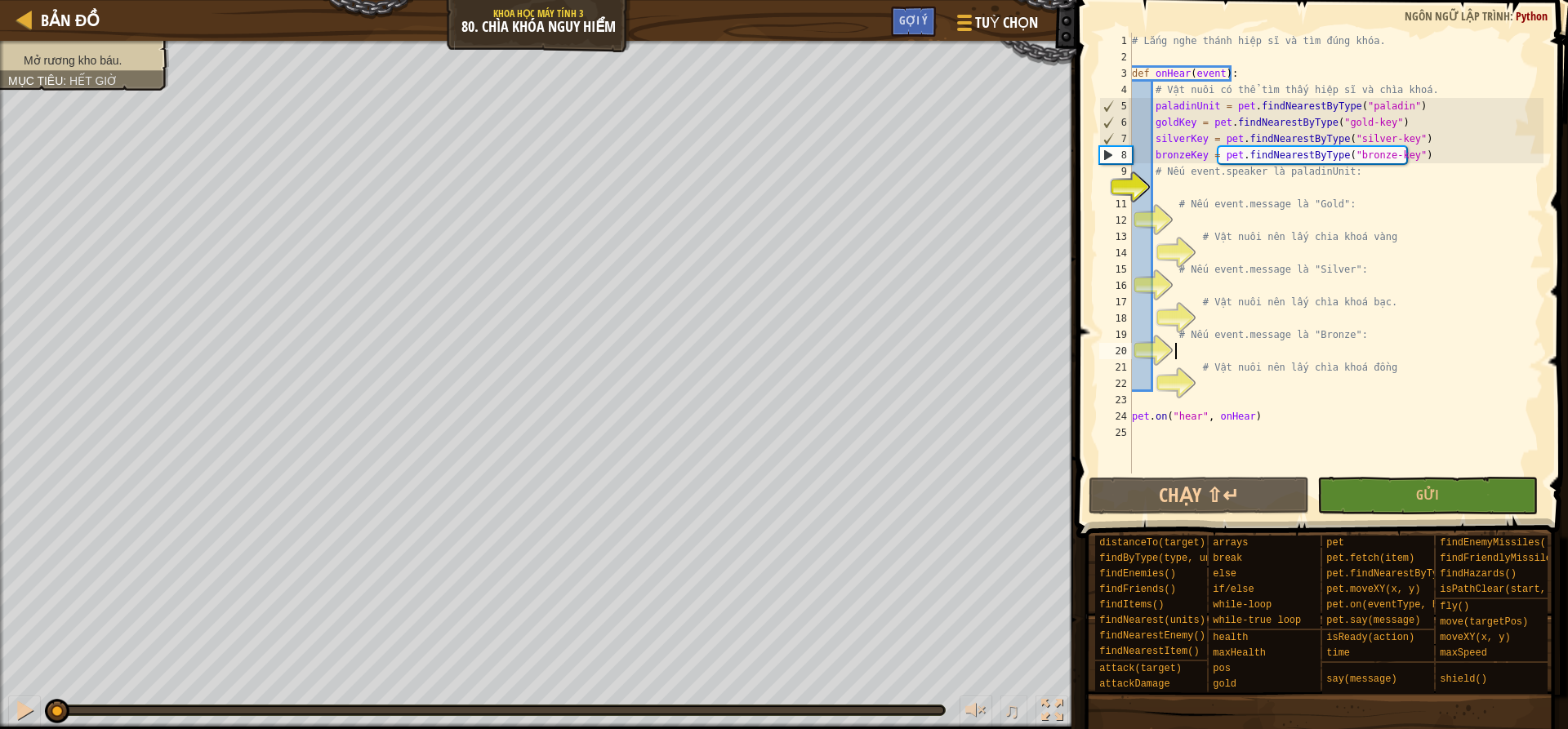
click at [1247, 386] on div "# Lắng nghe thánh hiệp sĩ và tìm đúng khóa. def onHear ( event ) : # Vật nuôi c…" at bounding box center [1336, 269] width 415 height 474
click at [1217, 195] on div "# Lắng nghe thánh hiệp sĩ và tìm đúng khóa. def onHear ( event ) : # Vật nuôi c…" at bounding box center [1336, 269] width 415 height 474
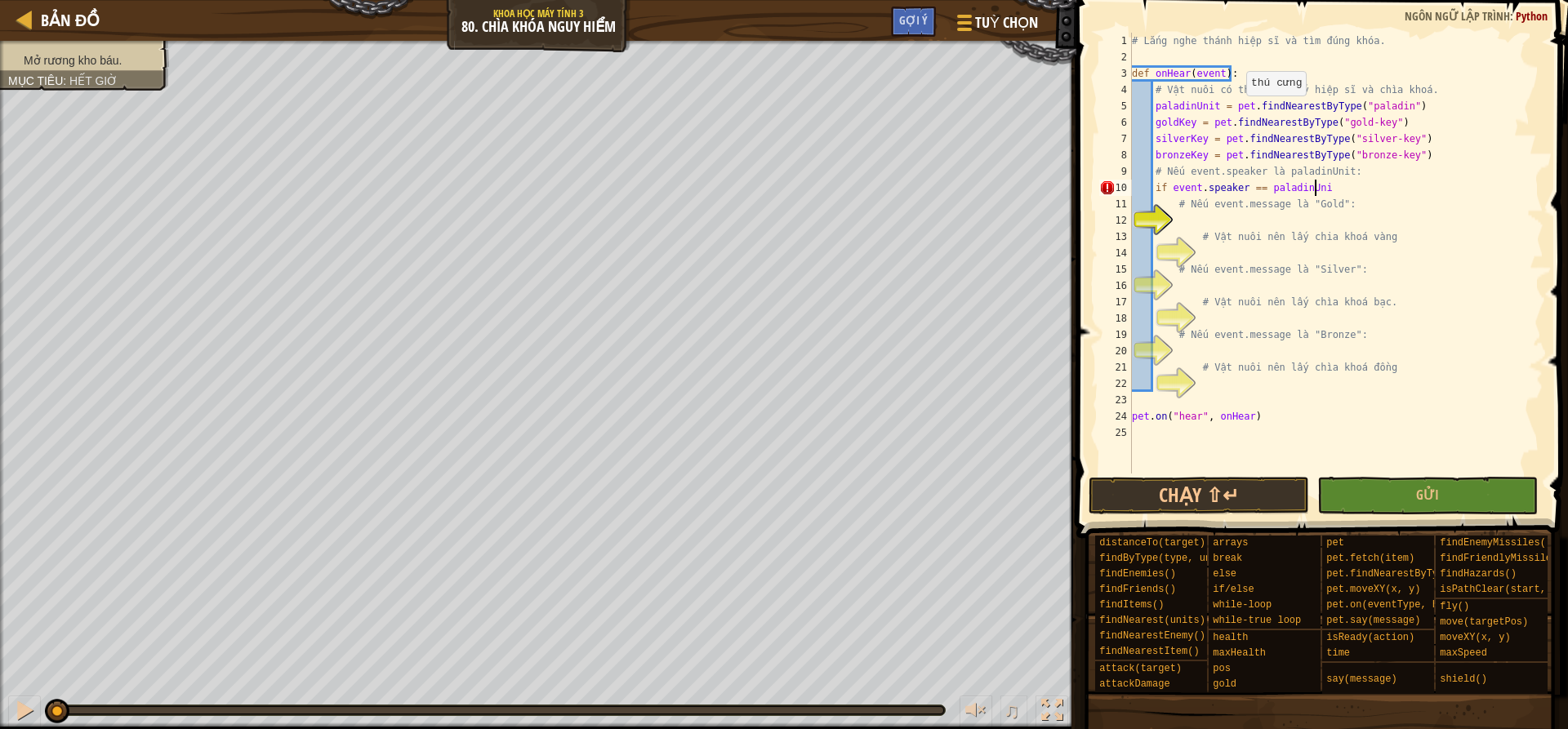
scroll to position [7, 15]
type textarea "if event.speaker == paladinUnit:"
click at [1218, 223] on div "# Lắng nghe thánh hiệp sĩ và tìm đúng khóa. def onHear ( event ) : # Vật nuôi c…" at bounding box center [1336, 269] width 415 height 474
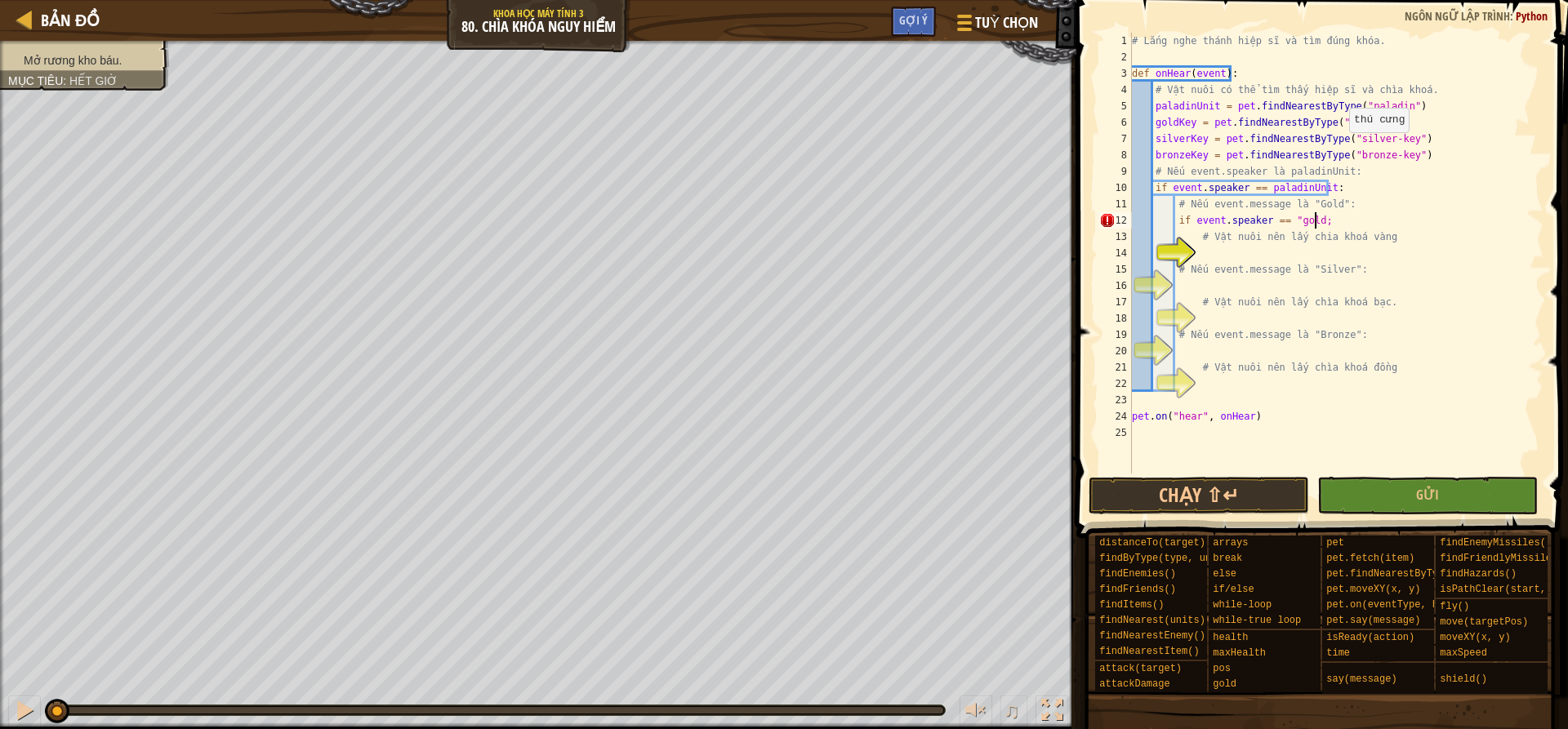
scroll to position [7, 14]
type textarea "if event.speaker == "gold":"
click at [1235, 259] on div "# Lắng nghe thánh hiệp sĩ và tìm đúng khóa. def onHear ( event ) : # Vật nuôi c…" at bounding box center [1336, 269] width 415 height 474
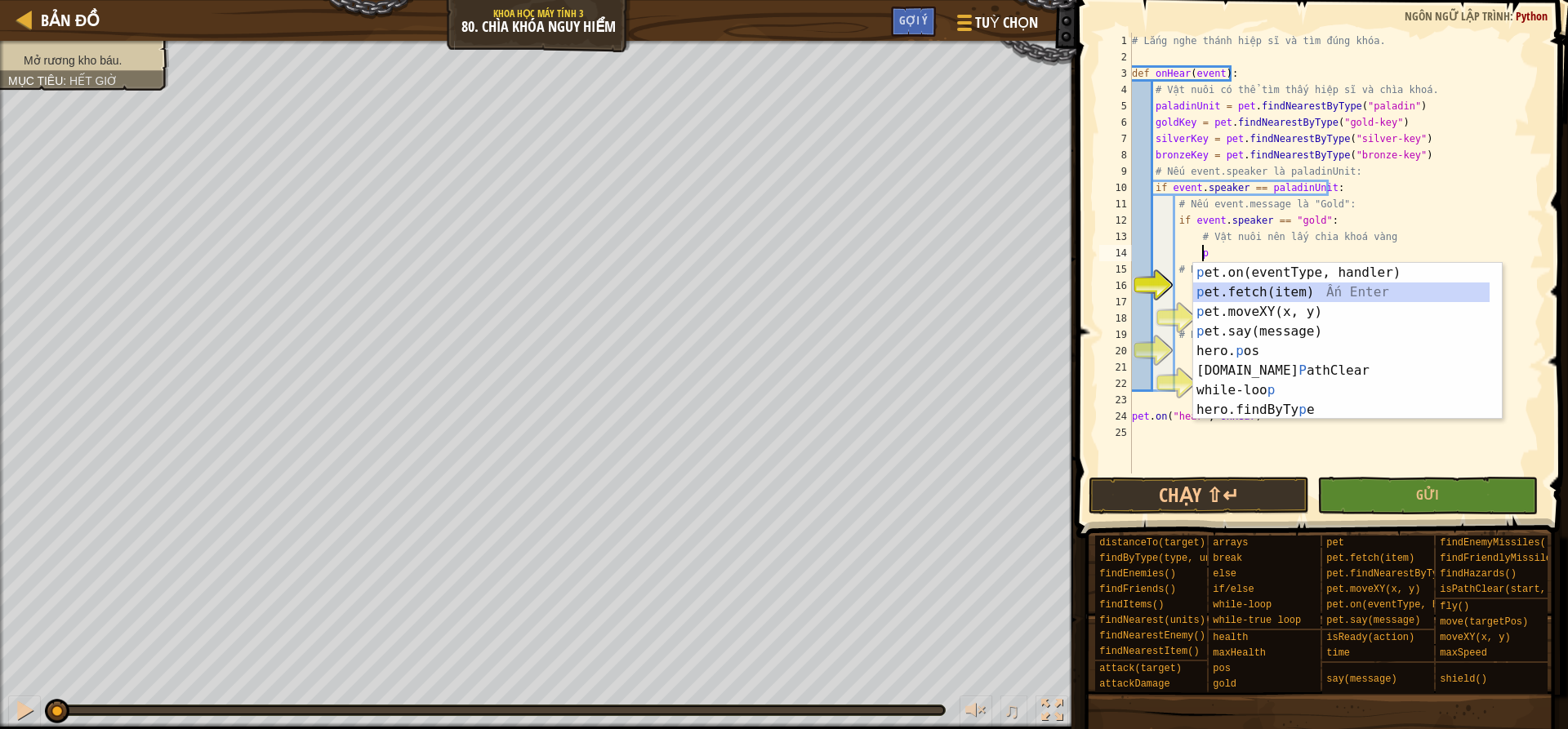
click at [1336, 286] on div "p et.on(eventType, handler) Ấn Enter p et.fetch(item) Ấn Enter p et.moveXY(x, y…" at bounding box center [1346, 361] width 308 height 196
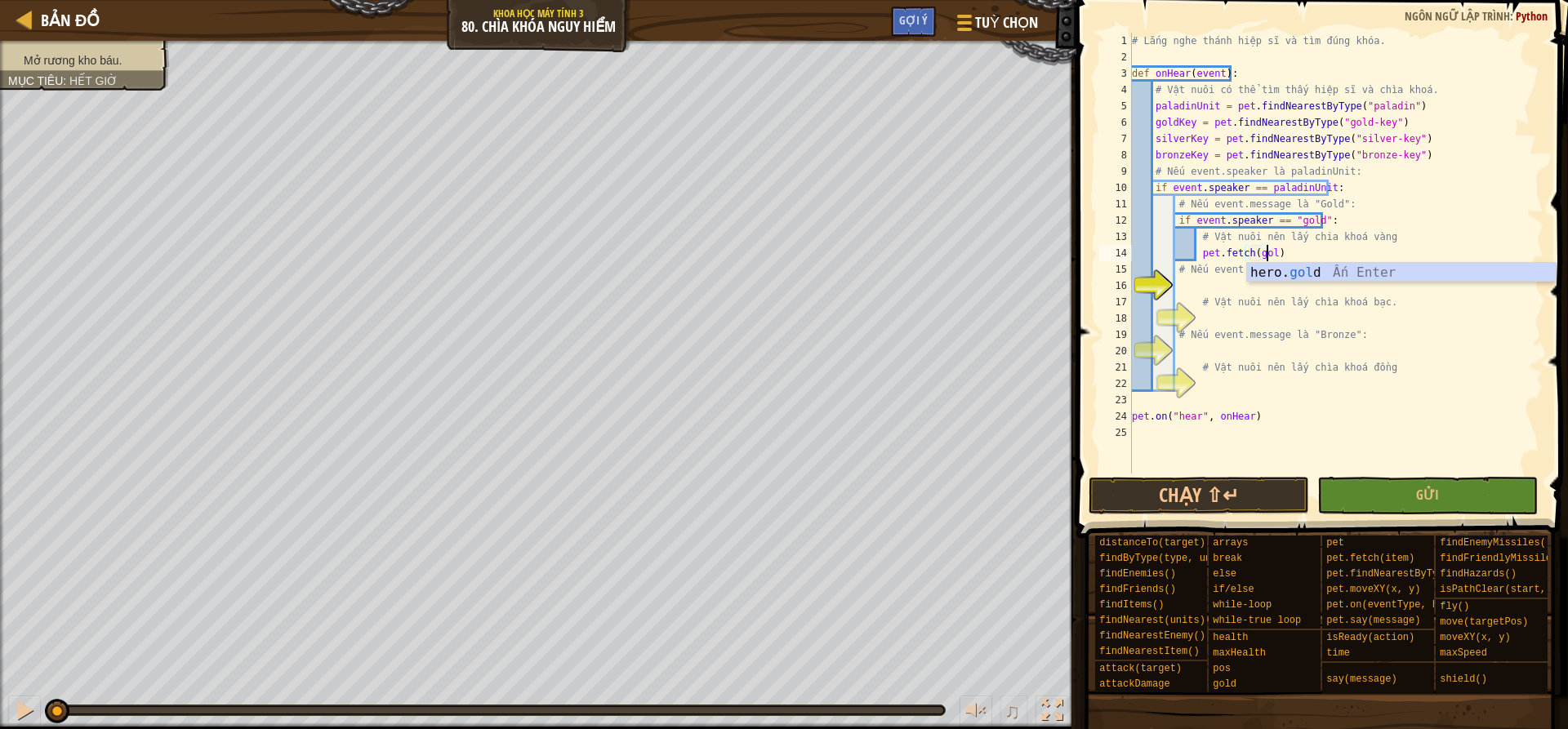
scroll to position [7, 11]
type textarea "pet.fetch(goldKey)"
click at [1236, 287] on div "# Lắng nghe thánh hiệp sĩ và tìm đúng khóa. def onHear ( event ) : # Vật nuôi c…" at bounding box center [1336, 269] width 415 height 474
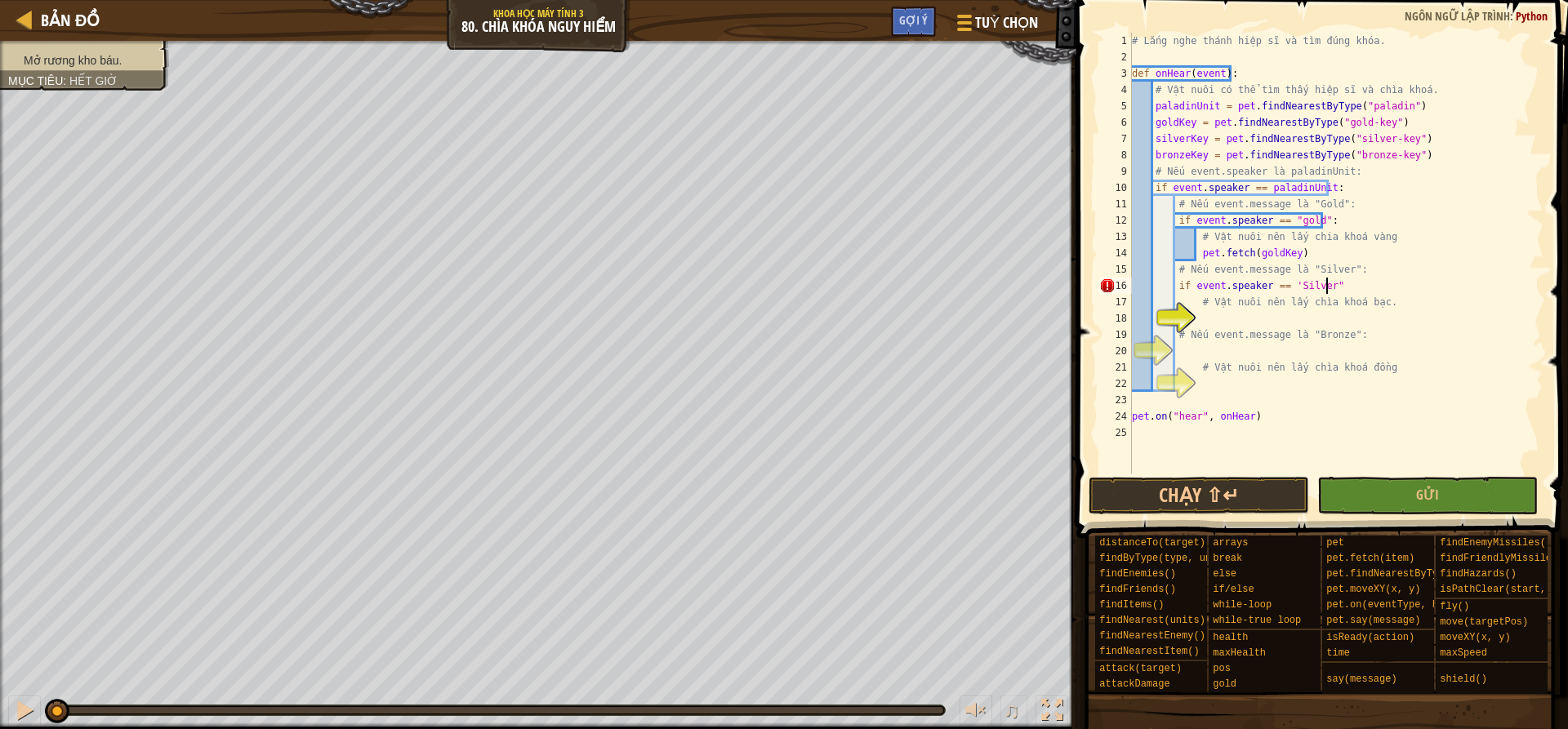
scroll to position [7, 16]
click at [1287, 285] on div "# Lắng nghe thánh hiệp sĩ và tìm đúng khóa. def onHear ( event ) : # Vật nuôi c…" at bounding box center [1336, 269] width 415 height 474
click at [1337, 287] on div "# Lắng nghe thánh hiệp sĩ và tìm đúng khóa. def onHear ( event ) : # Vật nuôi c…" at bounding box center [1336, 269] width 415 height 474
type textarea "if event.speaker == "Silver":"
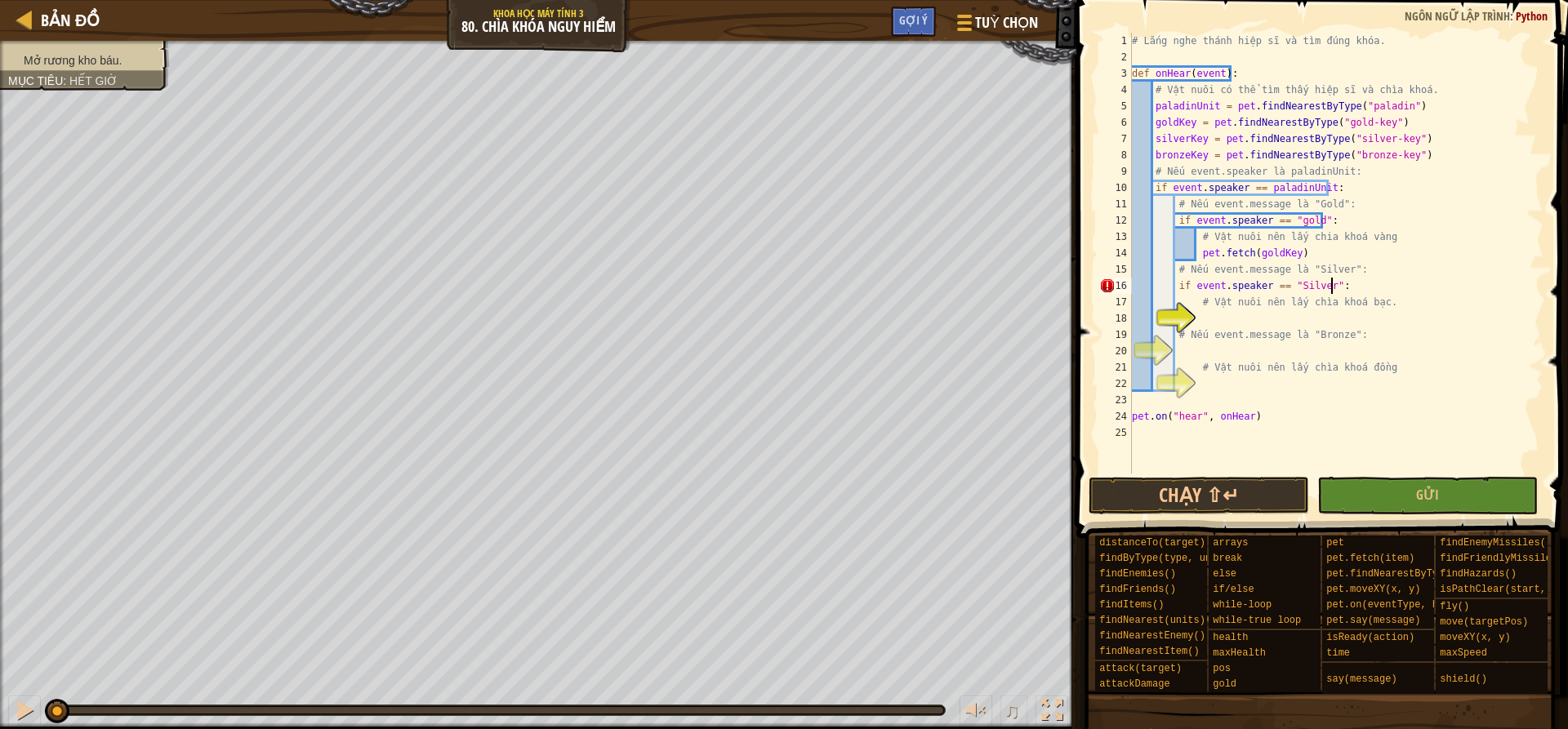
scroll to position [7, 16]
click at [1240, 313] on div "# Lắng nghe thánh hiệp sĩ và tìm đúng khóa. def onHear ( event ) : # Vật nuôi c…" at bounding box center [1336, 269] width 415 height 474
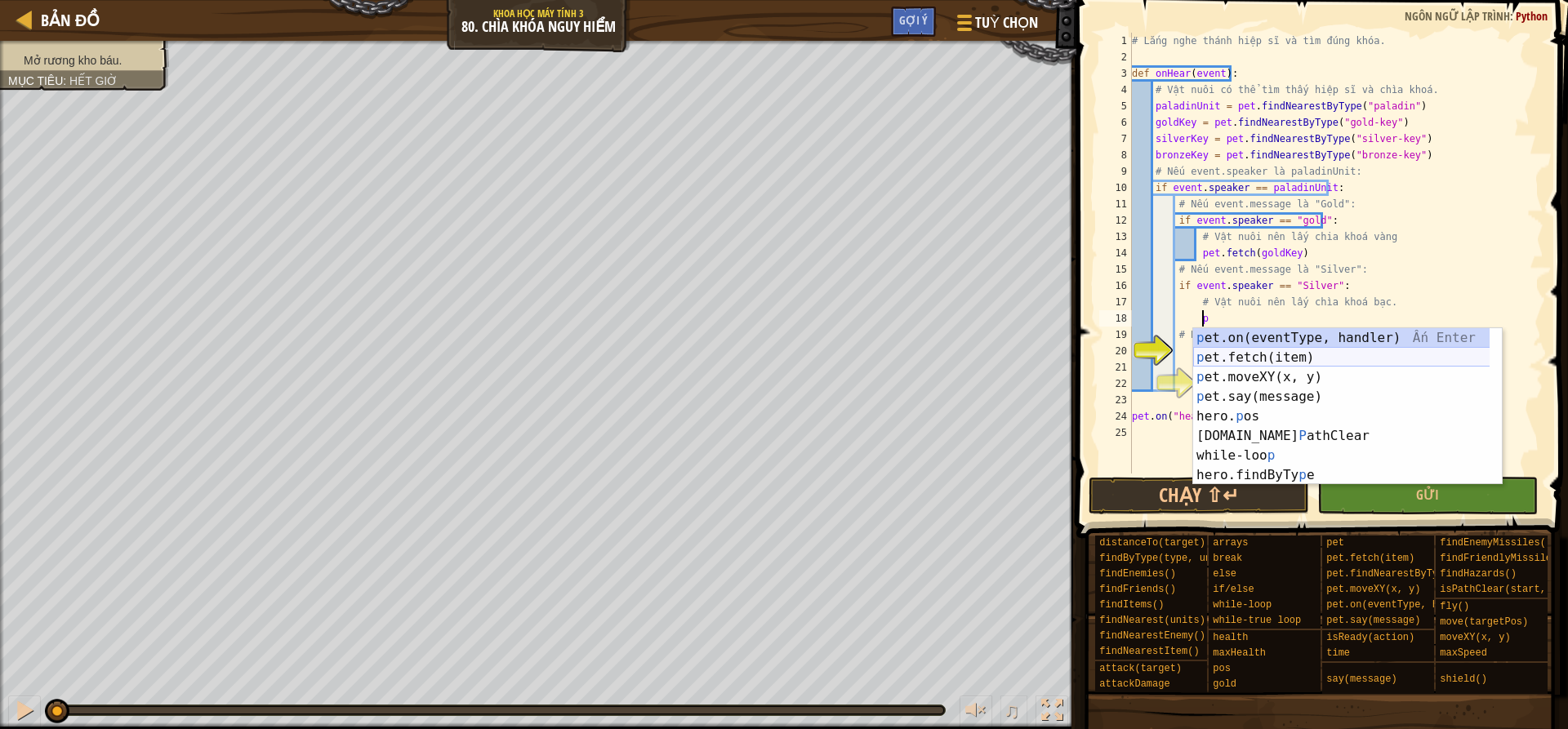
click at [1272, 361] on div "p et.on(eventType, handler) Ấn Enter p et.fetch(item) Ấn Enter p et.moveXY(x, y…" at bounding box center [1346, 426] width 308 height 196
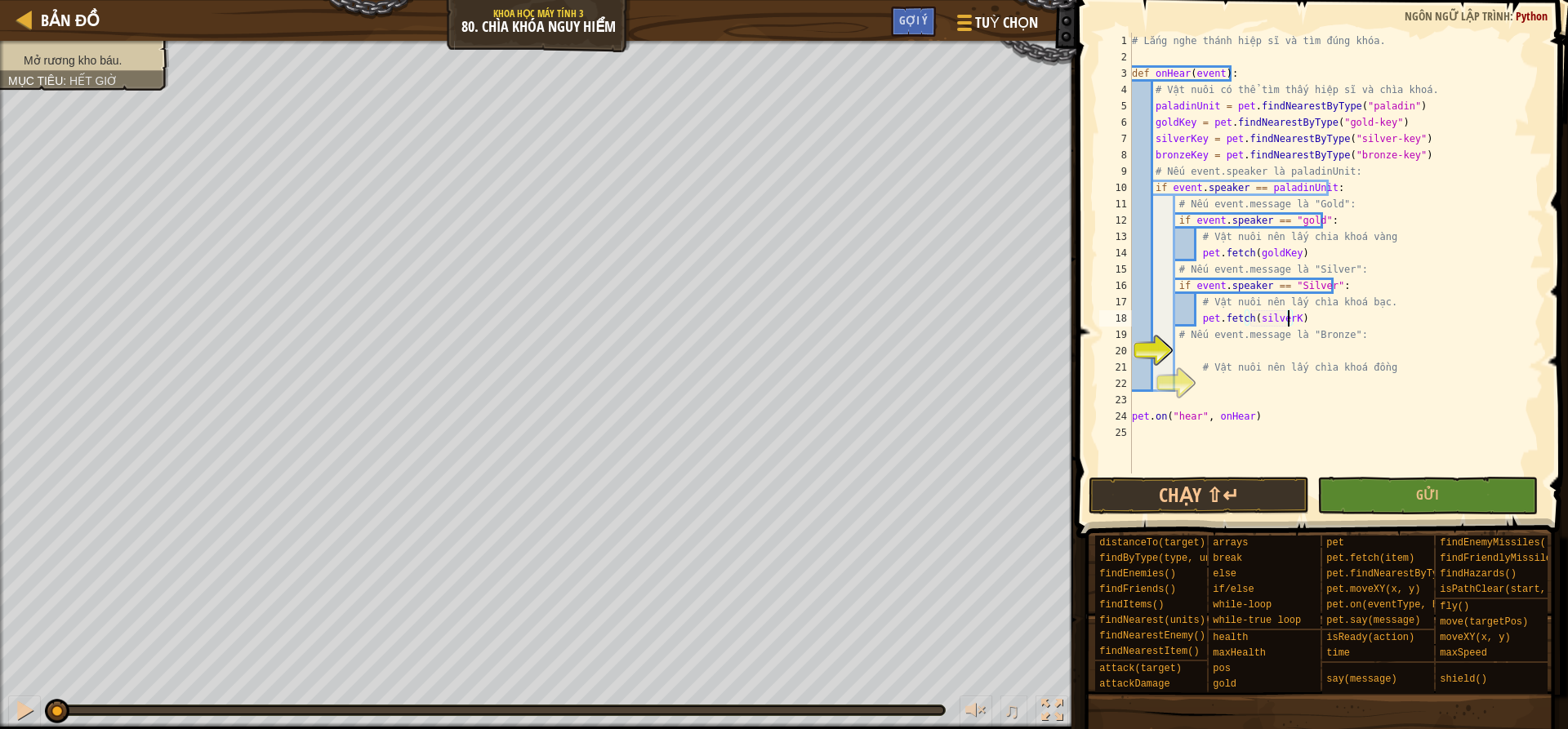
scroll to position [7, 13]
type textarea "pet.fetch(silverKey)"
click at [1203, 353] on div "# Lắng nghe thánh hiệp sĩ và tìm đúng khóa. def onHear ( event ) : # Vật nuôi c…" at bounding box center [1336, 269] width 415 height 474
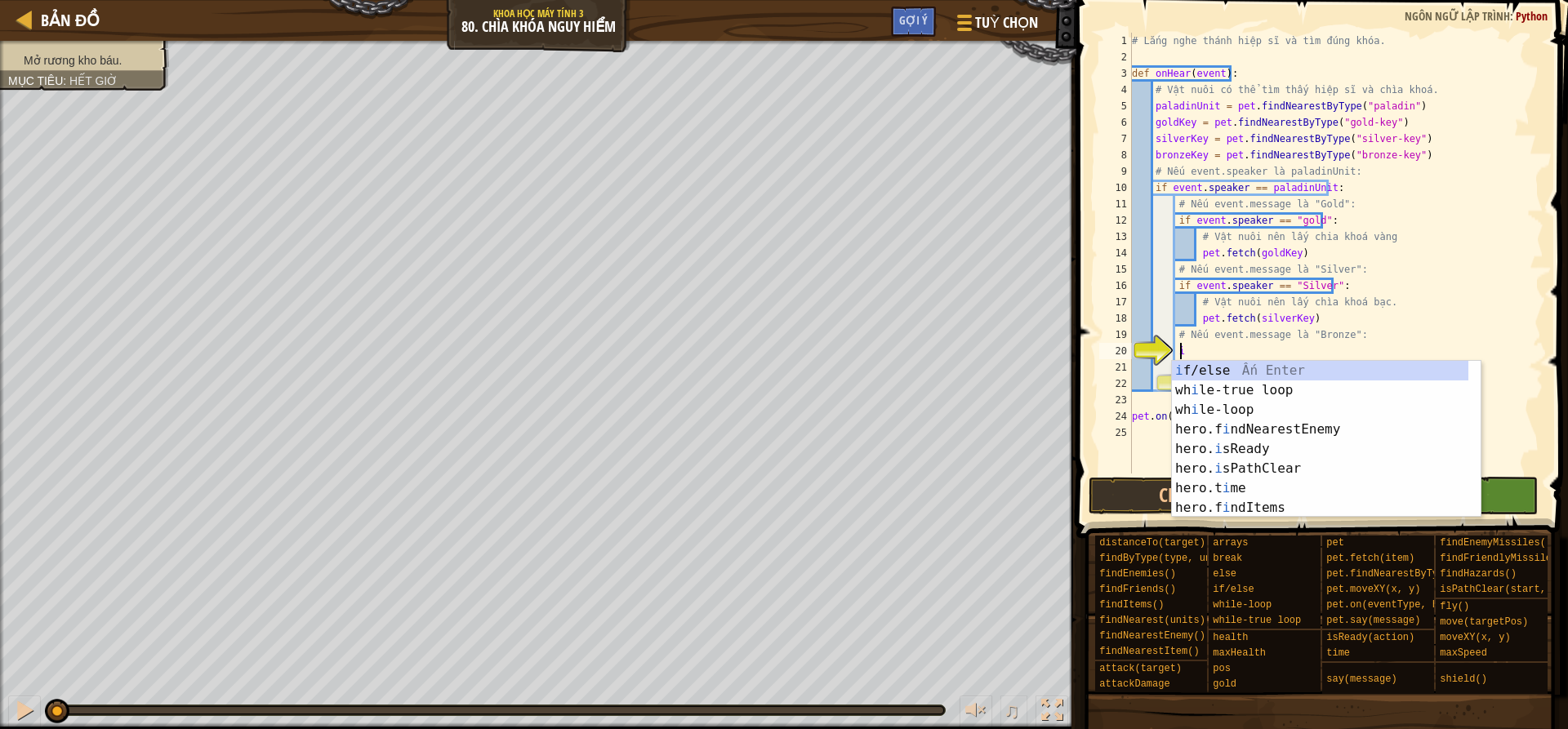
scroll to position [7, 3]
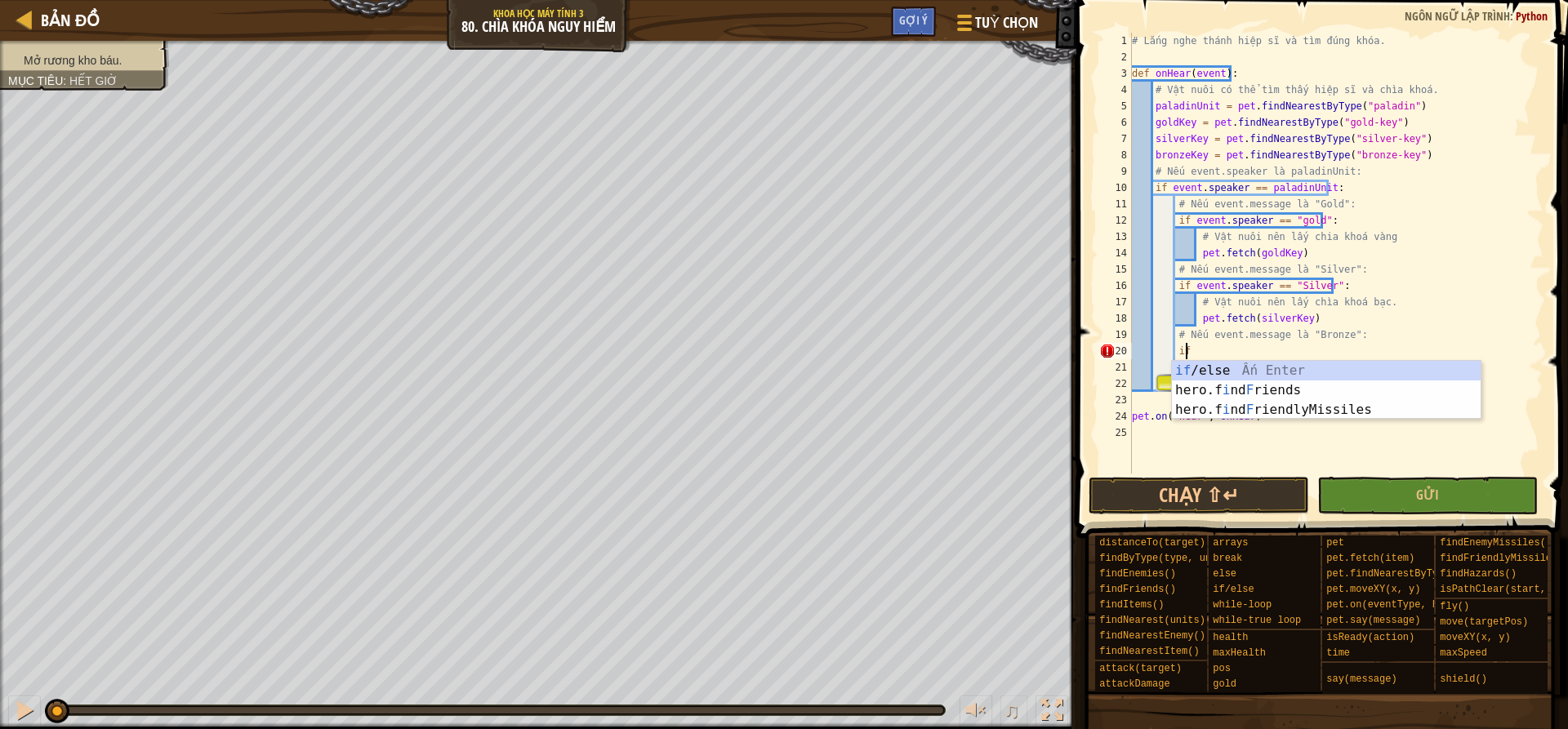
type textarea "if"
